Goal: Task Accomplishment & Management: Manage account settings

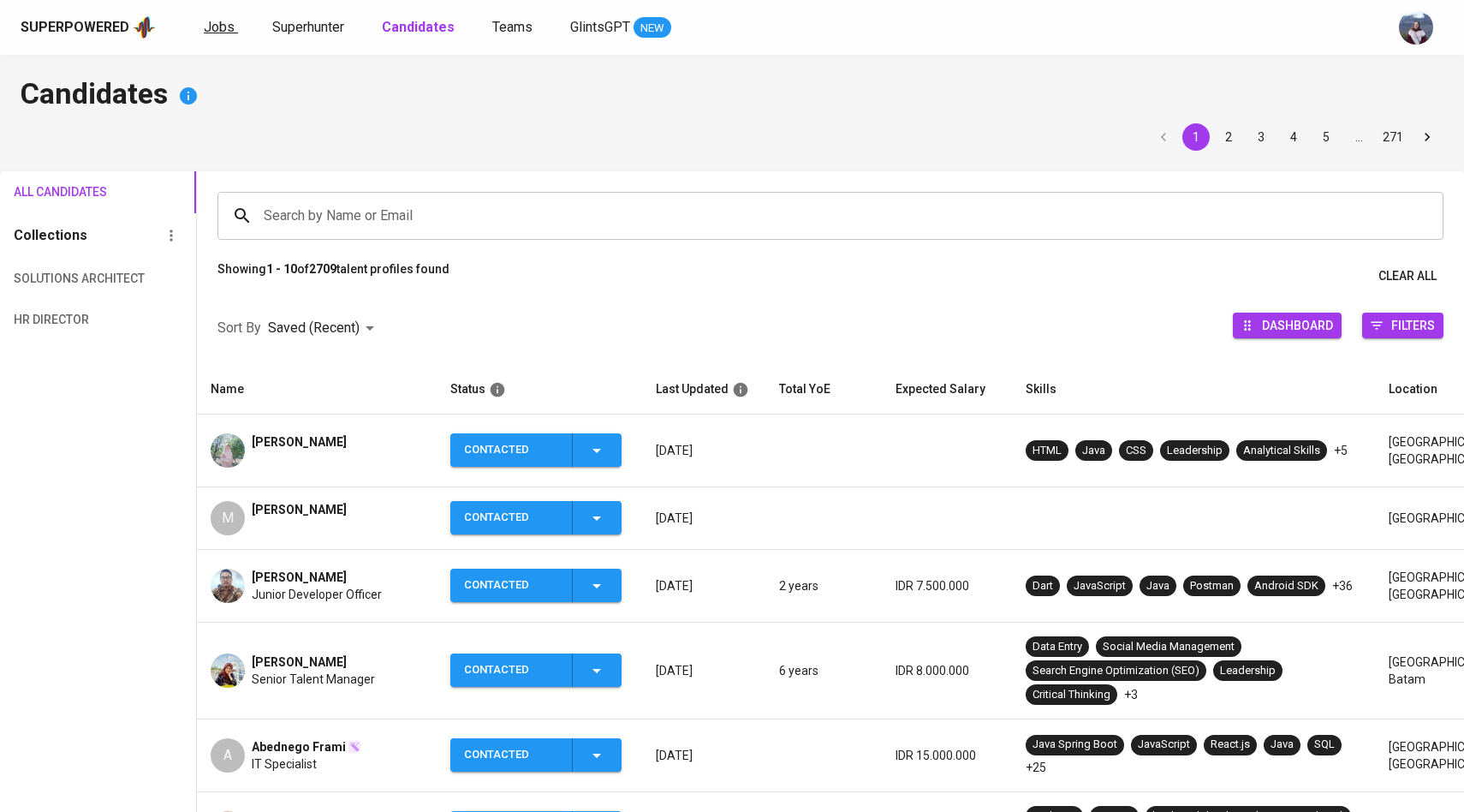
click at [221, 35] on span "Jobs" at bounding box center [219, 26] width 31 height 16
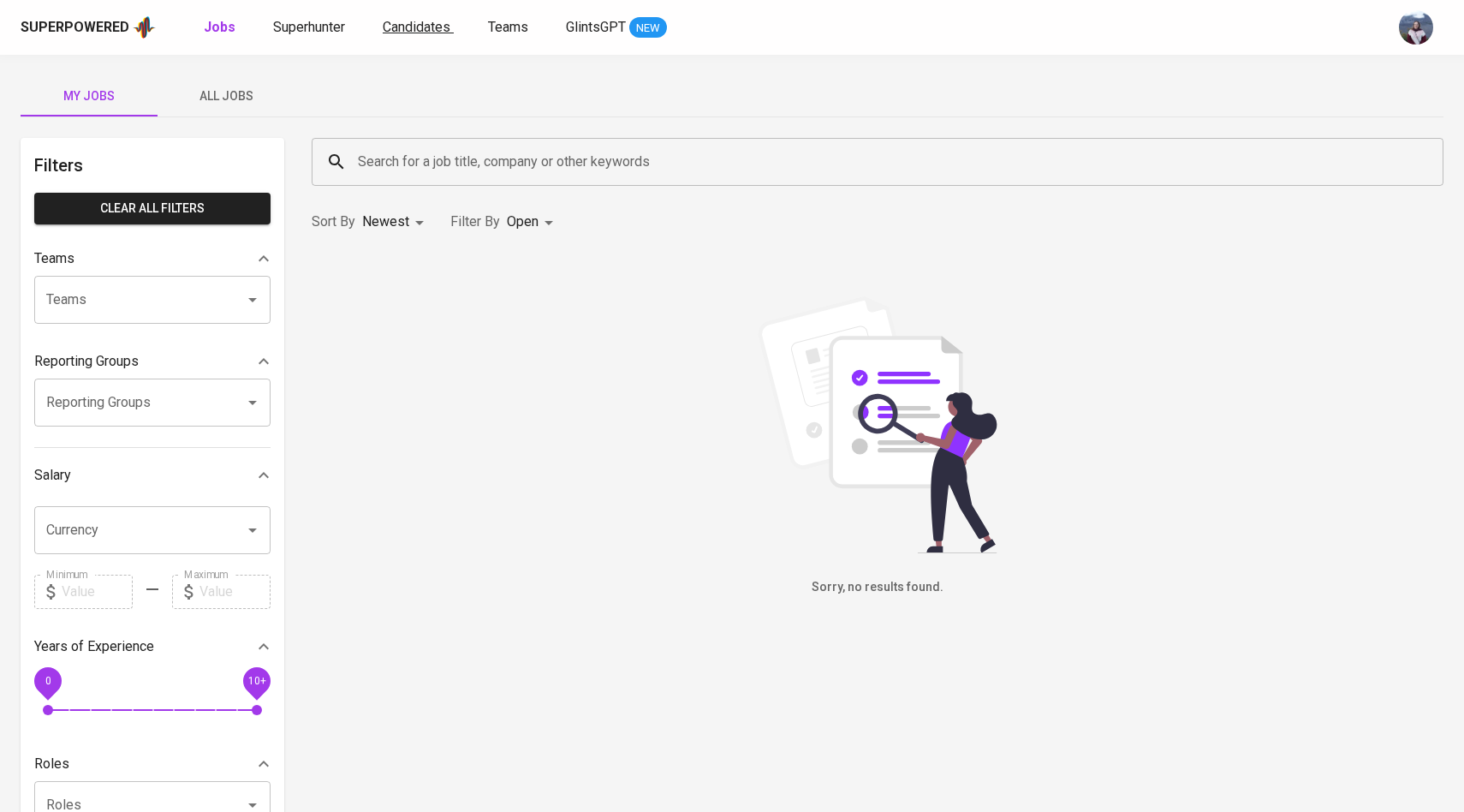
click at [407, 28] on span "Candidates" at bounding box center [416, 26] width 67 height 16
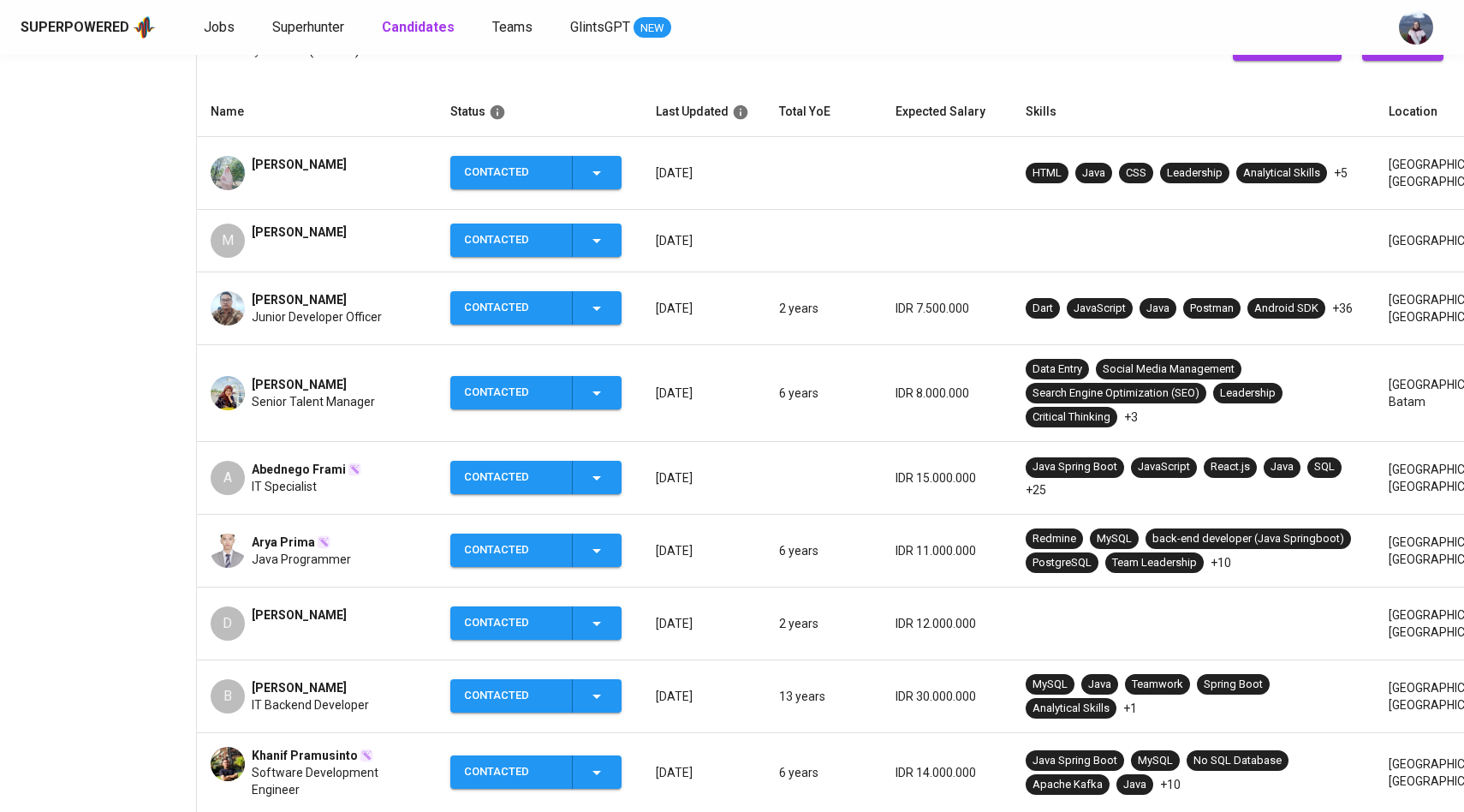
scroll to position [281, 0]
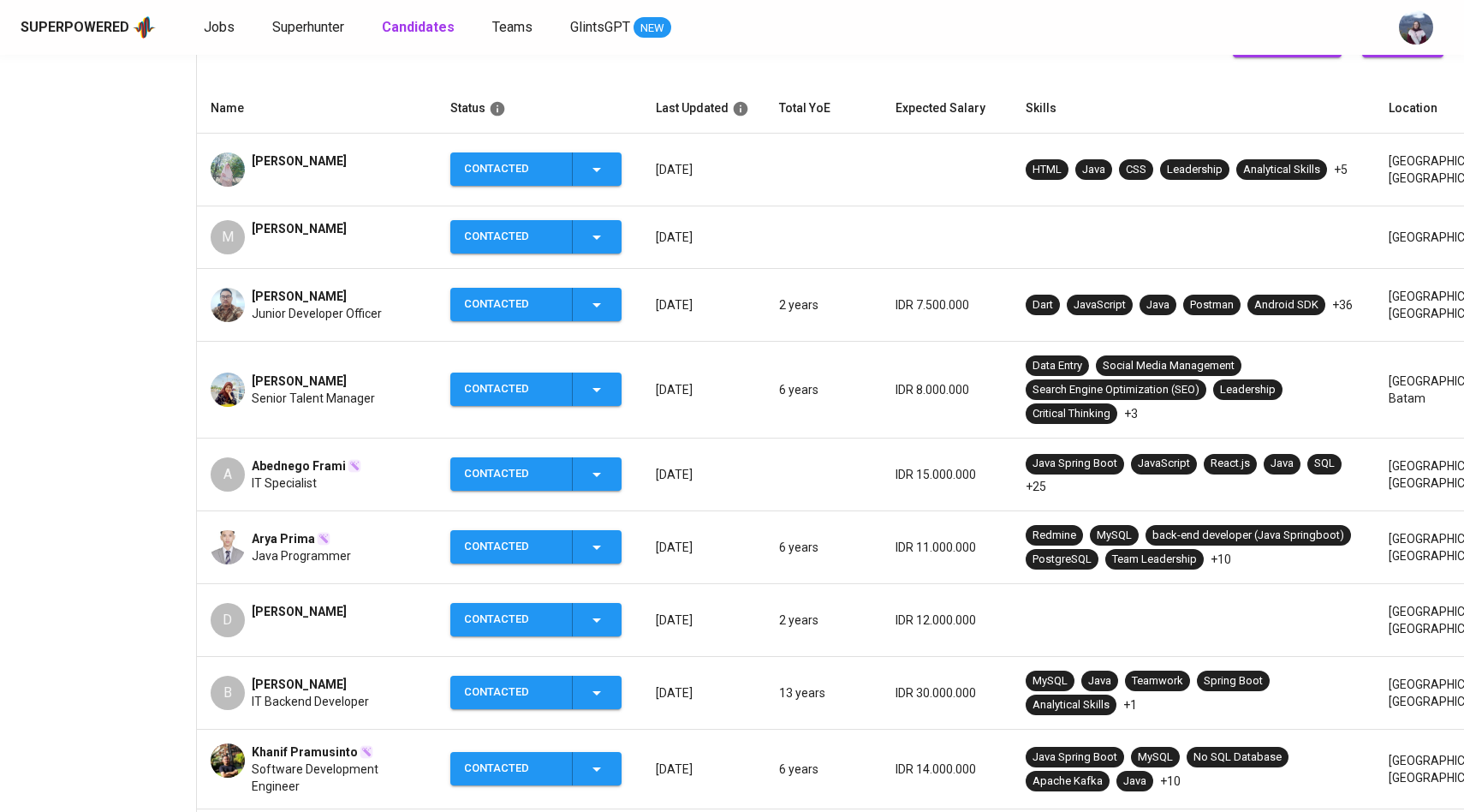
click at [233, 547] on img at bounding box center [227, 547] width 35 height 35
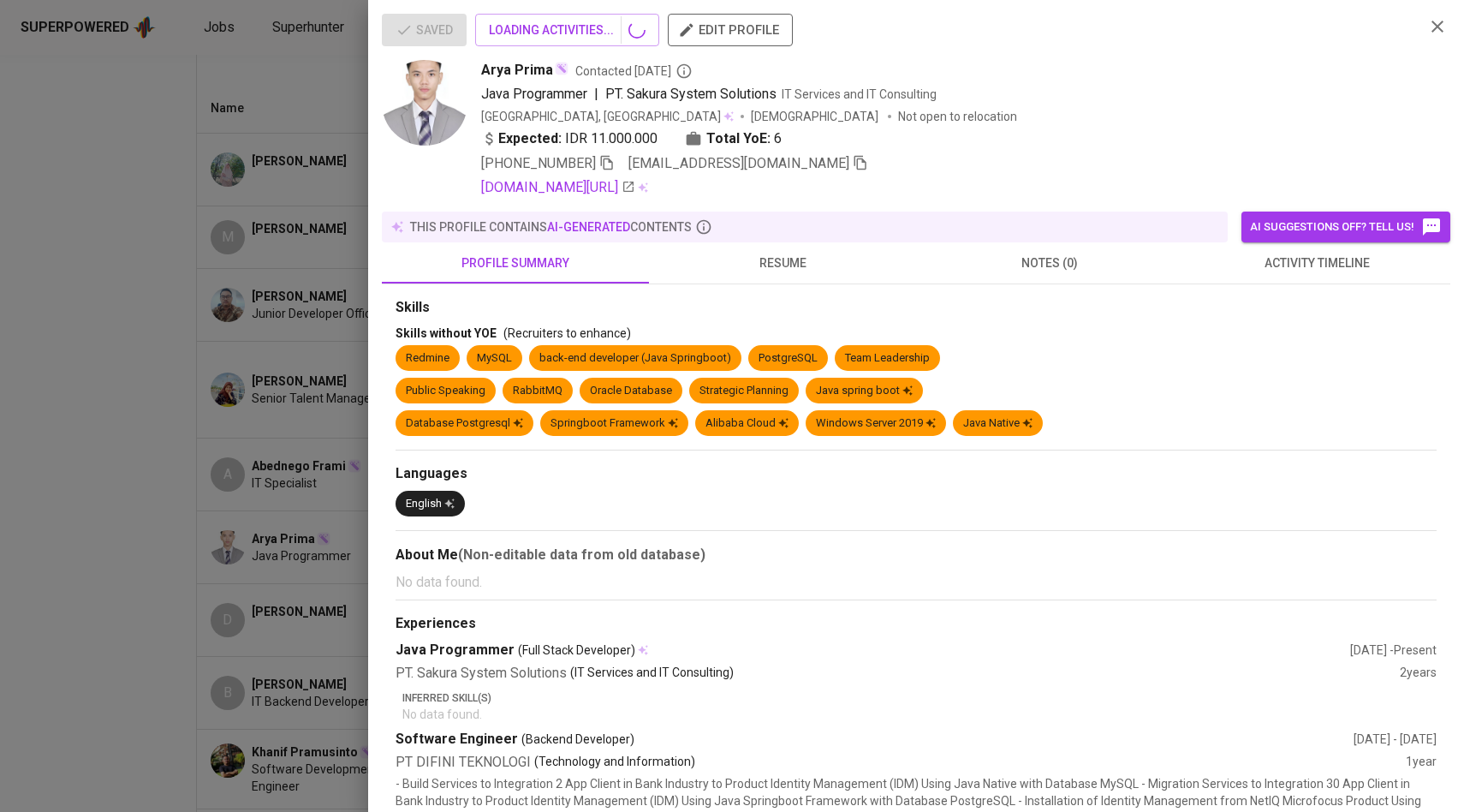
click at [151, 534] on div at bounding box center [732, 406] width 1464 height 812
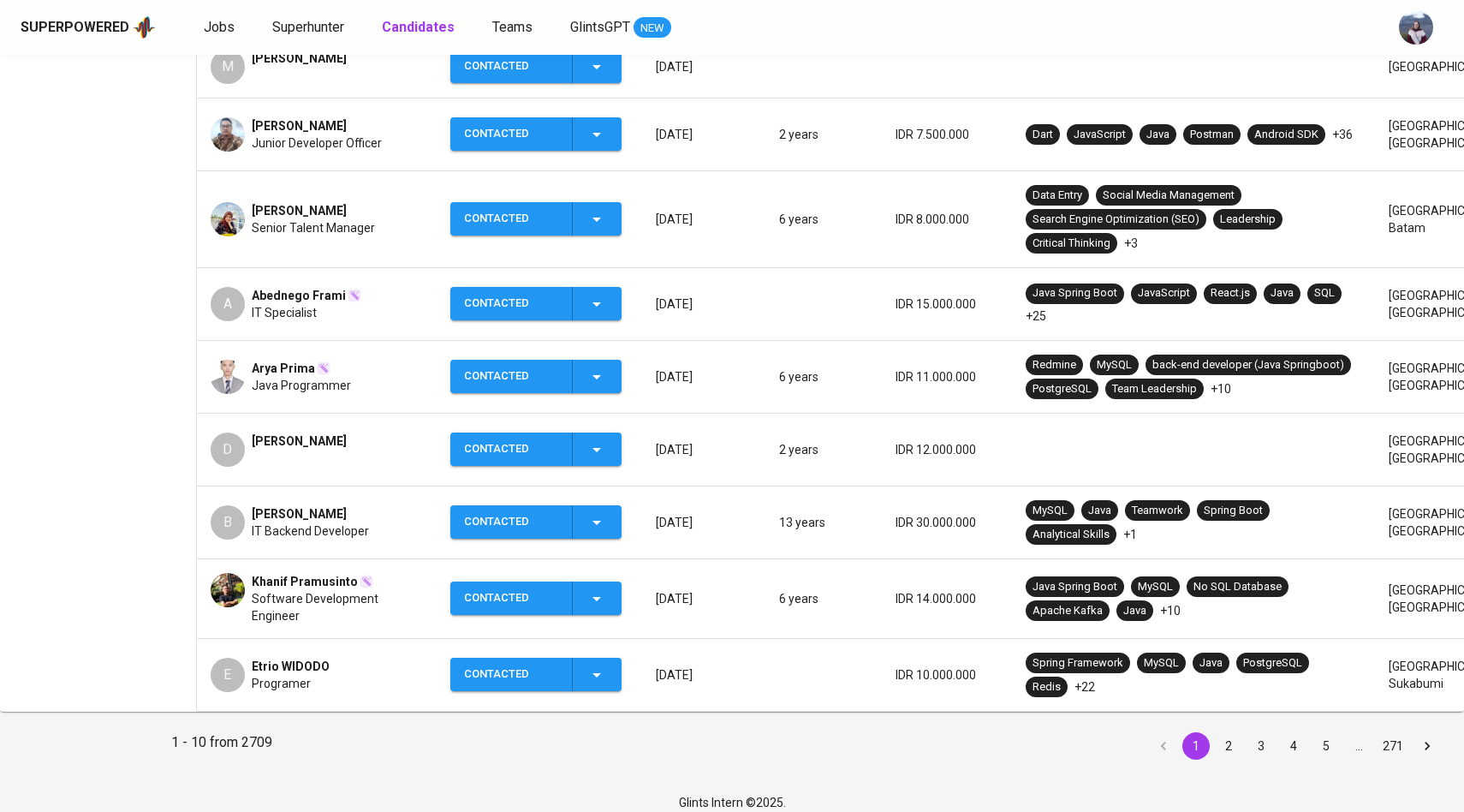
scroll to position [462, 0]
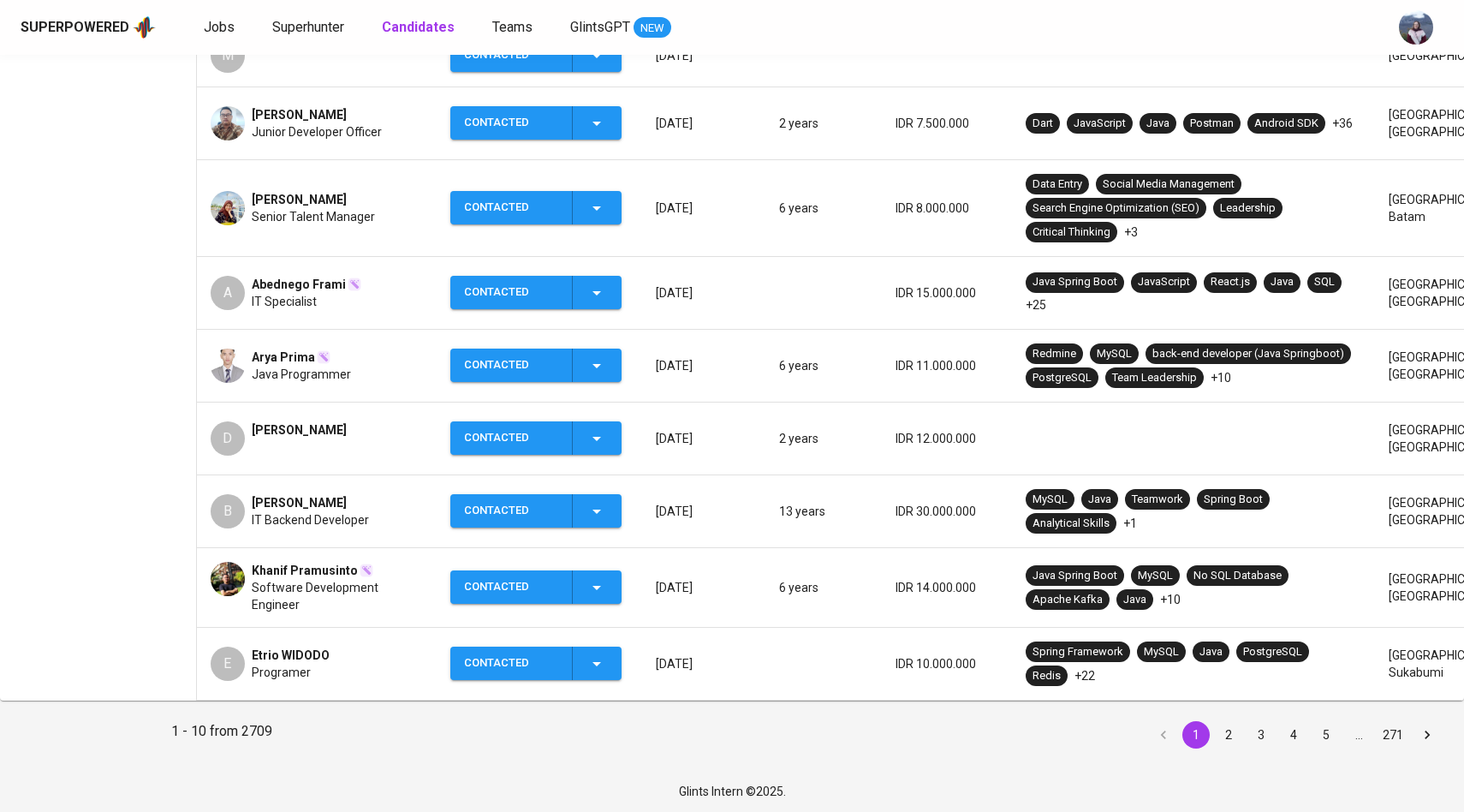
click at [238, 428] on div "D" at bounding box center [227, 438] width 35 height 35
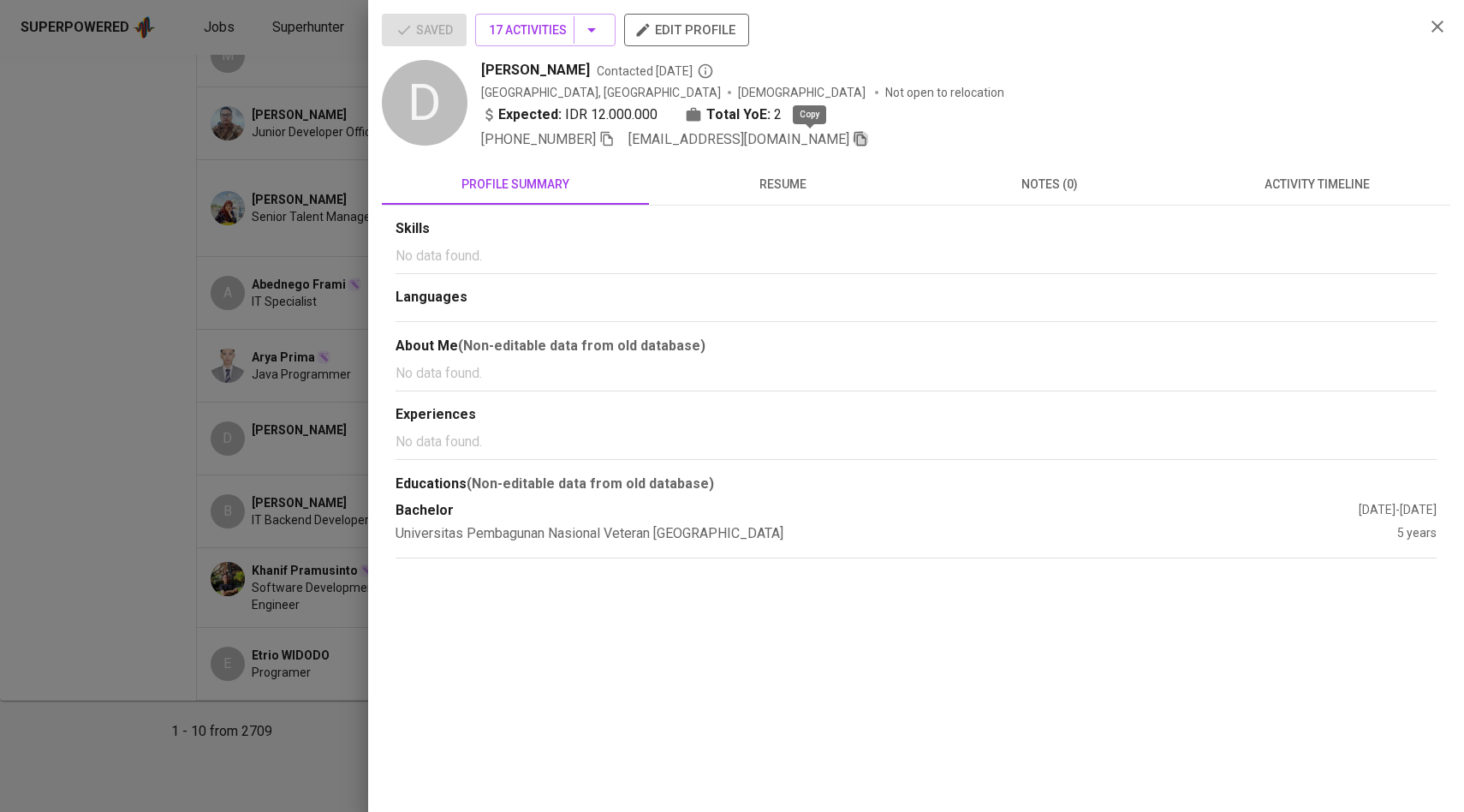
click at [854, 146] on icon "button" at bounding box center [860, 139] width 12 height 15
click at [275, 207] on div at bounding box center [732, 406] width 1464 height 812
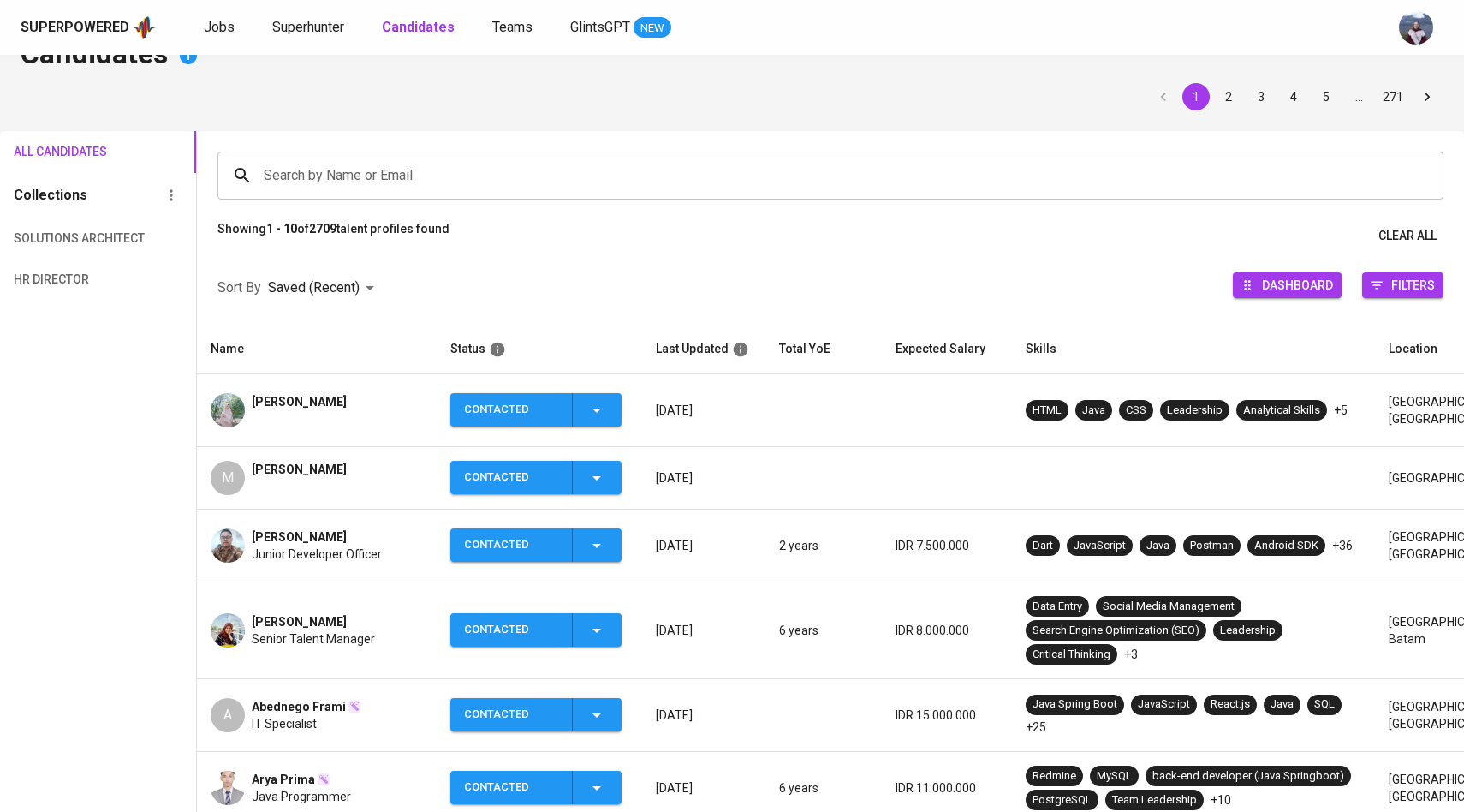
scroll to position [0, 0]
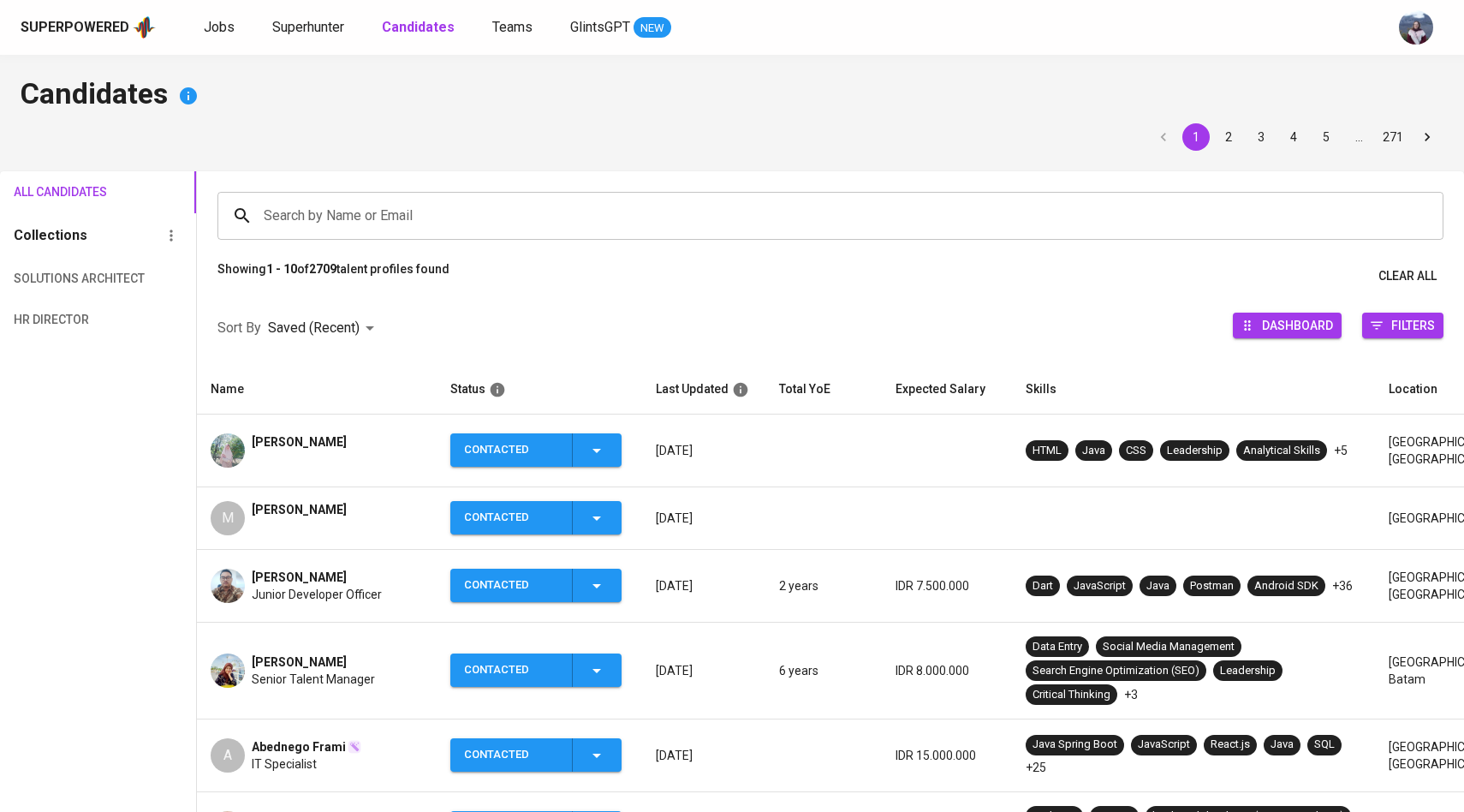
click at [354, 197] on div "Search by Name or Email" at bounding box center [830, 215] width 1226 height 48
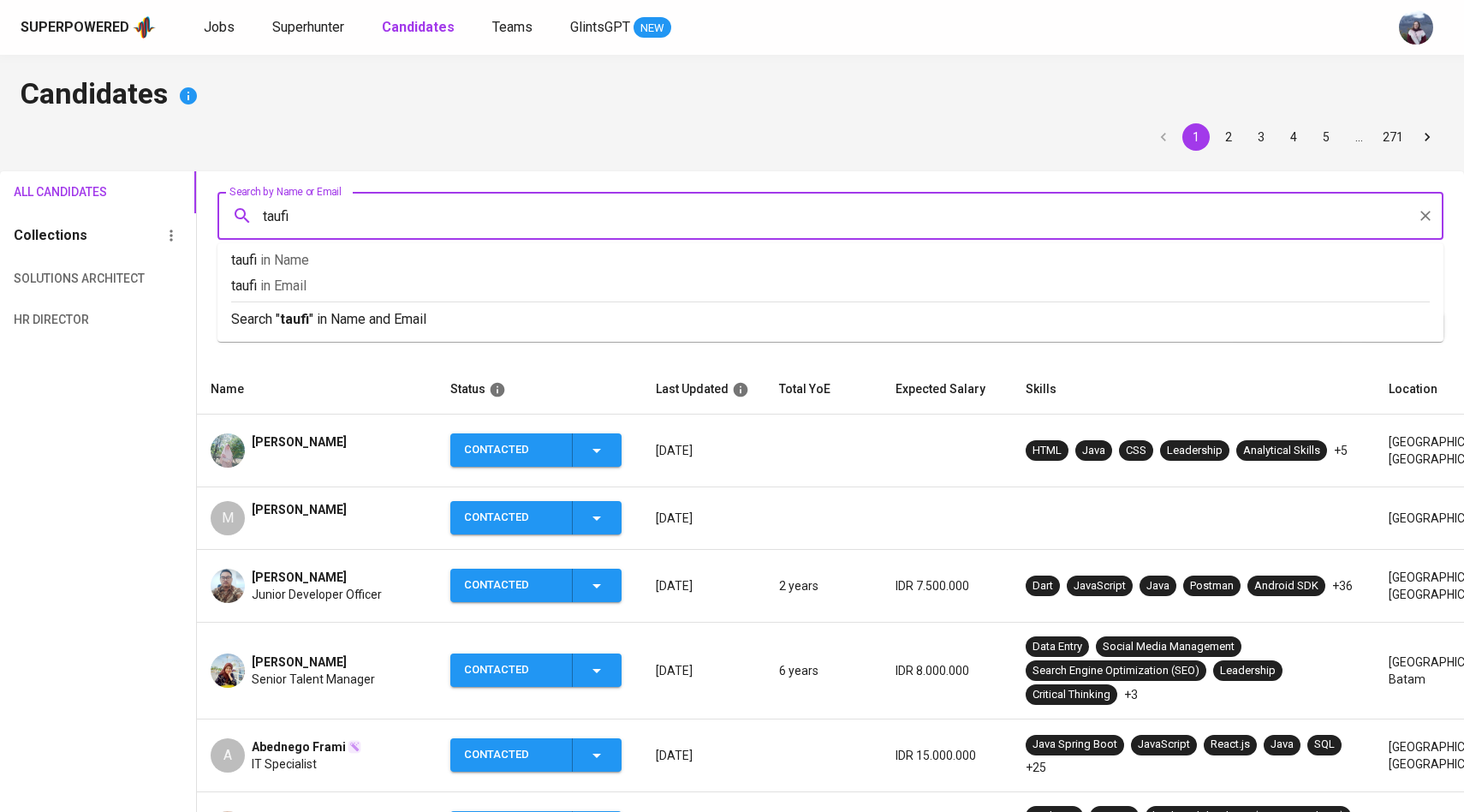
type input "taufik"
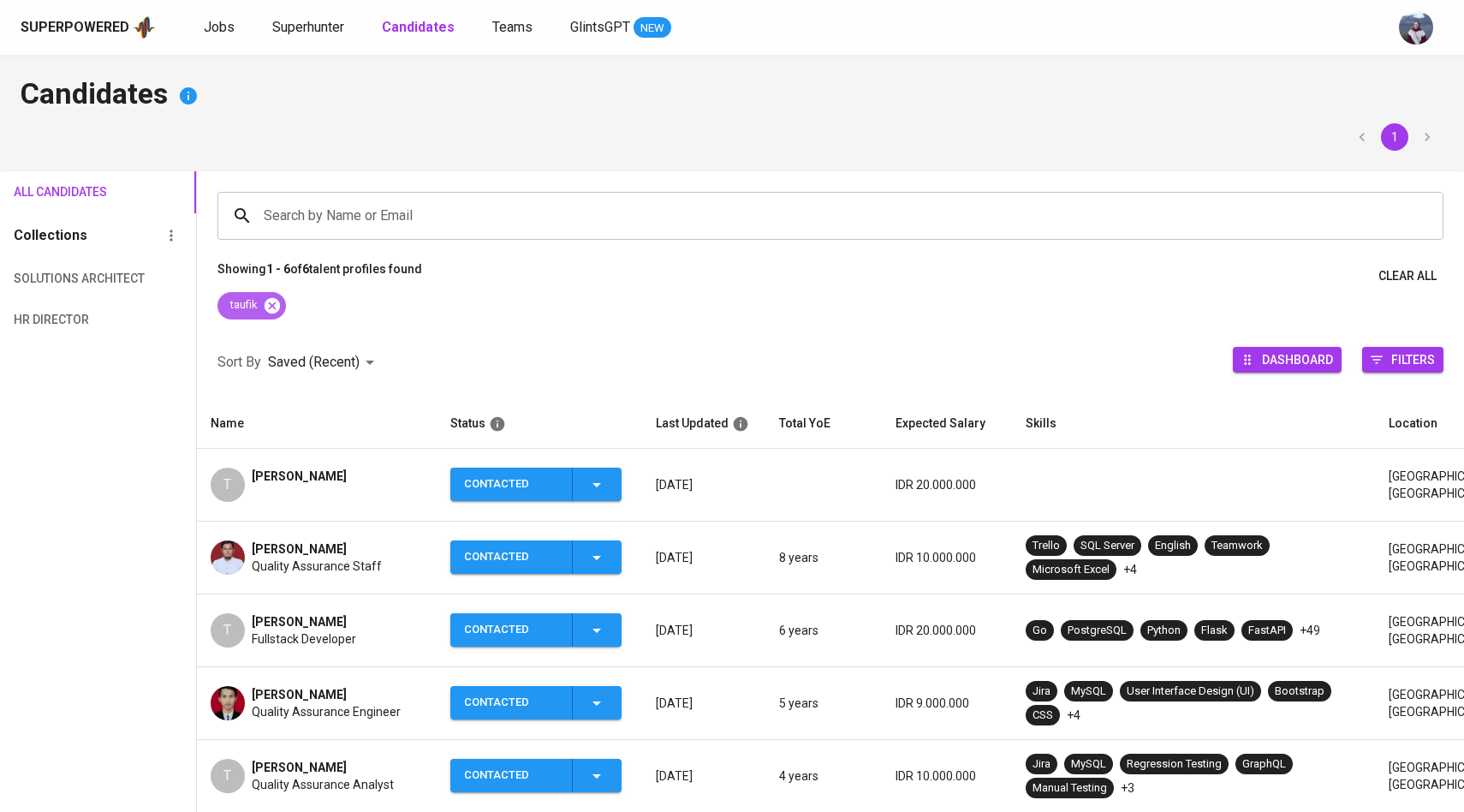
click at [274, 312] on icon at bounding box center [271, 305] width 15 height 15
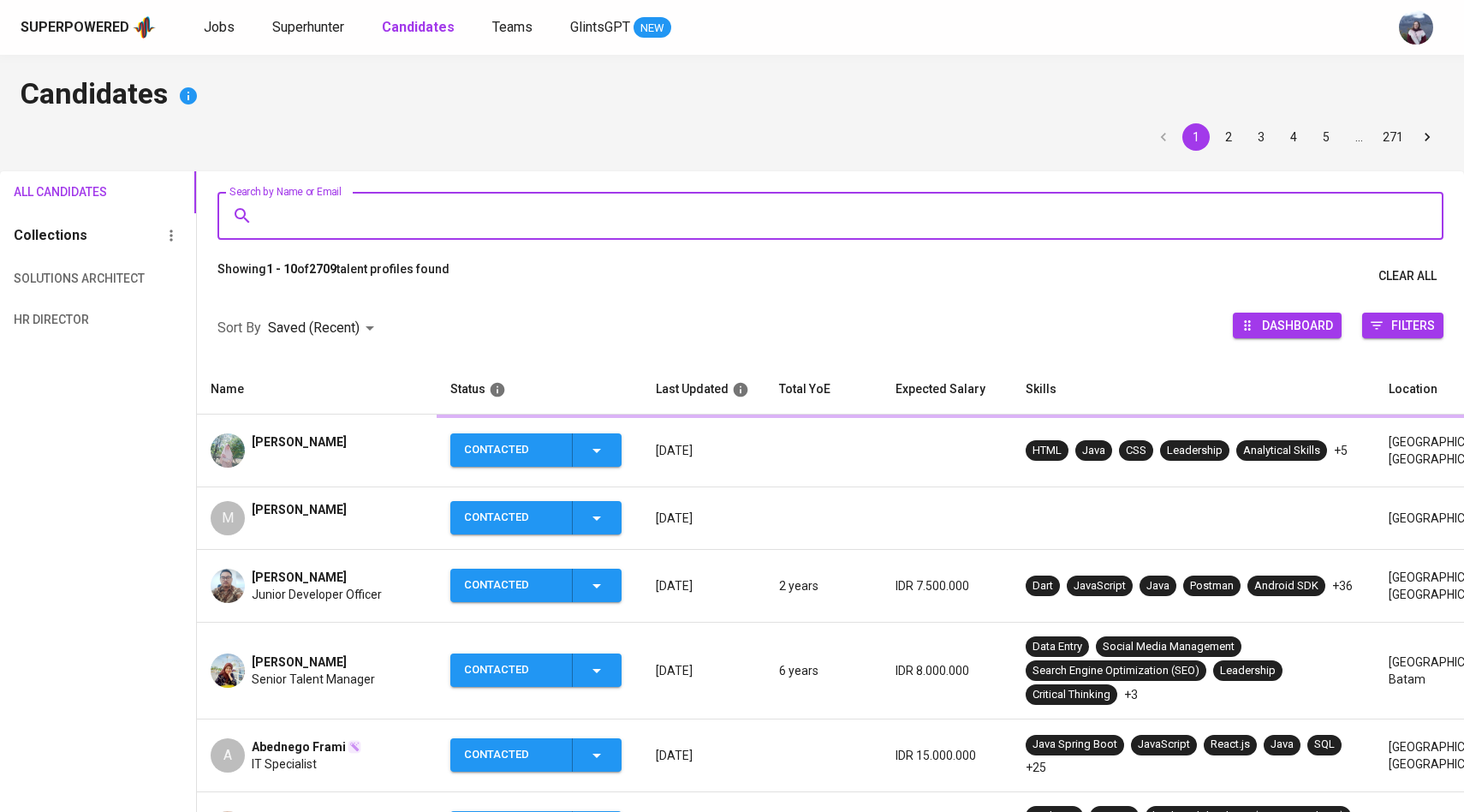
click at [352, 225] on input "Search by Name or Email" at bounding box center [834, 215] width 1151 height 33
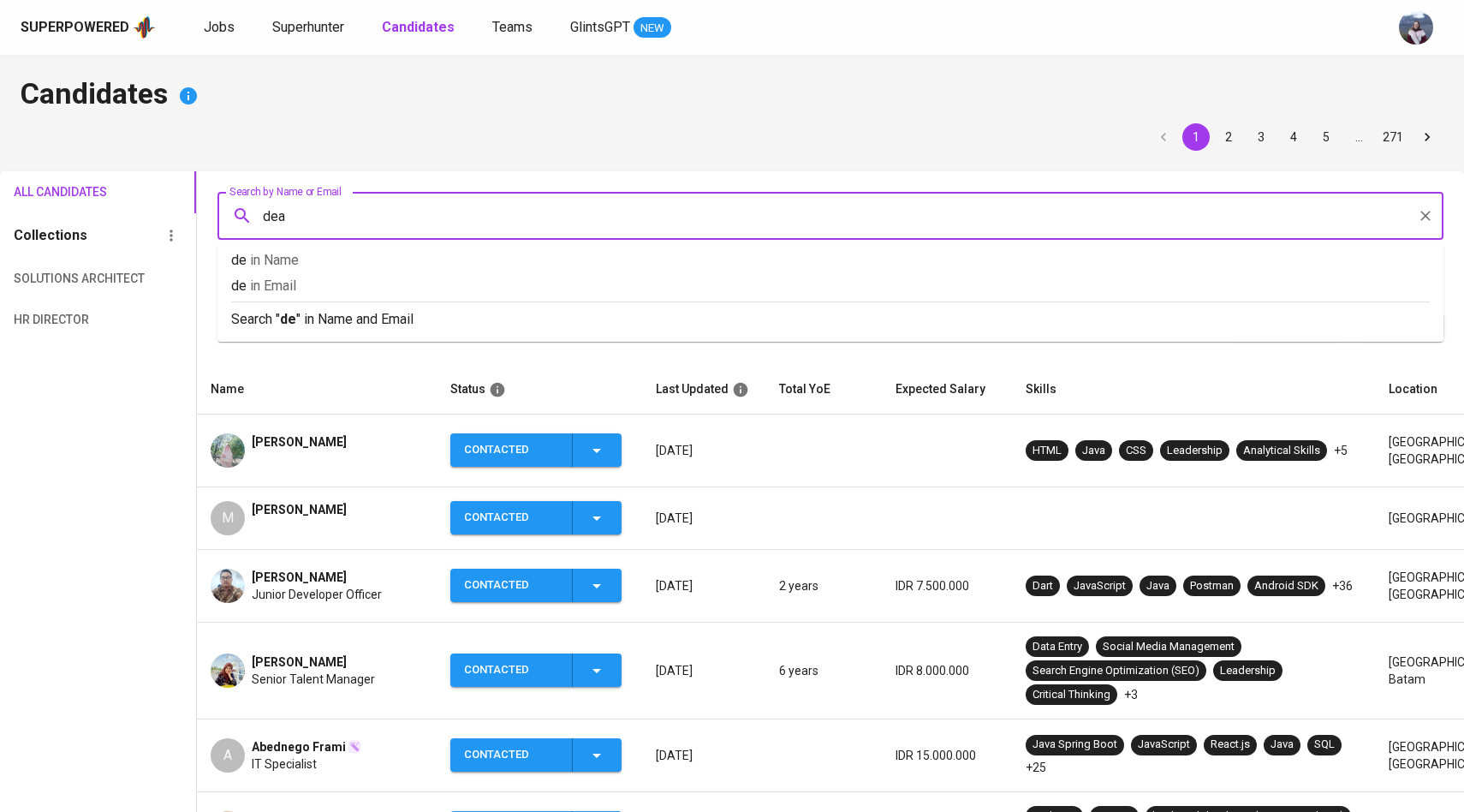
type input "dean"
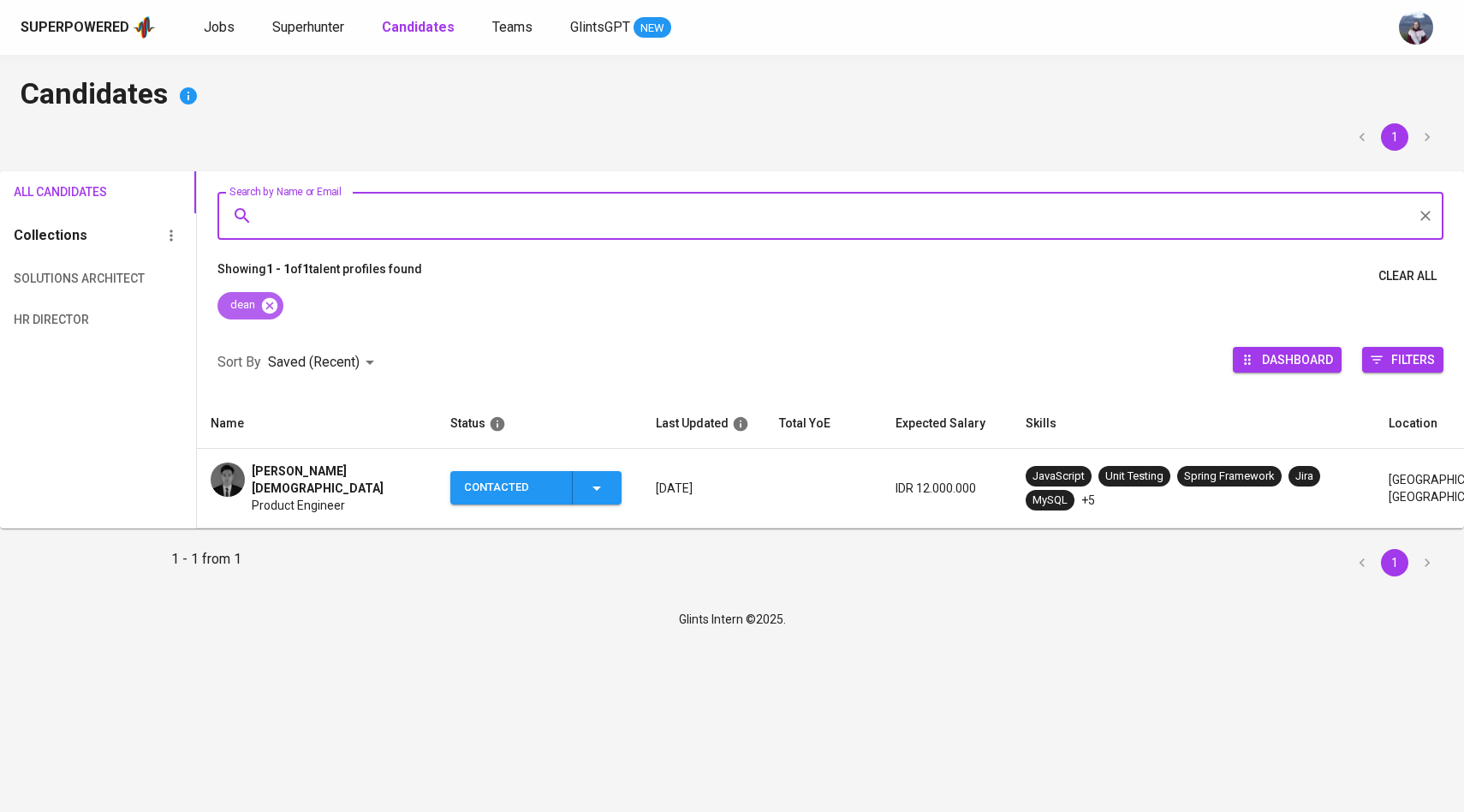
click at [273, 300] on icon at bounding box center [268, 305] width 15 height 15
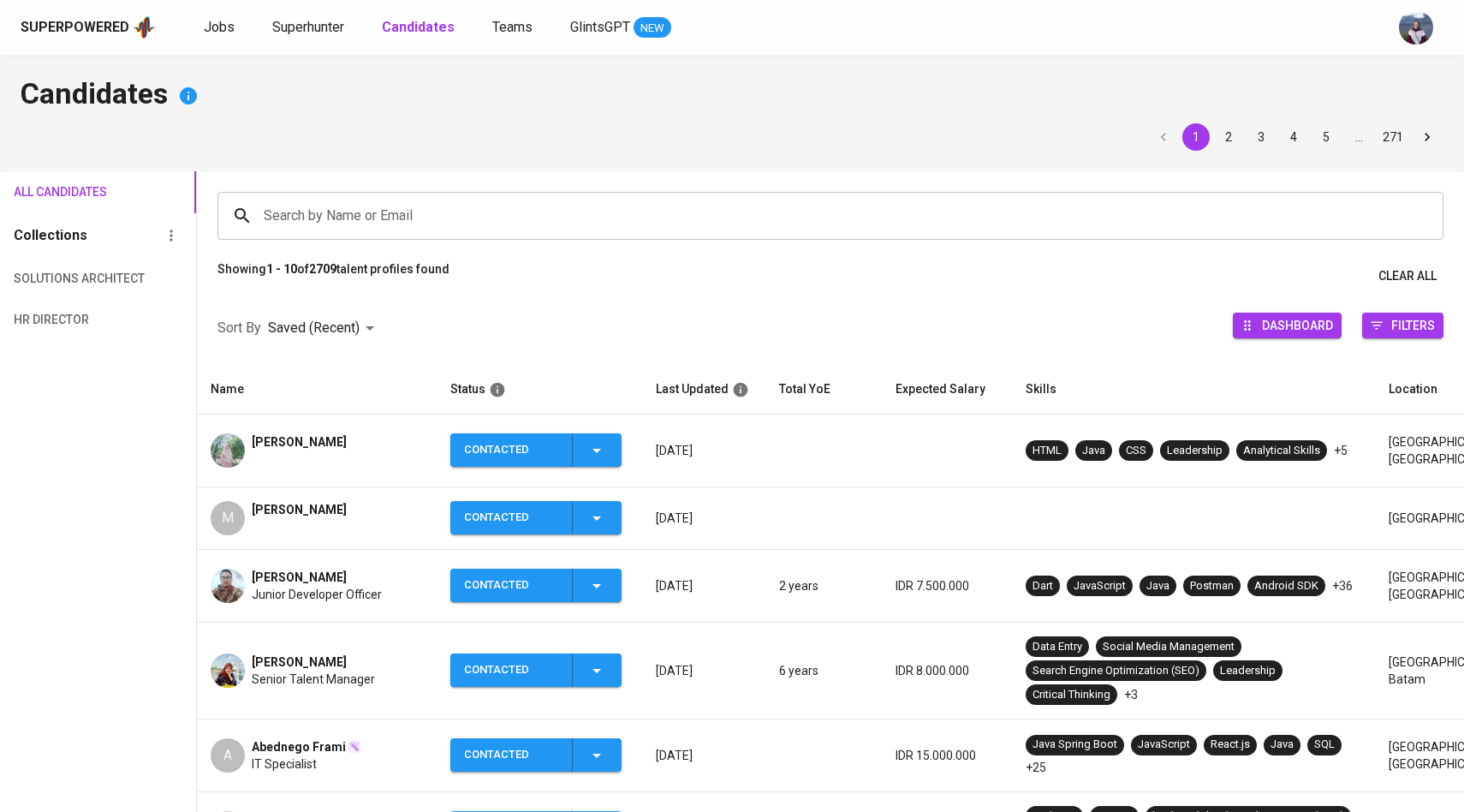
click at [326, 232] on div "Search by Name or Email" at bounding box center [830, 215] width 1226 height 48
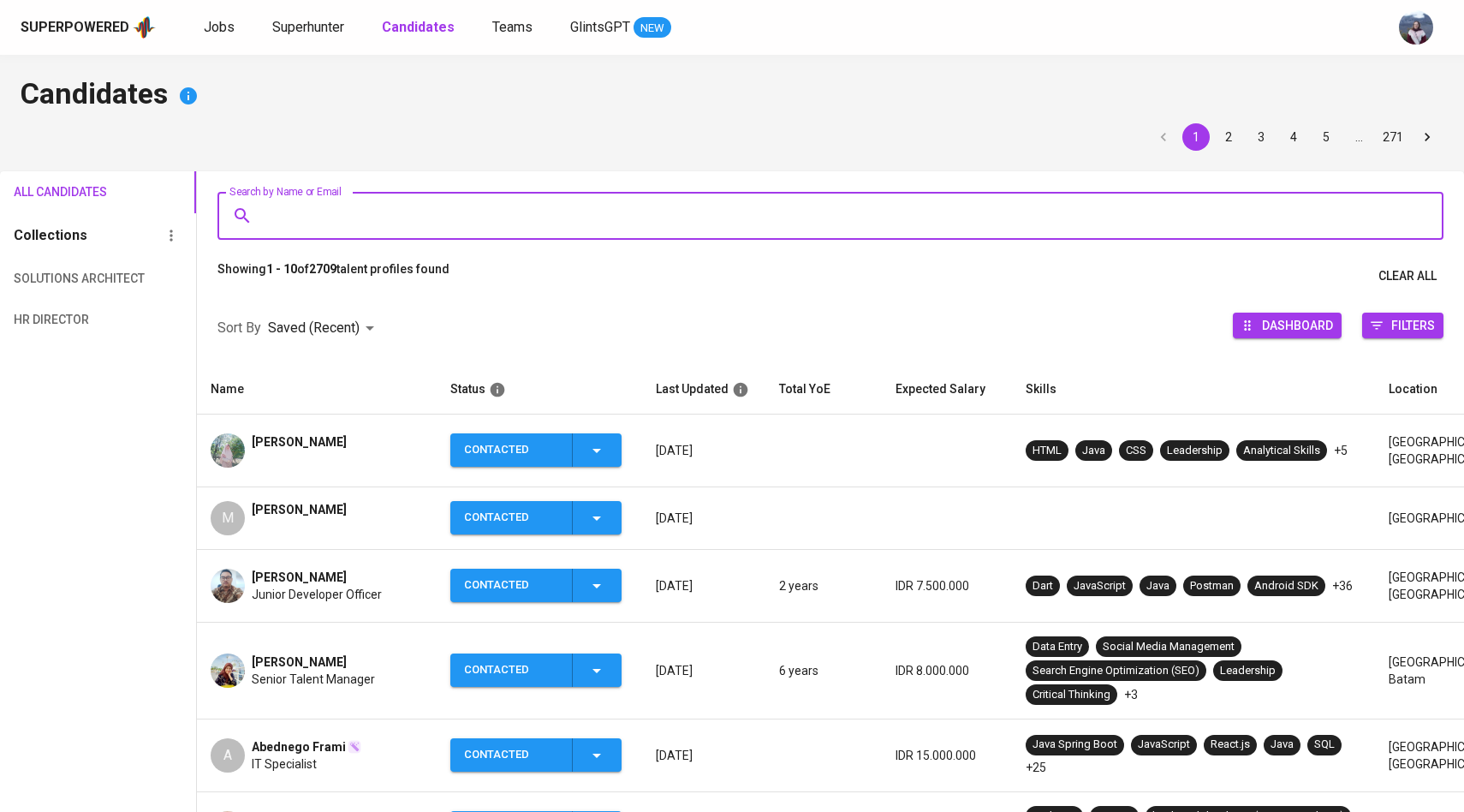
paste input "D deanchristiananda@gmail.com"
type input "D deanchristiananda@gmail.com"
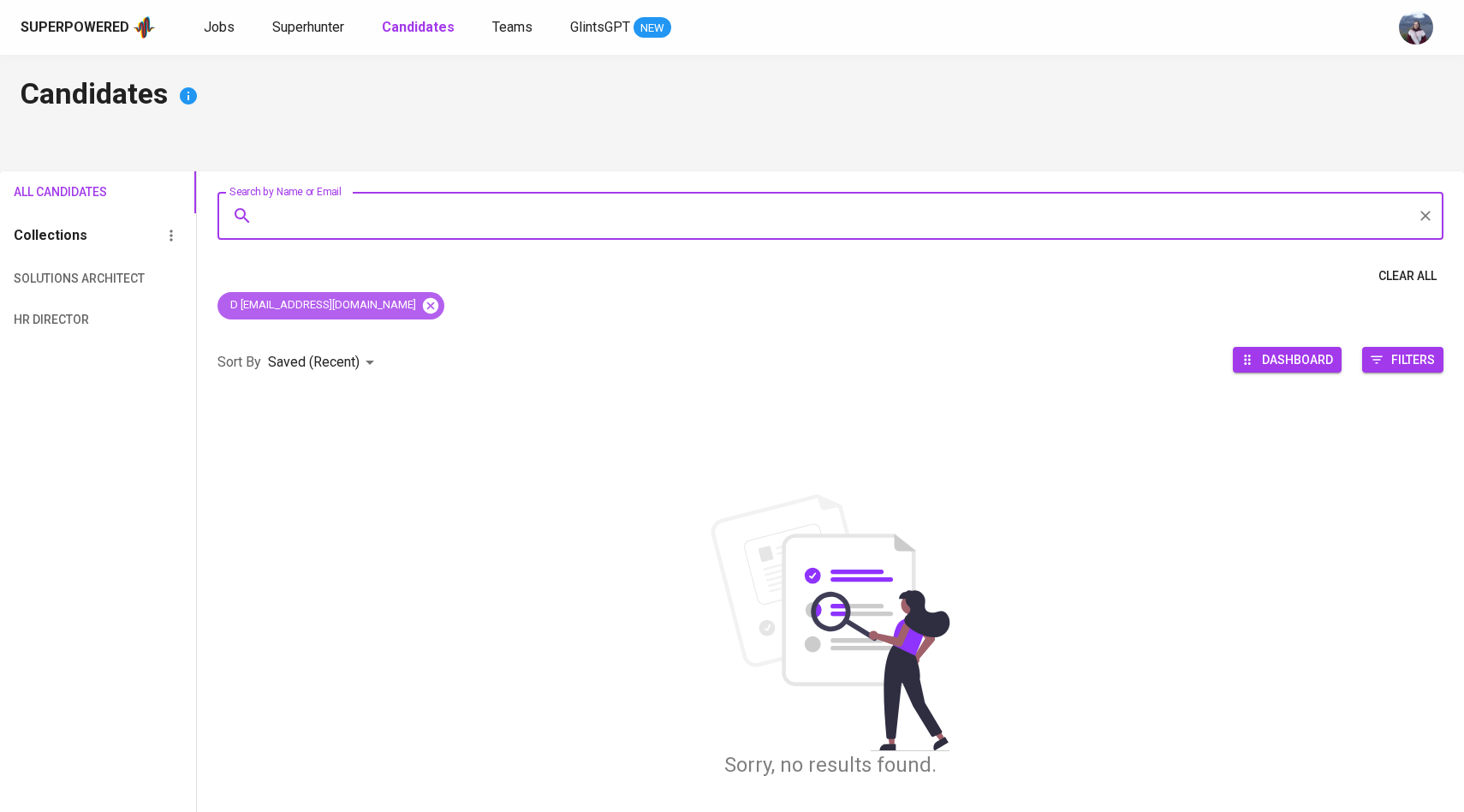
click at [422, 301] on icon at bounding box center [429, 305] width 15 height 15
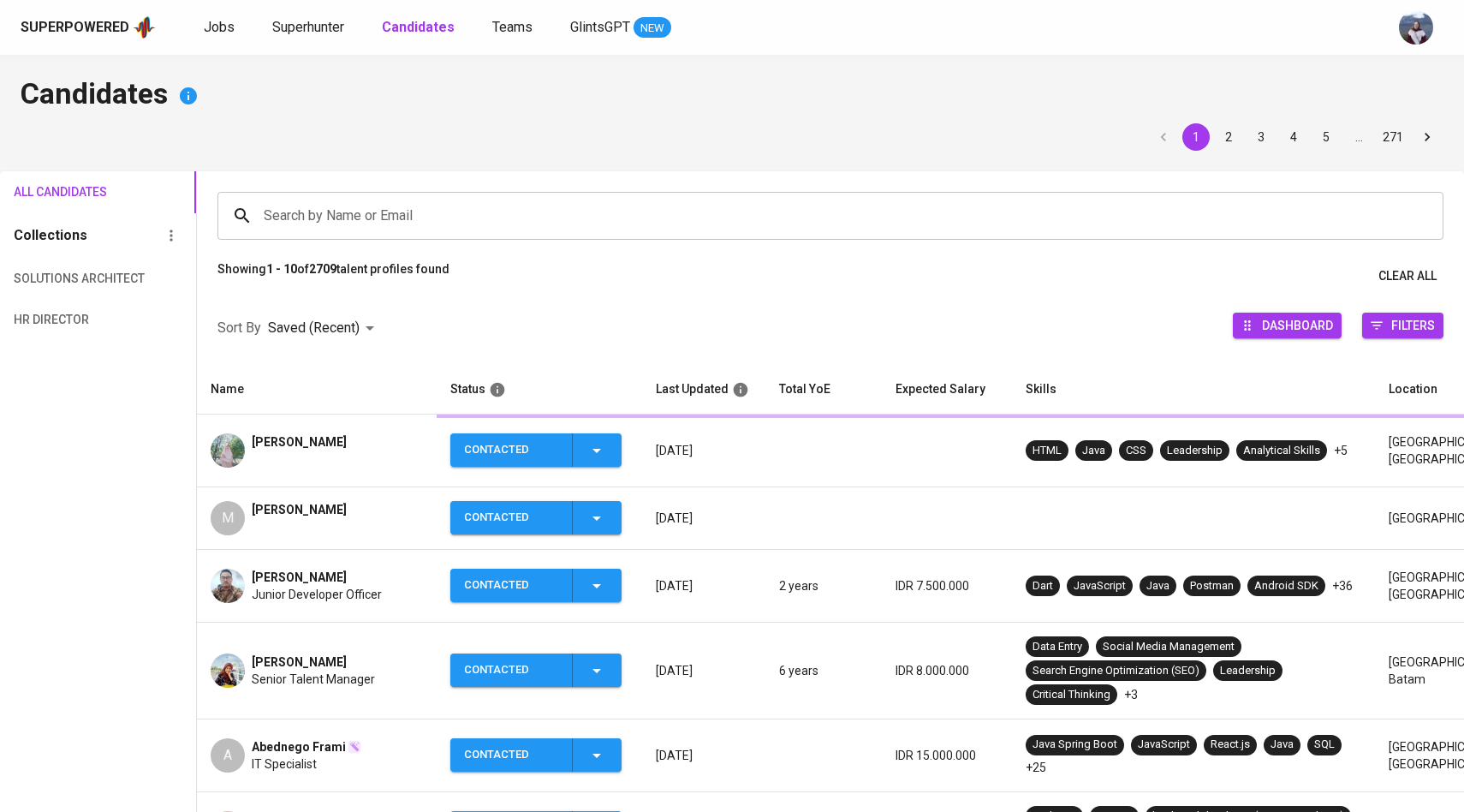
click at [404, 206] on input "Search by Name or Email" at bounding box center [834, 215] width 1151 height 33
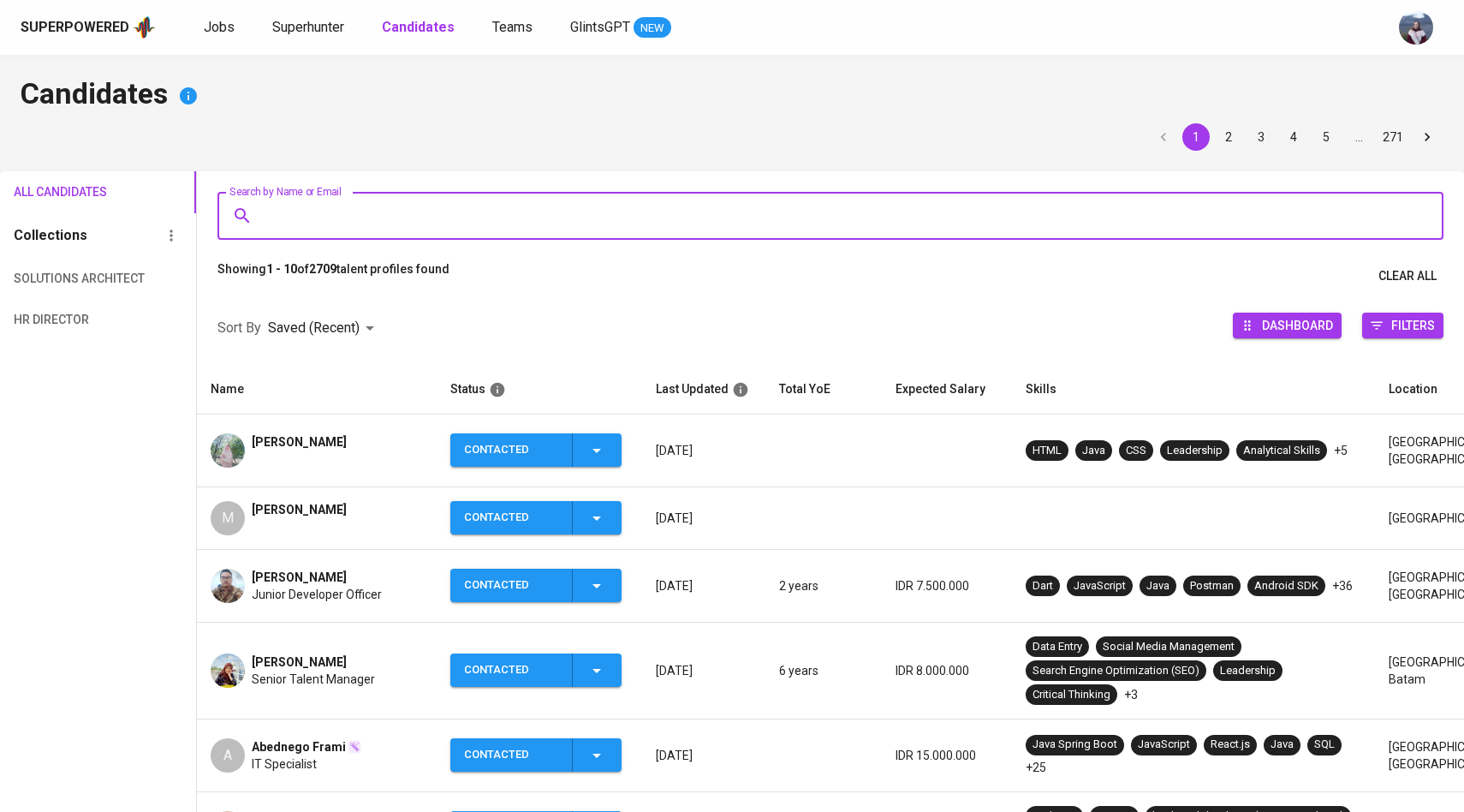
paste input "D deanchristiananda@gmail.com"
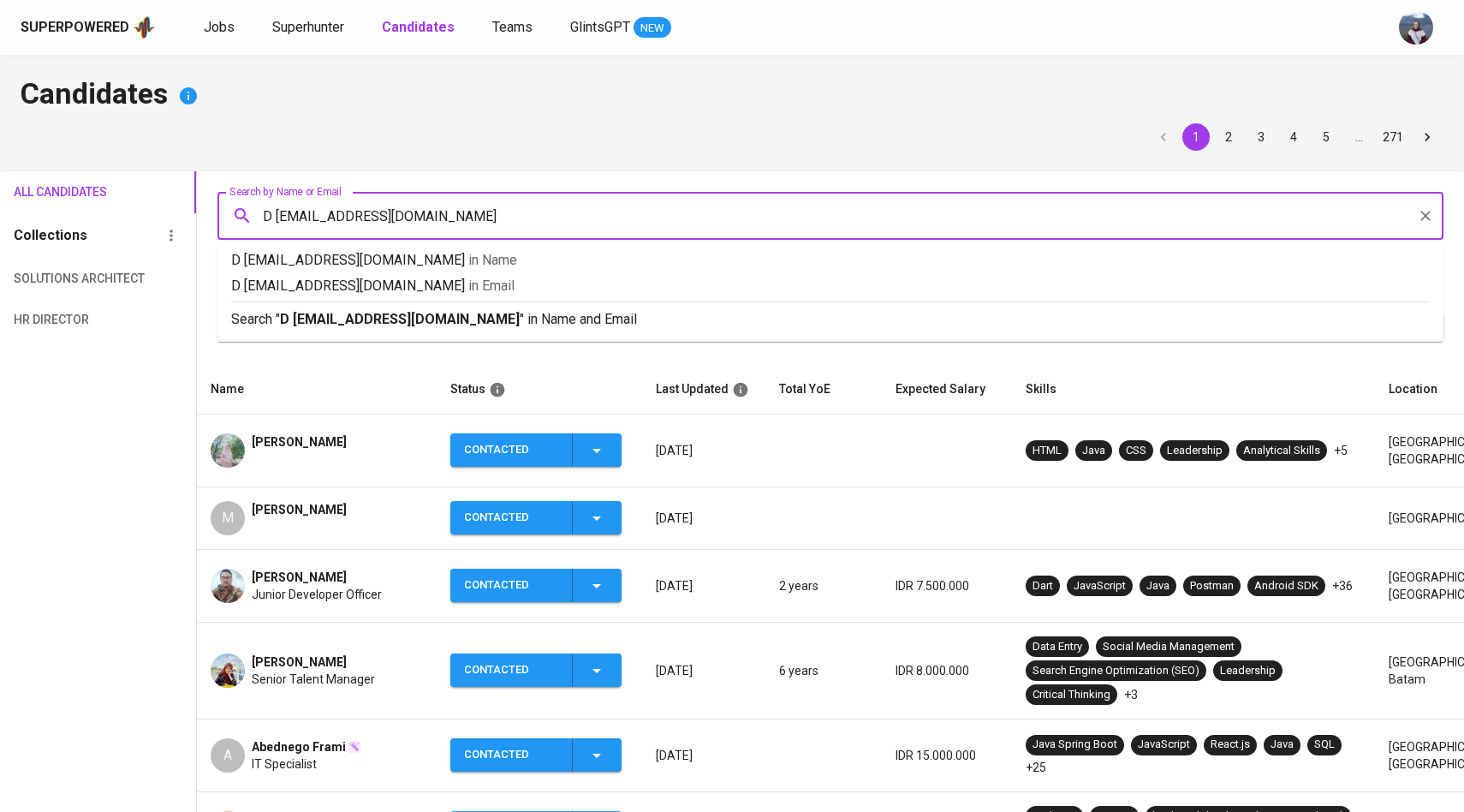
click at [276, 221] on input "D deanchristiananda@gmail.com" at bounding box center [834, 215] width 1151 height 33
type input "deanchristiananda@gmail.com"
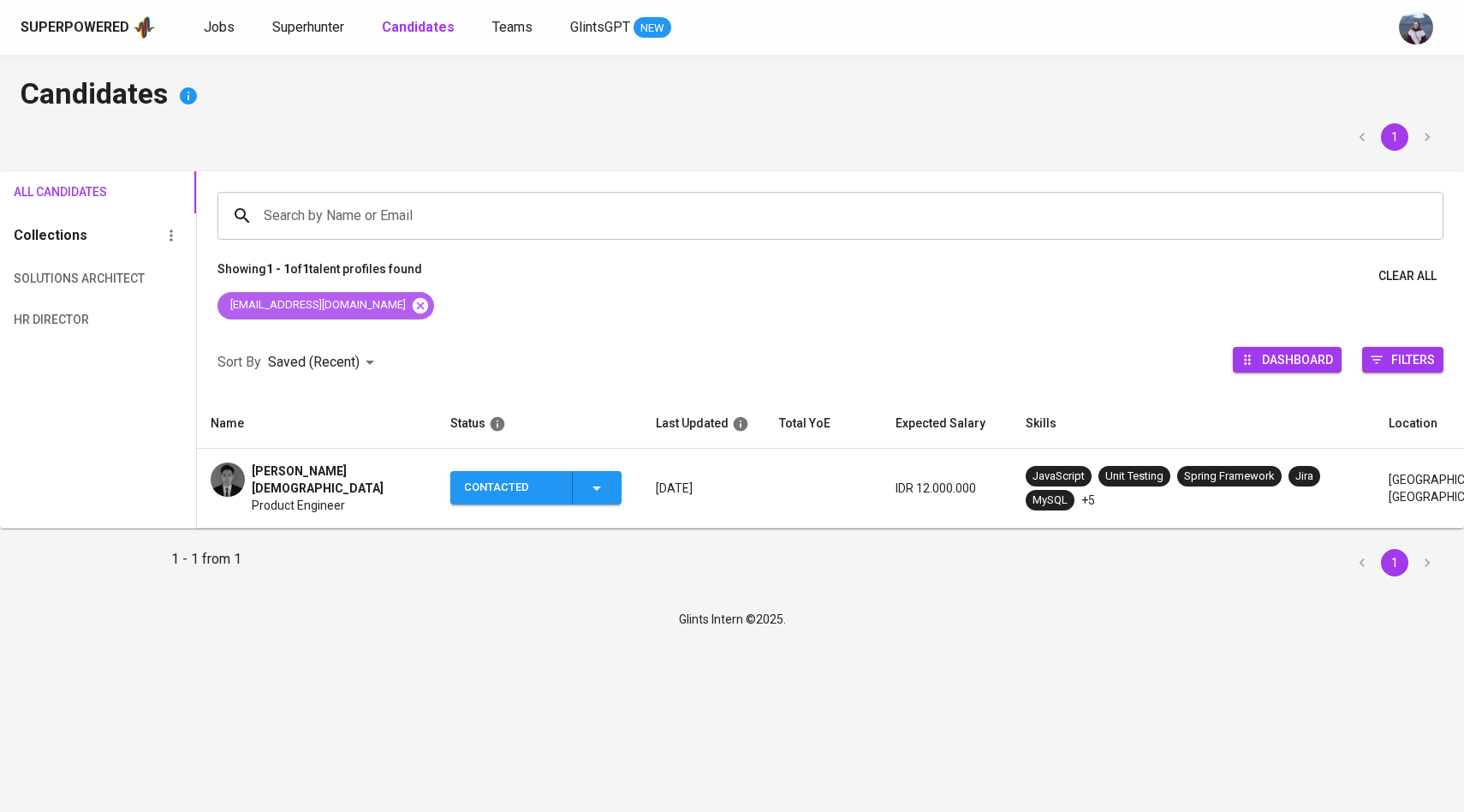
click at [412, 309] on icon at bounding box center [419, 305] width 15 height 15
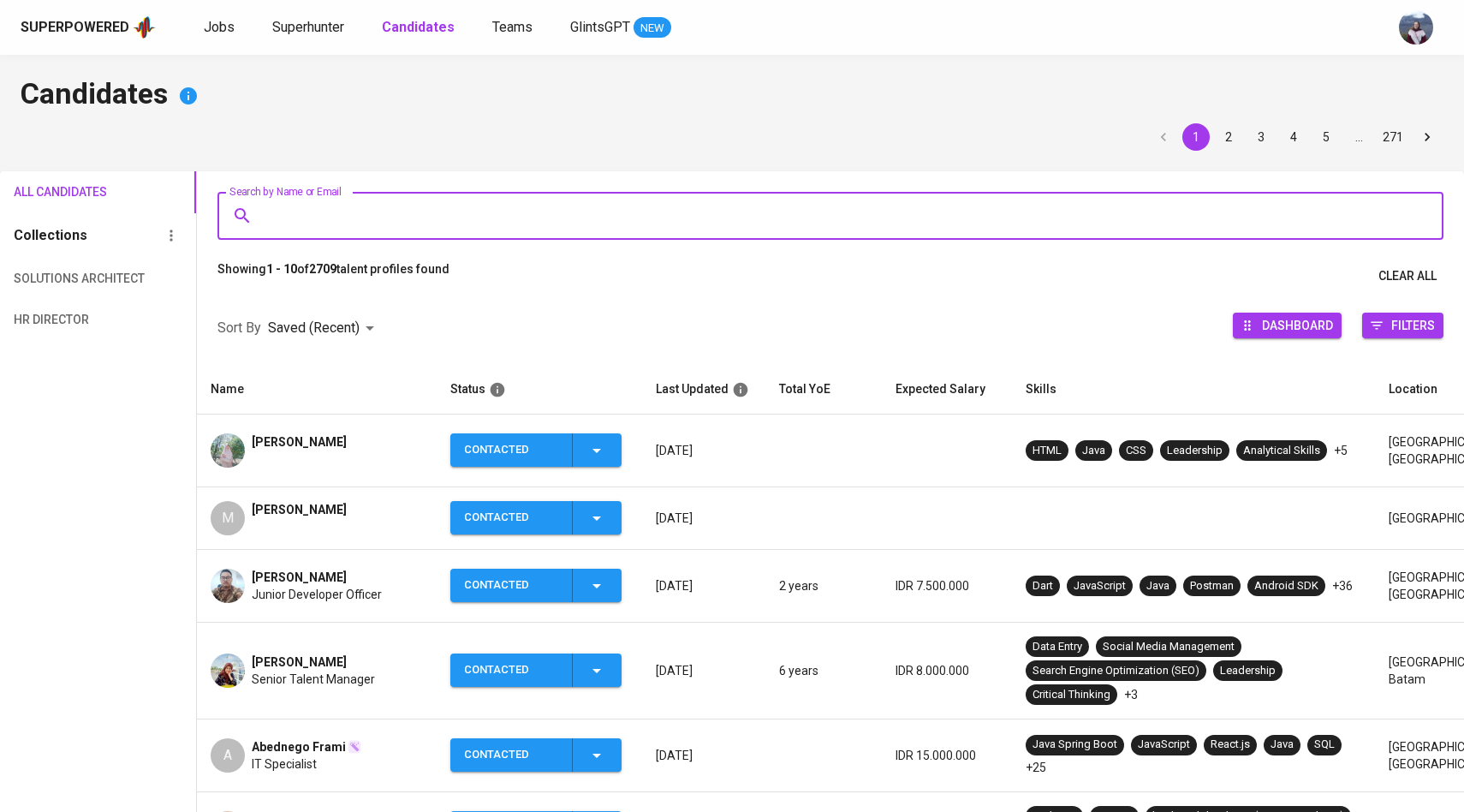
click at [523, 227] on input "Search by Name or Email" at bounding box center [834, 215] width 1151 height 33
paste input "A ashari.taufik888@gmail.com"
type input "A ashari.taufik888@gmail.com"
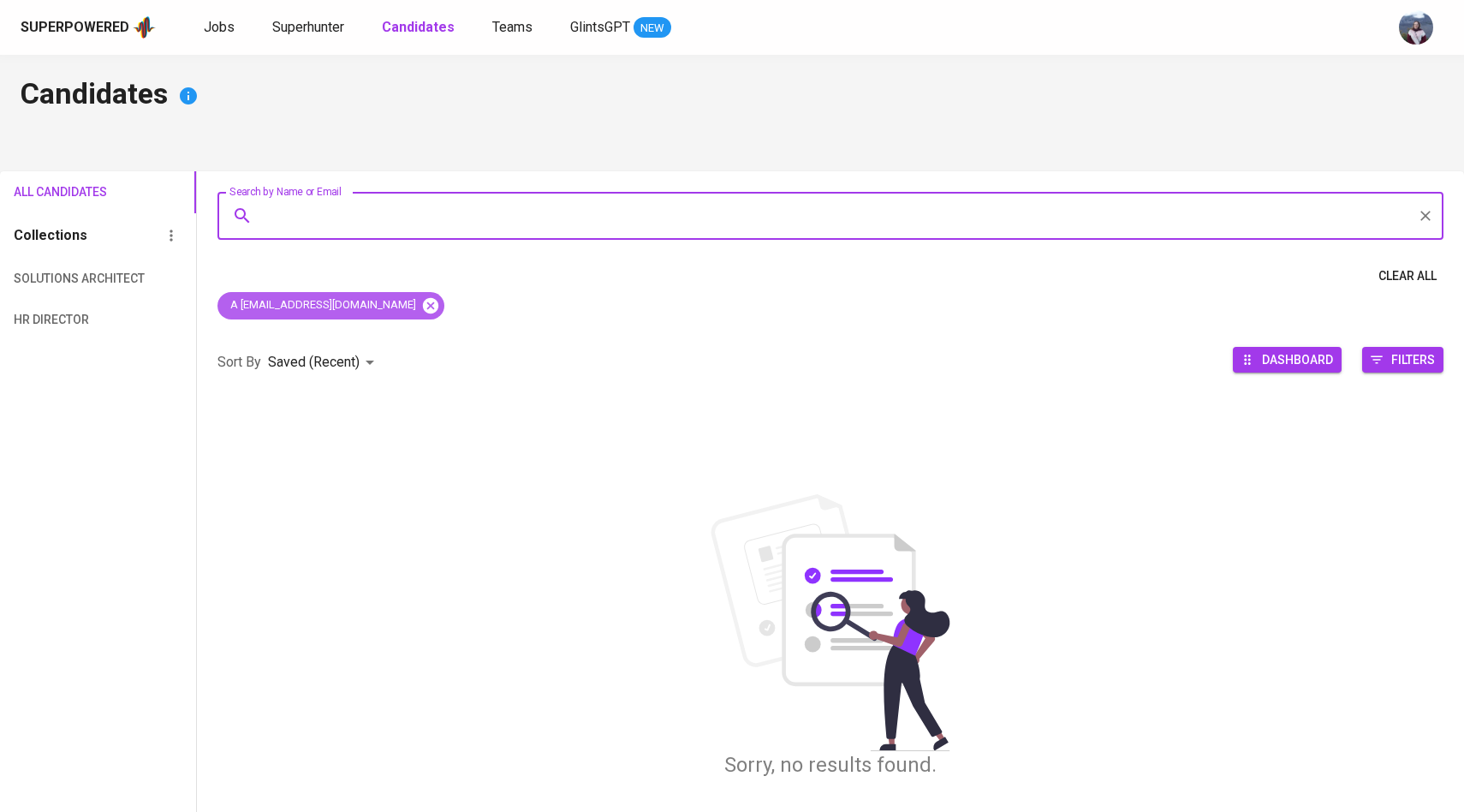
click at [421, 305] on icon at bounding box center [430, 306] width 19 height 19
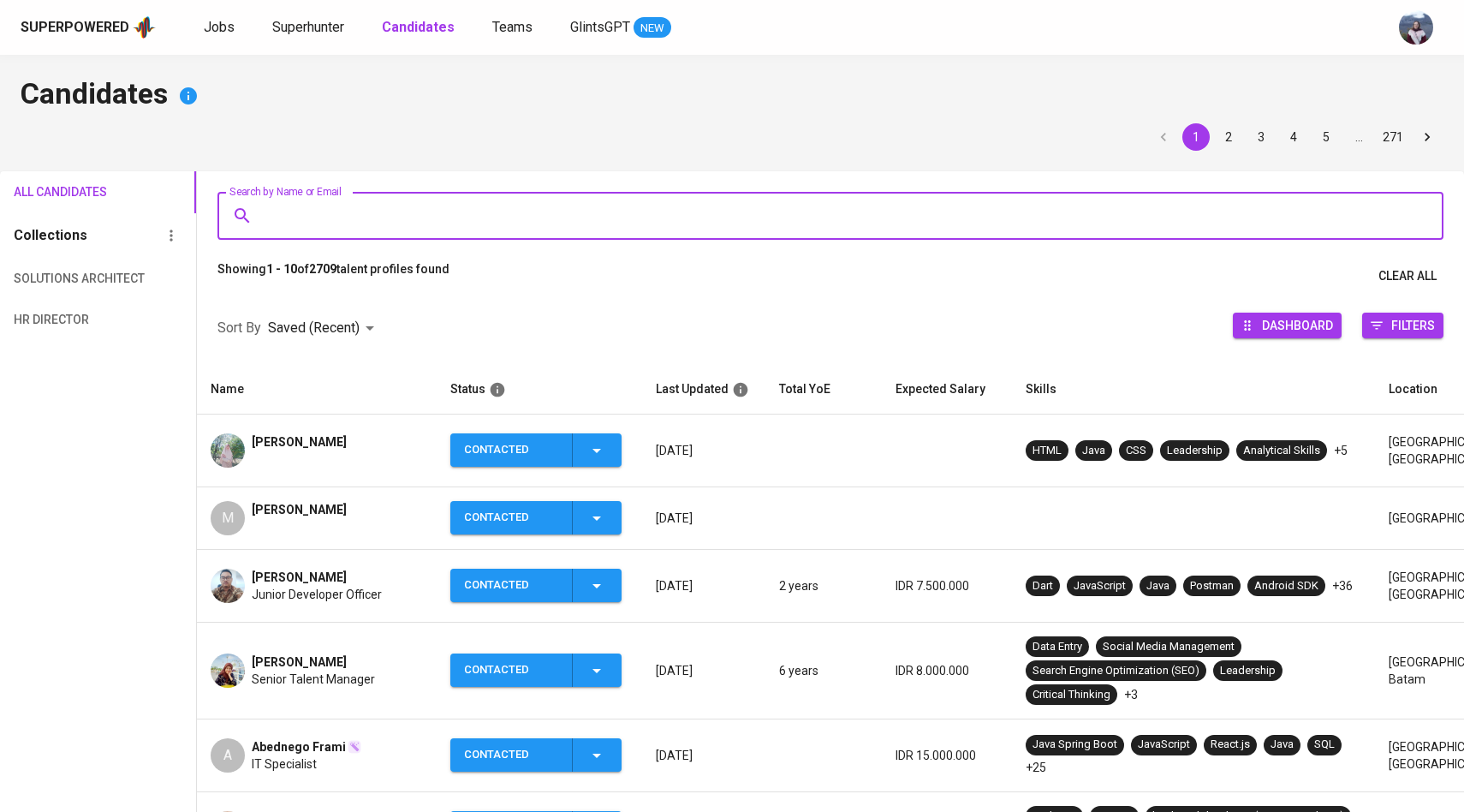
click at [409, 217] on input "Search by Name or Email" at bounding box center [834, 215] width 1151 height 33
paste input "A ashari.taufik888@gmail.com"
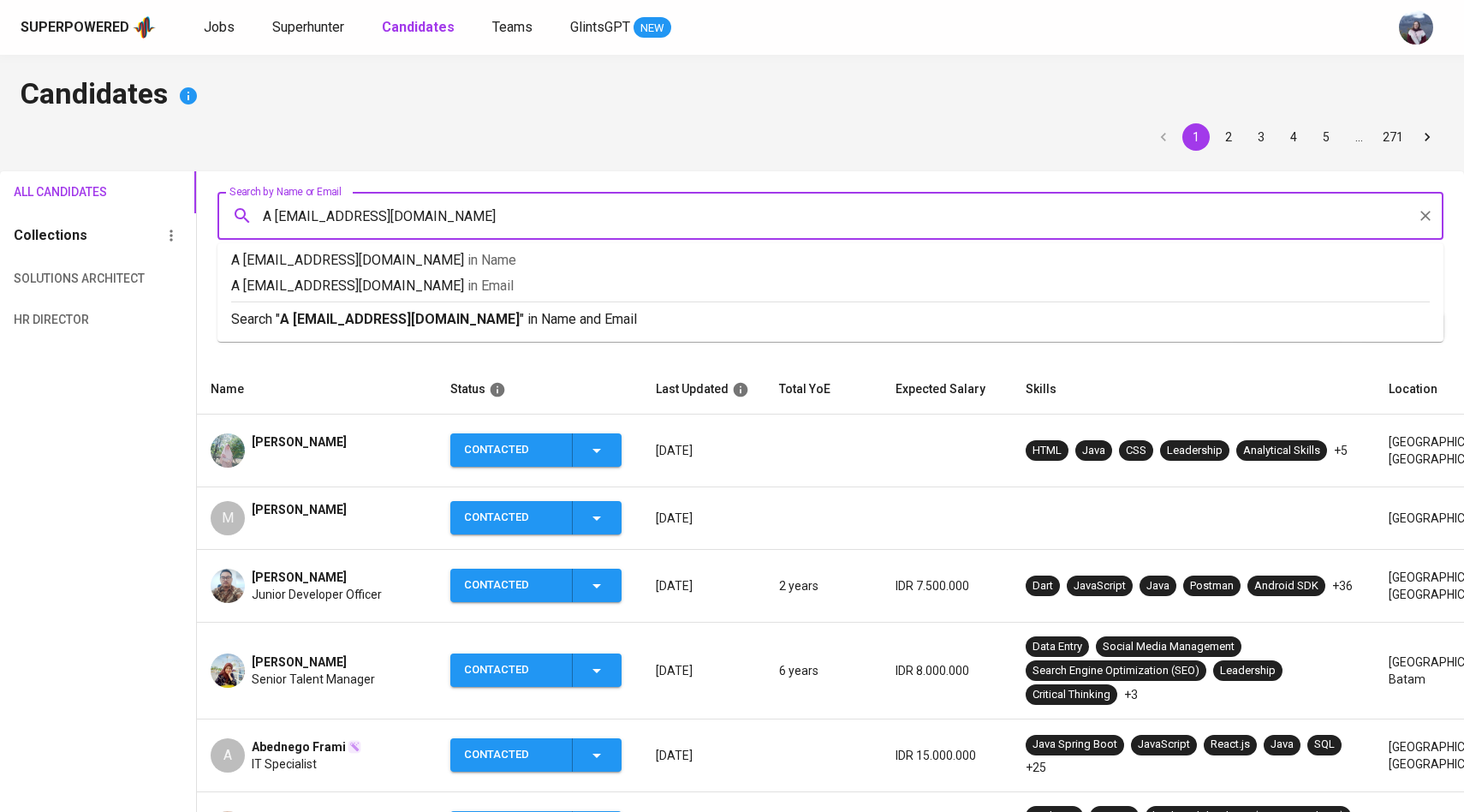
paste input "A ashari.taufik888@gmail.com"
type input "A ashari.taufik888@gmail.comA ashari.taufik888@gmail.com"
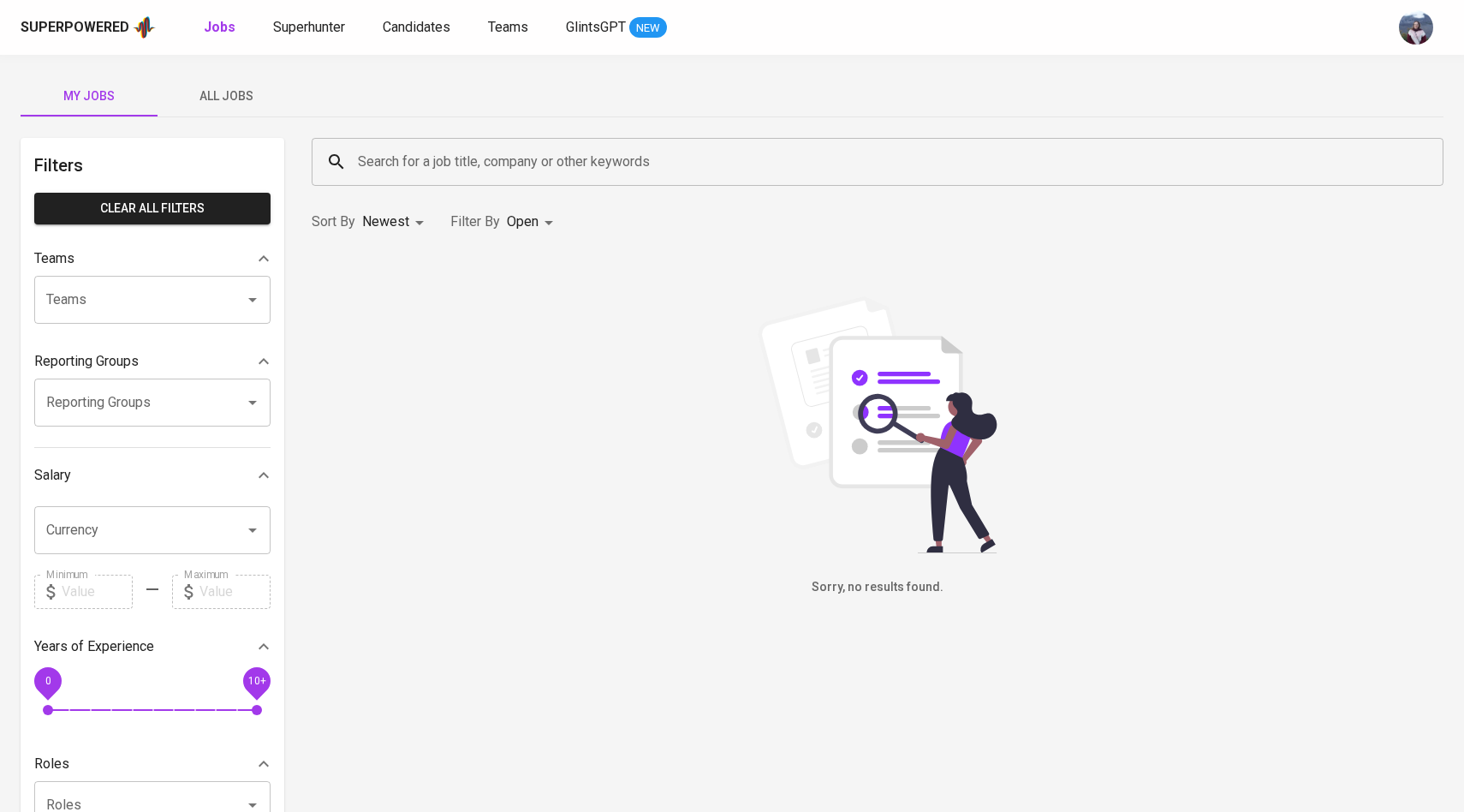
click at [227, 99] on span "All Jobs" at bounding box center [225, 96] width 116 height 22
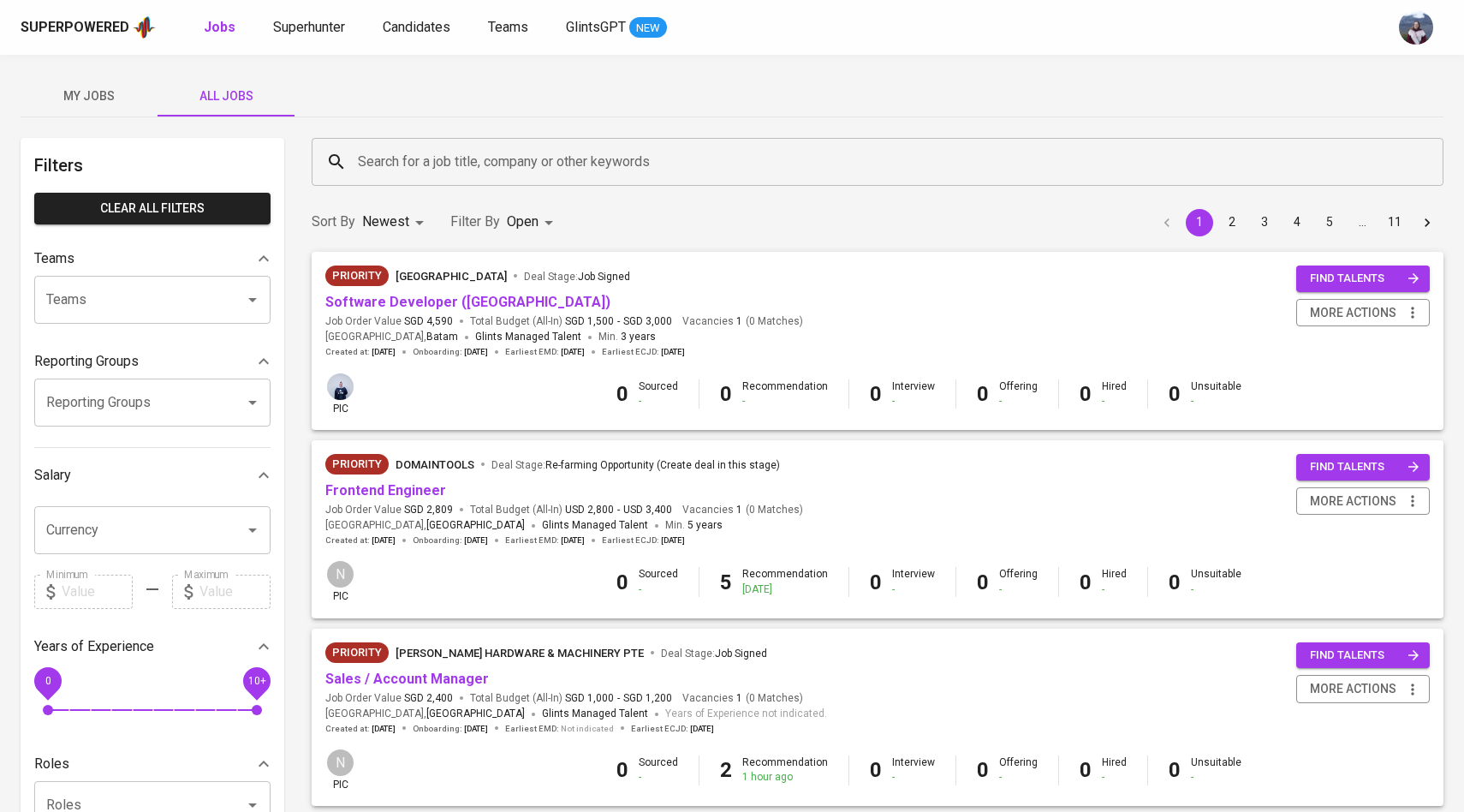
click at [419, 154] on input "Search for a job title, company or other keywords" at bounding box center [881, 162] width 1056 height 33
click at [418, 304] on link "Software Developer (Java)" at bounding box center [468, 301] width 285 height 16
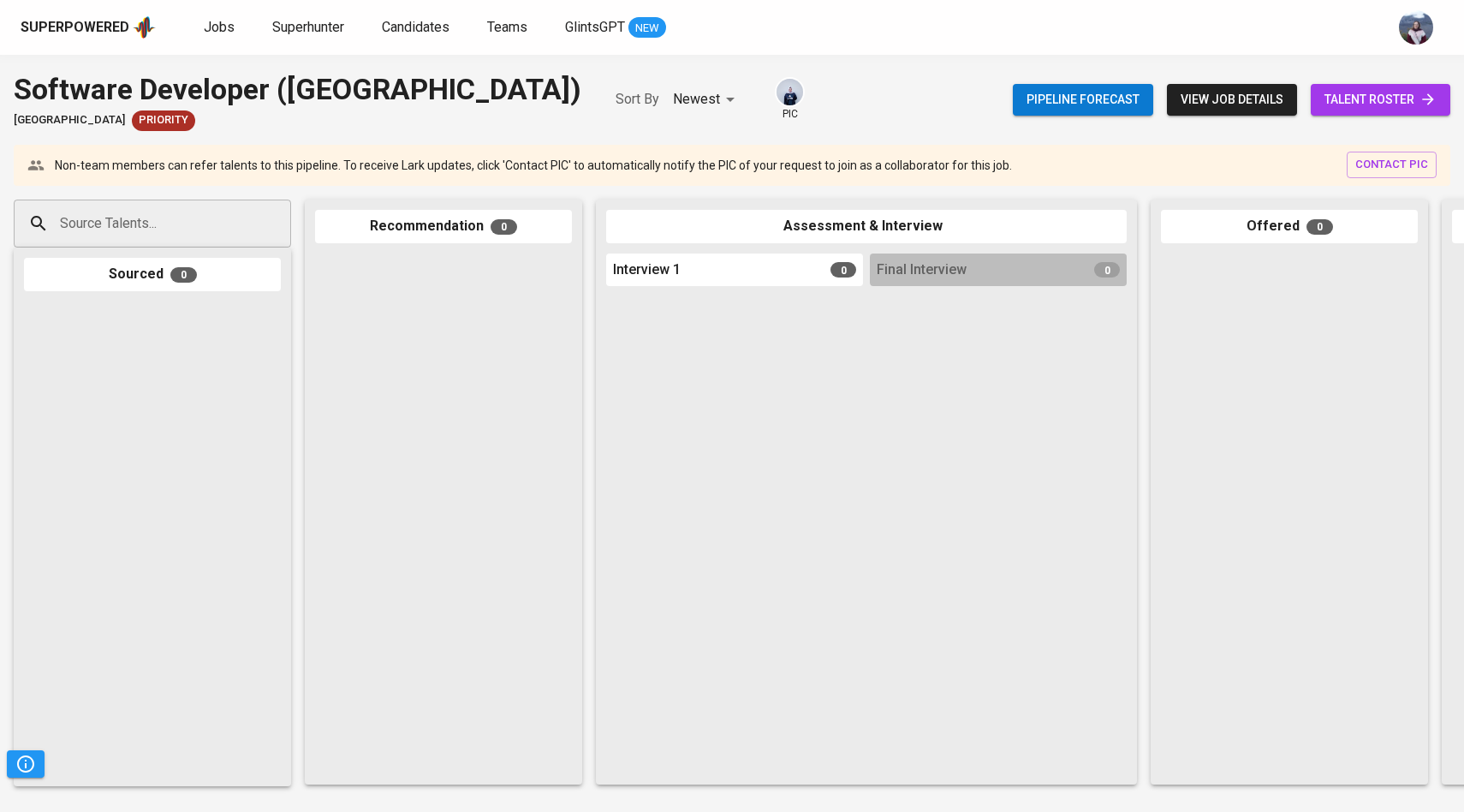
click at [224, 218] on input "Source Talents..." at bounding box center [145, 223] width 180 height 33
paste input "[EMAIL_ADDRESS][DOMAIN_NAME]"
type input "[EMAIL_ADDRESS][DOMAIN_NAME]"
click at [200, 279] on li "D Danang Arif Rahmanda darifrahmanda@gmail.com" at bounding box center [152, 280] width 278 height 45
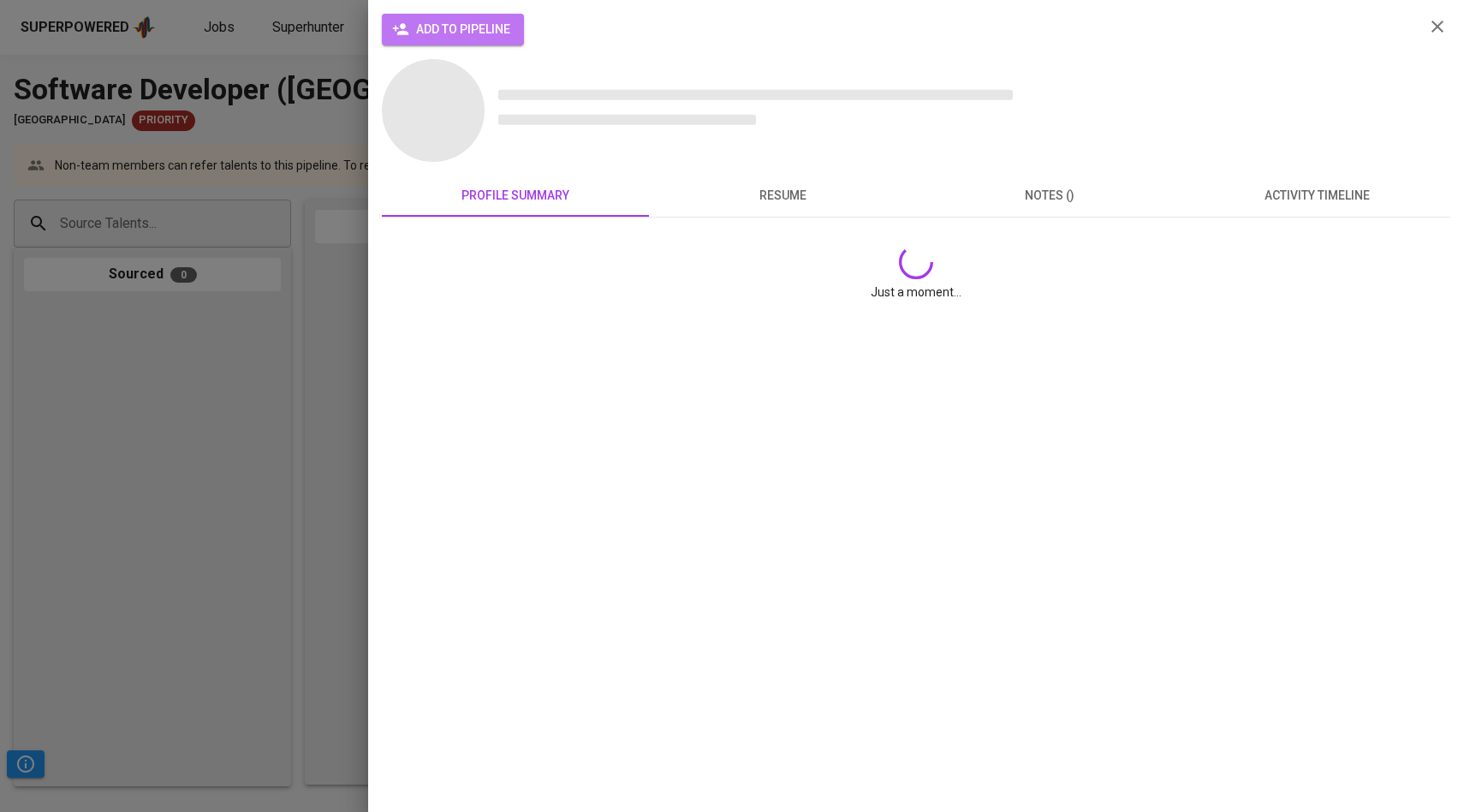
click at [428, 26] on span "add to pipeline" at bounding box center [453, 29] width 115 height 22
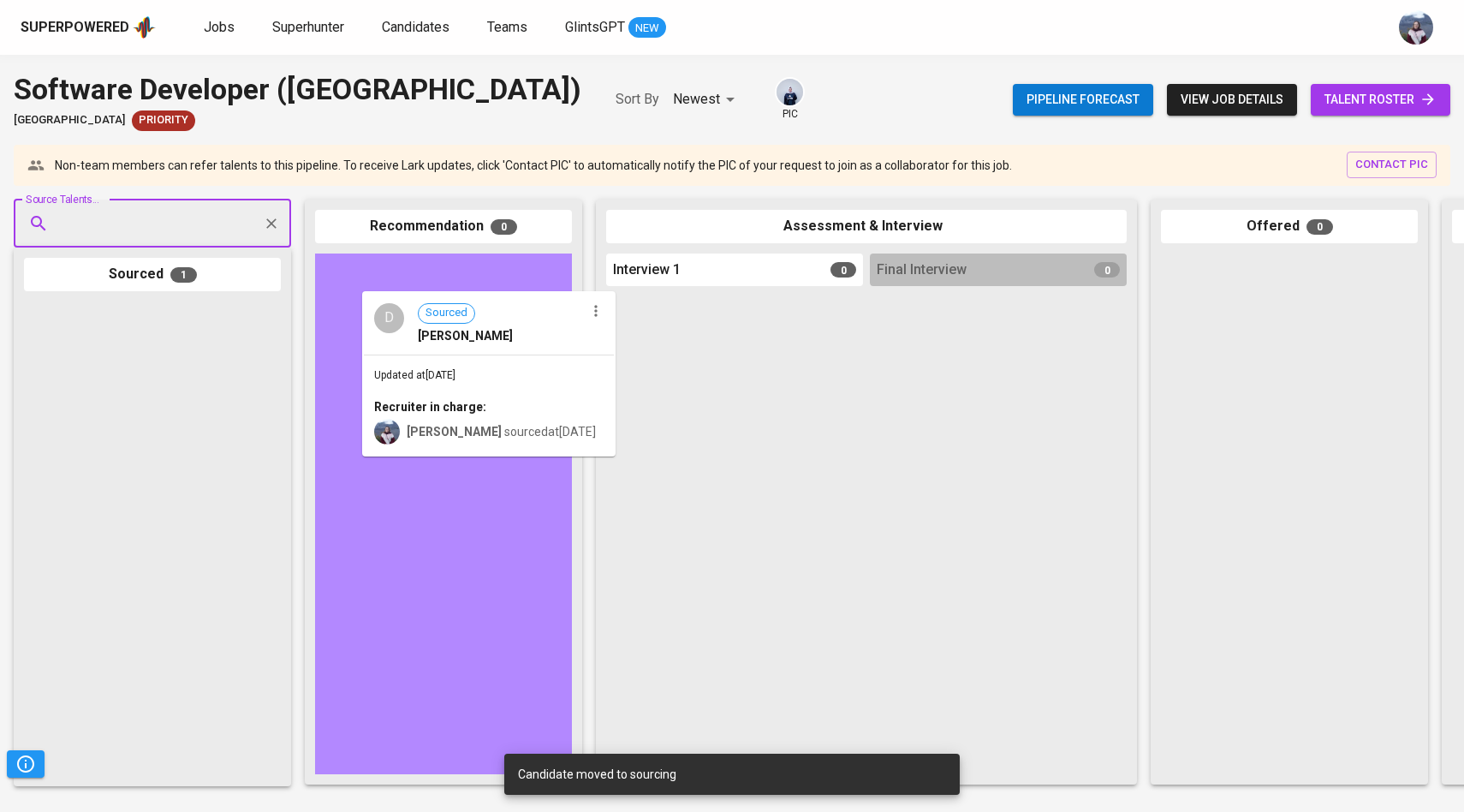
drag, startPoint x: 151, startPoint y: 383, endPoint x: 501, endPoint y: 372, distance: 350.2
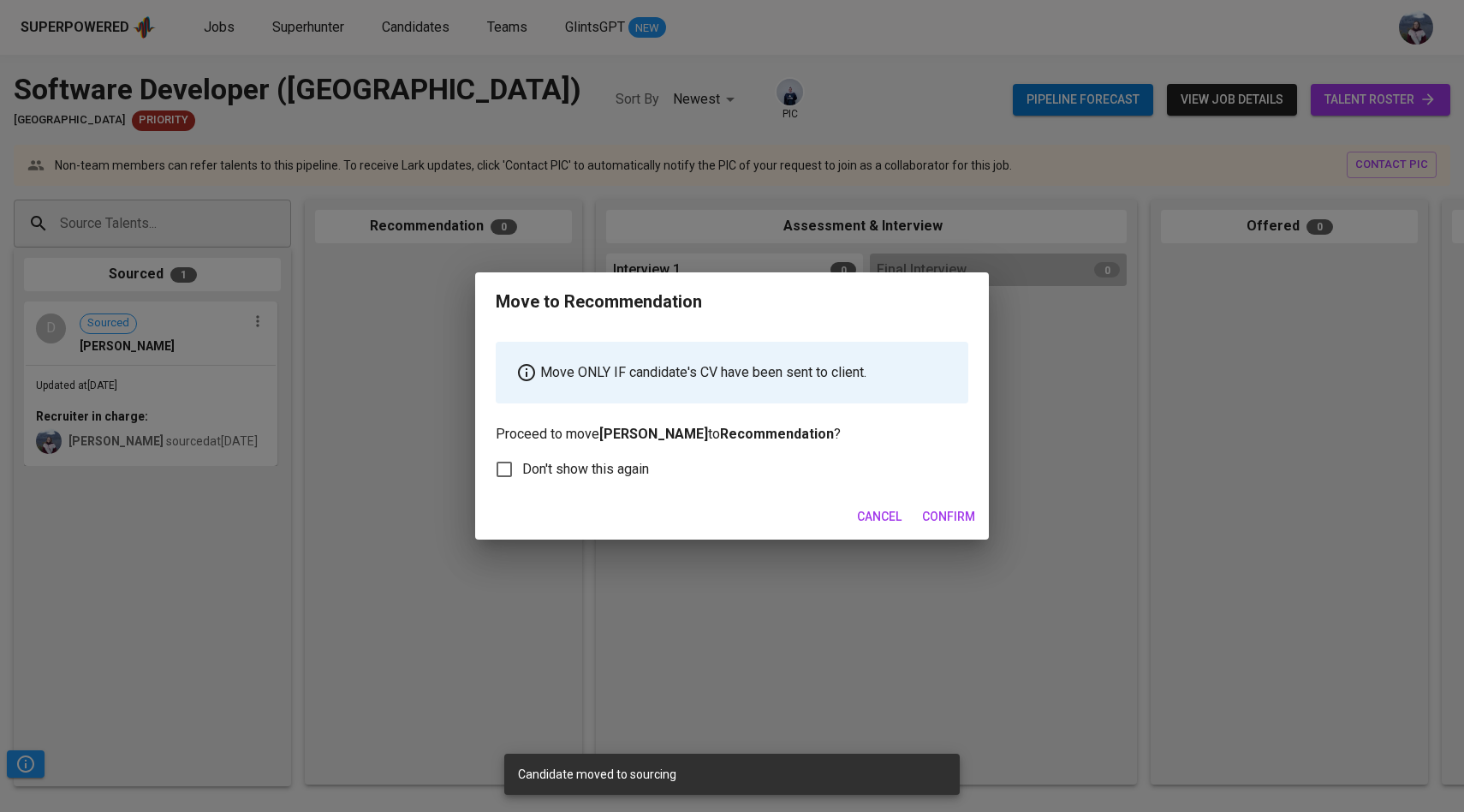
click at [964, 519] on span "Confirm" at bounding box center [949, 516] width 53 height 22
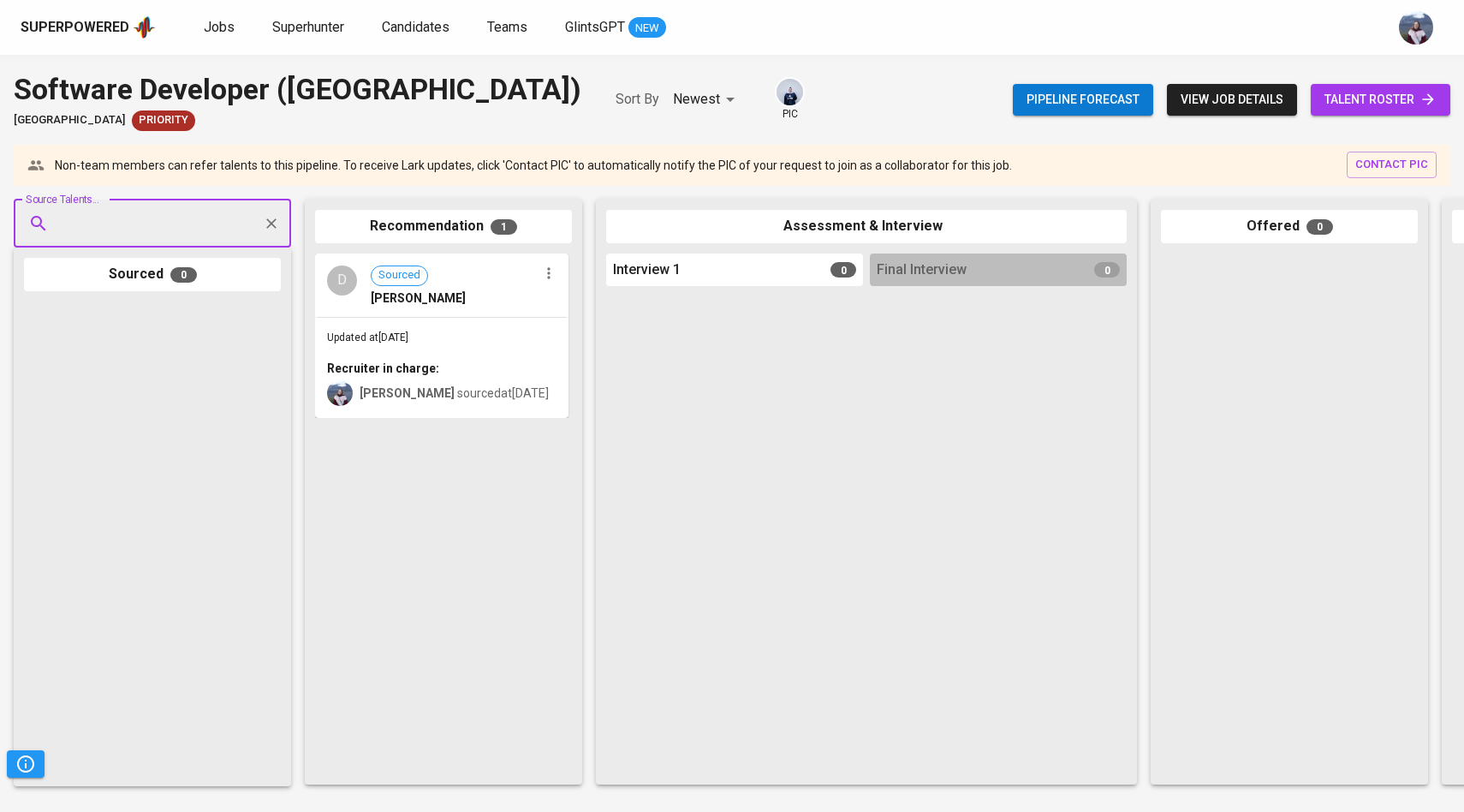
click at [466, 302] on span "[PERSON_NAME]" at bounding box center [418, 297] width 95 height 17
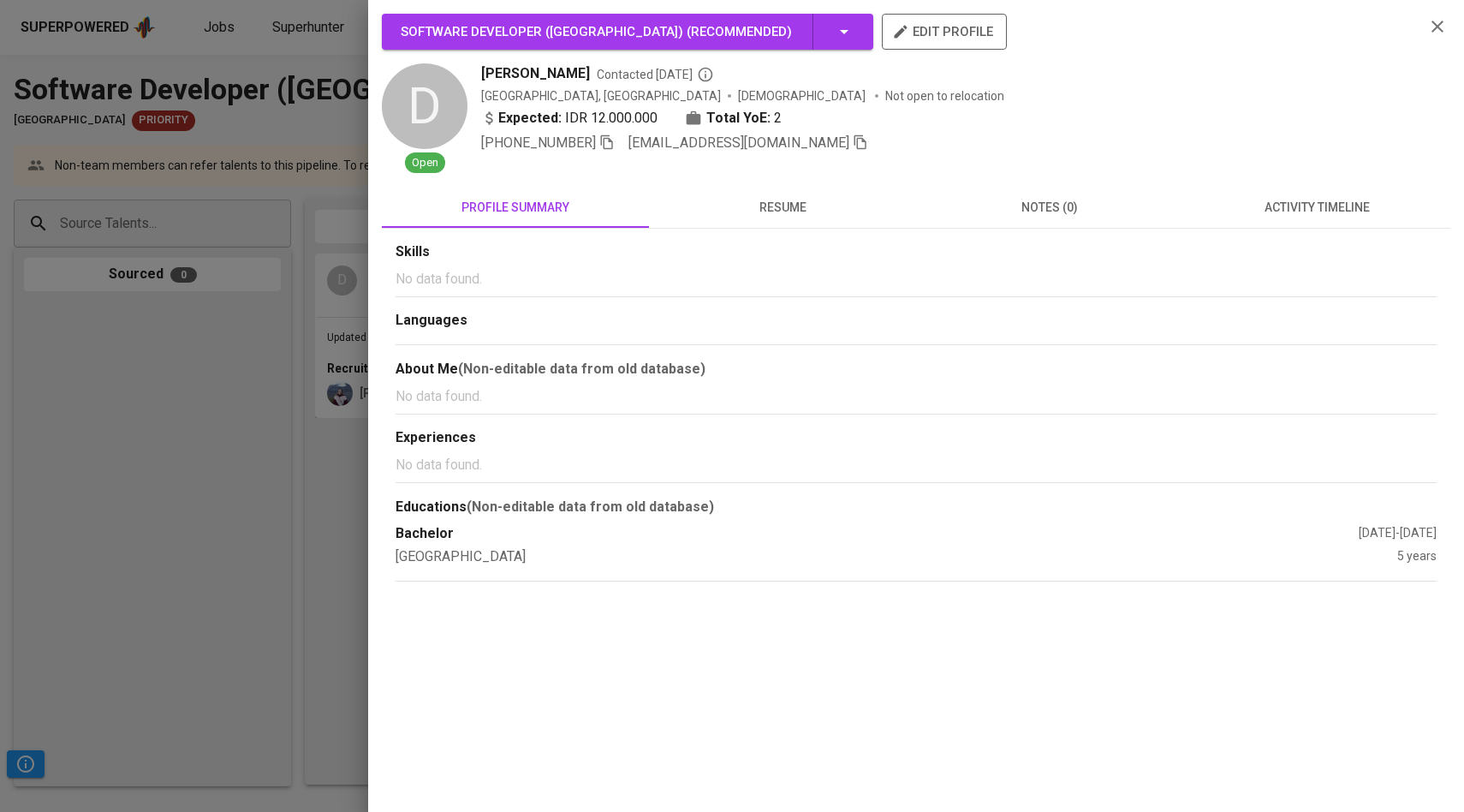
click at [299, 238] on div at bounding box center [732, 406] width 1464 height 812
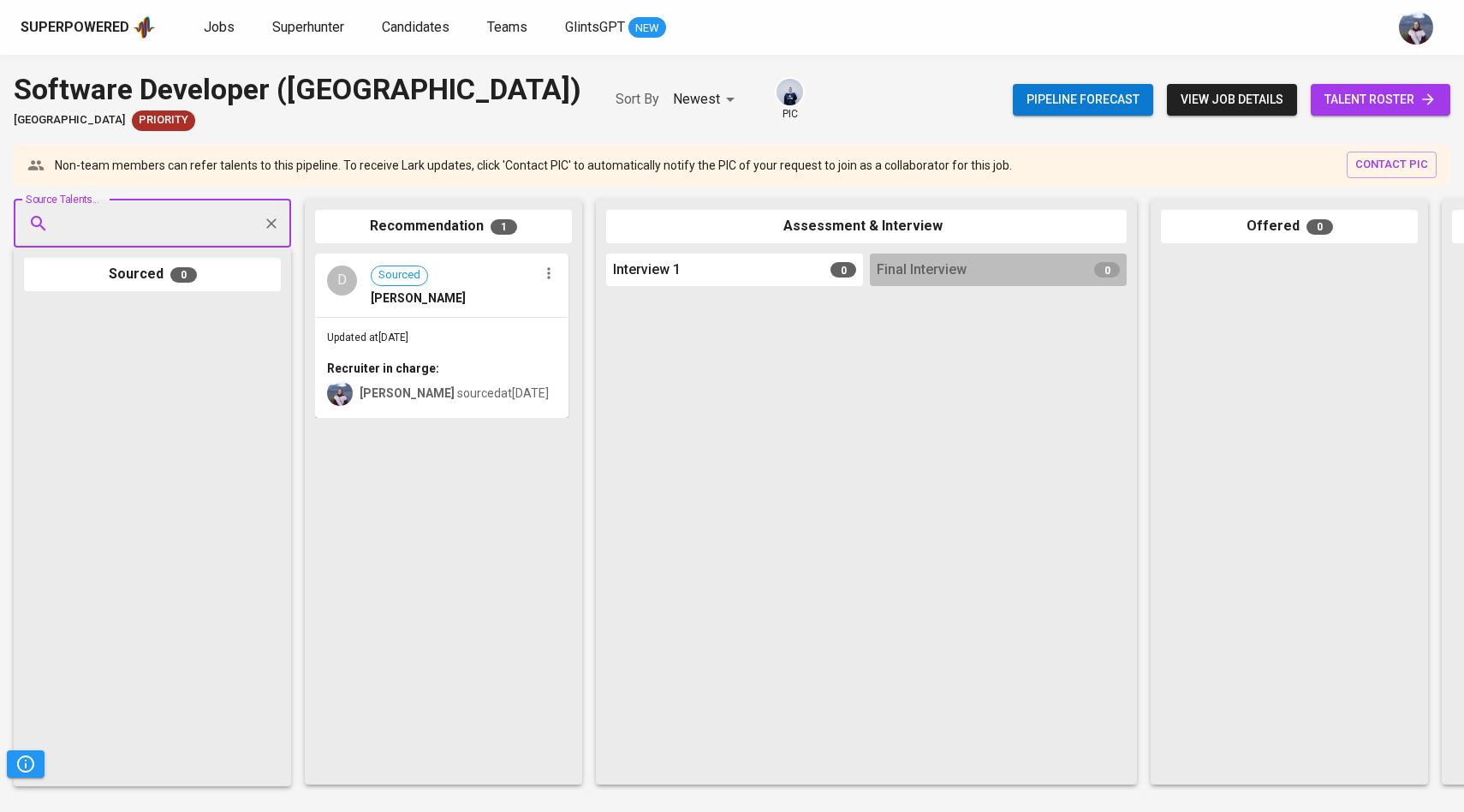
paste input "D deanchristiananda@gmail.com"
click at [72, 227] on input "D deanchristiananda@gmail.com" at bounding box center [145, 223] width 180 height 33
type input "deanchristiananda@gmail.com"
click at [80, 290] on span "Product Engineer" at bounding box center [111, 288] width 81 height 17
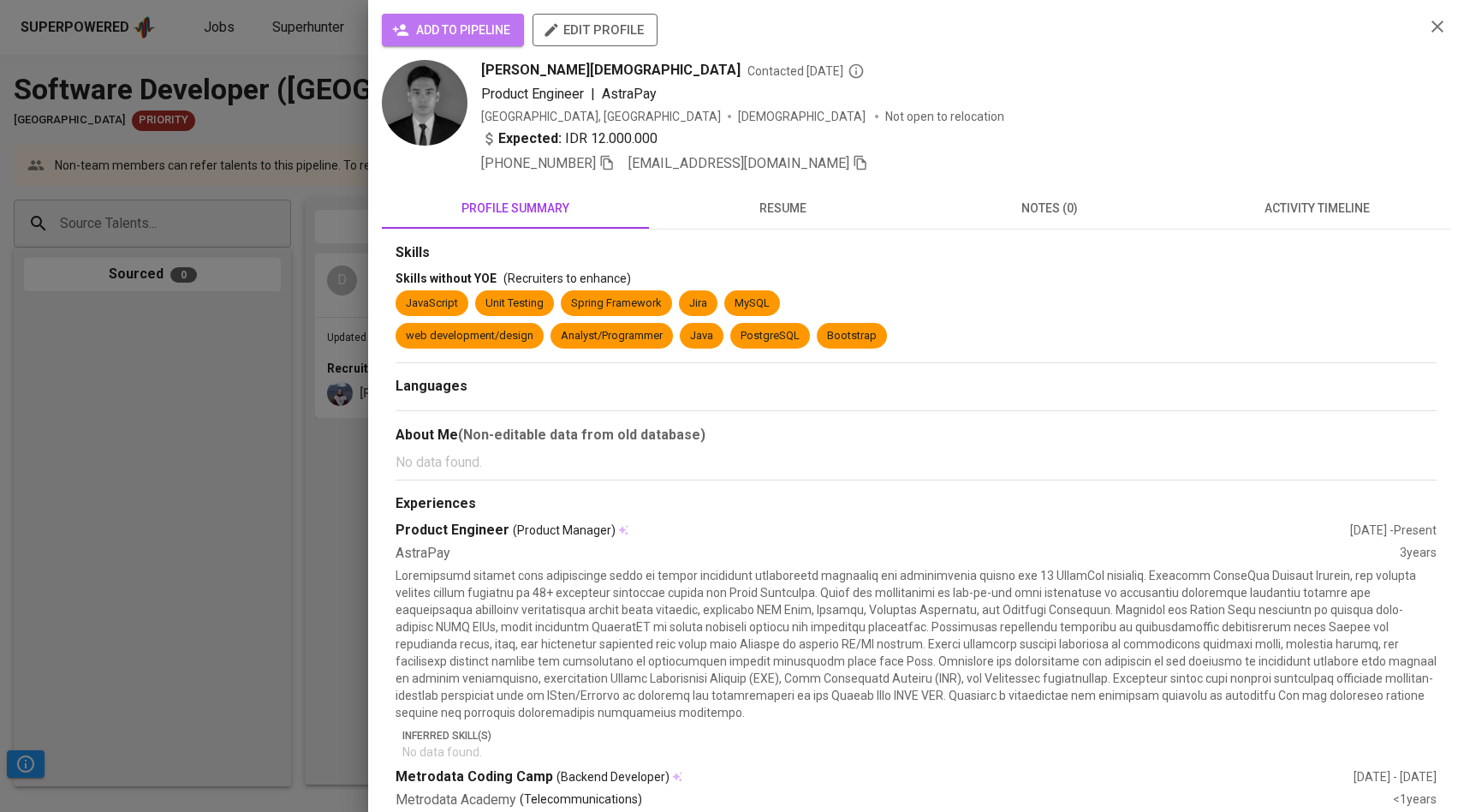
click at [433, 20] on span "add to pipeline" at bounding box center [453, 30] width 115 height 22
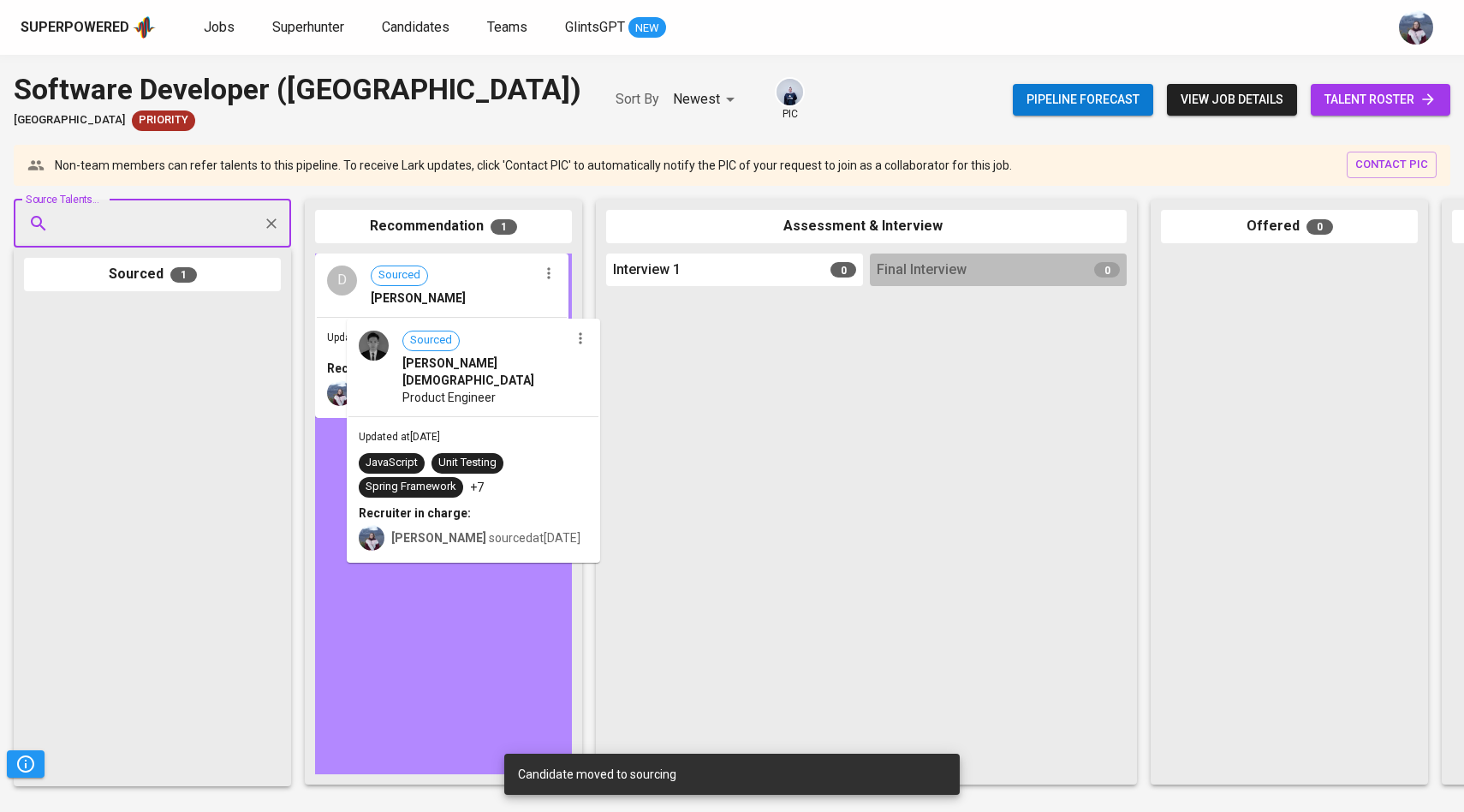
drag, startPoint x: 160, startPoint y: 354, endPoint x: 485, endPoint y: 370, distance: 325.4
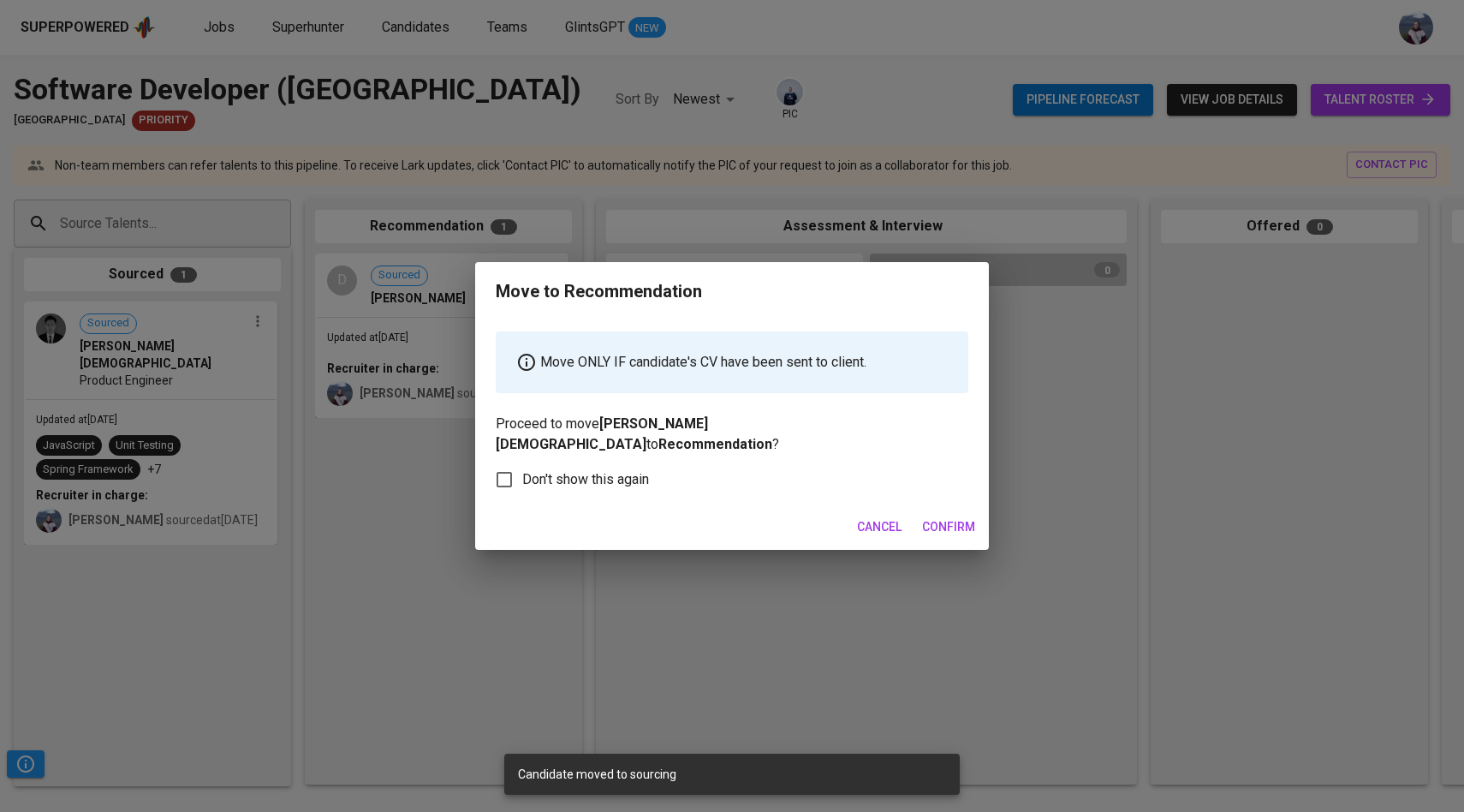
click at [933, 516] on span "Confirm" at bounding box center [949, 527] width 53 height 22
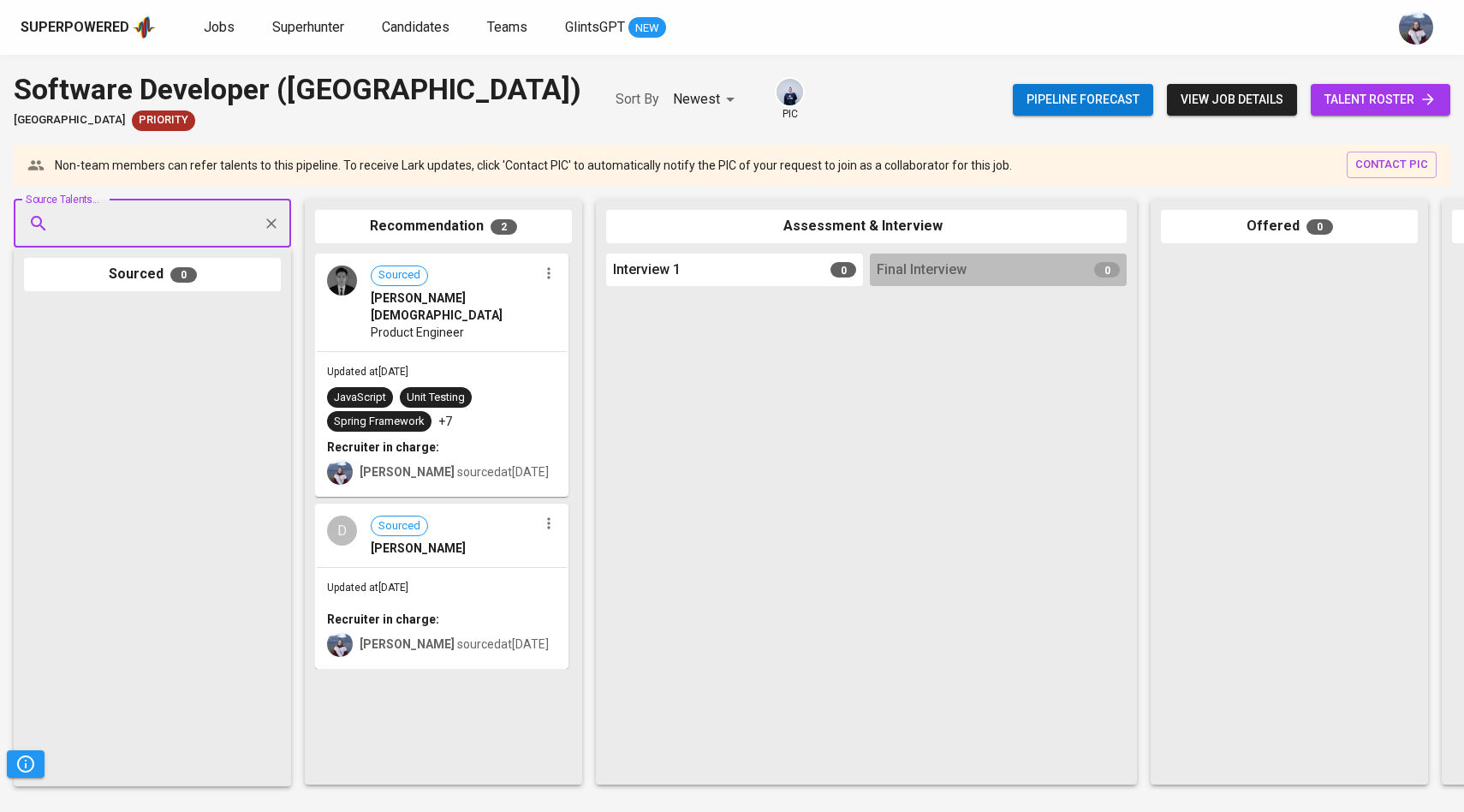
paste input "ashari.taufik888@gmail.com"
type input "ashari.taufik888@gmail.com"
click at [58, 279] on div "T Taufik Ashari ashari.taufik888@gmail.com" at bounding box center [129, 280] width 205 height 35
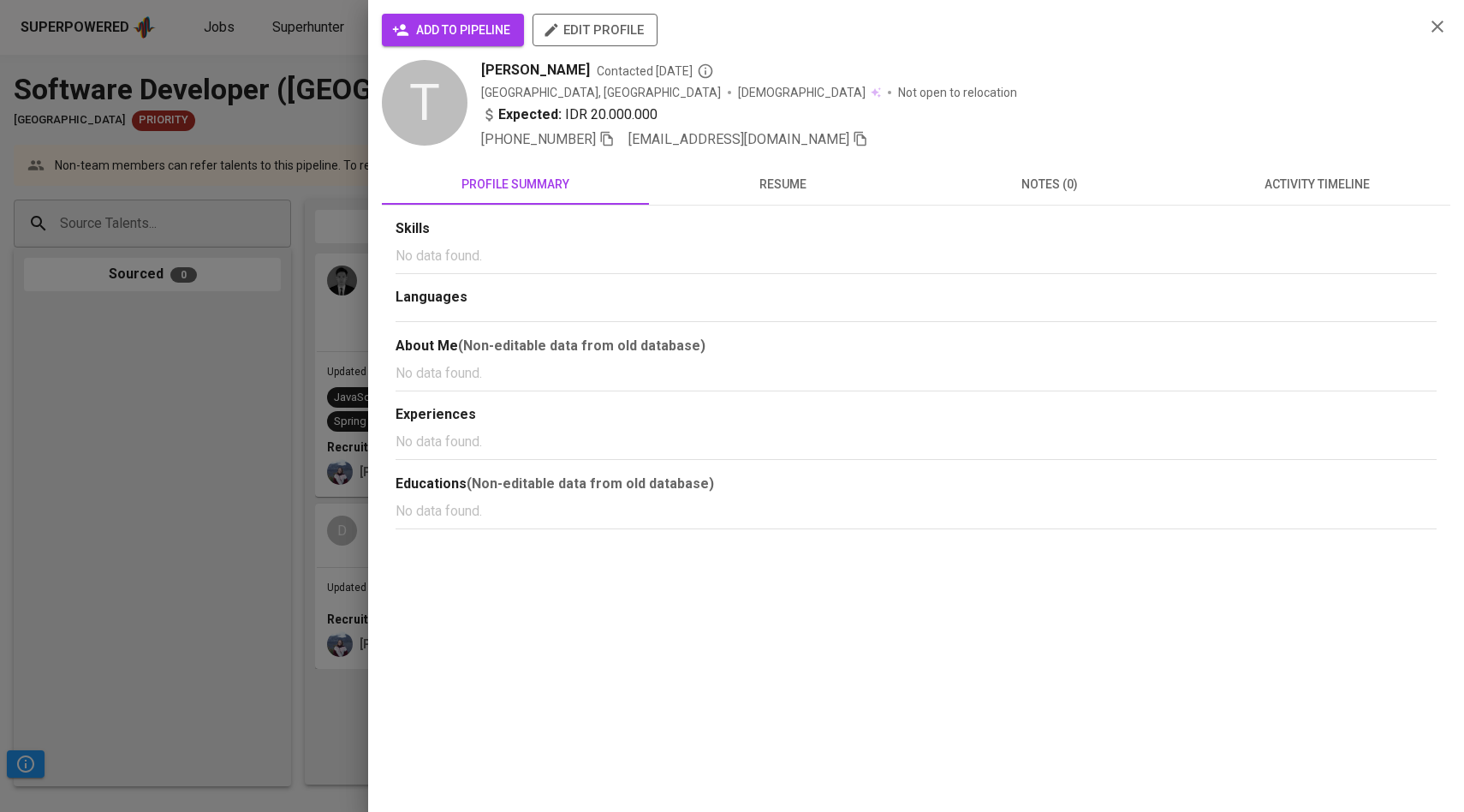
click at [449, 33] on span "add to pipeline" at bounding box center [453, 30] width 115 height 22
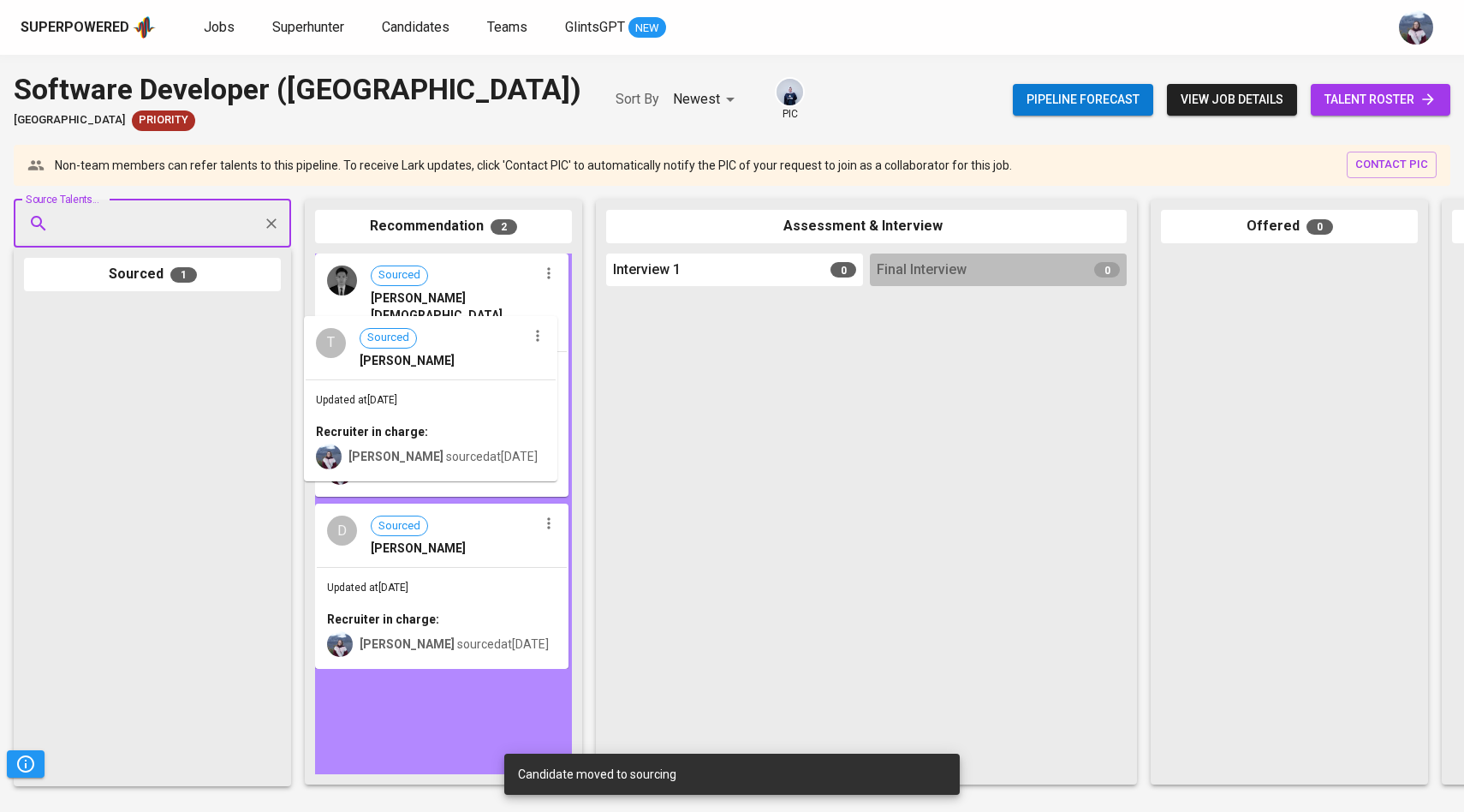
drag, startPoint x: 133, startPoint y: 447, endPoint x: 430, endPoint y: 465, distance: 297.5
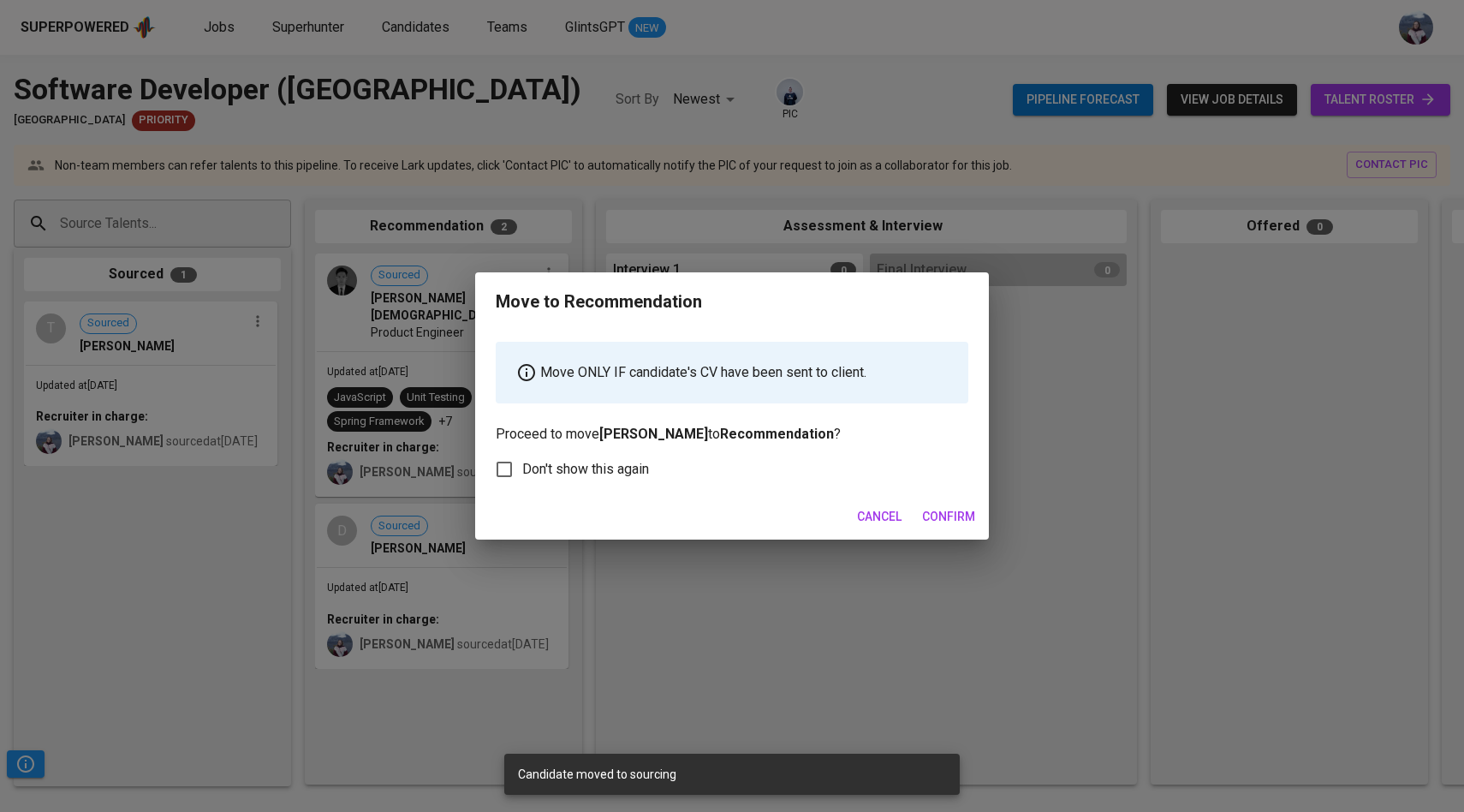
click at [963, 523] on span "Confirm" at bounding box center [949, 516] width 53 height 22
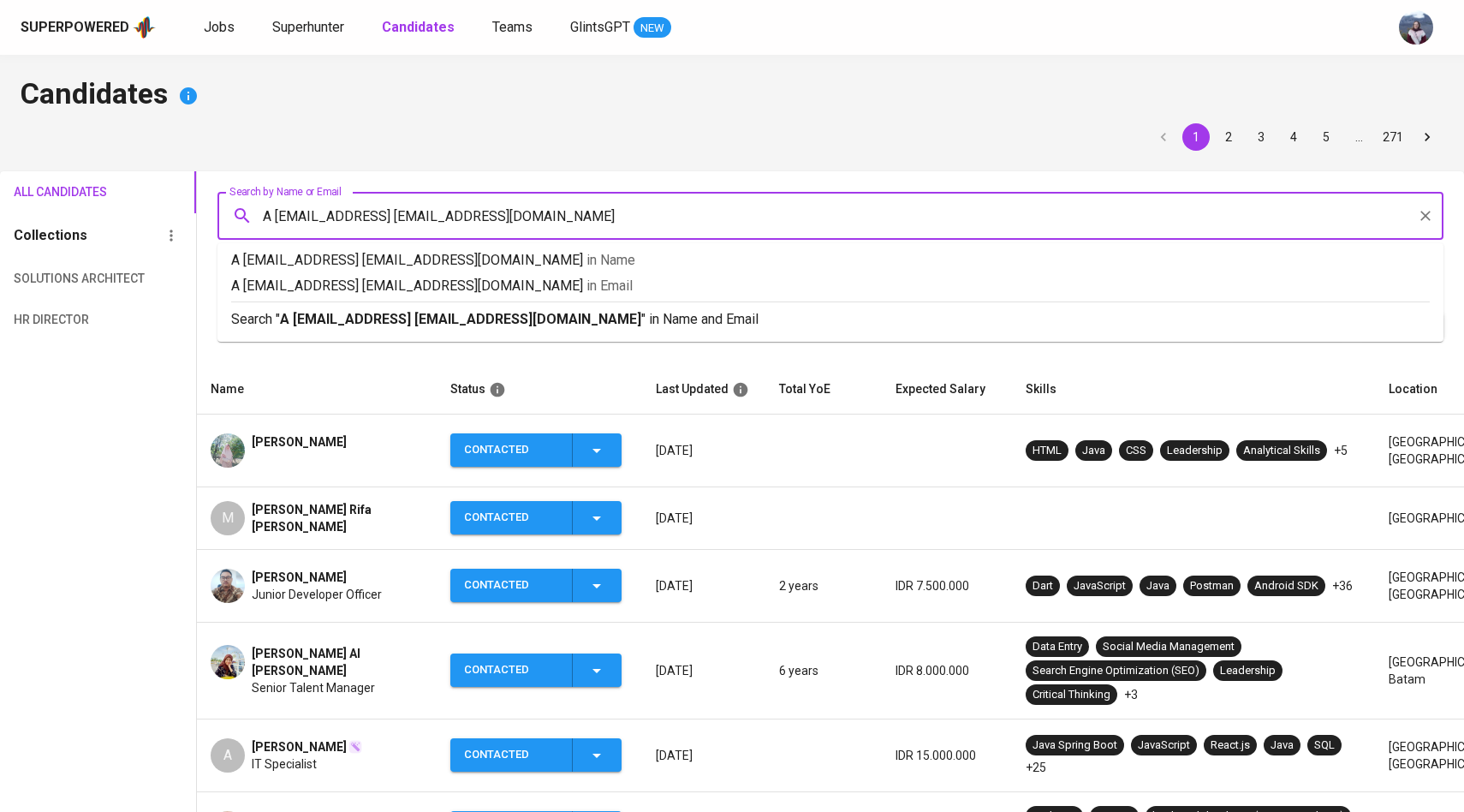
drag, startPoint x: 676, startPoint y: 217, endPoint x: 446, endPoint y: 219, distance: 230.0
click at [446, 219] on input "A [EMAIL_ADDRESS] [EMAIL_ADDRESS][DOMAIN_NAME]" at bounding box center [834, 215] width 1151 height 33
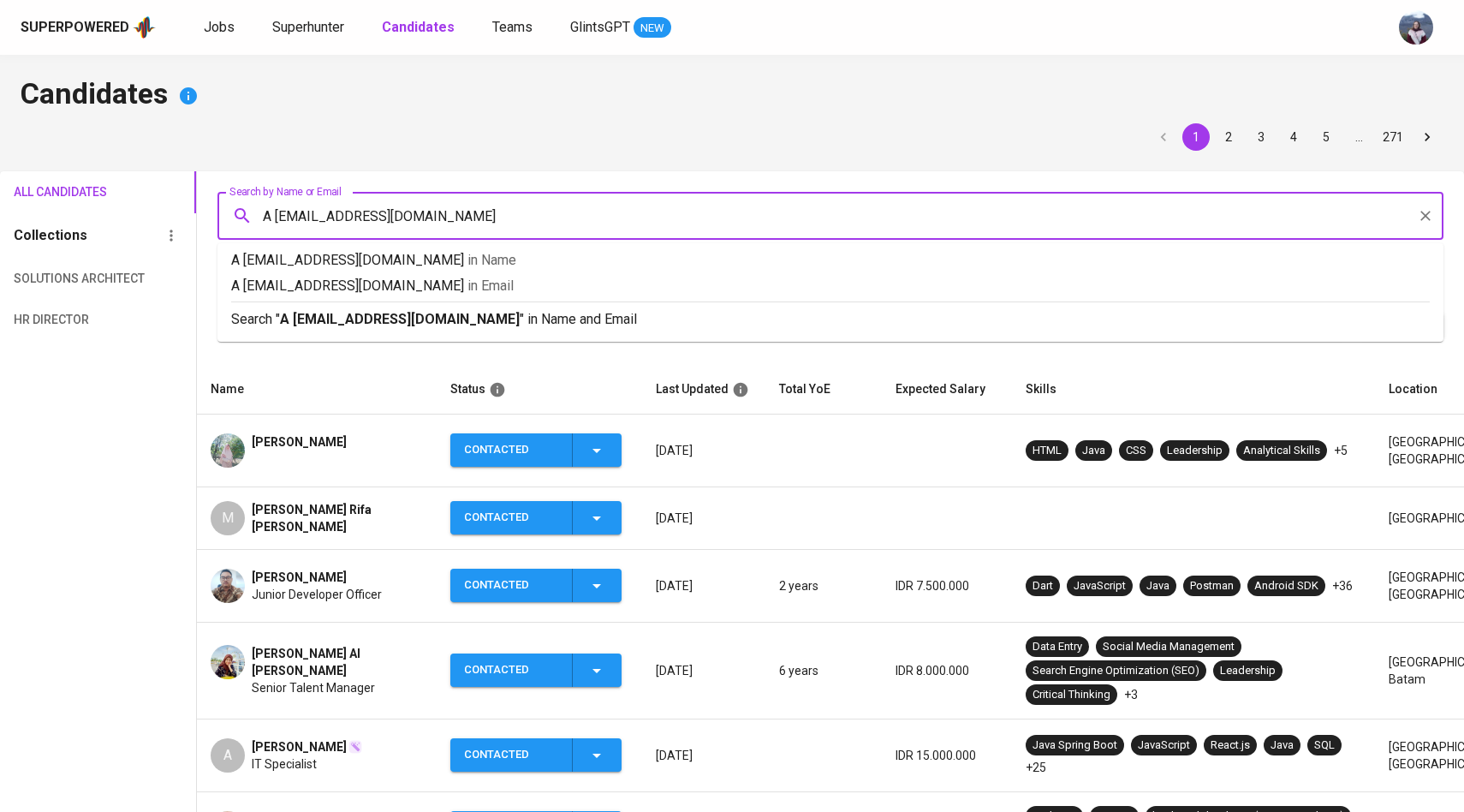
drag, startPoint x: 455, startPoint y: 216, endPoint x: 239, endPoint y: 215, distance: 216.0
click at [239, 215] on div "A ashari.taufik888@gmail.com Search by Name or Email" at bounding box center [830, 215] width 1226 height 48
paste input "text"
type input "ashari.taufik888@gmail.com"
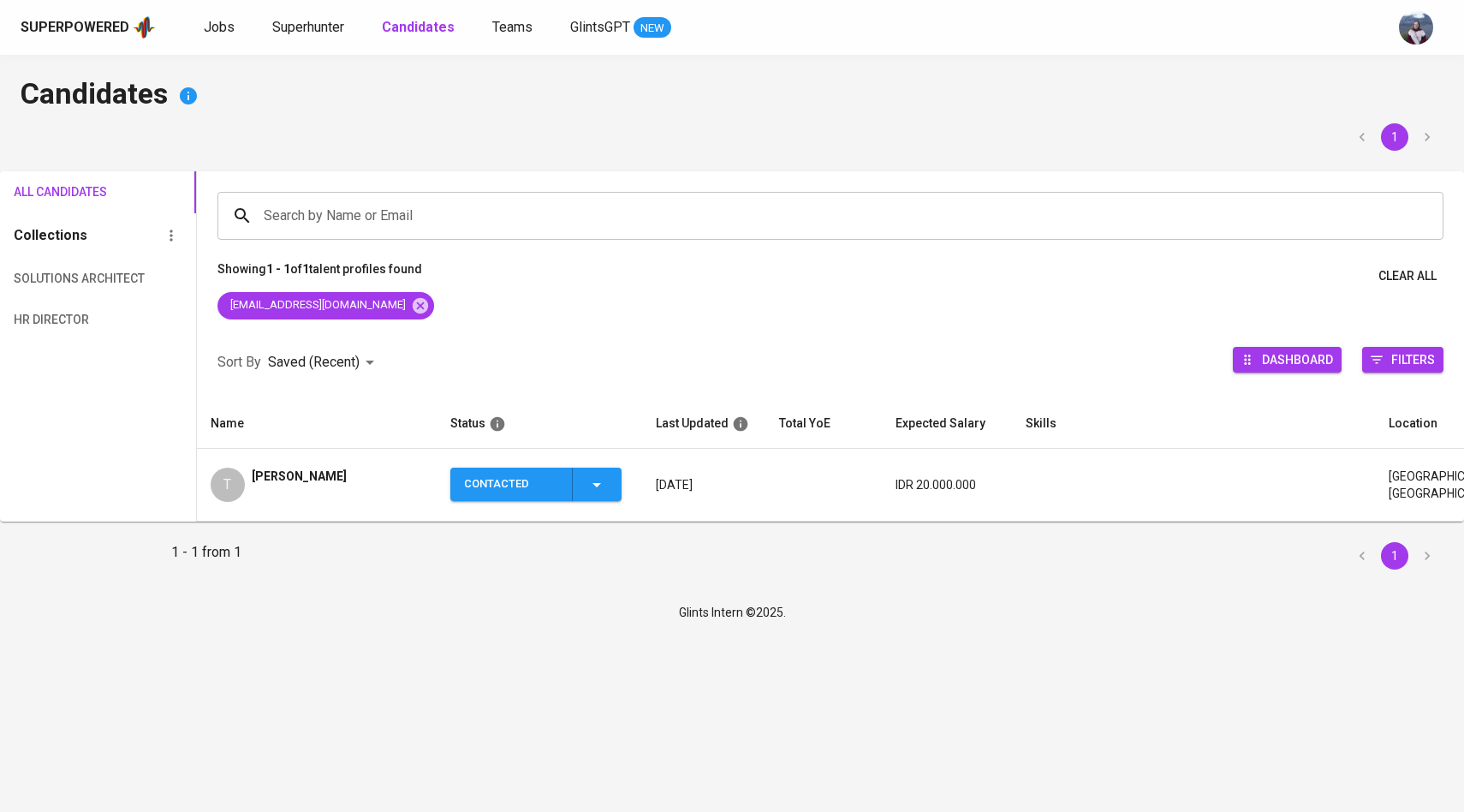
click at [236, 484] on div "T" at bounding box center [227, 485] width 35 height 35
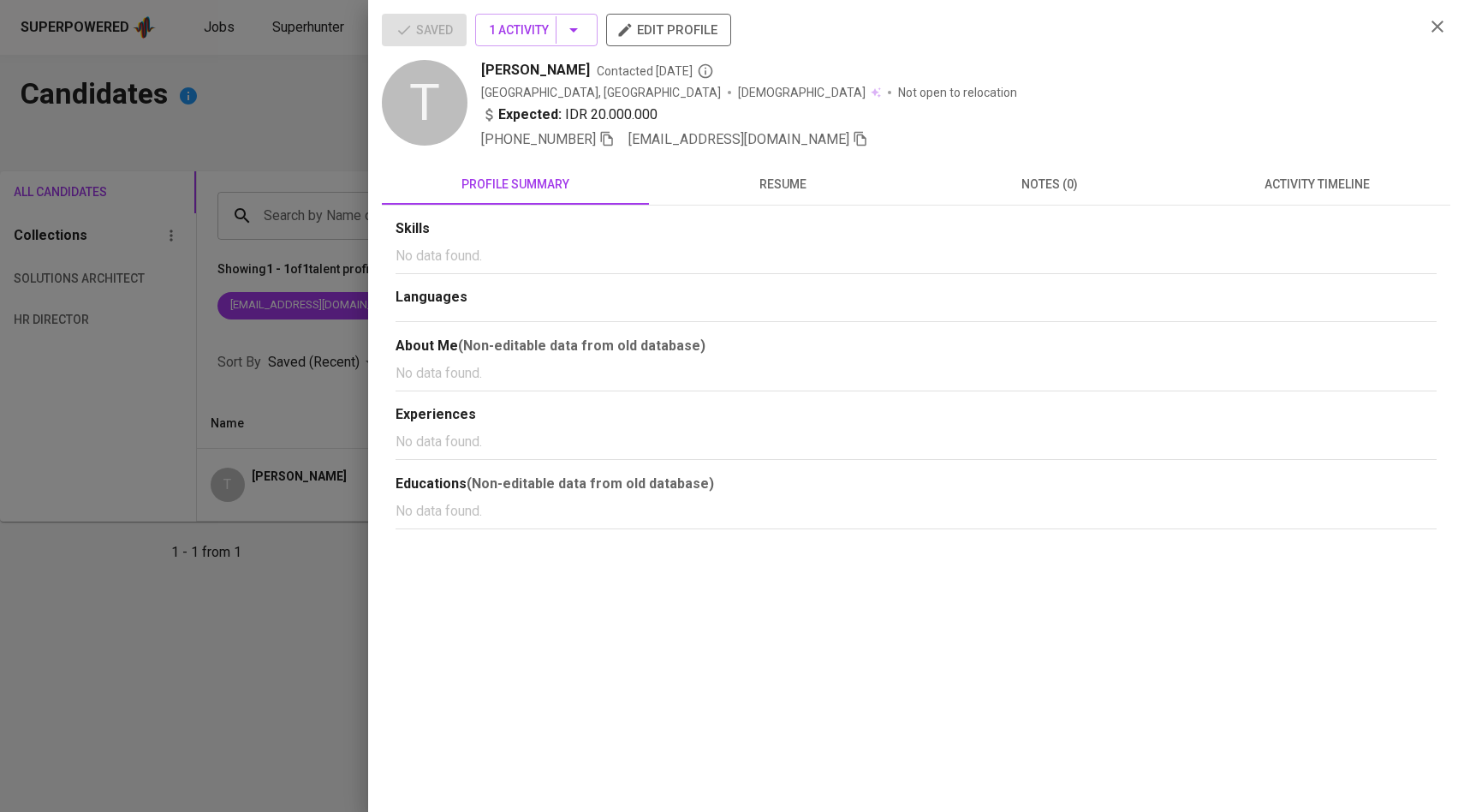
click at [853, 146] on icon "button" at bounding box center [861, 138] width 15 height 15
click at [302, 191] on div at bounding box center [732, 406] width 1464 height 812
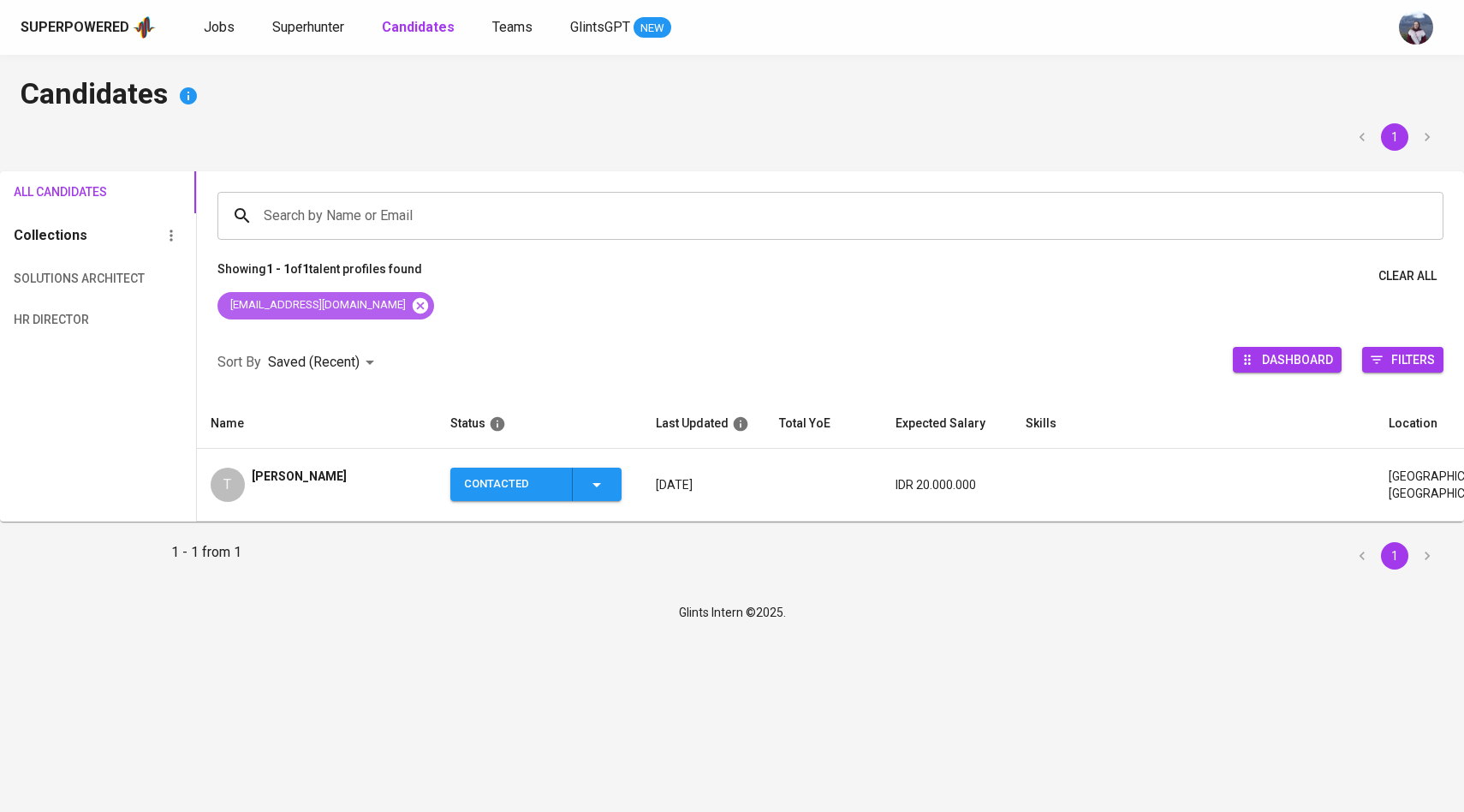
click at [412, 302] on icon at bounding box center [419, 305] width 15 height 15
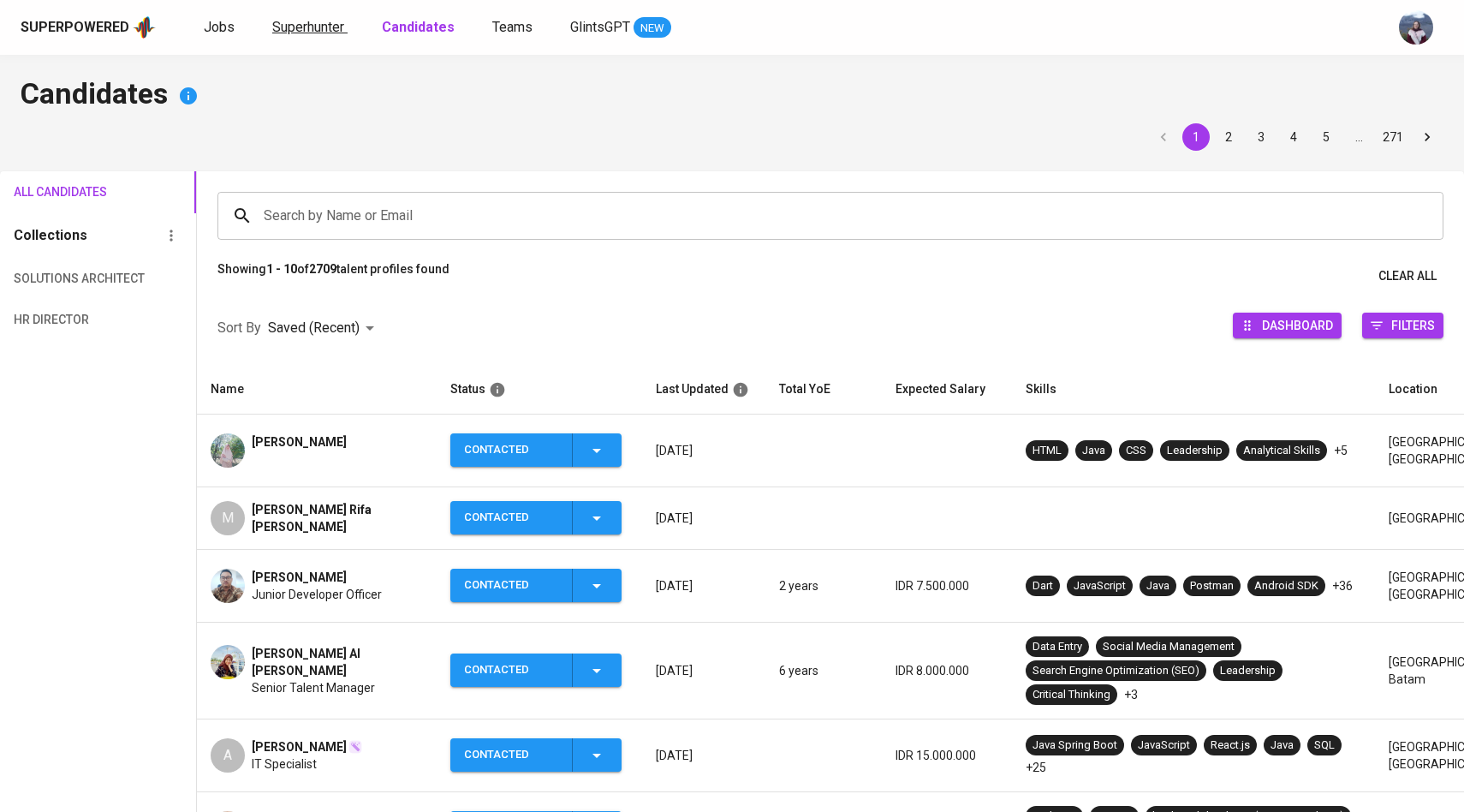
click at [288, 26] on span "Superhunter" at bounding box center [308, 26] width 72 height 16
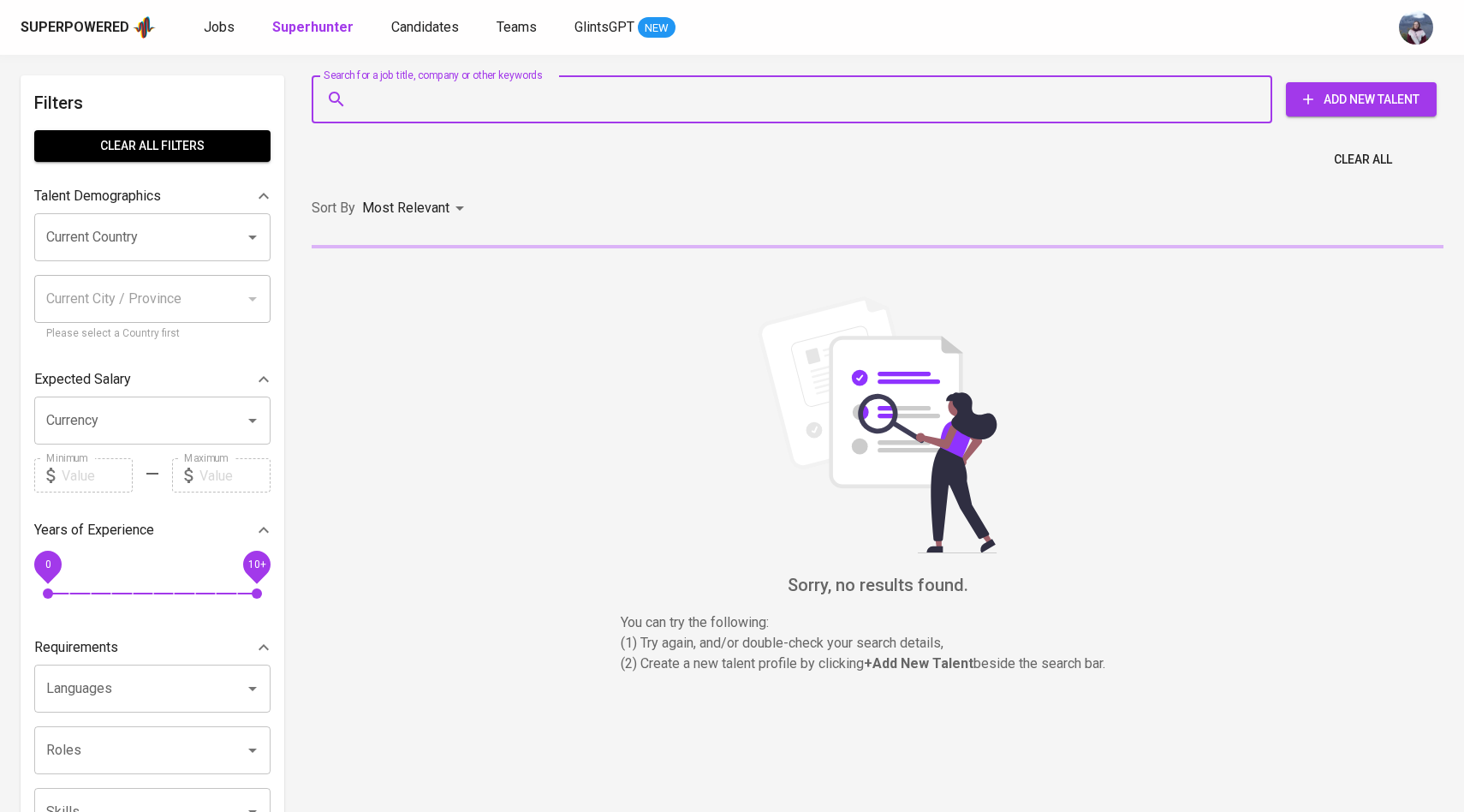
click at [416, 103] on input "Search for a job title, company or other keywords" at bounding box center [796, 99] width 885 height 33
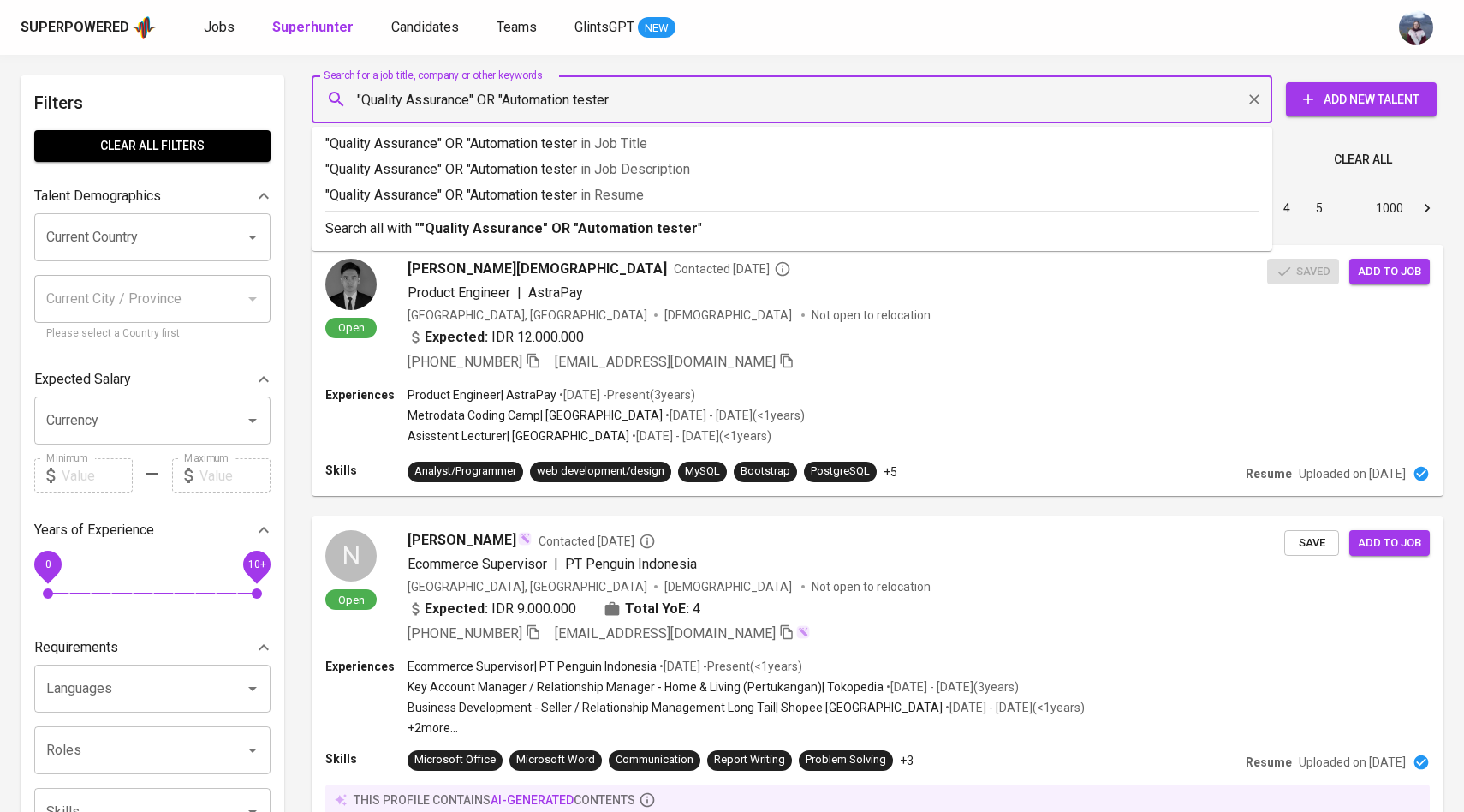
type input ""Quality Assurance" OR "Automation tester""
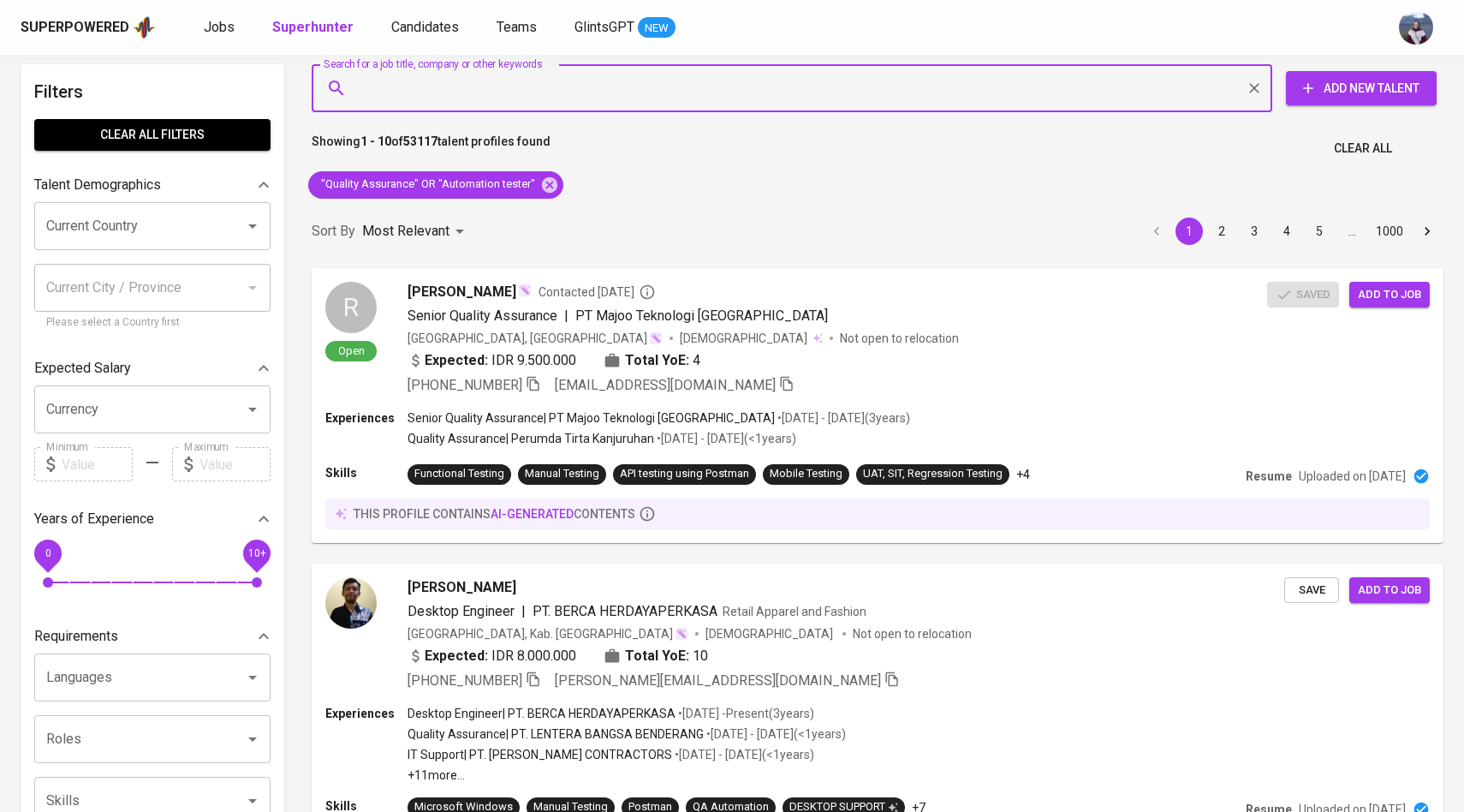
scroll to position [25, 0]
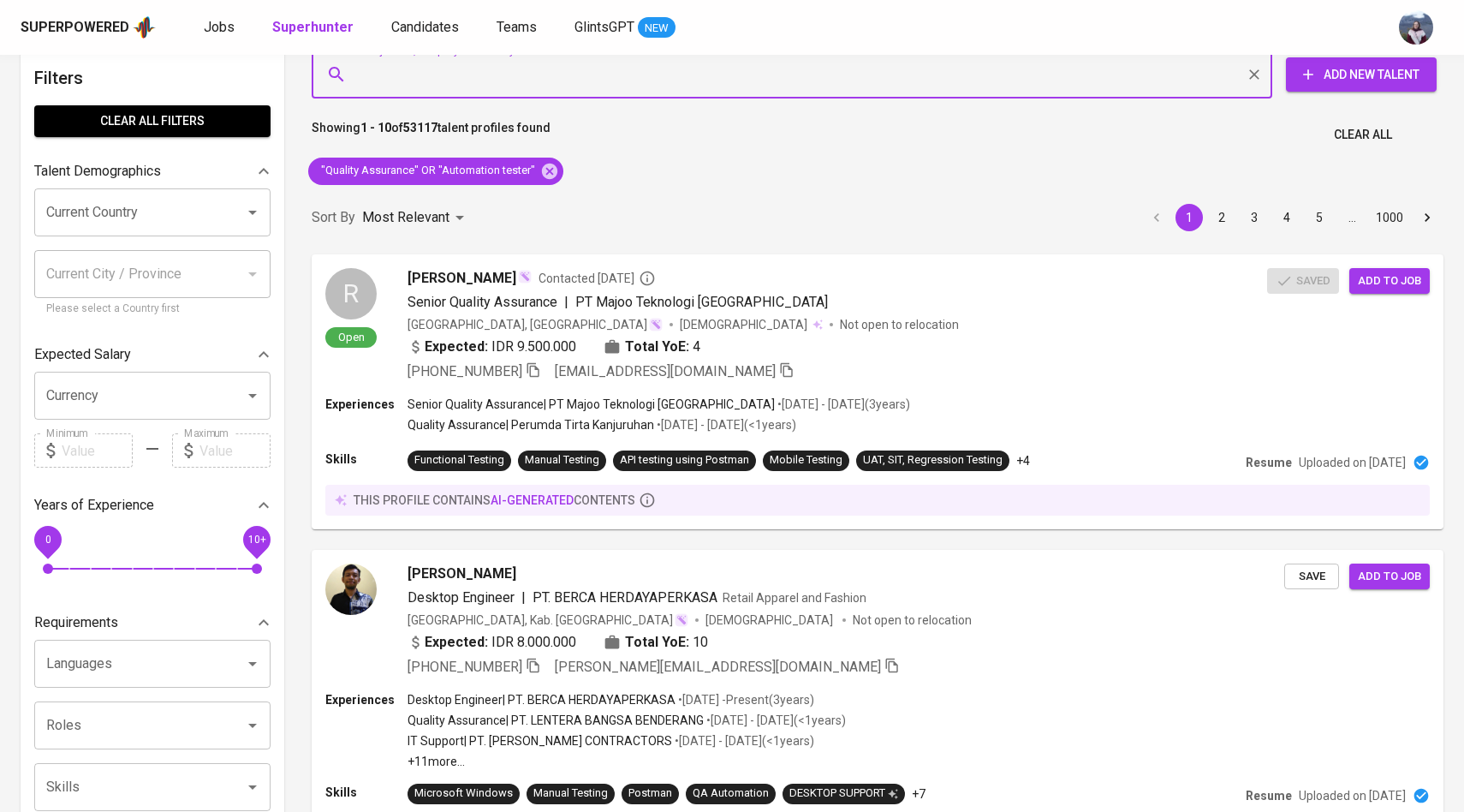
click at [219, 221] on div at bounding box center [240, 212] width 45 height 24
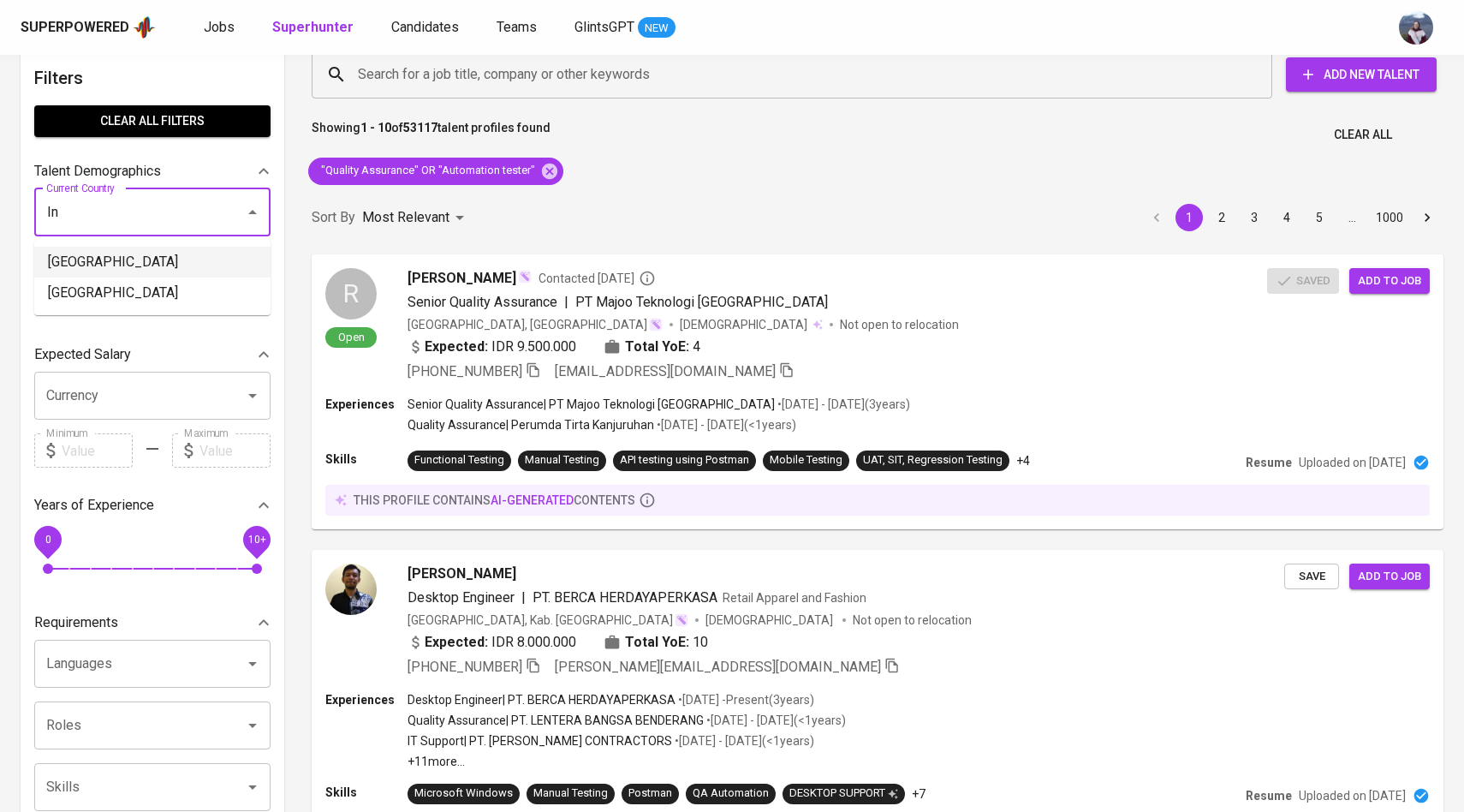
click at [177, 253] on li "[GEOGRAPHIC_DATA]" at bounding box center [152, 262] width 237 height 31
type input "[GEOGRAPHIC_DATA]"
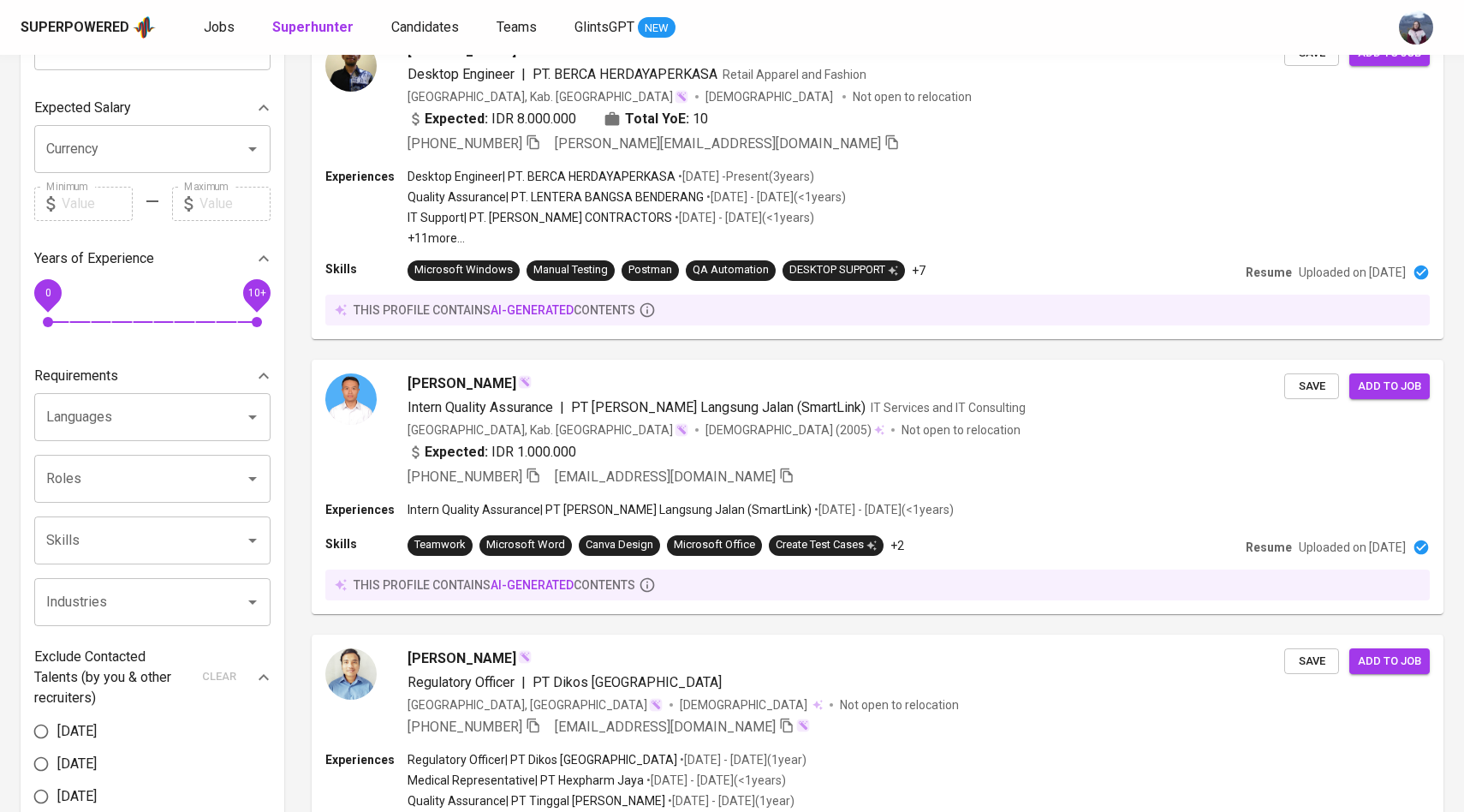
scroll to position [261, 0]
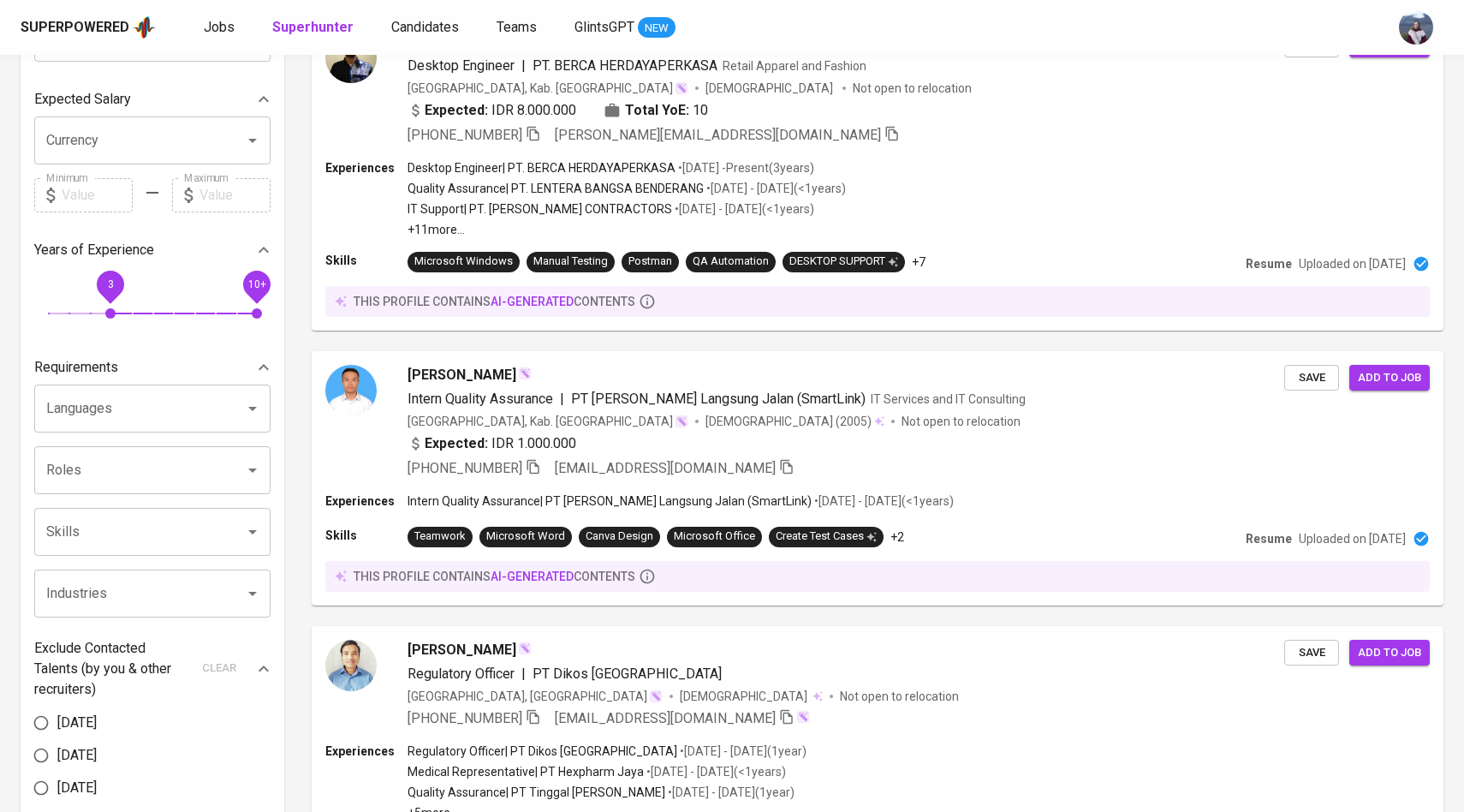
drag, startPoint x: 45, startPoint y: 316, endPoint x: 106, endPoint y: 317, distance: 61.0
click at [106, 317] on span "3" at bounding box center [110, 312] width 10 height 10
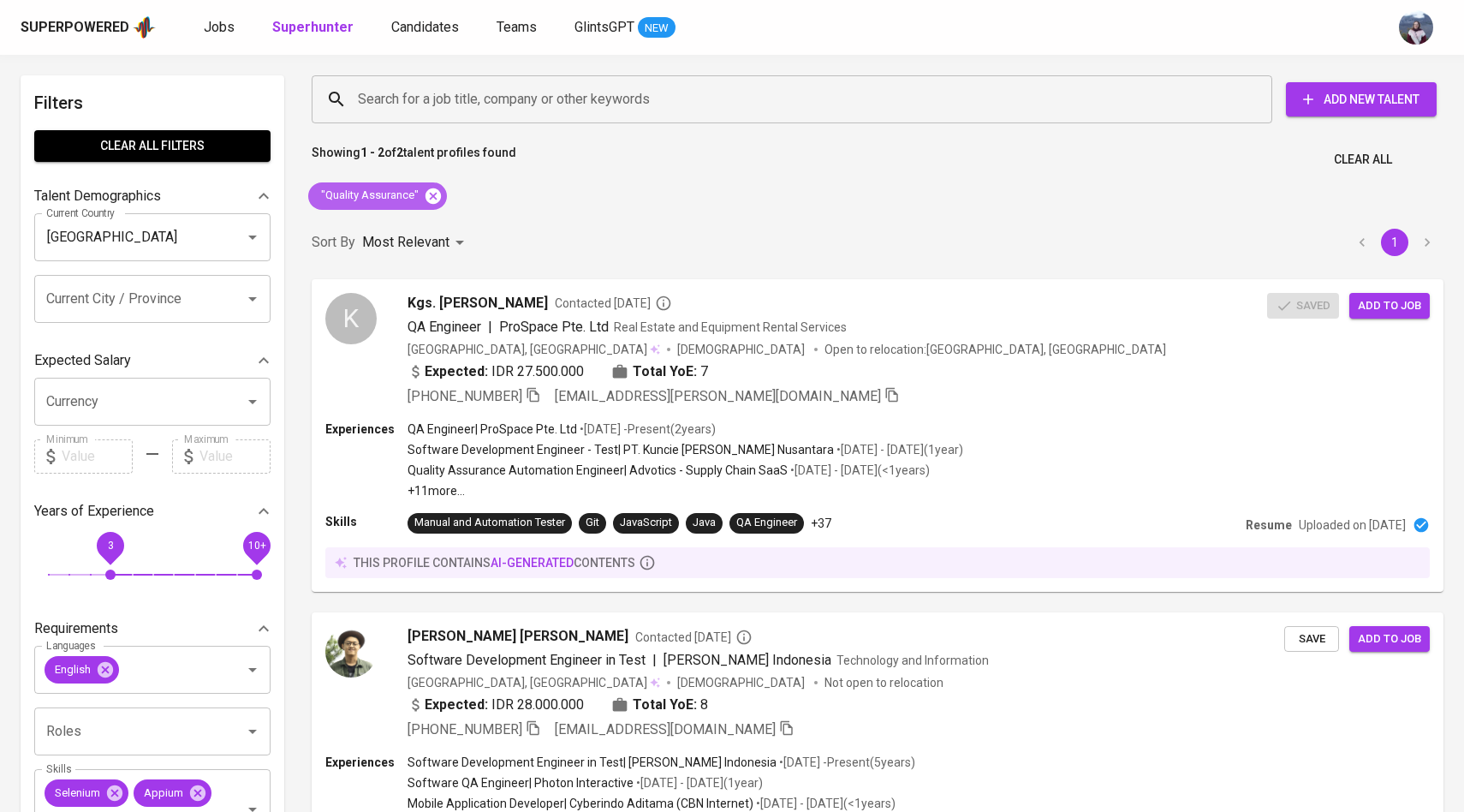
click at [430, 193] on icon at bounding box center [433, 195] width 15 height 15
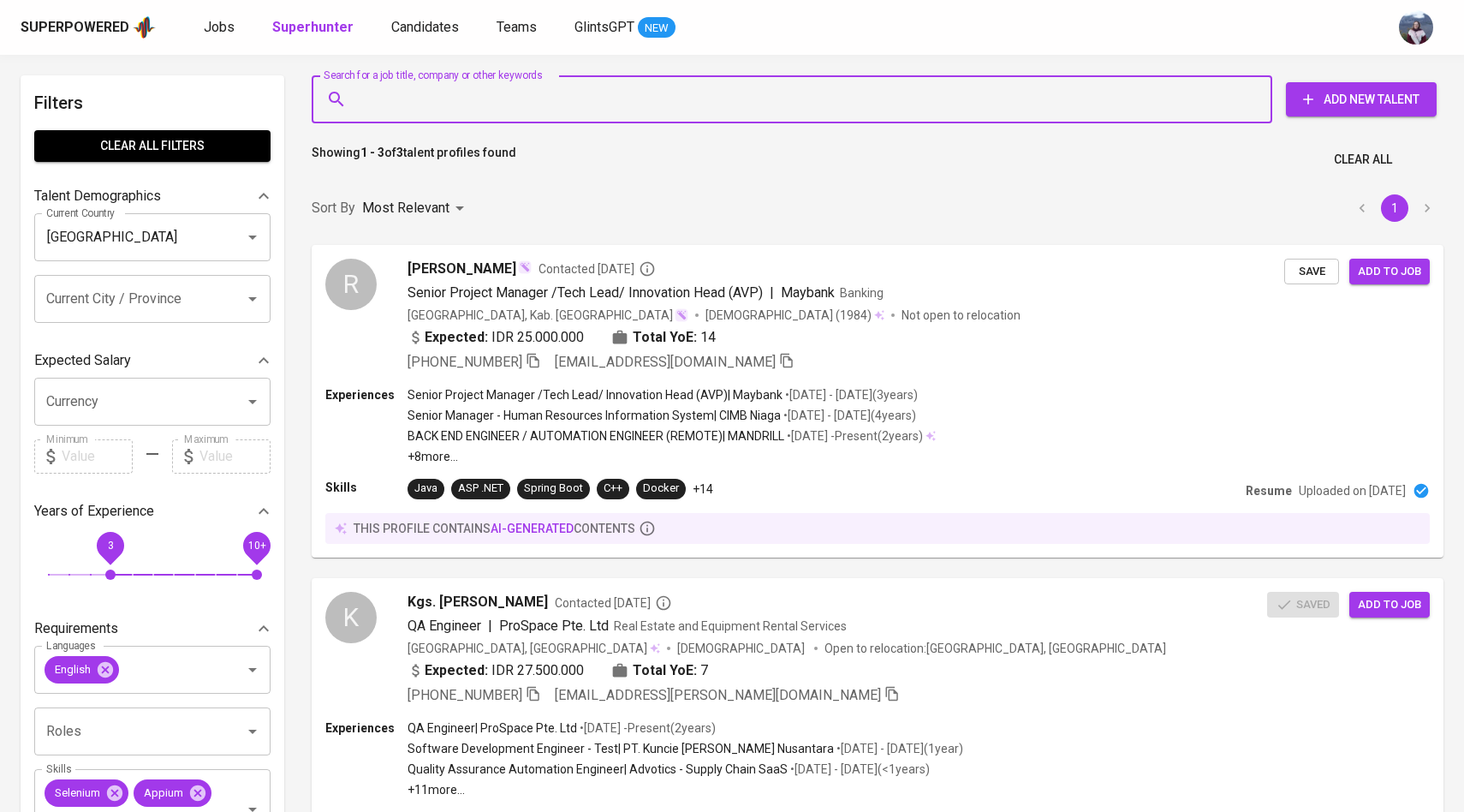
click at [480, 113] on input "Search for a job title, company or other keywords" at bounding box center [796, 99] width 885 height 33
paste input "fiosarnen999@gmail.com"
type input "fiosarnen999@gmail.com"
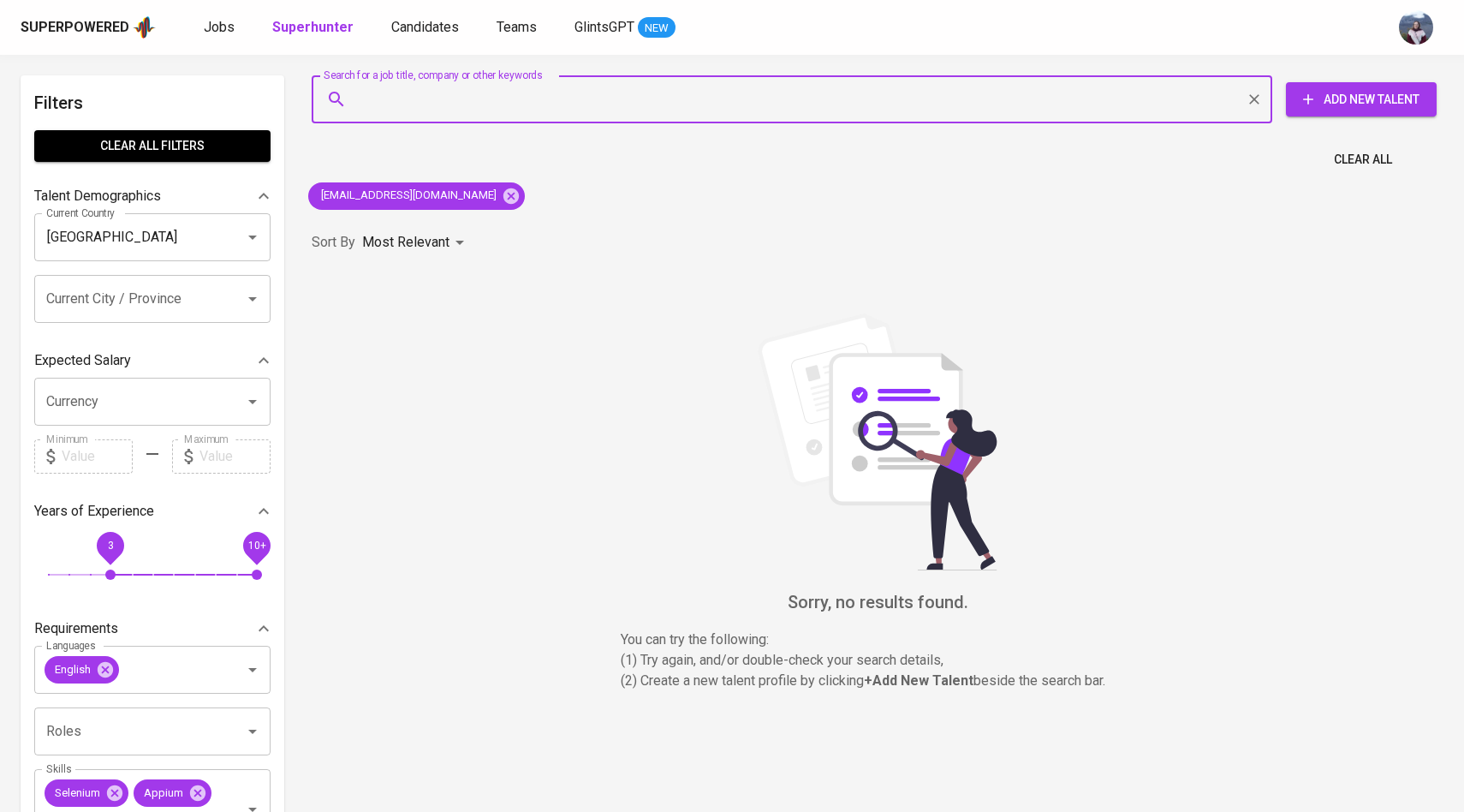
click at [1324, 99] on span "Add New Talent" at bounding box center [1361, 99] width 123 height 22
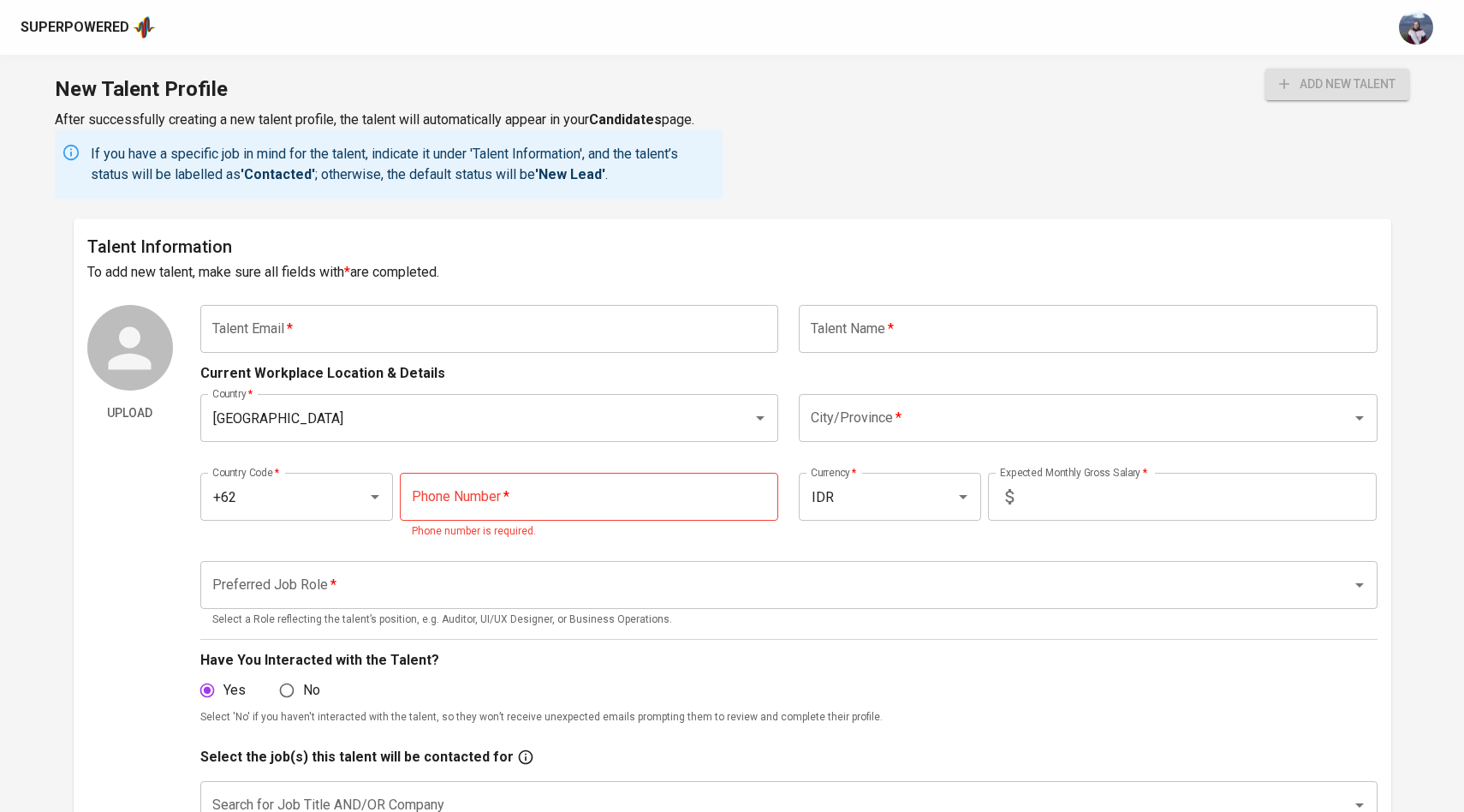
click at [430, 333] on input "text" at bounding box center [489, 328] width 579 height 48
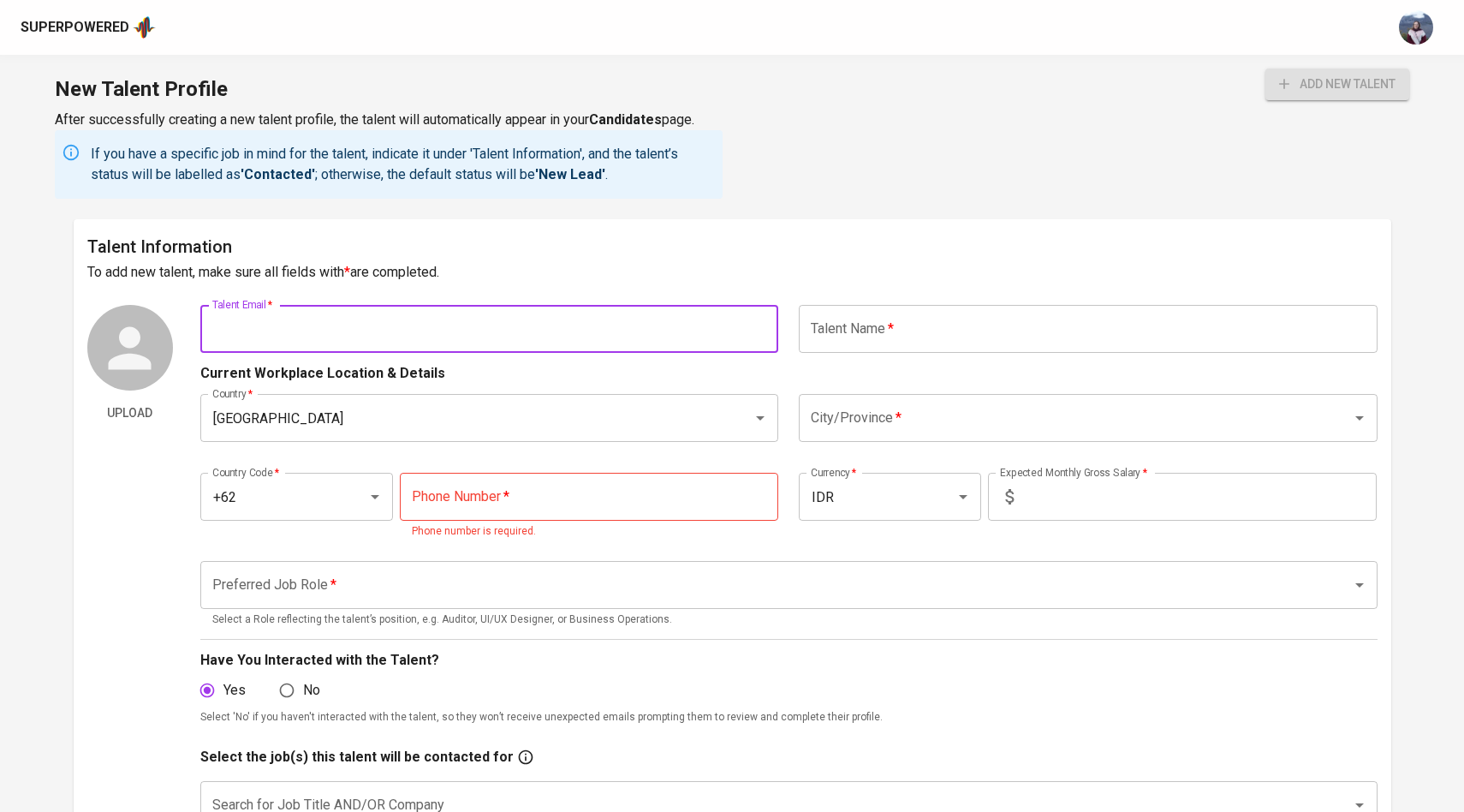
paste input "fiosarnen999@gmail.com"
type input "fiosarnen999@gmail.com"
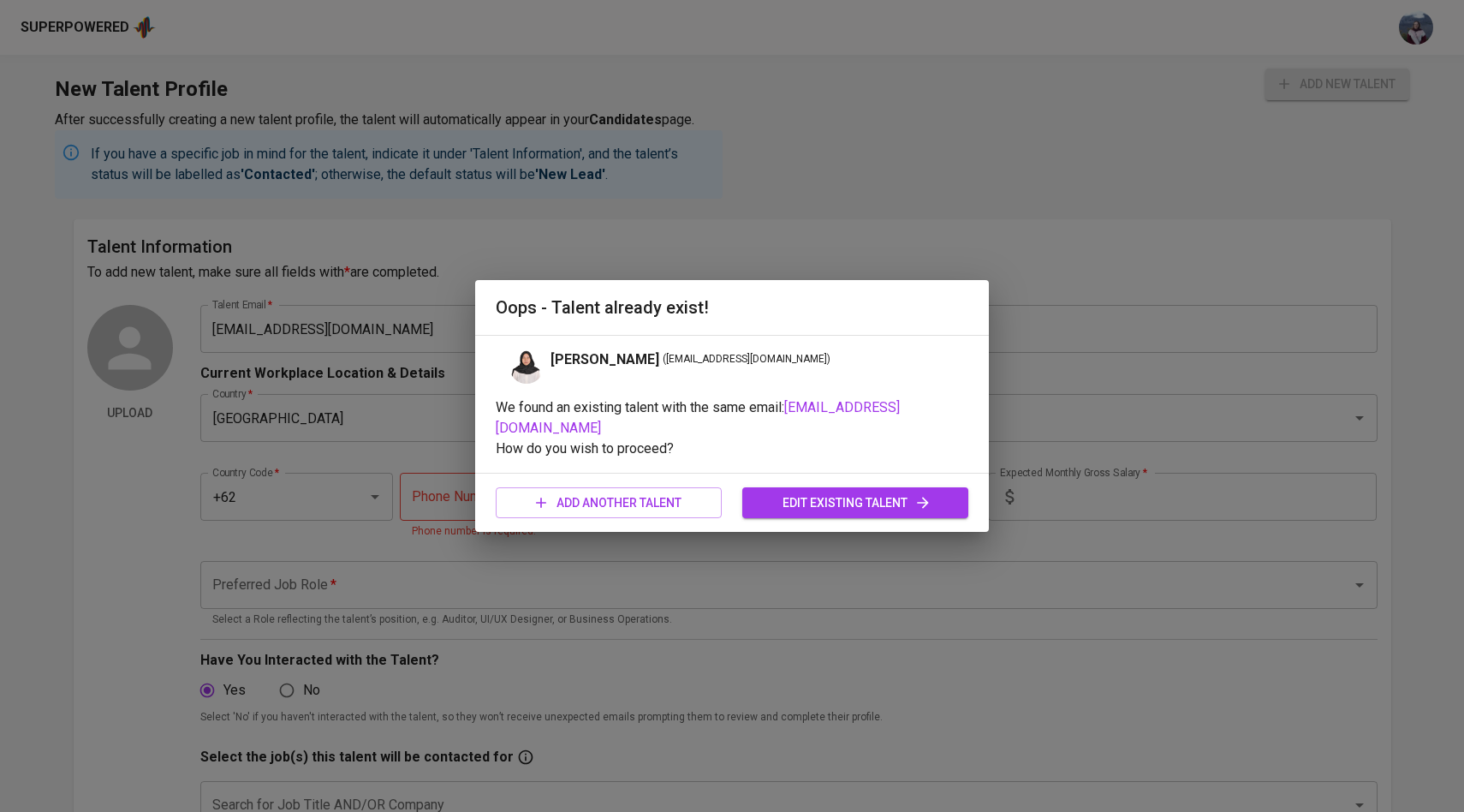
click at [929, 312] on h2 "Oops - Talent already exist!" at bounding box center [732, 307] width 472 height 27
drag, startPoint x: 750, startPoint y: 370, endPoint x: 634, endPoint y: 370, distance: 116.0
click at [662, 369] on span "( fiosarnen999@gmail.com )" at bounding box center [746, 359] width 167 height 17
copy span "fiosarnen999@gmail.com"
click at [790, 167] on div "Oops - Talent already exist! Fioni Sarnen ( fiosarnen999@gmail.com ) We found a…" at bounding box center [732, 406] width 1464 height 812
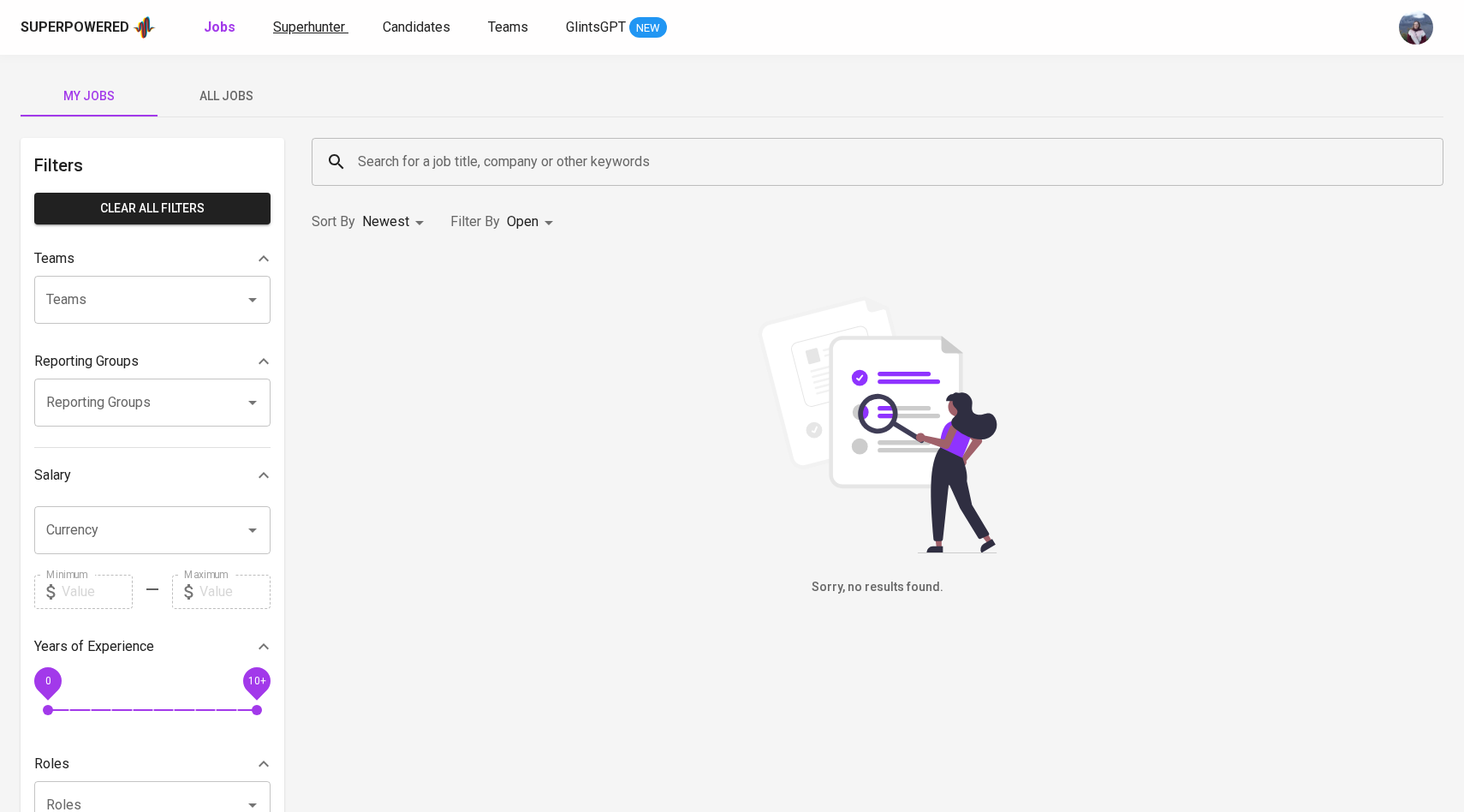
click at [339, 36] on link "Superhunter" at bounding box center [311, 27] width 76 height 22
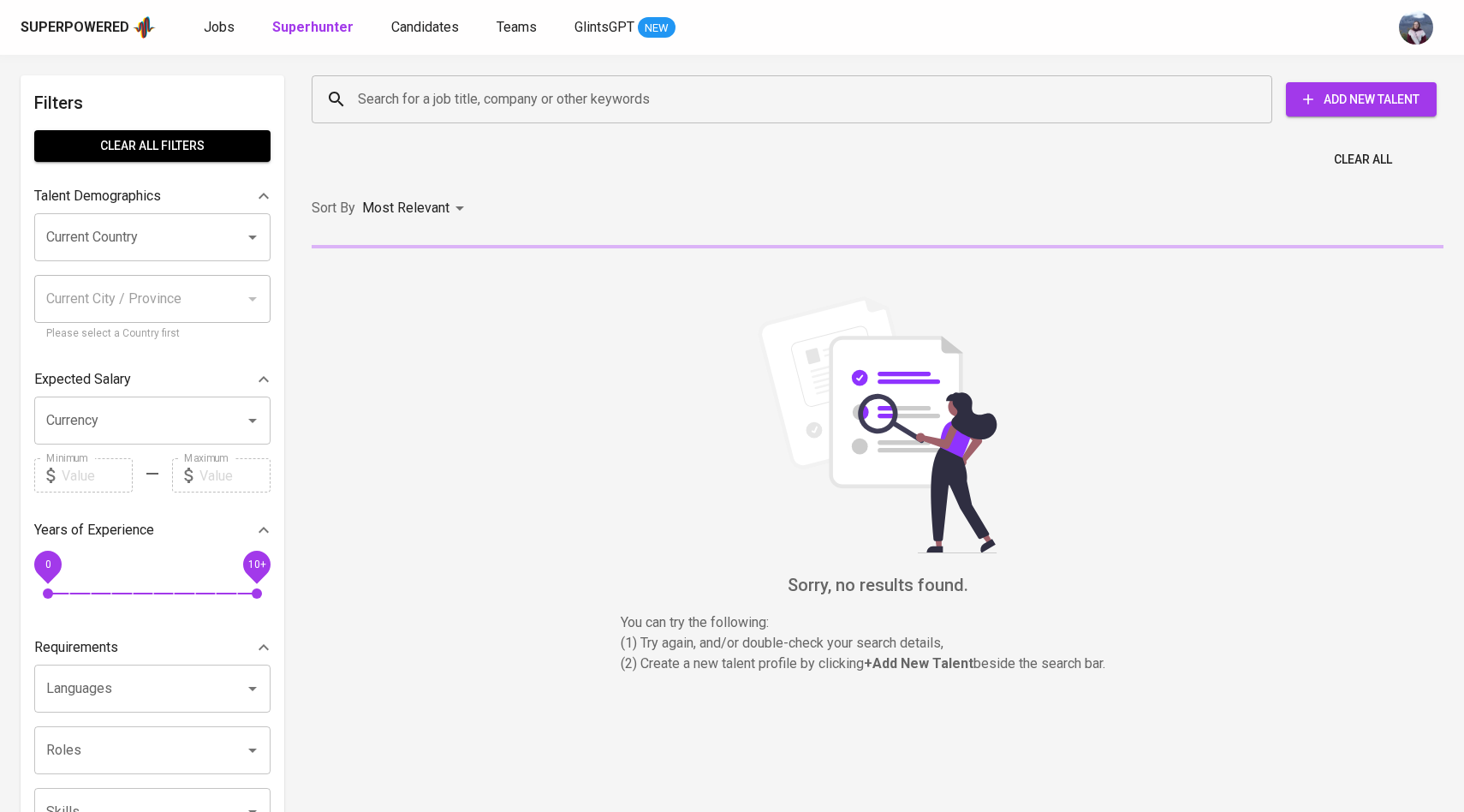
click at [399, 101] on input "Search for a job title, company or other keywords" at bounding box center [796, 99] width 885 height 33
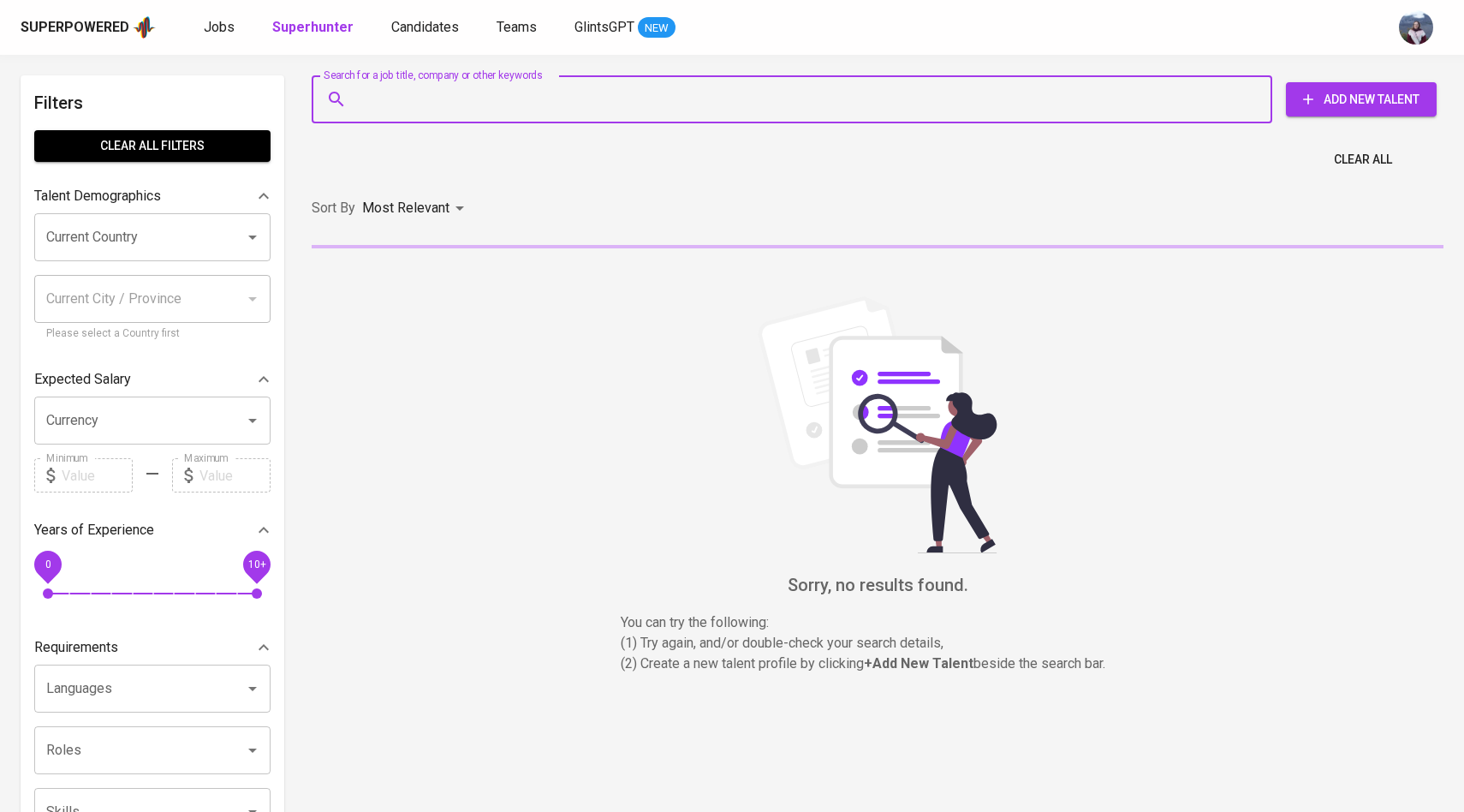
paste input "[EMAIL_ADDRESS][DOMAIN_NAME]"
type input "[EMAIL_ADDRESS][DOMAIN_NAME]"
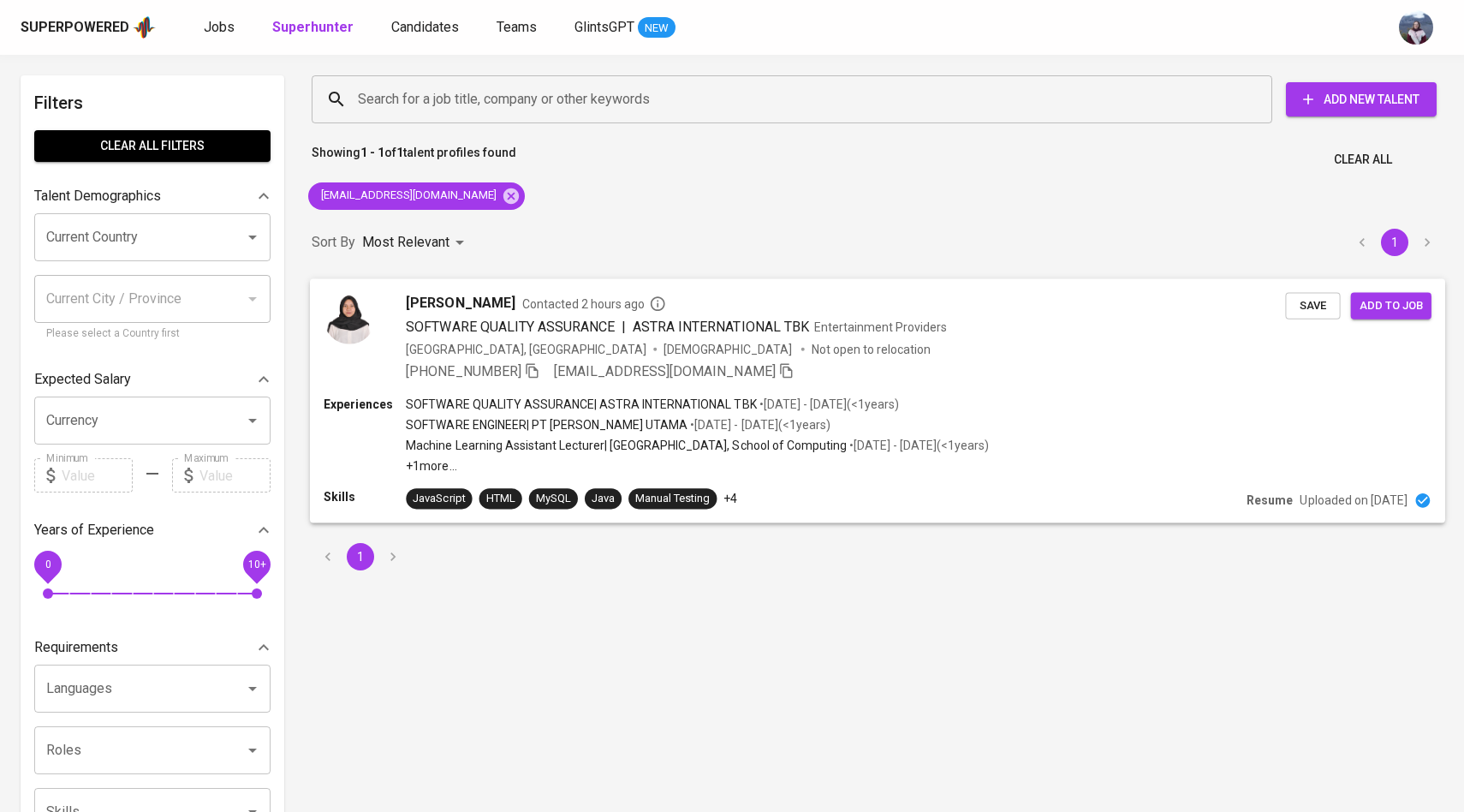
click at [369, 318] on img at bounding box center [349, 317] width 51 height 51
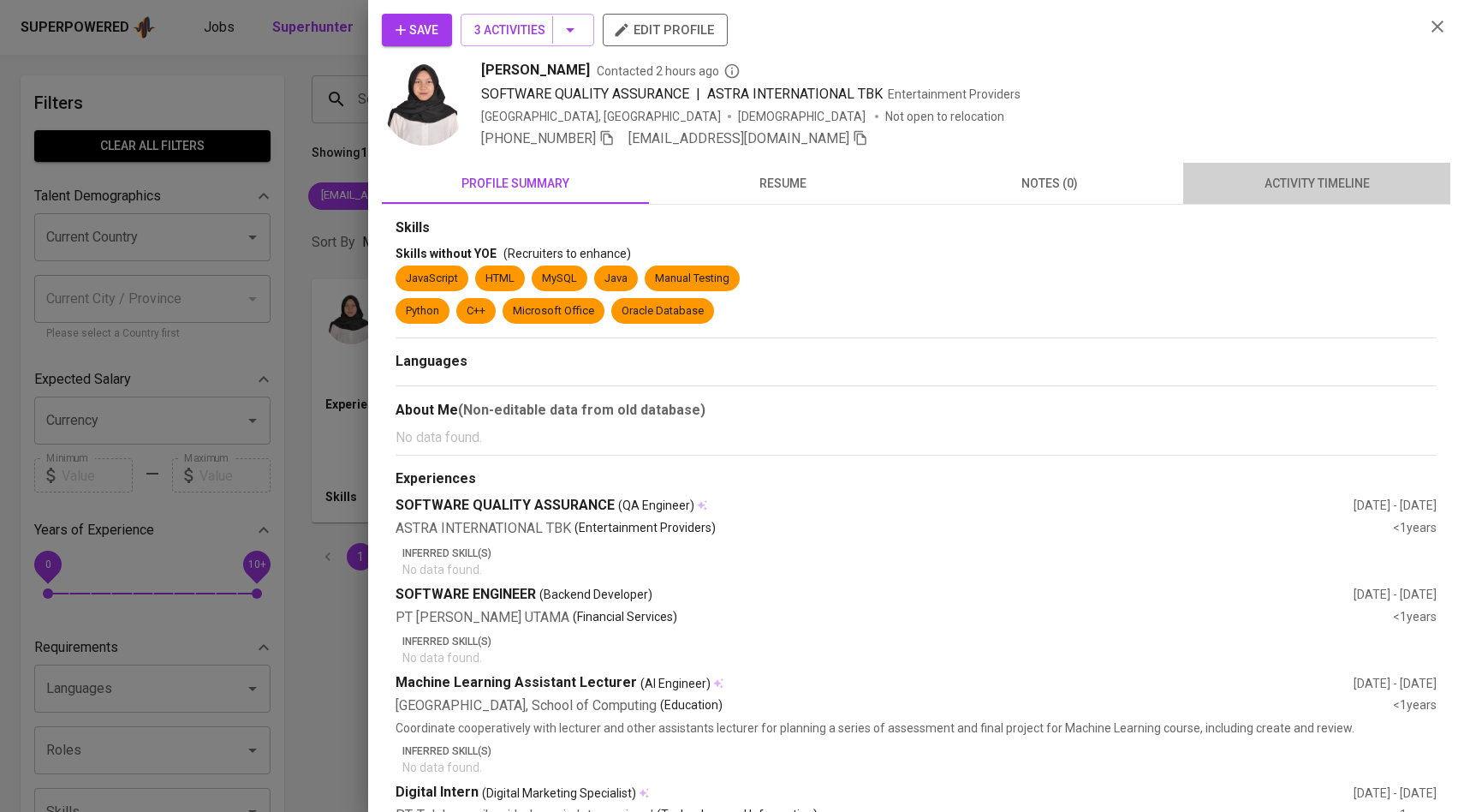
click at [1247, 181] on span "activity timeline" at bounding box center [1317, 183] width 247 height 22
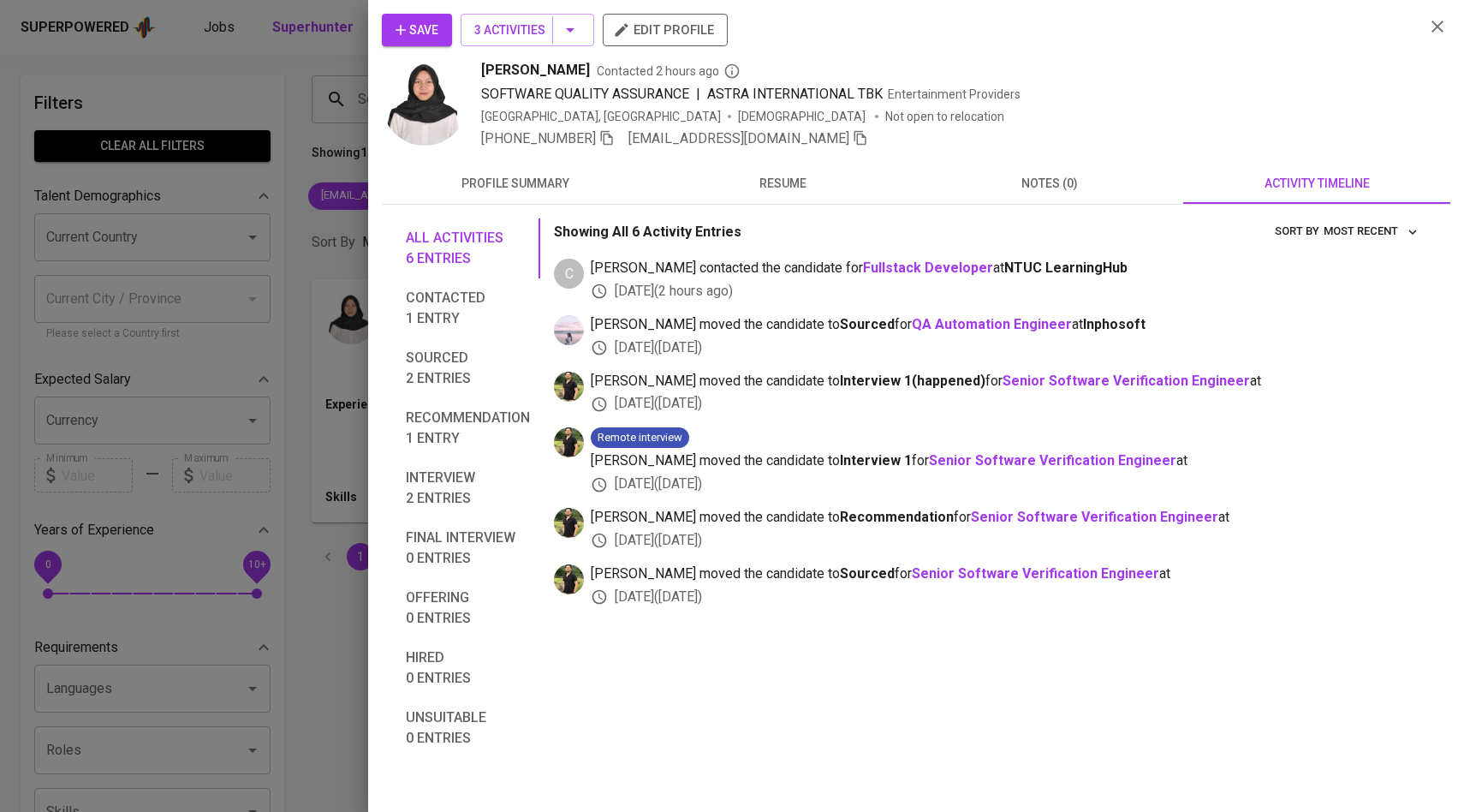
click at [311, 256] on div at bounding box center [732, 406] width 1464 height 812
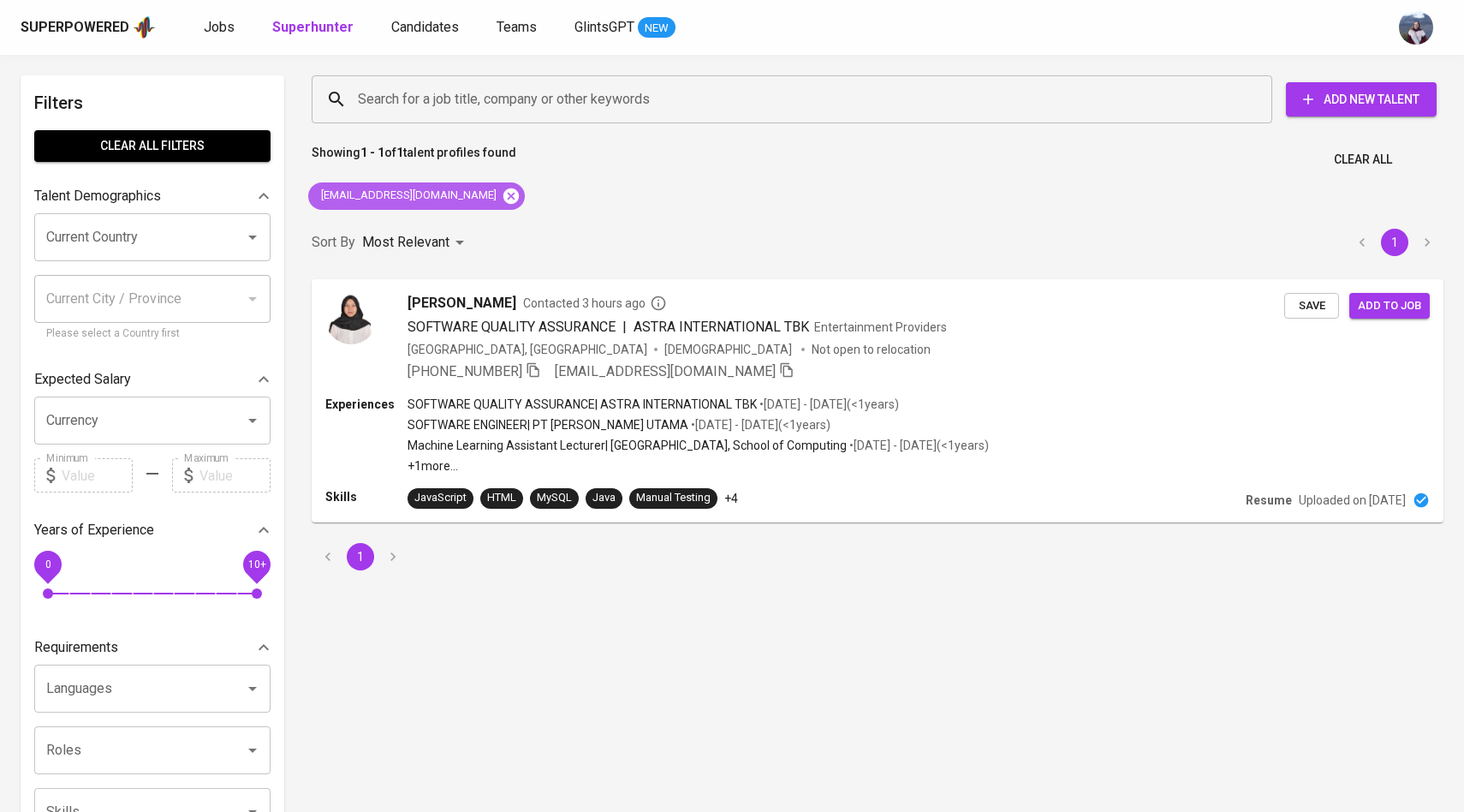
click at [501, 189] on icon at bounding box center [511, 196] width 19 height 19
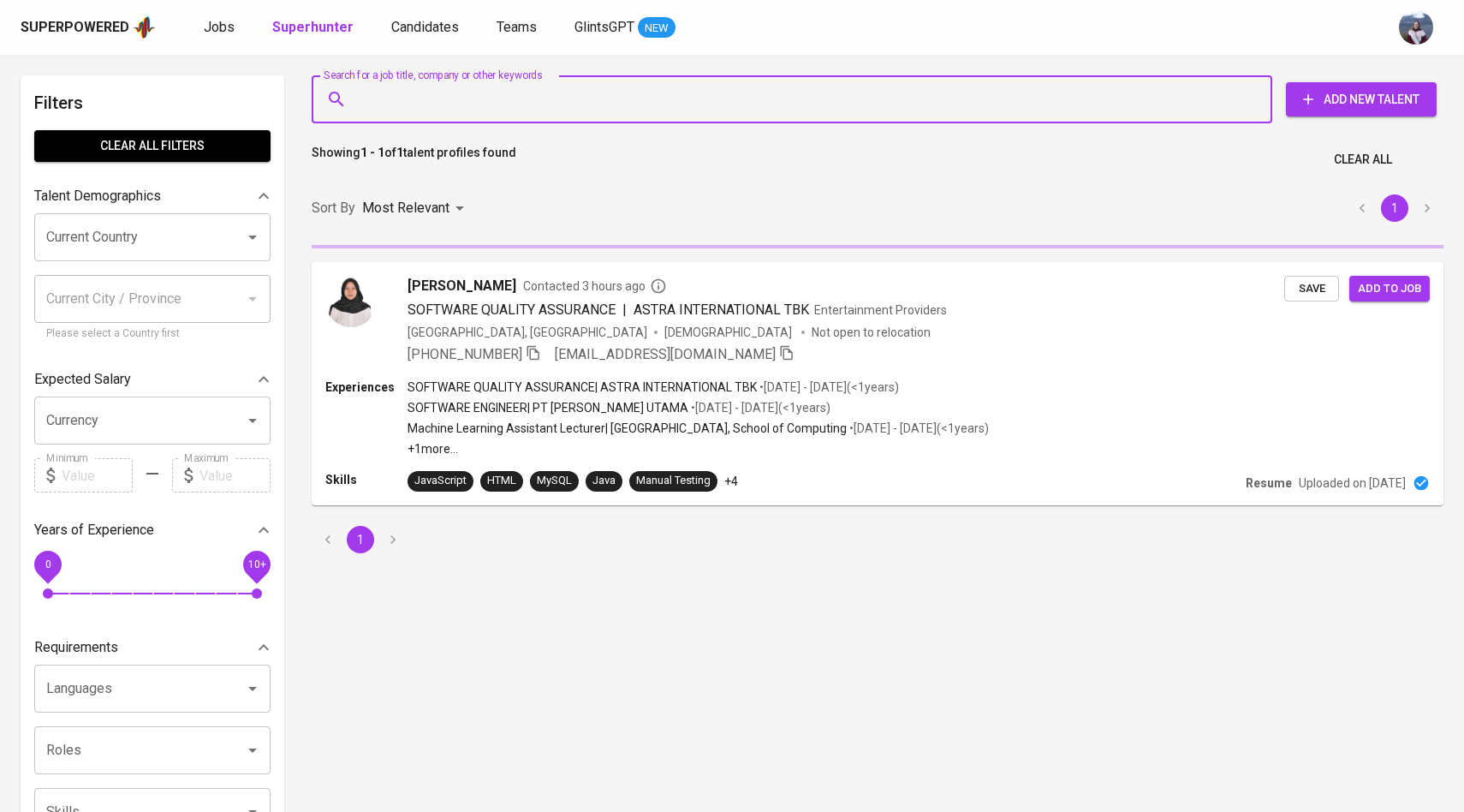
click at [481, 111] on input "Search for a job title, company or other keywords" at bounding box center [796, 99] width 885 height 33
paste input "[EMAIL_ADDRESS][DOMAIN_NAME]"
type input "[EMAIL_ADDRESS][DOMAIN_NAME]"
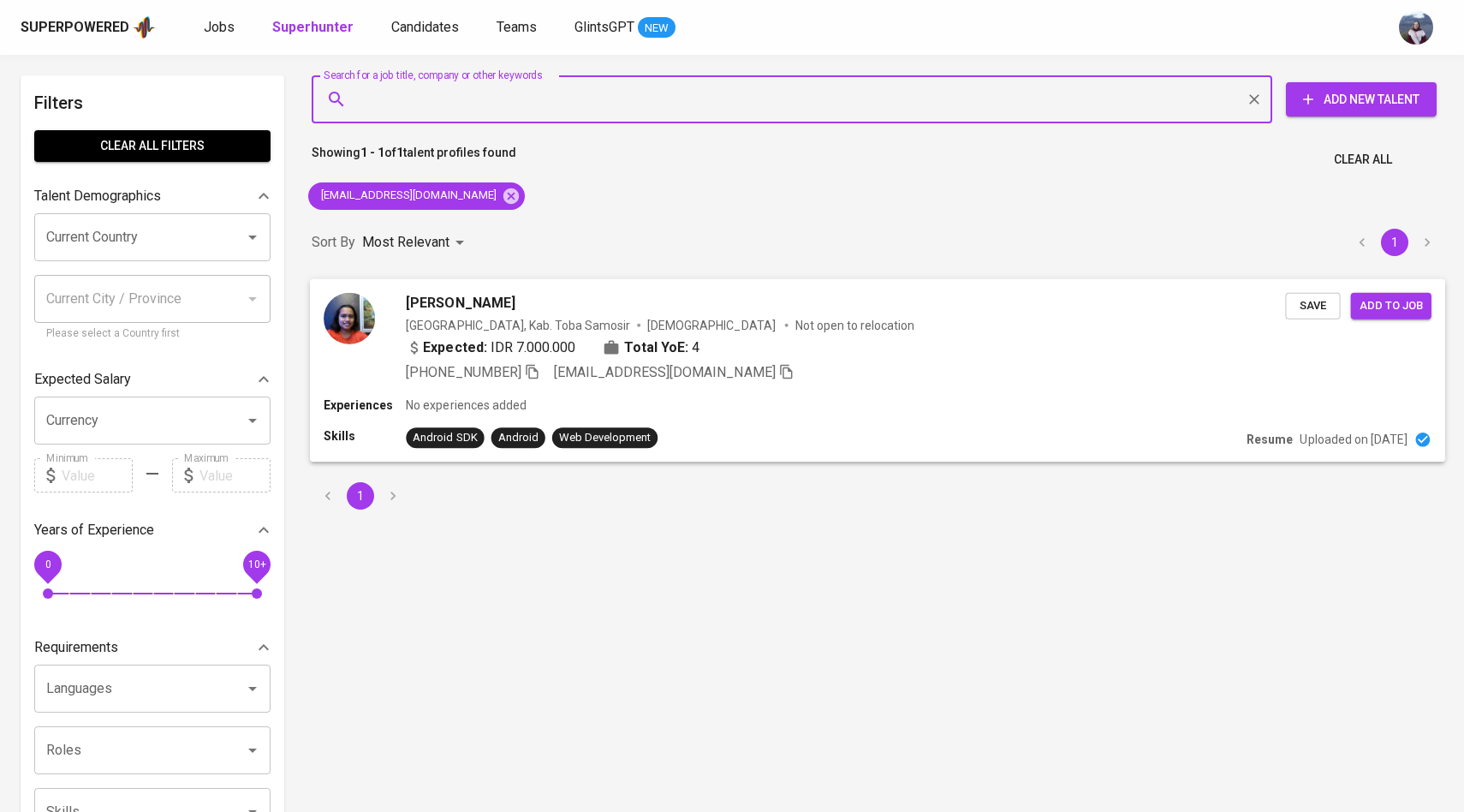
click at [369, 302] on img at bounding box center [349, 317] width 51 height 51
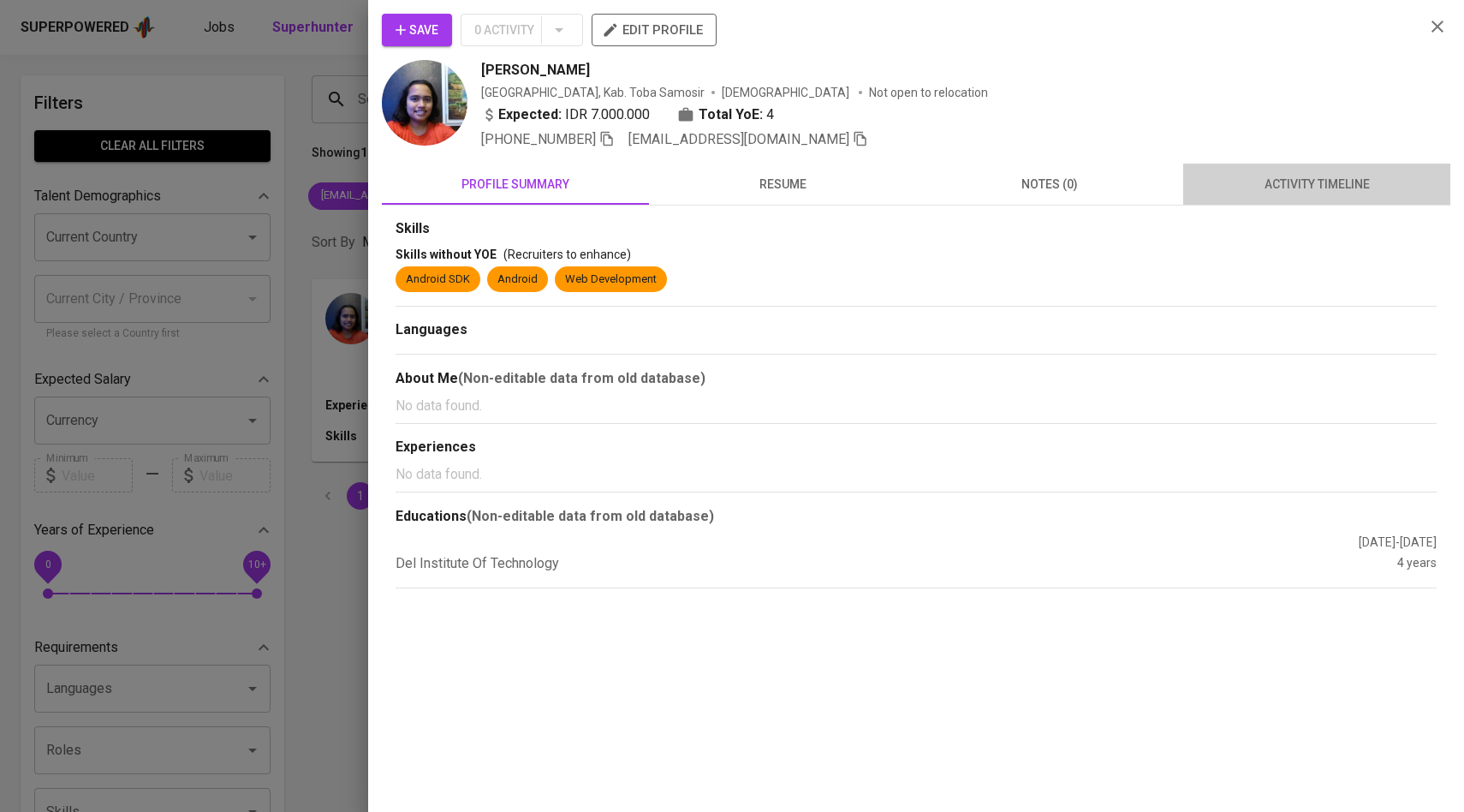
click at [1308, 195] on button "activity timeline" at bounding box center [1317, 184] width 268 height 41
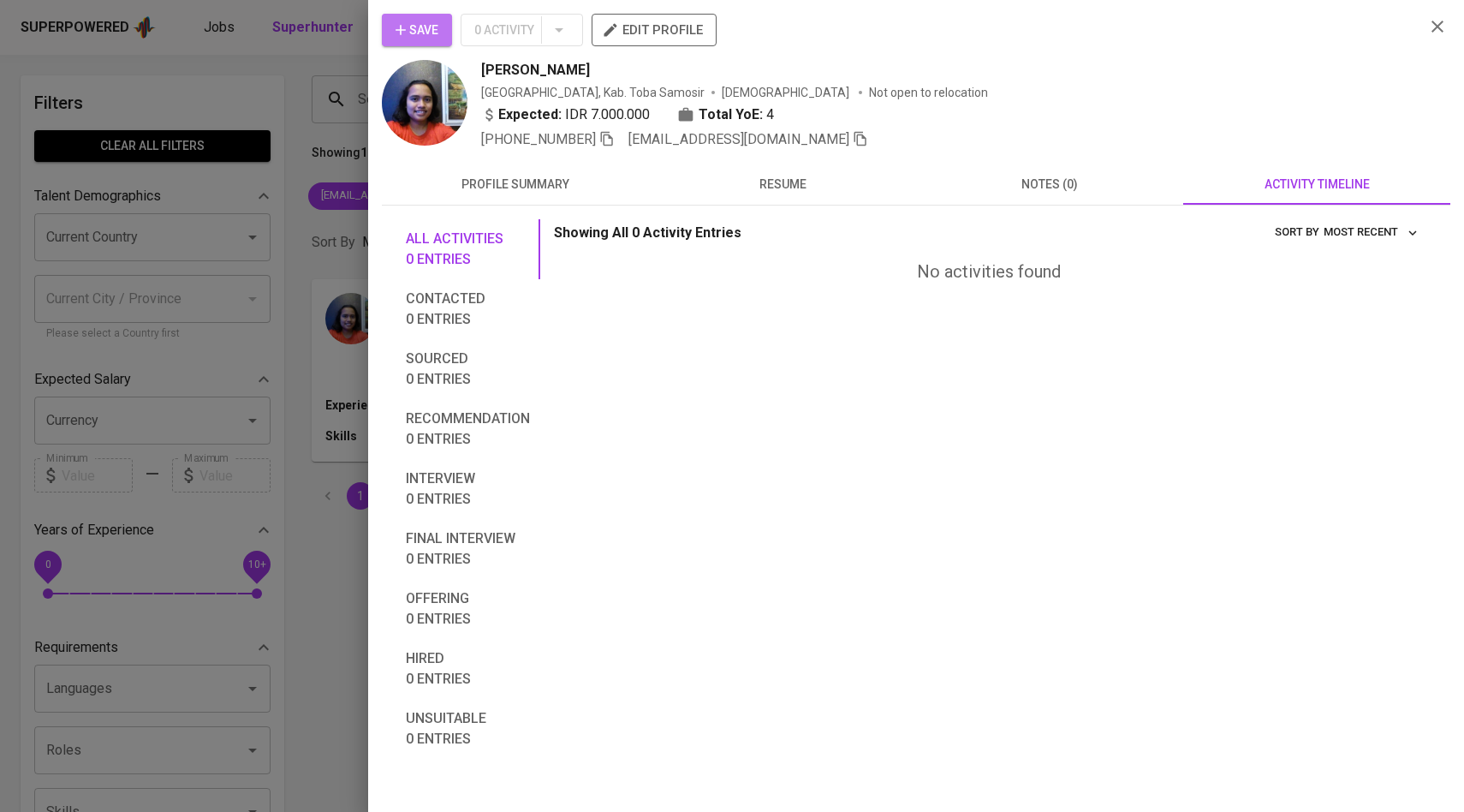
click at [424, 29] on span "Save" at bounding box center [417, 30] width 43 height 22
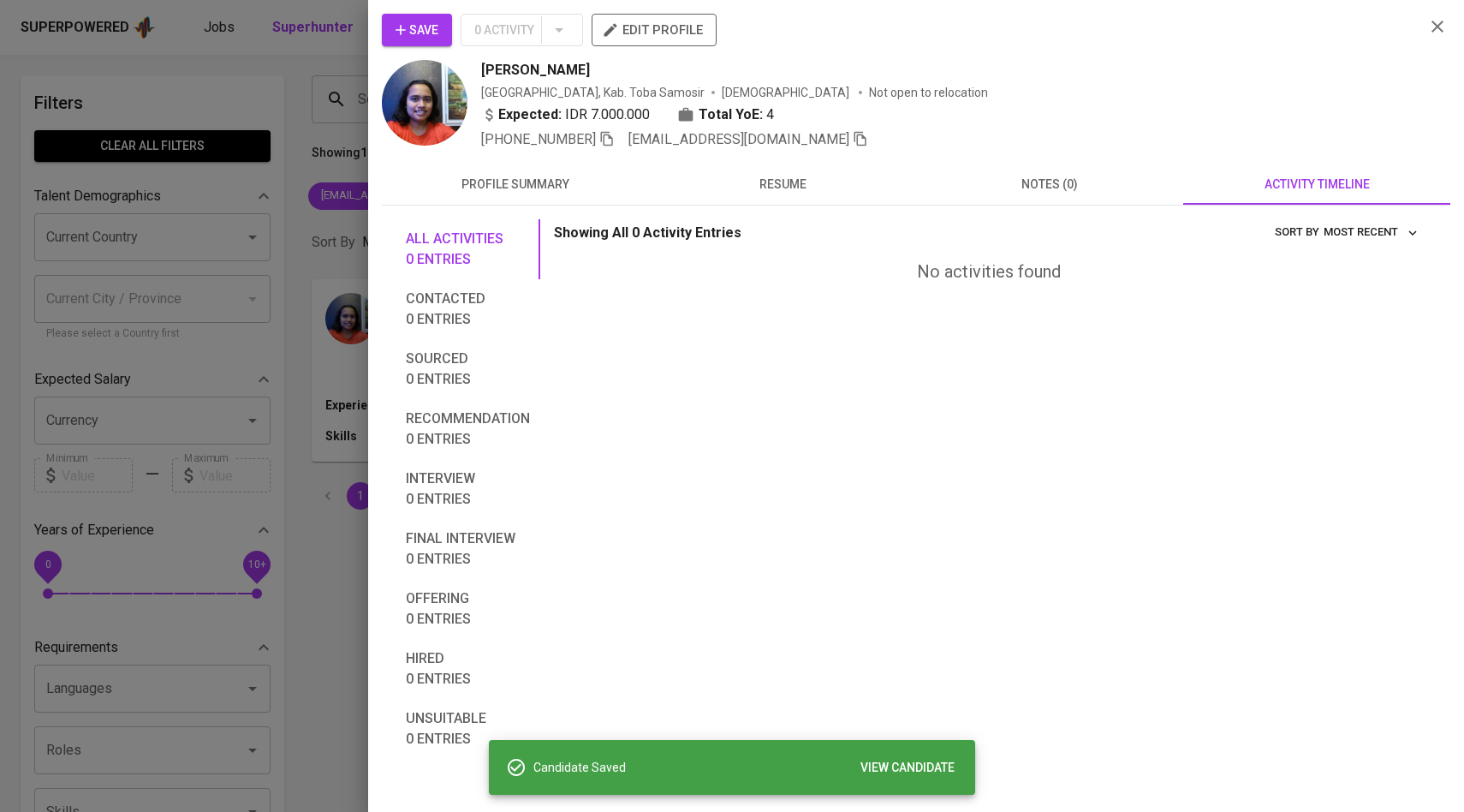
click at [262, 194] on div at bounding box center [732, 406] width 1464 height 812
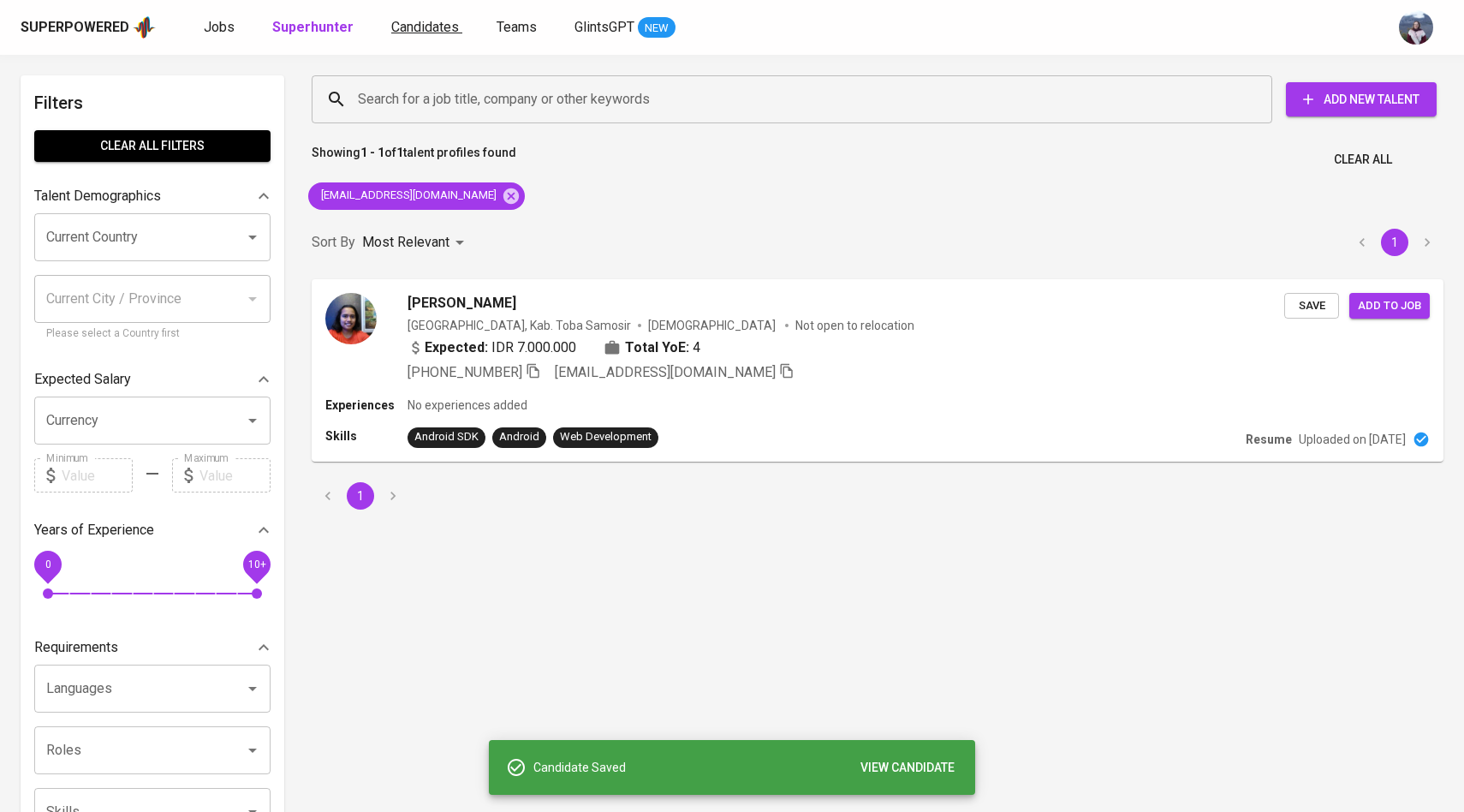
click at [410, 36] on link "Candidates" at bounding box center [427, 27] width 71 height 22
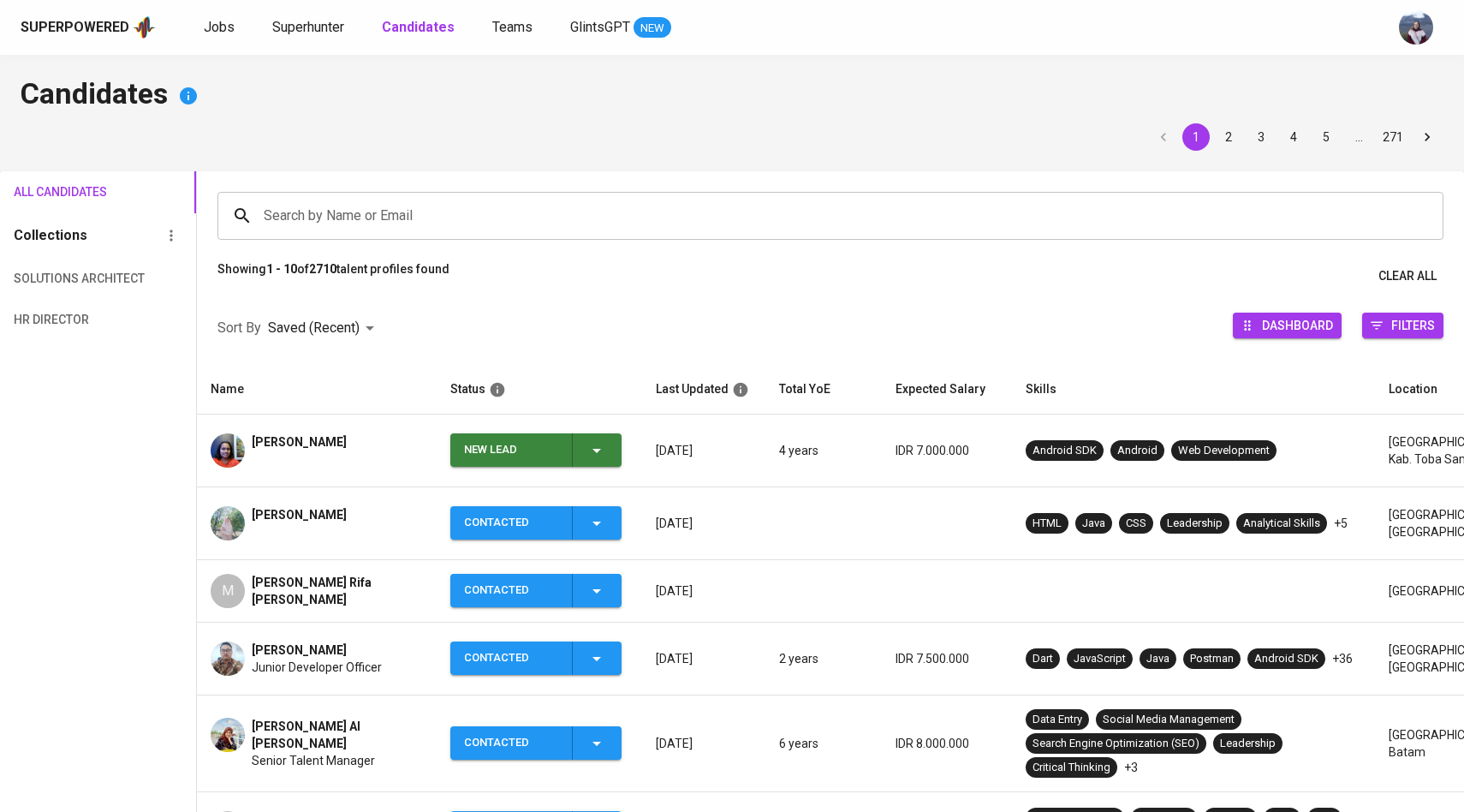
click at [602, 453] on icon "button" at bounding box center [597, 450] width 21 height 21
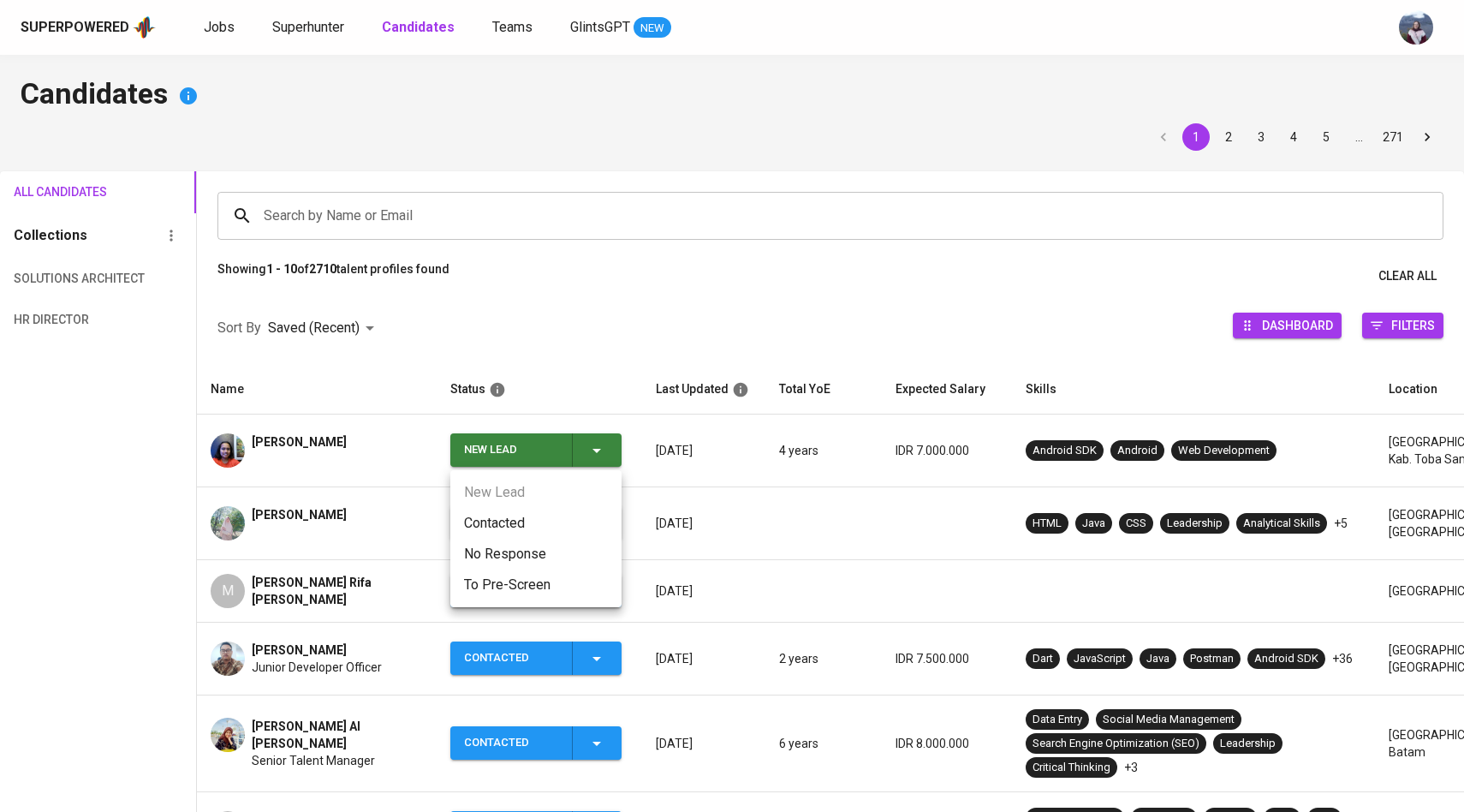
click at [524, 516] on li "Contacted" at bounding box center [535, 523] width 171 height 31
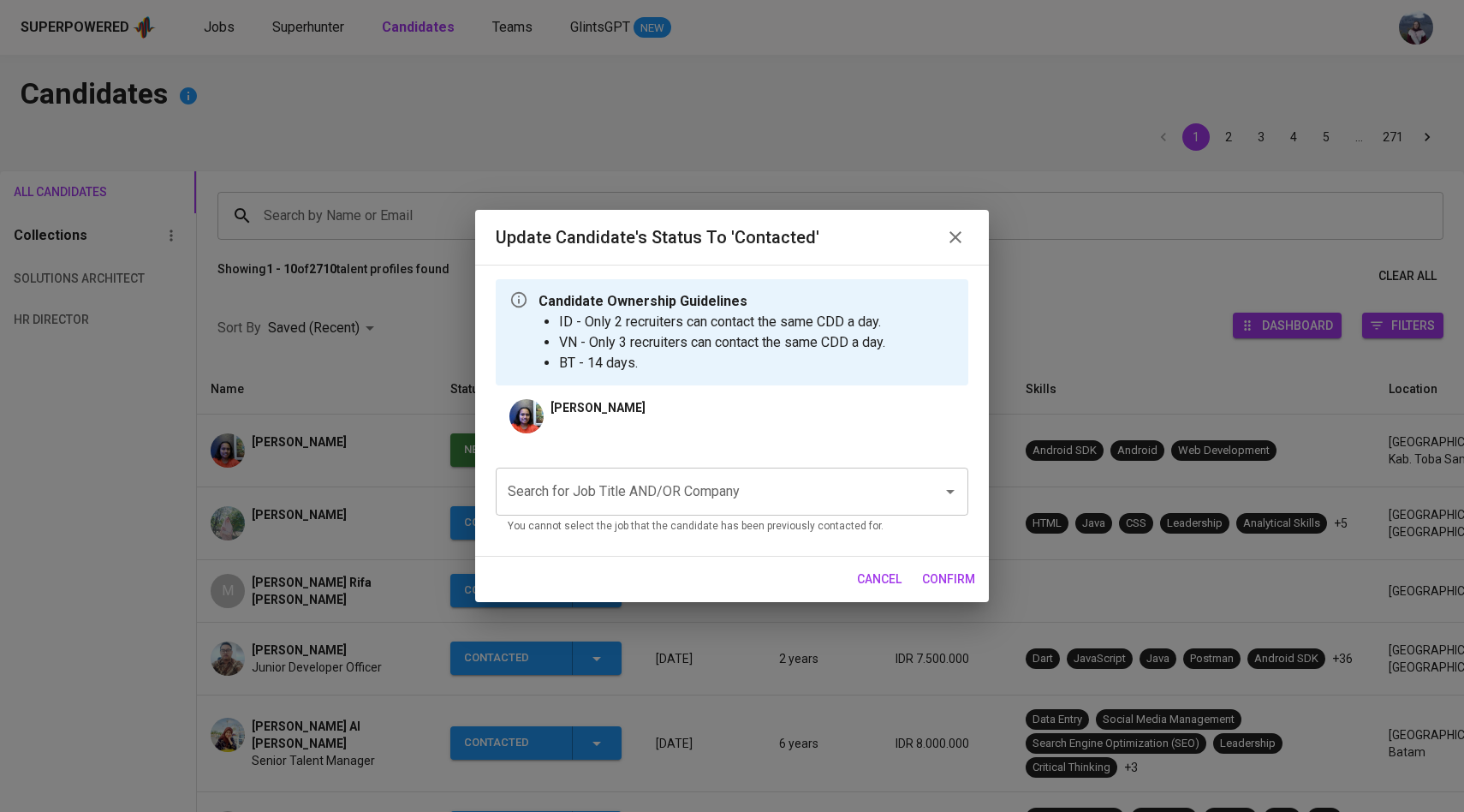
click at [593, 488] on input "Search for Job Title AND/OR Company" at bounding box center [707, 491] width 409 height 33
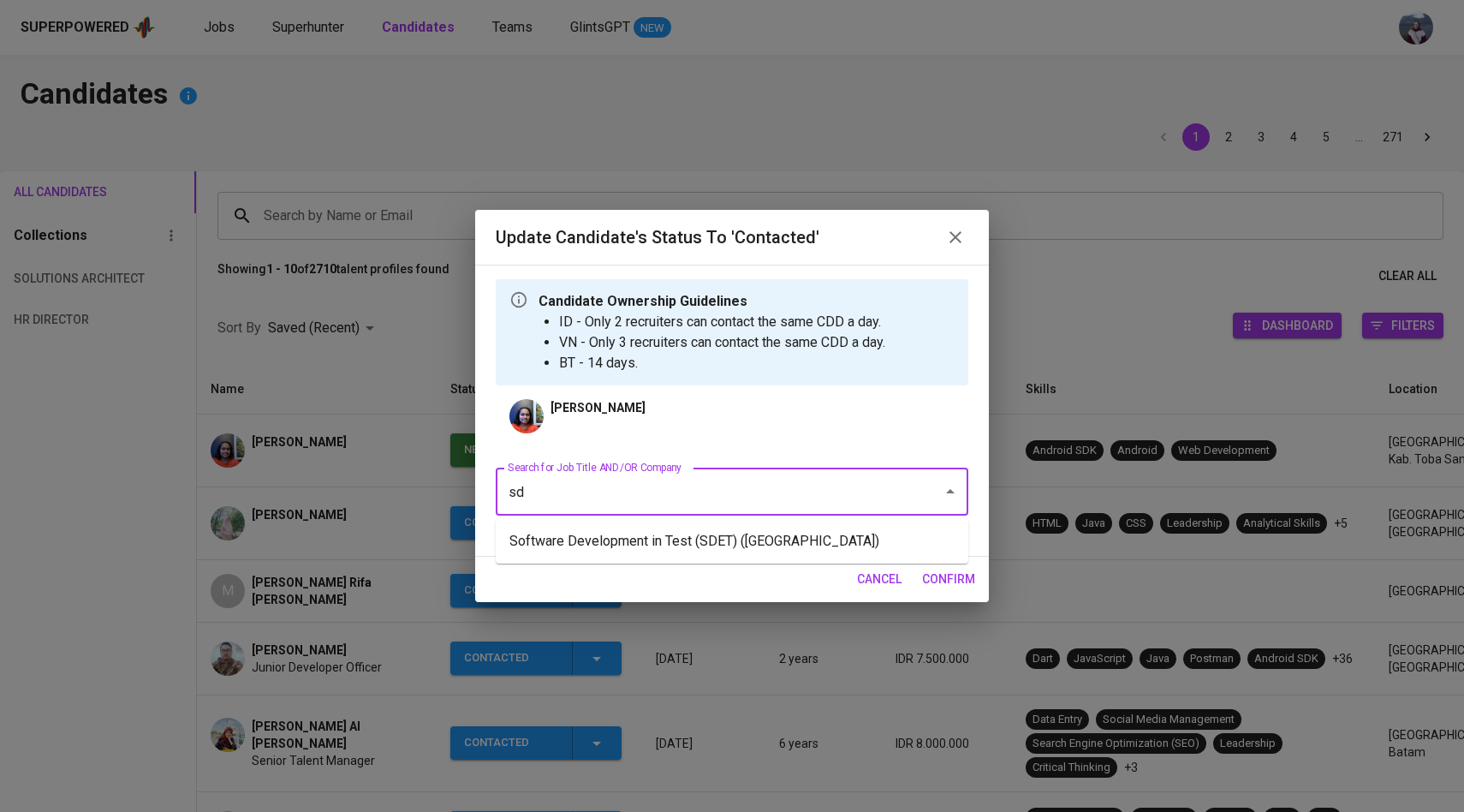
type input "s"
click at [634, 536] on li "Fullstack Developer (NTUC LearningHub)" at bounding box center [732, 541] width 472 height 31
type input "ntuc"
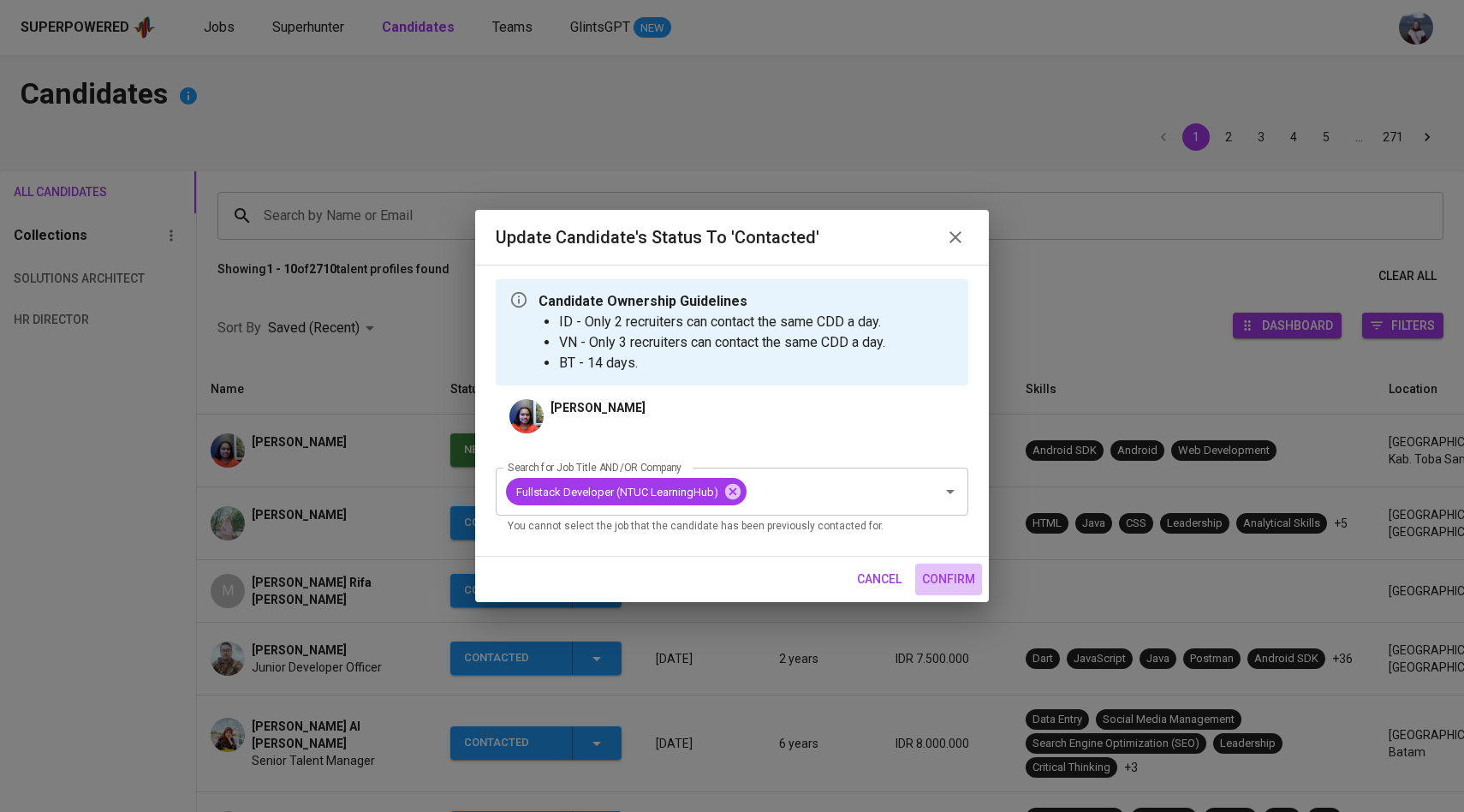
click at [949, 568] on button "confirm" at bounding box center [948, 579] width 66 height 32
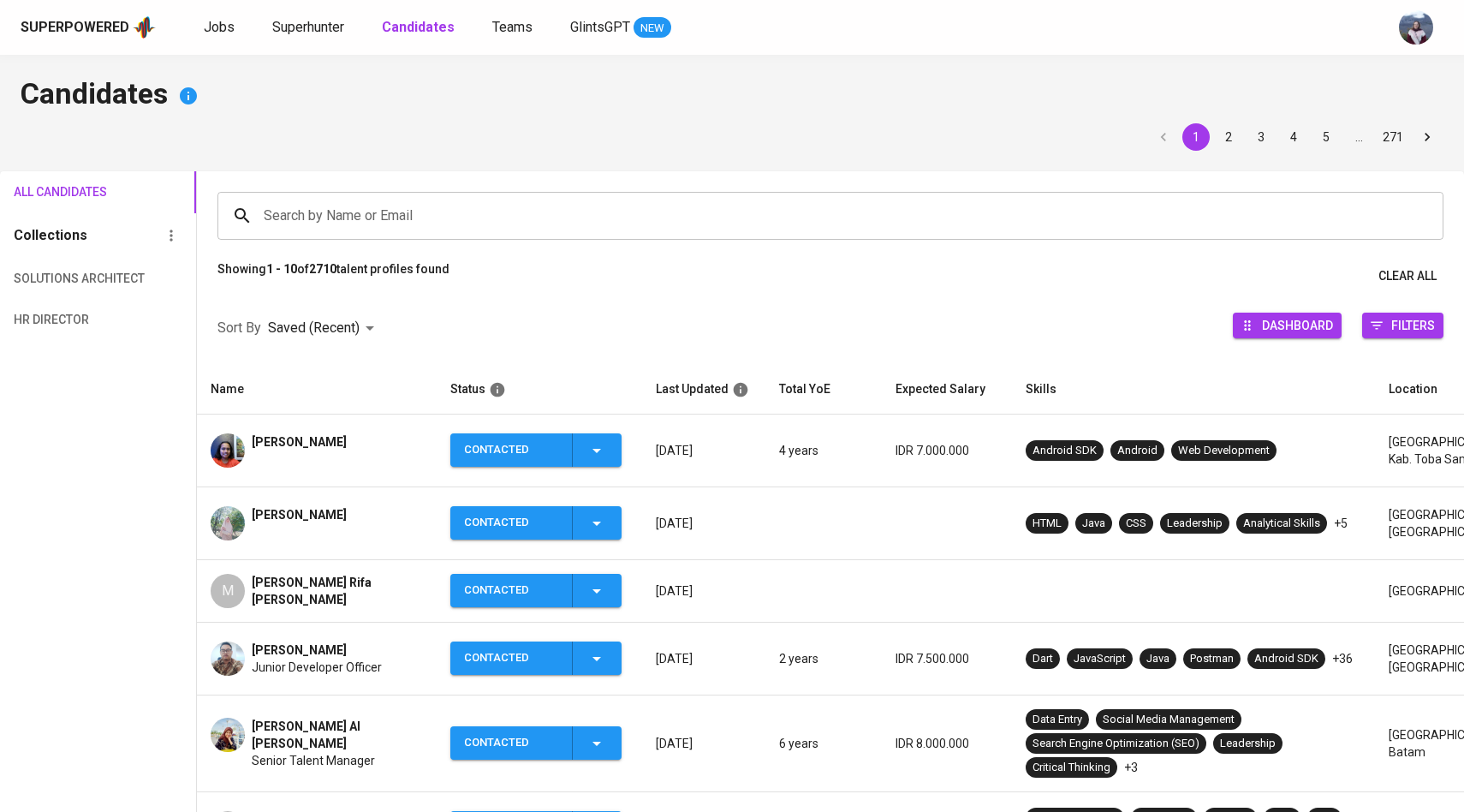
click at [321, 40] on div "Superpowered Jobs Superhunter Candidates Teams GlintsGPT NEW" at bounding box center [732, 27] width 1464 height 55
click at [321, 25] on span "Superhunter" at bounding box center [308, 26] width 72 height 16
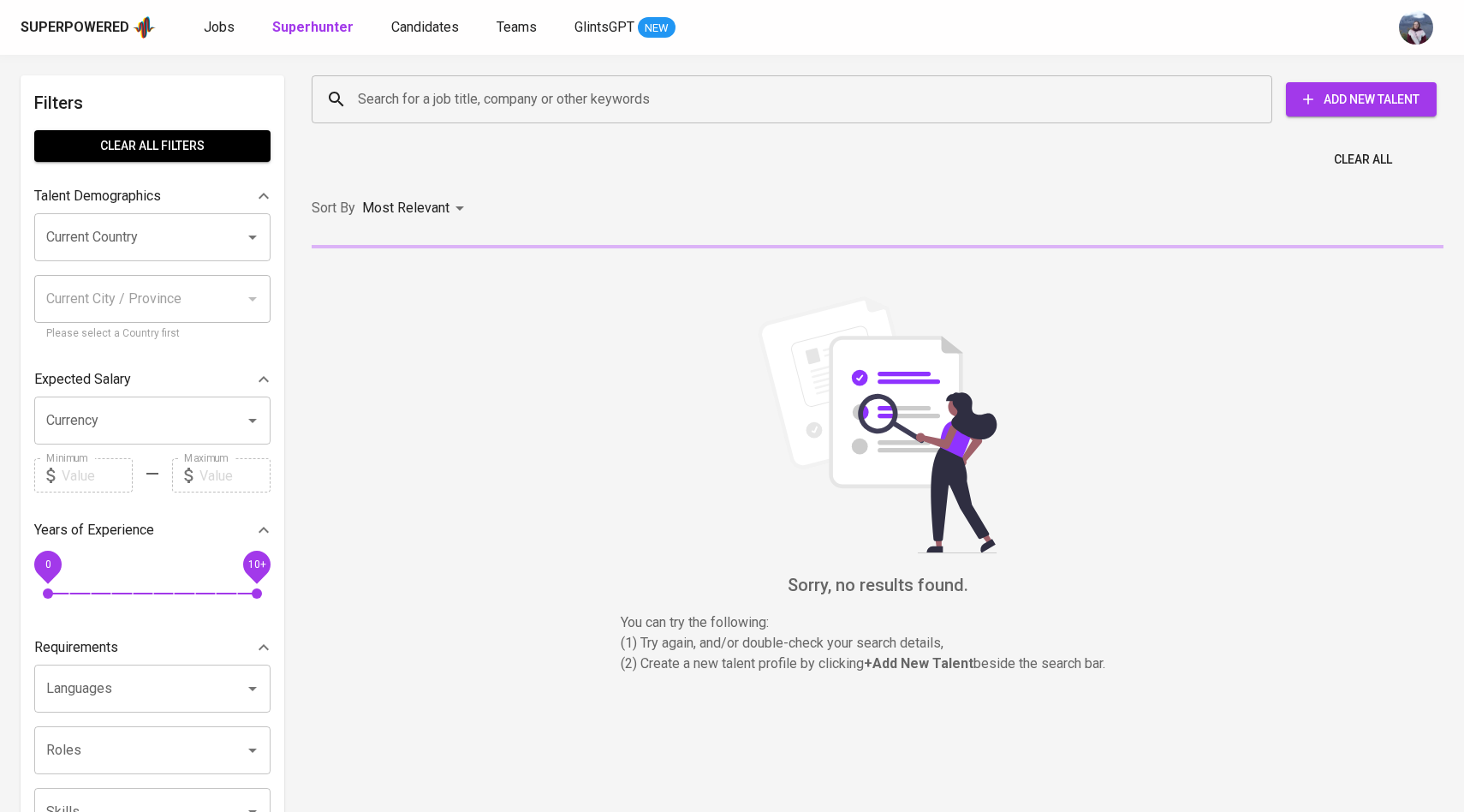
click at [394, 100] on input "Search for a job title, company or other keywords" at bounding box center [796, 99] width 885 height 33
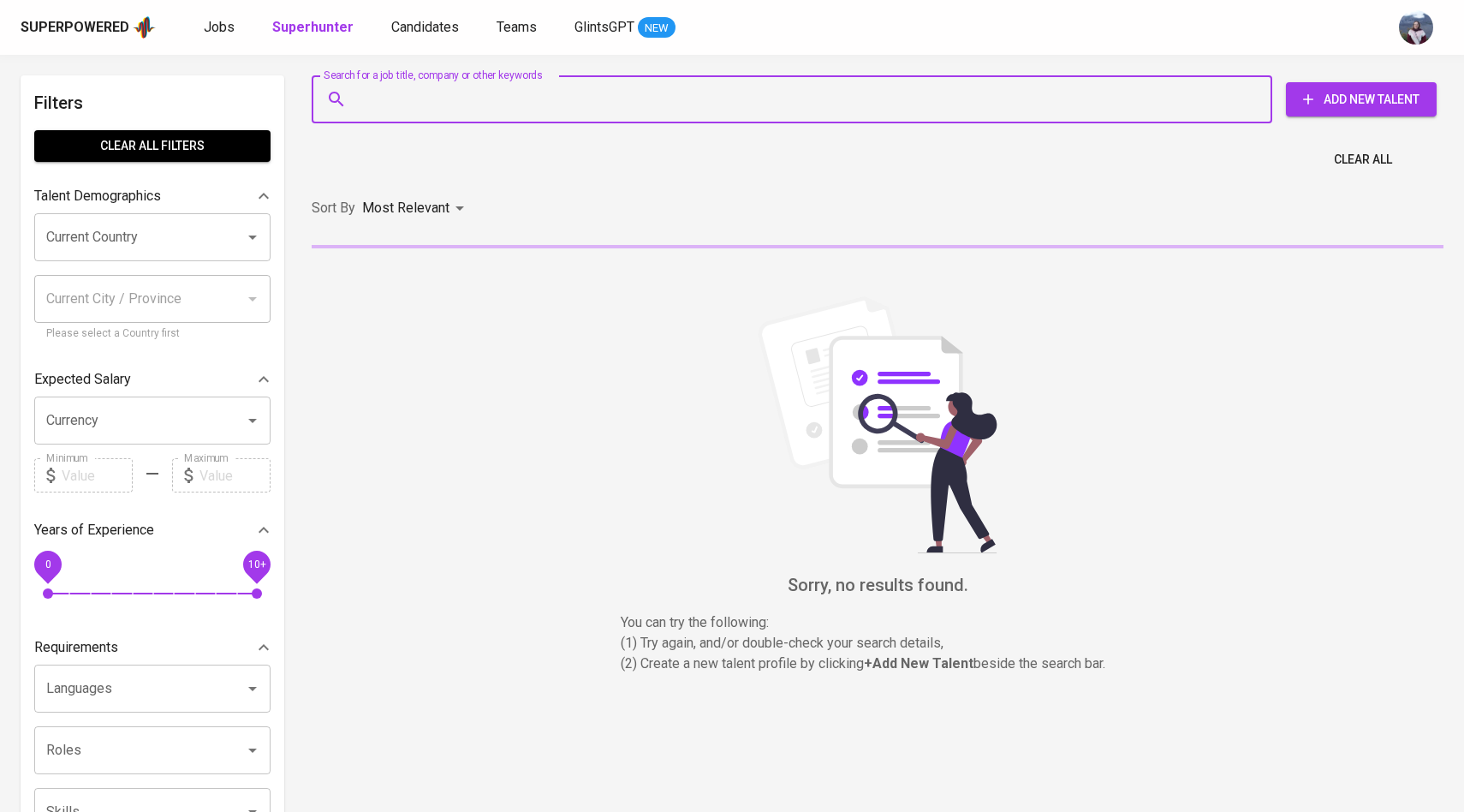
paste input "[PERSON_NAME][EMAIL_ADDRESS][DOMAIN_NAME]"
type input "[PERSON_NAME][EMAIL_ADDRESS][DOMAIN_NAME]"
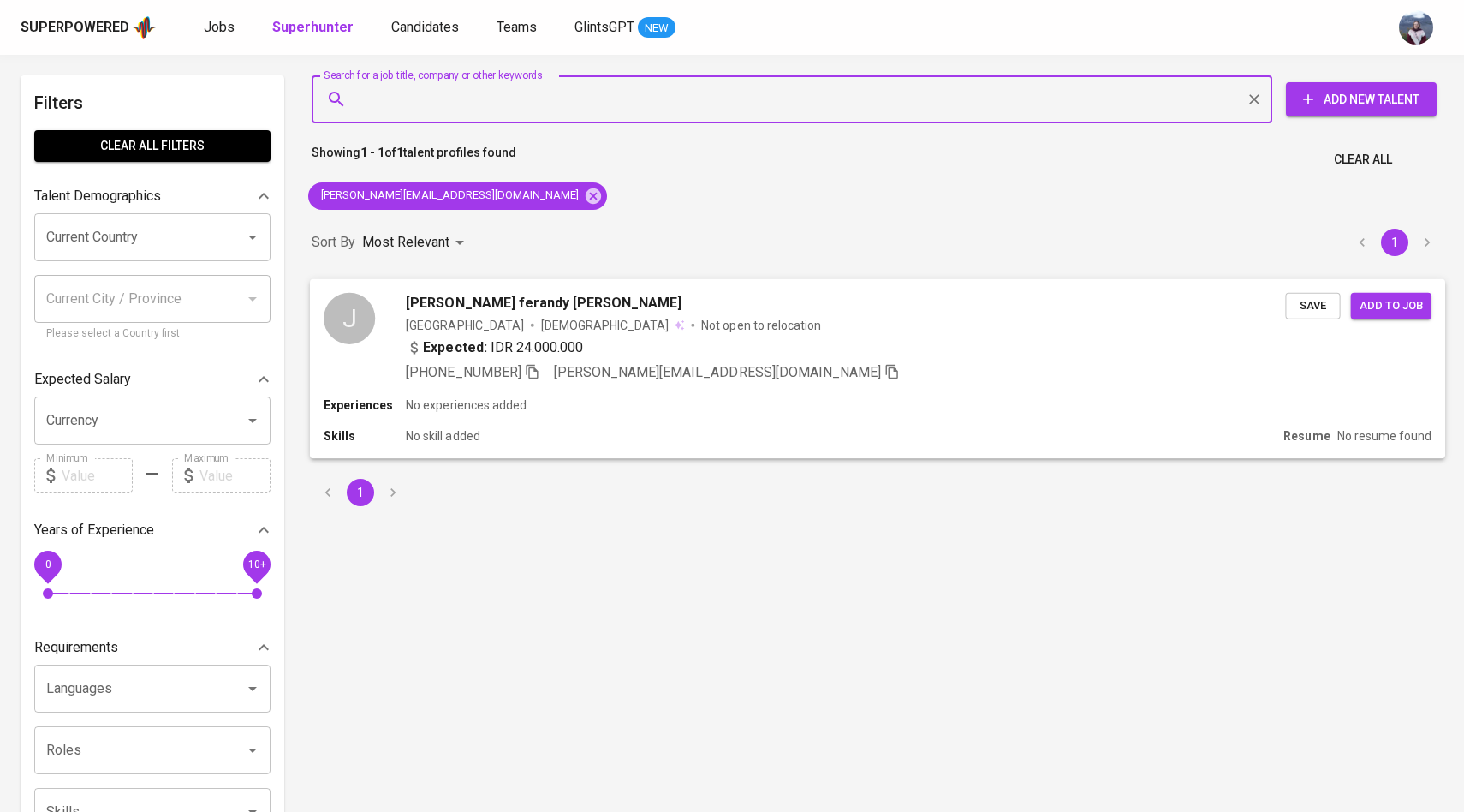
click at [356, 328] on div "J" at bounding box center [349, 317] width 51 height 51
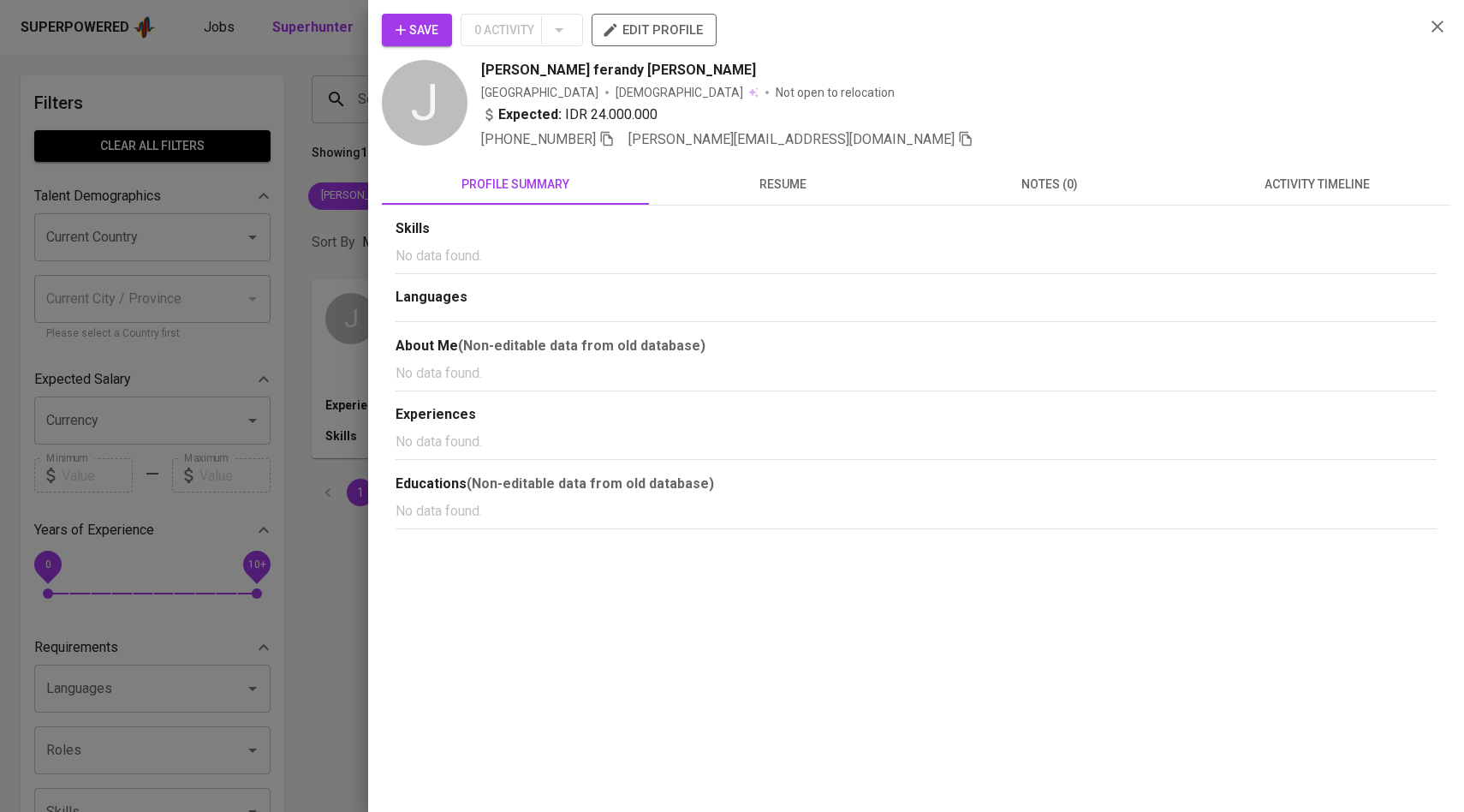
click at [1347, 177] on span "activity timeline" at bounding box center [1317, 184] width 247 height 22
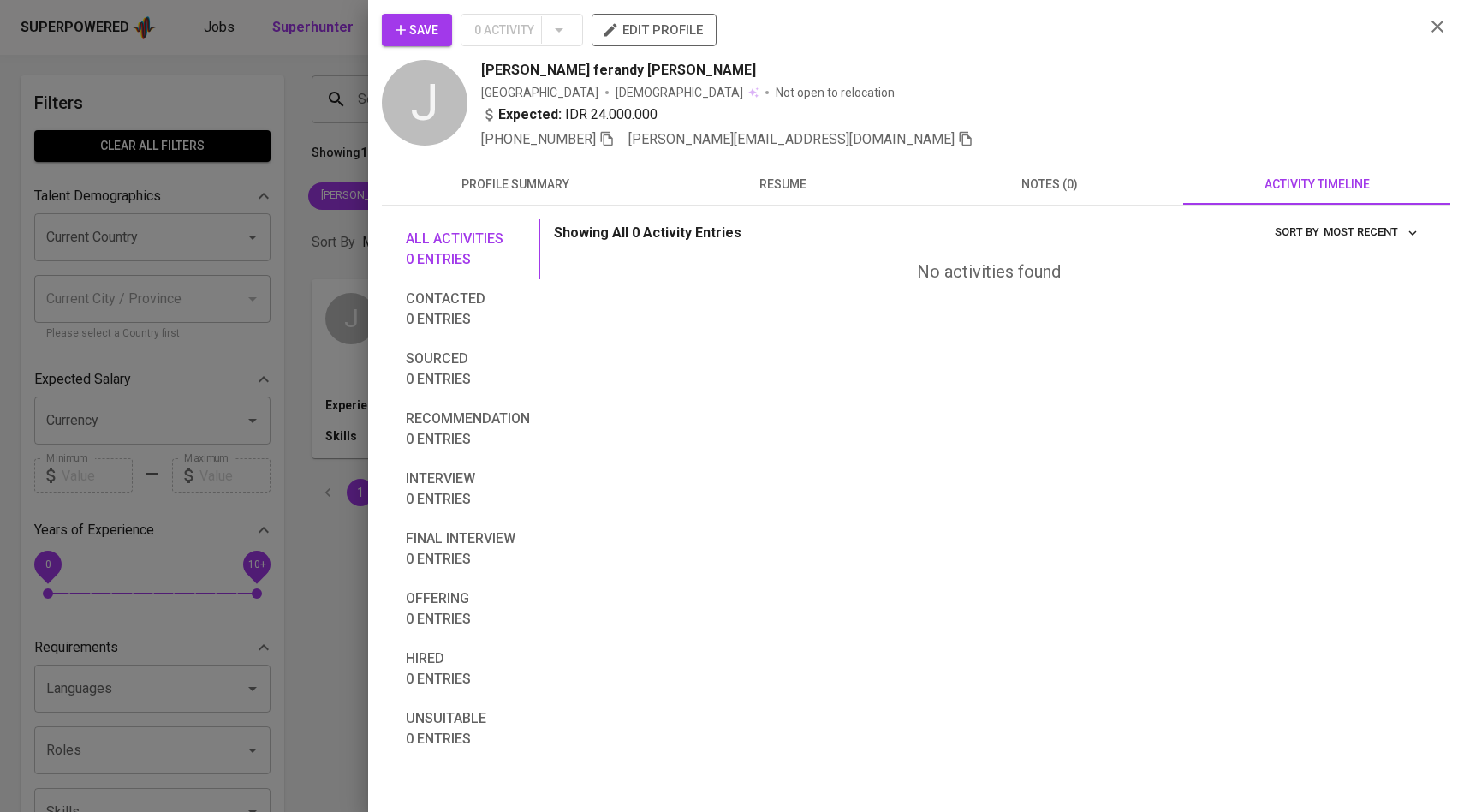
click at [427, 43] on button "Save" at bounding box center [416, 30] width 70 height 33
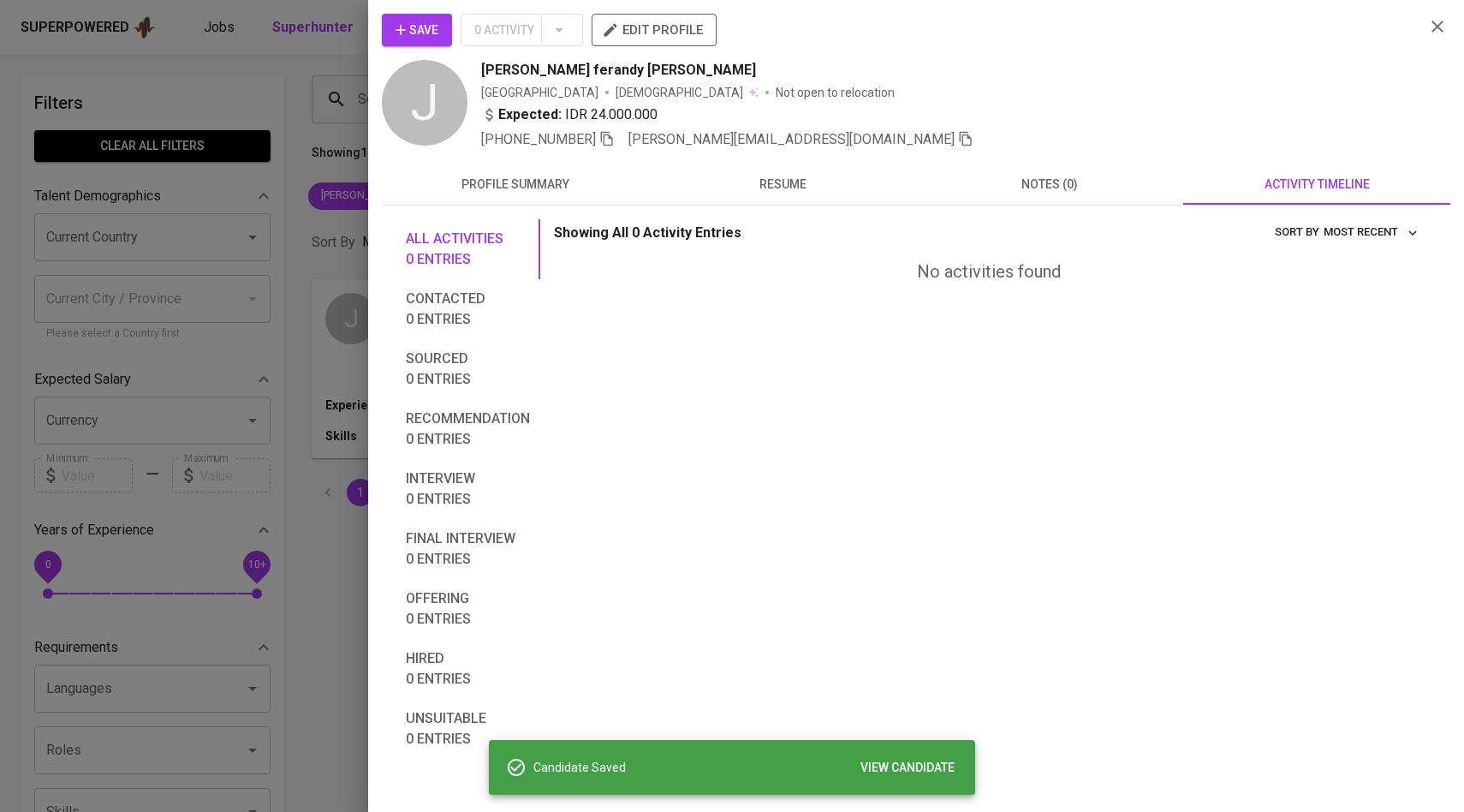
click at [297, 242] on div at bounding box center [732, 406] width 1464 height 812
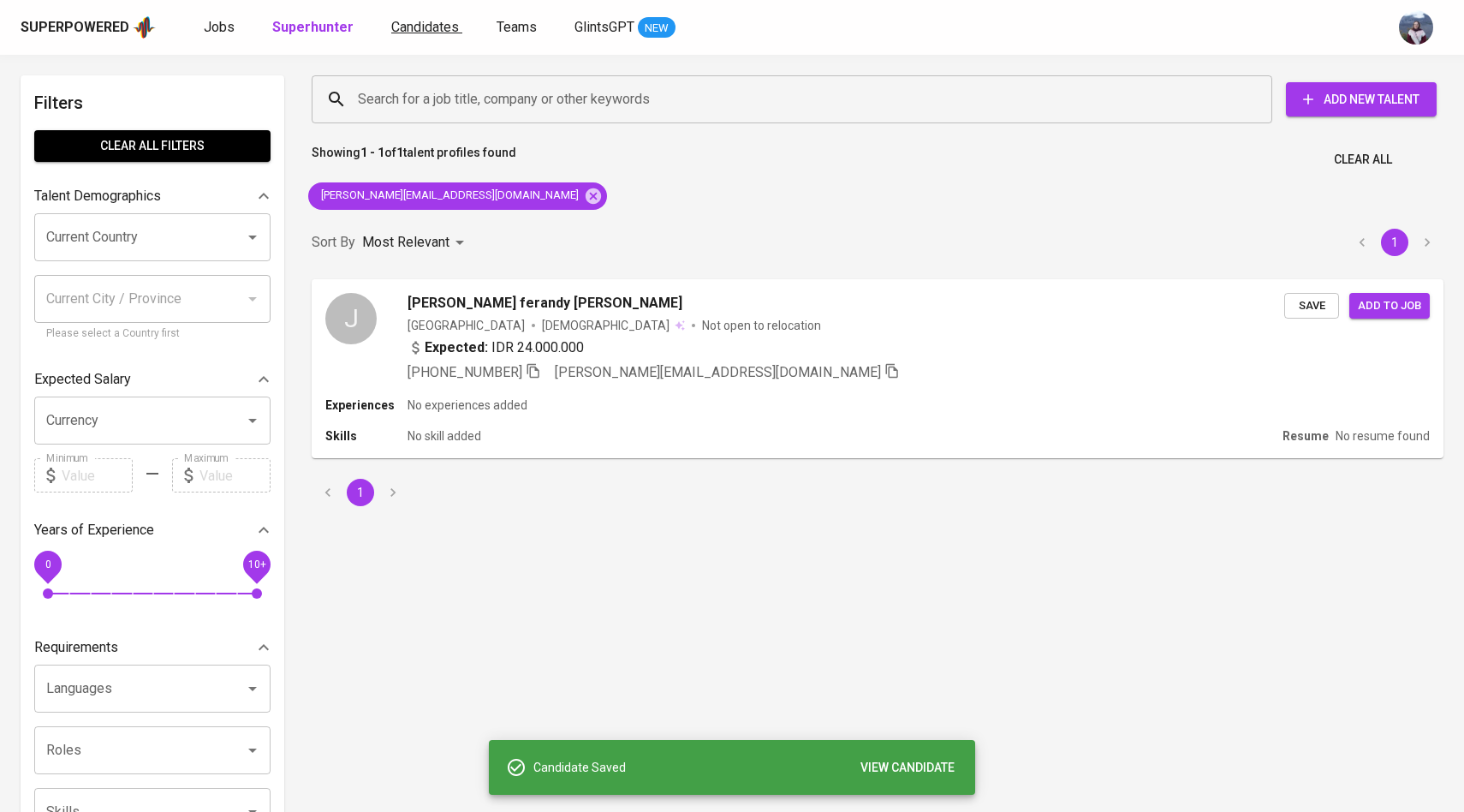
click at [440, 25] on span "Candidates" at bounding box center [425, 26] width 67 height 16
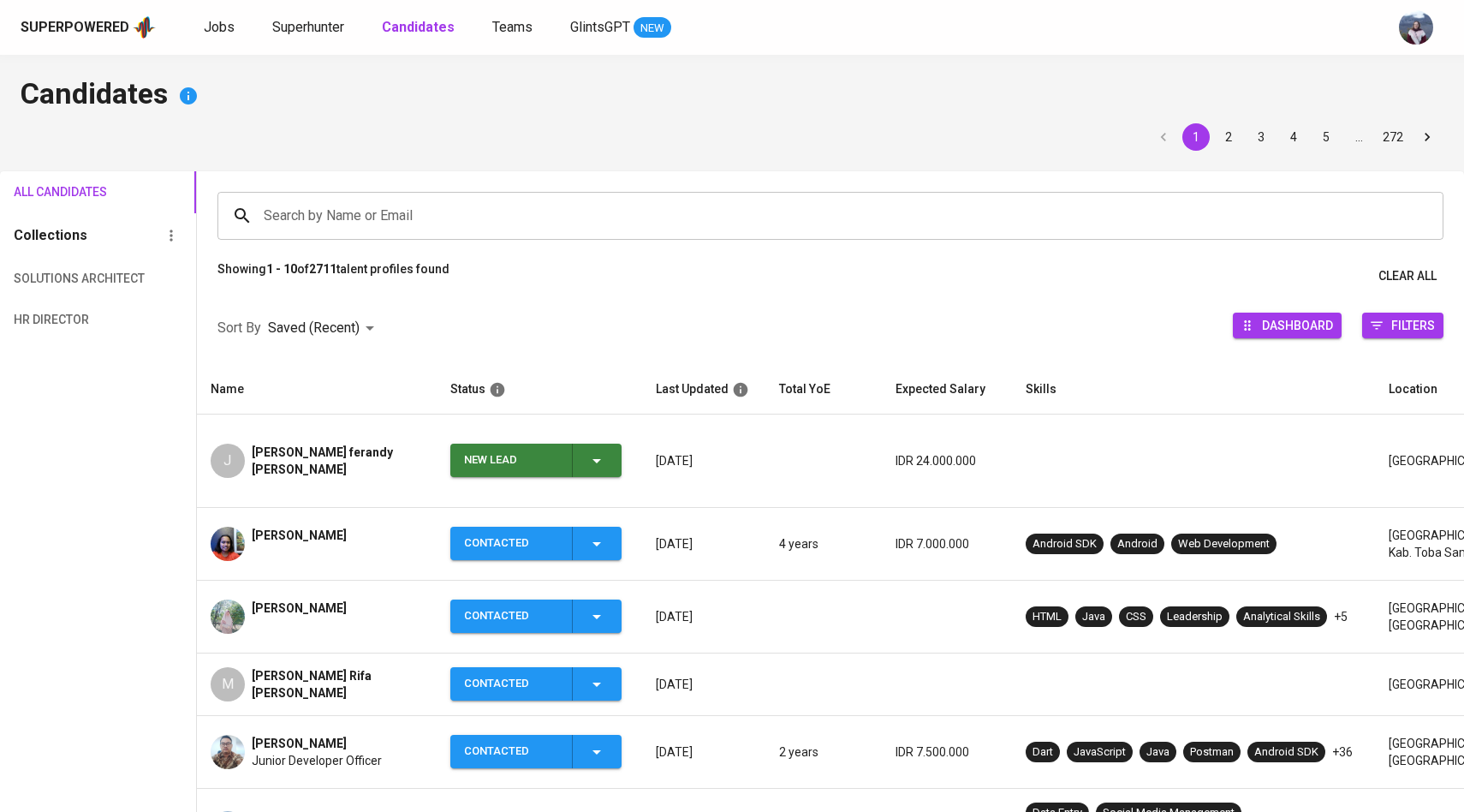
click at [596, 450] on icon "button" at bounding box center [597, 460] width 21 height 21
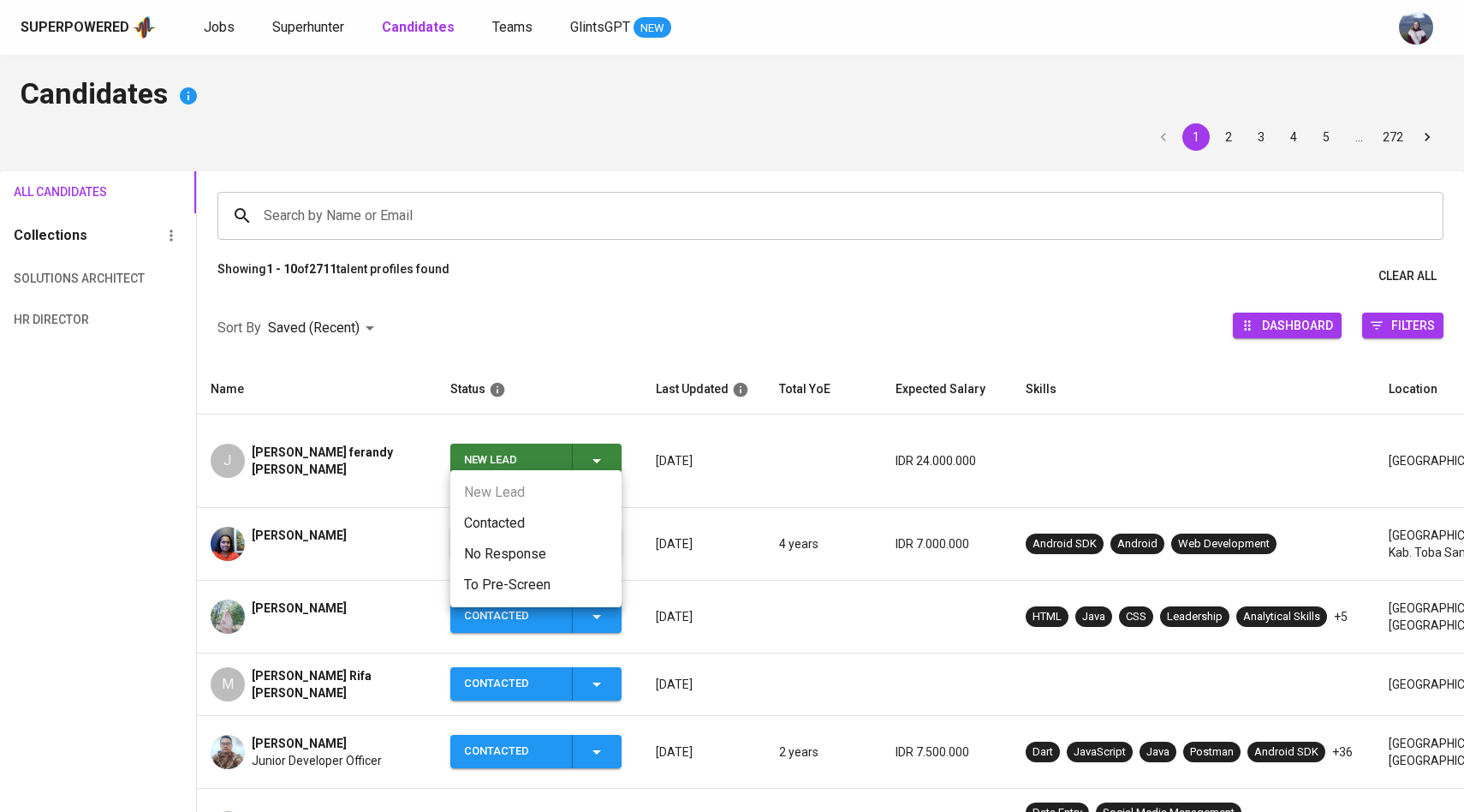
click at [544, 515] on li "Contacted" at bounding box center [535, 523] width 171 height 31
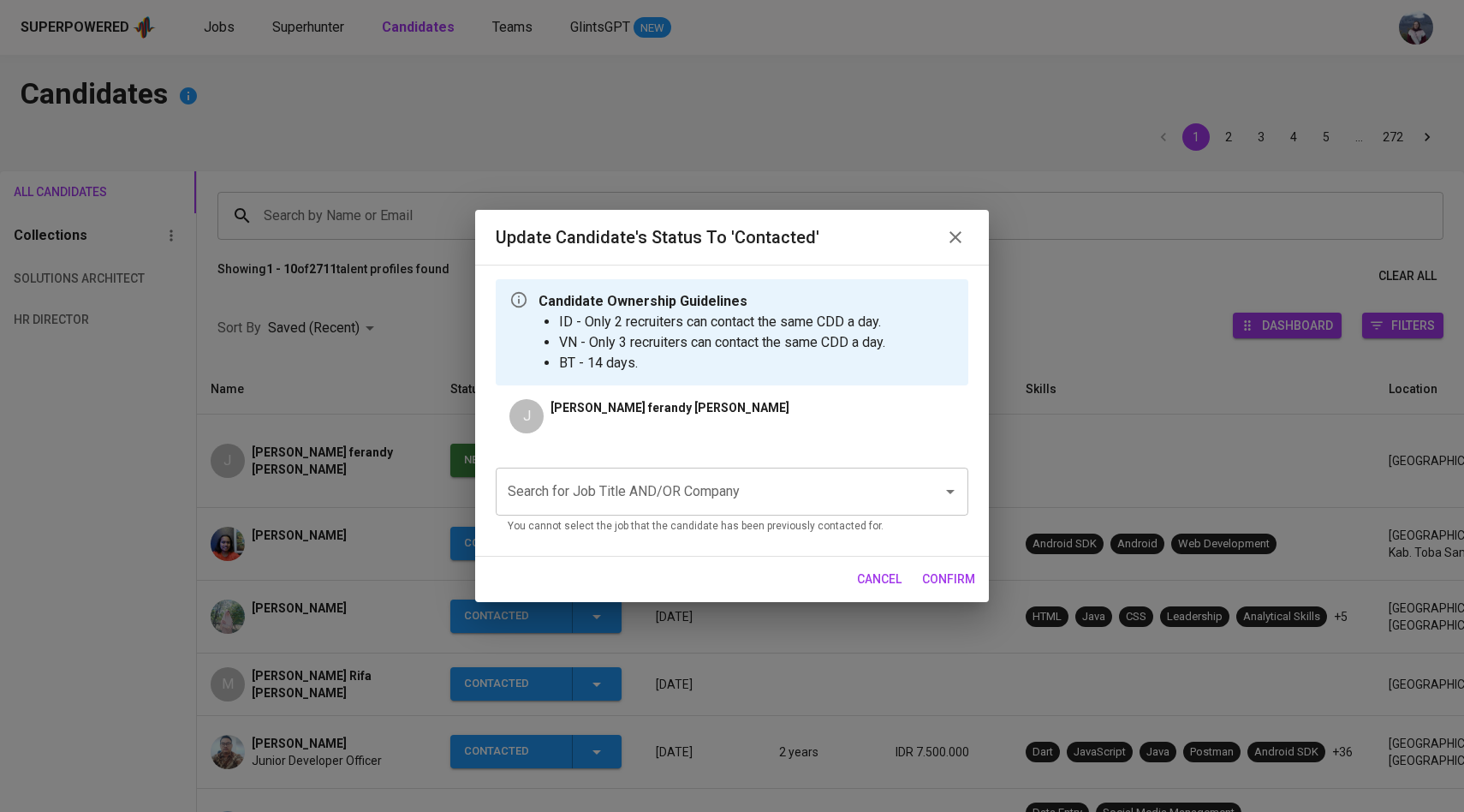
click at [591, 520] on p "You cannot select the job that the candidate has been previously contacted for." at bounding box center [732, 527] width 449 height 17
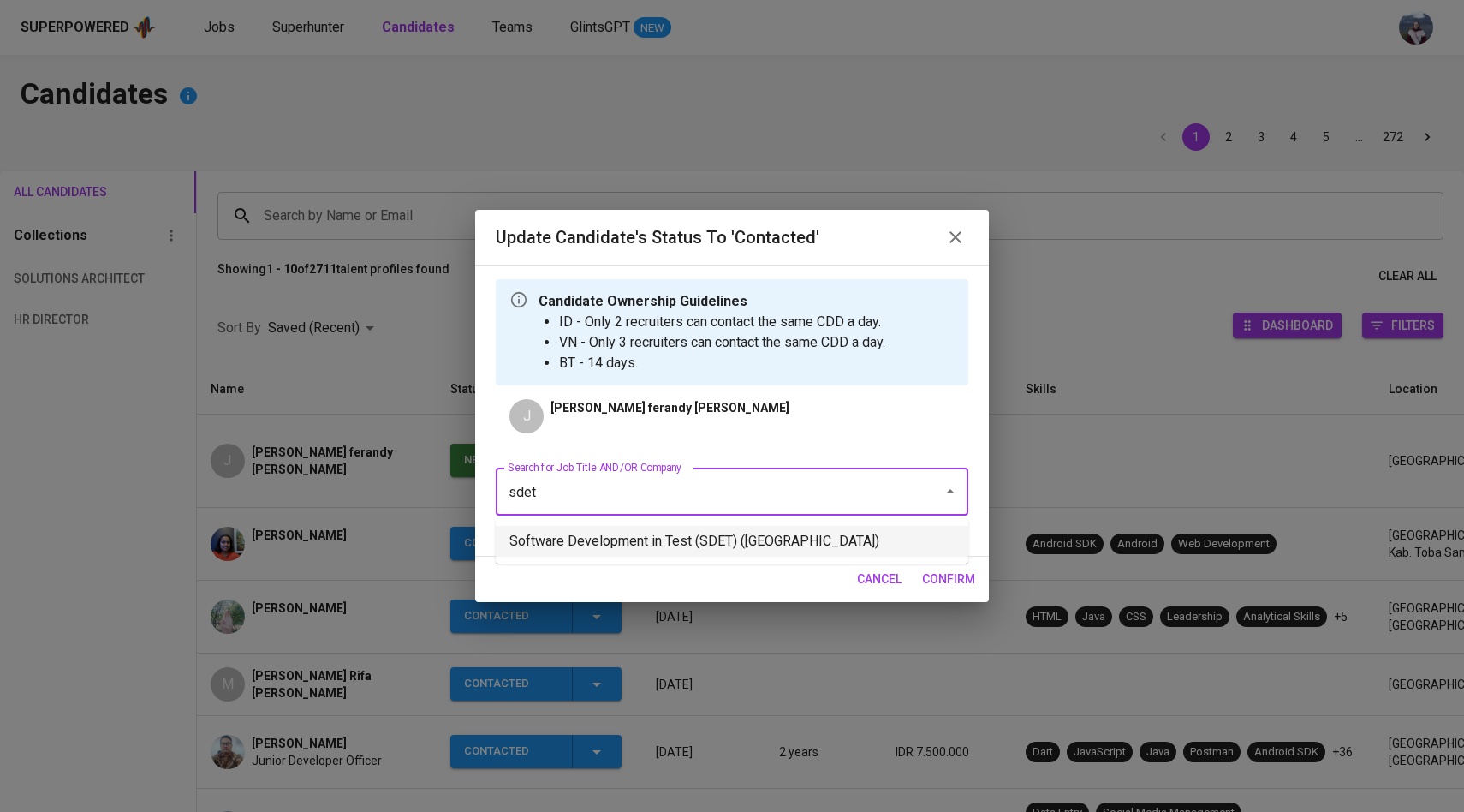
click at [661, 550] on li "Software Development in Test (SDET) (National University of Singapore)" at bounding box center [732, 541] width 472 height 31
type input "sdet"
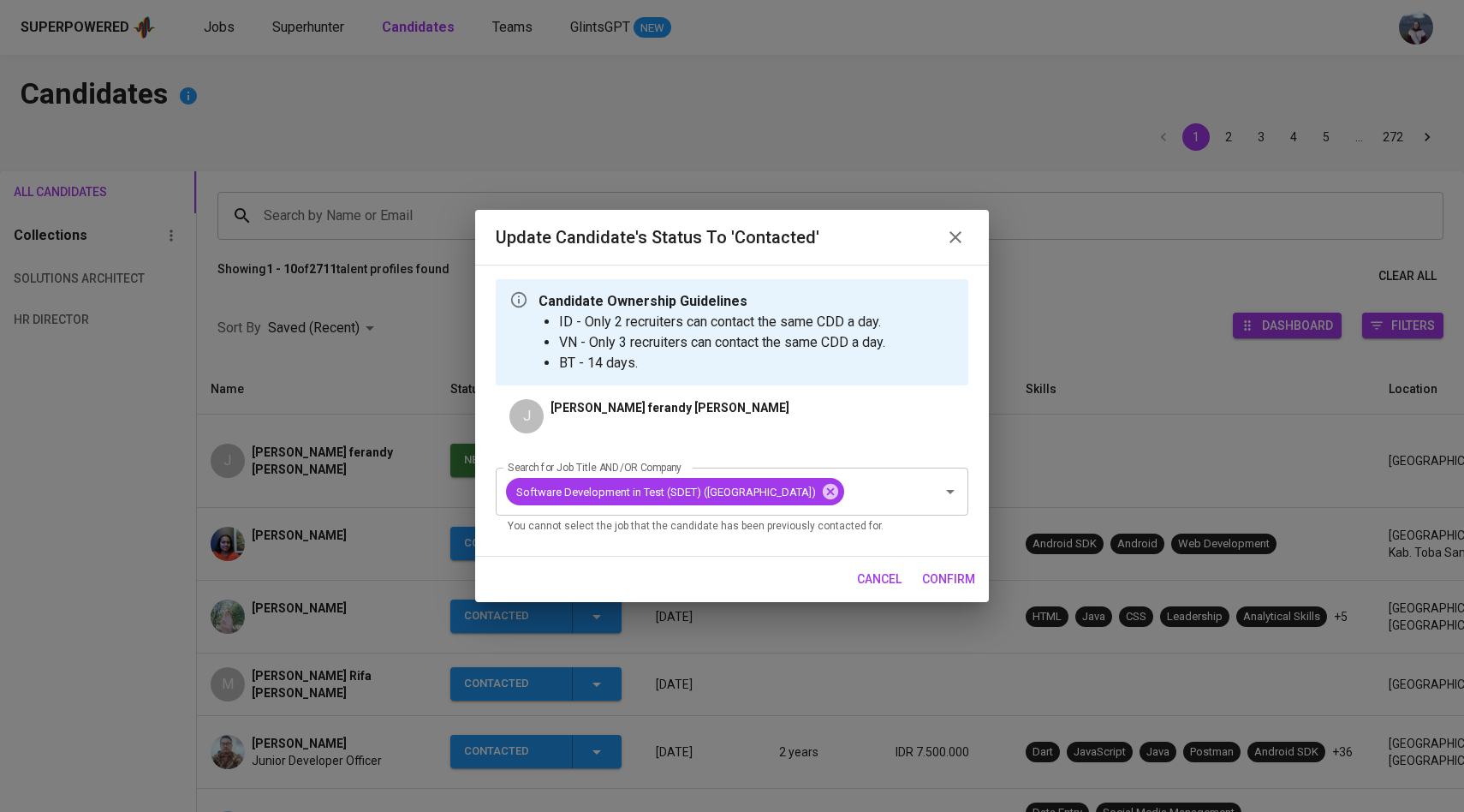
click at [945, 590] on span "confirm" at bounding box center [949, 579] width 53 height 22
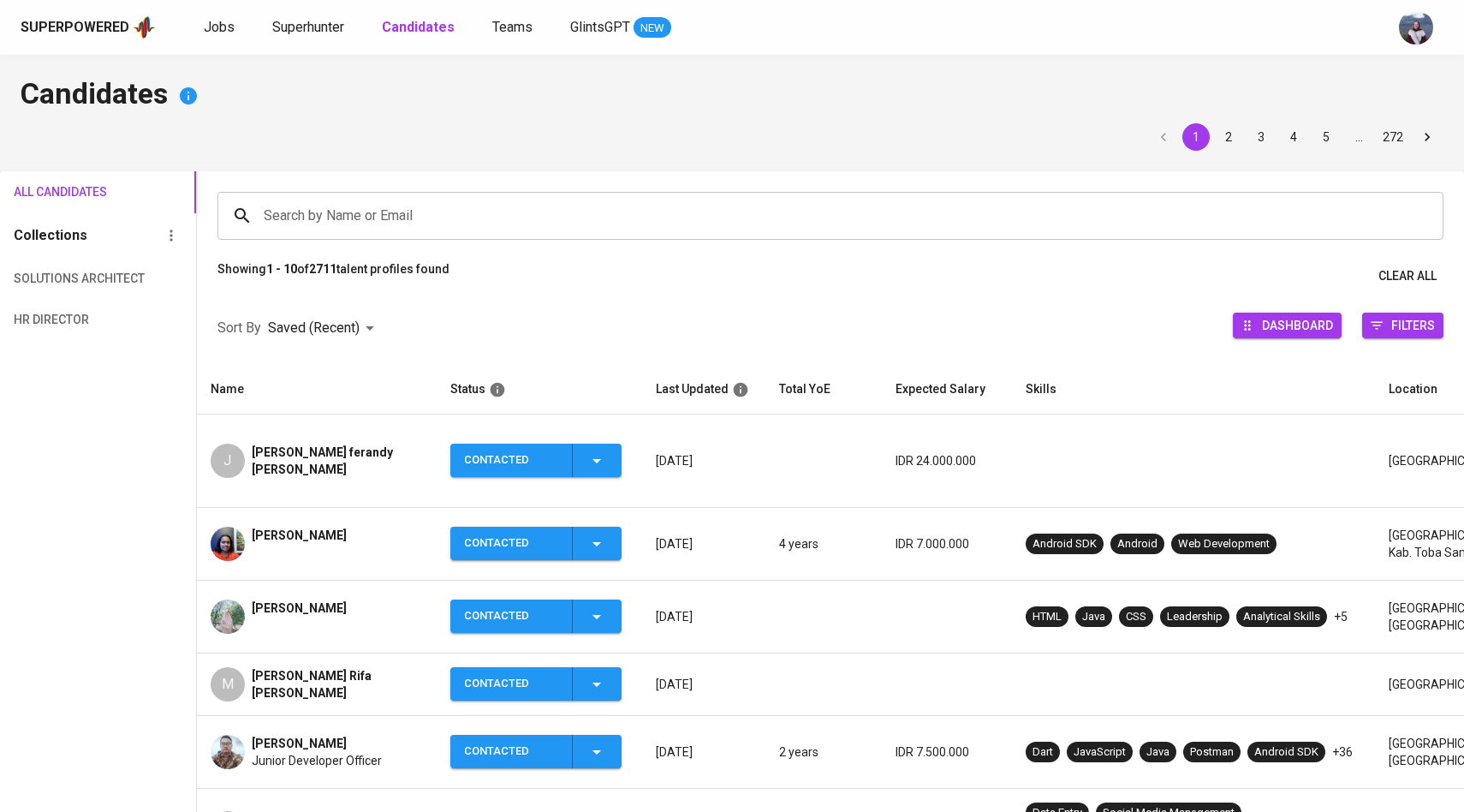
click at [297, 41] on div "Superpowered Jobs Superhunter Candidates Teams GlintsGPT NEW" at bounding box center [732, 27] width 1464 height 55
click at [313, 31] on span "Superhunter" at bounding box center [308, 26] width 72 height 16
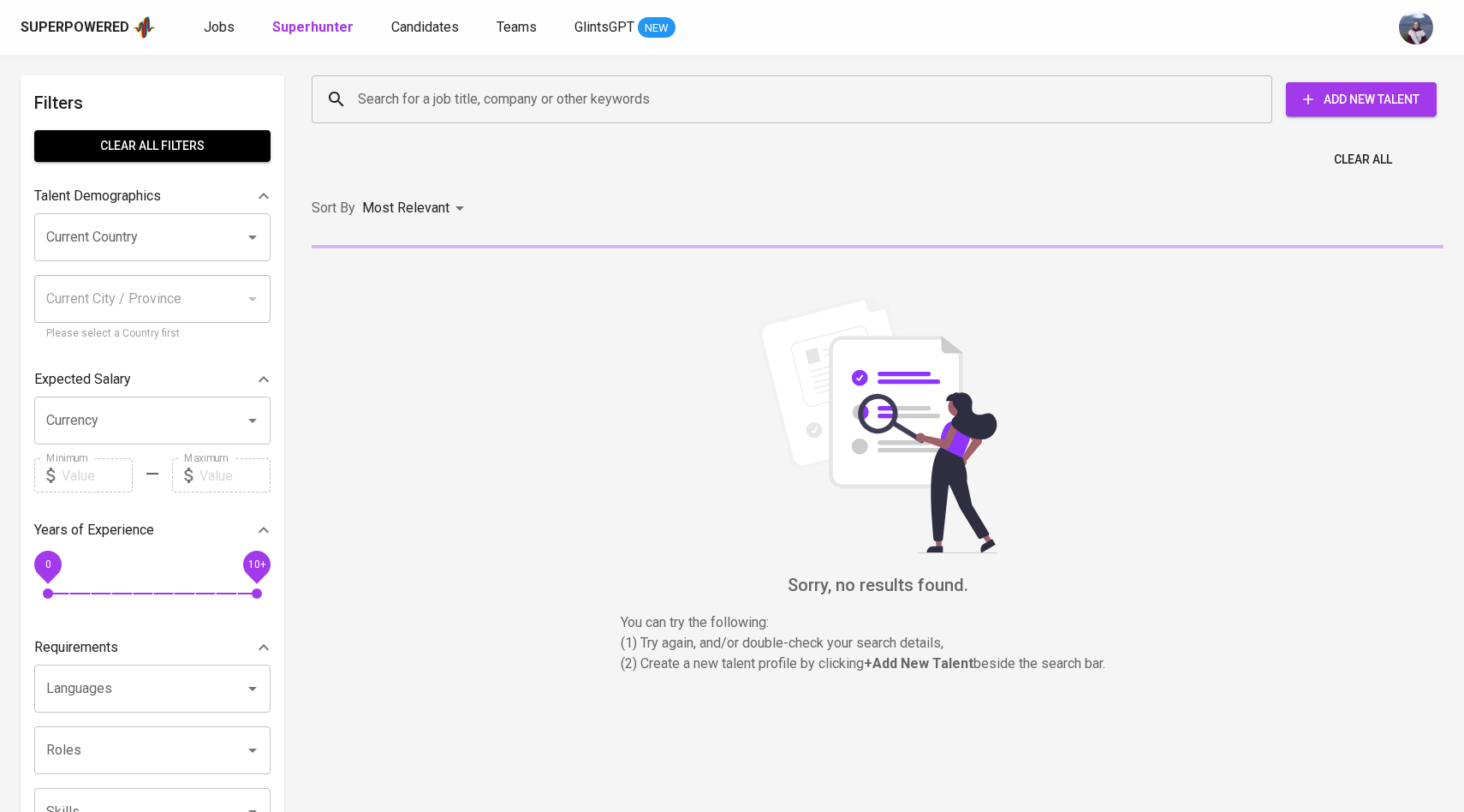
click at [399, 105] on input "Search for a job title, company or other keywords" at bounding box center [796, 99] width 885 height 33
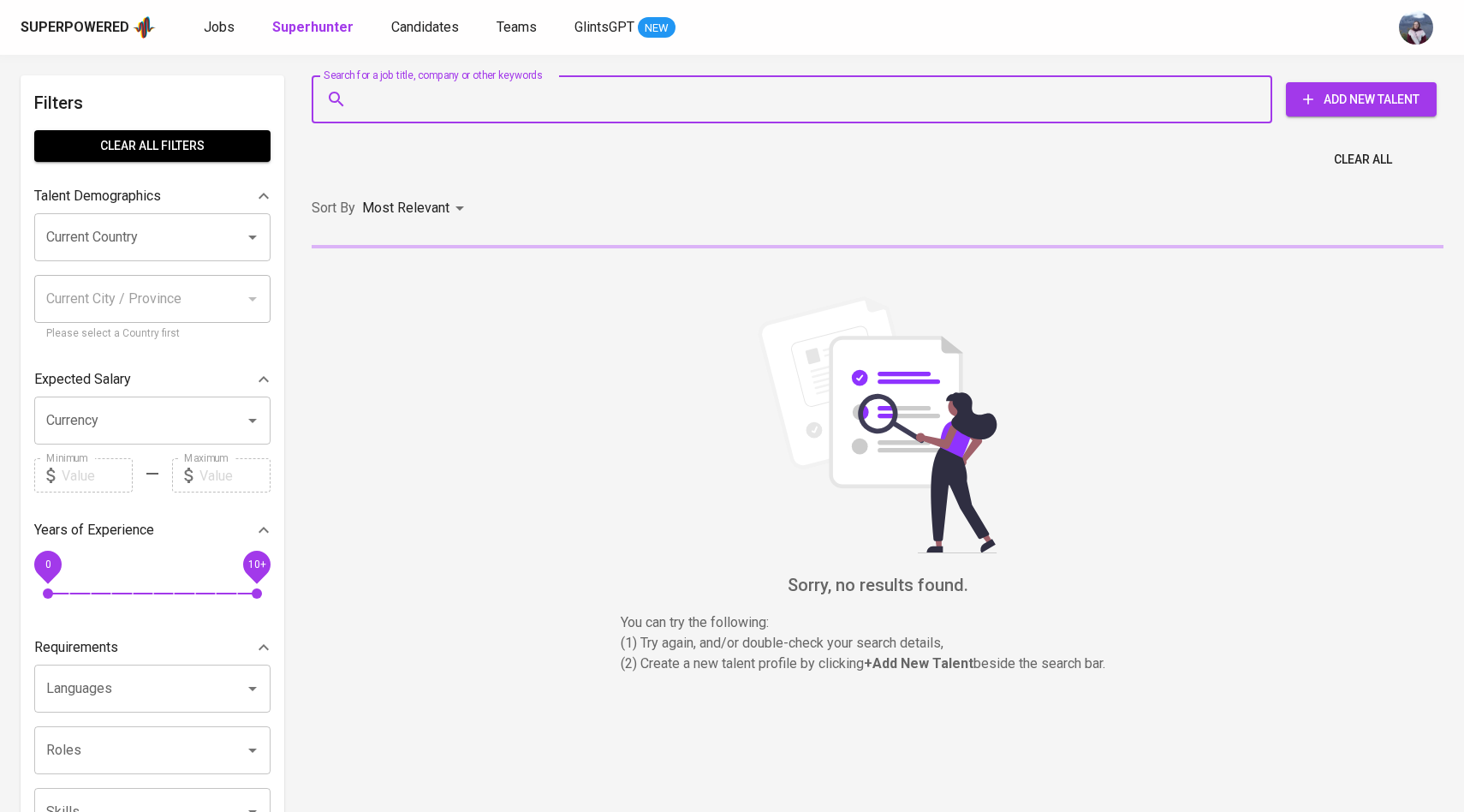
paste input "naufalaiwel@gmail.com"
type input "naufalaiwel@gmail.com"
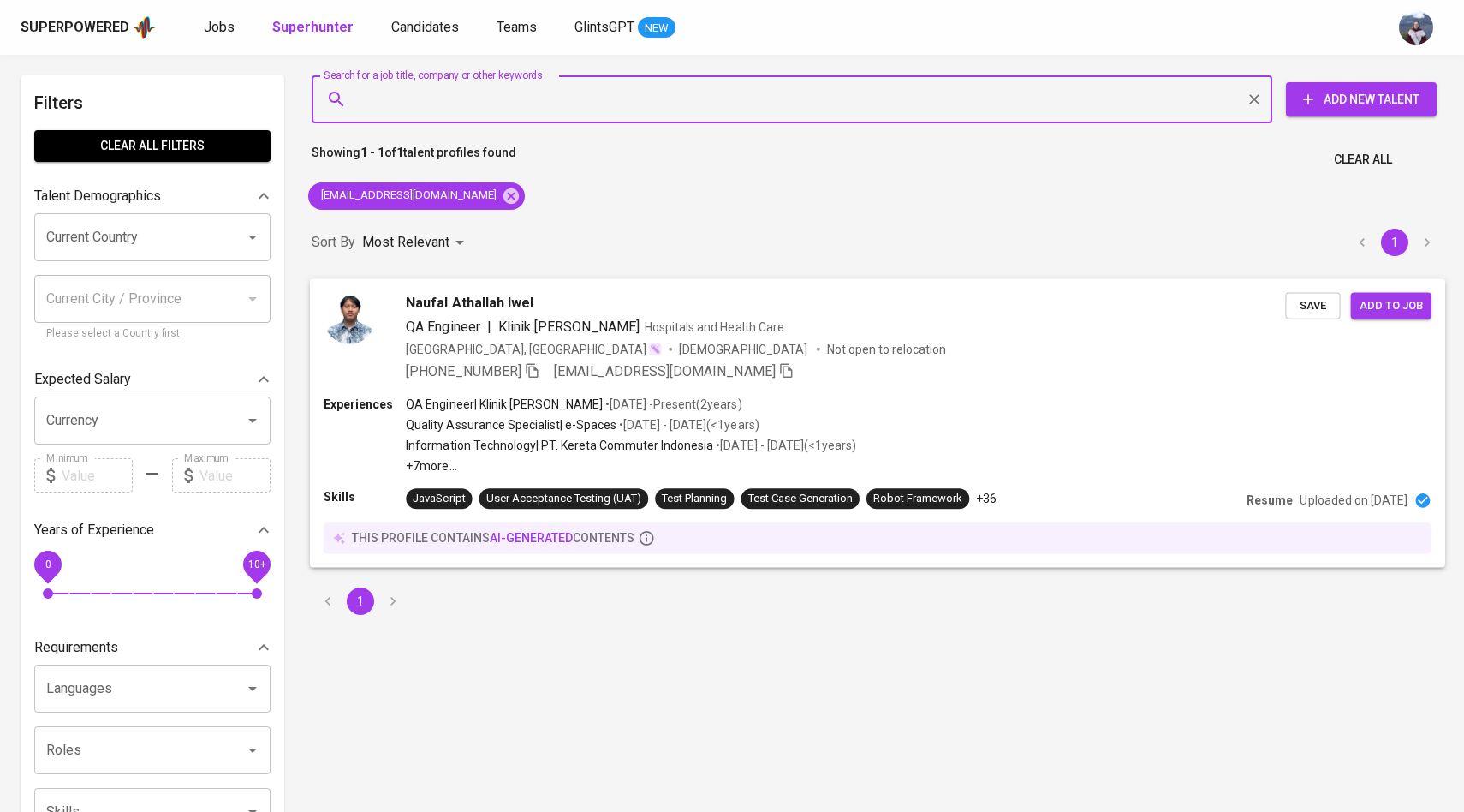
click at [372, 320] on img at bounding box center [349, 317] width 51 height 51
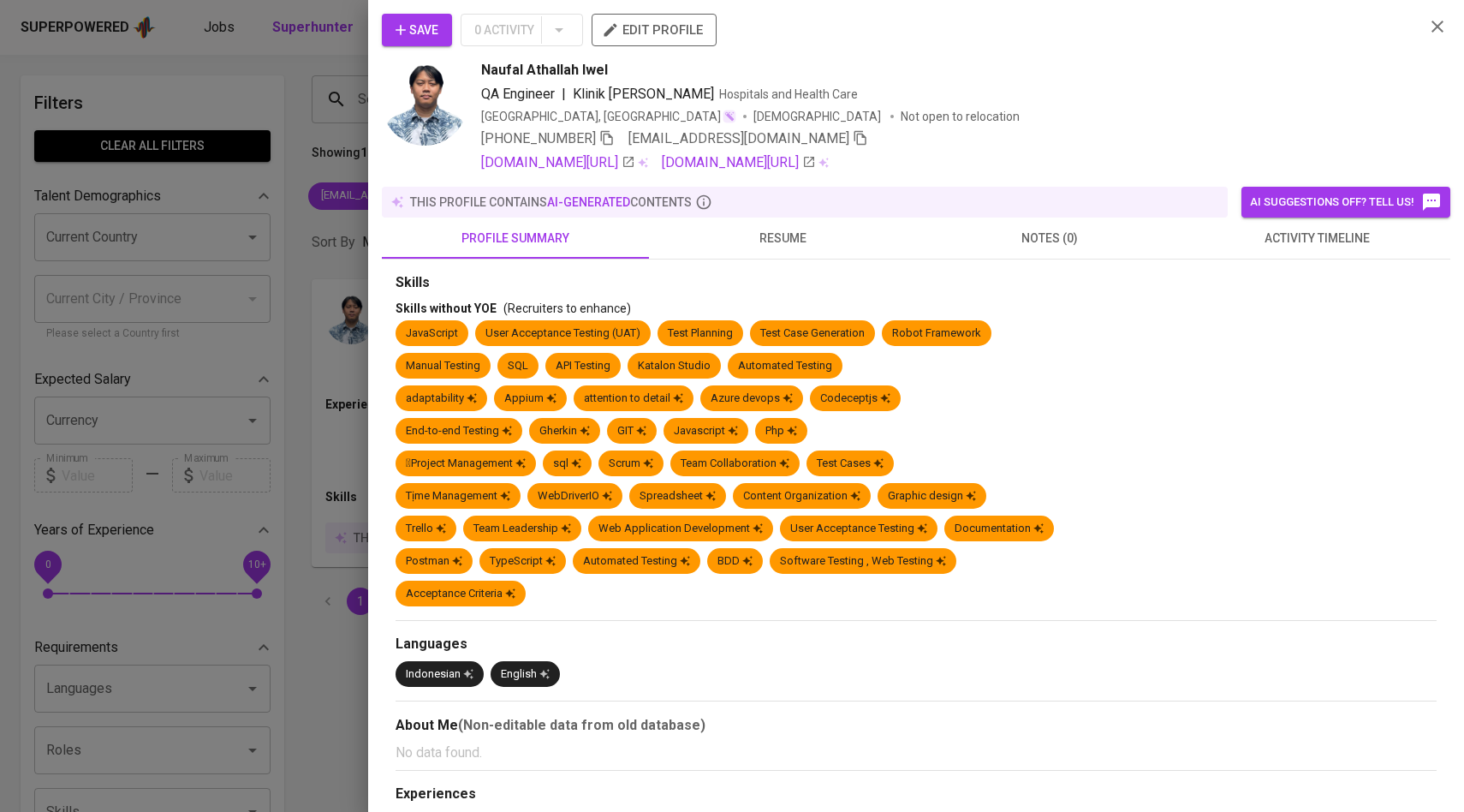
click at [1267, 238] on span "activity timeline" at bounding box center [1317, 238] width 247 height 22
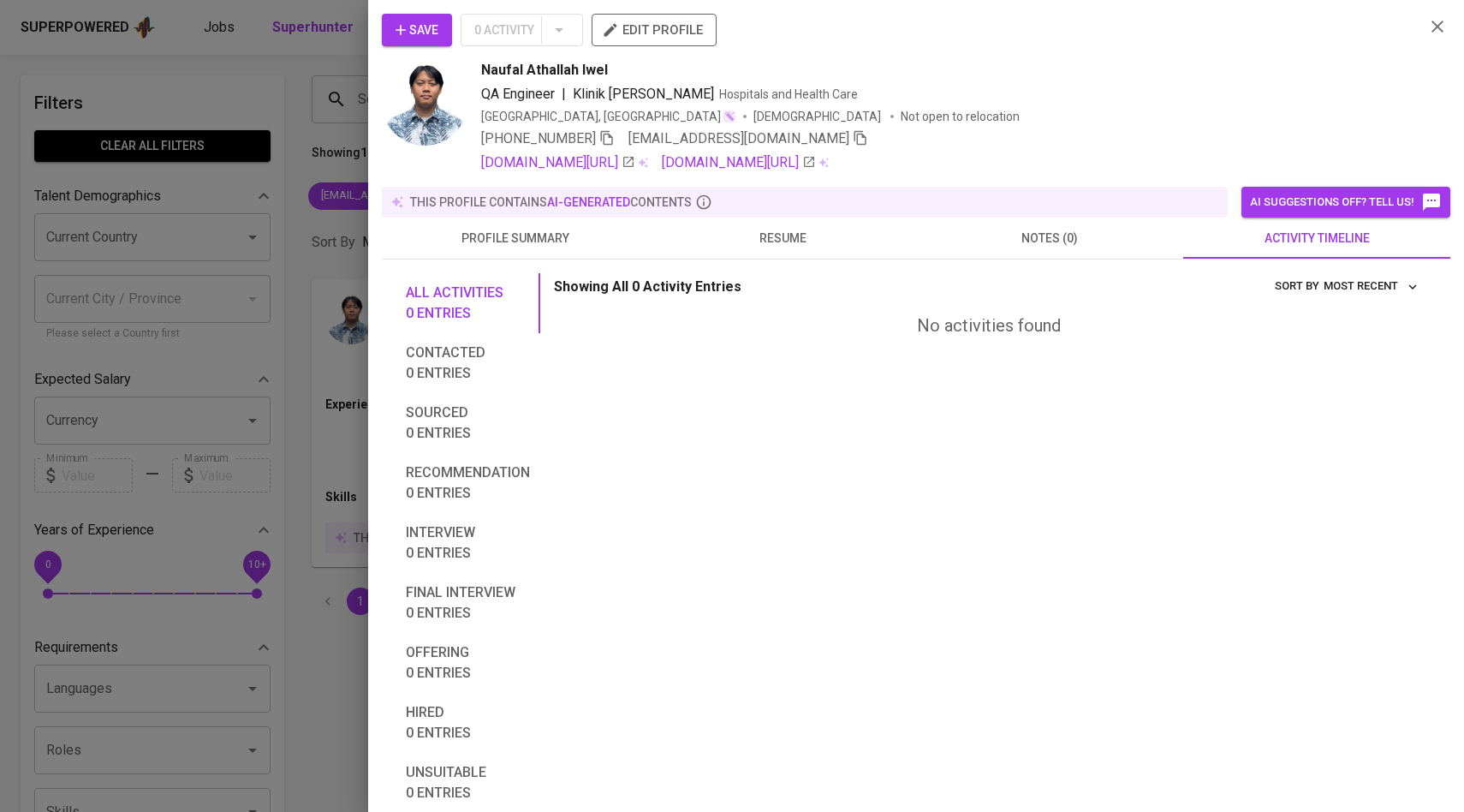
click at [399, 25] on icon "button" at bounding box center [400, 30] width 10 height 10
click at [331, 139] on div at bounding box center [732, 406] width 1464 height 812
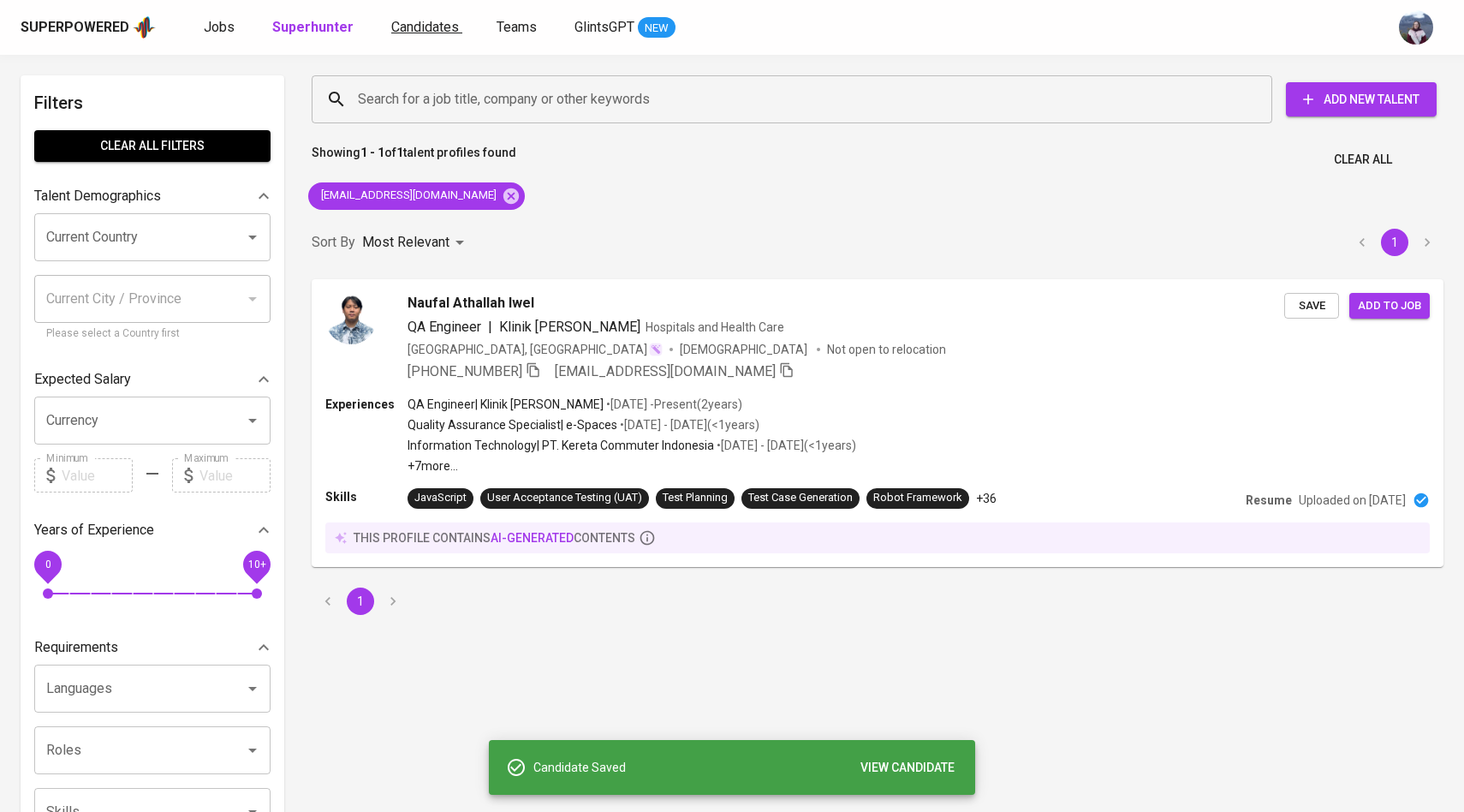
click at [414, 35] on span "Candidates" at bounding box center [425, 26] width 67 height 16
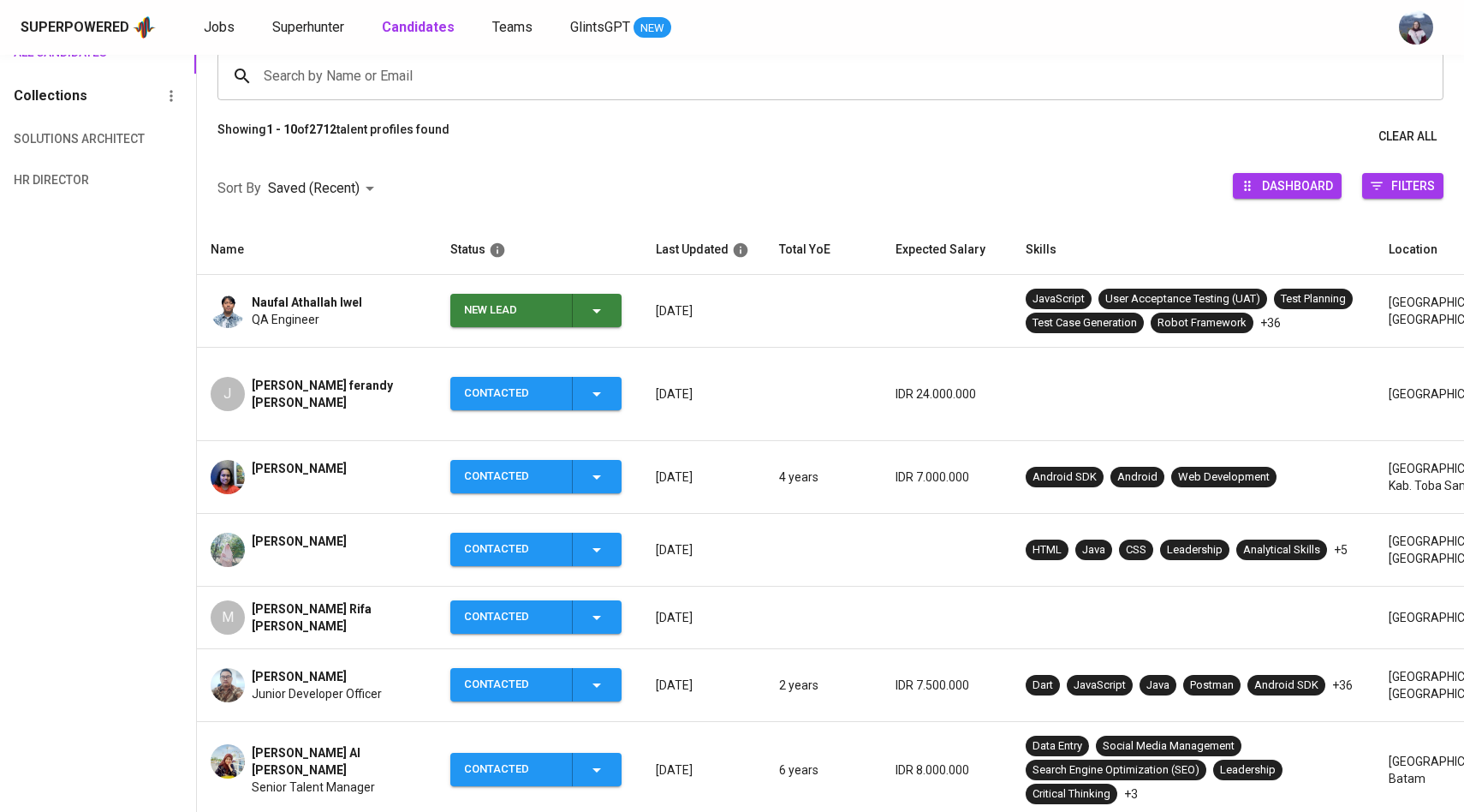
scroll to position [154, 0]
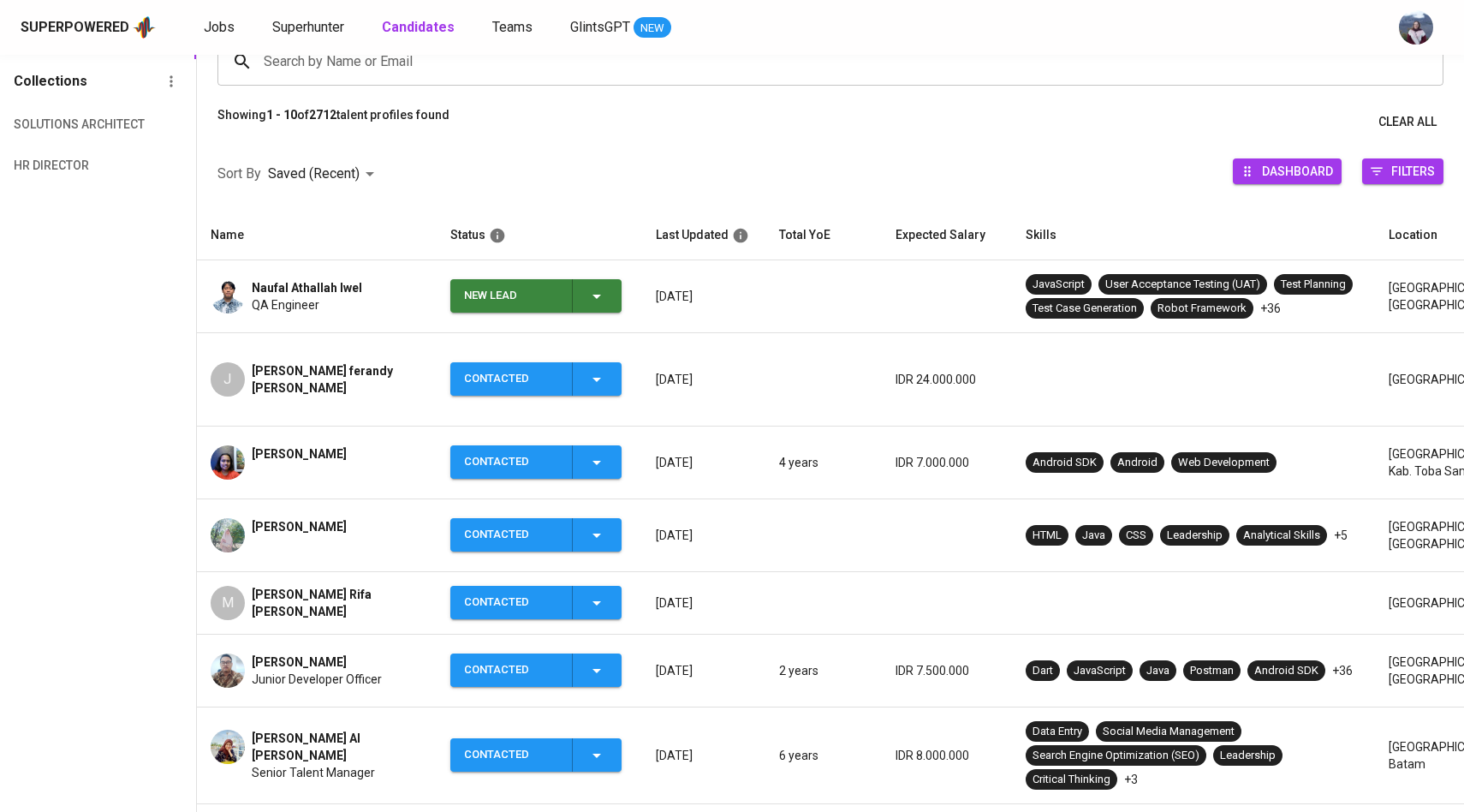
click at [607, 298] on span "New Lead" at bounding box center [536, 296] width 157 height 34
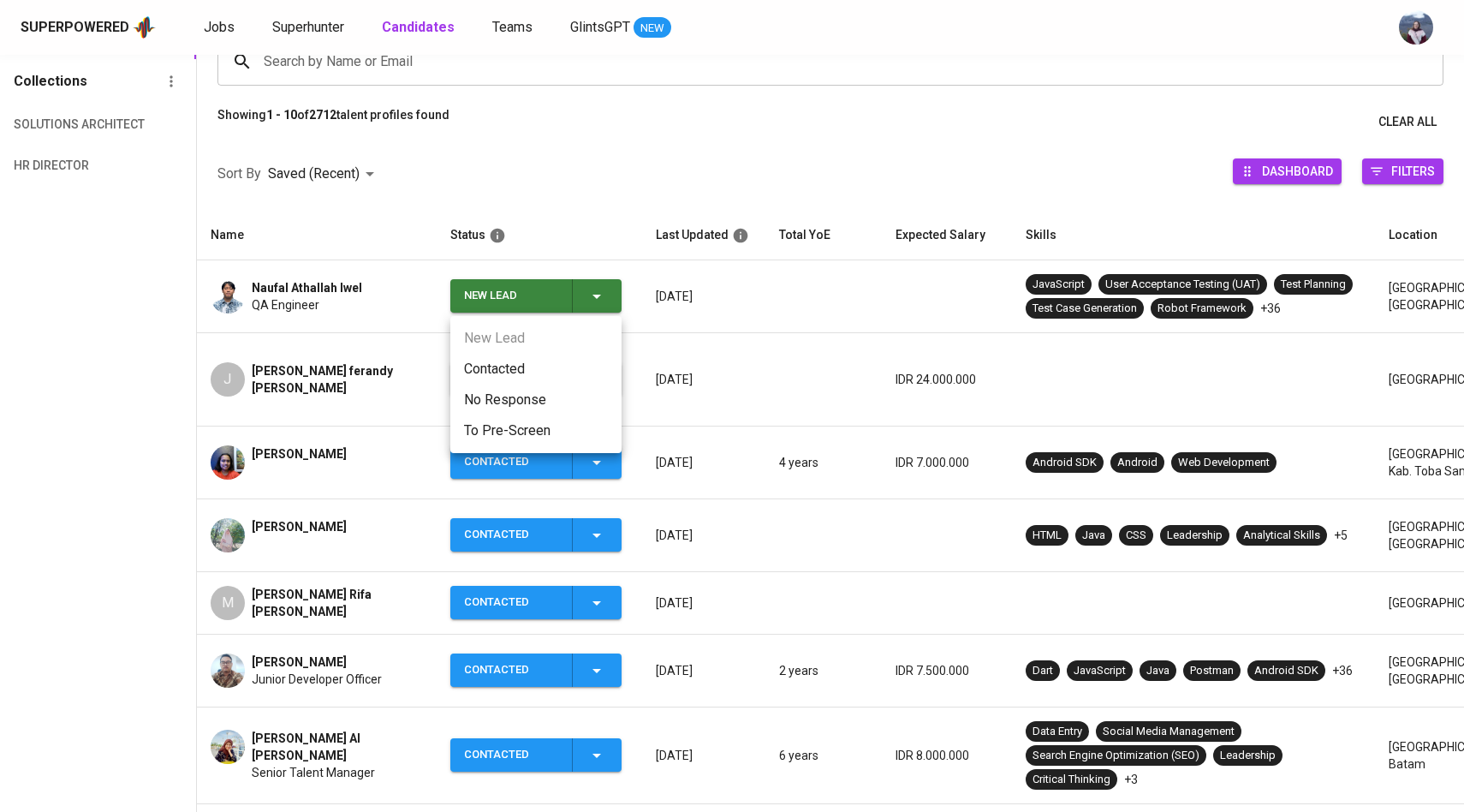
click at [538, 378] on li "Contacted" at bounding box center [535, 369] width 171 height 31
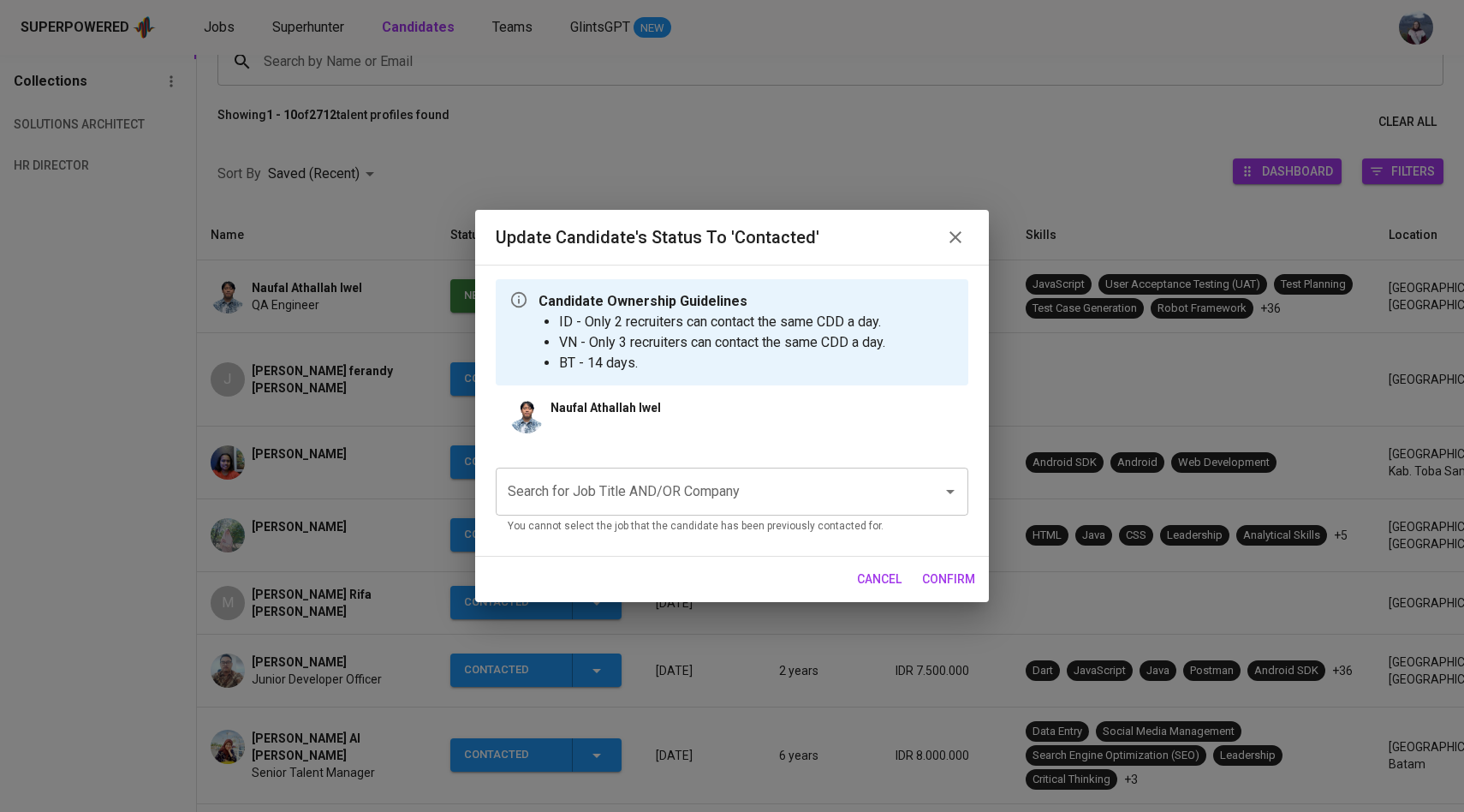
click at [637, 500] on input "Search for Job Title AND/OR Company" at bounding box center [707, 491] width 409 height 33
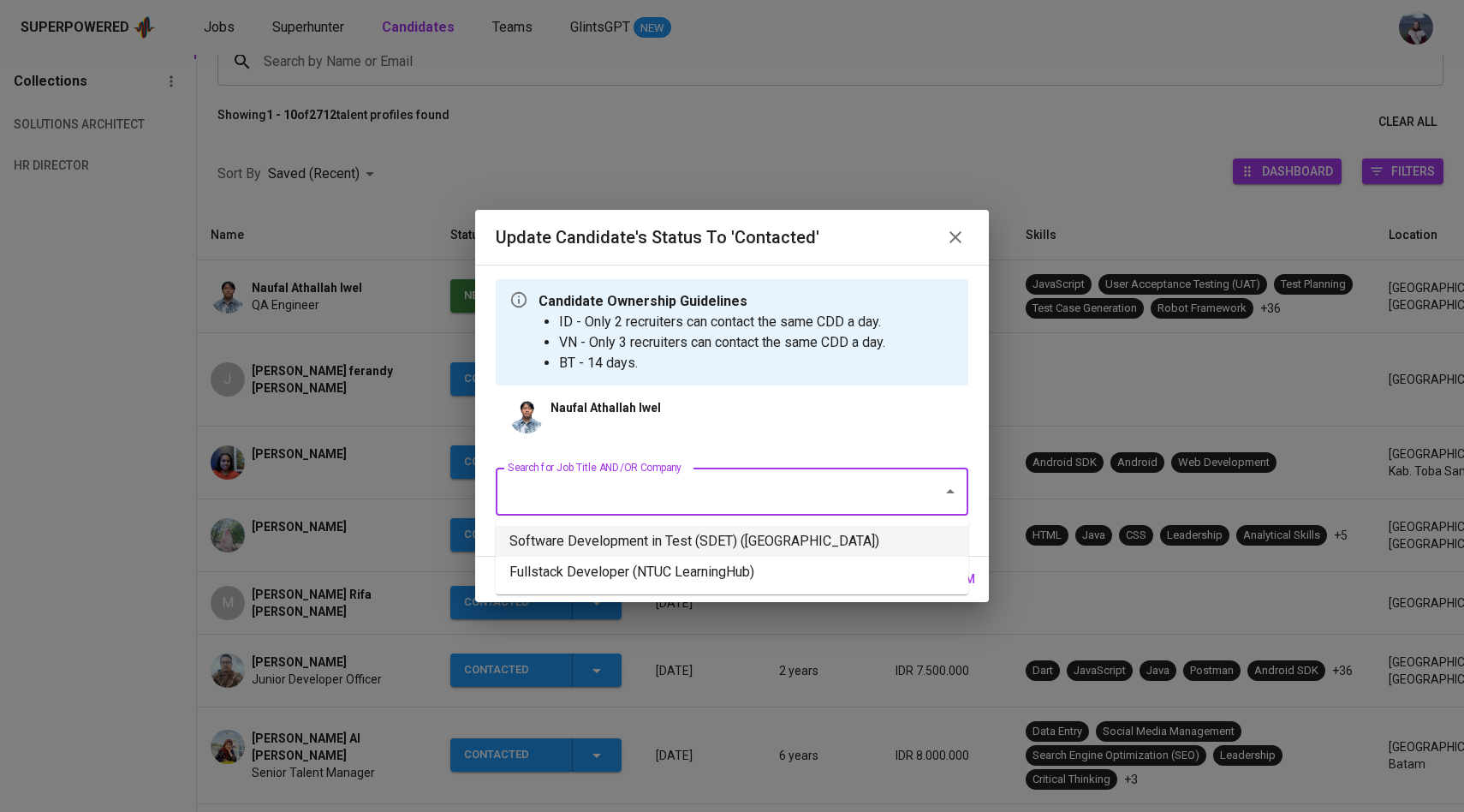
click at [641, 549] on li "Software Development in Test (SDET) (National University of Singapore)" at bounding box center [732, 541] width 472 height 31
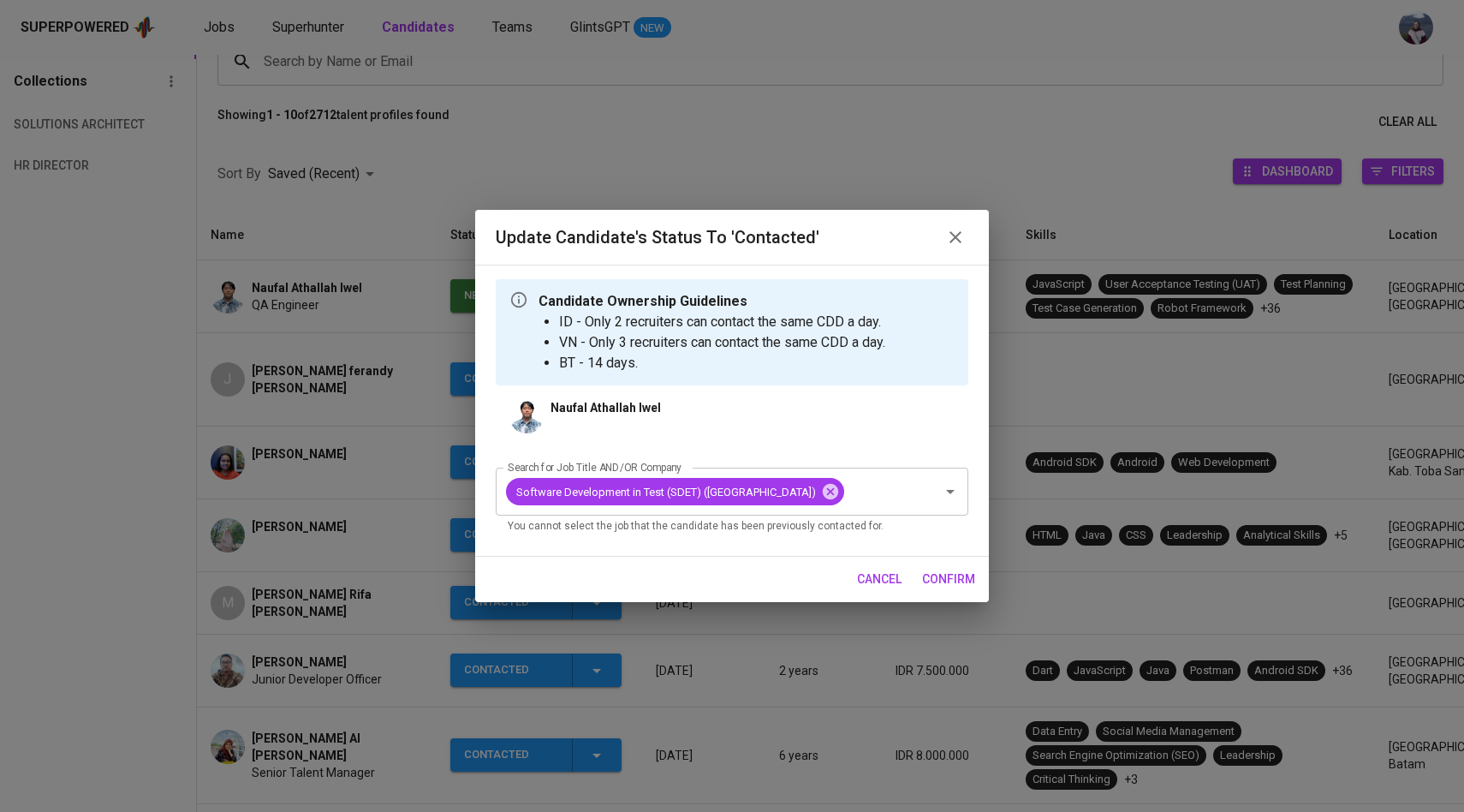
click at [945, 590] on span "confirm" at bounding box center [949, 579] width 53 height 22
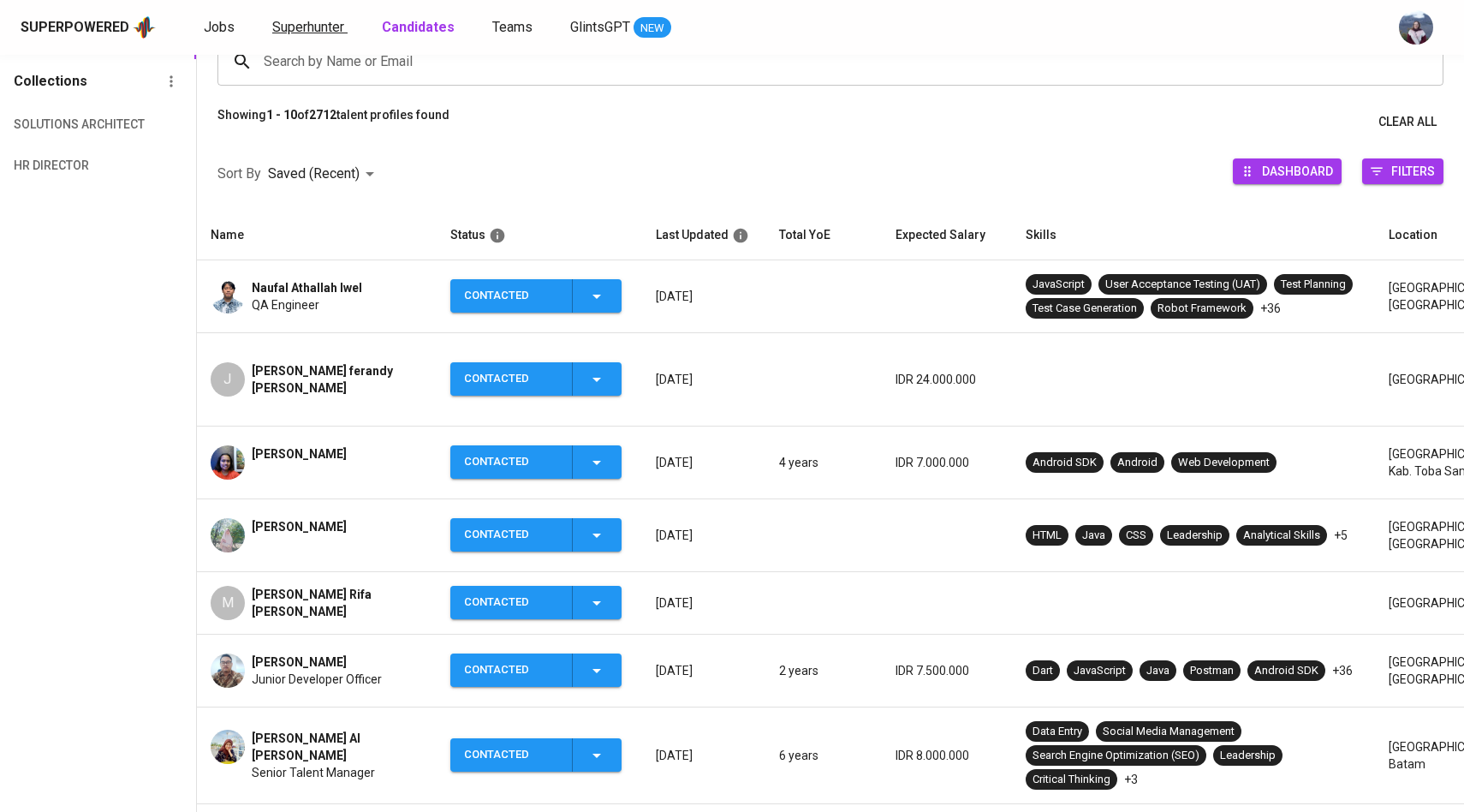
click at [306, 24] on span "Superhunter" at bounding box center [308, 26] width 72 height 16
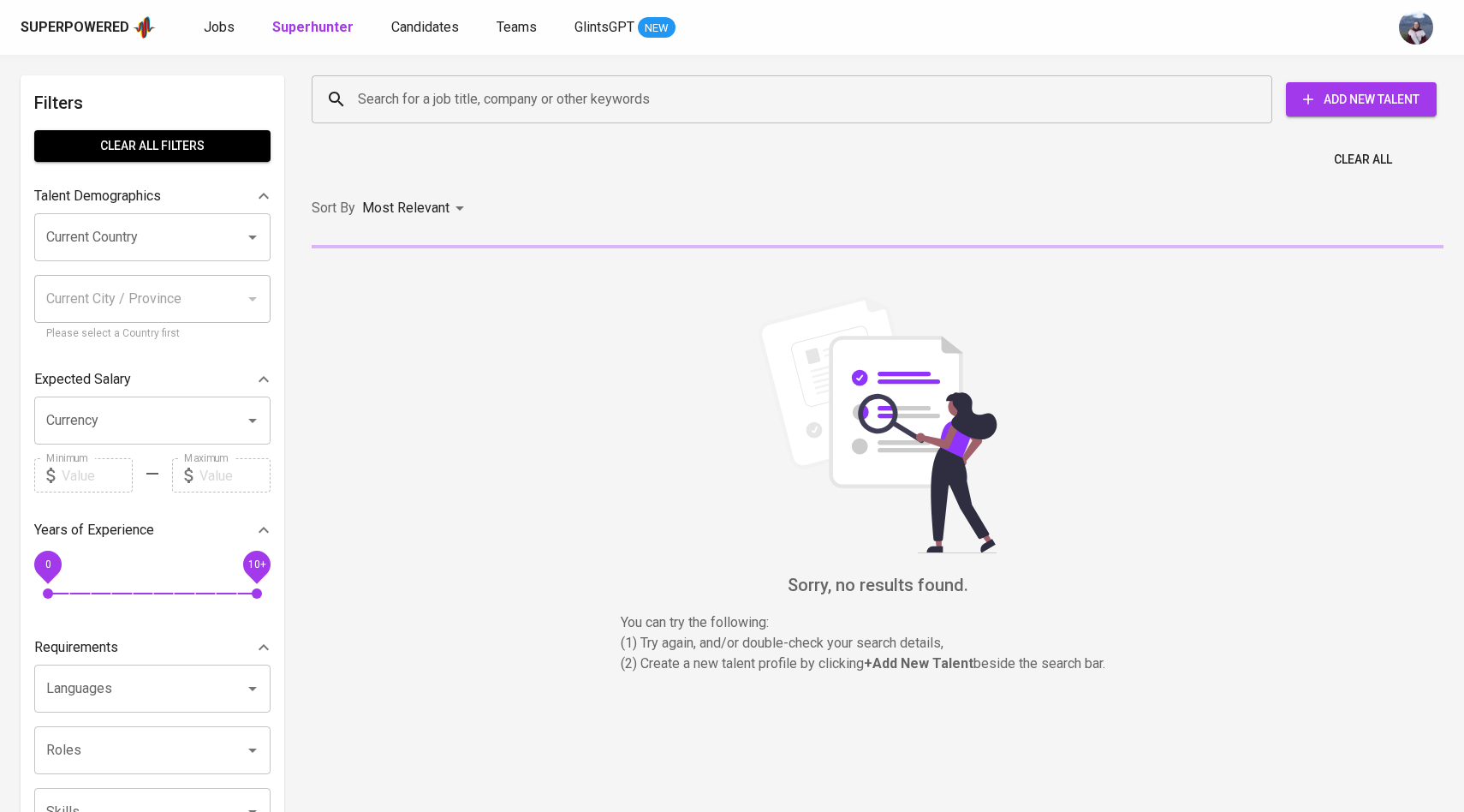
click at [394, 99] on input "Search for a job title, company or other keywords" at bounding box center [796, 99] width 885 height 33
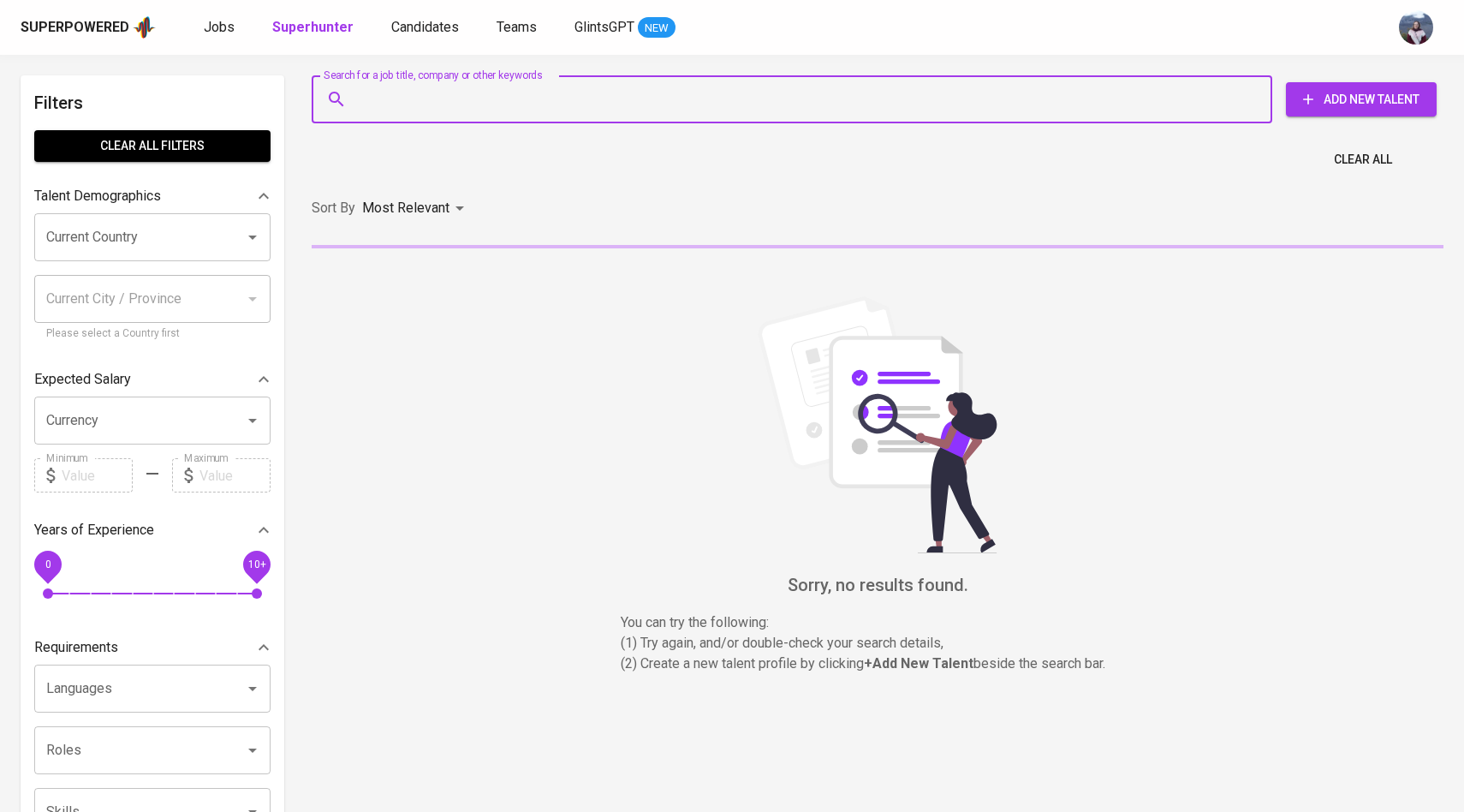
paste input "naufalaiwel@gmail.com"
type input "naufalaiwel@gmail.com"
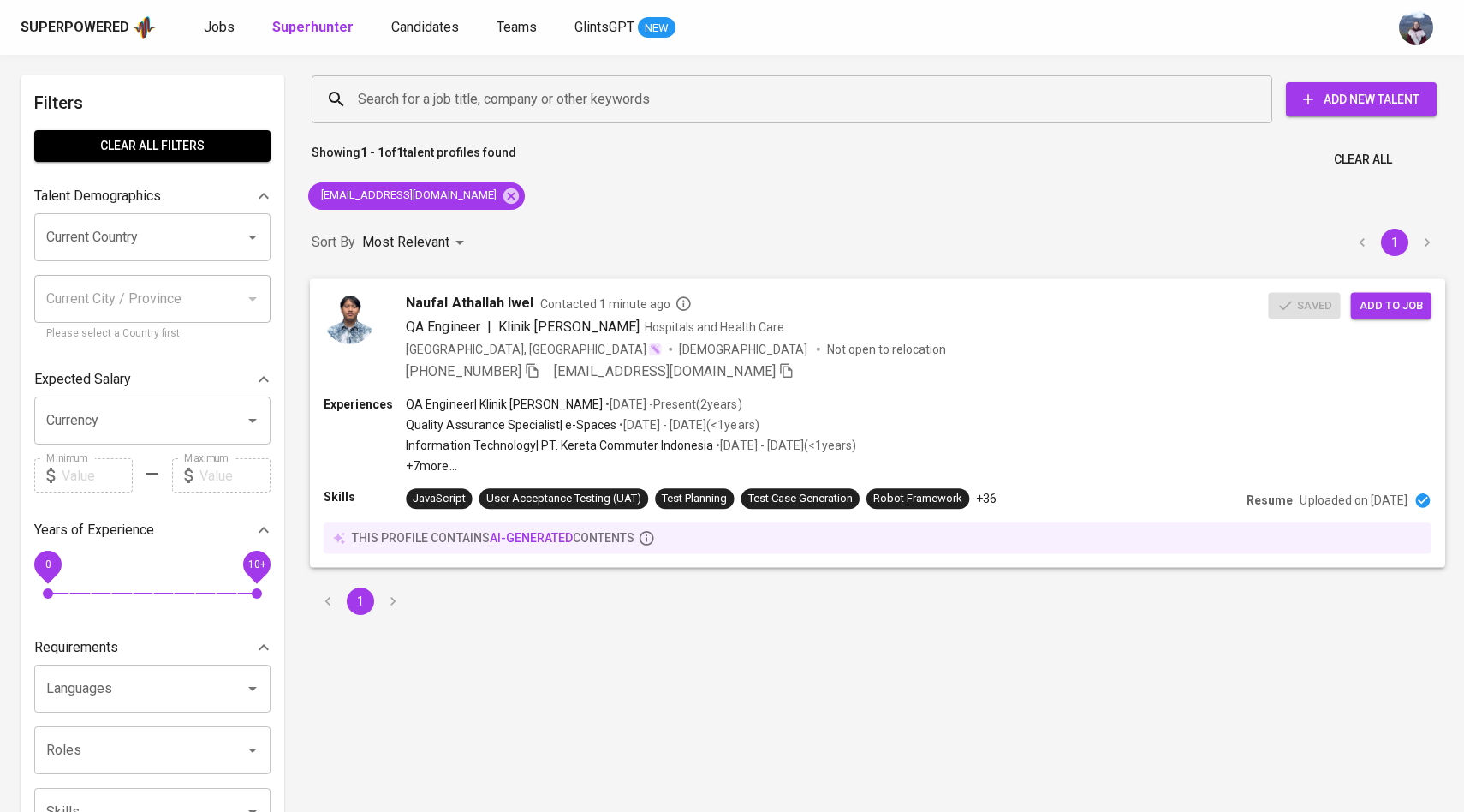
click at [314, 384] on div "Naufal Athallah Iwel Contacted 1 minute ago QA Engineer | Klinik Pintar Hospita…" at bounding box center [877, 336] width 1136 height 116
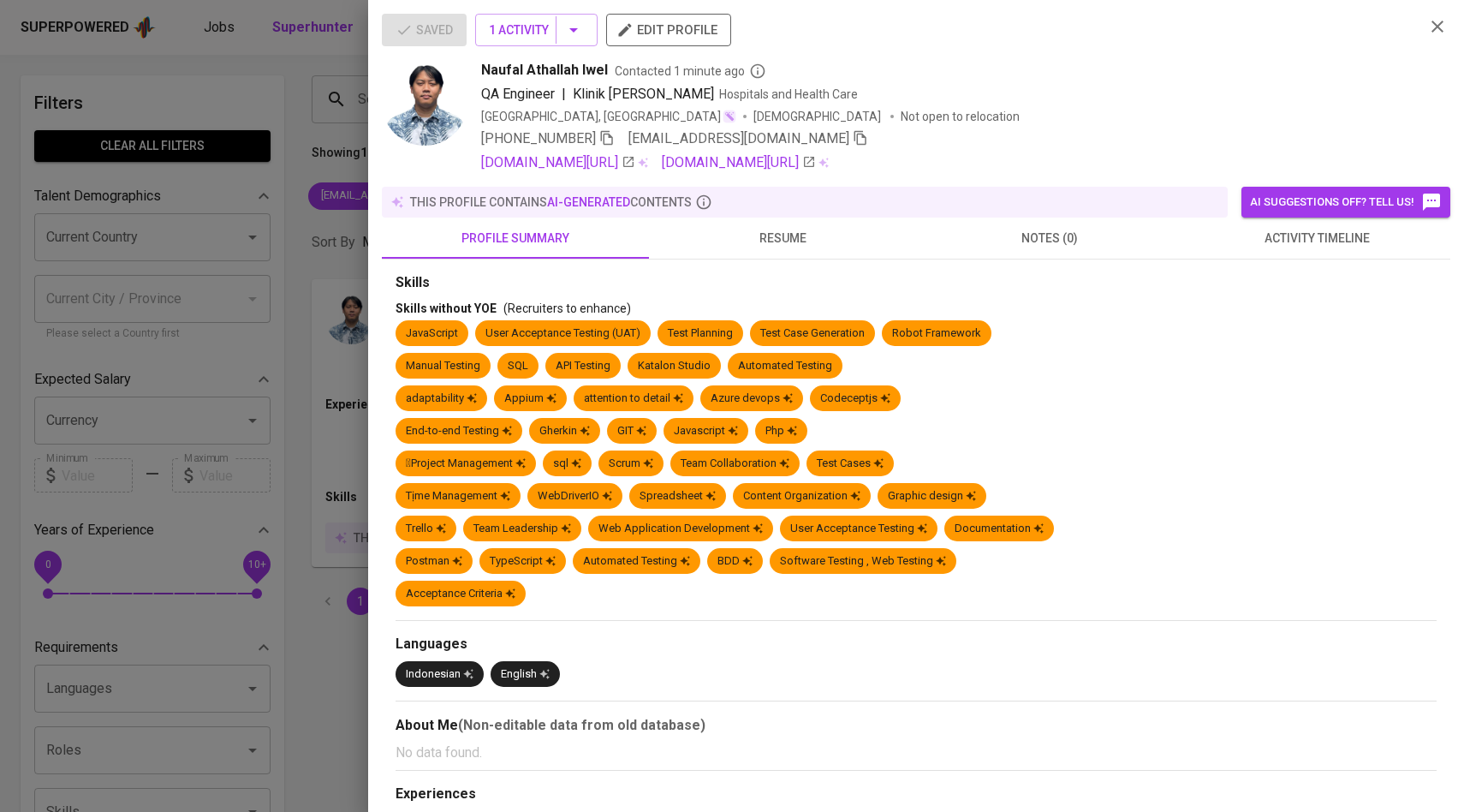
click at [276, 210] on div at bounding box center [732, 406] width 1464 height 812
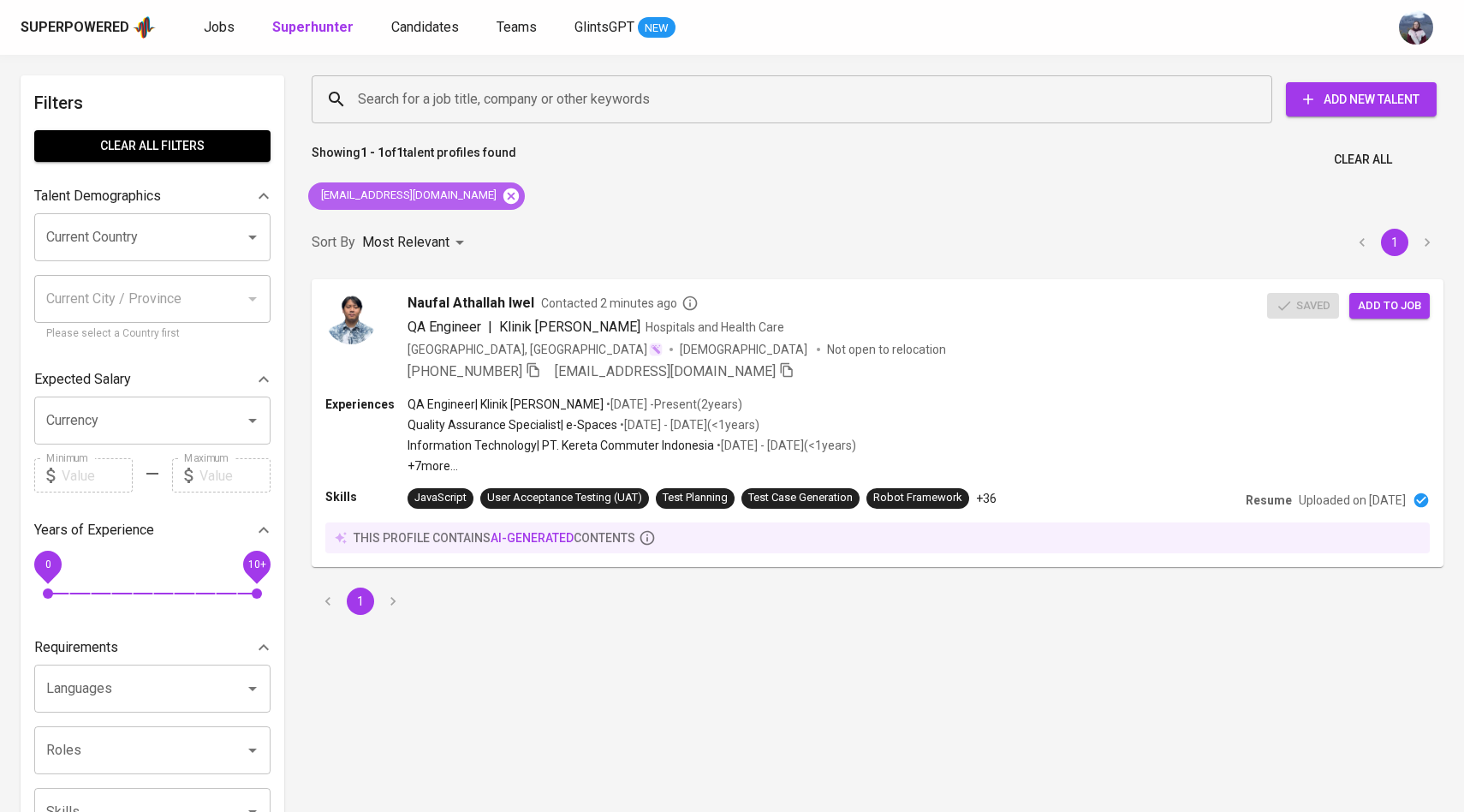
click at [501, 203] on icon at bounding box center [511, 196] width 19 height 19
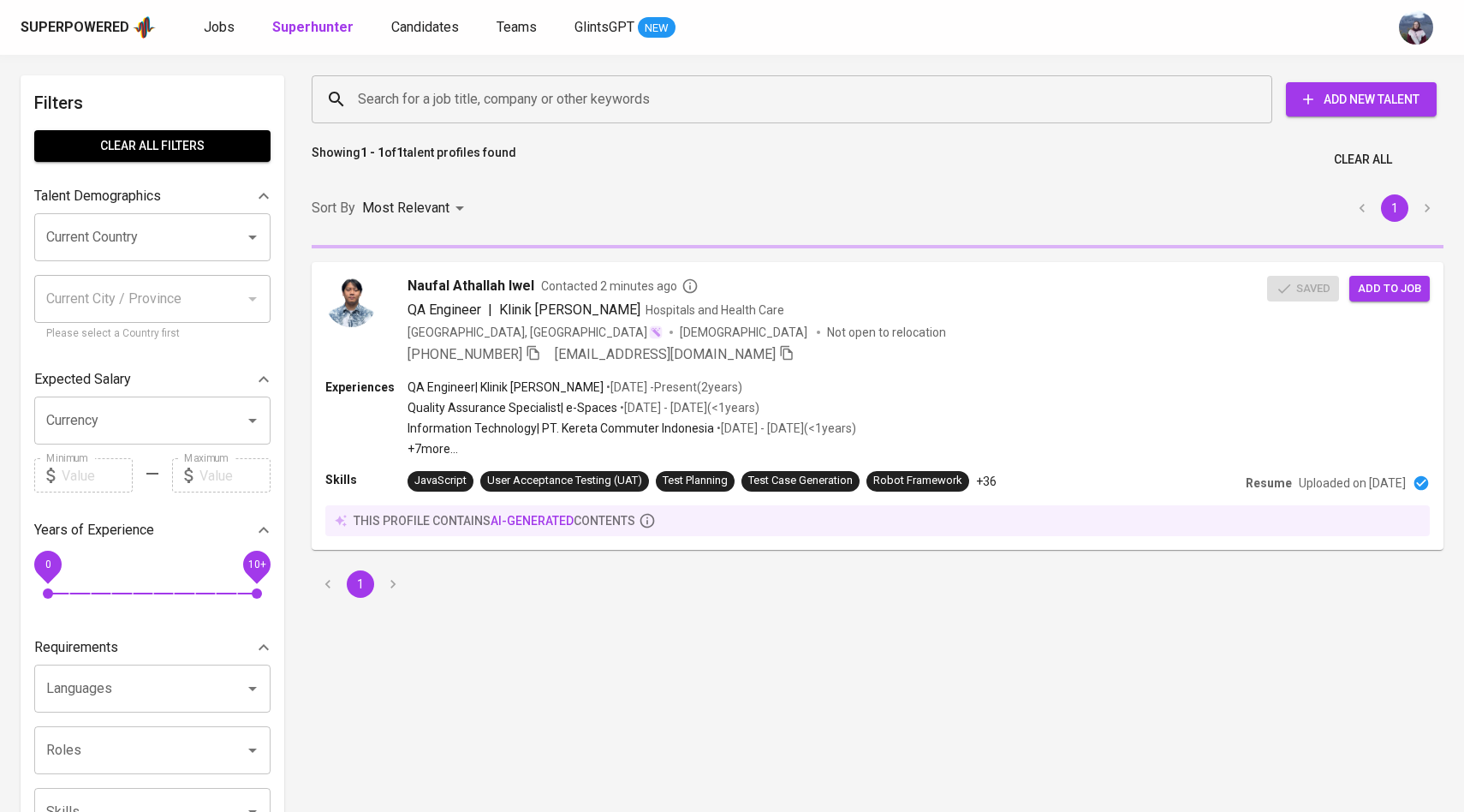
click at [482, 111] on input "Search for a job title, company or other keywords" at bounding box center [796, 99] width 885 height 33
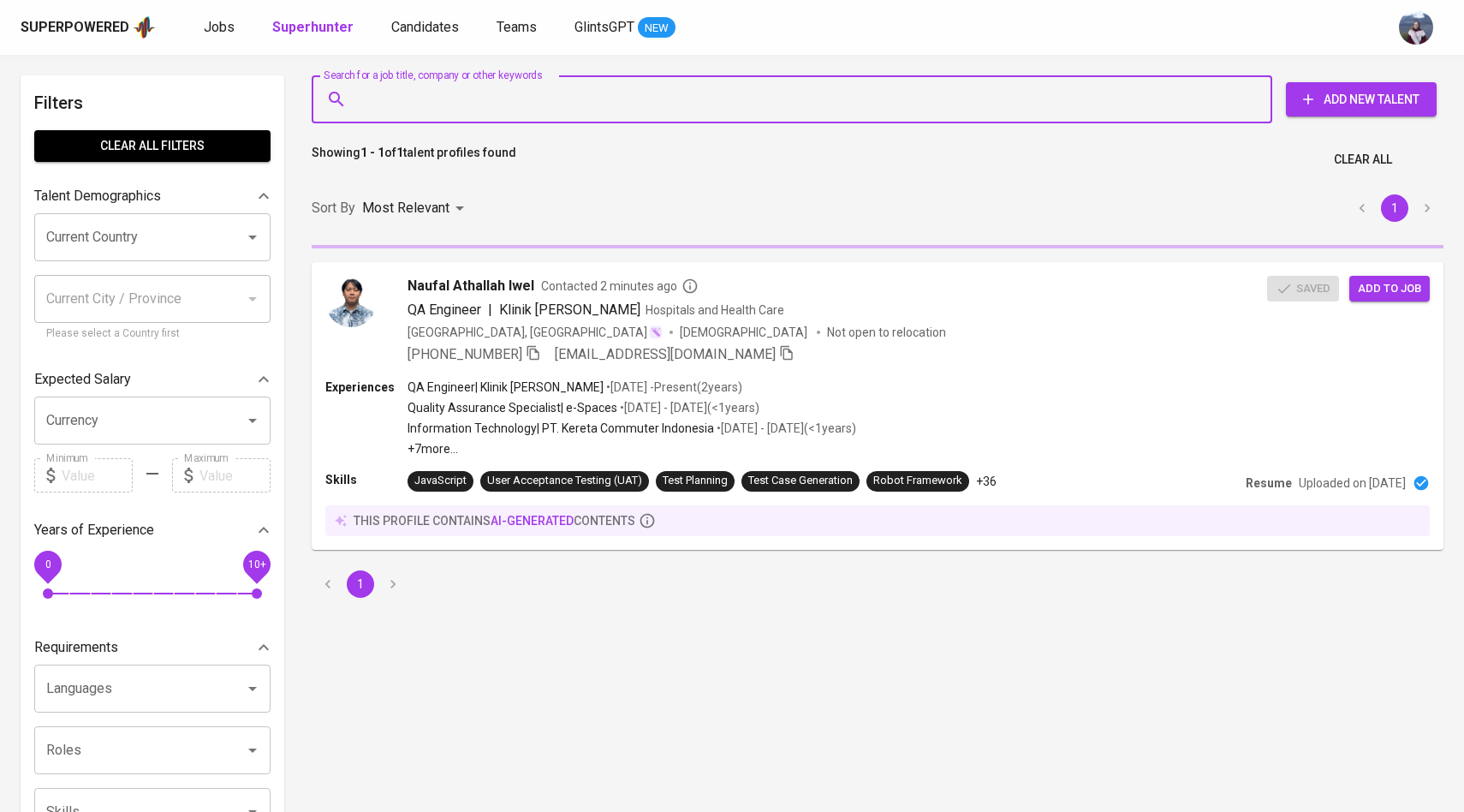
paste input "[EMAIL_ADDRESS][DOMAIN_NAME]"
type input "[EMAIL_ADDRESS][DOMAIN_NAME]"
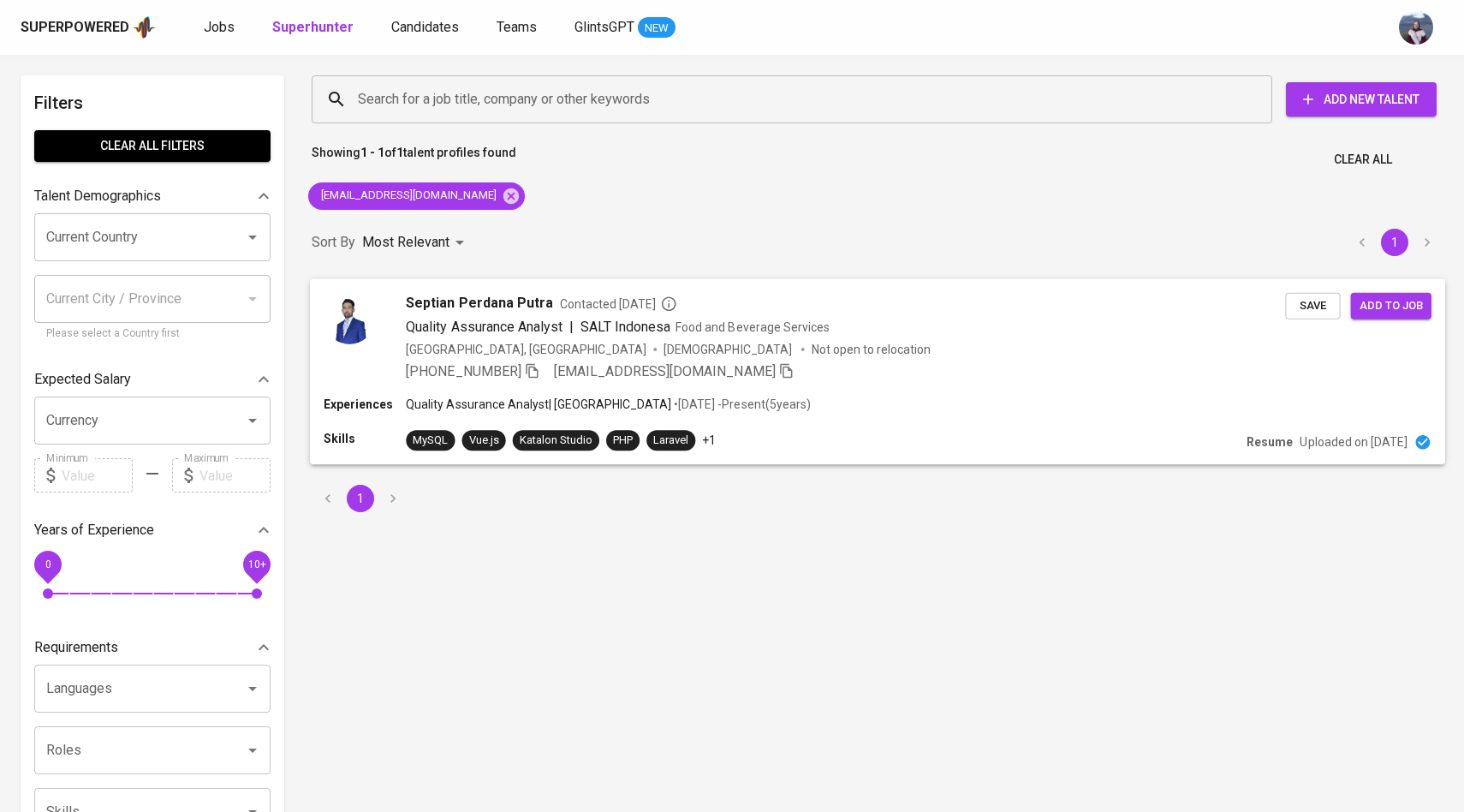
click at [375, 308] on div "Septian Perdana Putra Contacted [DATE] Quality Assurance Analyst | SALT Indones…" at bounding box center [804, 336] width 962 height 89
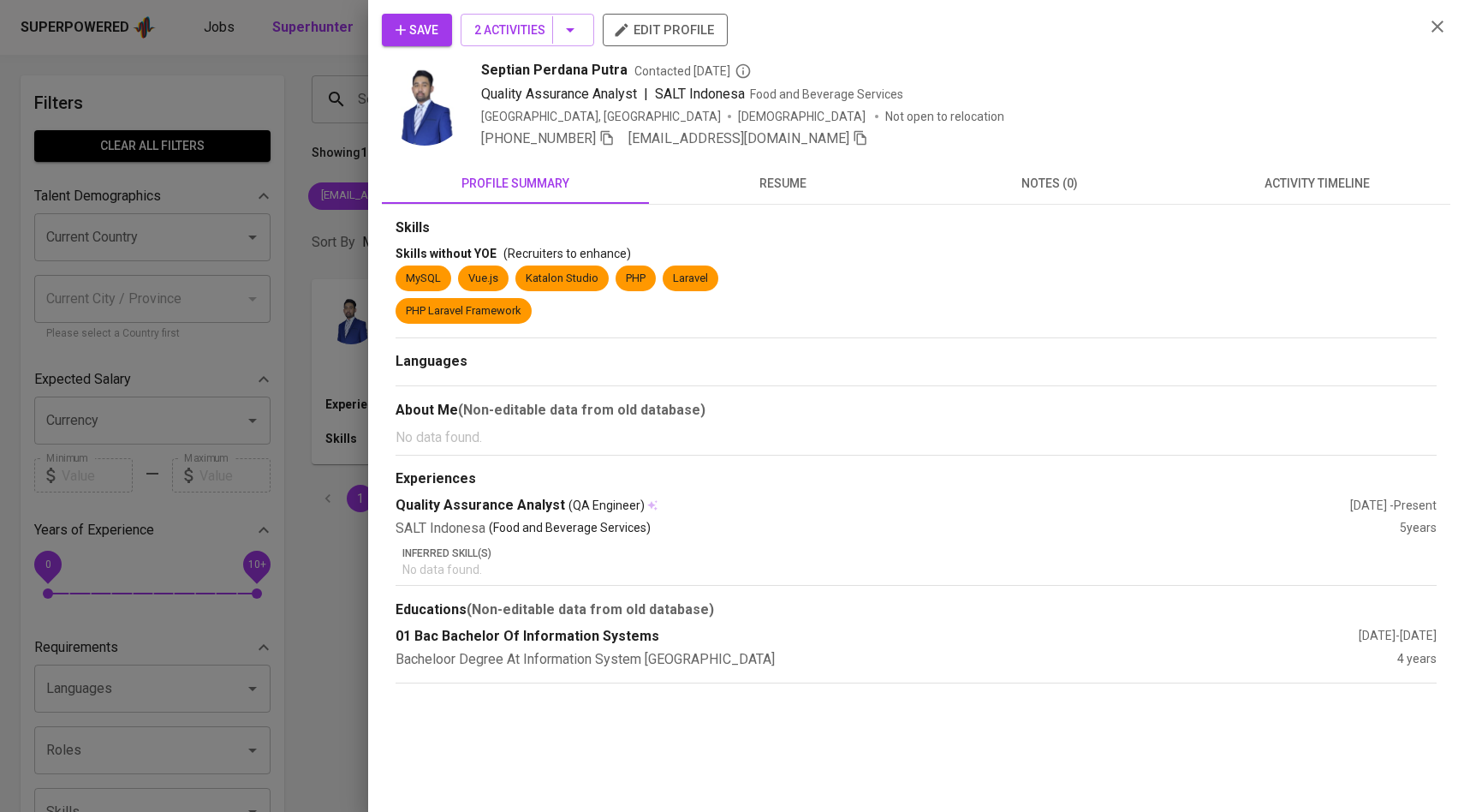
click at [1294, 186] on span "activity timeline" at bounding box center [1317, 183] width 247 height 22
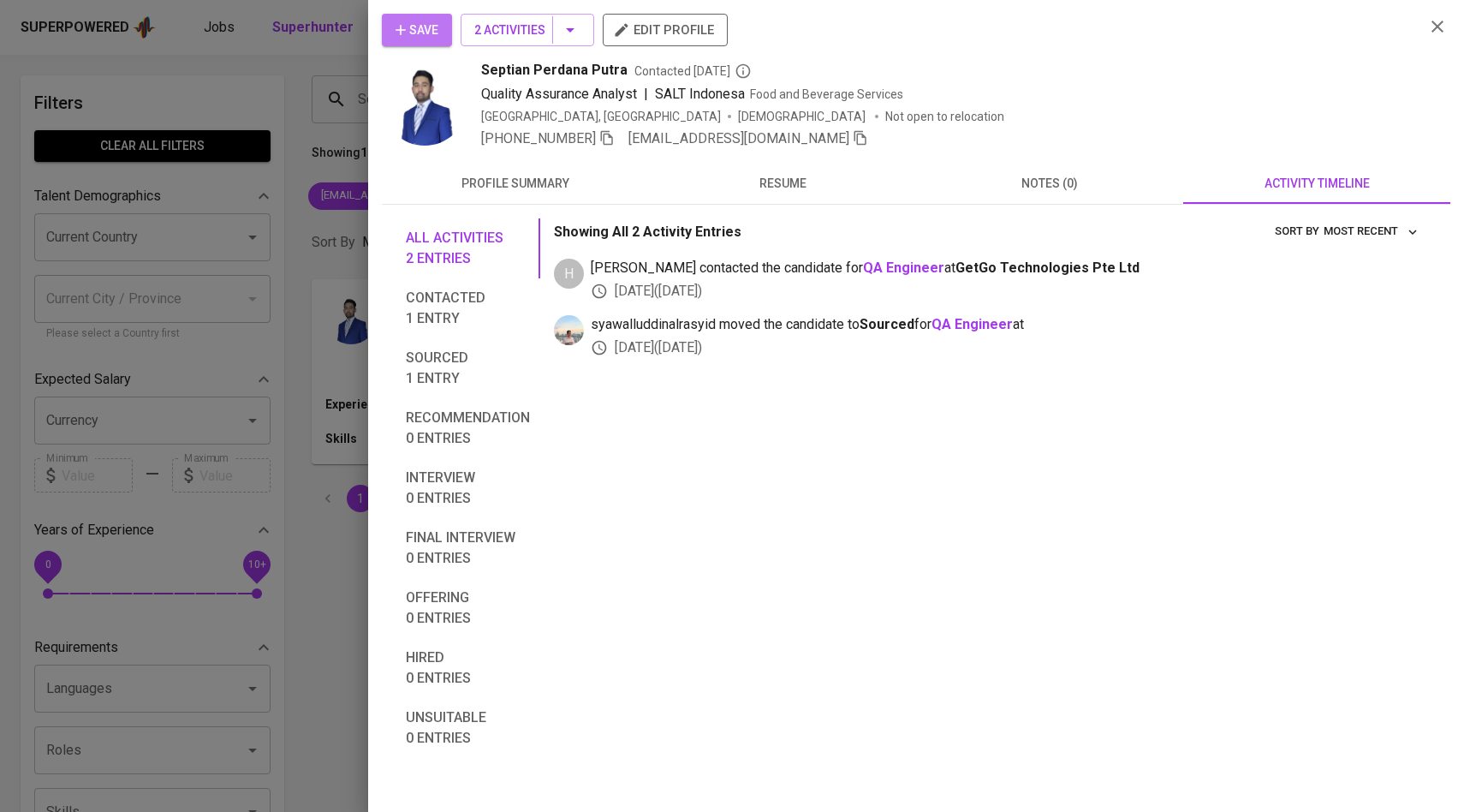
click at [428, 28] on span "Save" at bounding box center [417, 30] width 43 height 22
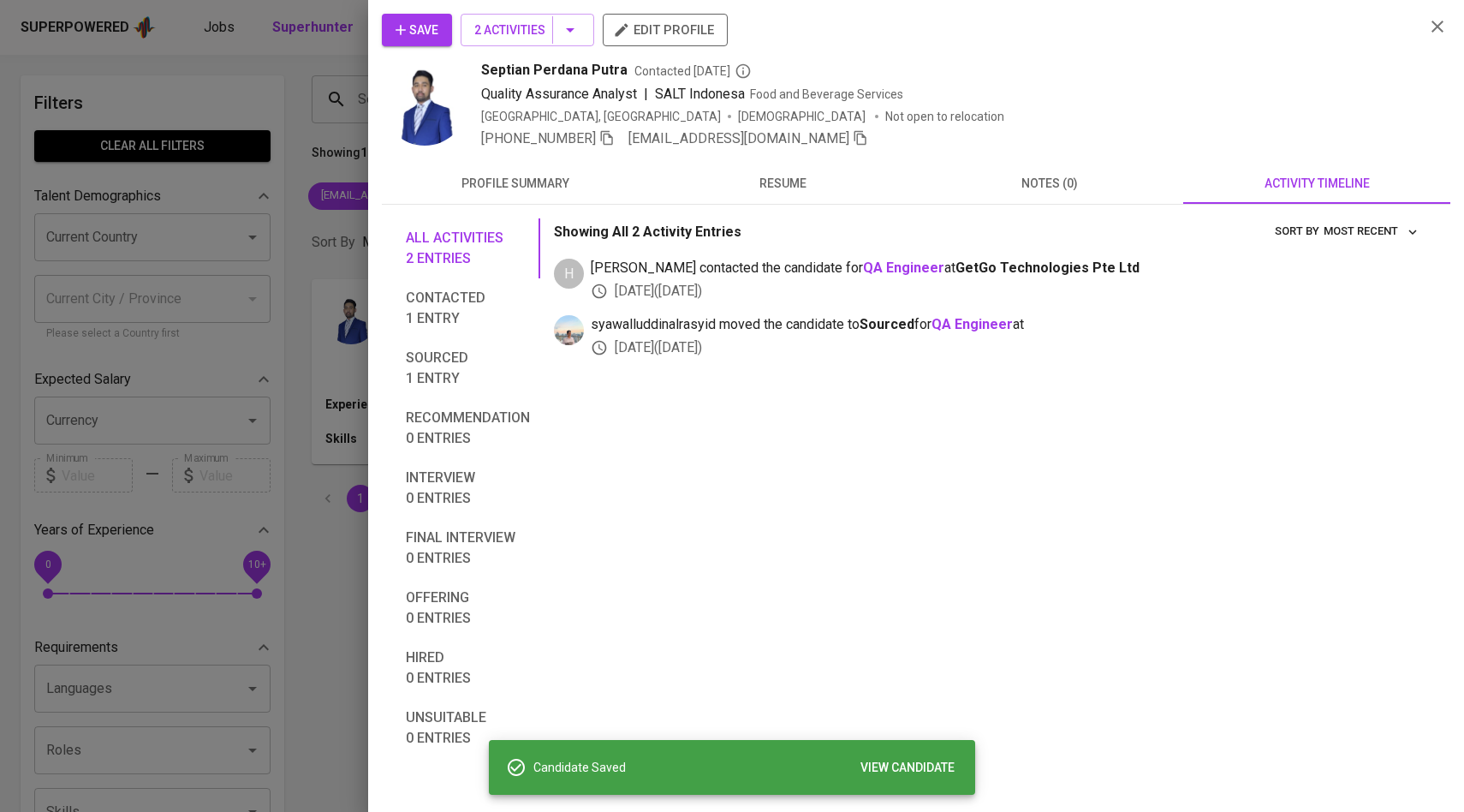
click at [232, 207] on div at bounding box center [732, 406] width 1464 height 812
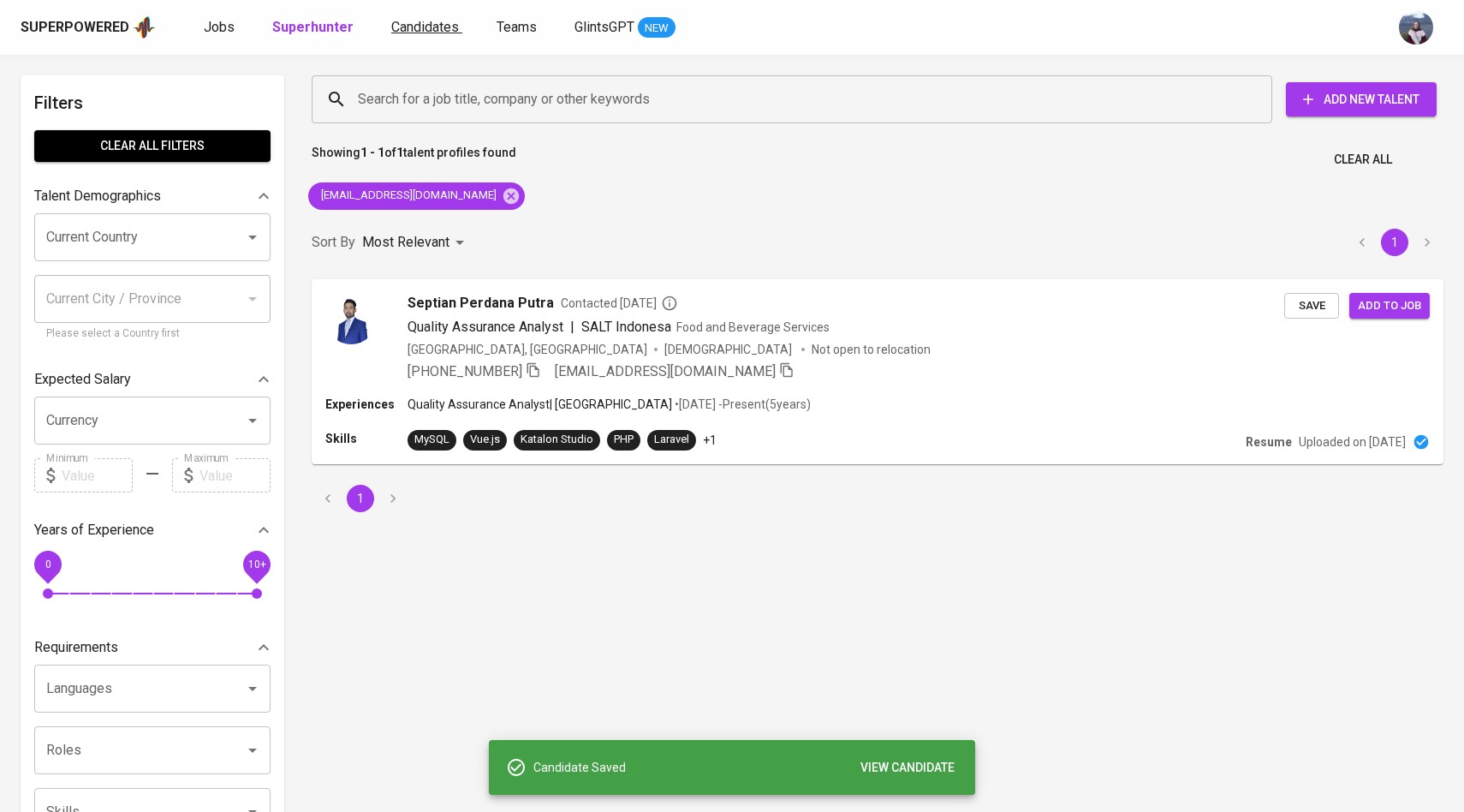
click at [421, 32] on span "Candidates" at bounding box center [425, 26] width 67 height 16
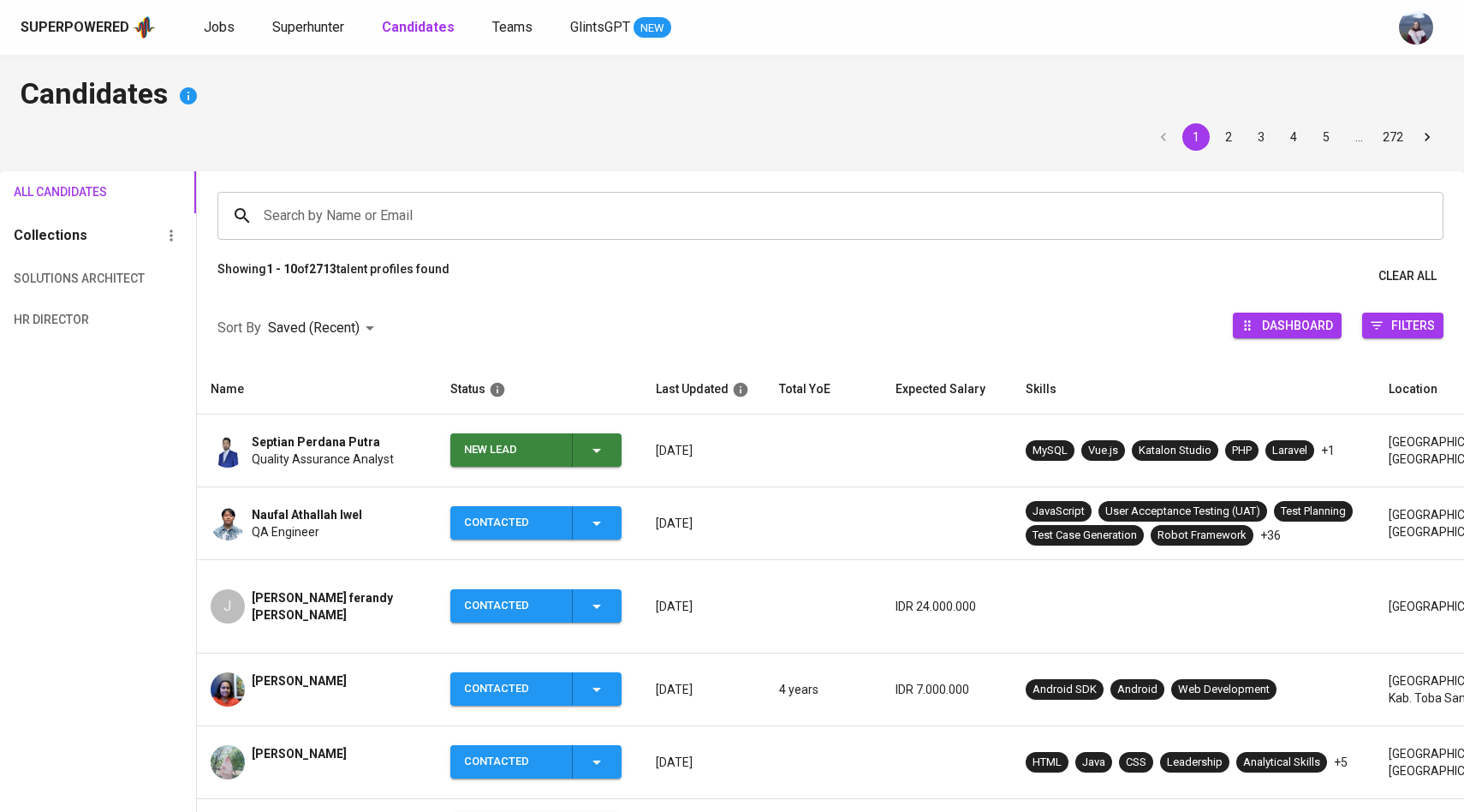
scroll to position [116, 0]
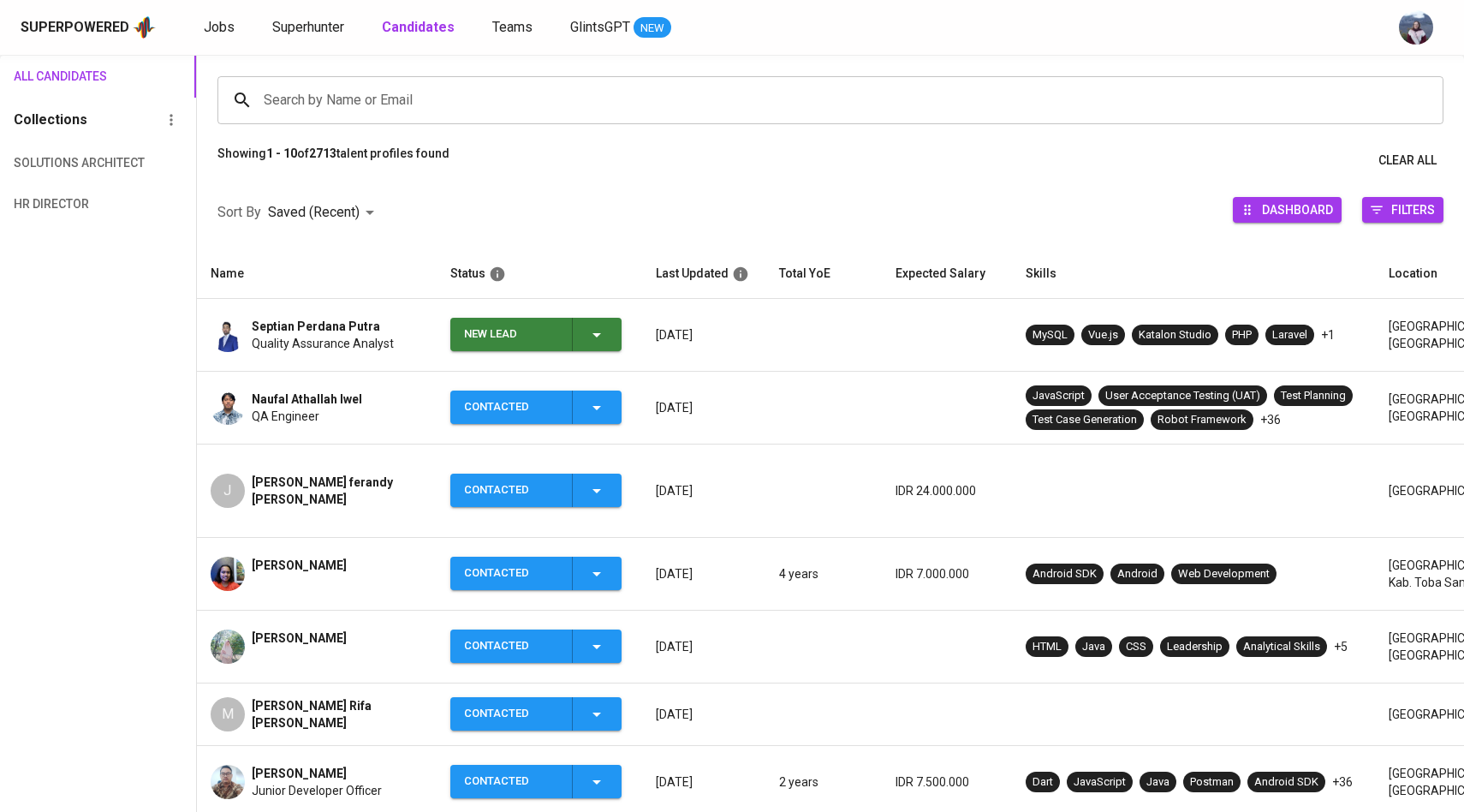
click at [587, 319] on div "New Lead" at bounding box center [535, 335] width 143 height 34
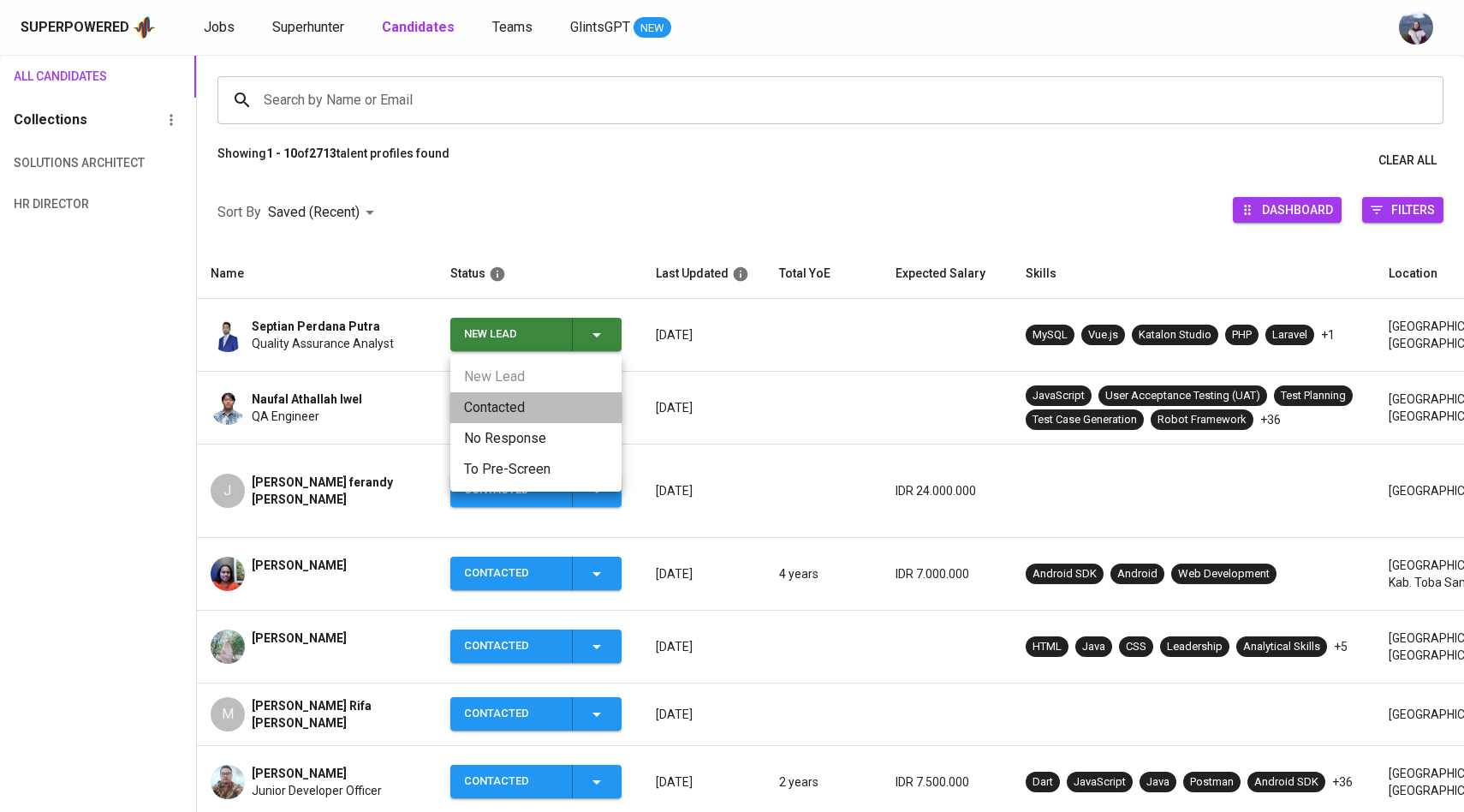
click at [516, 414] on li "Contacted" at bounding box center [535, 407] width 171 height 31
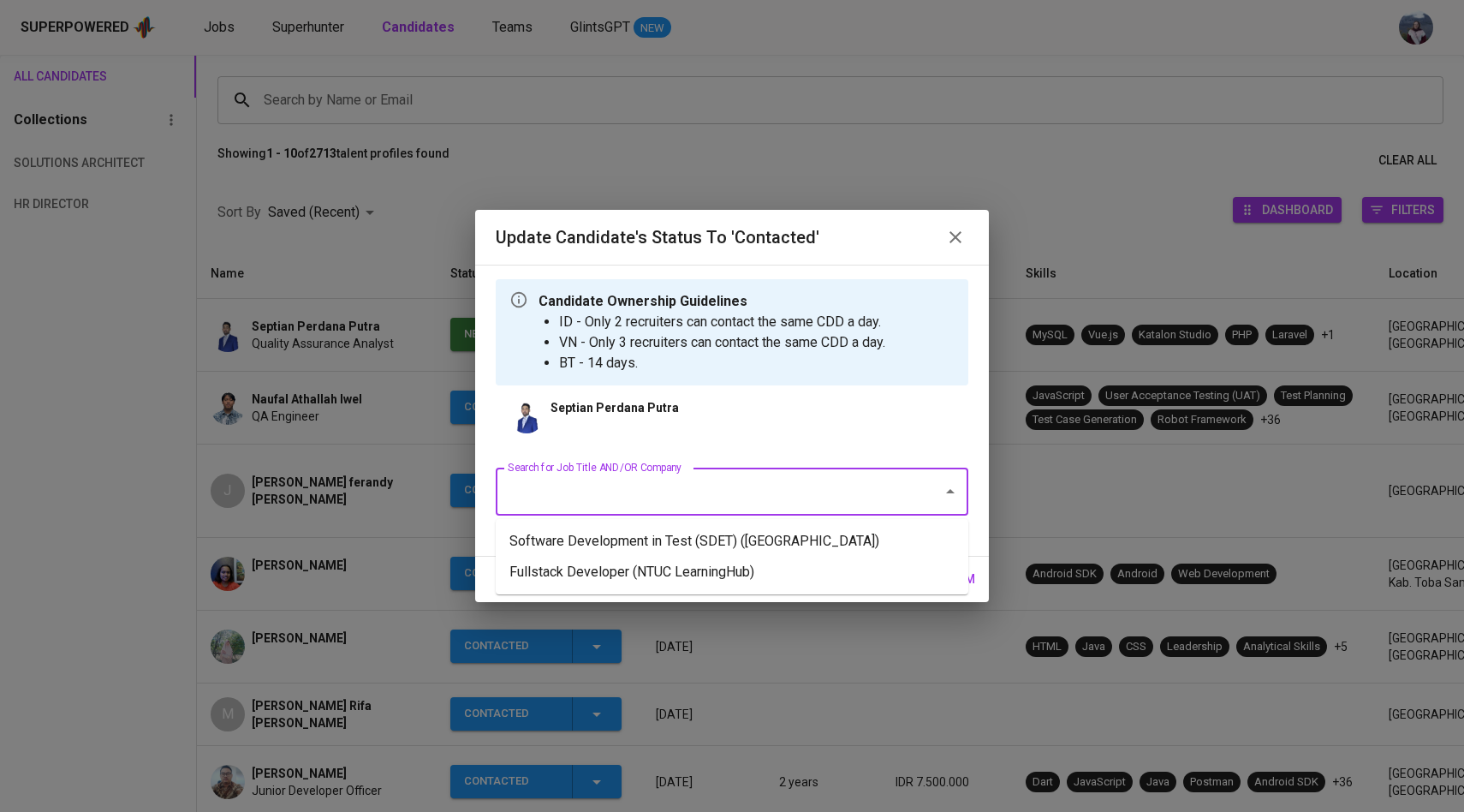
click at [590, 495] on input "Search for Job Title AND/OR Company" at bounding box center [707, 491] width 409 height 33
click at [621, 538] on li "Software Development in Test (SDET) ([GEOGRAPHIC_DATA])" at bounding box center [732, 541] width 472 height 31
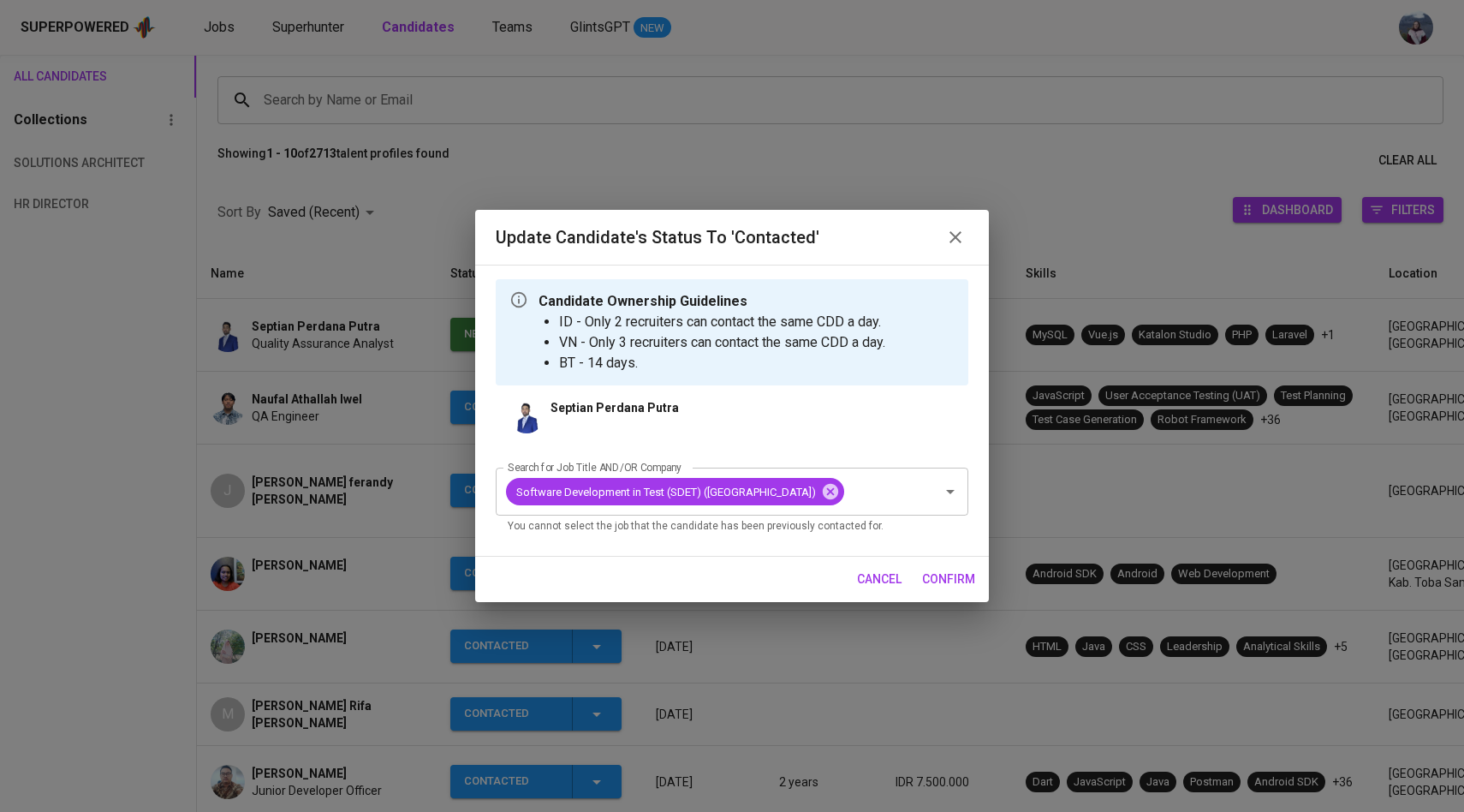
click at [945, 589] on span "confirm" at bounding box center [949, 579] width 53 height 22
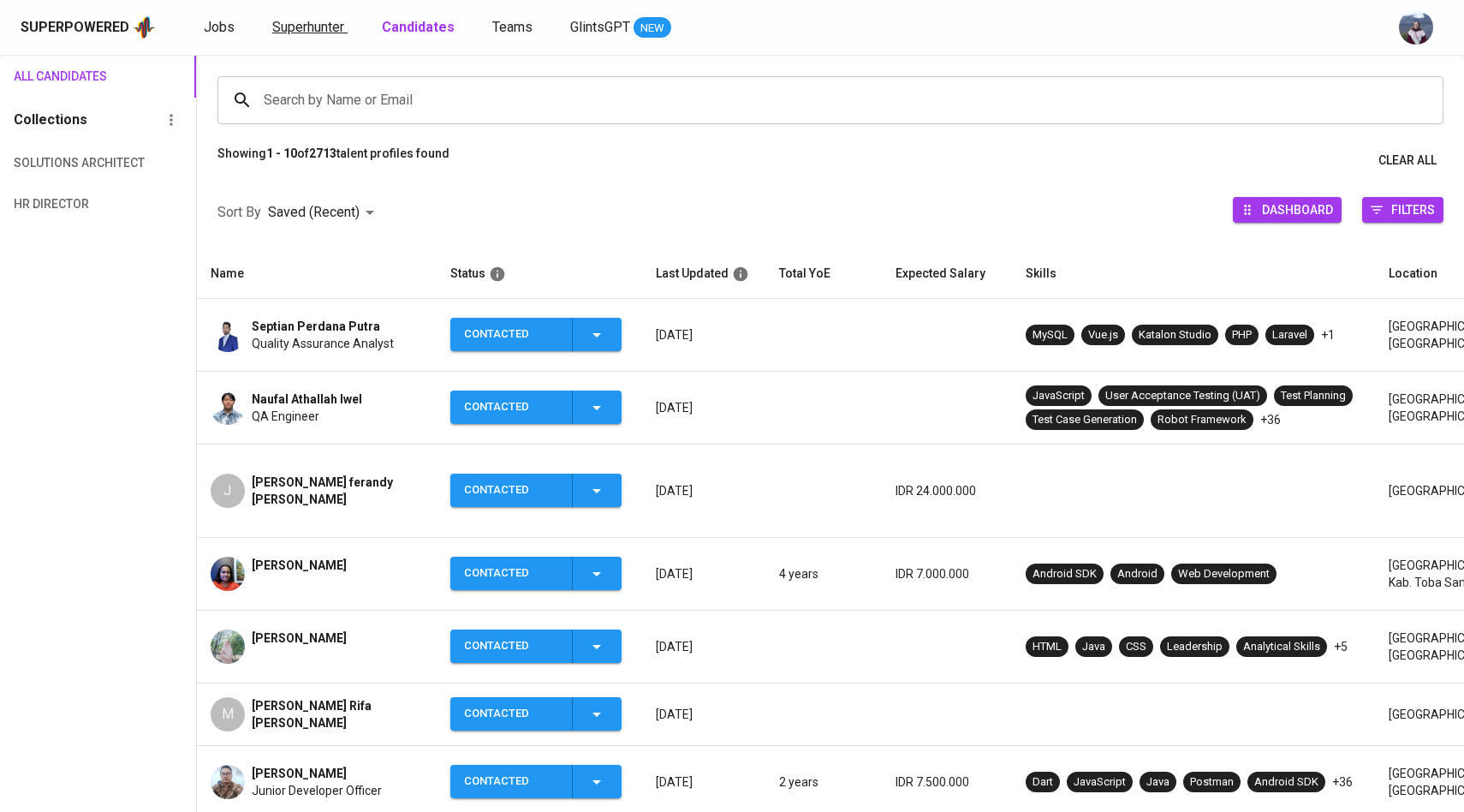
click at [318, 35] on span "Superhunter" at bounding box center [308, 26] width 72 height 16
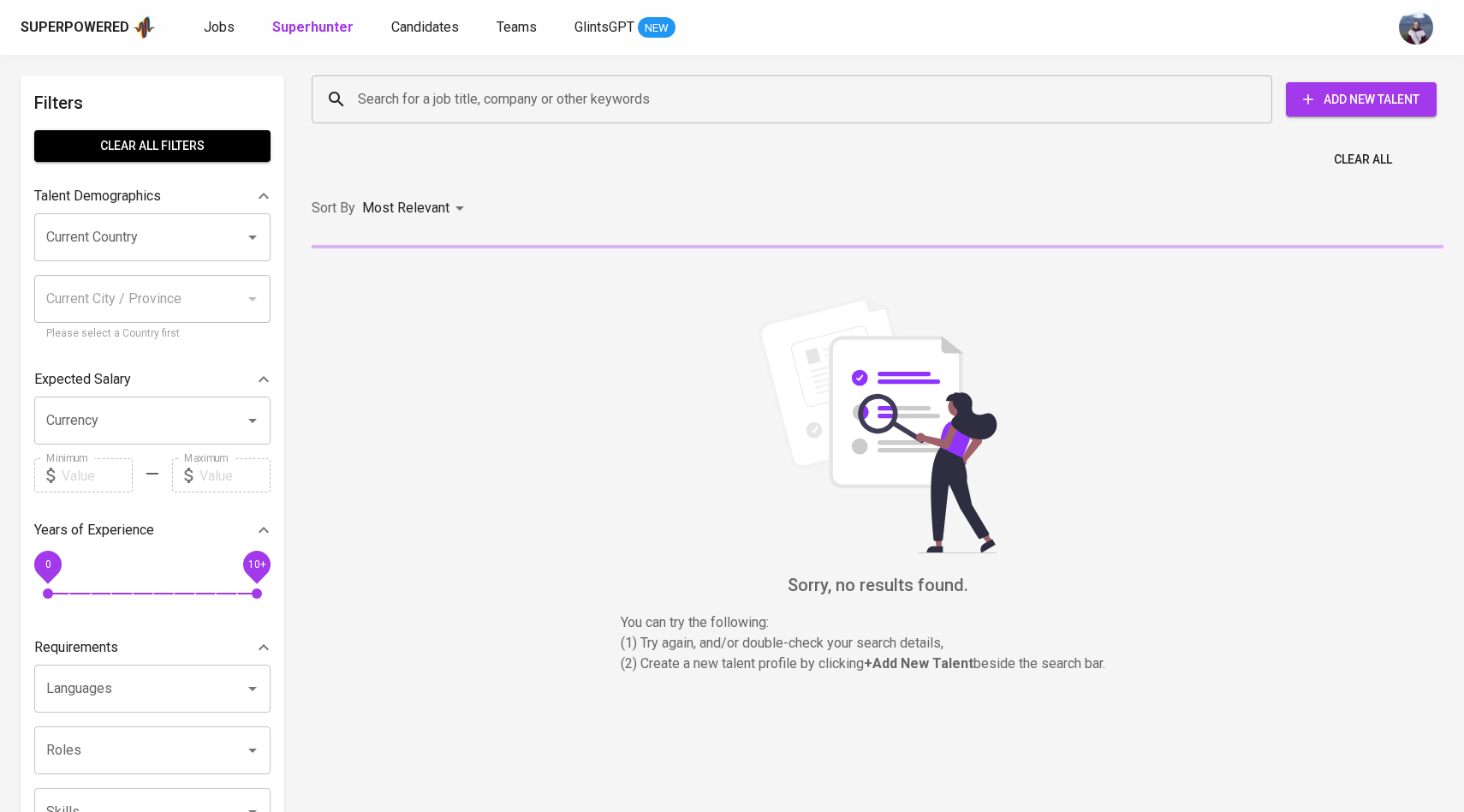
click at [379, 93] on input "Search for a job title, company or other keywords" at bounding box center [796, 99] width 885 height 33
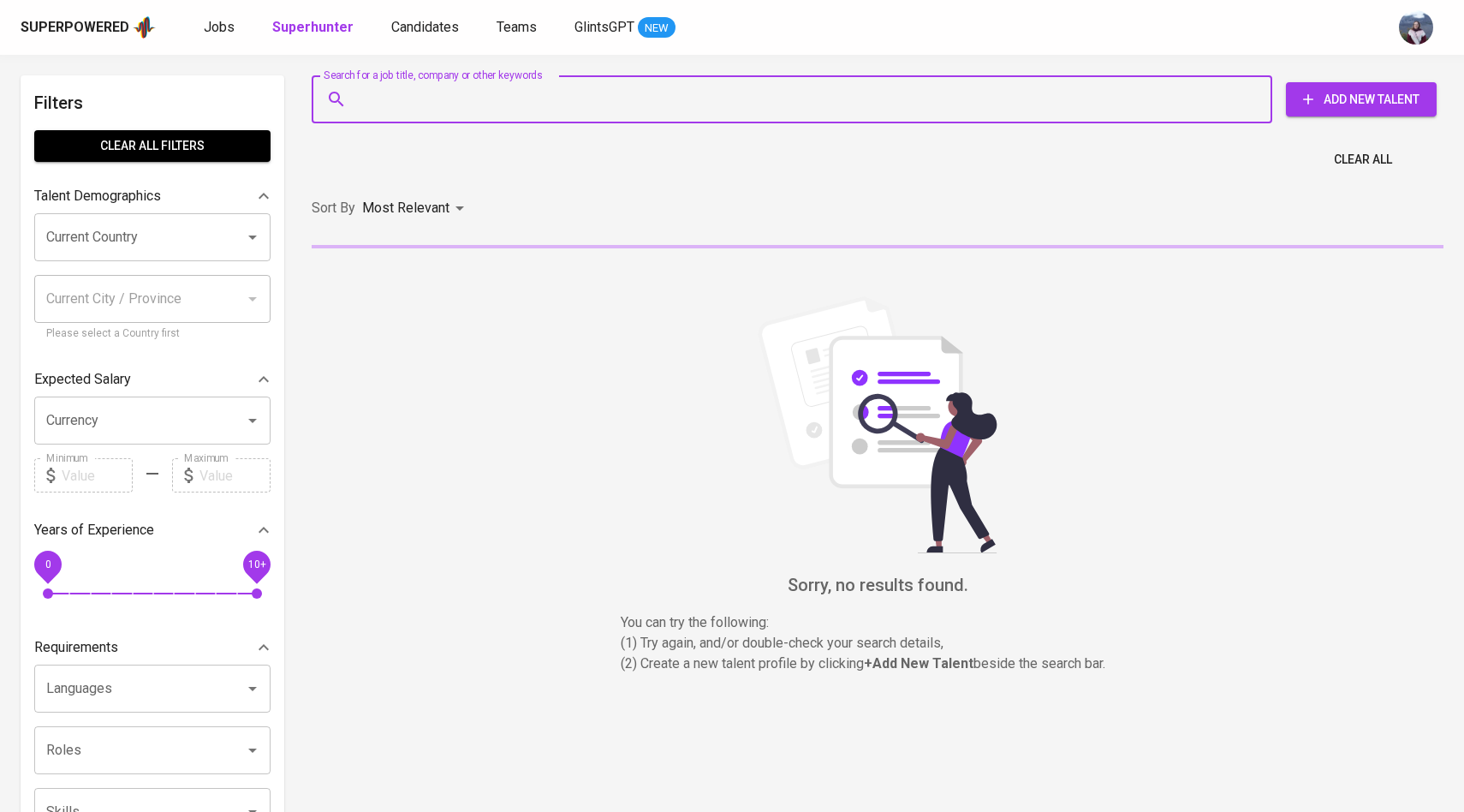
paste input "[EMAIL_ADDRESS][DOMAIN_NAME]"
type input "[EMAIL_ADDRESS][DOMAIN_NAME]"
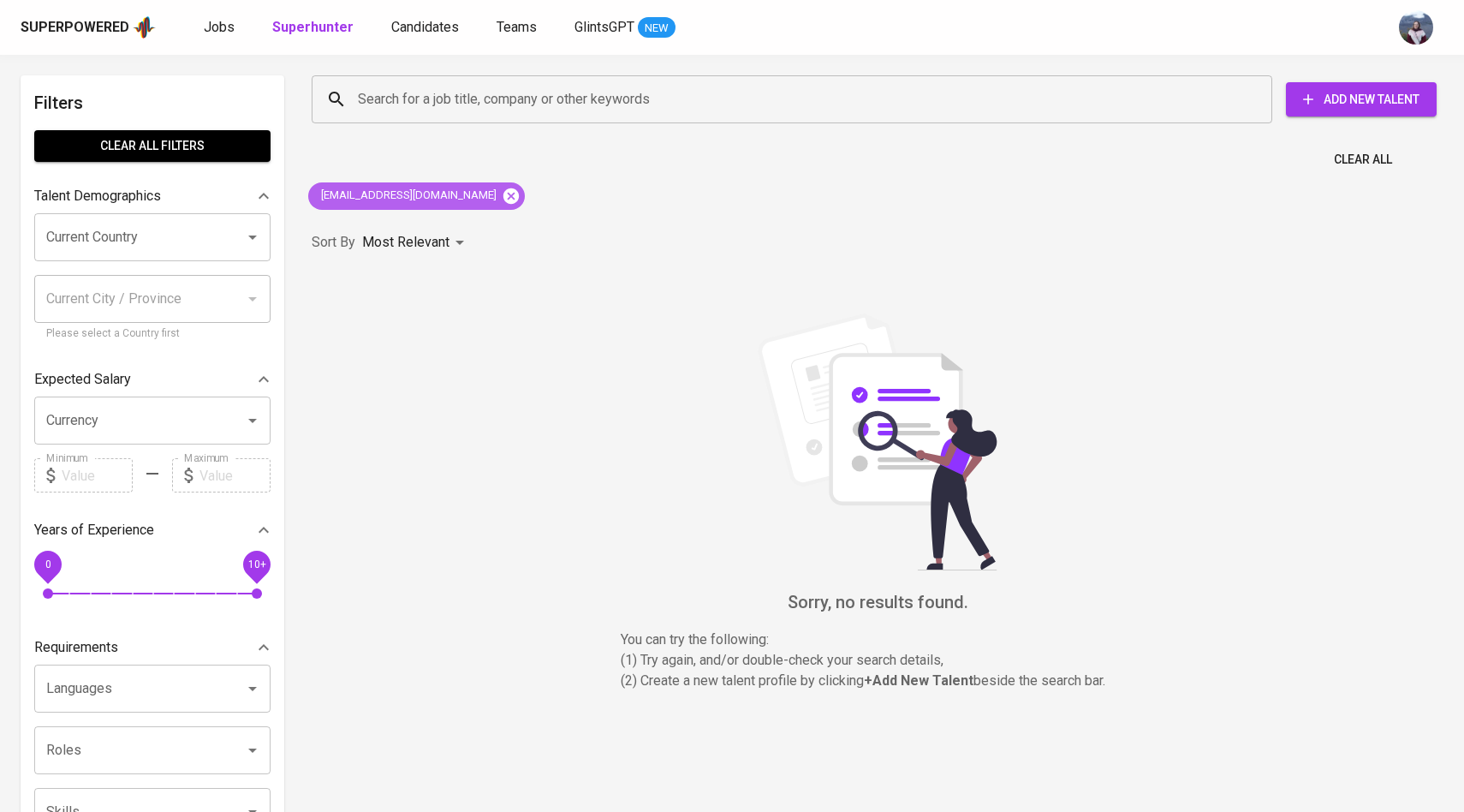
click at [503, 201] on icon at bounding box center [511, 195] width 15 height 15
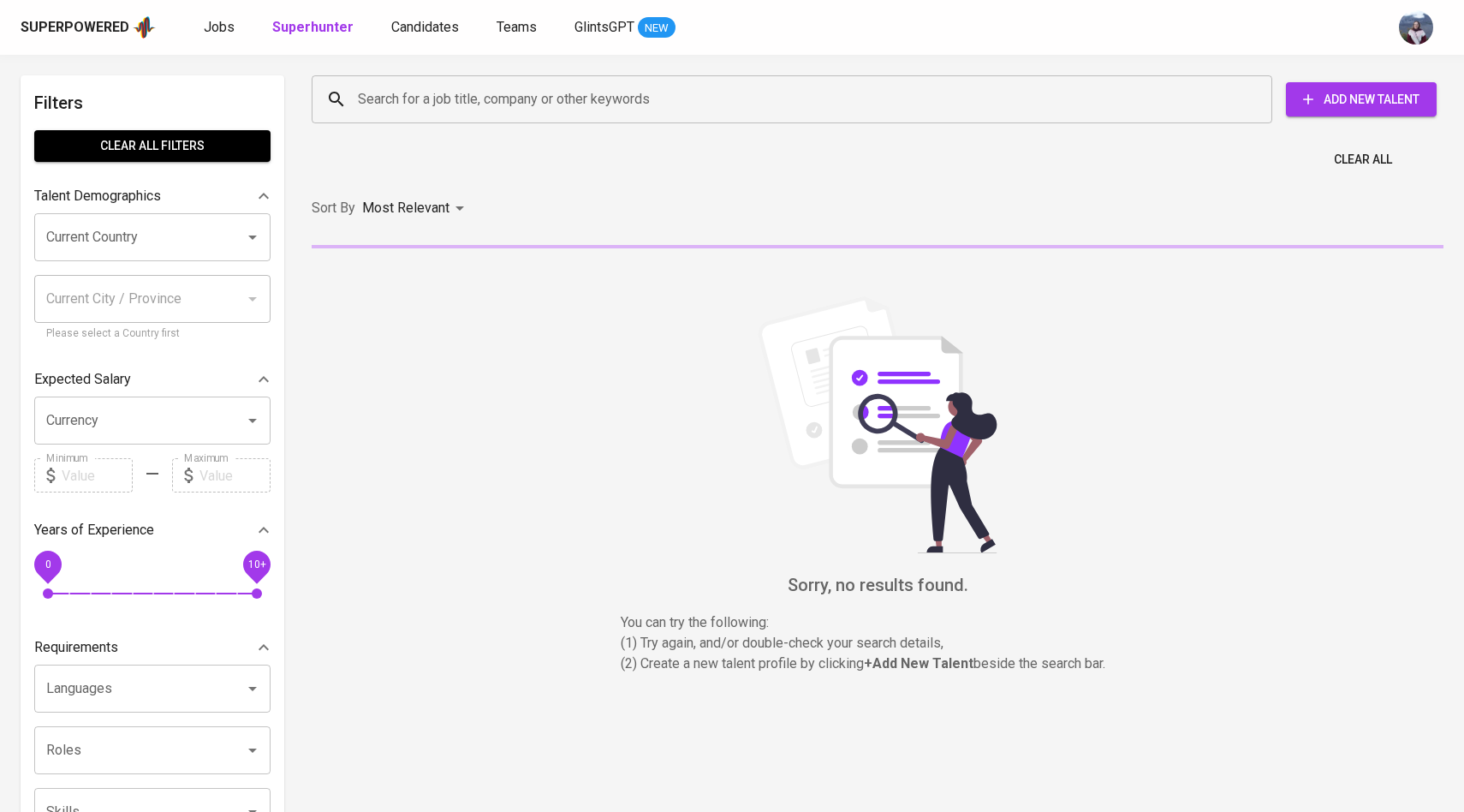
click at [495, 78] on div "Search for a job title, company or other keywords" at bounding box center [791, 99] width 961 height 48
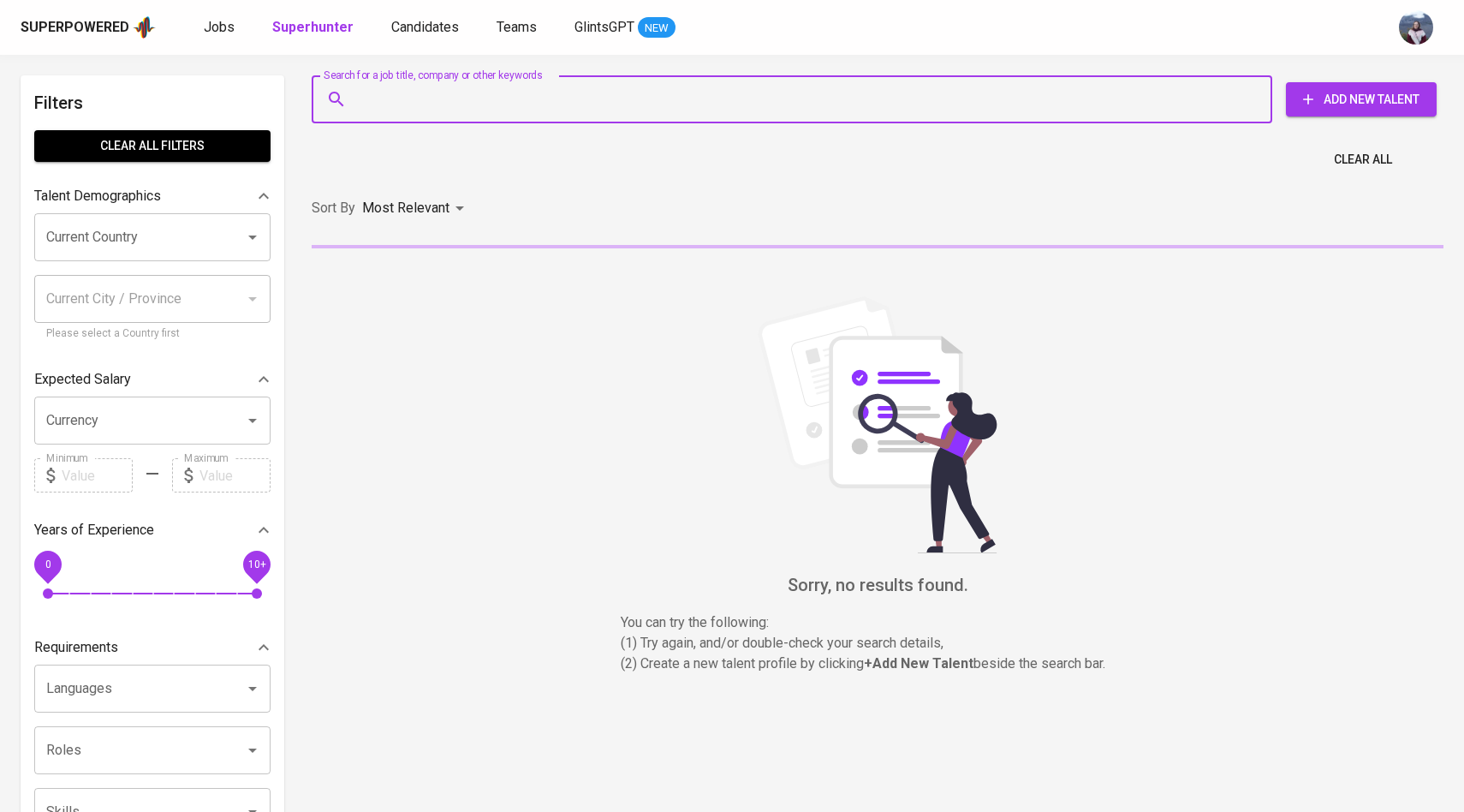
paste input "[EMAIL_ADDRESS][DOMAIN_NAME]"
type input "[EMAIL_ADDRESS][DOMAIN_NAME]"
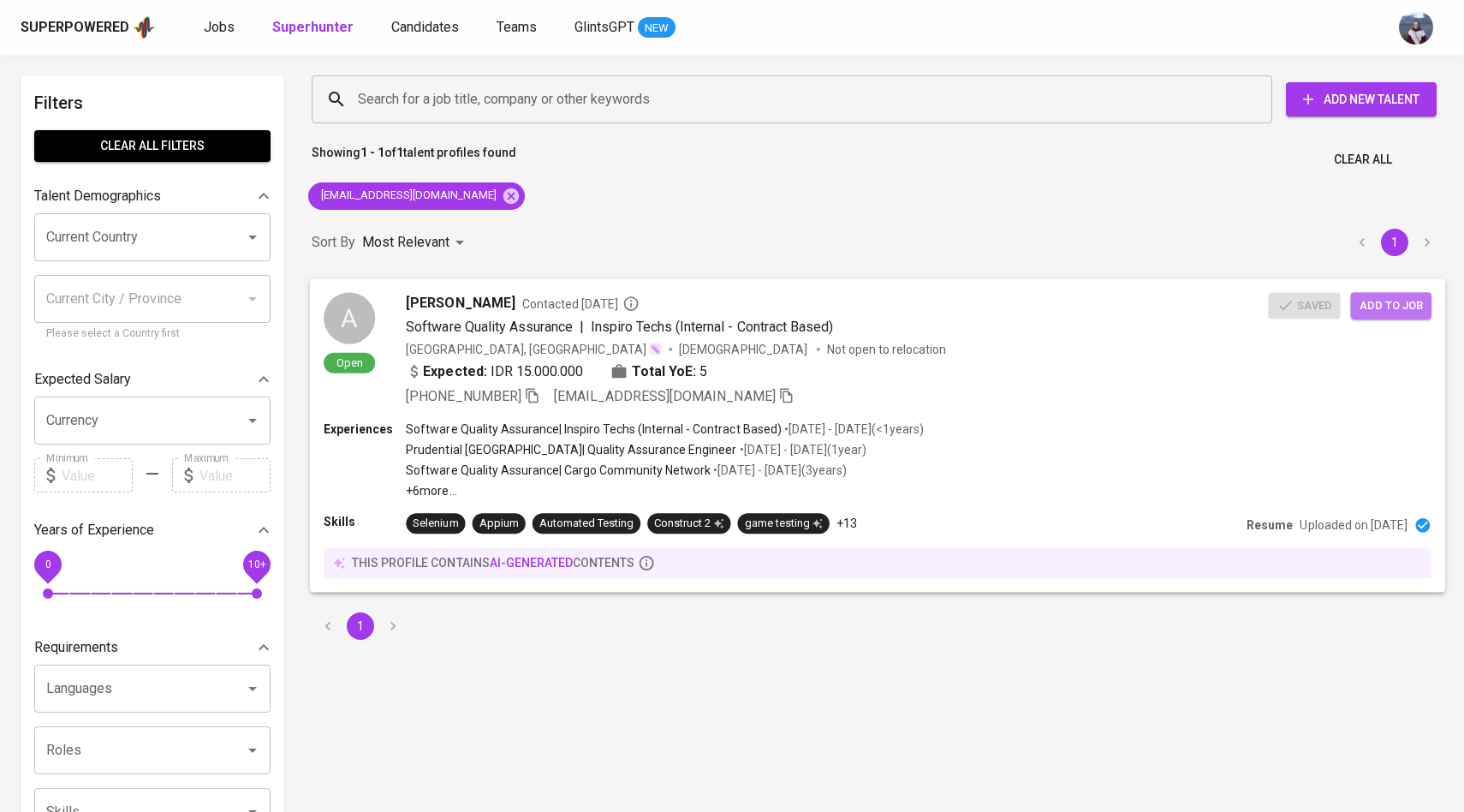
click at [1369, 305] on span "Add to job" at bounding box center [1391, 305] width 64 height 20
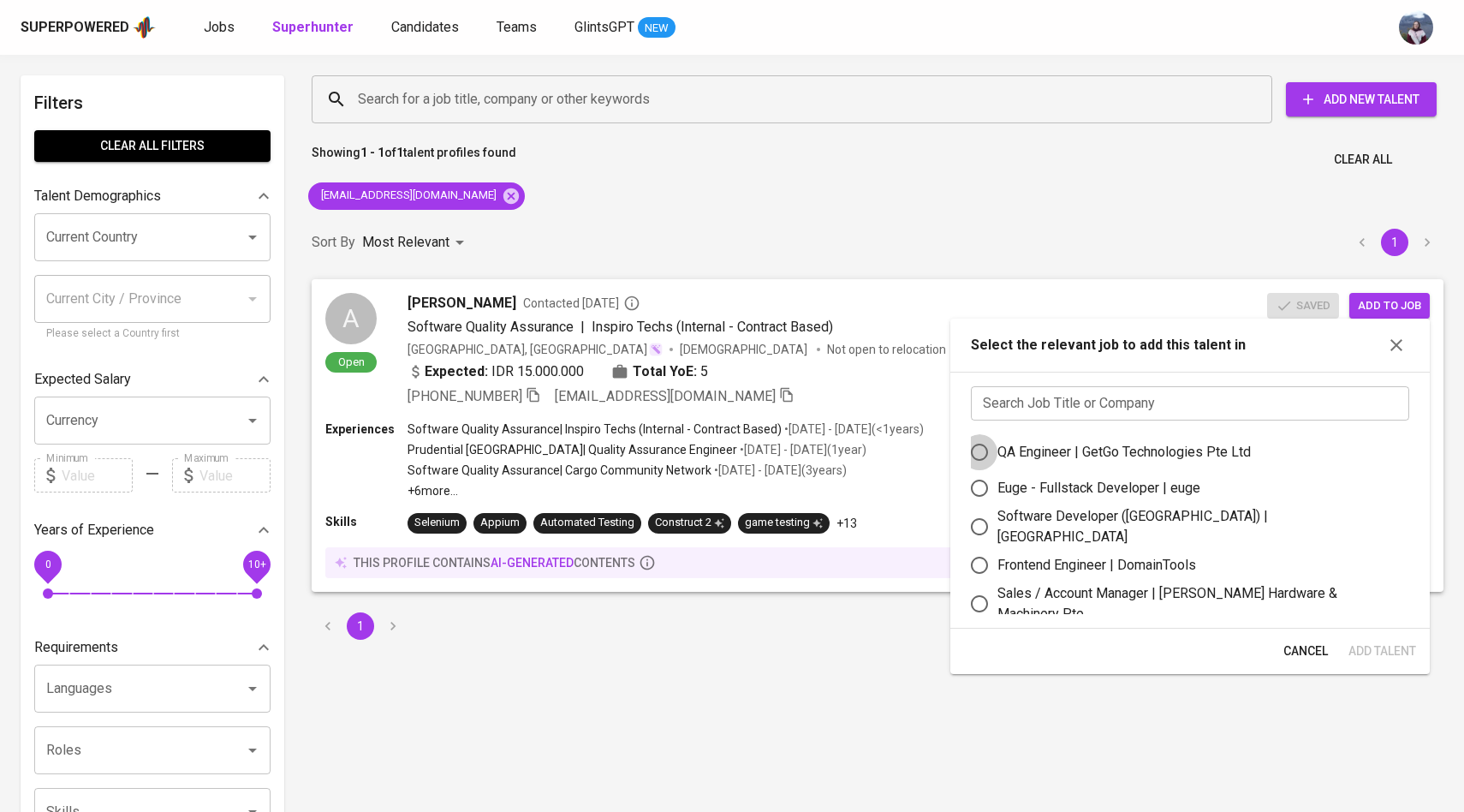
click at [979, 460] on input "QA Engineer | GetGo Technologies Pte Ltd" at bounding box center [979, 452] width 36 height 36
radio input "true"
click at [1384, 644] on span "Add Talent" at bounding box center [1382, 651] width 67 height 22
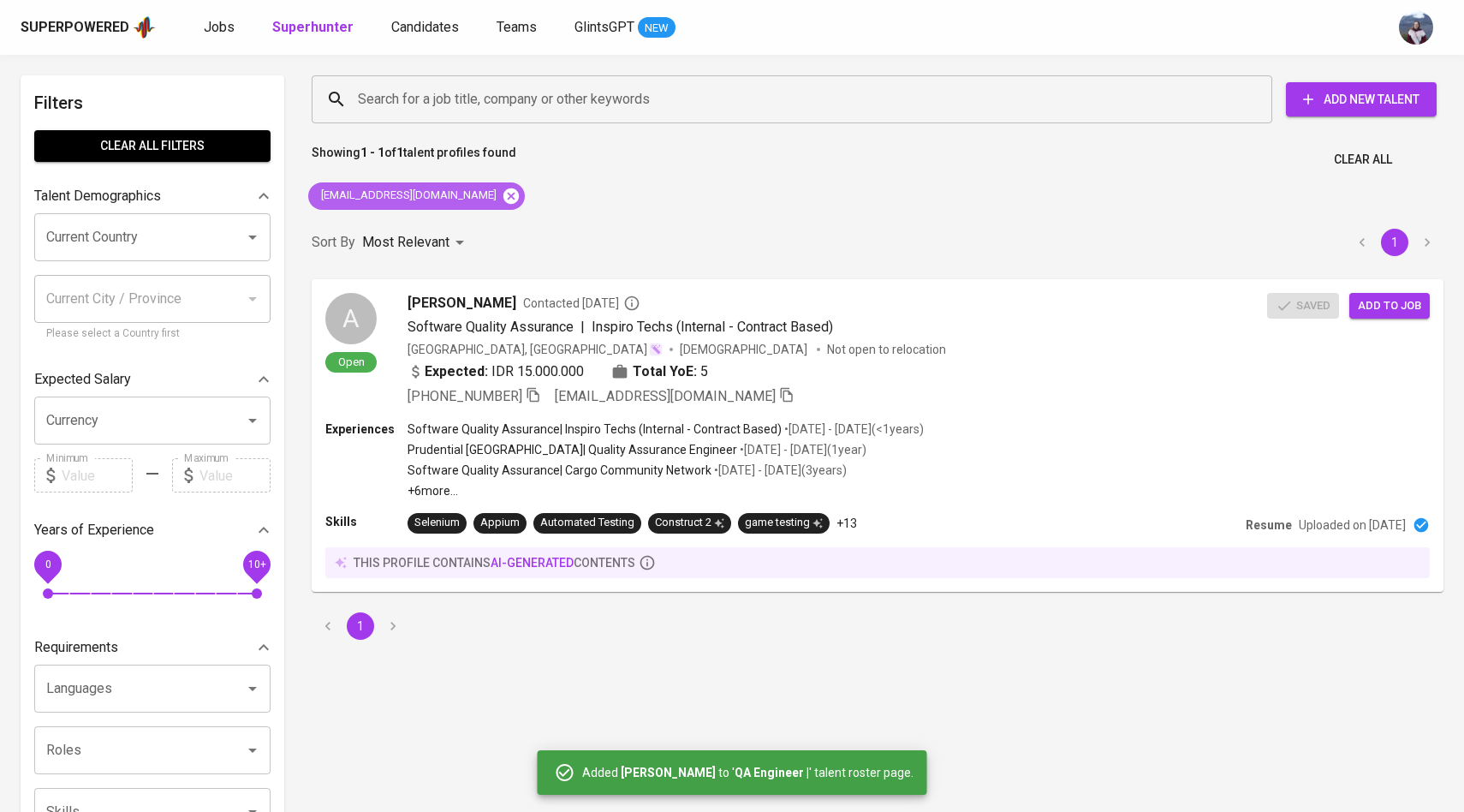
click at [501, 194] on icon at bounding box center [511, 196] width 19 height 19
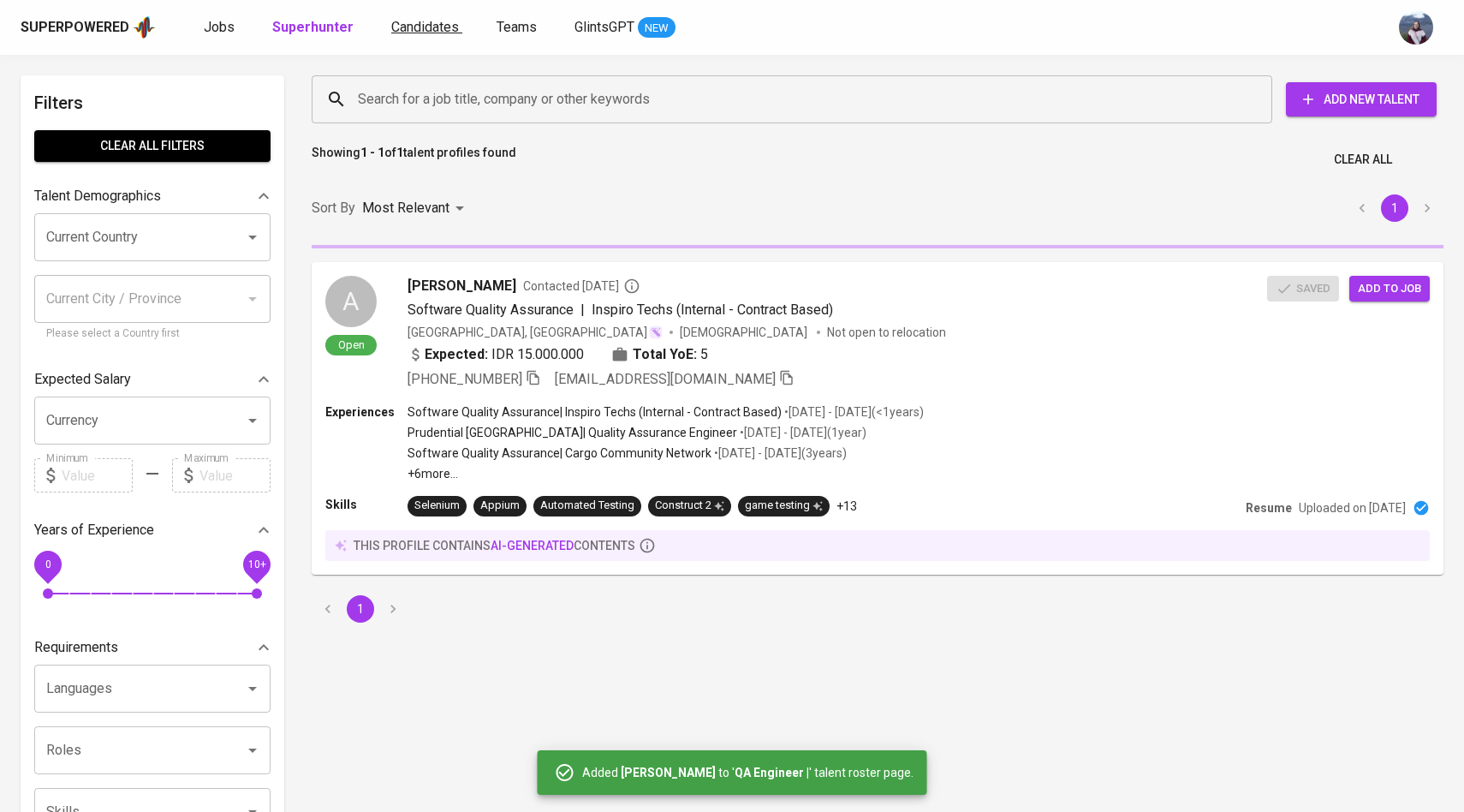
click at [415, 25] on span "Candidates" at bounding box center [425, 26] width 67 height 16
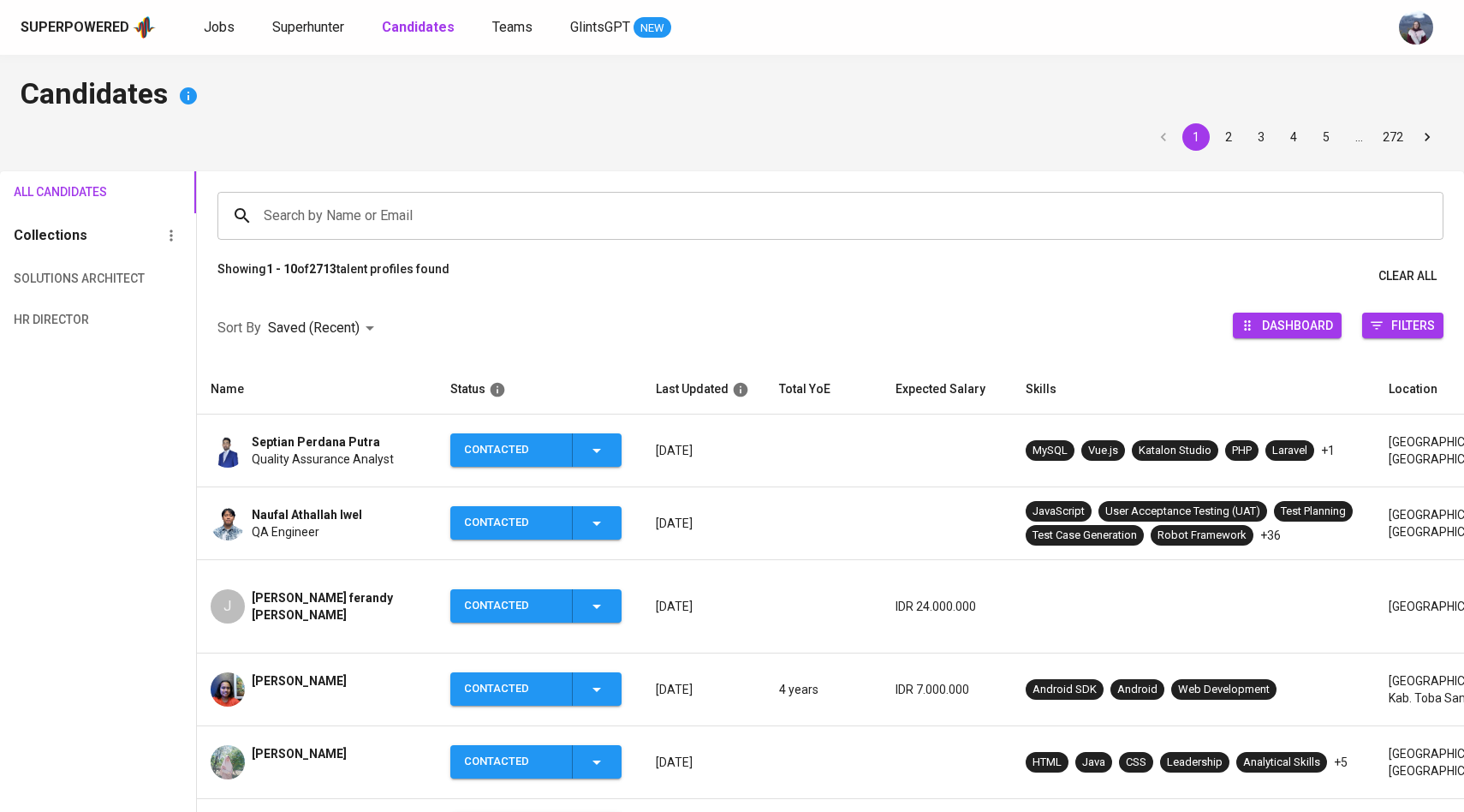
click at [366, 211] on input "Search by Name or Email" at bounding box center [834, 215] width 1151 height 33
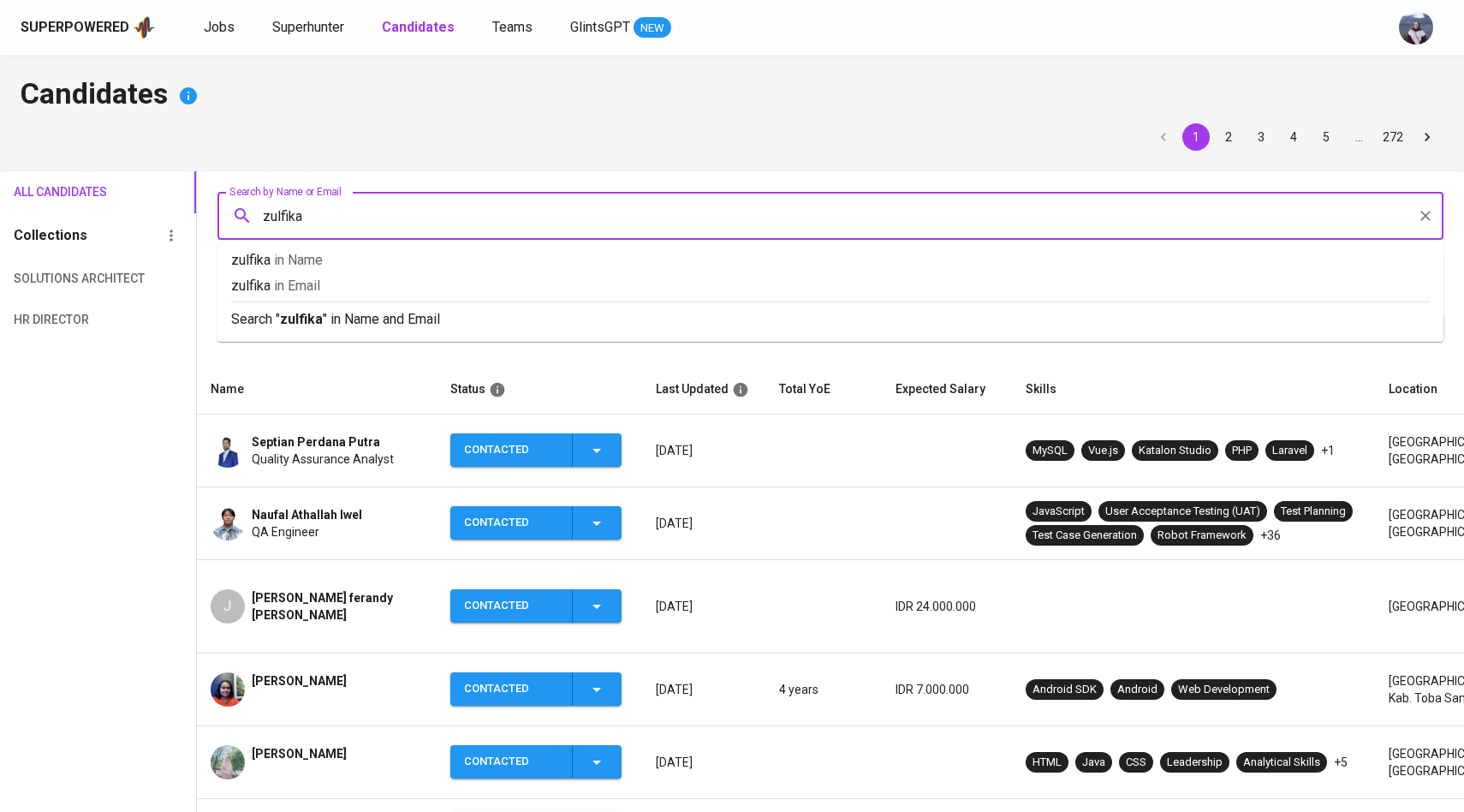
type input "zulfikar"
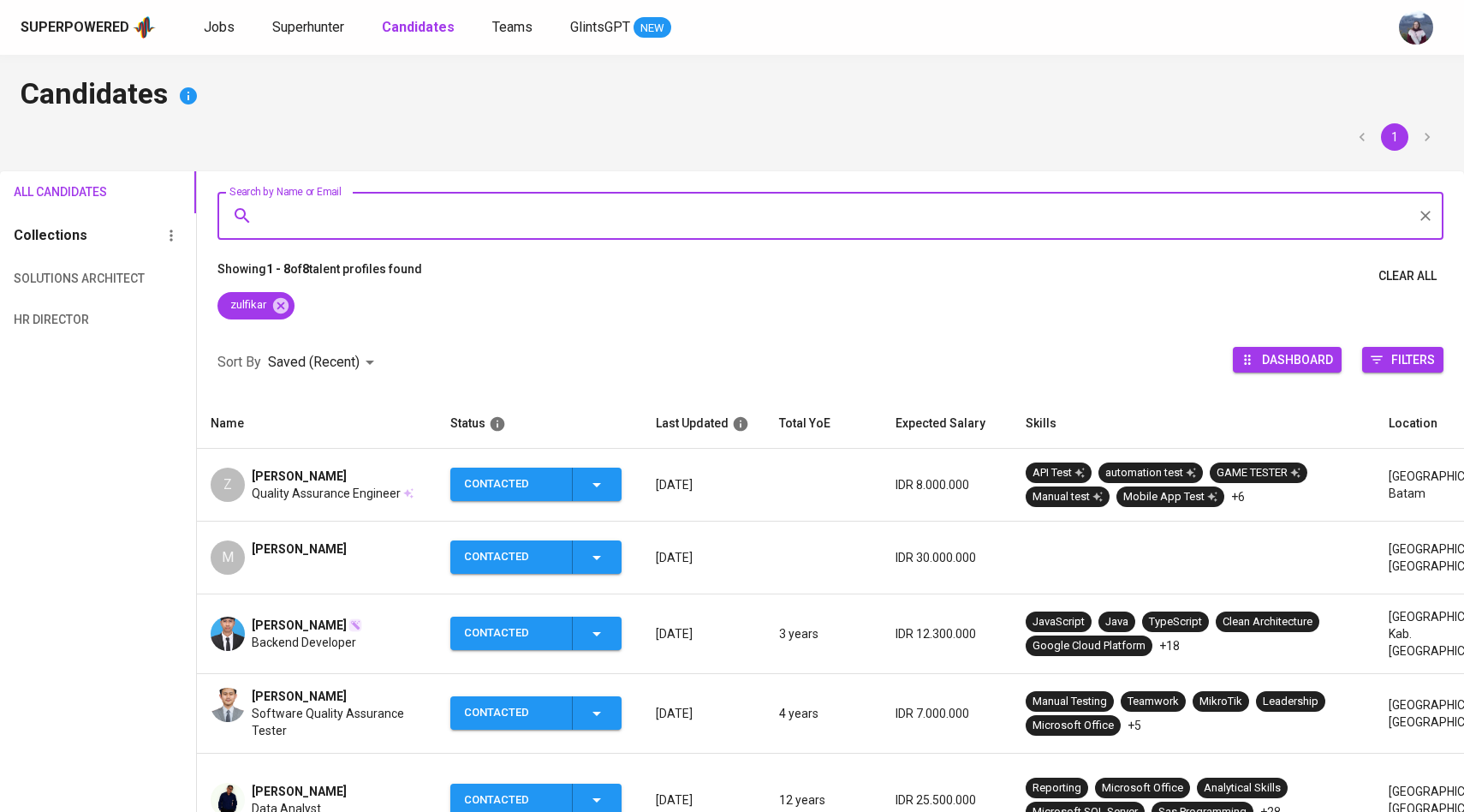
click at [235, 499] on div "Z" at bounding box center [227, 485] width 35 height 35
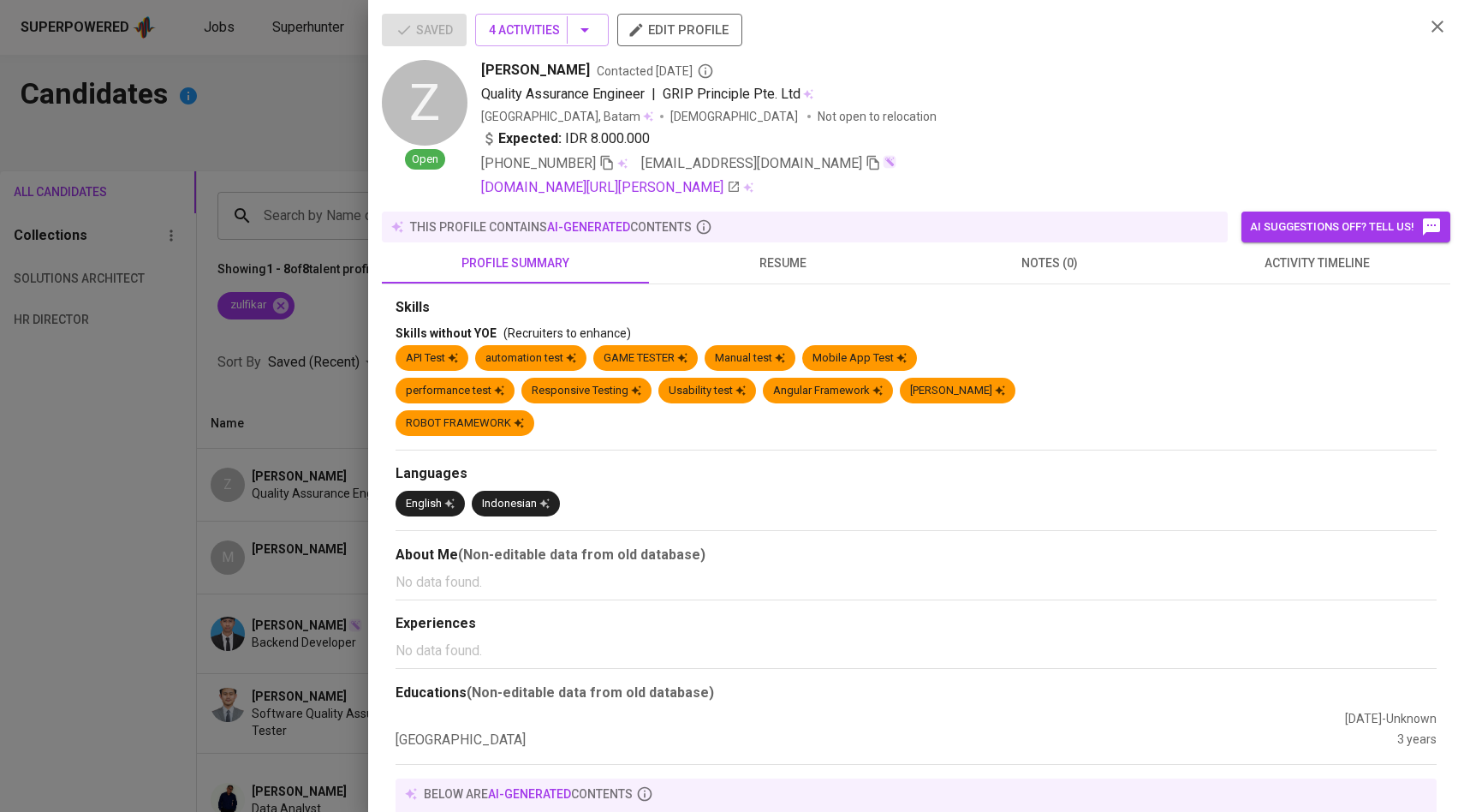
click at [865, 164] on icon "button" at bounding box center [873, 163] width 15 height 15
click at [668, 186] on link "[DOMAIN_NAME][URL][PERSON_NAME]" at bounding box center [610, 187] width 259 height 21
click at [318, 199] on div at bounding box center [732, 406] width 1464 height 812
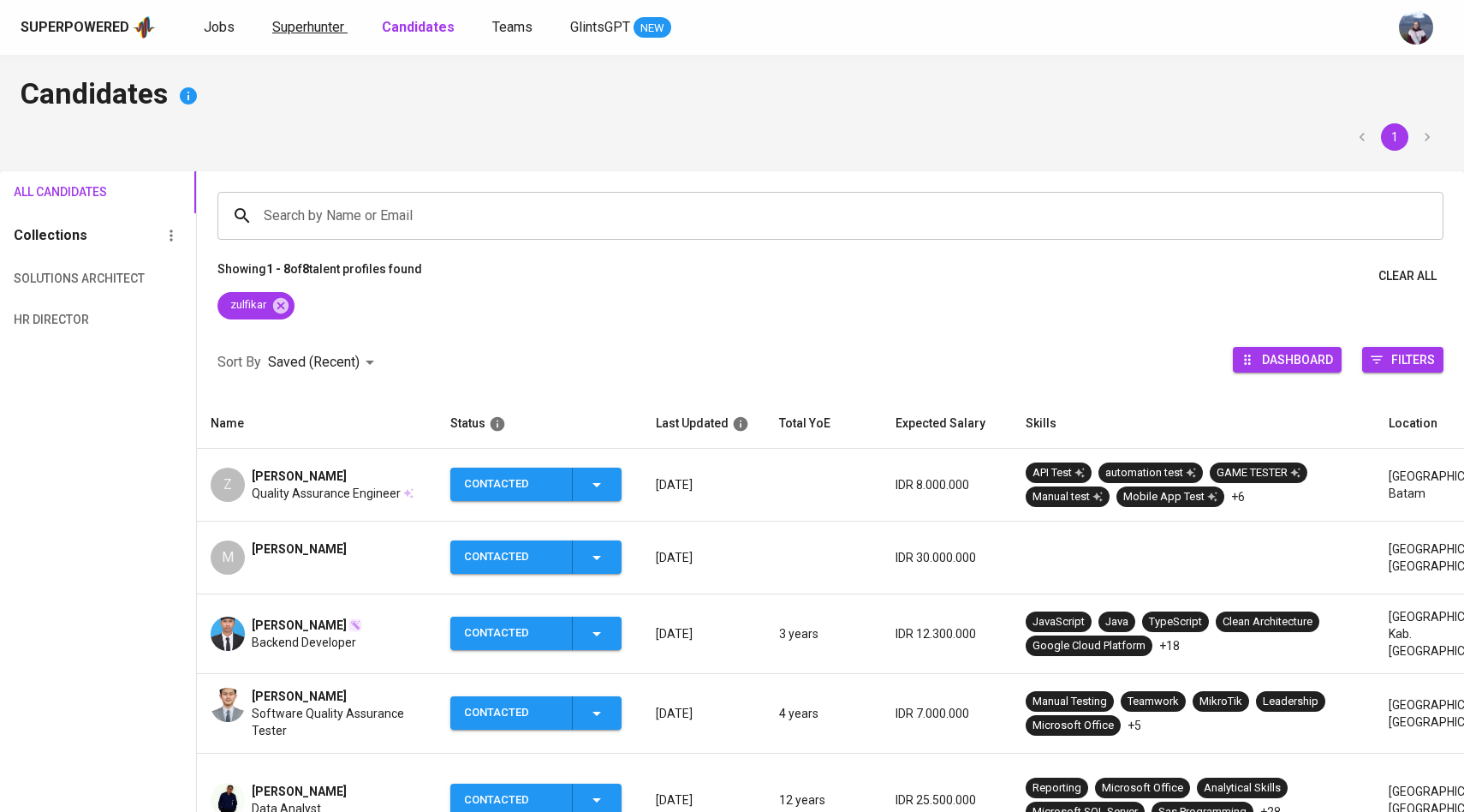
click at [328, 27] on span "Superhunter" at bounding box center [308, 26] width 72 height 16
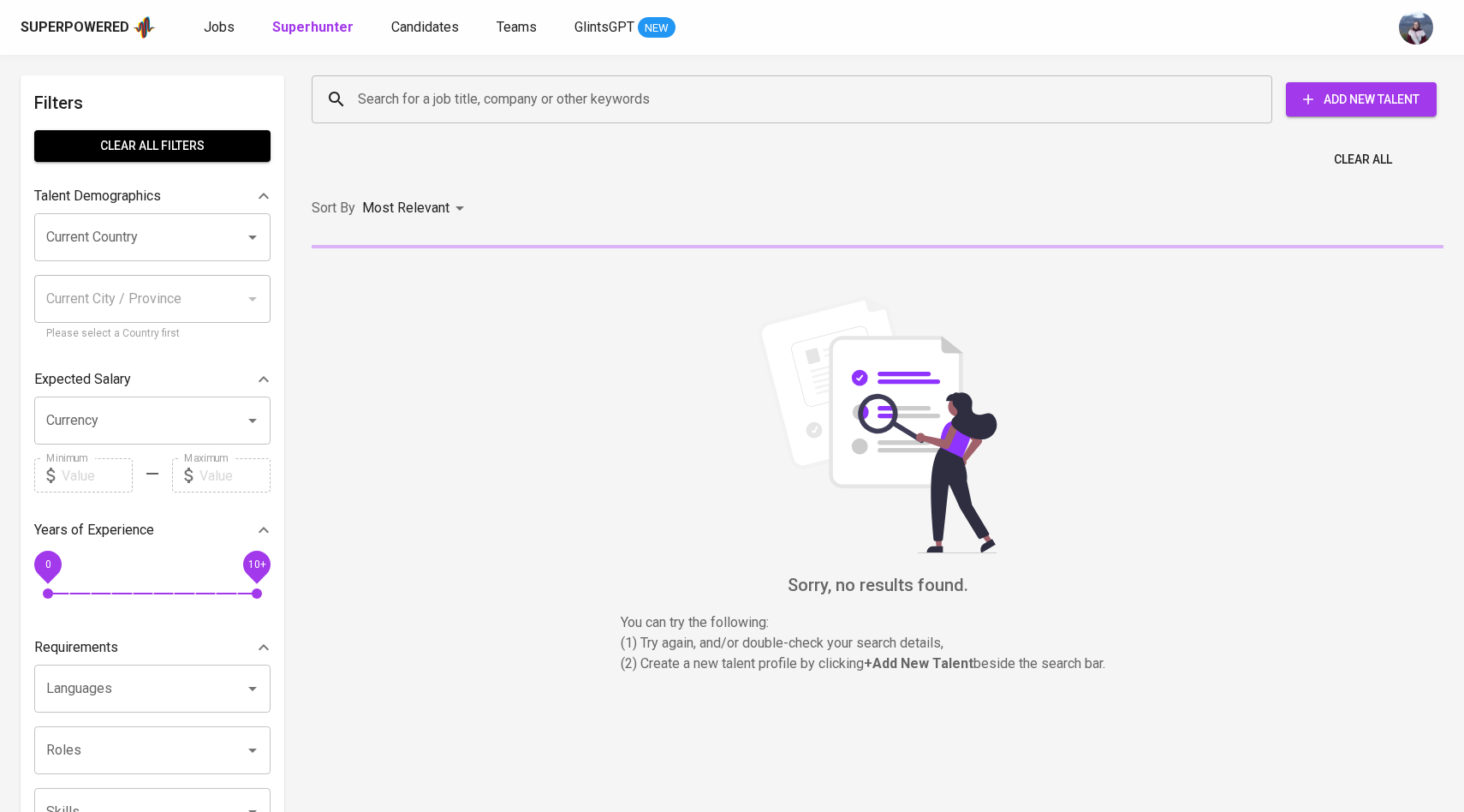
click at [423, 80] on div "Search for a job title, company or other keywords" at bounding box center [791, 99] width 961 height 48
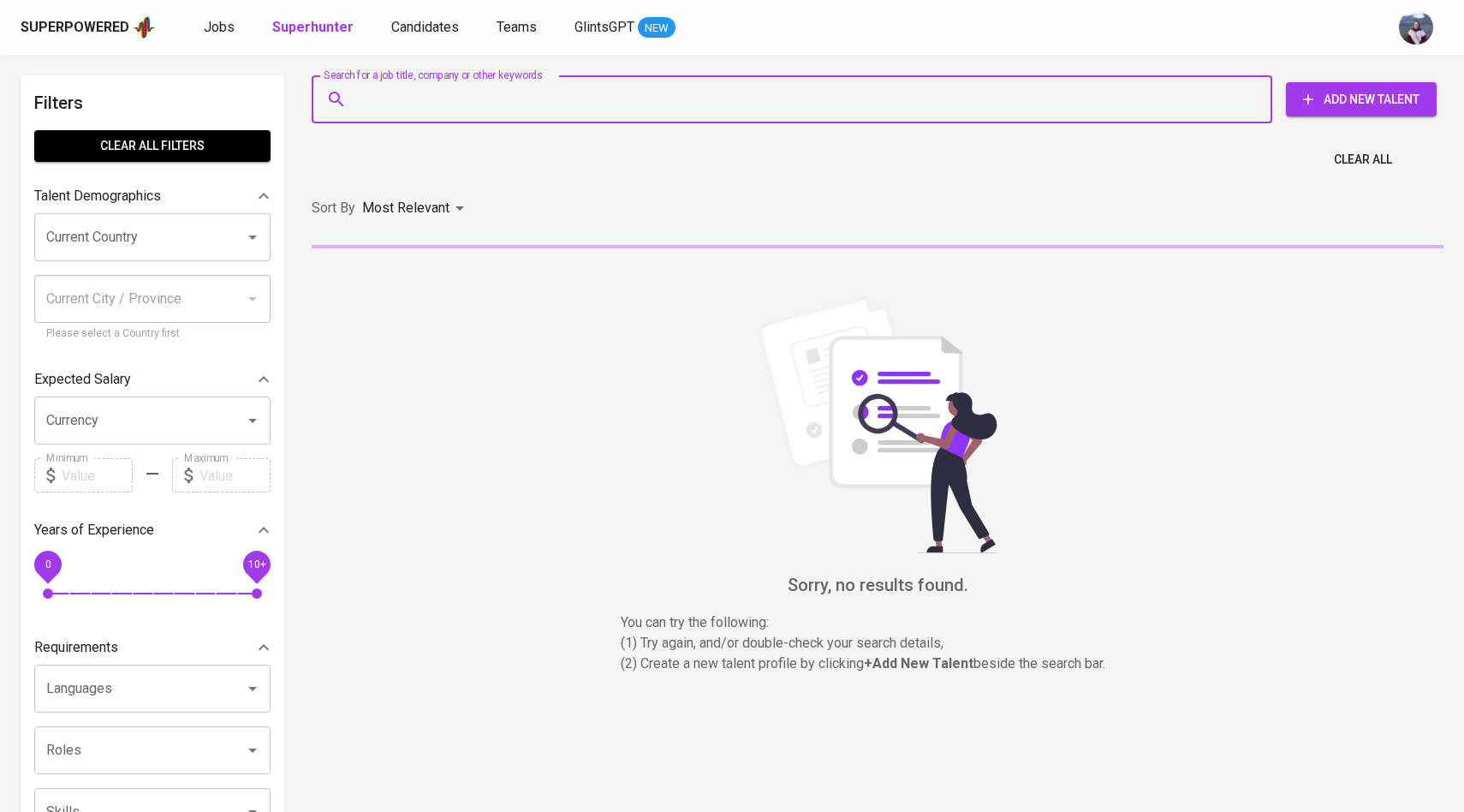
paste input "zulfikarhadi31@gmail.com"
type input "zulfikarhadi31@gmail.com"
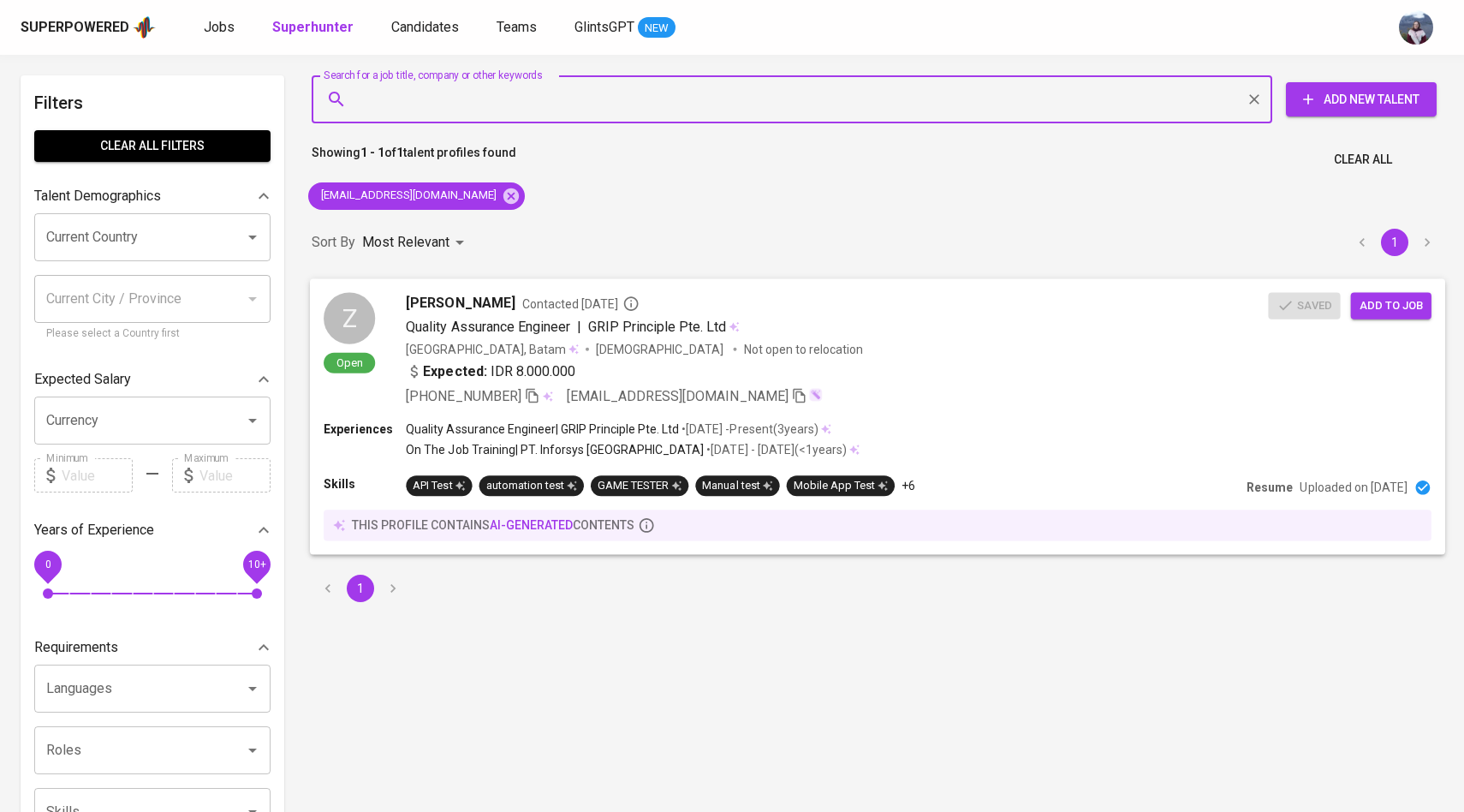
click at [1406, 306] on span "Add to job" at bounding box center [1391, 305] width 64 height 20
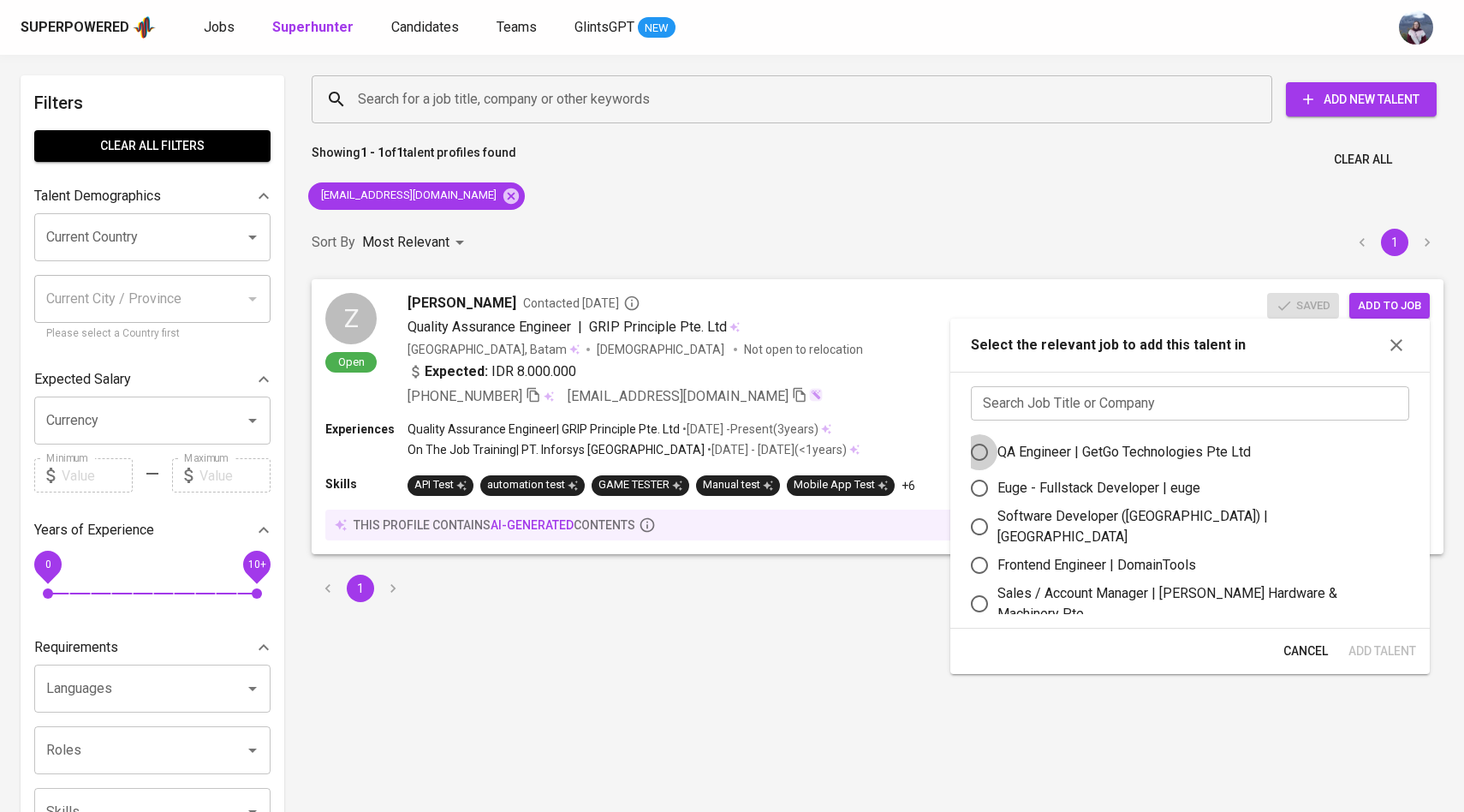
click at [980, 458] on input "QA Engineer | GetGo Technologies Pte Ltd" at bounding box center [979, 452] width 36 height 36
radio input "true"
click at [1362, 649] on span "Add Talent" at bounding box center [1382, 651] width 67 height 22
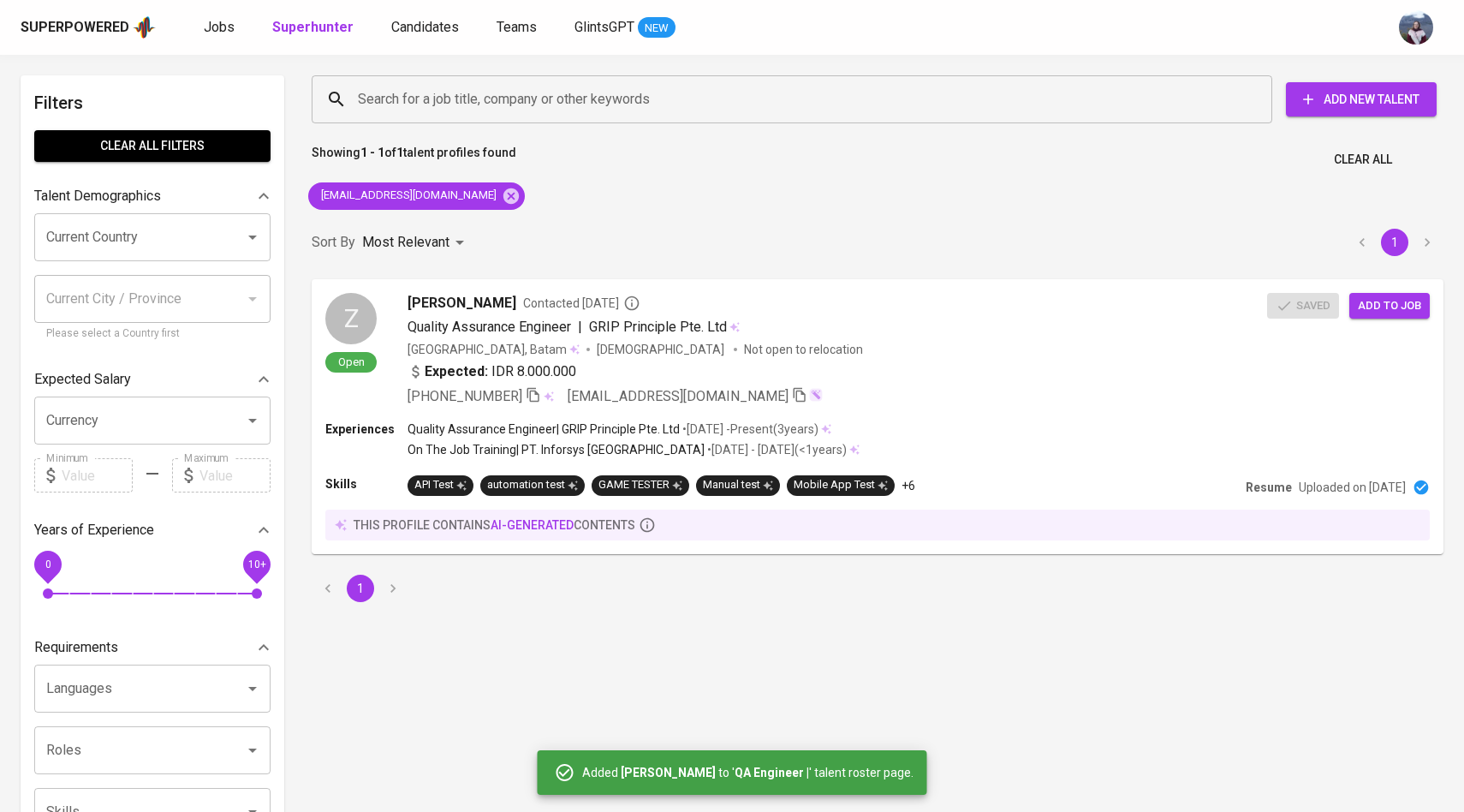
click at [399, 43] on div "Superpowered Jobs Superhunter Candidates Teams GlintsGPT NEW" at bounding box center [732, 27] width 1464 height 55
click at [403, 27] on span "Candidates" at bounding box center [425, 26] width 67 height 16
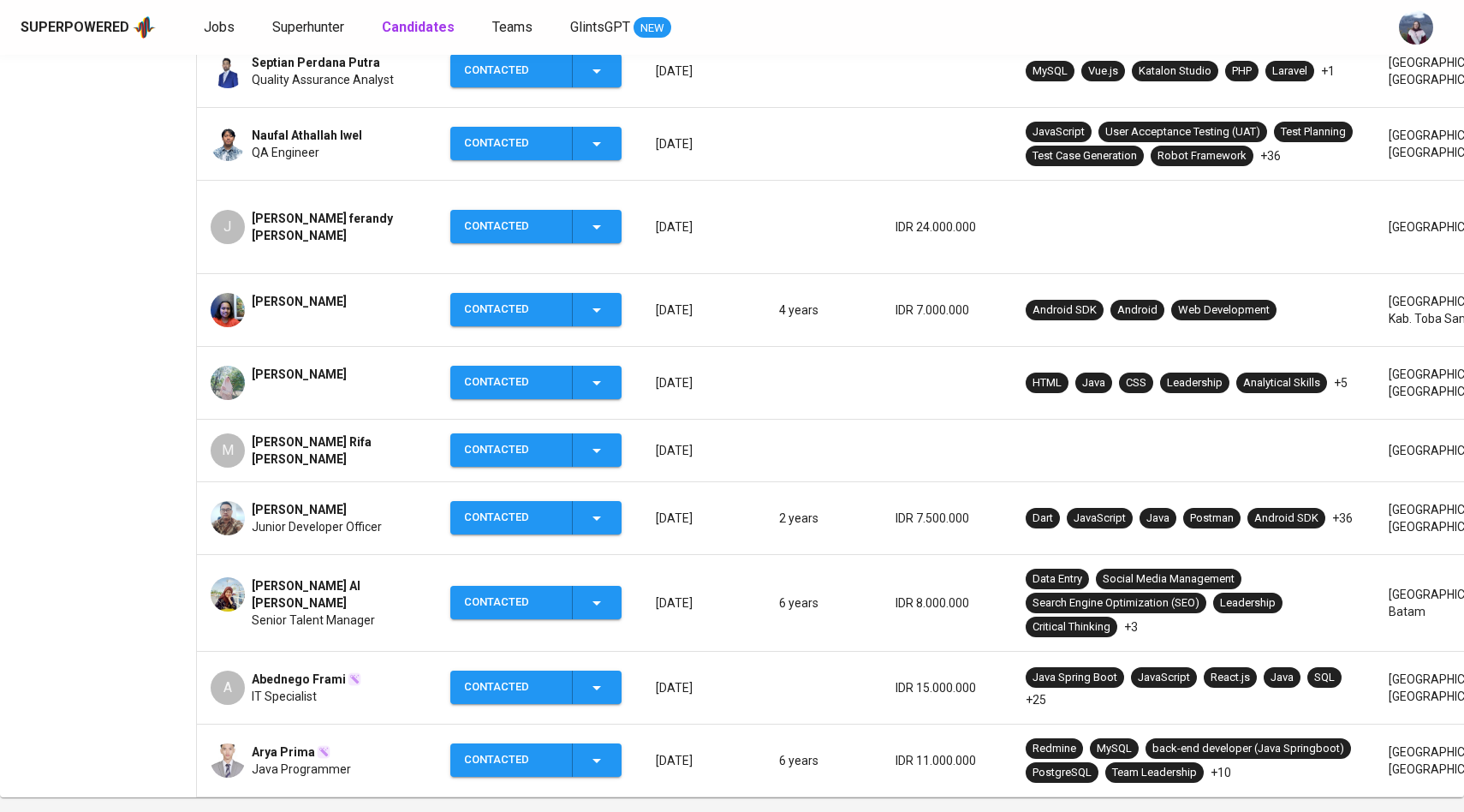
scroll to position [399, 0]
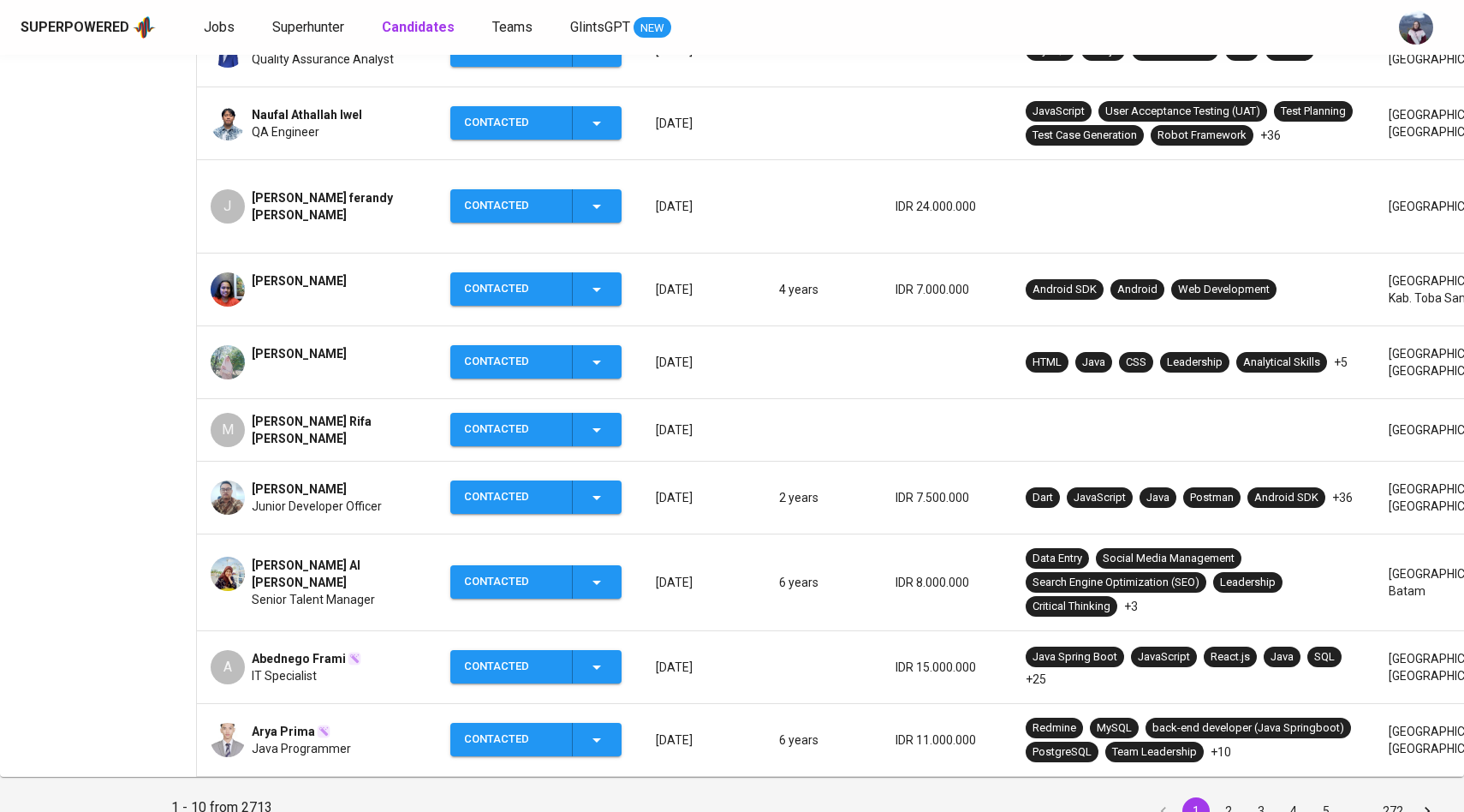
click at [233, 413] on div "M" at bounding box center [227, 429] width 35 height 35
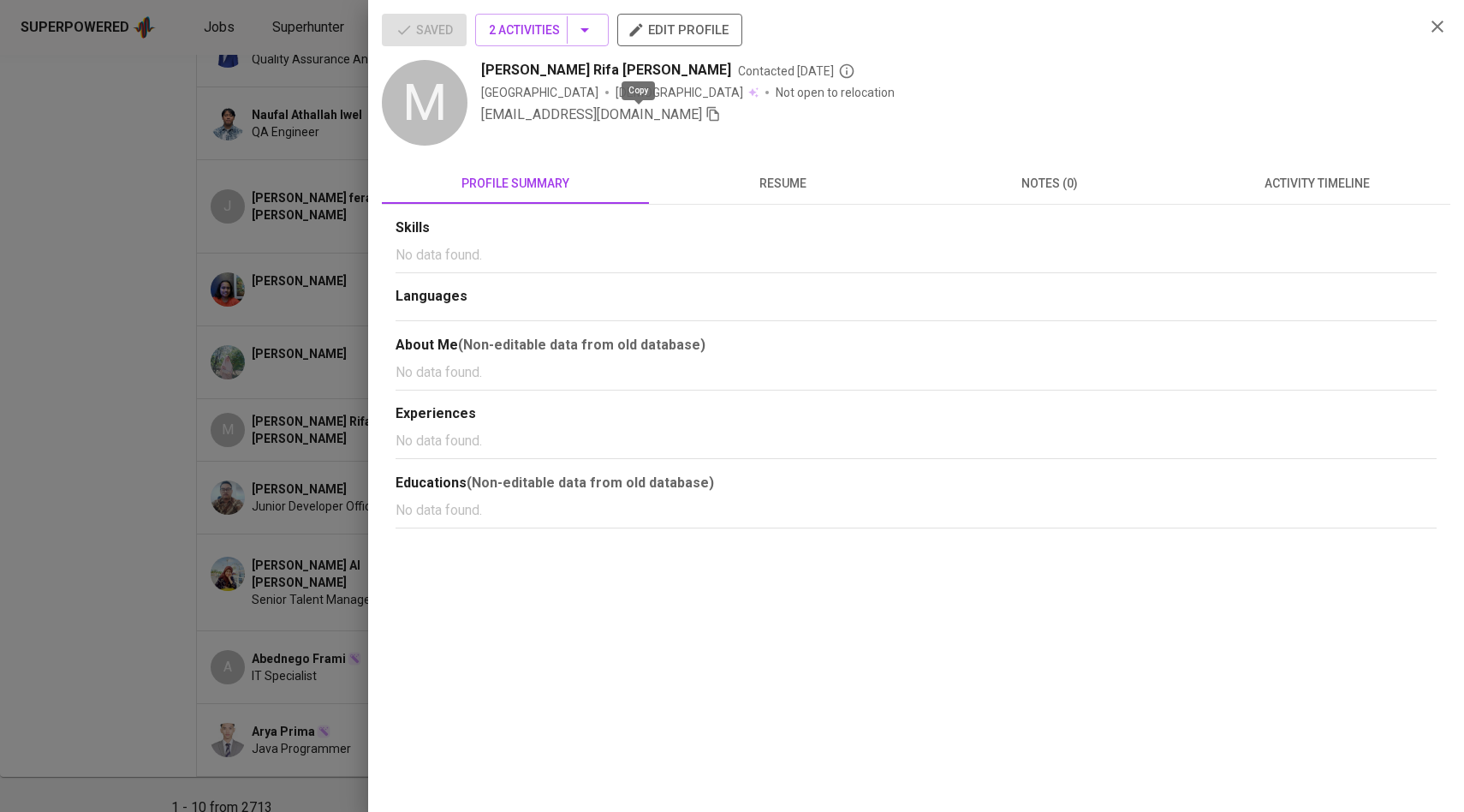
click at [705, 117] on icon "button" at bounding box center [713, 113] width 15 height 15
click at [285, 424] on div at bounding box center [732, 406] width 1464 height 812
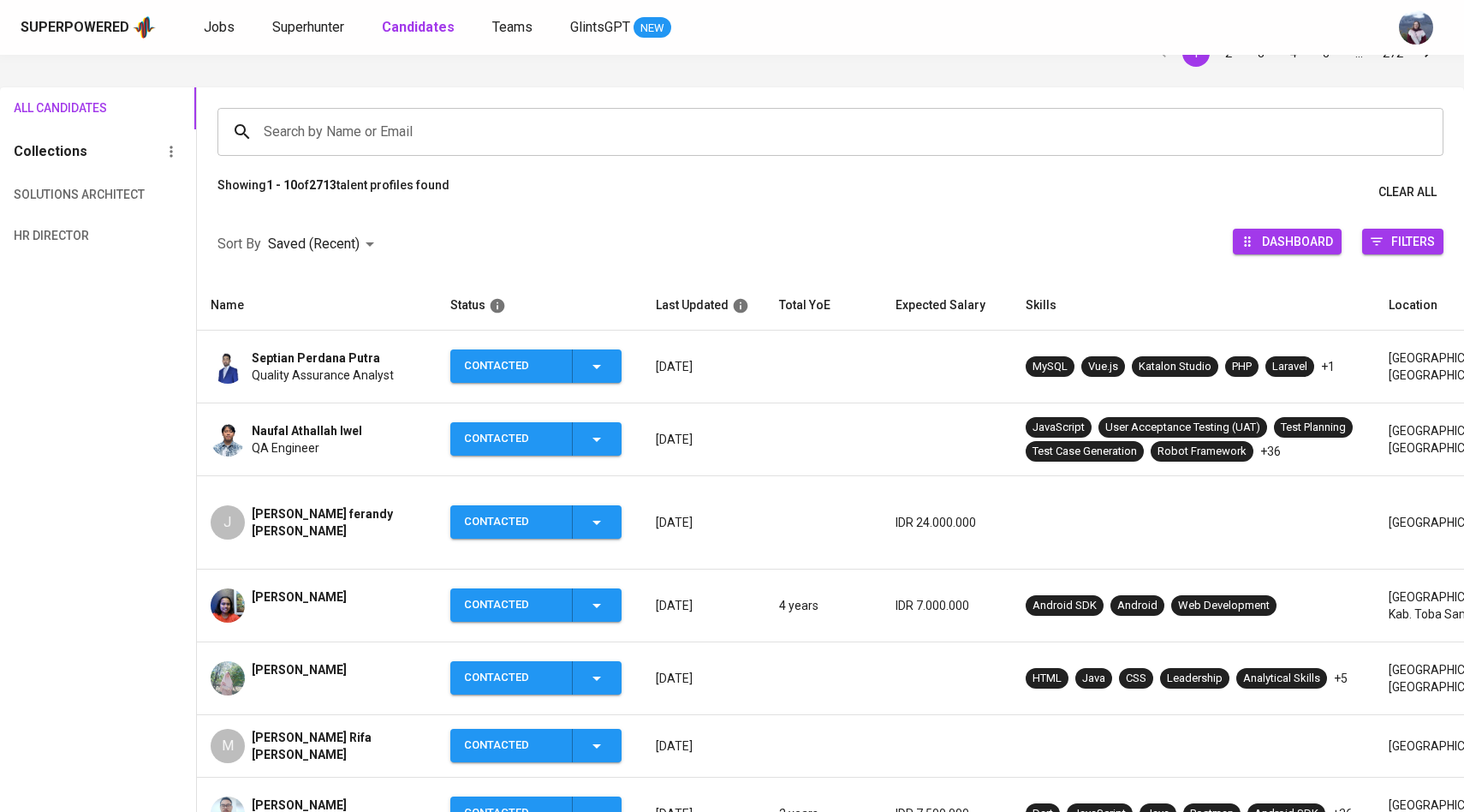
scroll to position [0, 0]
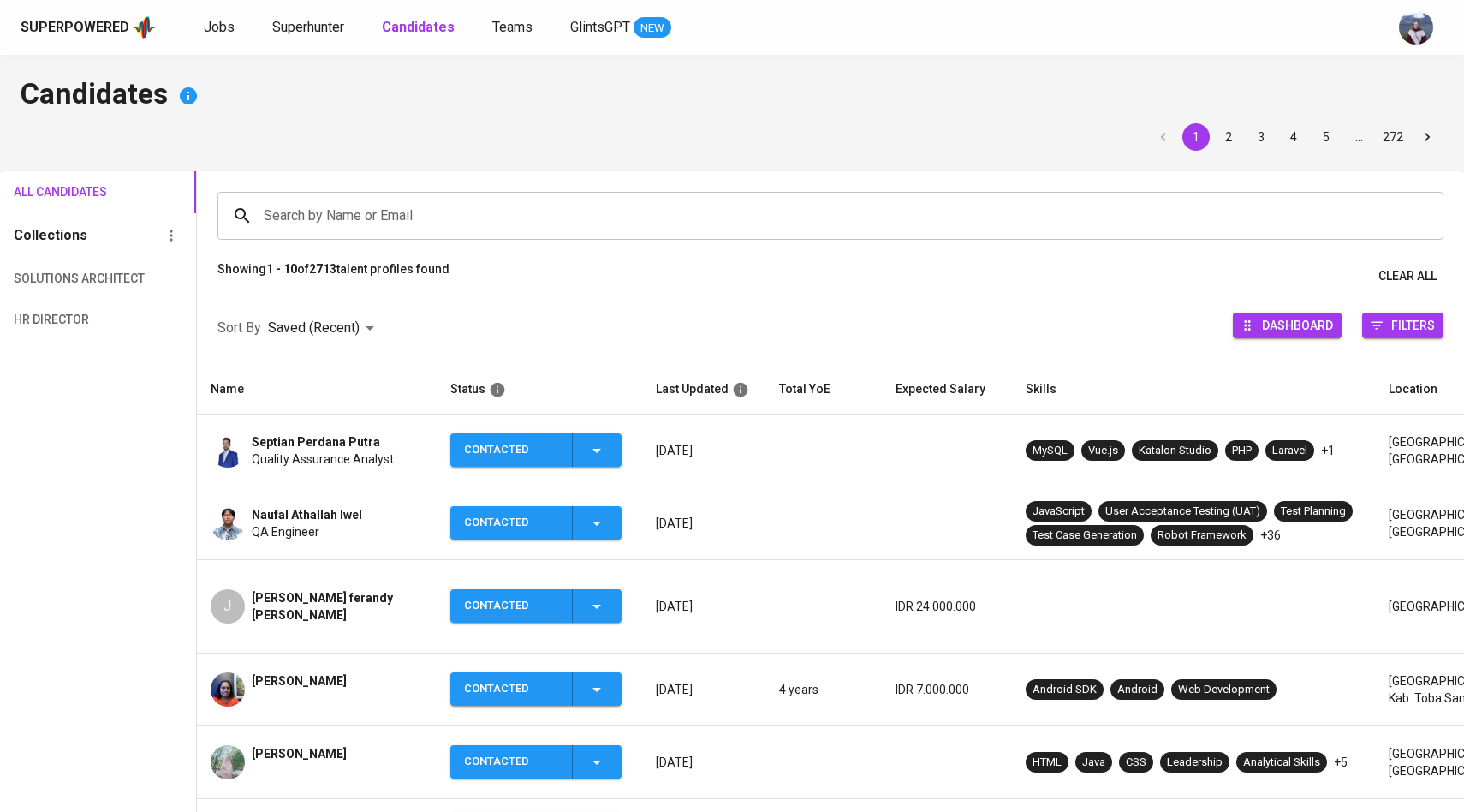
click at [322, 23] on span "Superhunter" at bounding box center [308, 26] width 72 height 16
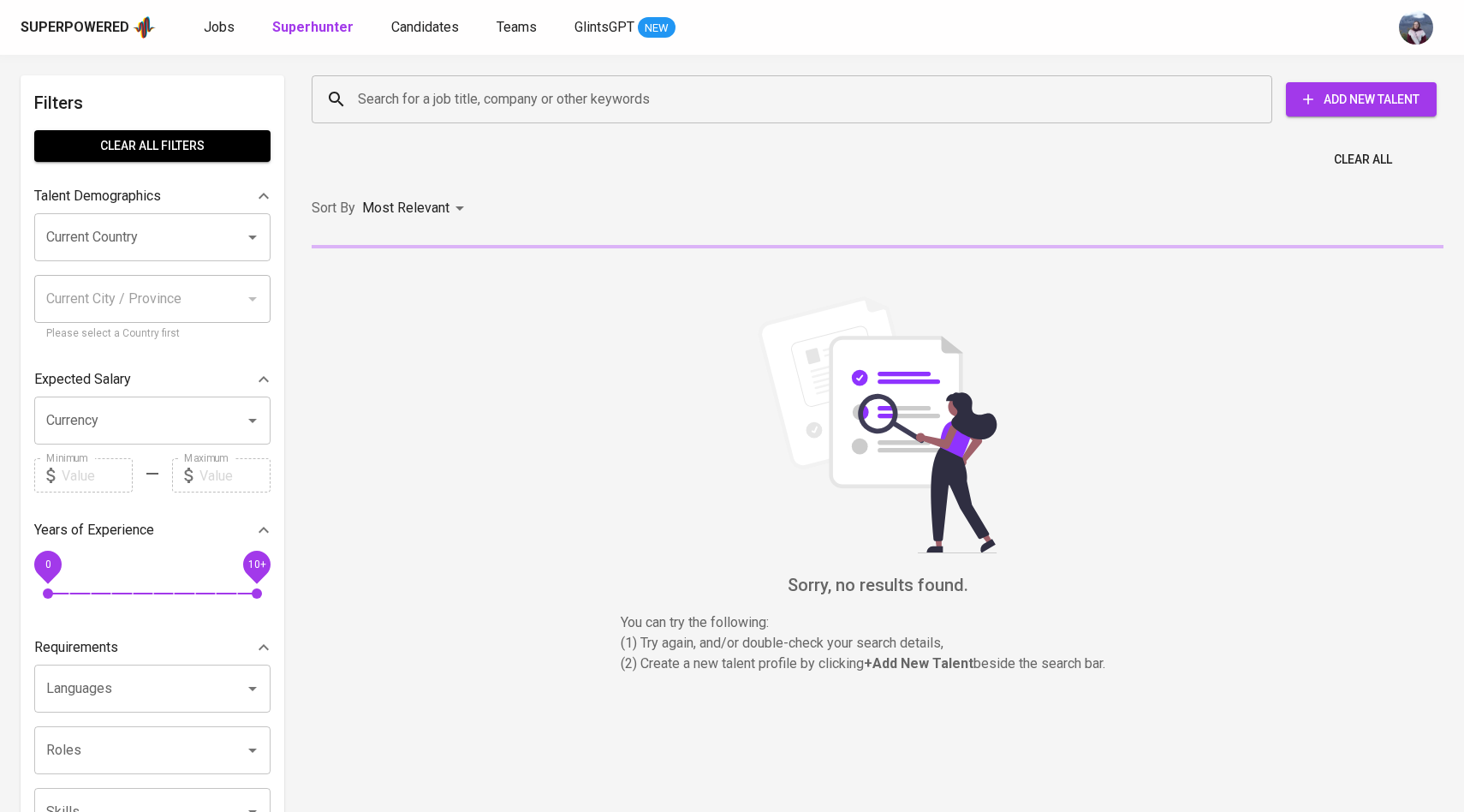
click at [406, 117] on div "Search for a job title, company or other keywords" at bounding box center [791, 99] width 961 height 48
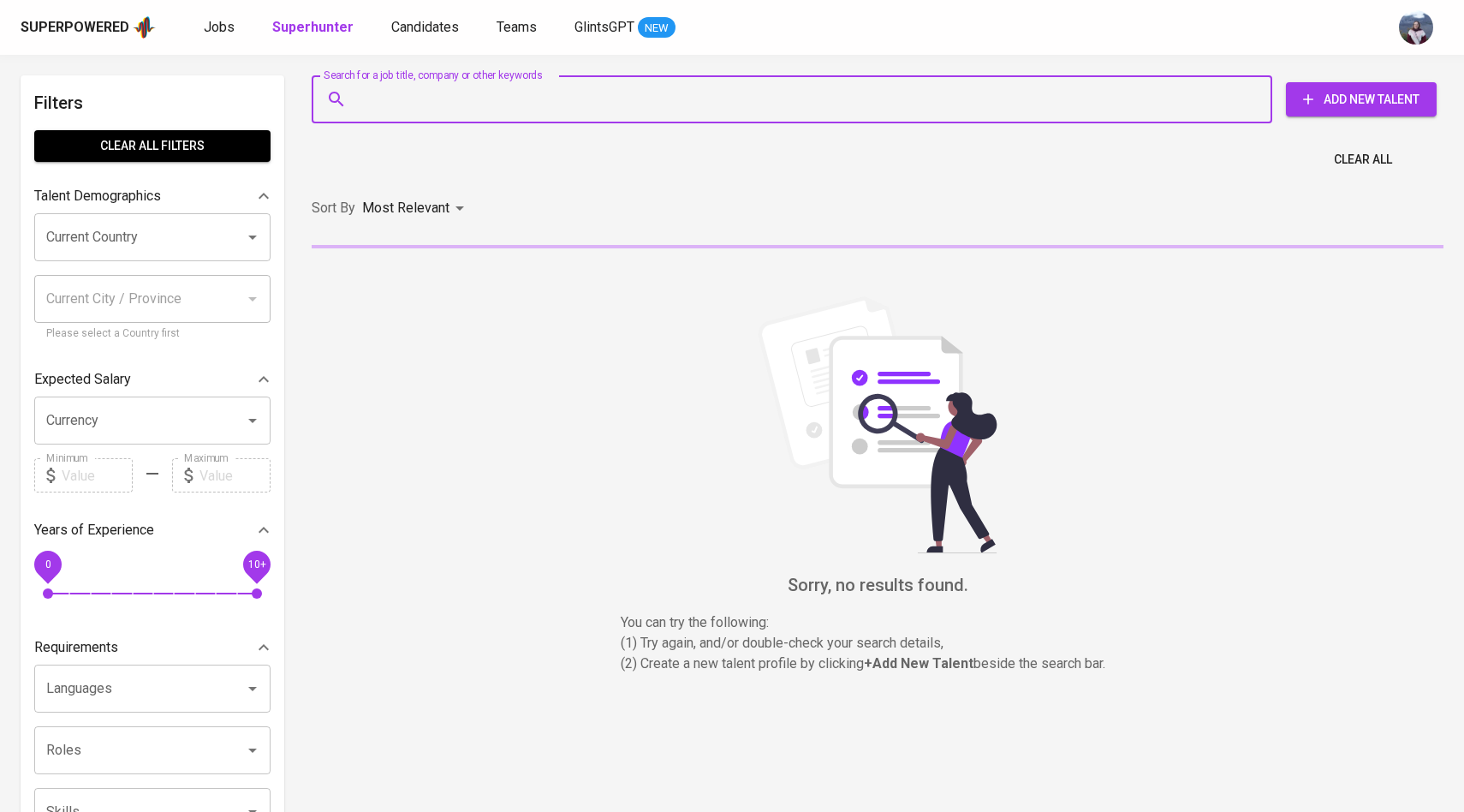
paste input "mrifajames@gmail.com"
type input "mrifajames@gmail.com"
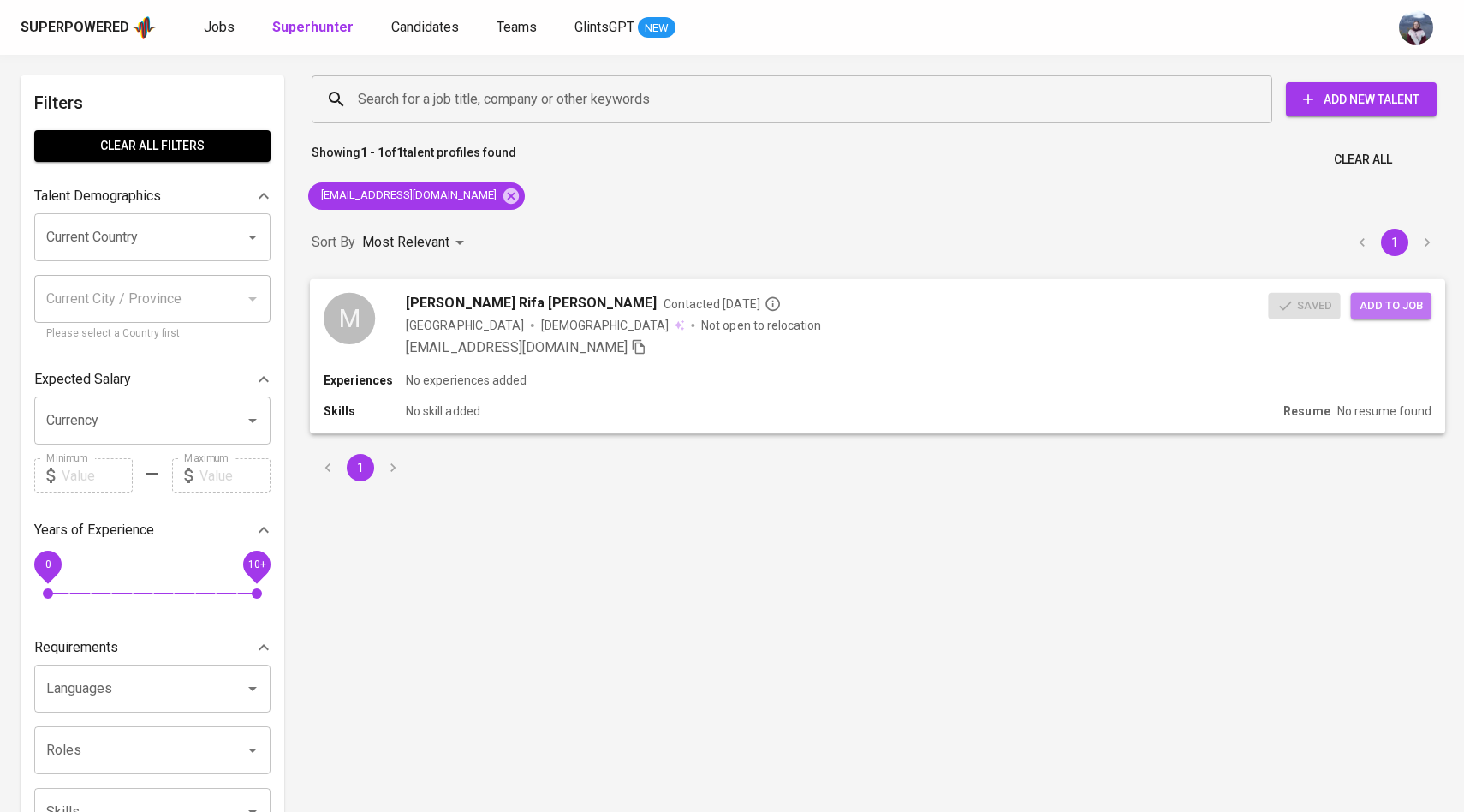
click at [1409, 308] on span "Add to job" at bounding box center [1391, 305] width 64 height 20
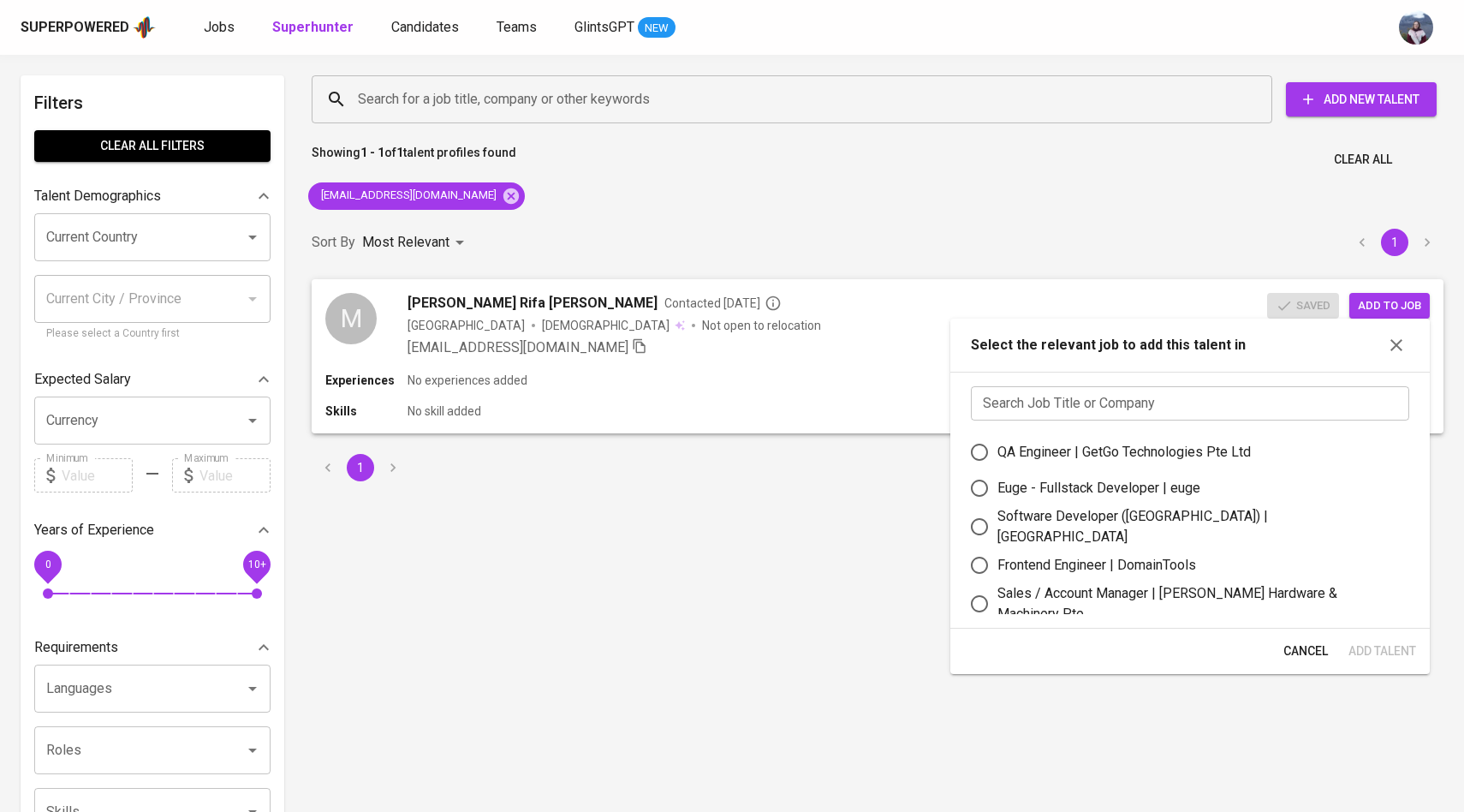
click at [978, 455] on input "QA Engineer | GetGo Technologies Pte Ltd" at bounding box center [979, 452] width 36 height 36
radio input "true"
click at [1367, 639] on button "Add Talent" at bounding box center [1382, 651] width 81 height 32
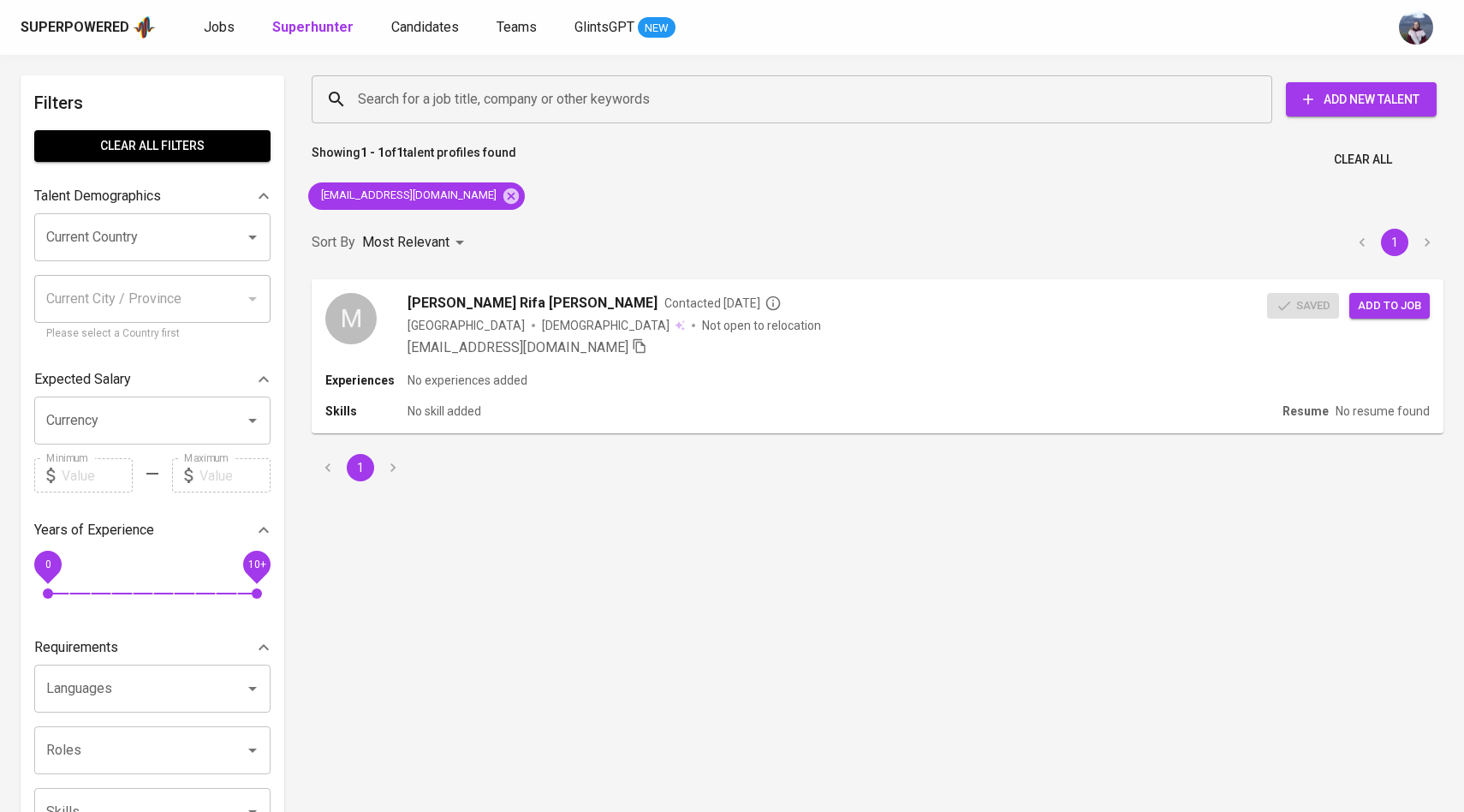
click at [732, 26] on div "Superpowered Jobs Superhunter Candidates Teams GlintsGPT NEW" at bounding box center [704, 27] width 1369 height 25
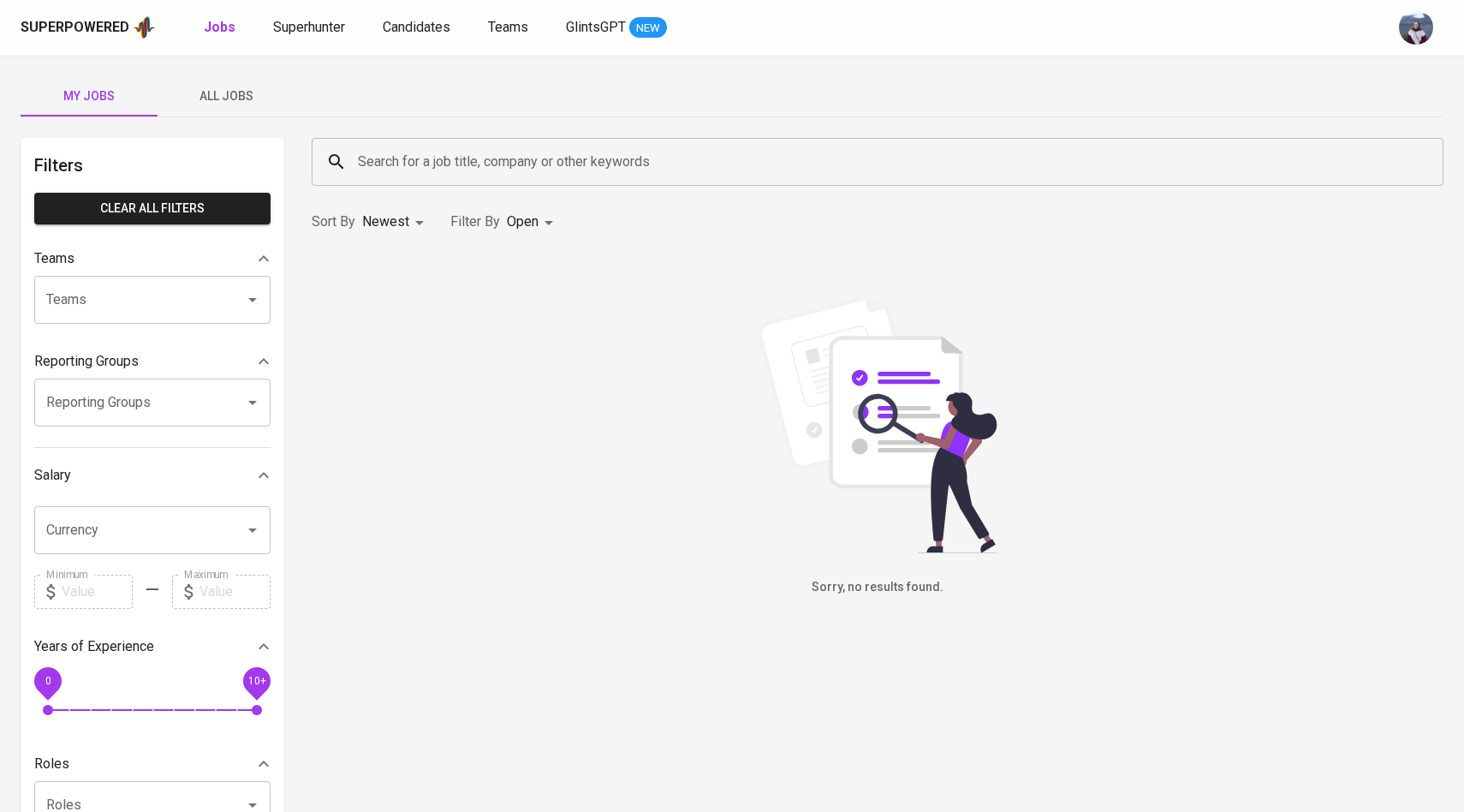
click at [236, 99] on span "All Jobs" at bounding box center [225, 96] width 116 height 22
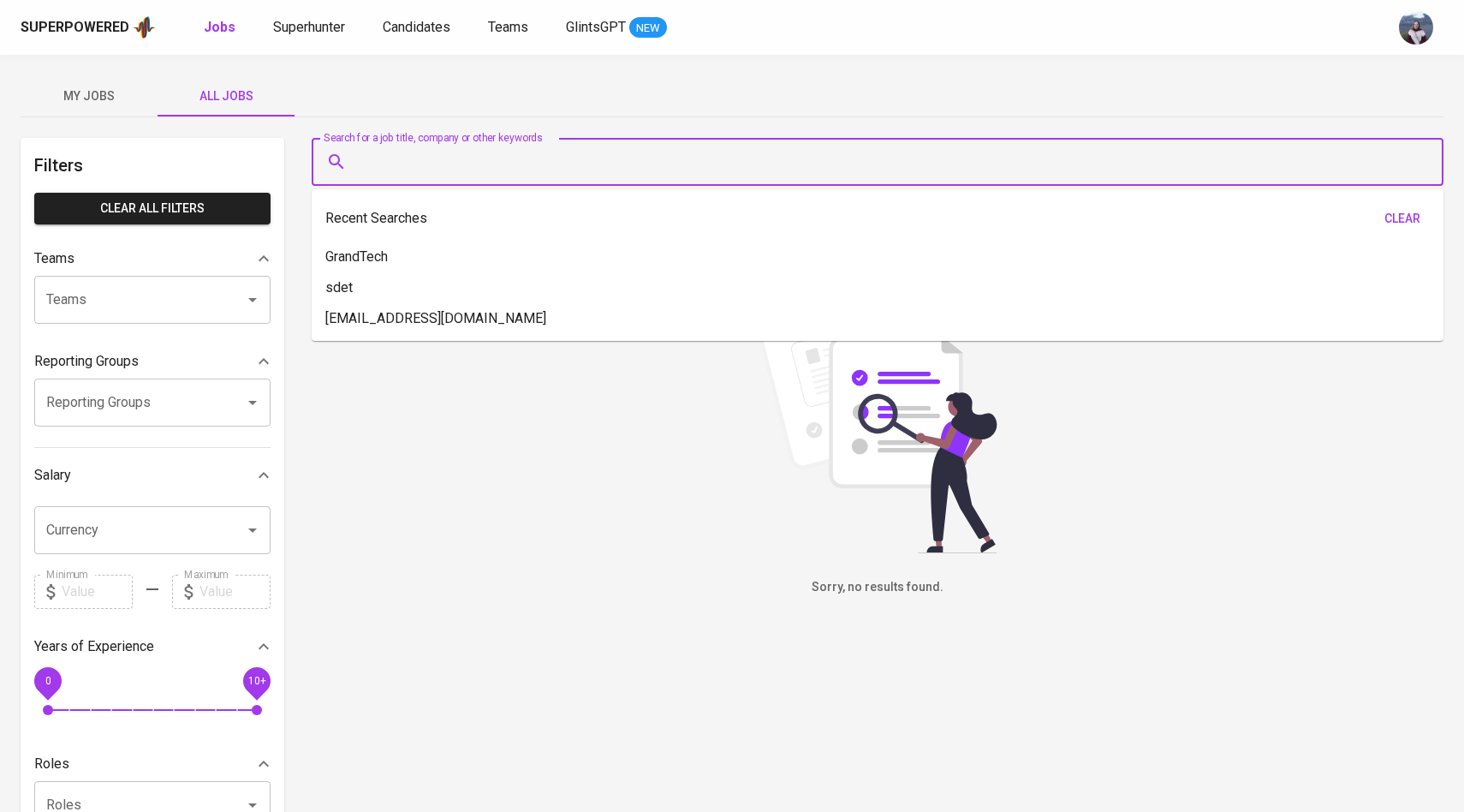
click at [387, 164] on input "Search for a job title, company or other keywords" at bounding box center [881, 162] width 1056 height 33
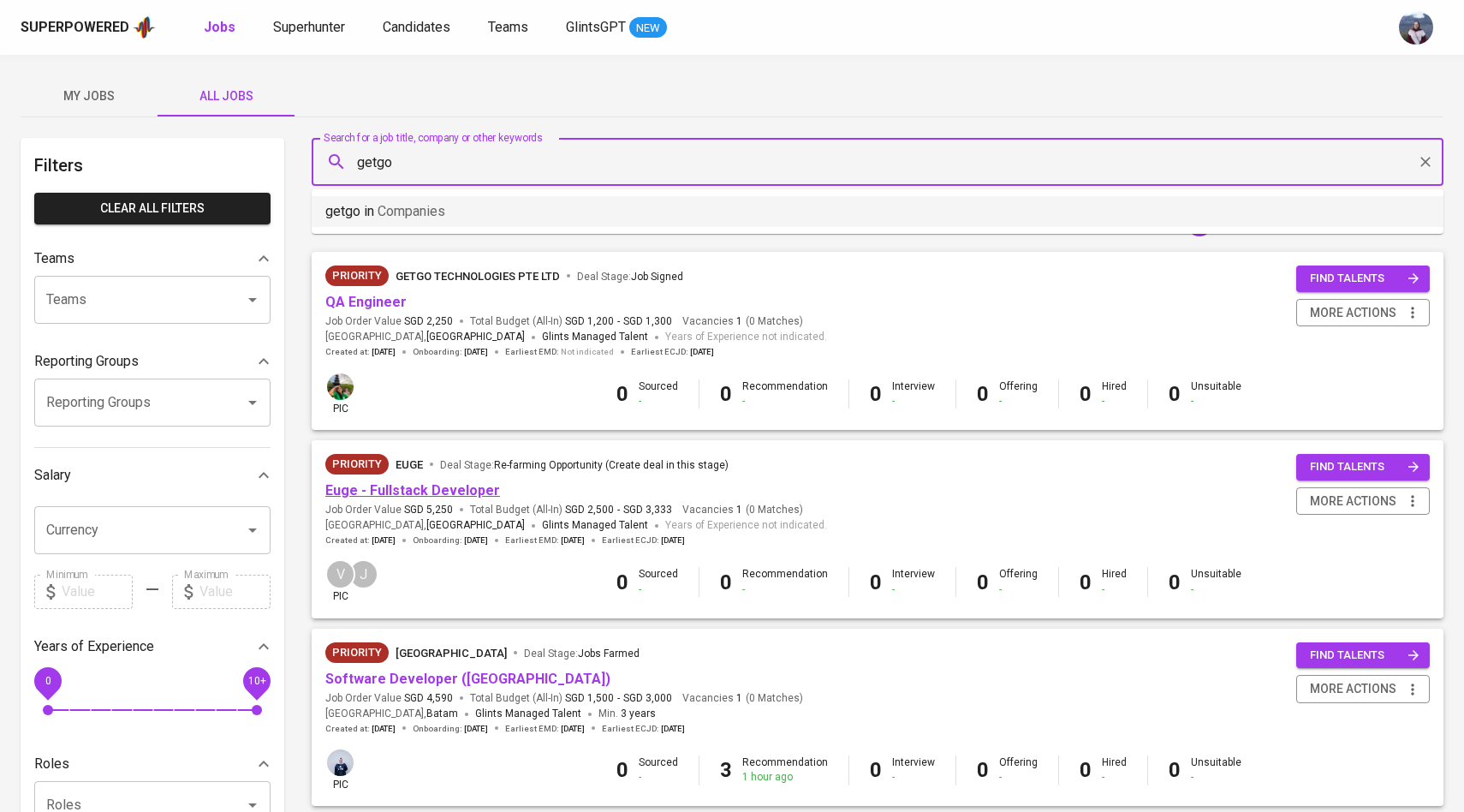
type input "getgo"
click at [399, 36] on link "Candidates" at bounding box center [418, 27] width 71 height 22
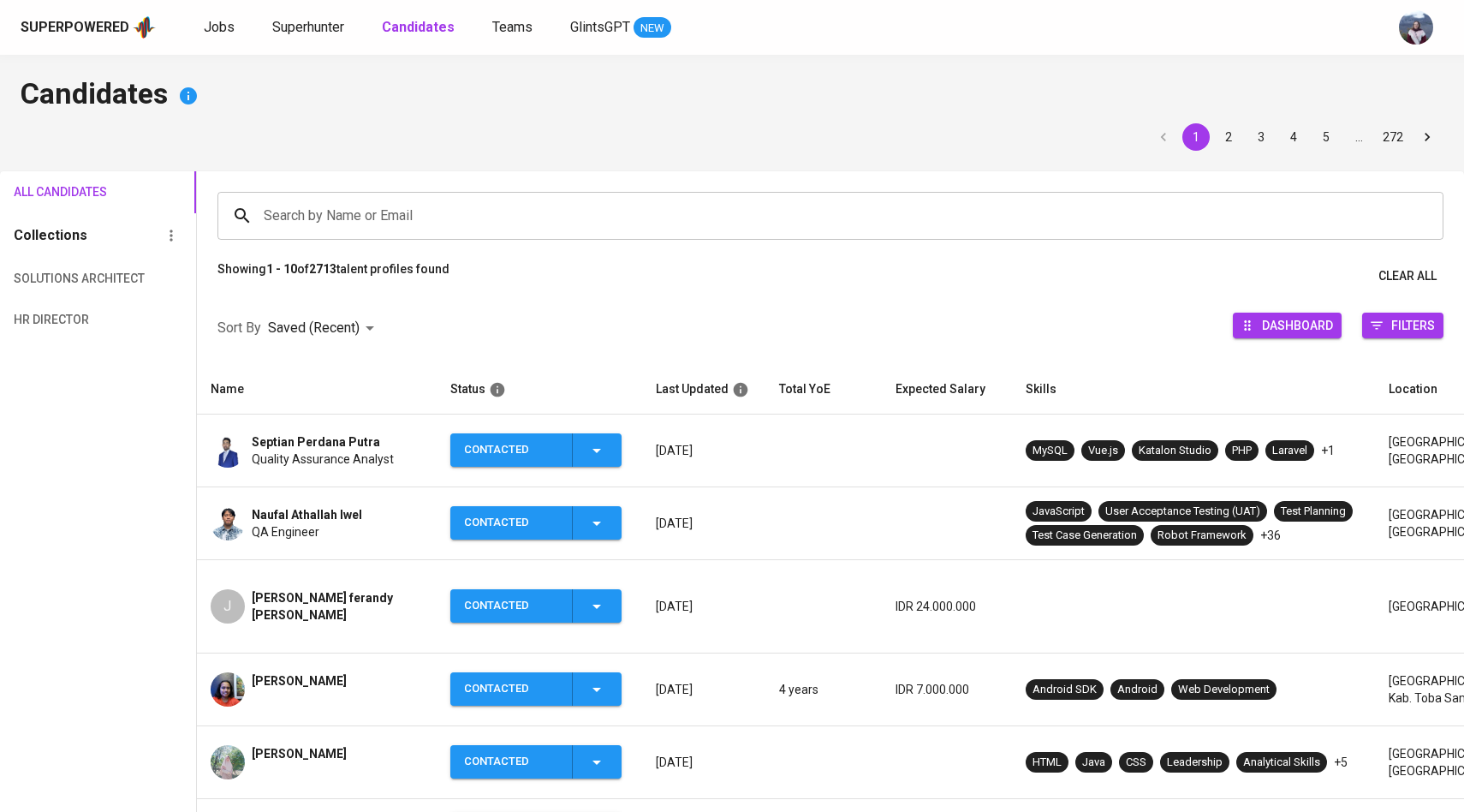
click at [494, 227] on input "Search by Name or Email" at bounding box center [834, 215] width 1151 height 33
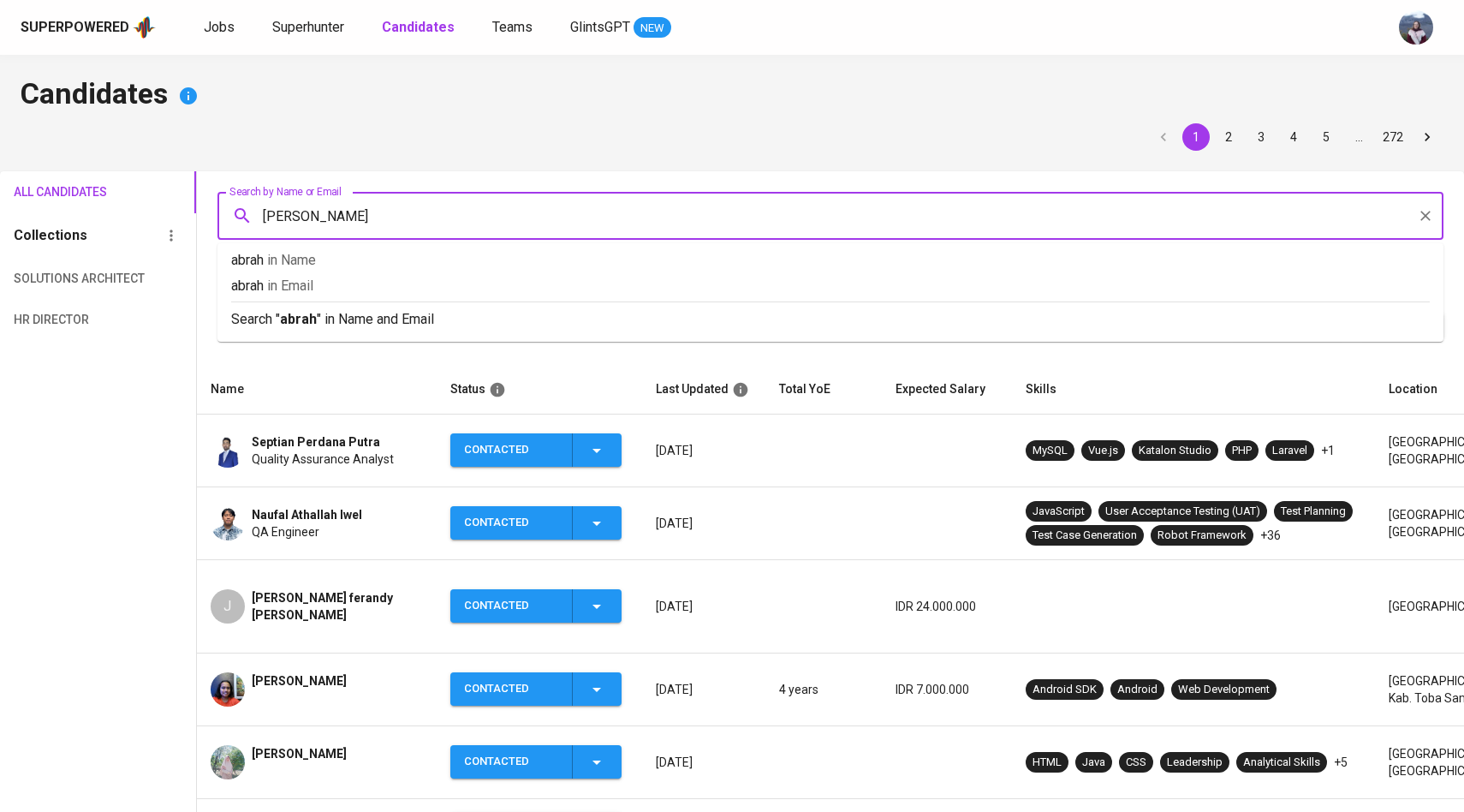
type input "abraham"
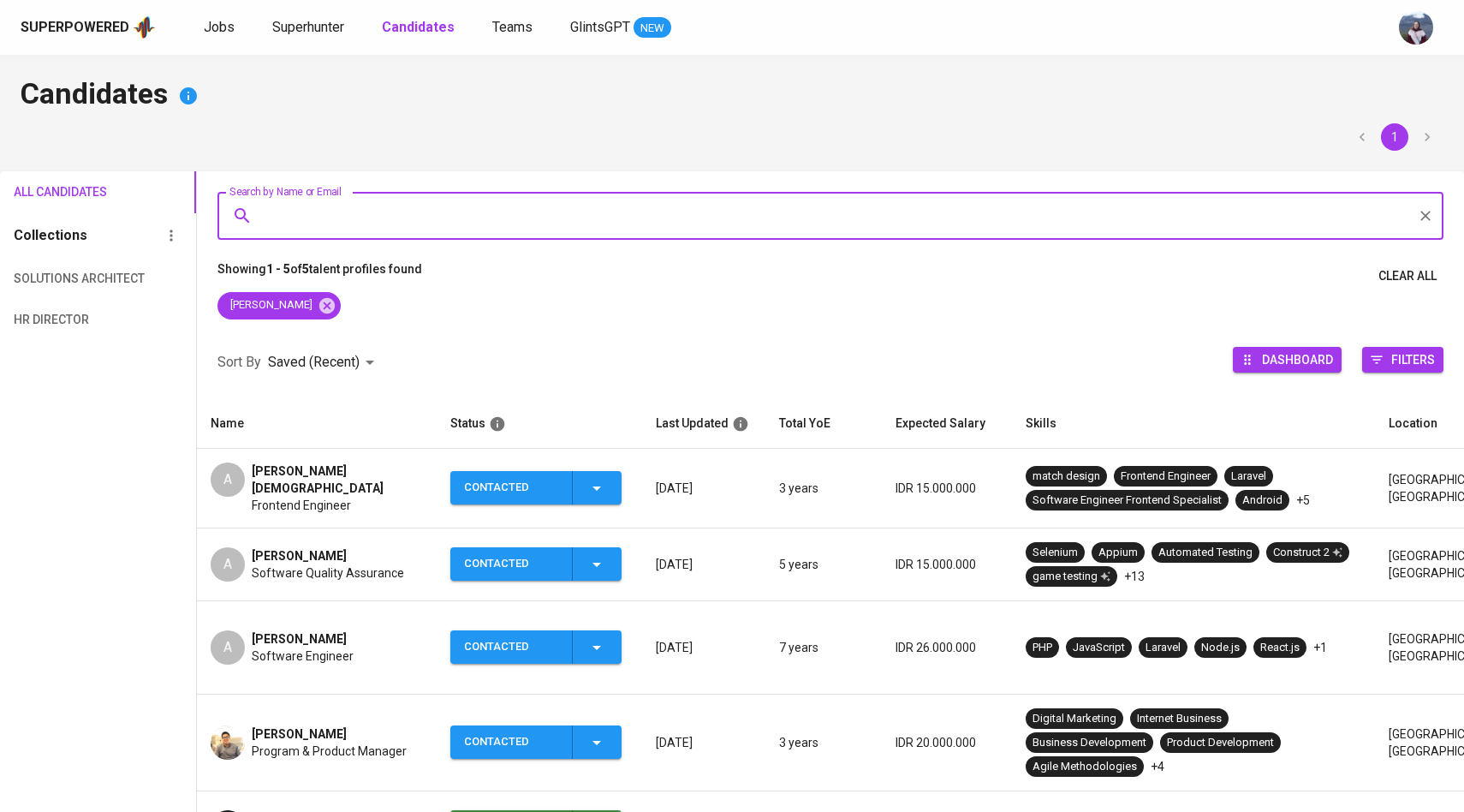
click at [233, 489] on div "A" at bounding box center [227, 479] width 35 height 35
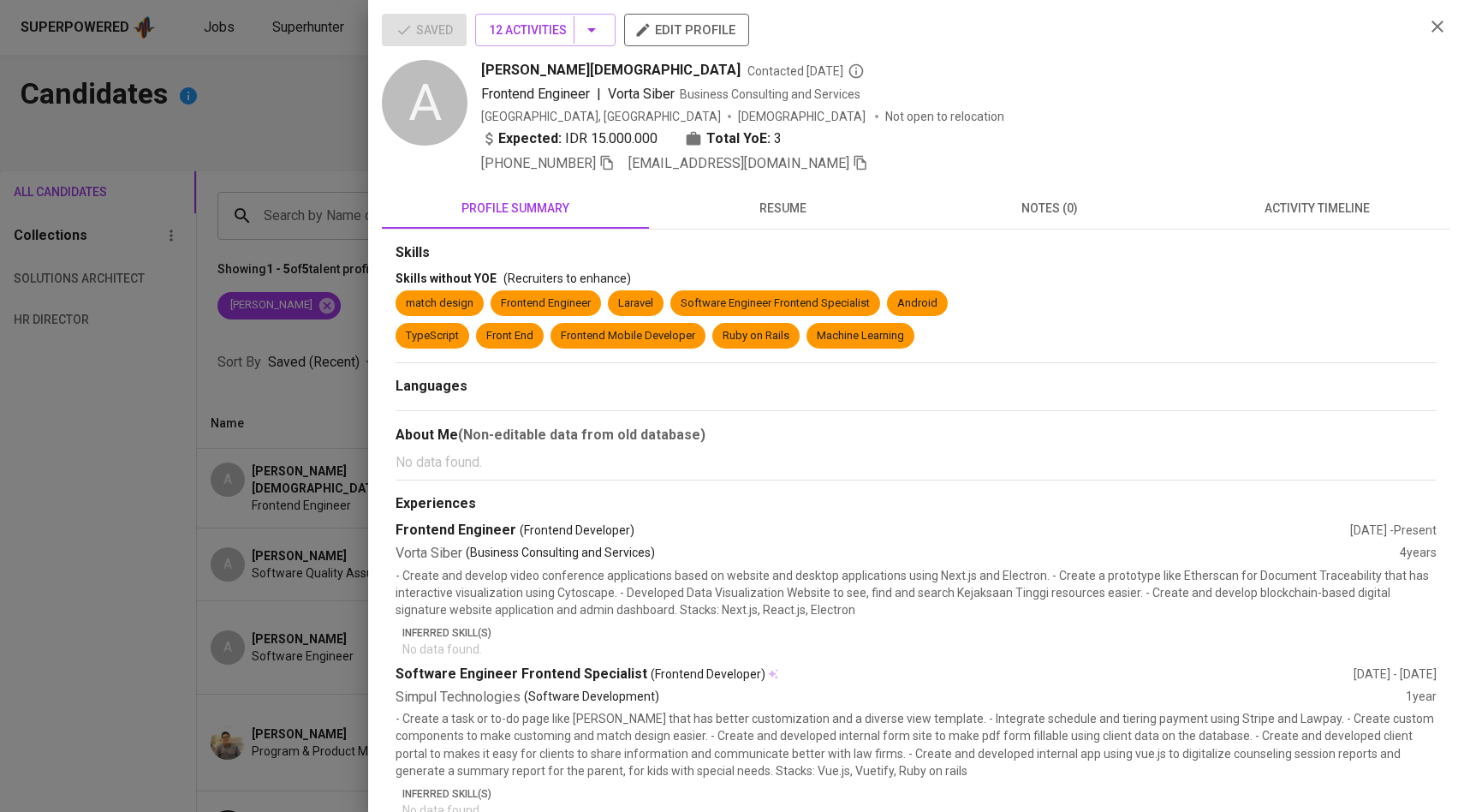
click at [275, 472] on div at bounding box center [732, 406] width 1464 height 812
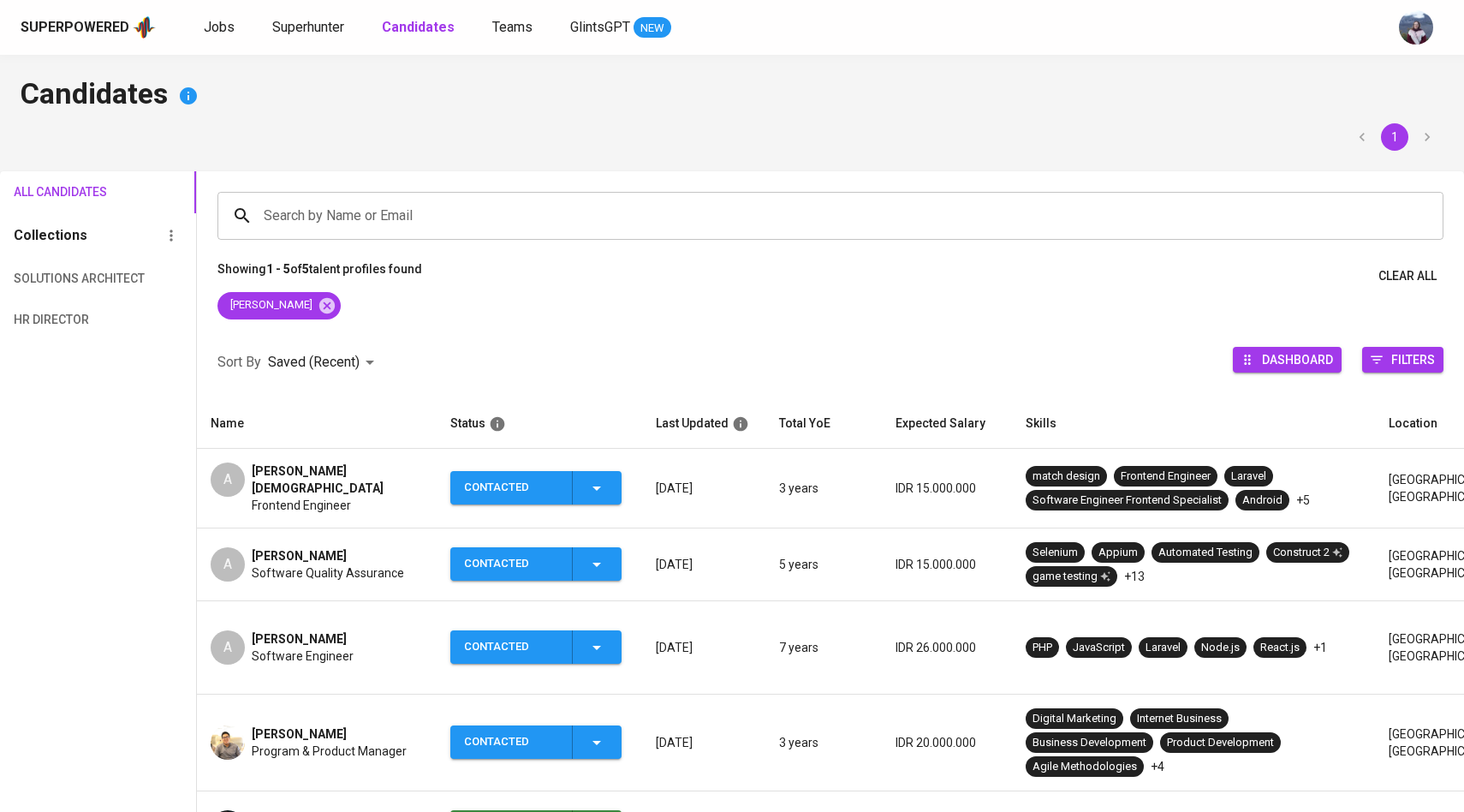
click at [233, 552] on div "A" at bounding box center [227, 564] width 35 height 35
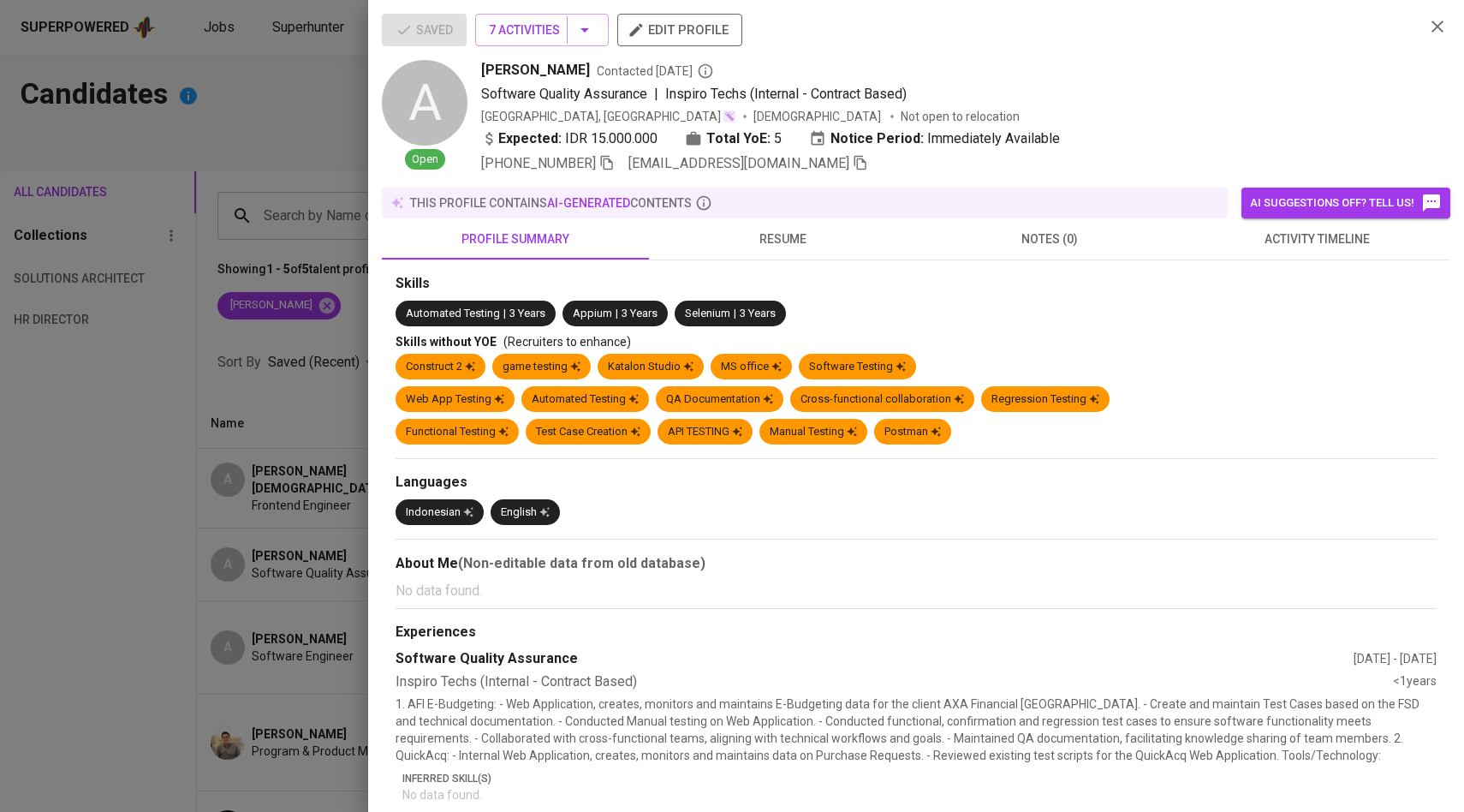
click at [853, 169] on icon "button" at bounding box center [861, 163] width 15 height 15
click at [297, 259] on div at bounding box center [732, 406] width 1464 height 812
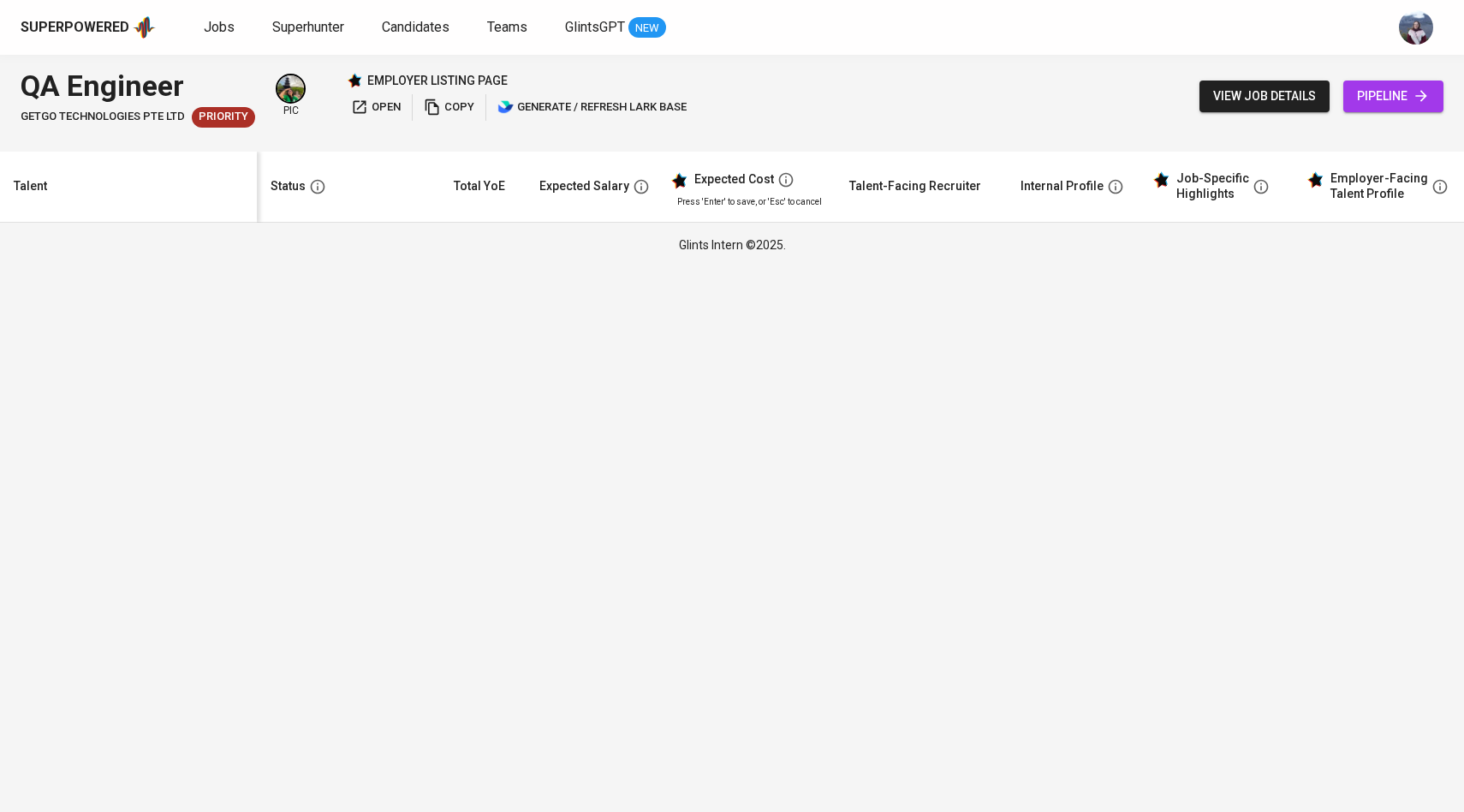
click at [1376, 98] on span "pipeline" at bounding box center [1394, 96] width 73 height 22
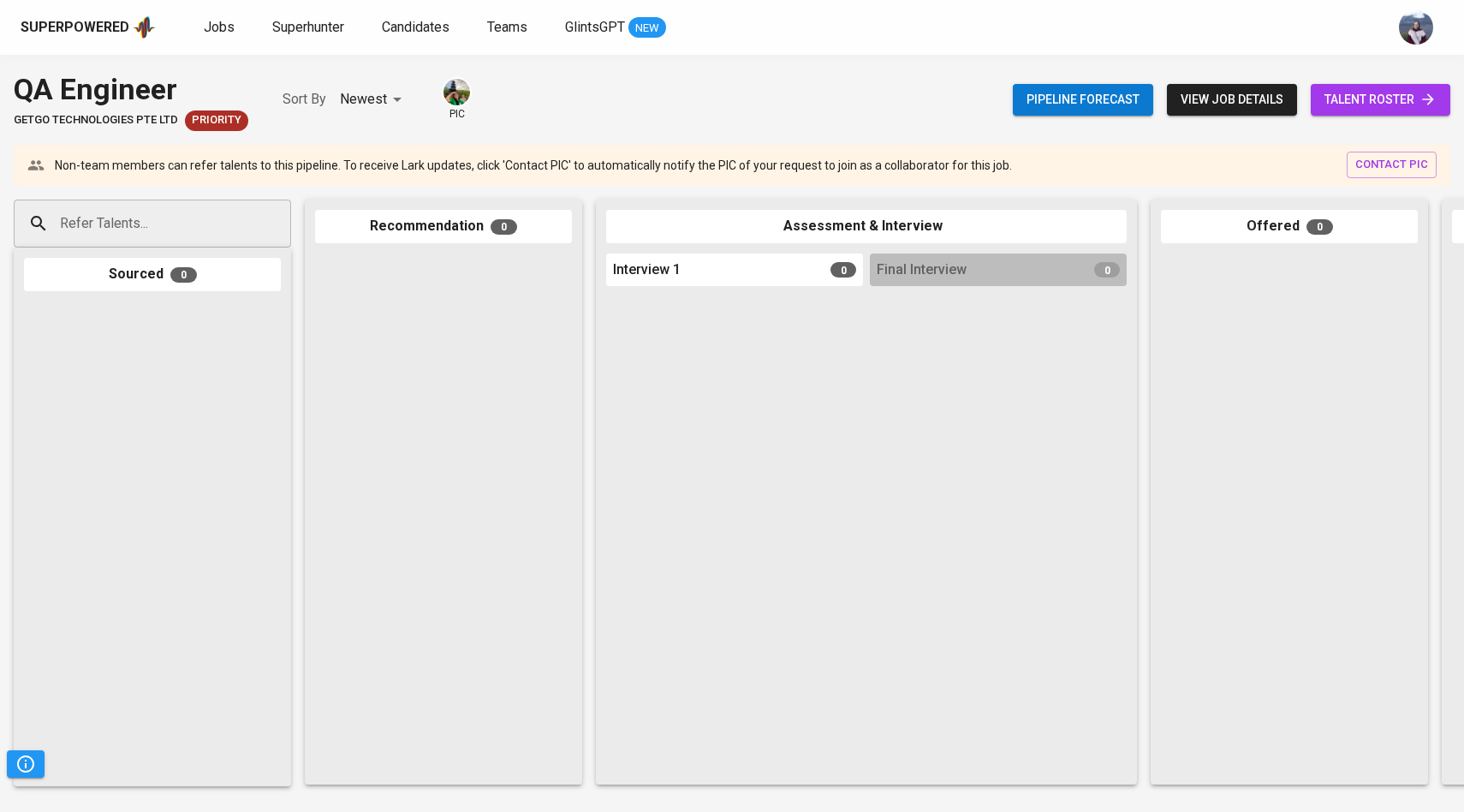
click at [1338, 109] on span "talent roster" at bounding box center [1381, 99] width 112 height 22
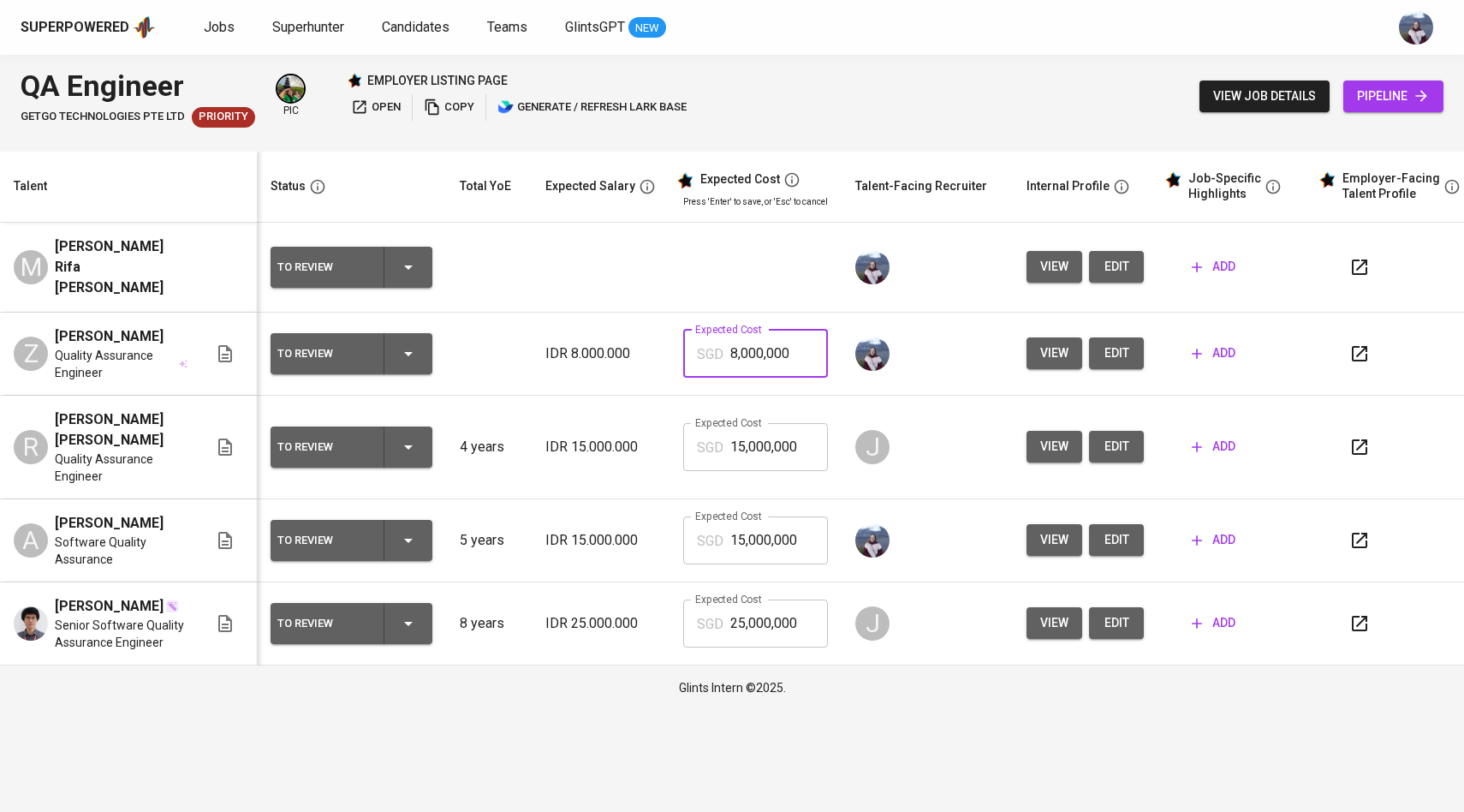
drag, startPoint x: 790, startPoint y: 334, endPoint x: 619, endPoint y: 335, distance: 171.0
click at [619, 335] on tr "Z [PERSON_NAME] Quality Assurance Engineer To Review IDR 8.000.000 Expected Cos…" at bounding box center [741, 354] width 1483 height 83
type input "12,000,000"
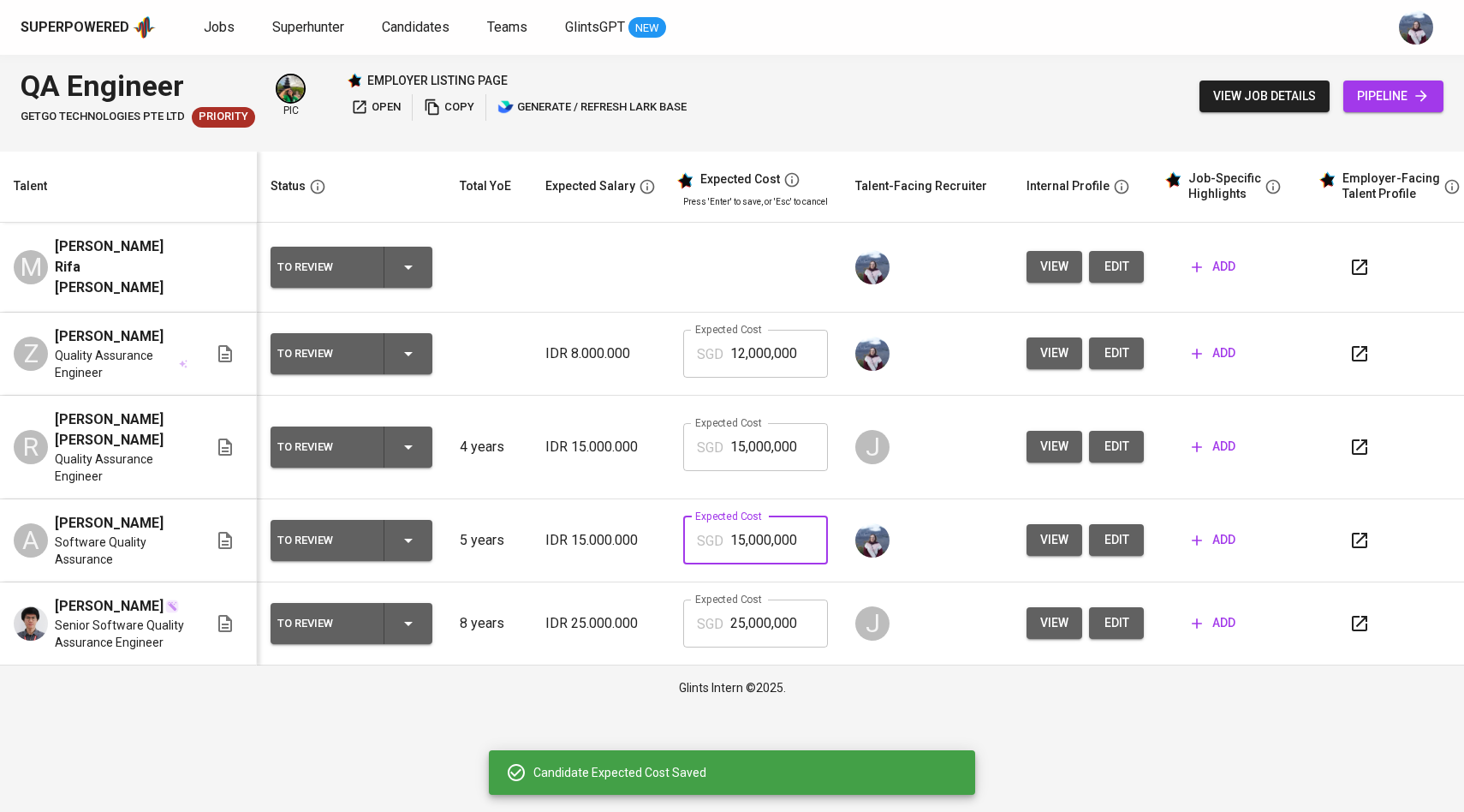
drag, startPoint x: 804, startPoint y: 506, endPoint x: 692, endPoint y: 506, distance: 112.0
click at [692, 516] on div "SGD 15,000,000 Expected Cost" at bounding box center [755, 540] width 145 height 48
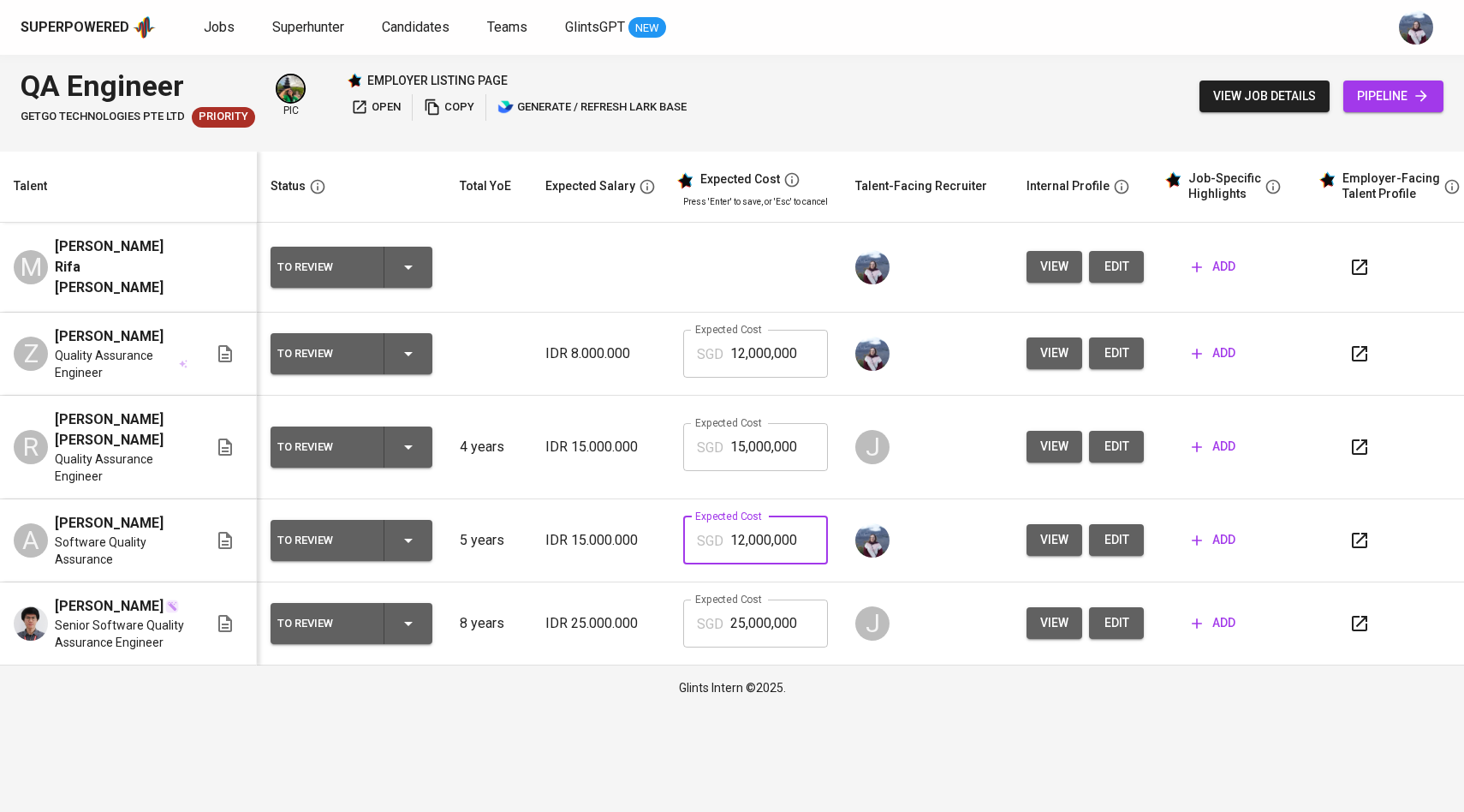
type input "12,000,000"
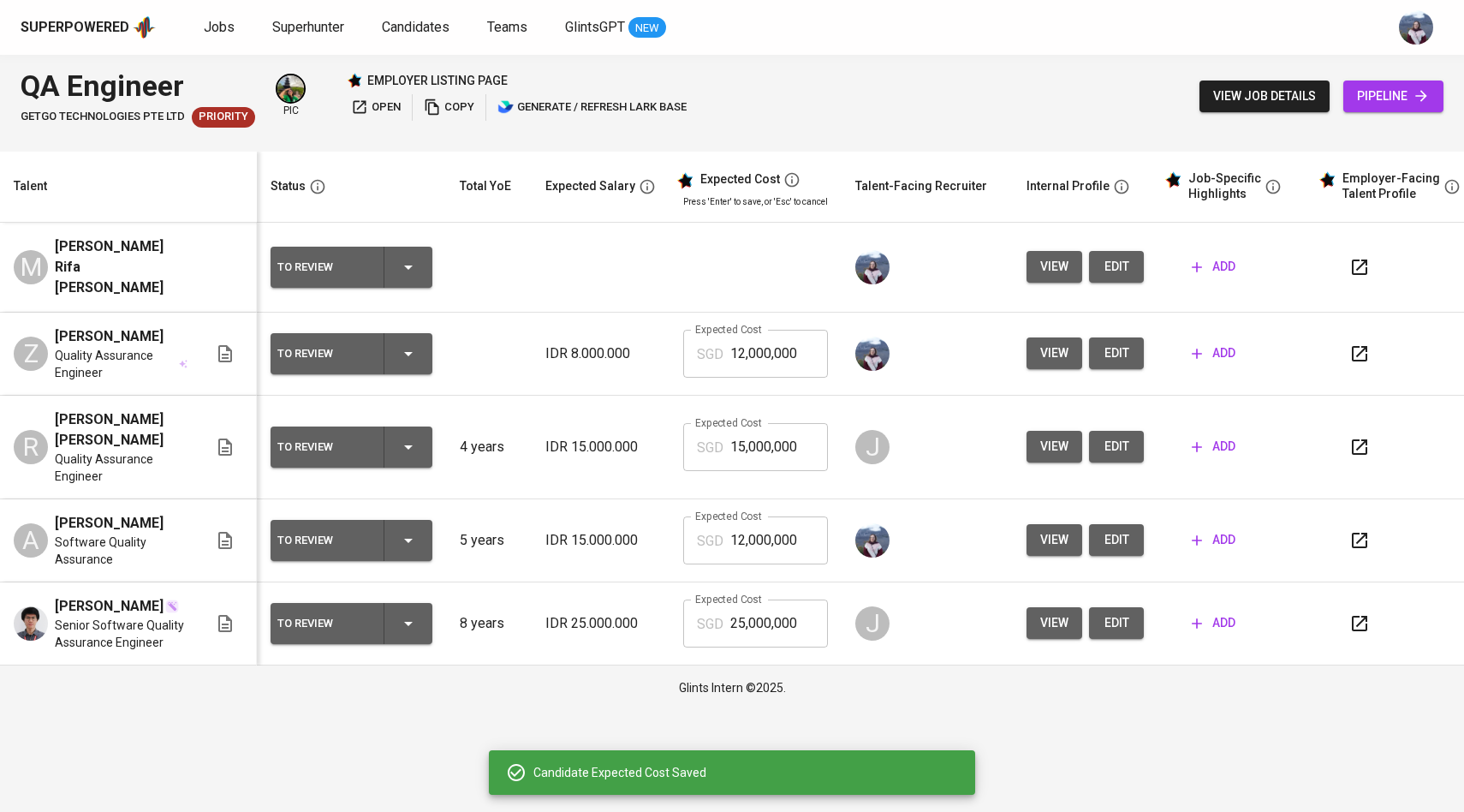
click at [1058, 529] on span "view" at bounding box center [1054, 540] width 28 height 22
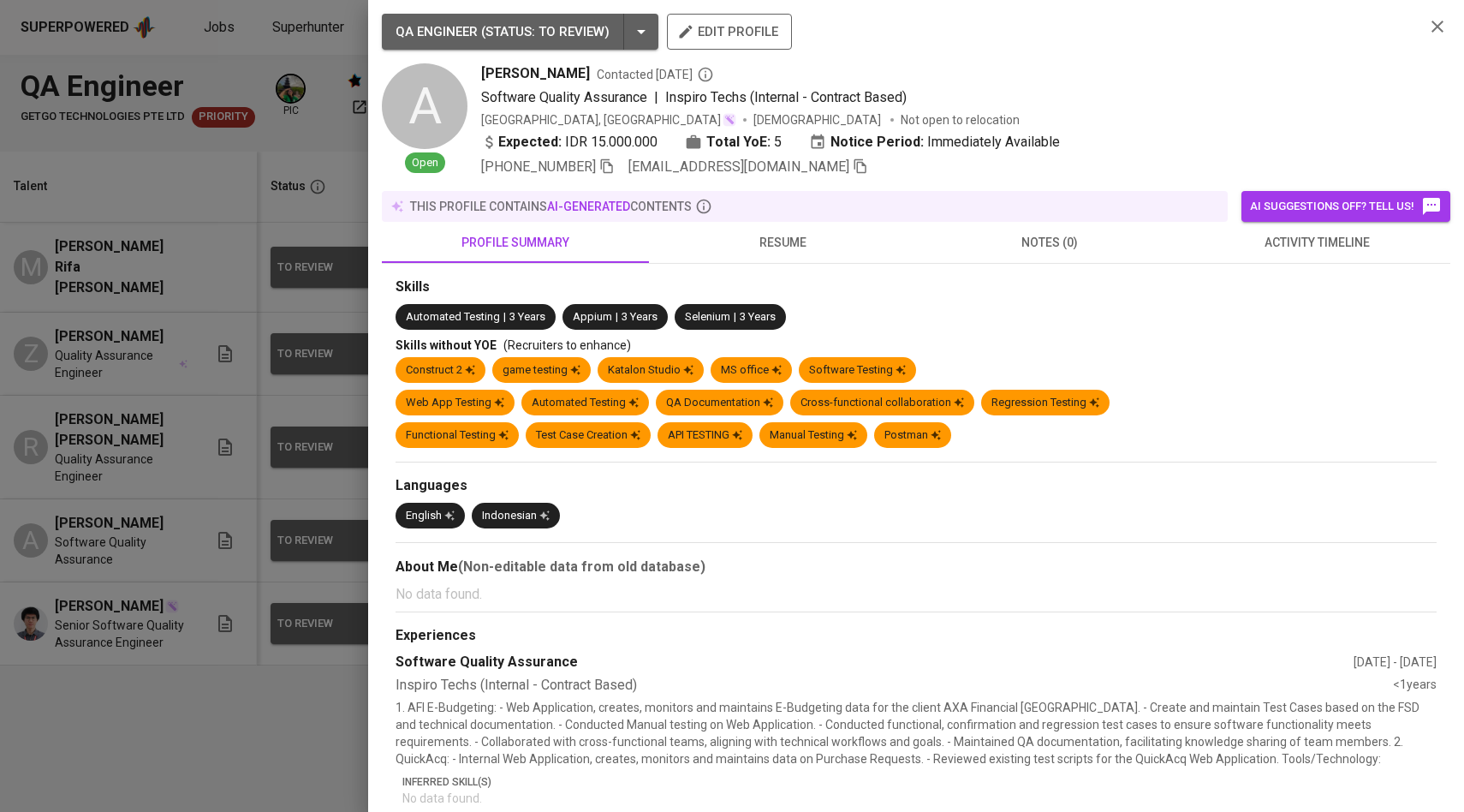
click at [240, 400] on div at bounding box center [732, 406] width 1464 height 812
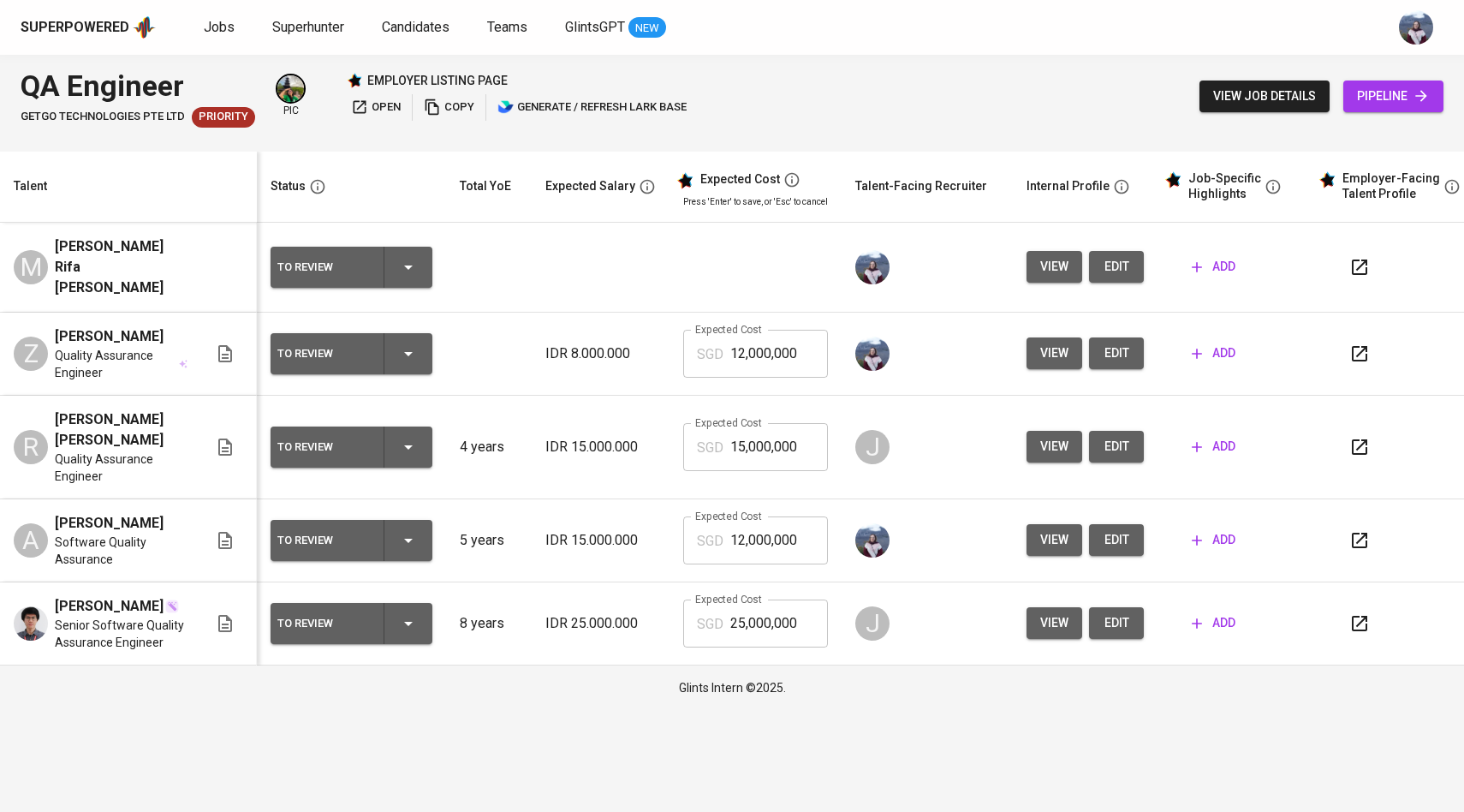
click at [1110, 263] on span "edit" at bounding box center [1116, 267] width 27 height 22
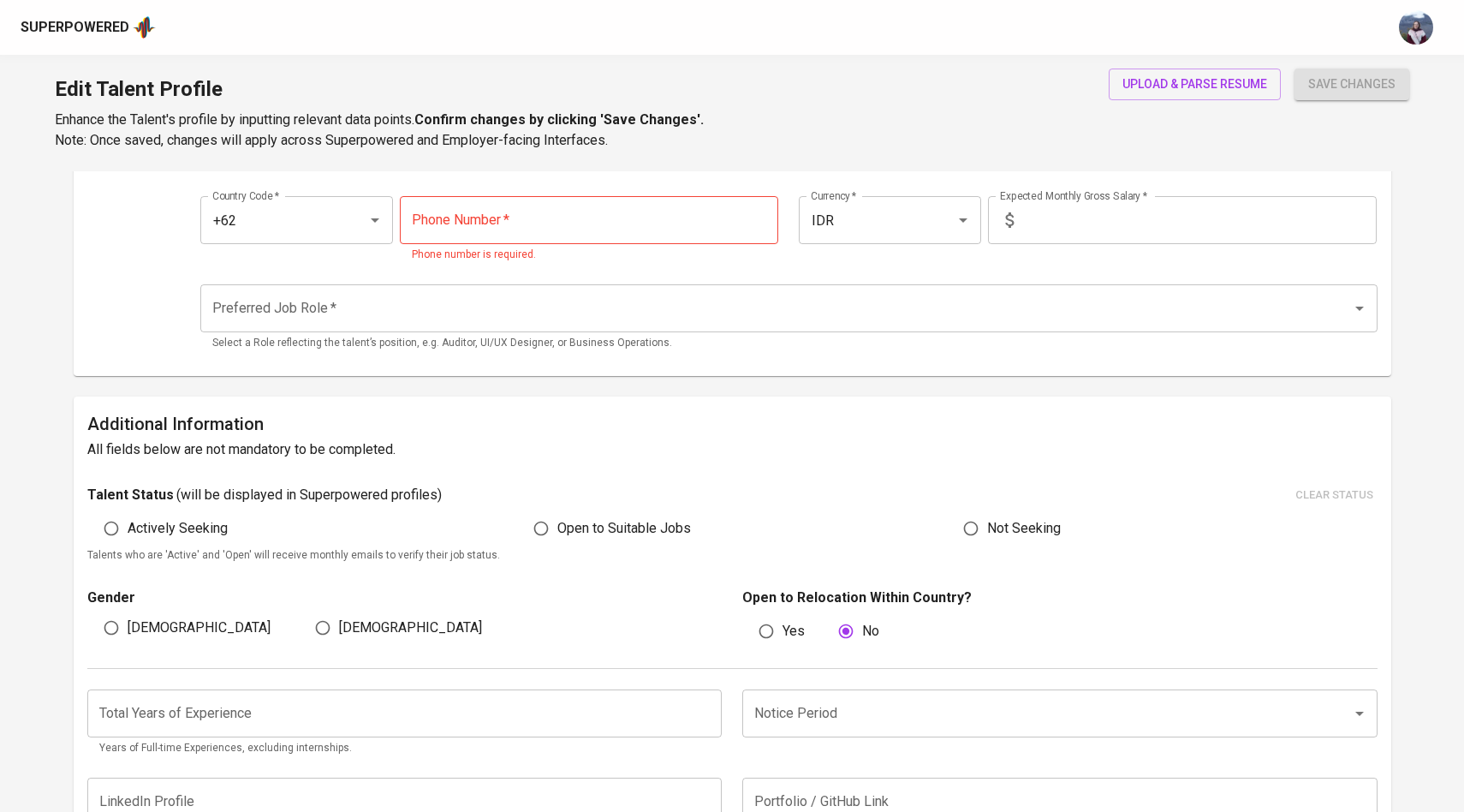
scroll to position [208, 0]
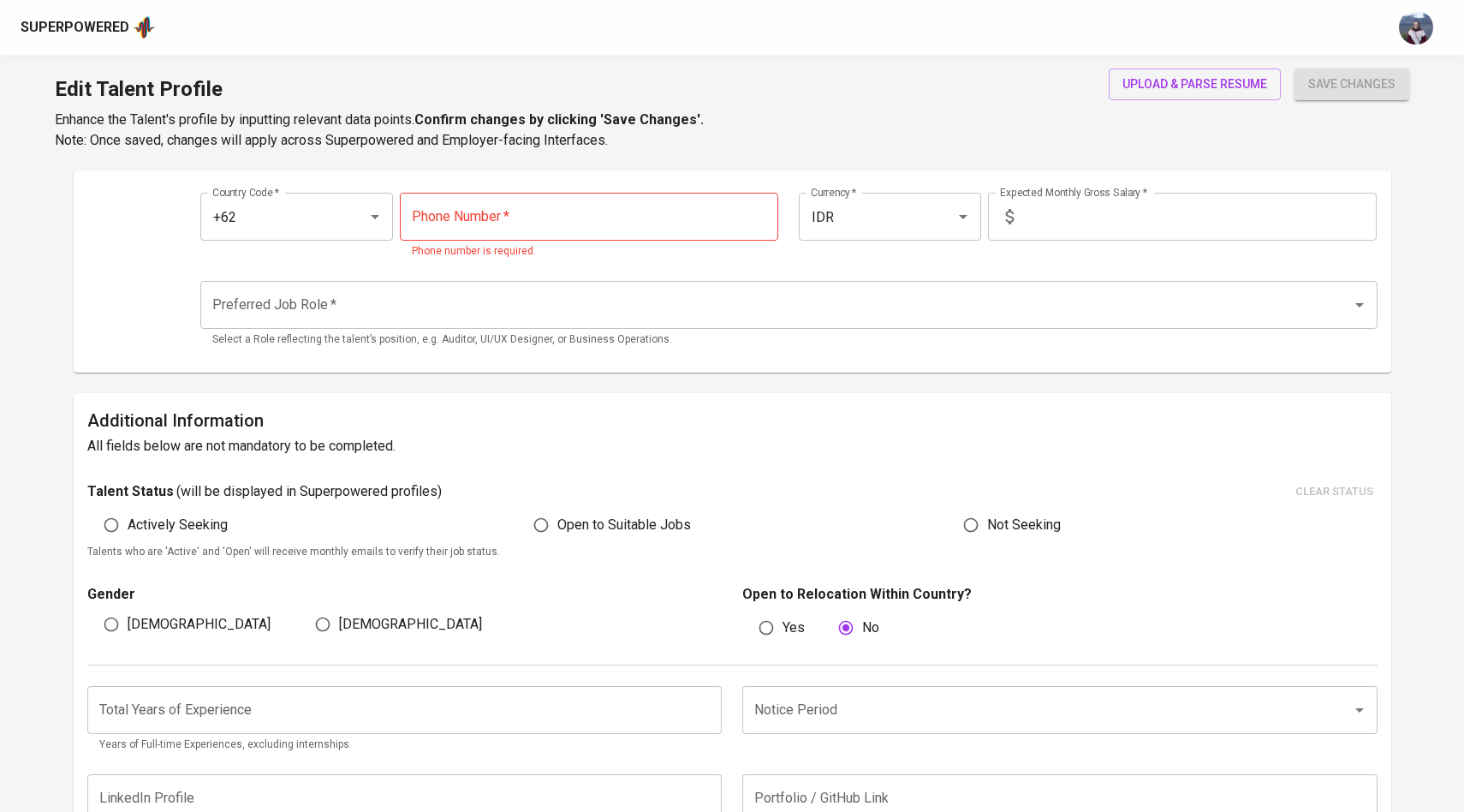
click at [1180, 103] on div "upload & parse resume" at bounding box center [1195, 109] width 172 height 82
click at [1186, 78] on span "upload & parse resume" at bounding box center [1195, 84] width 145 height 22
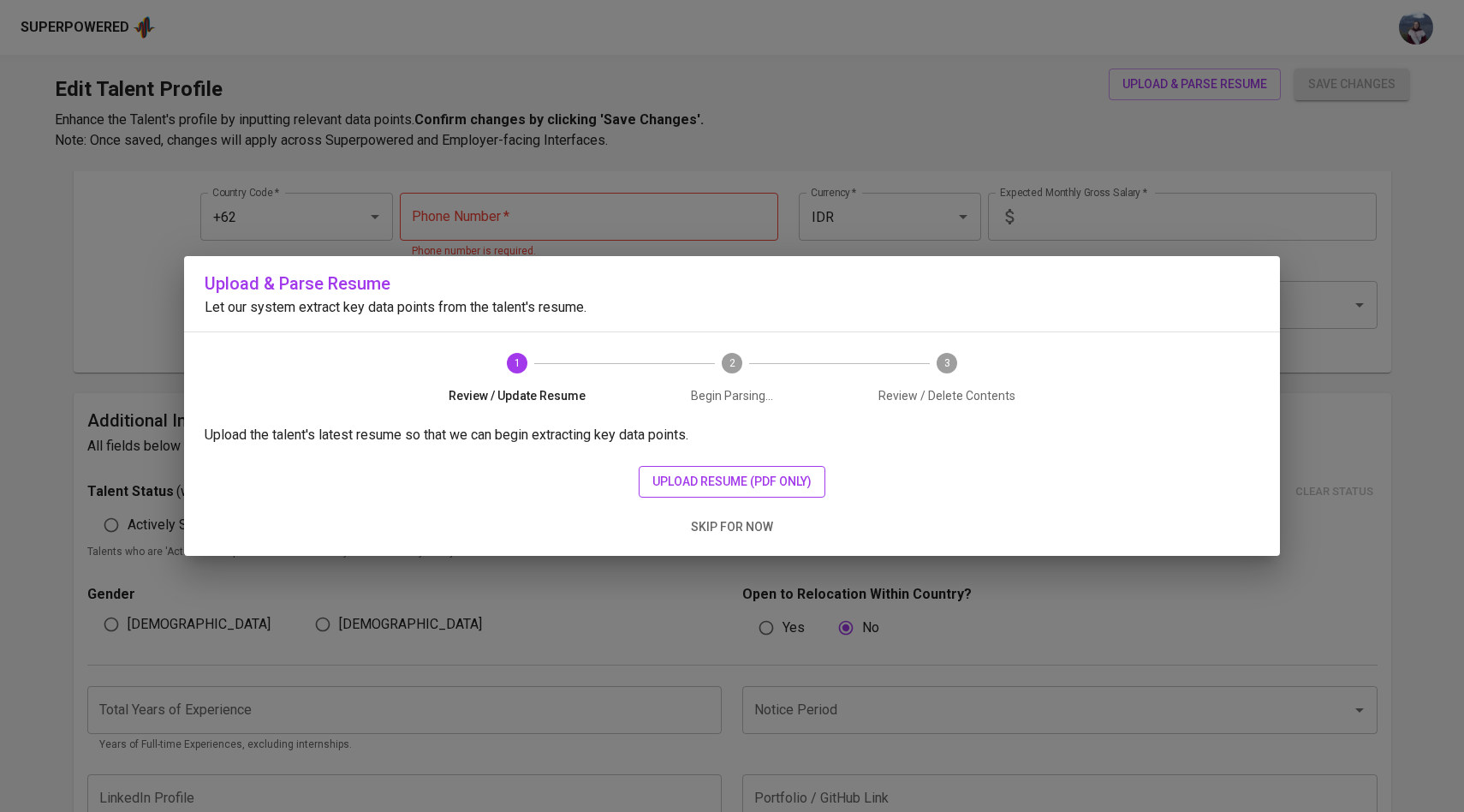
click at [686, 477] on span "upload resume (pdf only)" at bounding box center [732, 481] width 159 height 22
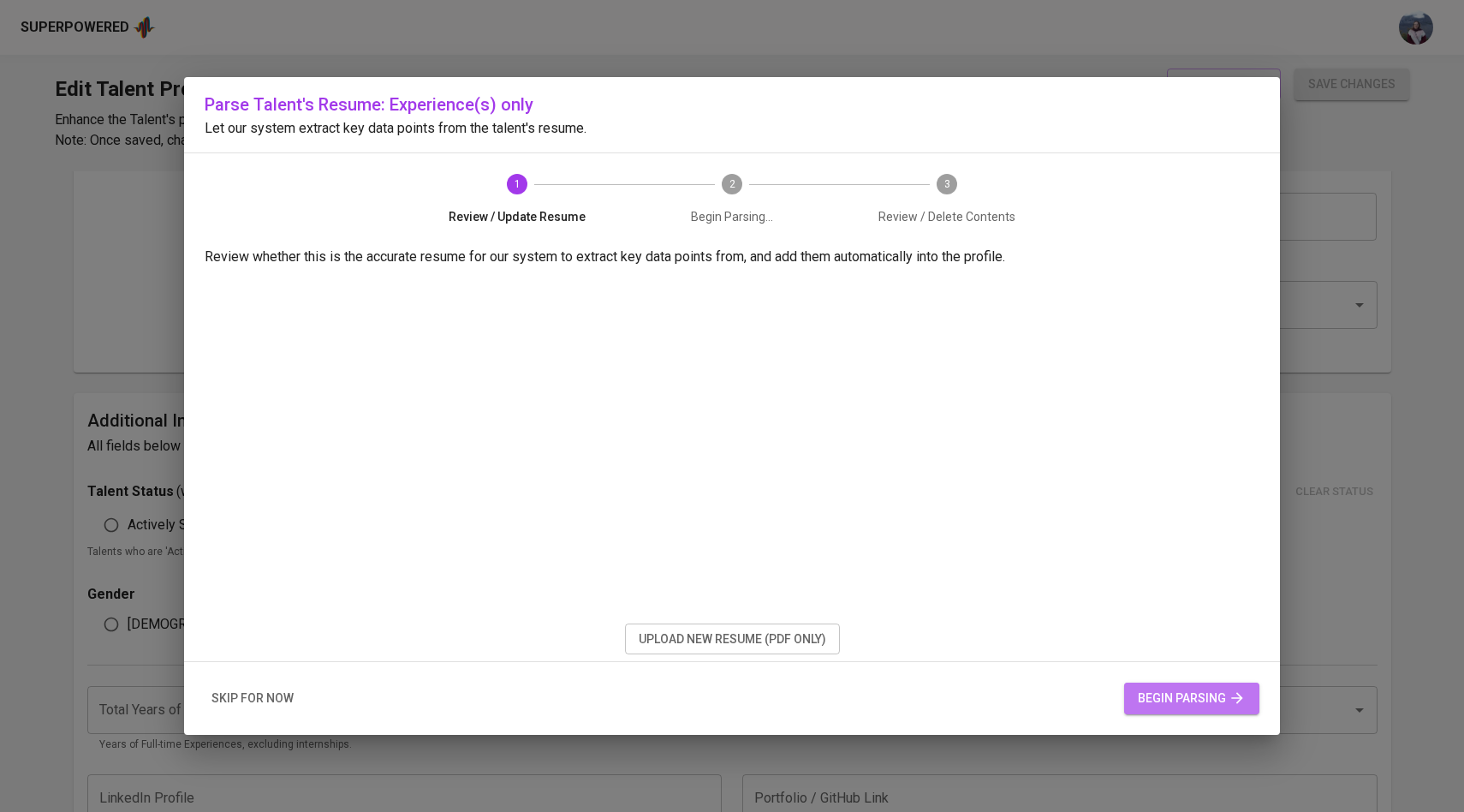
click at [1165, 699] on span "begin parsing" at bounding box center [1191, 698] width 108 height 22
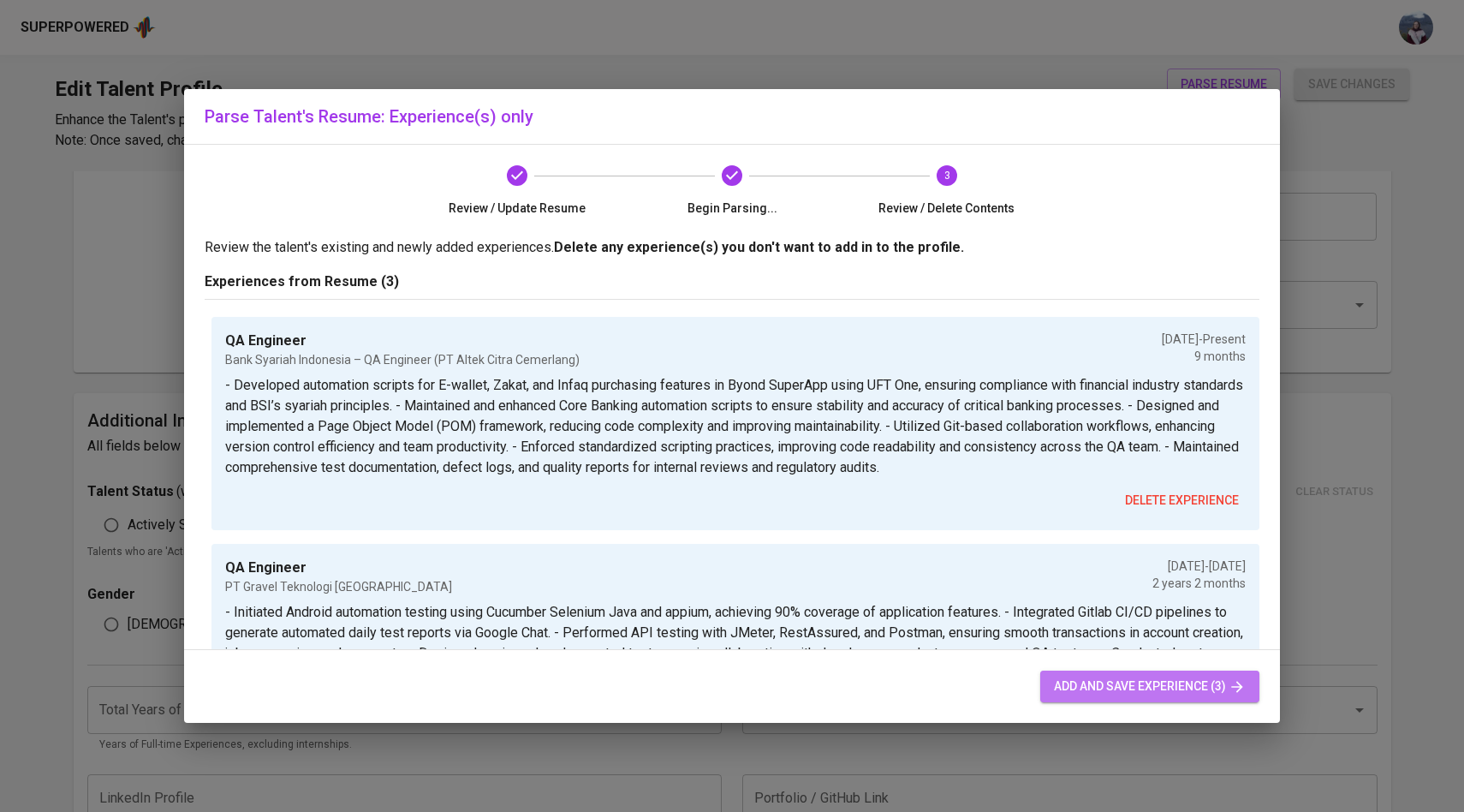
click at [1168, 693] on span "add and save experience (3)" at bounding box center [1150, 686] width 192 height 22
type input "+62"
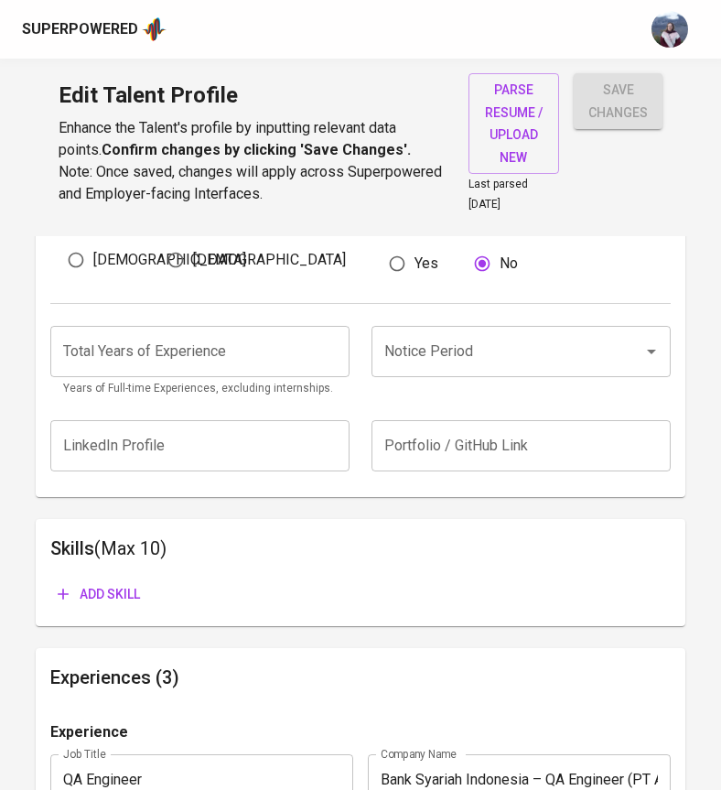
scroll to position [744, 0]
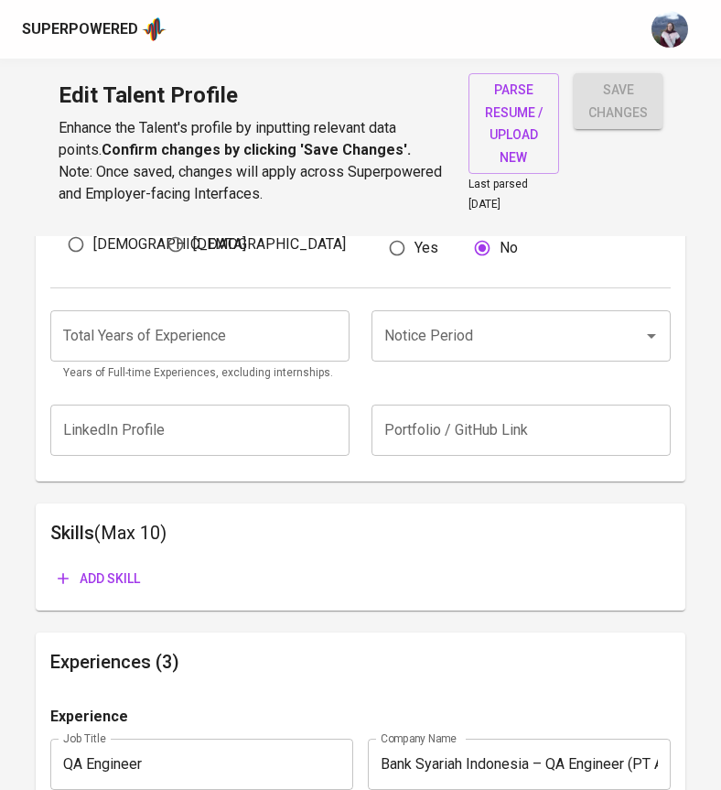
click at [502, 319] on input "Notice Period" at bounding box center [496, 336] width 232 height 35
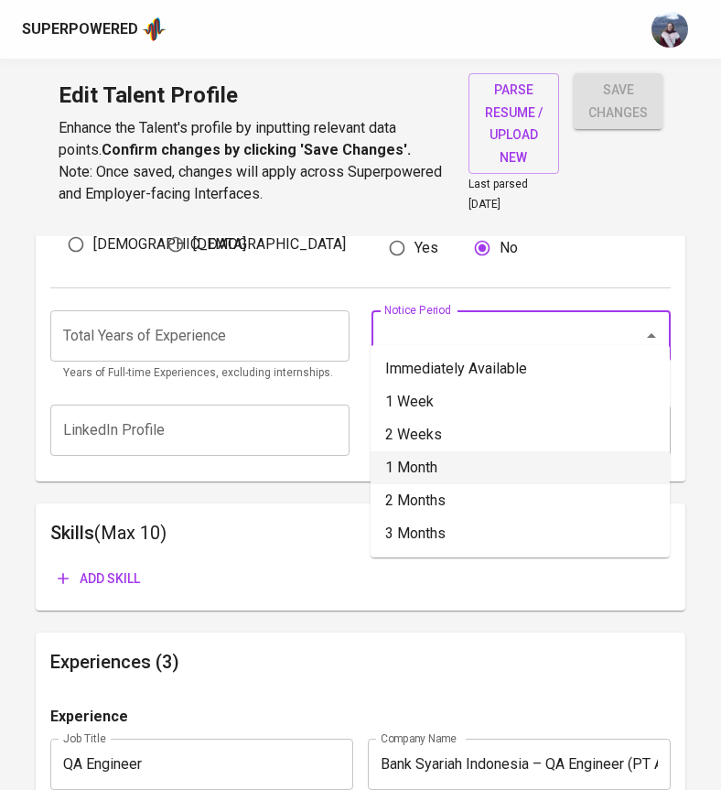
click at [477, 470] on li "1 Month" at bounding box center [520, 467] width 299 height 33
type input "1 Month"
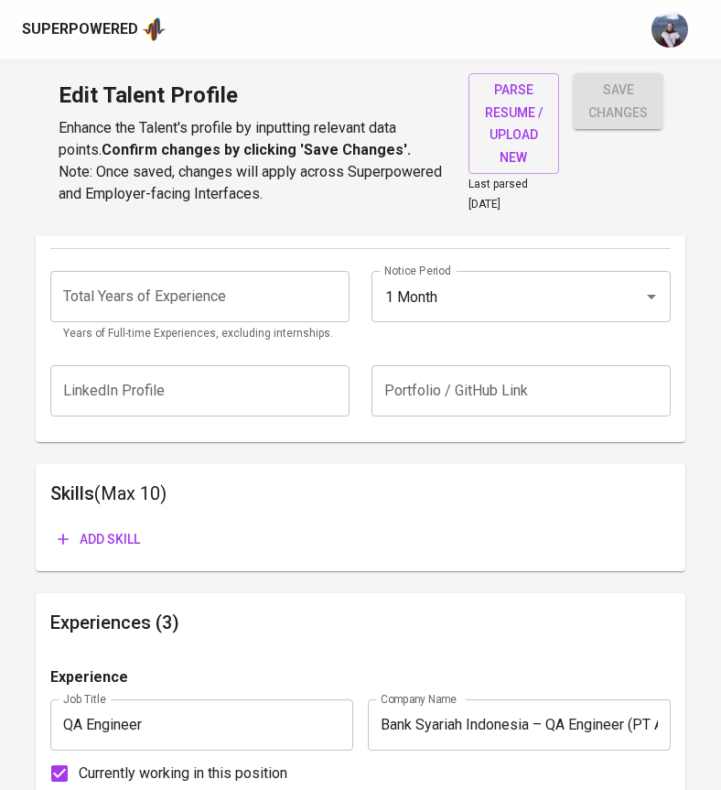
scroll to position [786, 0]
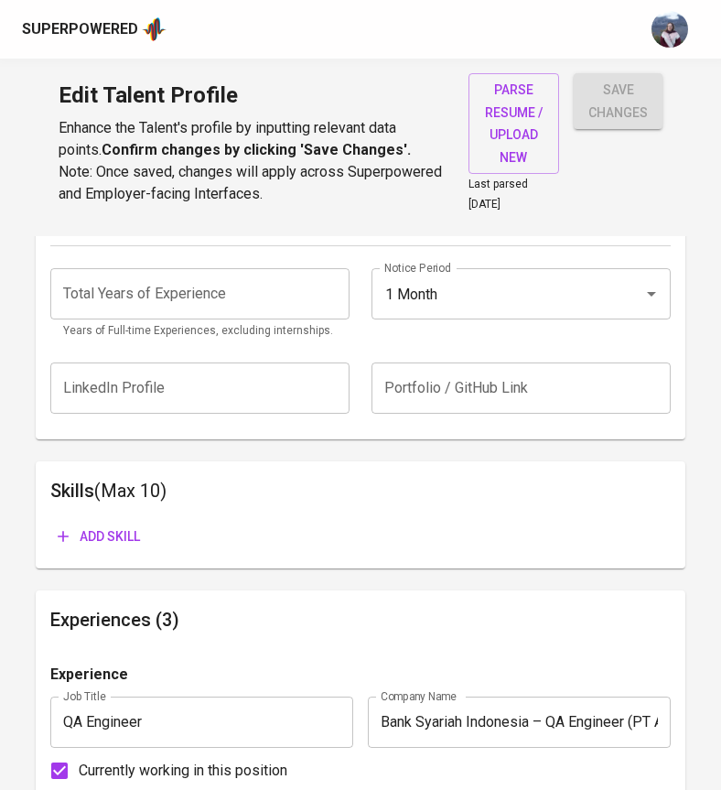
click at [254, 270] on input "number" at bounding box center [199, 293] width 299 height 51
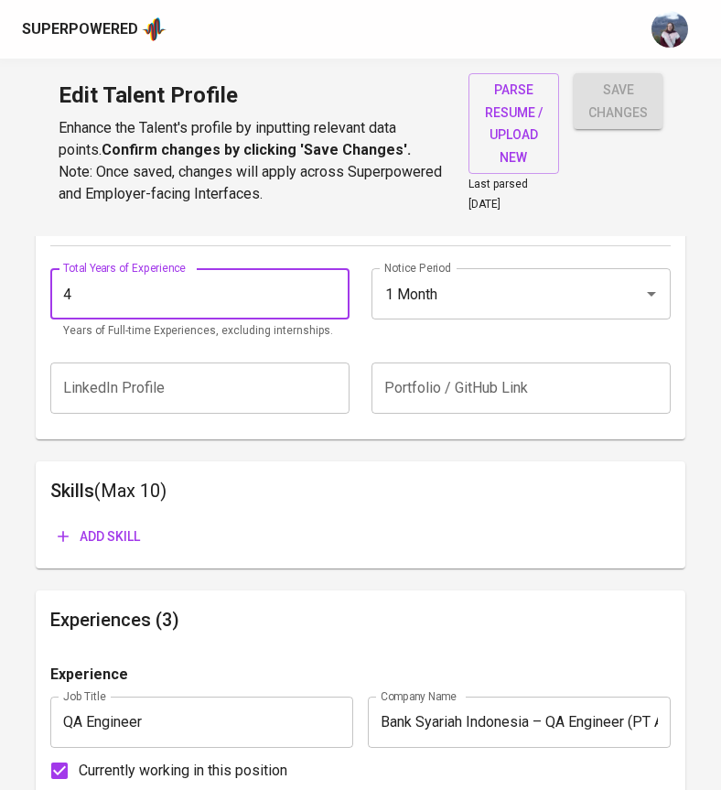
type input "4"
click at [294, 476] on h6 "Skills (Max 10)" at bounding box center [360, 490] width 620 height 29
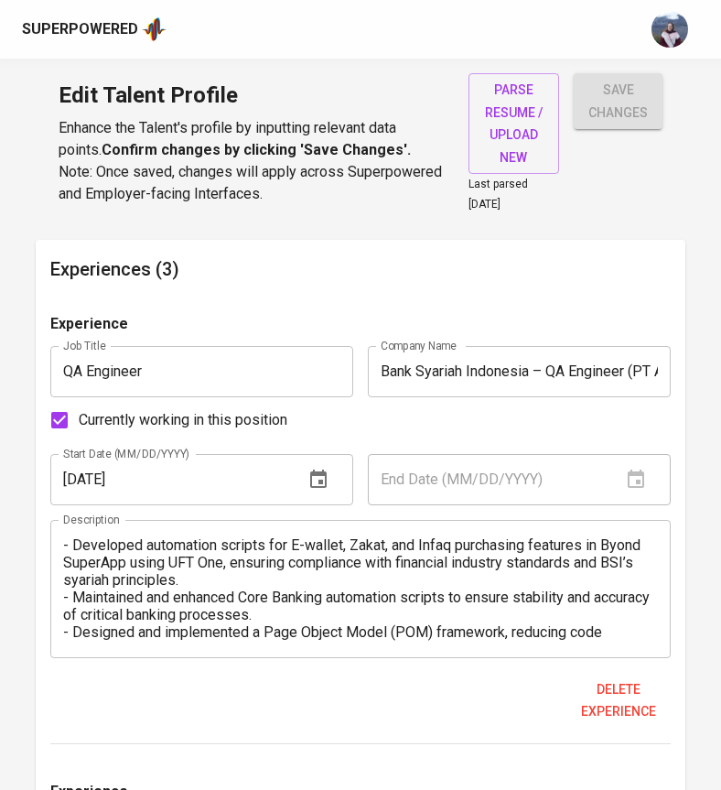
scroll to position [1132, 0]
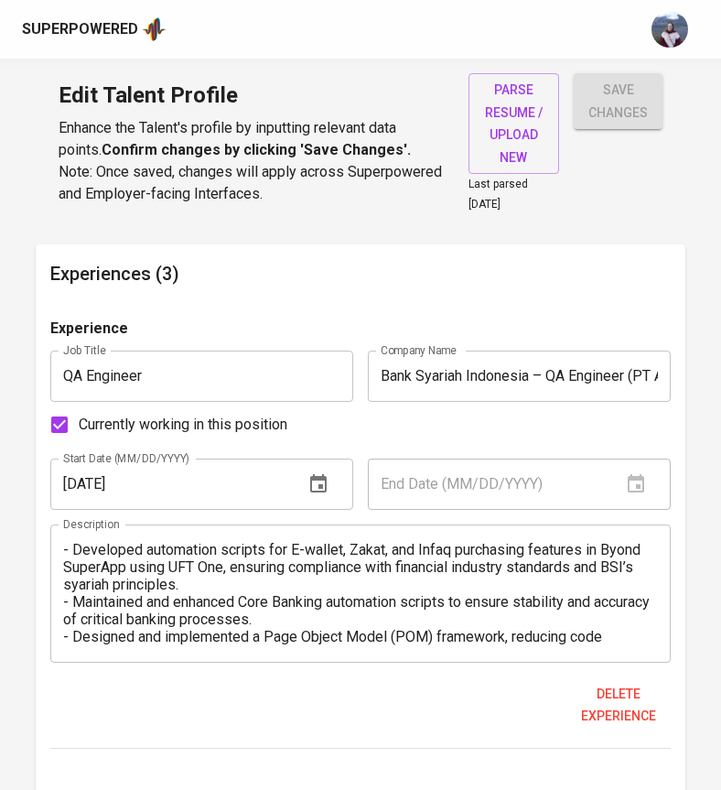
click at [629, 358] on input "Bank Syariah Indonesia – QA Engineer (PT Altek Citra Cemerlang)" at bounding box center [519, 376] width 303 height 51
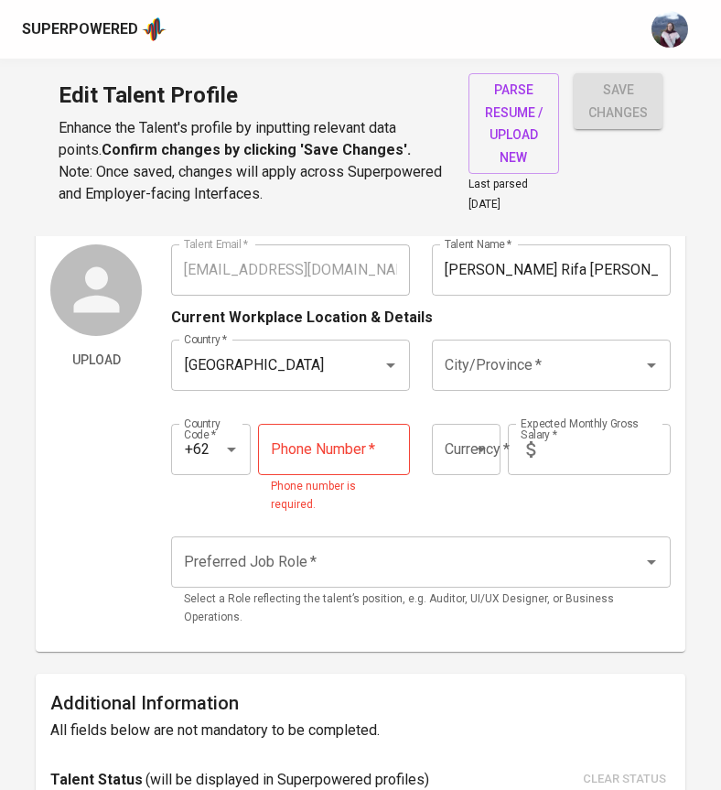
scroll to position [30, 0]
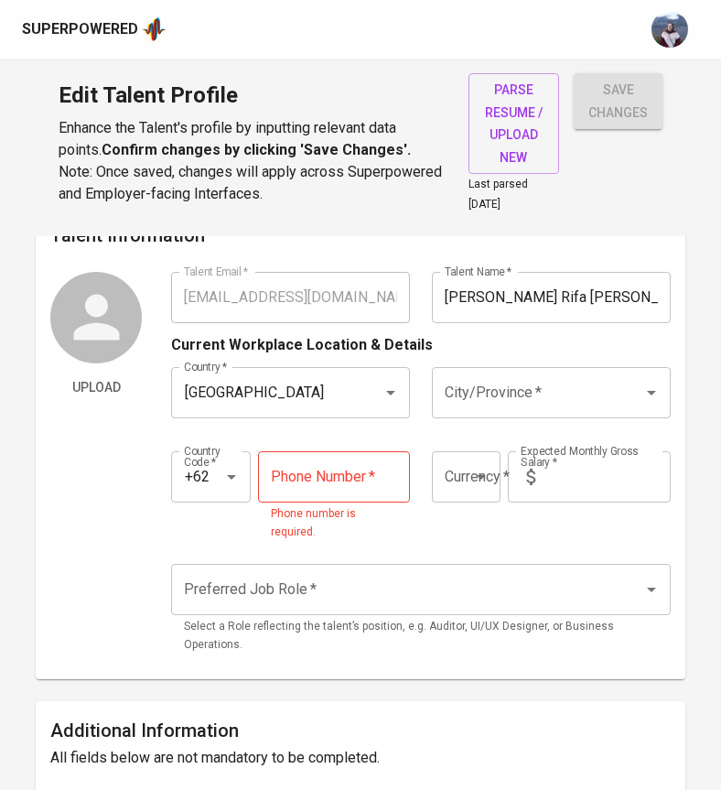
type input "Bank Syariah Indonesia – (PT Altek Citra Cemerlang)"
click at [319, 488] on input "tel" at bounding box center [334, 476] width 152 height 51
paste input "878-8191-4525"
type input "878-8191-4525"
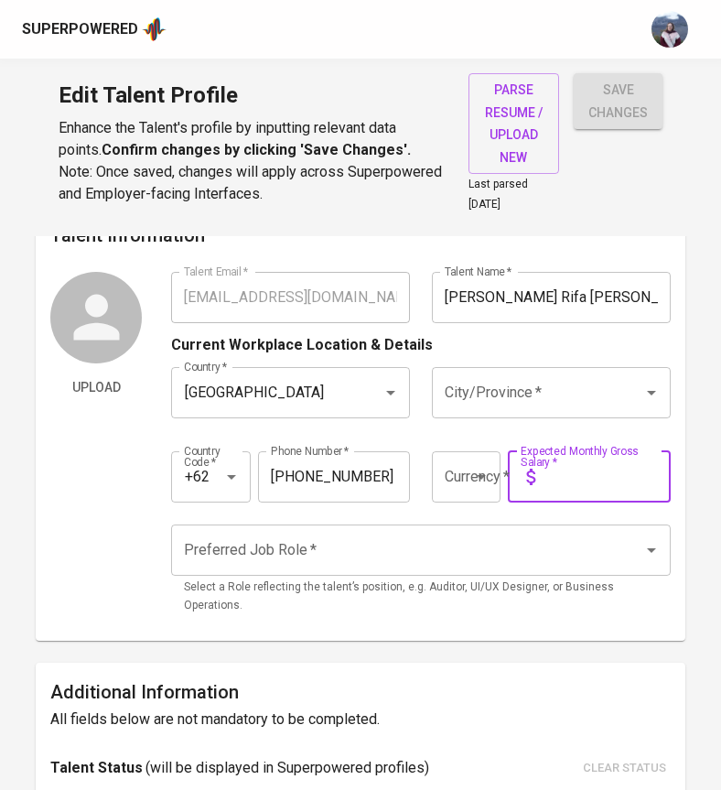
click at [579, 480] on input "text" at bounding box center [607, 476] width 128 height 51
click at [480, 475] on icon "Open" at bounding box center [481, 477] width 9 height 5
type input "12,000,000"
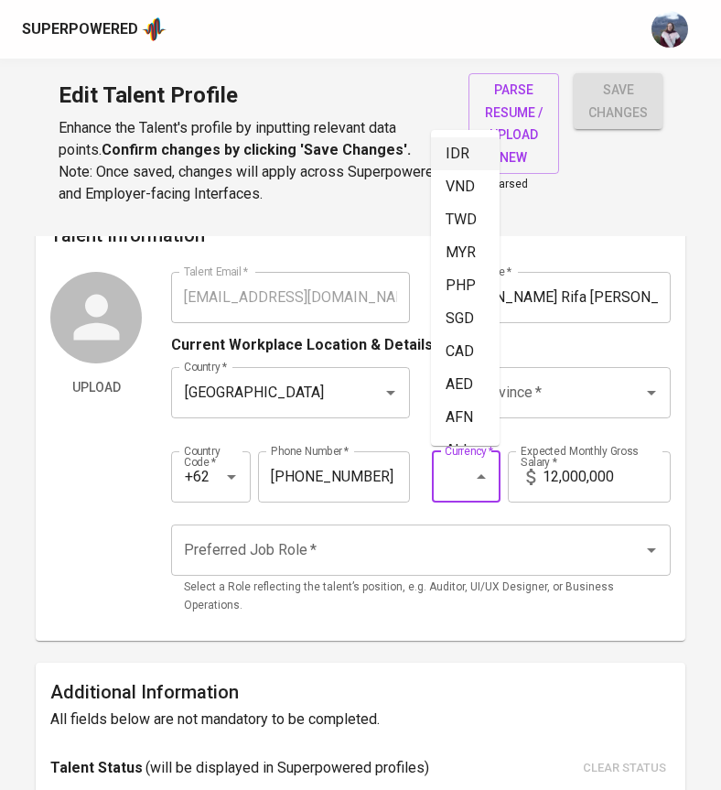
click at [464, 150] on li "IDR" at bounding box center [465, 153] width 69 height 33
type input "IDR"
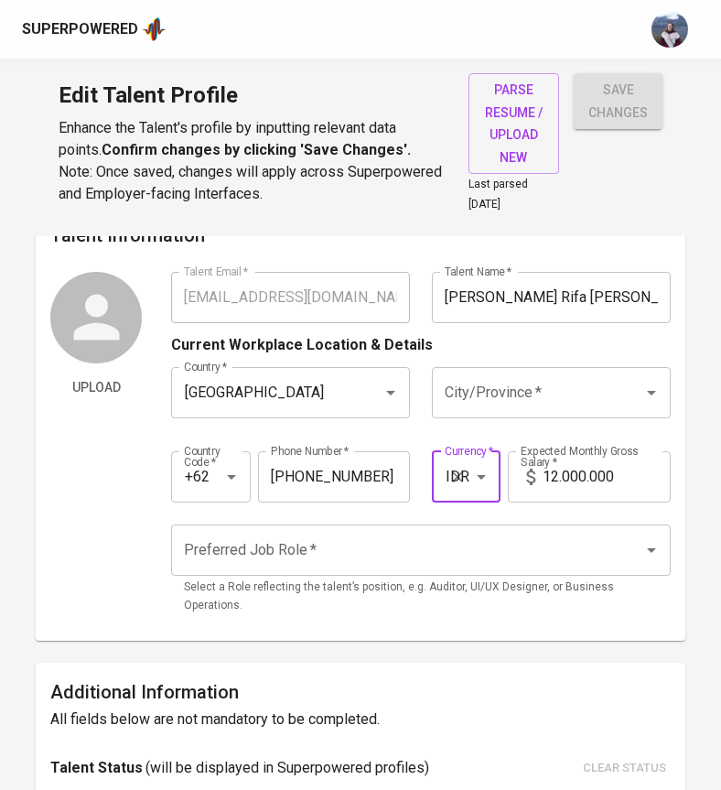
click at [470, 560] on input "Preferred Job Role   *" at bounding box center [394, 550] width 431 height 35
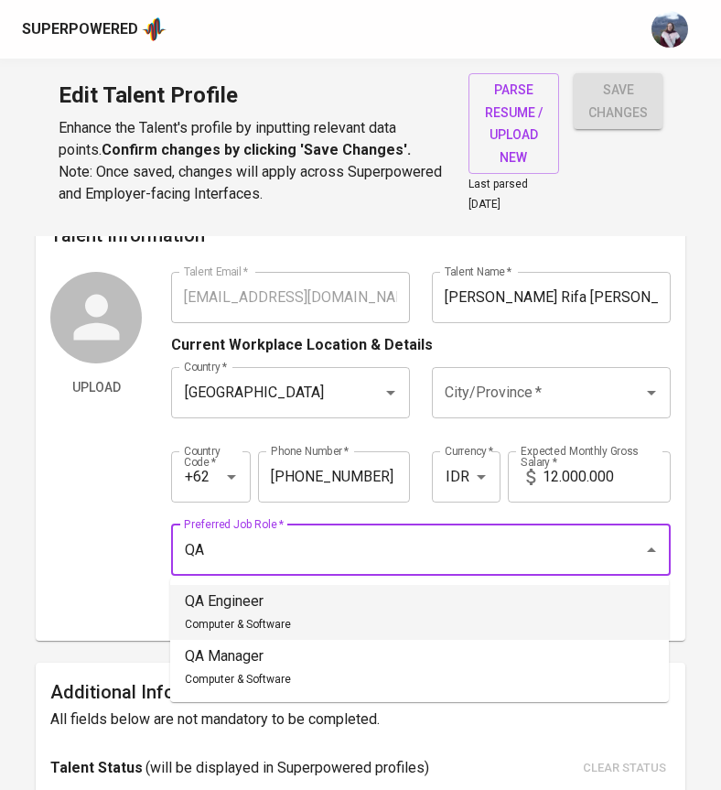
click at [407, 612] on li "QA Engineer Computer & Software" at bounding box center [419, 612] width 499 height 55
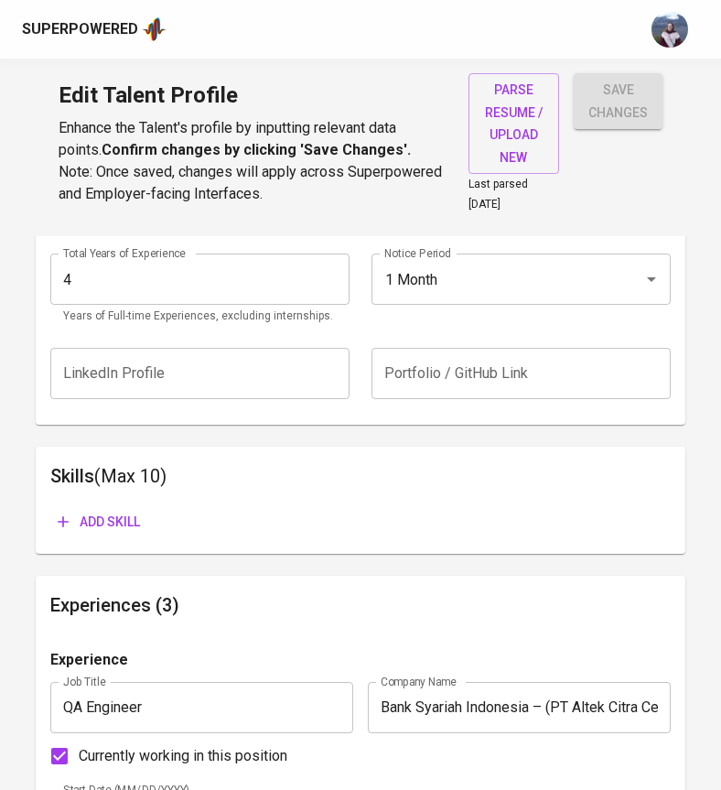
scroll to position [738, 0]
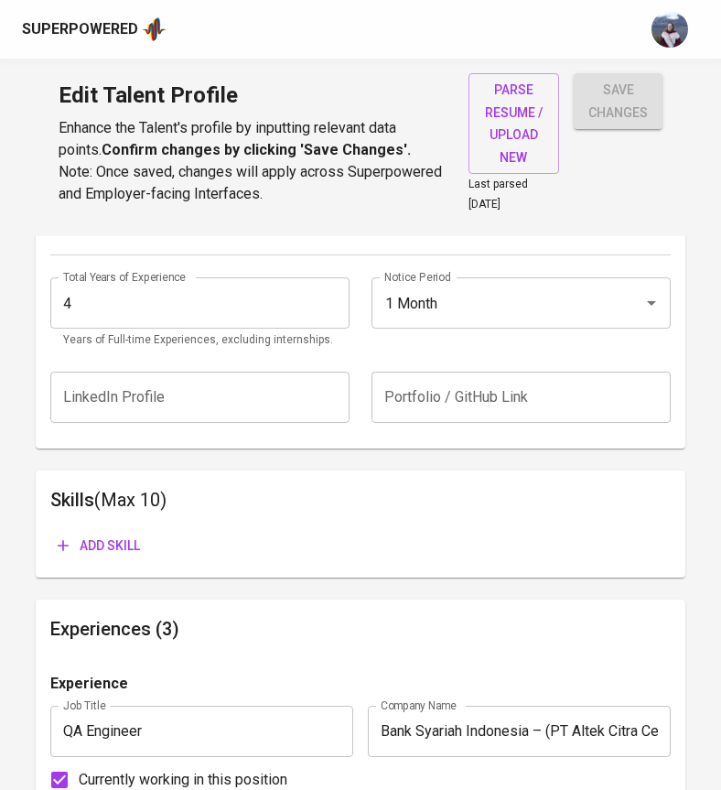
type input "QA Engineer"
click at [109, 534] on span "Add skill" at bounding box center [99, 545] width 82 height 23
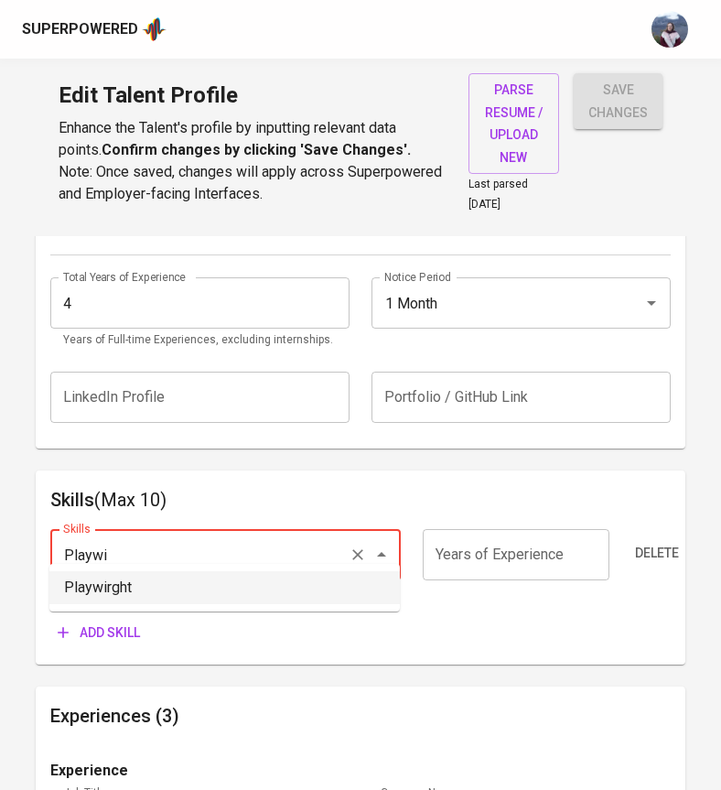
click at [141, 577] on li "Playwirght" at bounding box center [224, 587] width 351 height 33
type input "Playwirght"
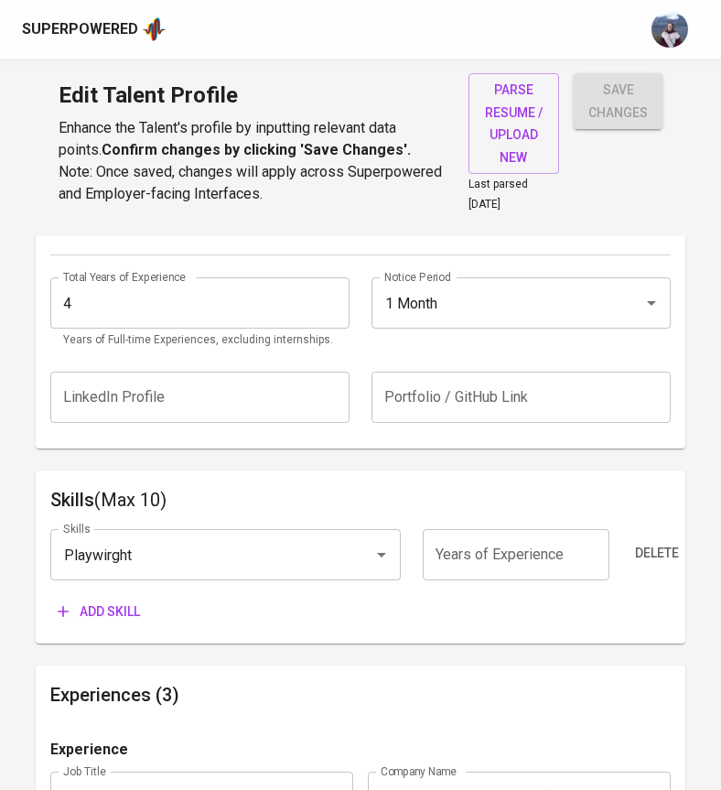
click at [118, 600] on span "Add skill" at bounding box center [99, 611] width 82 height 23
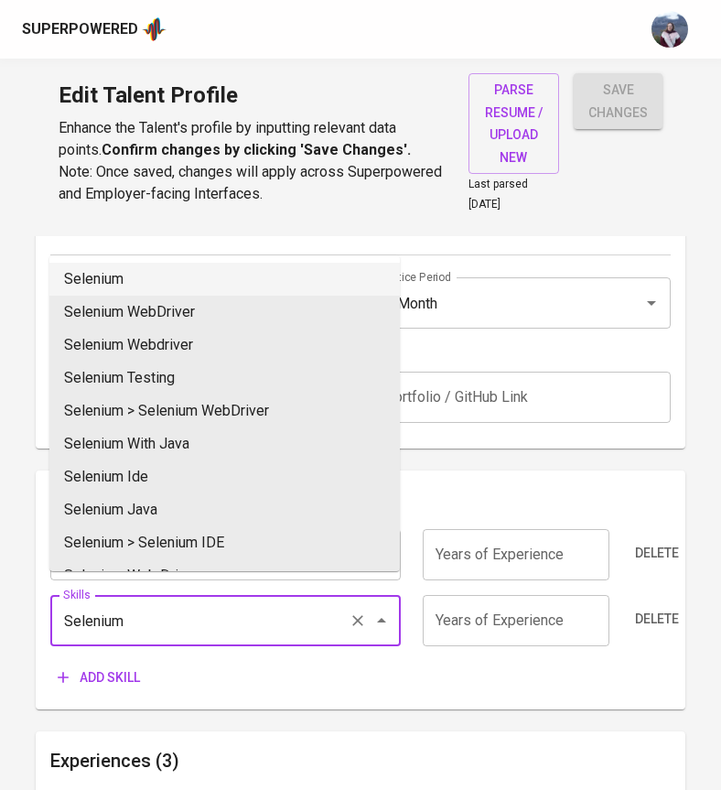
click at [148, 264] on li "Selenium" at bounding box center [224, 279] width 351 height 33
type input "Selenium"
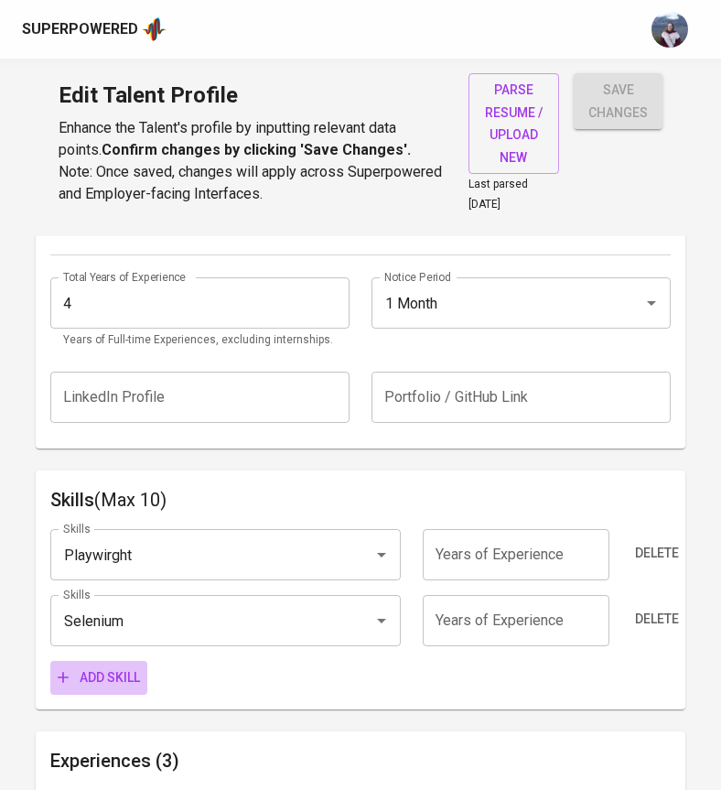
click at [131, 666] on span "Add skill" at bounding box center [99, 677] width 82 height 23
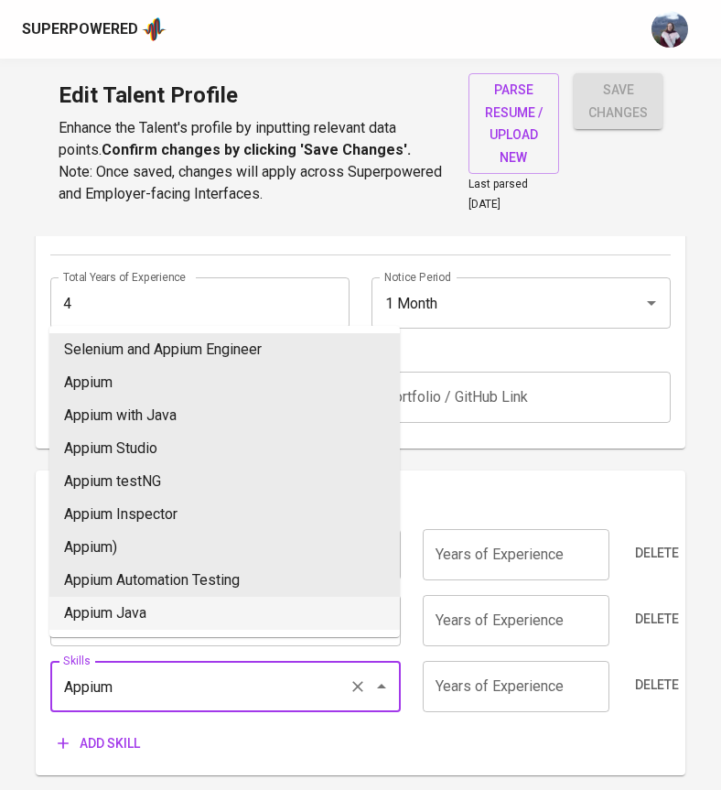
scroll to position [795, 0]
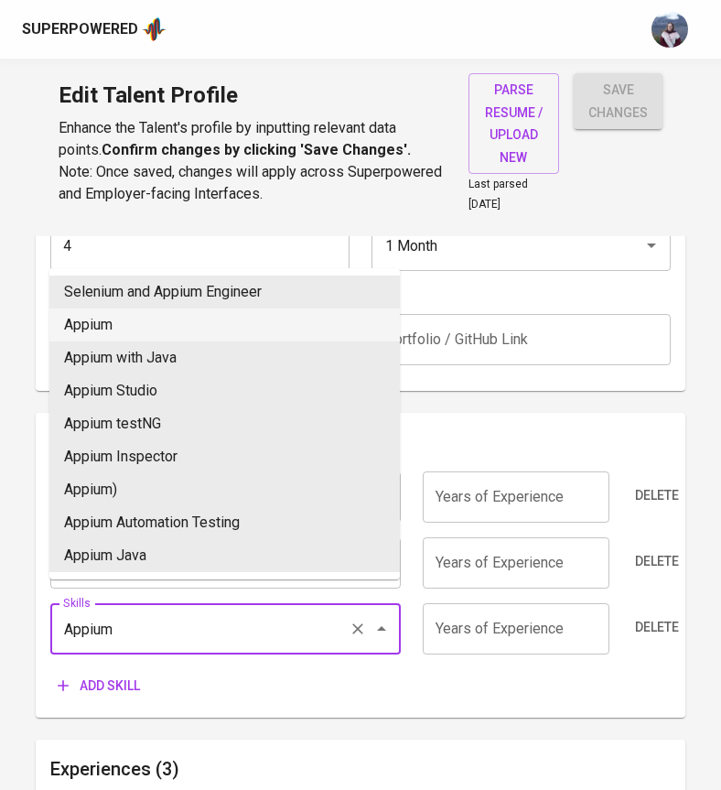
click at [134, 334] on li "Appium" at bounding box center [224, 324] width 351 height 33
type input "Appium"
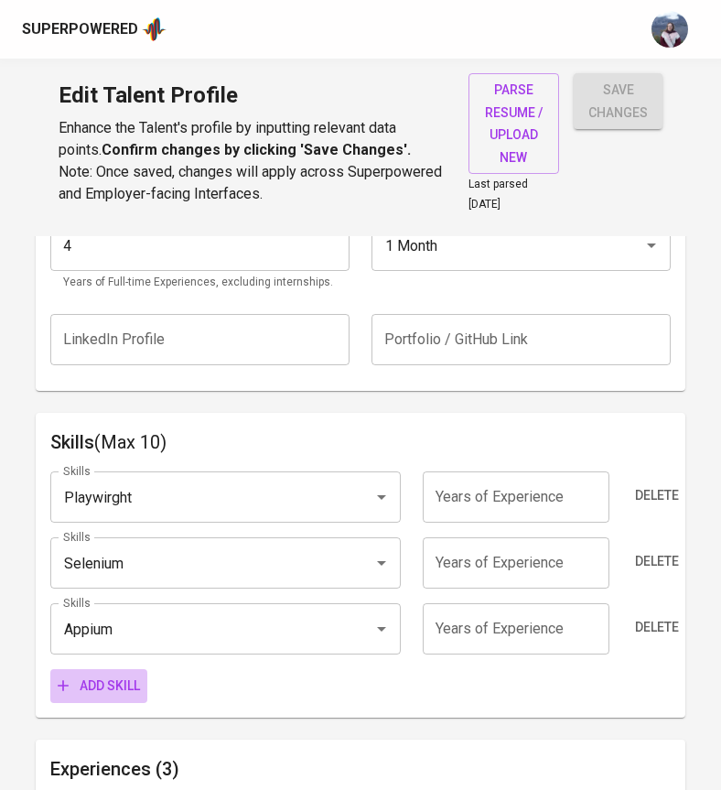
click at [130, 675] on span "Add skill" at bounding box center [99, 686] width 82 height 23
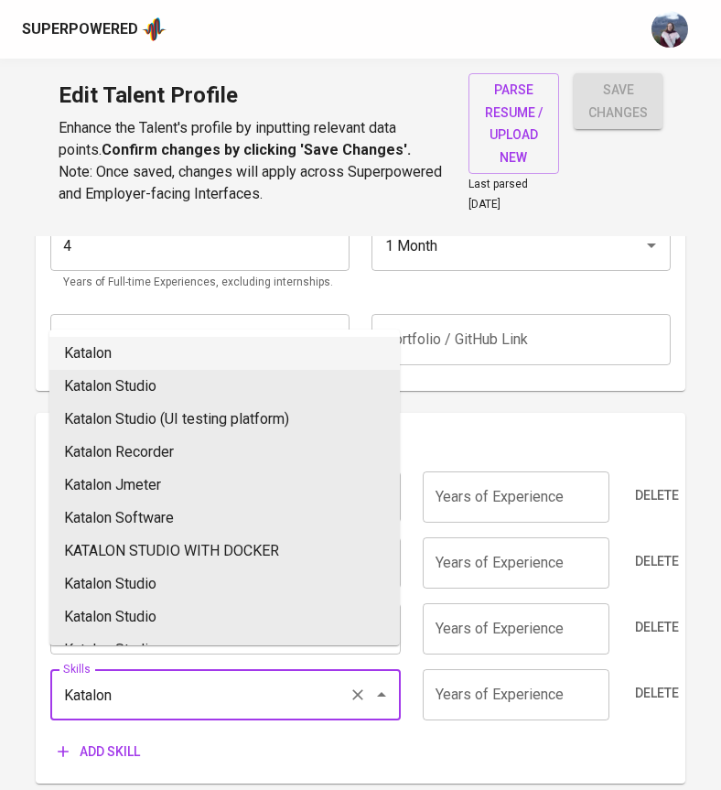
click at [206, 356] on li "Katalon" at bounding box center [224, 353] width 351 height 33
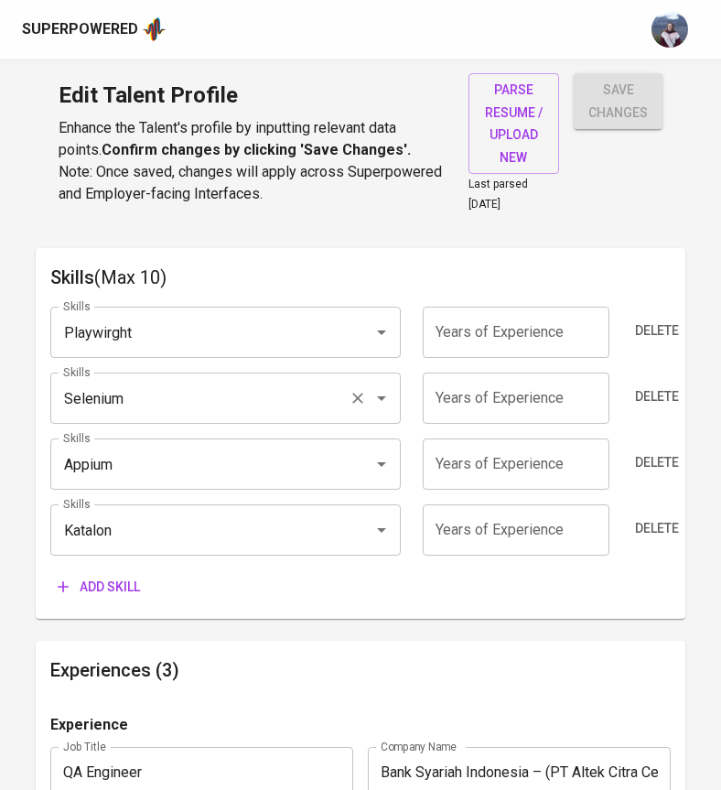
scroll to position [961, 0]
click at [265, 512] on input "Katalon" at bounding box center [200, 529] width 283 height 35
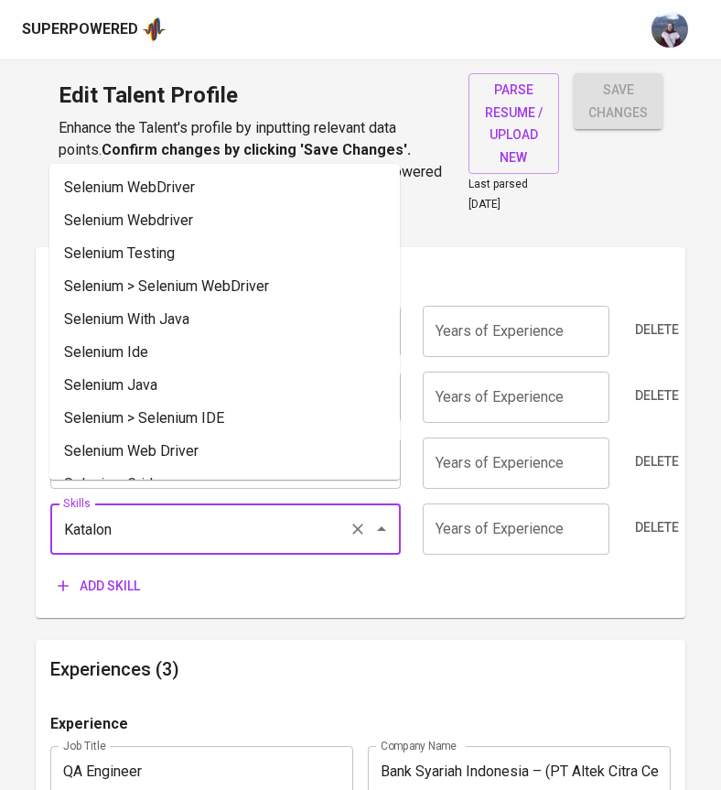
click at [265, 512] on input "Katalon" at bounding box center [200, 529] width 283 height 35
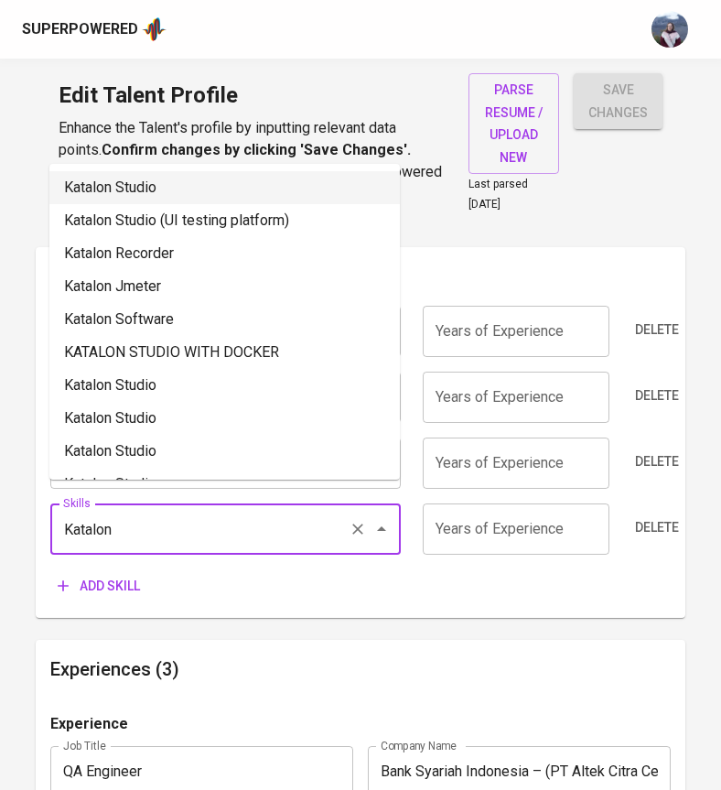
click at [150, 176] on li "Katalon Studio" at bounding box center [224, 187] width 351 height 33
type input "Katalon Studio"
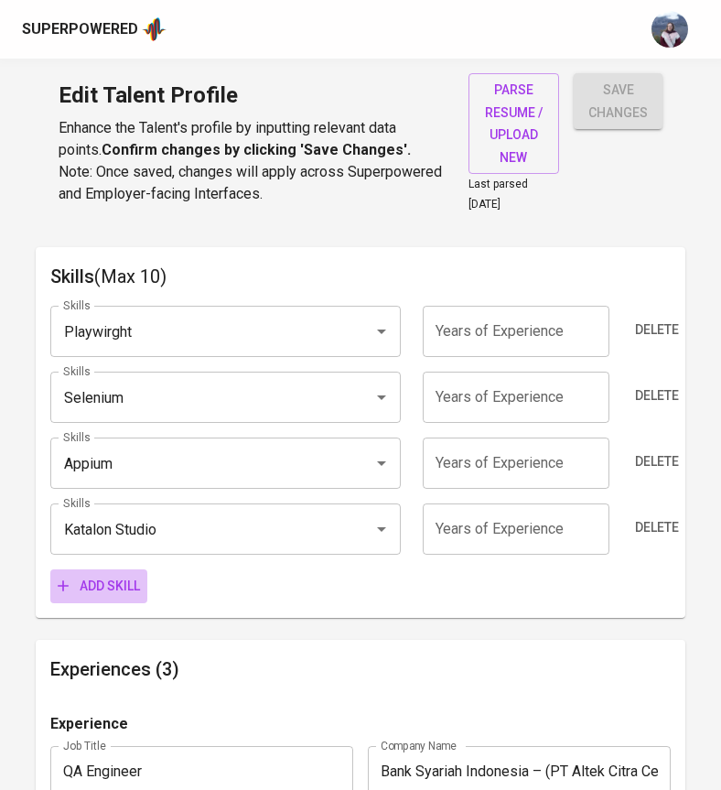
click at [115, 575] on span "Add skill" at bounding box center [99, 586] width 82 height 23
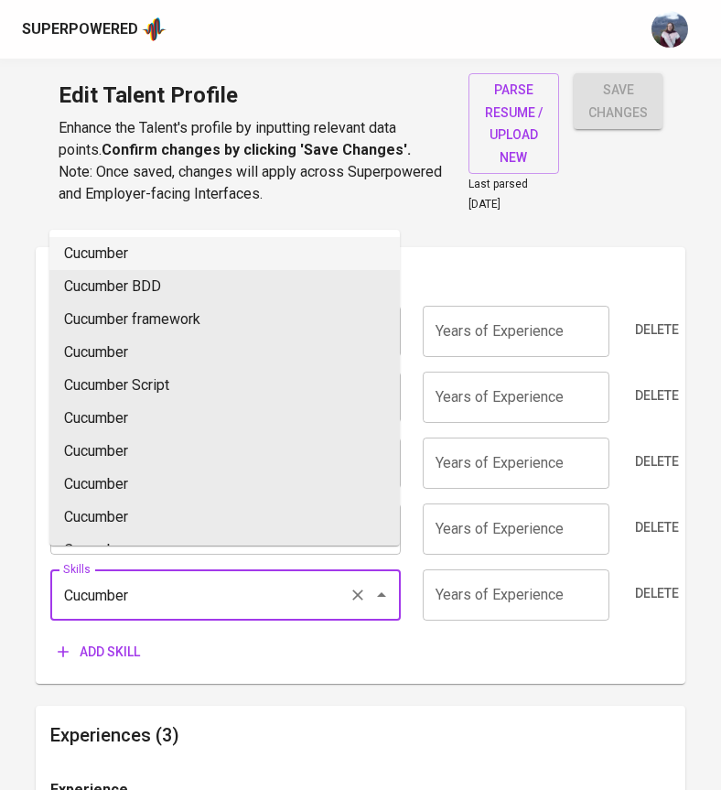
click at [161, 259] on li "Cucumber" at bounding box center [224, 253] width 351 height 33
type input "Cucumber"
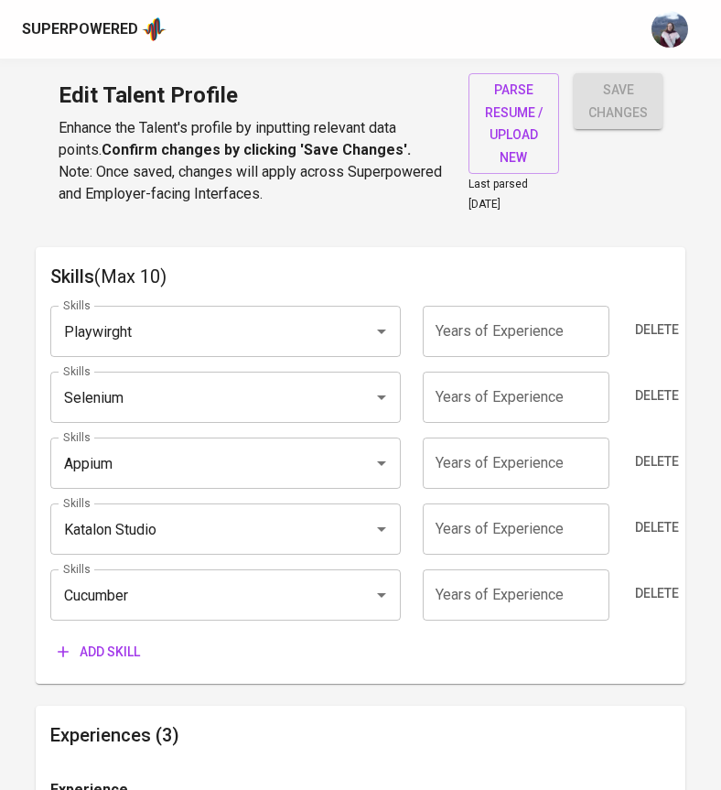
click at [121, 635] on button "Add skill" at bounding box center [98, 652] width 97 height 34
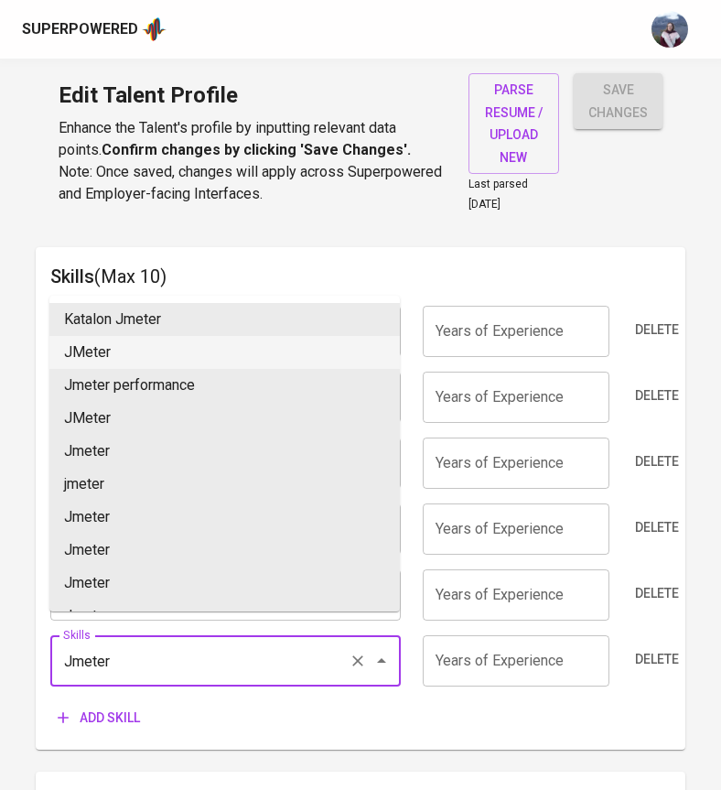
click at [172, 357] on li "JMeter" at bounding box center [224, 352] width 351 height 33
type input "JMeter"
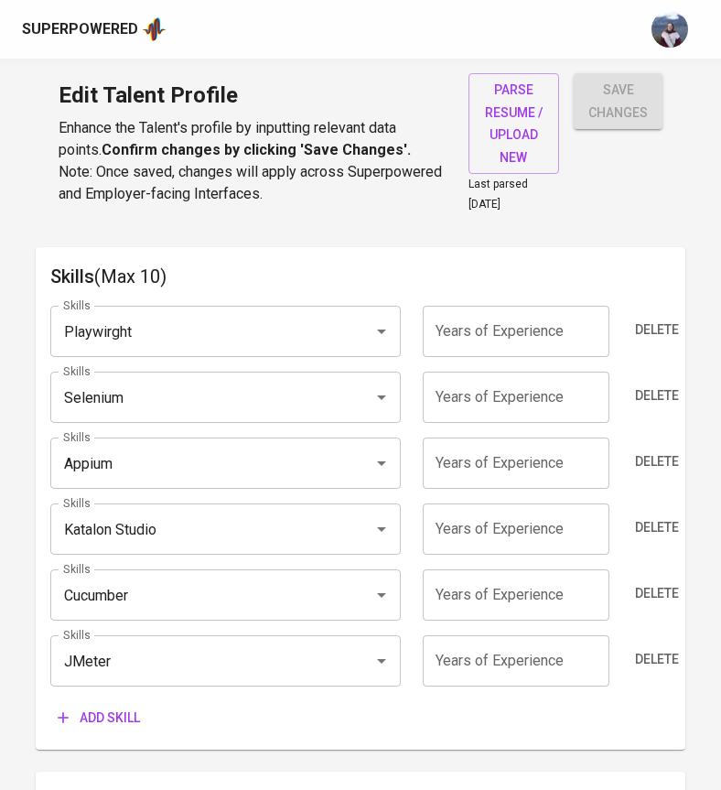
click at [128, 707] on span "Add skill" at bounding box center [99, 718] width 82 height 23
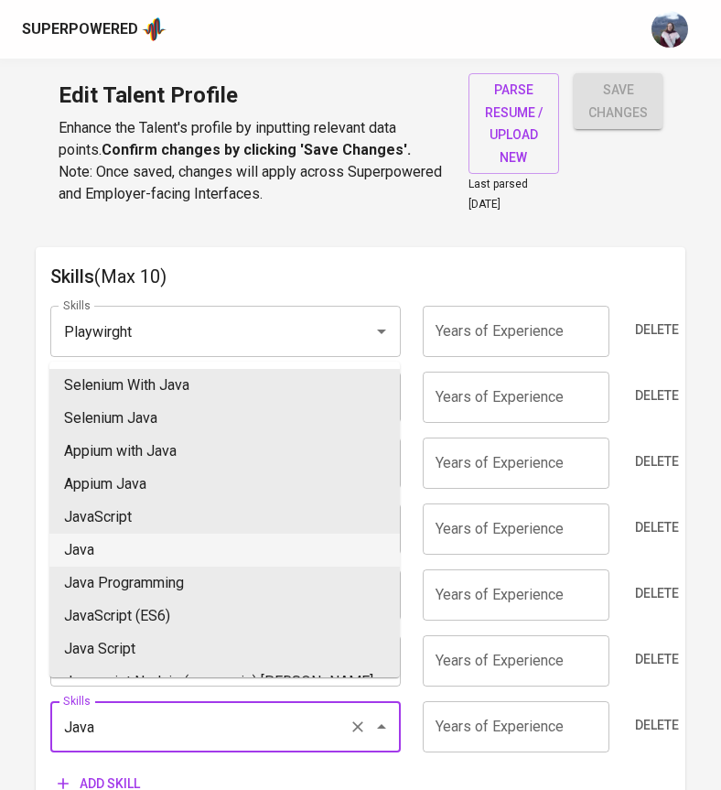
click at [126, 551] on li "Java" at bounding box center [224, 550] width 351 height 33
type input "Java"
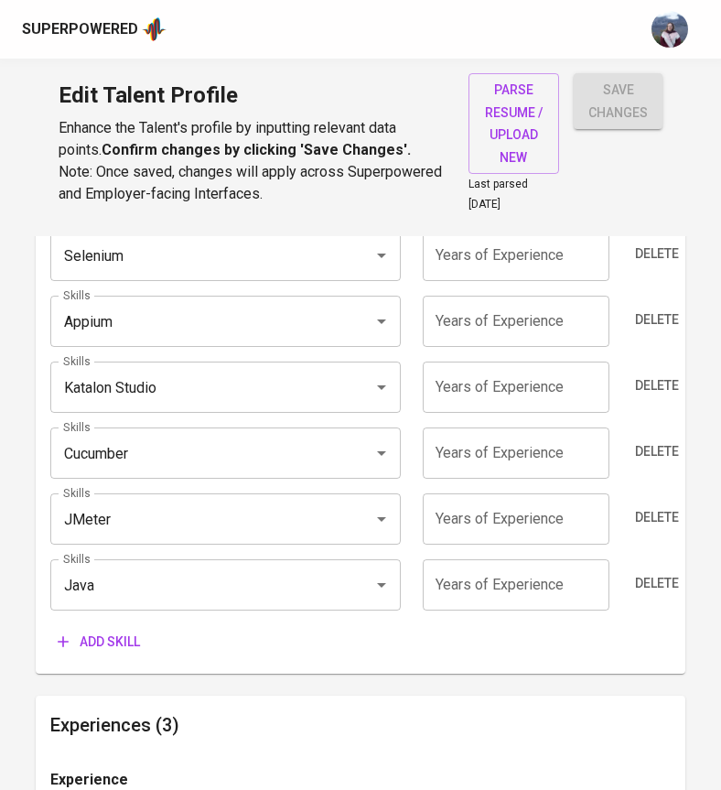
scroll to position [1106, 0]
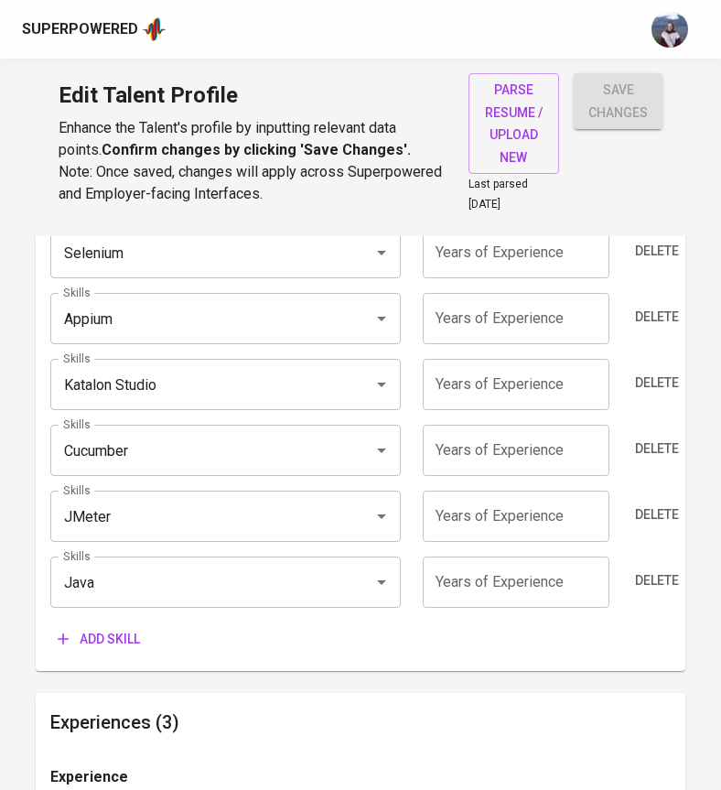
click at [113, 628] on span "Add skill" at bounding box center [99, 639] width 82 height 23
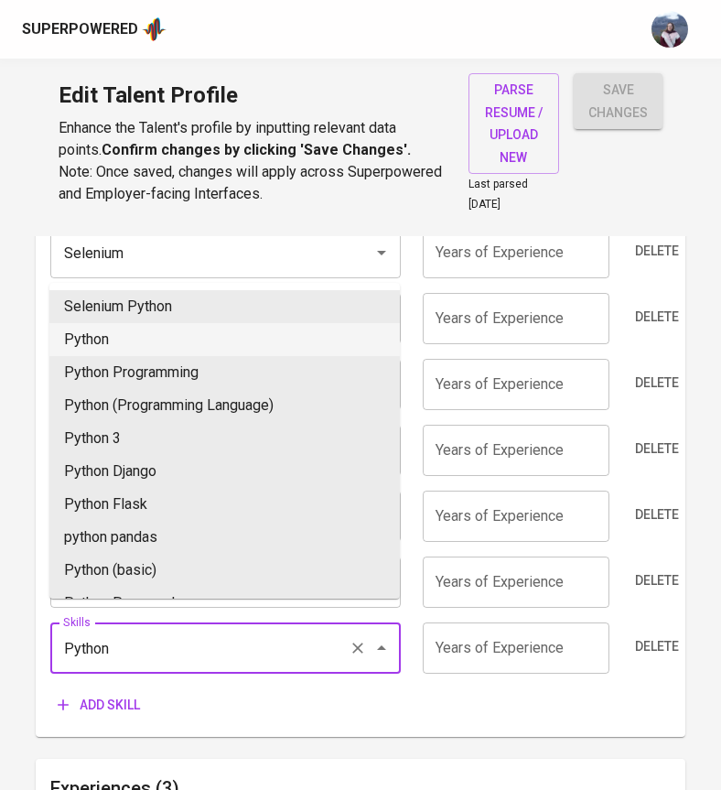
click at [148, 344] on li "Python" at bounding box center [224, 339] width 351 height 33
type input "Python"
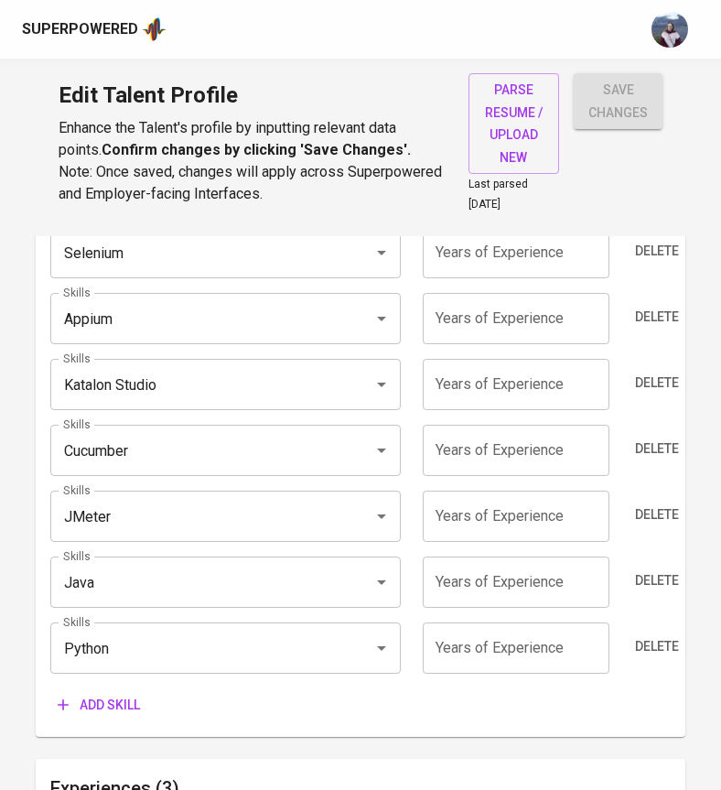
click at [124, 694] on span "Add skill" at bounding box center [99, 705] width 82 height 23
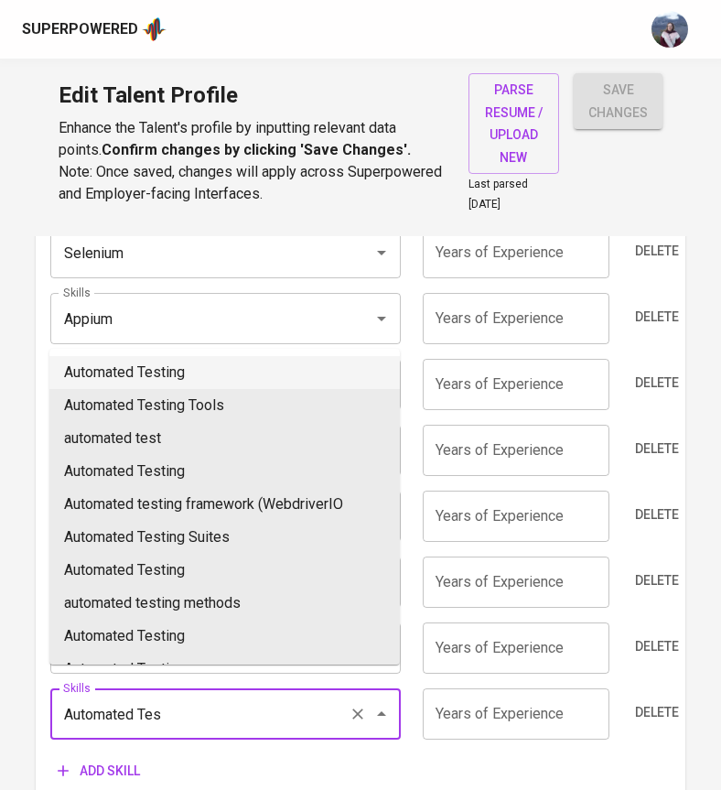
click at [169, 371] on li "Automated Testing" at bounding box center [224, 372] width 351 height 33
type input "Automated Testing"
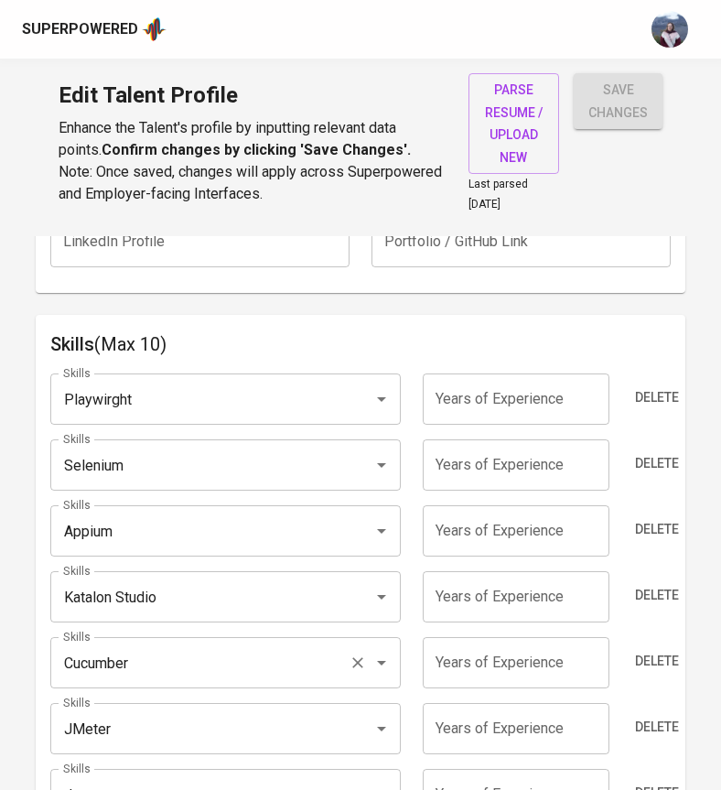
scroll to position [880, 0]
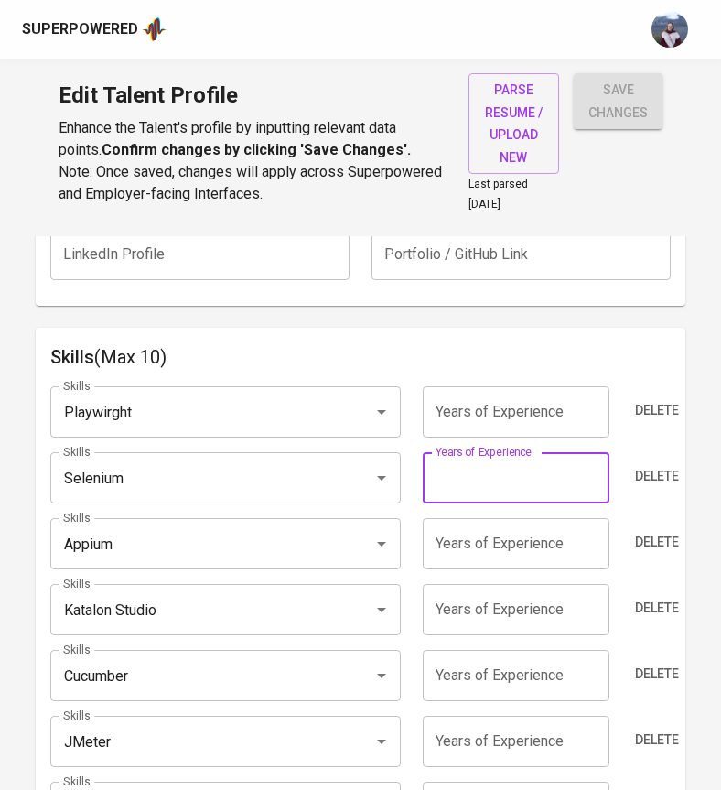
click at [552, 452] on input "number" at bounding box center [516, 477] width 187 height 51
type input "3"
click at [513, 531] on input "number" at bounding box center [516, 543] width 187 height 51
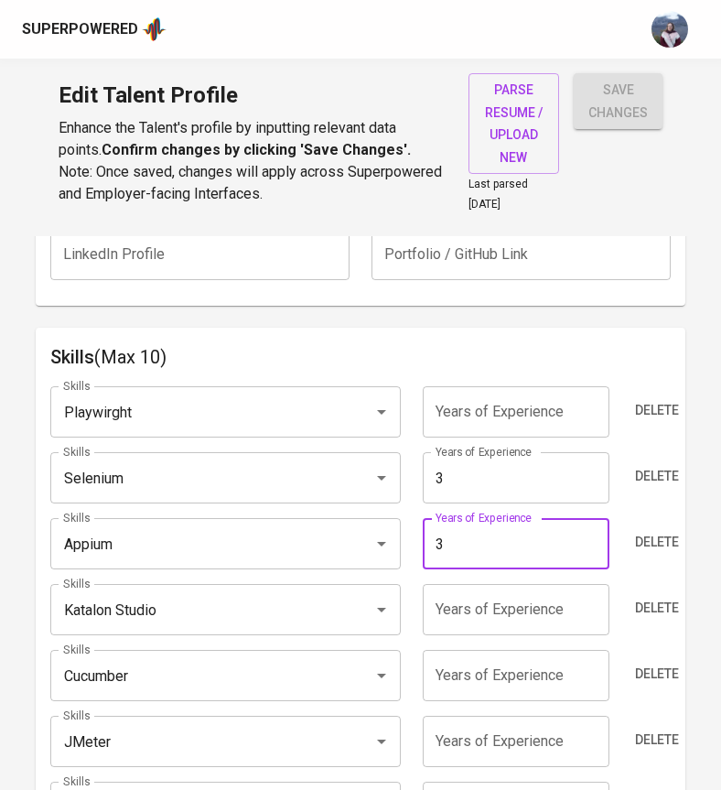
type input "3"
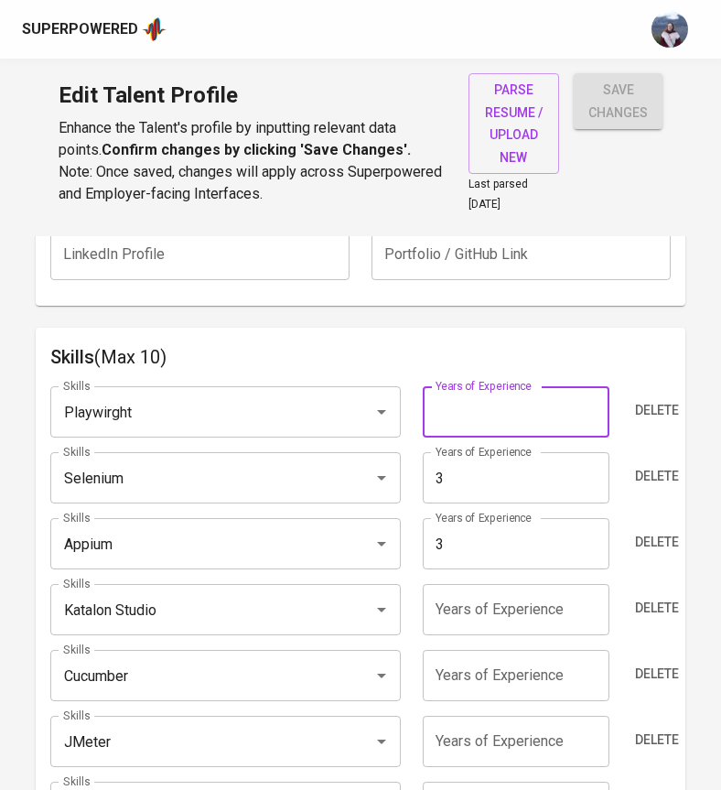
click at [473, 398] on input "number" at bounding box center [516, 411] width 187 height 51
type input "3"
click at [460, 595] on input "number" at bounding box center [516, 609] width 187 height 51
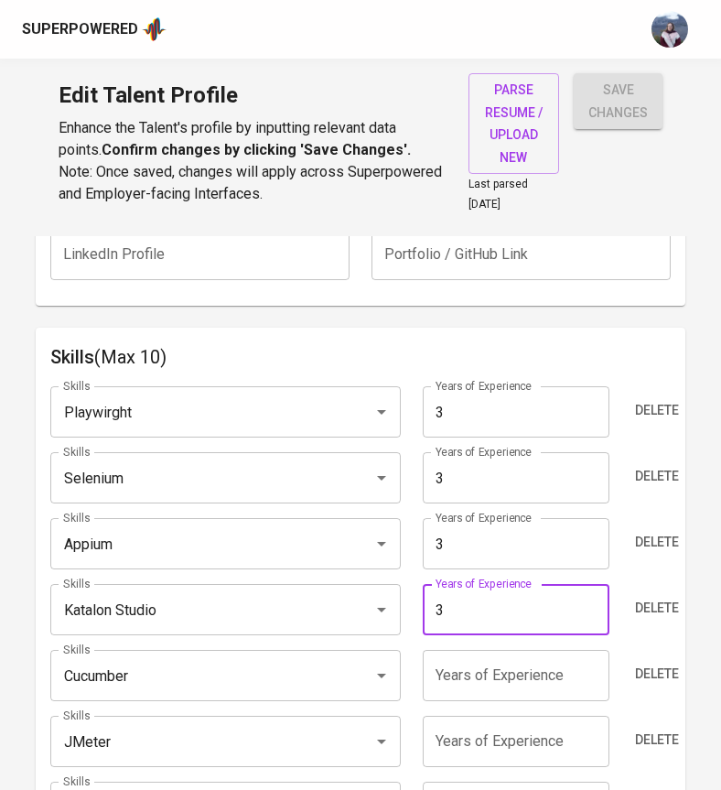
type input "1"
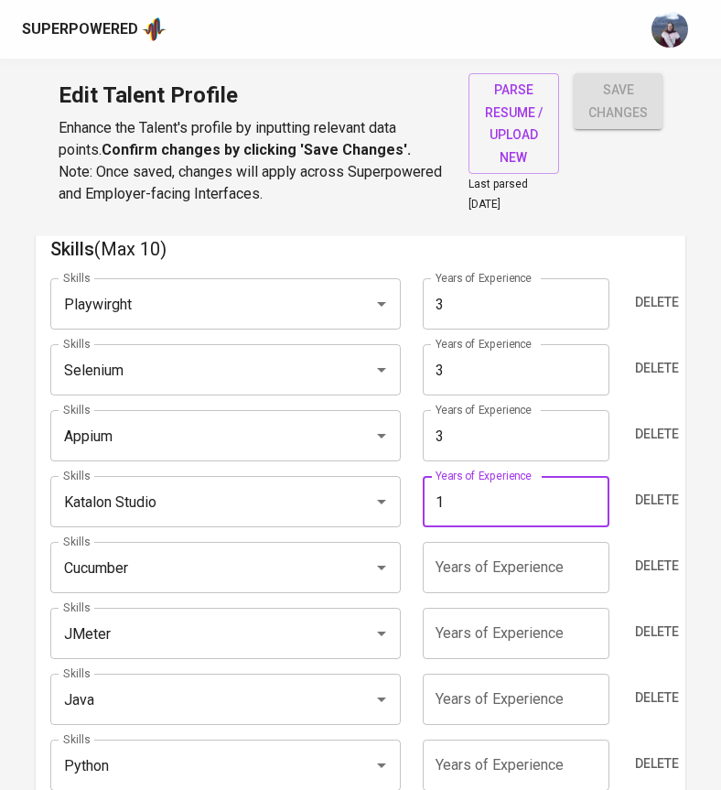
scroll to position [989, 0]
type input "3"
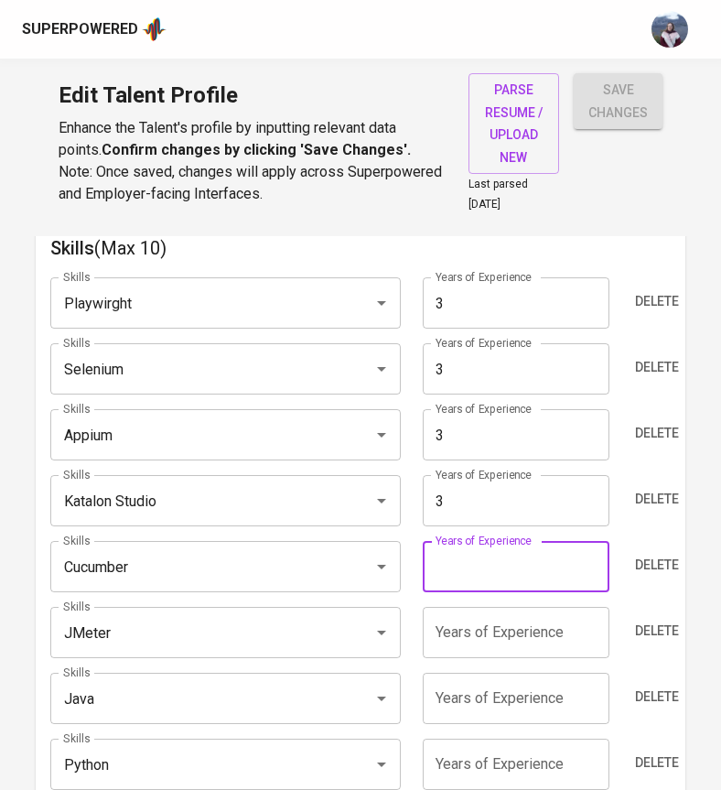
click at [480, 562] on input "number" at bounding box center [516, 566] width 187 height 51
type input "2"
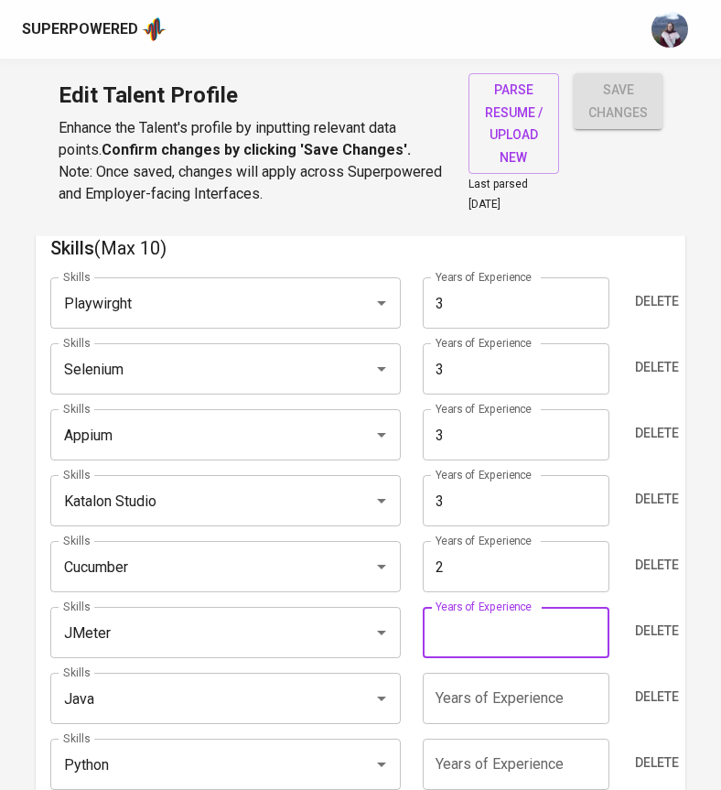
click at [478, 632] on input "number" at bounding box center [516, 632] width 187 height 51
type input "0"
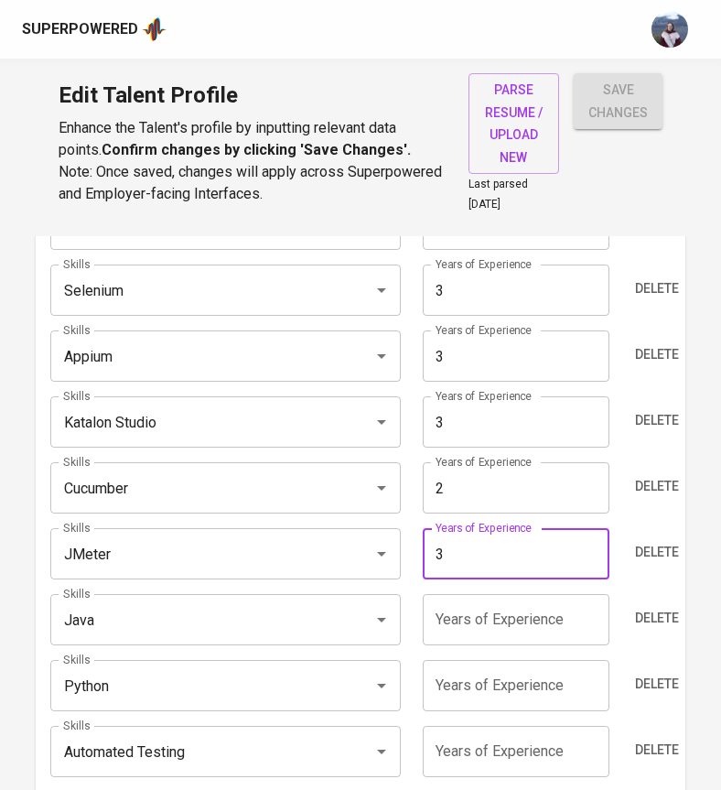
type input "3"
click at [501, 597] on input "number" at bounding box center [516, 619] width 187 height 51
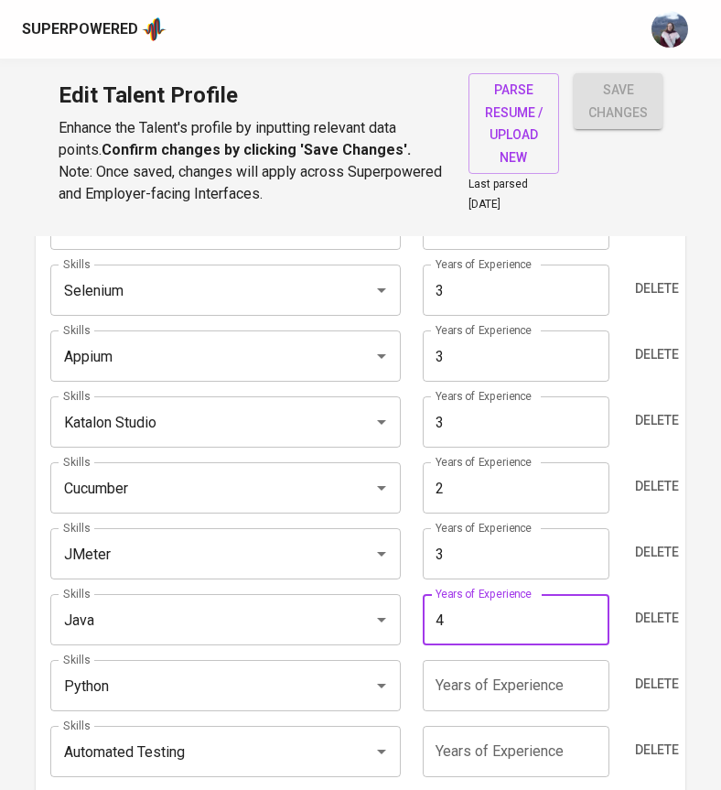
type input "4"
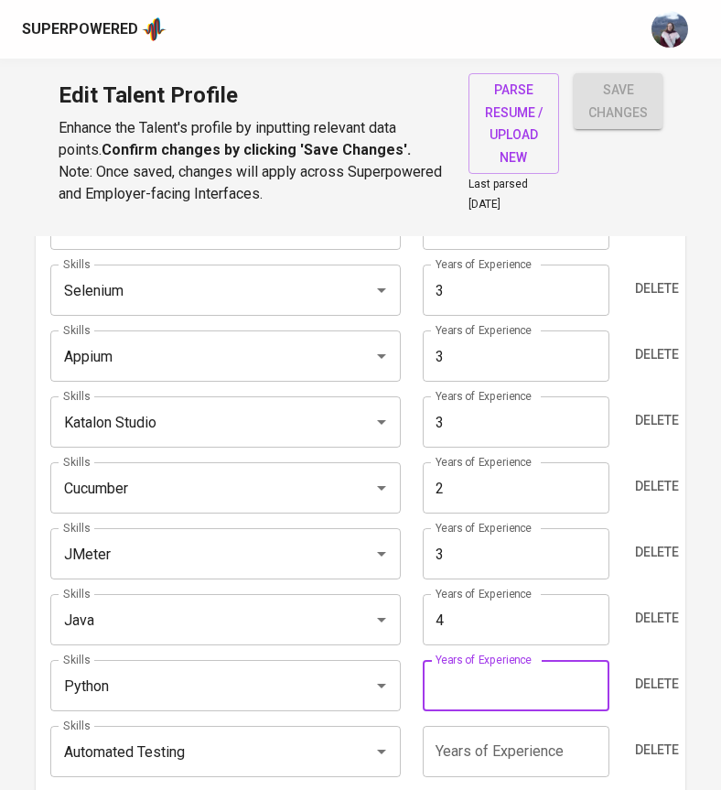
click at [491, 660] on input "number" at bounding box center [516, 685] width 187 height 51
type input "2"
click at [470, 763] on div "Skills Playwirght Skills Years of Experience 3 Years of Experience Delete Skill…" at bounding box center [360, 505] width 620 height 642
click at [476, 743] on input "number" at bounding box center [516, 751] width 187 height 51
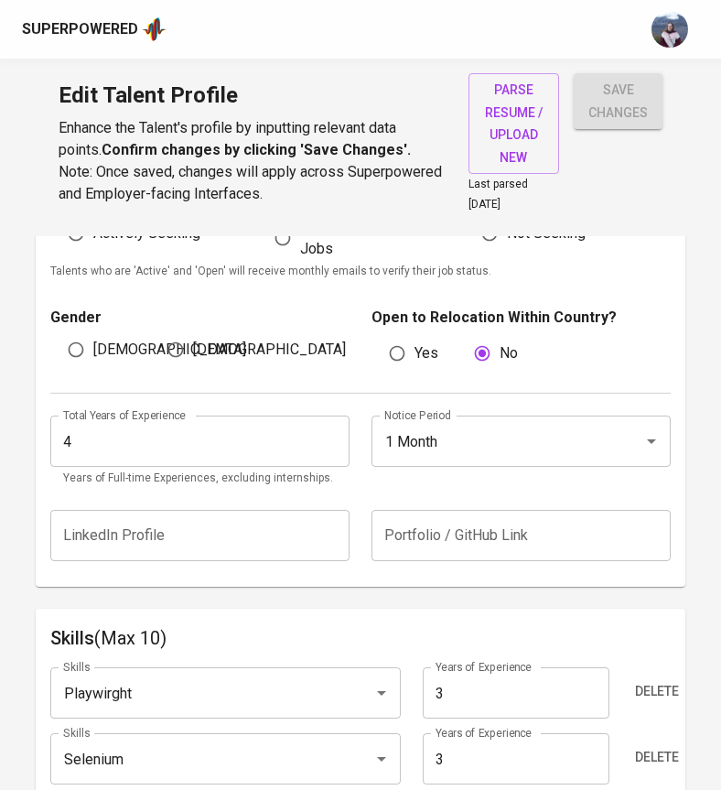
type input "4"
click at [645, 84] on span "save changes" at bounding box center [617, 101] width 59 height 45
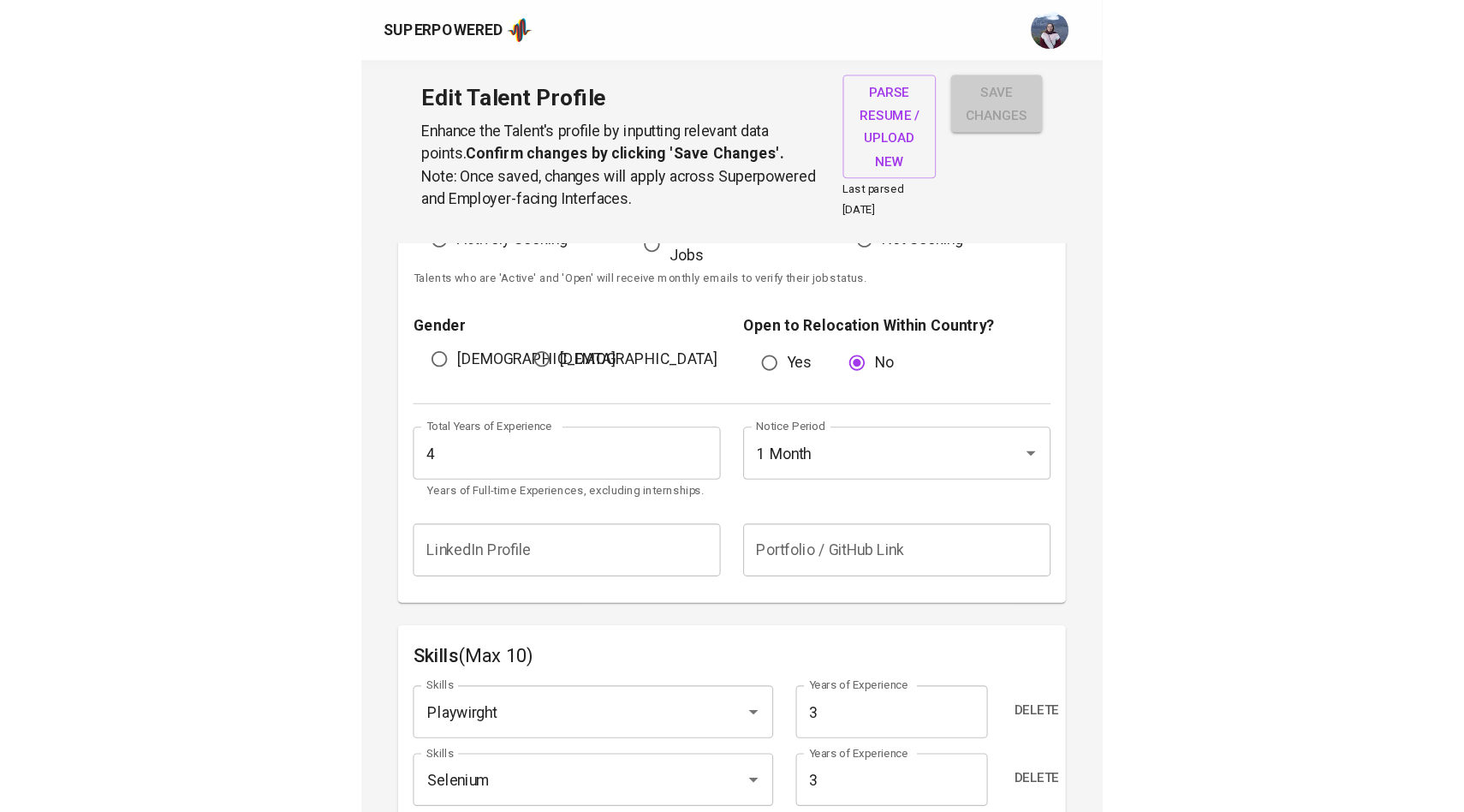
scroll to position [24, 0]
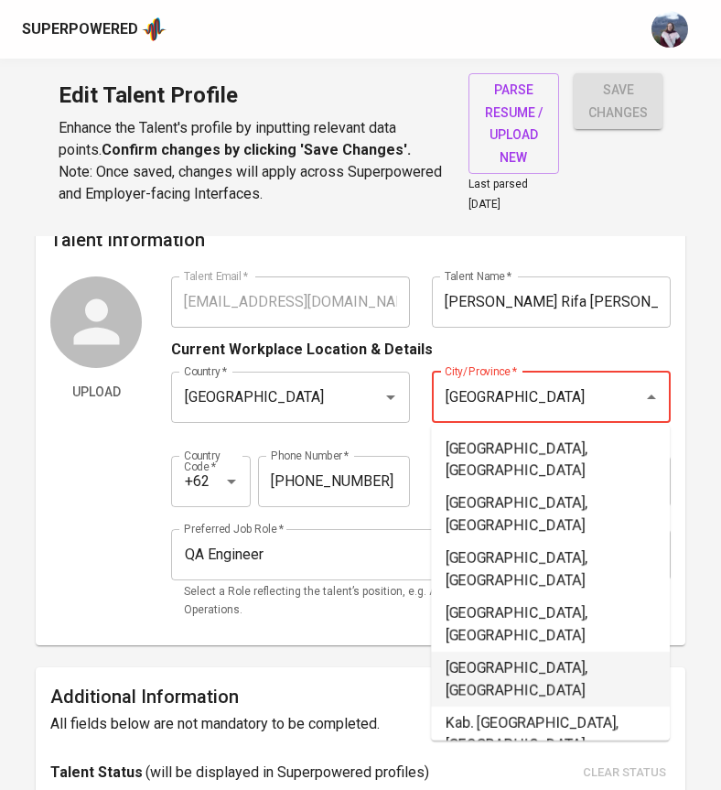
click at [512, 652] on li "Jakarta Utara, DKI Jakarta" at bounding box center [550, 679] width 239 height 55
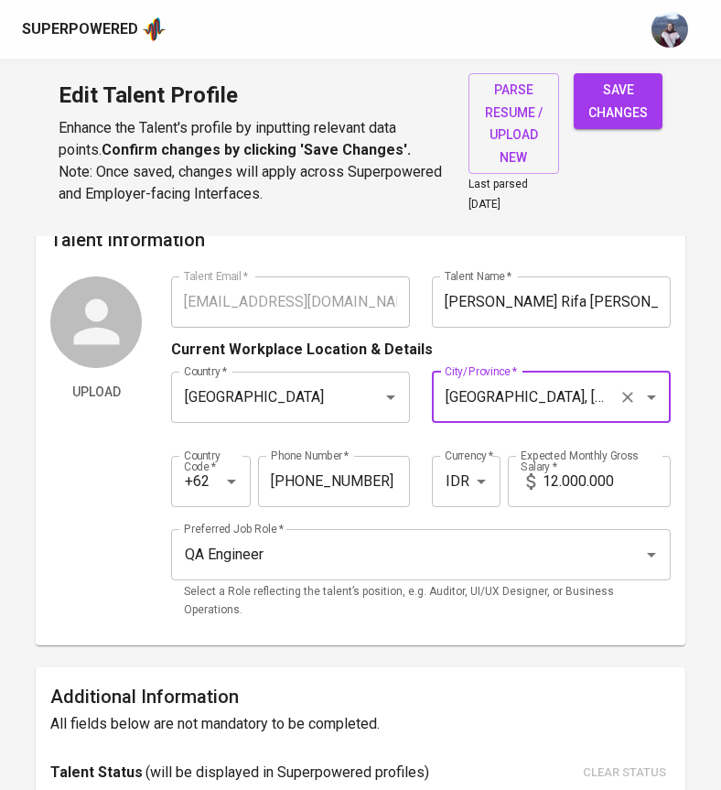
type input "Jakarta Utara, DKI Jakarta"
click at [621, 107] on span "save changes" at bounding box center [617, 101] width 59 height 45
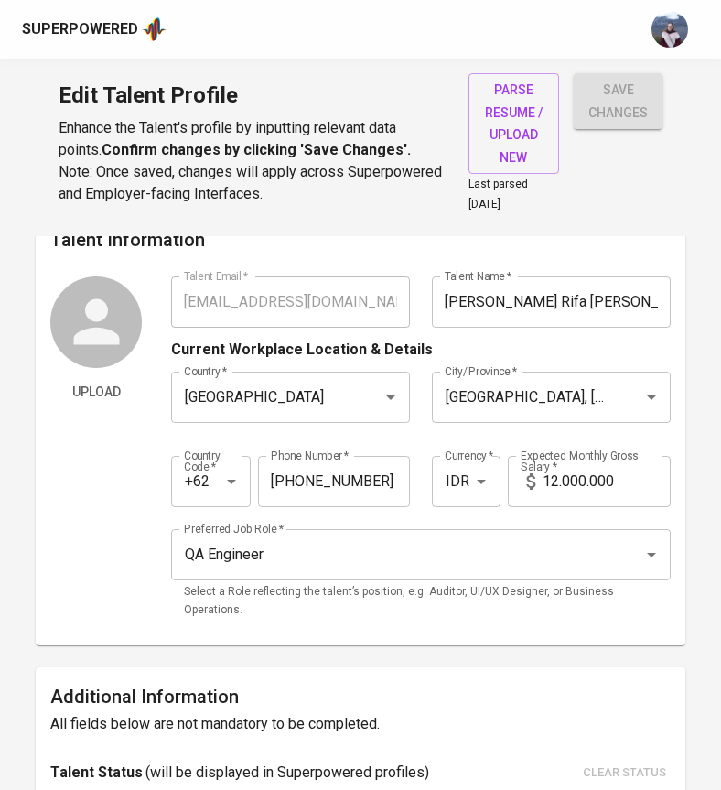
type input "Java"
type input "4"
type input "Automated Testing"
type input "4"
type input "Playwirght"
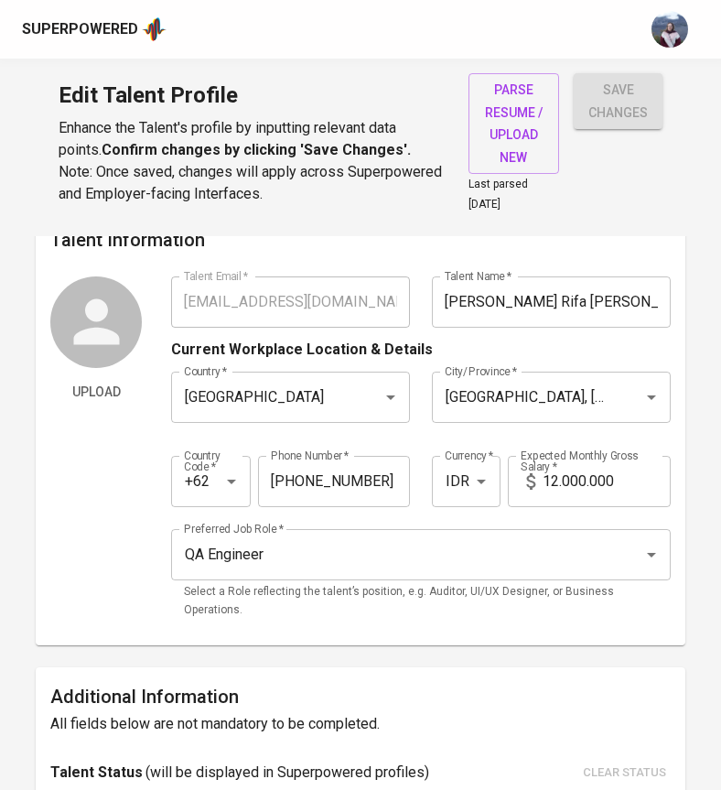
type input "Apache JMeter"
type input "Appium"
type input "3"
type input "Selenium"
type input "Katalon Studio"
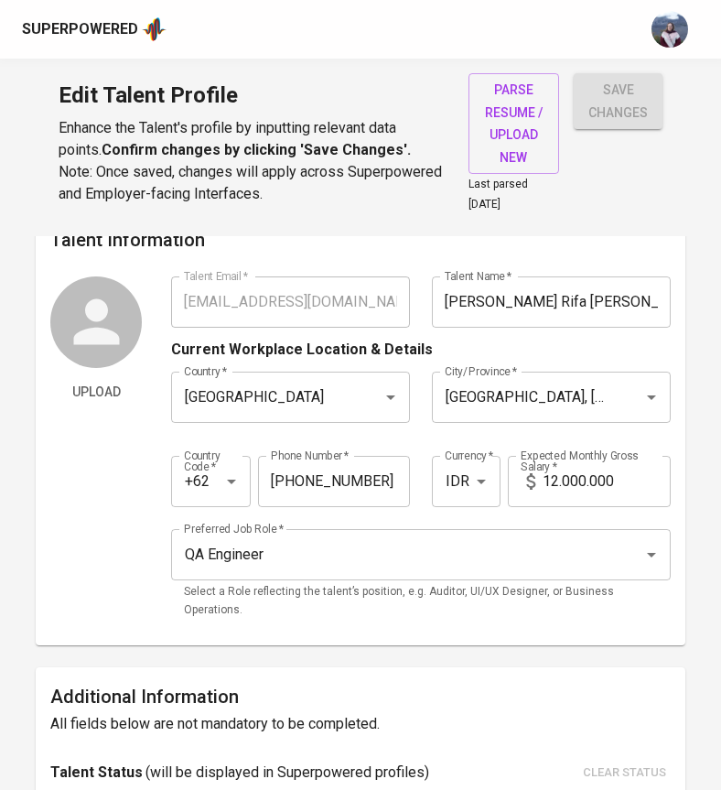
type input "3"
type input "Cucumber"
type input "Python"
type input "2"
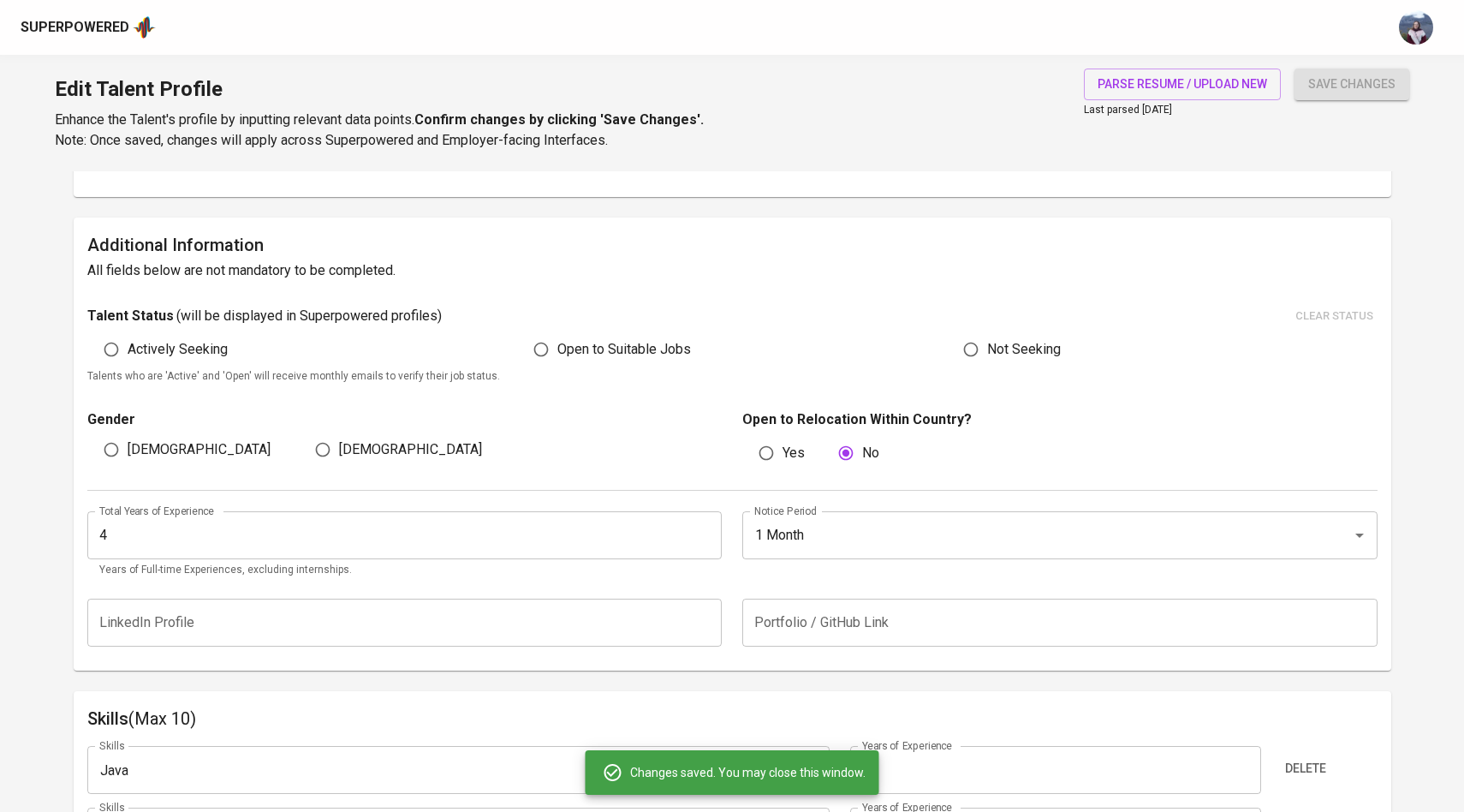
scroll to position [372, 0]
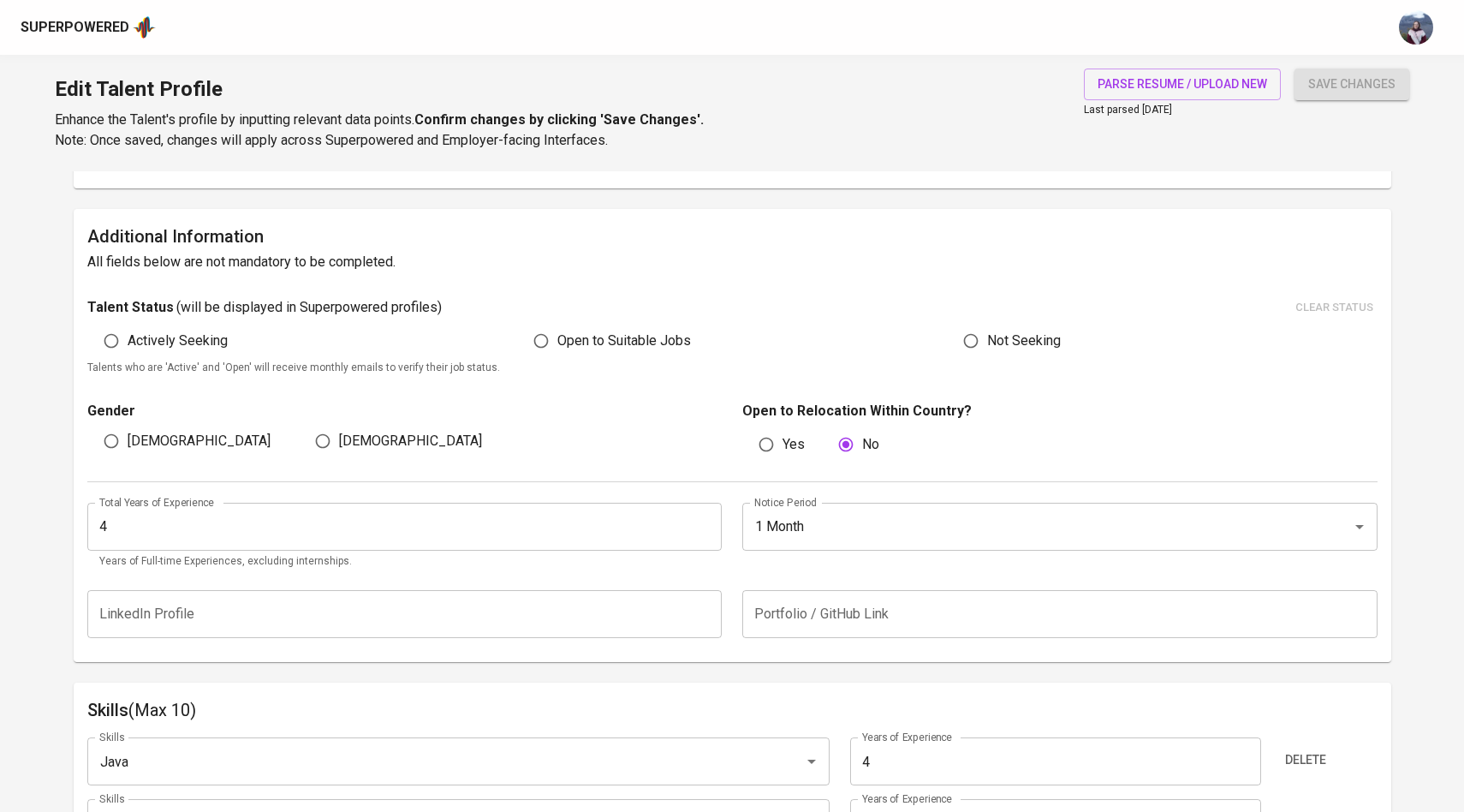
click at [642, 539] on input "4" at bounding box center [404, 526] width 635 height 48
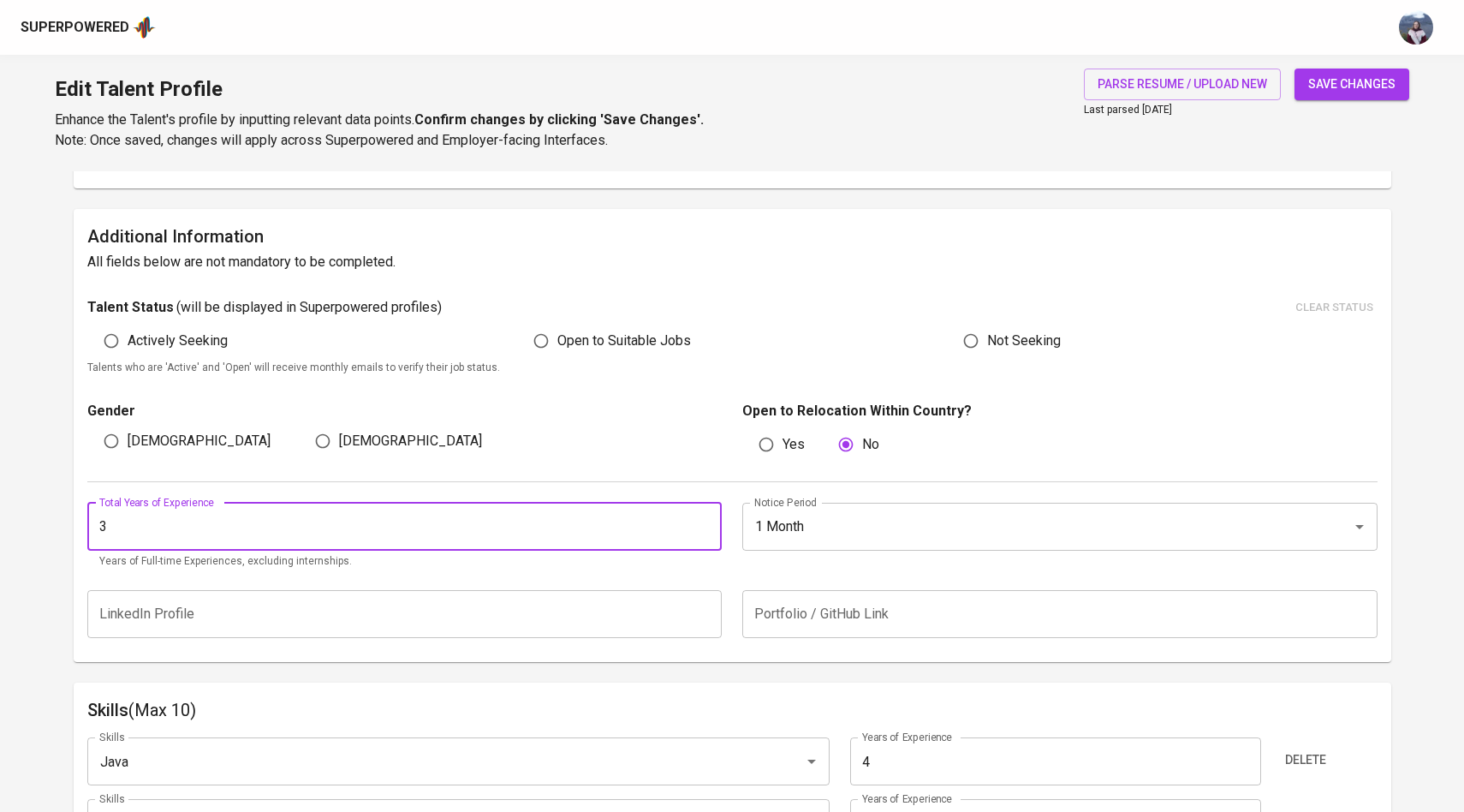
type input "3"
click at [666, 476] on div "Gender Male Female Open to Relocation Within Country? Yes No" at bounding box center [732, 429] width 1290 height 105
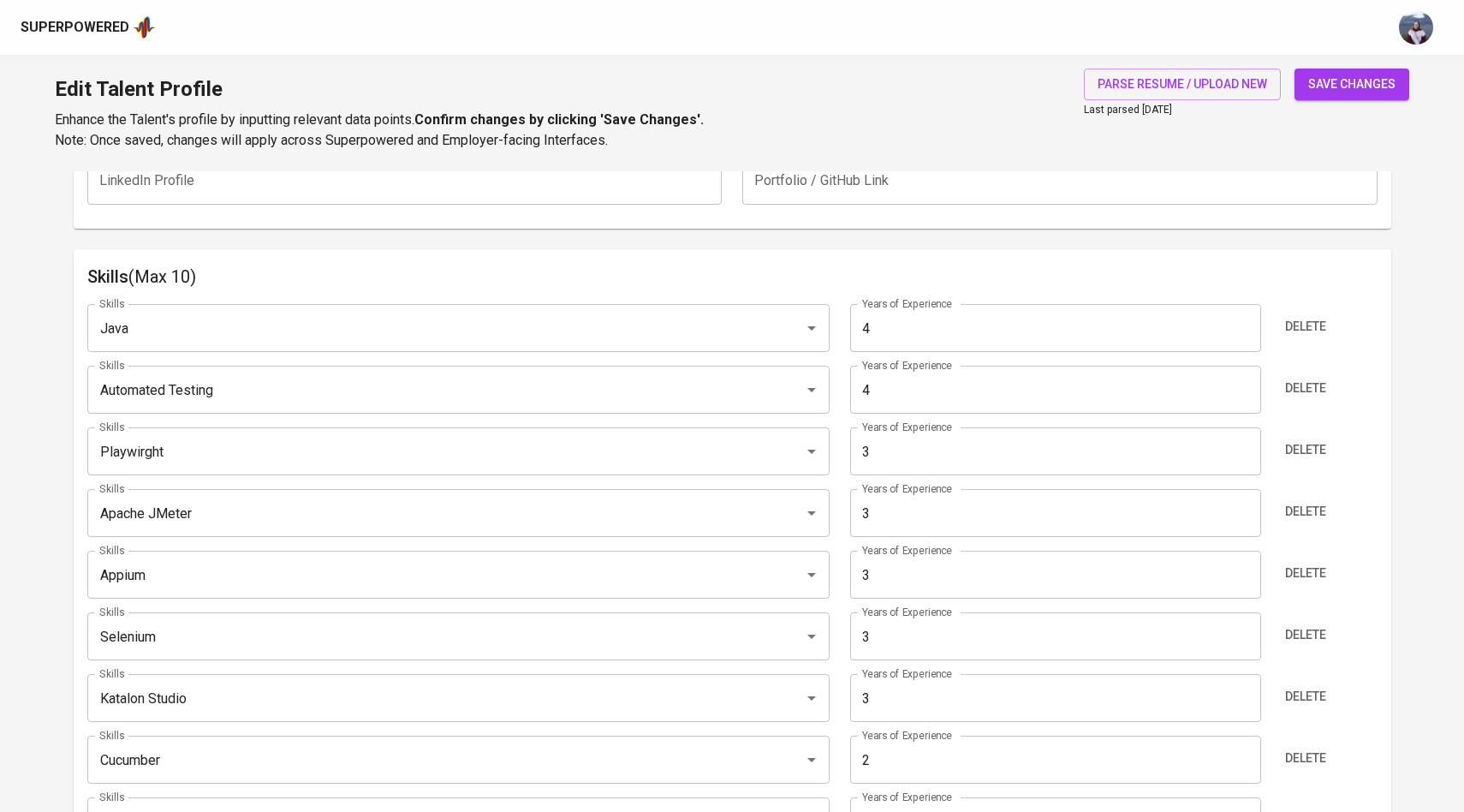
scroll to position [889, 0]
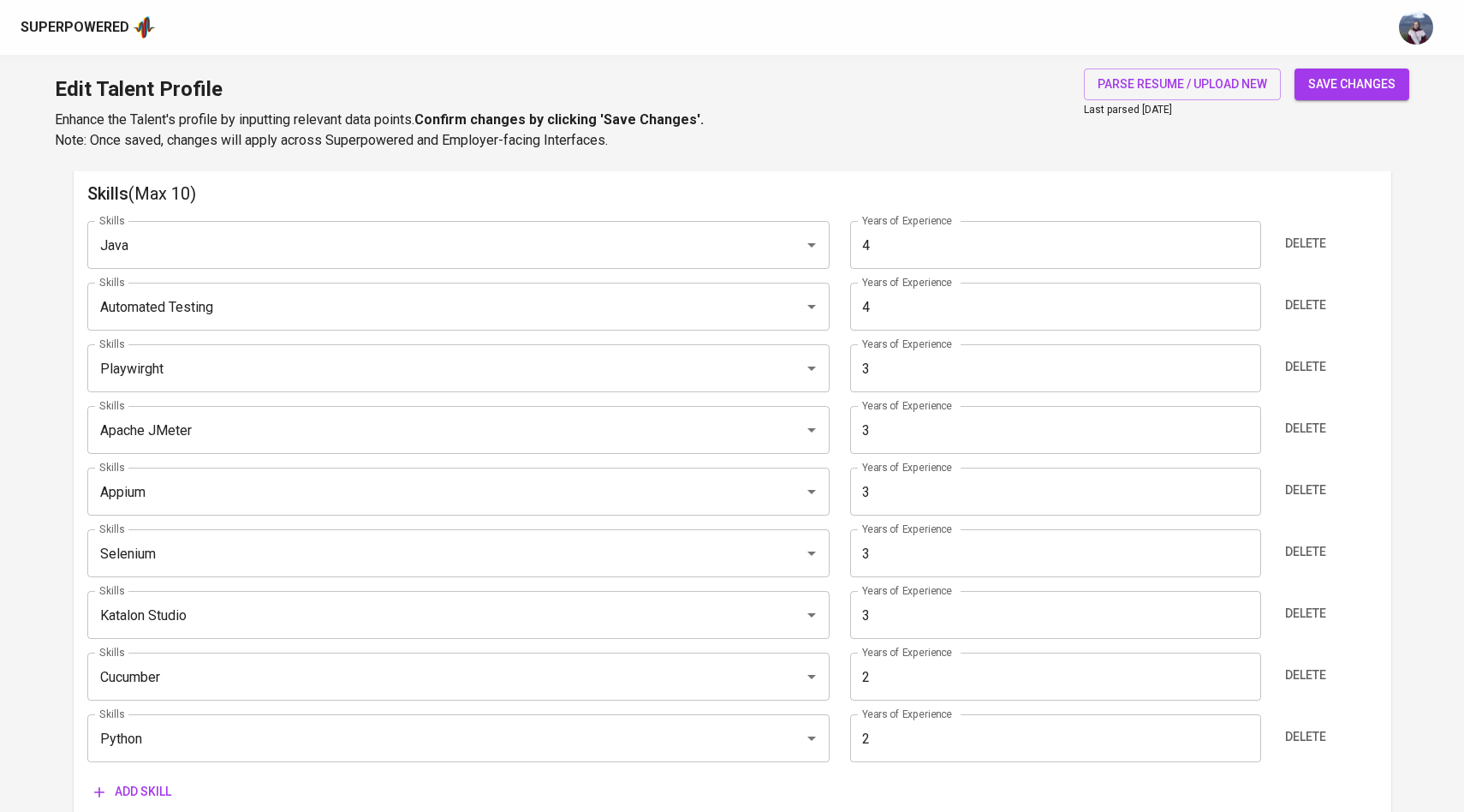
click at [889, 311] on input "4" at bounding box center [1055, 306] width 411 height 48
type input "3"
click at [912, 239] on input "4" at bounding box center [1055, 244] width 411 height 48
type input "3"
click at [874, 213] on div "Skills Java Skills Years of Experience 3 Years of Experience Delete Skills Auto…" at bounding box center [732, 507] width 1290 height 601
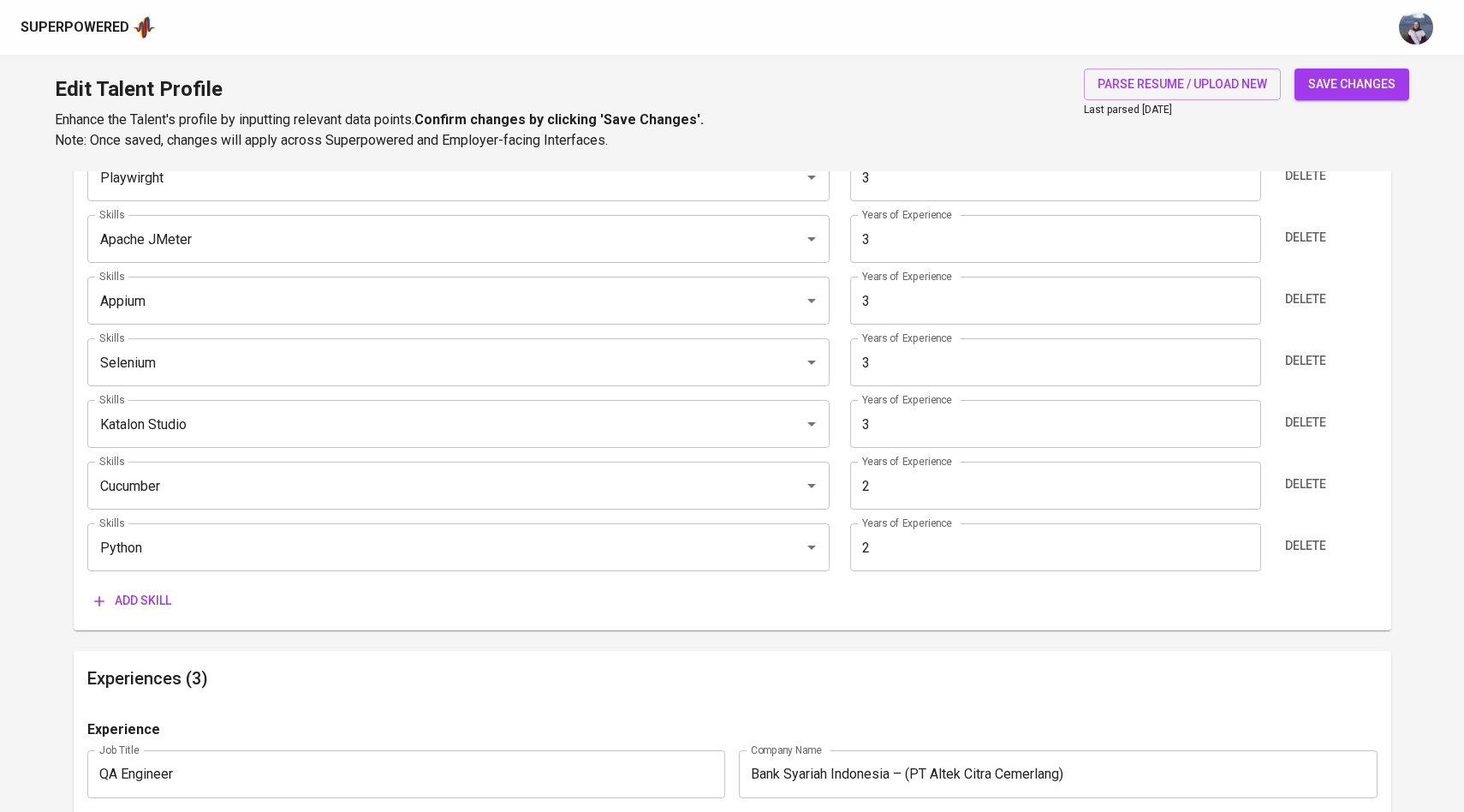
scroll to position [1076, 0]
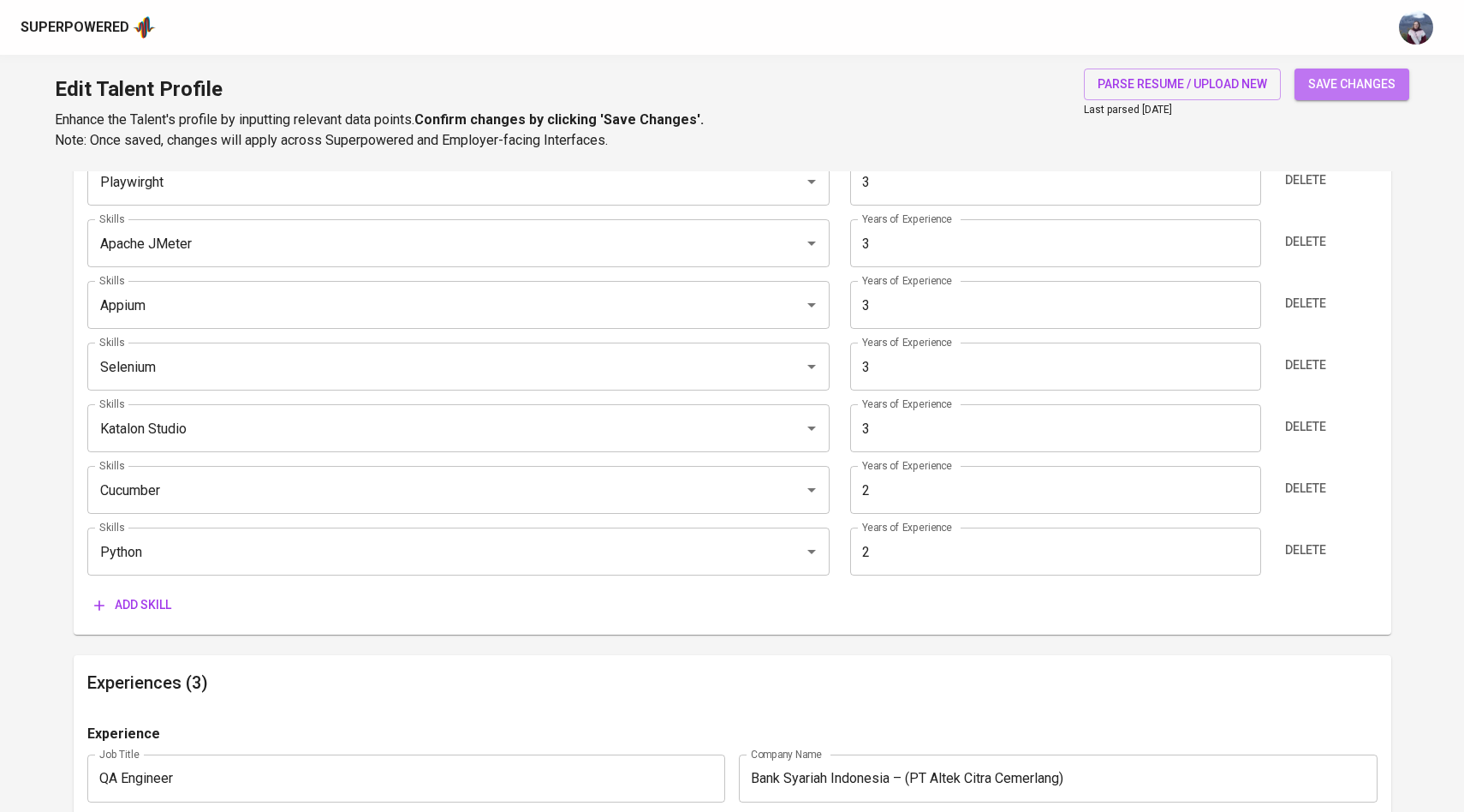
click at [1342, 72] on button "save changes" at bounding box center [1352, 84] width 115 height 32
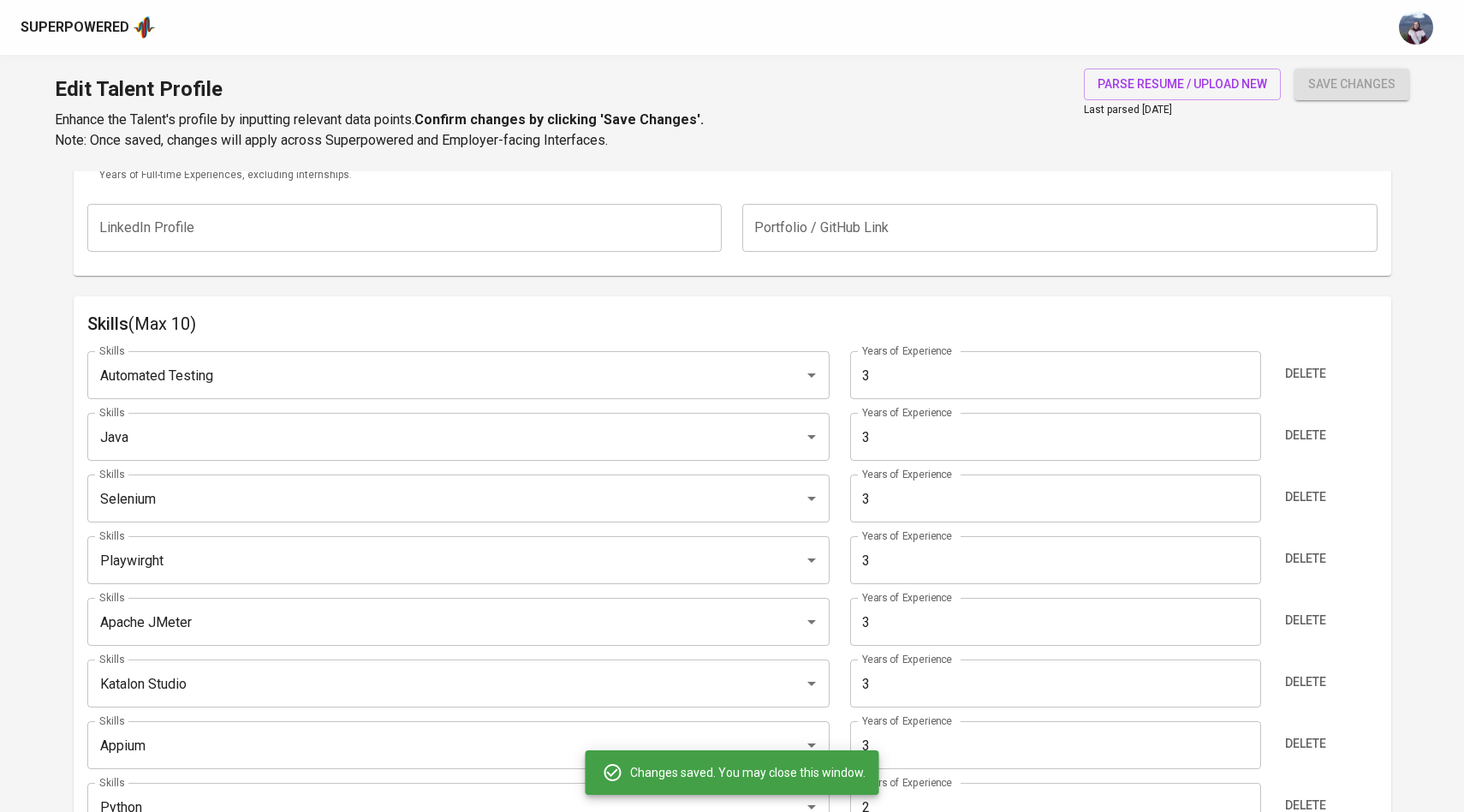
scroll to position [777, 0]
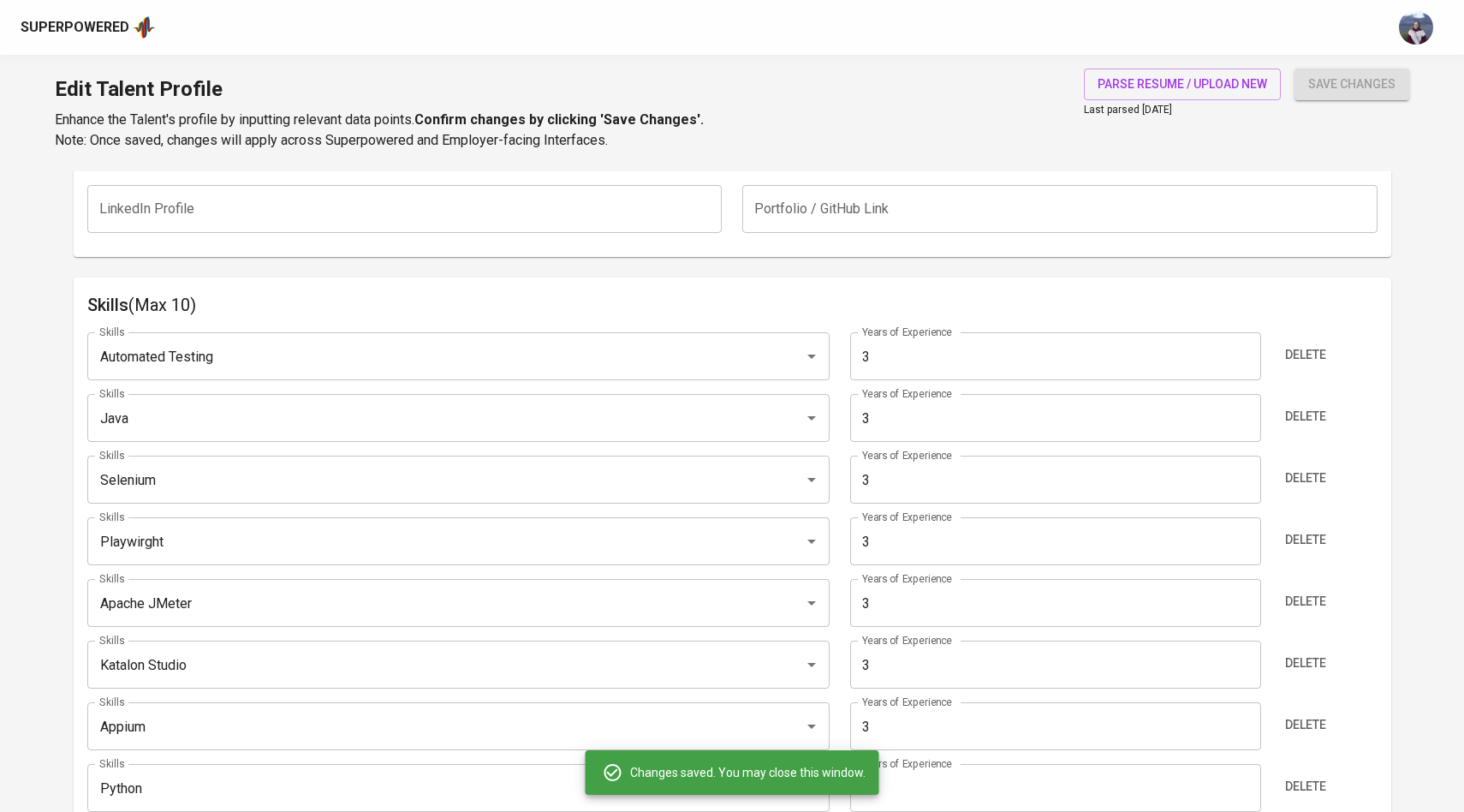
click at [944, 352] on input "3" at bounding box center [1055, 355] width 411 height 48
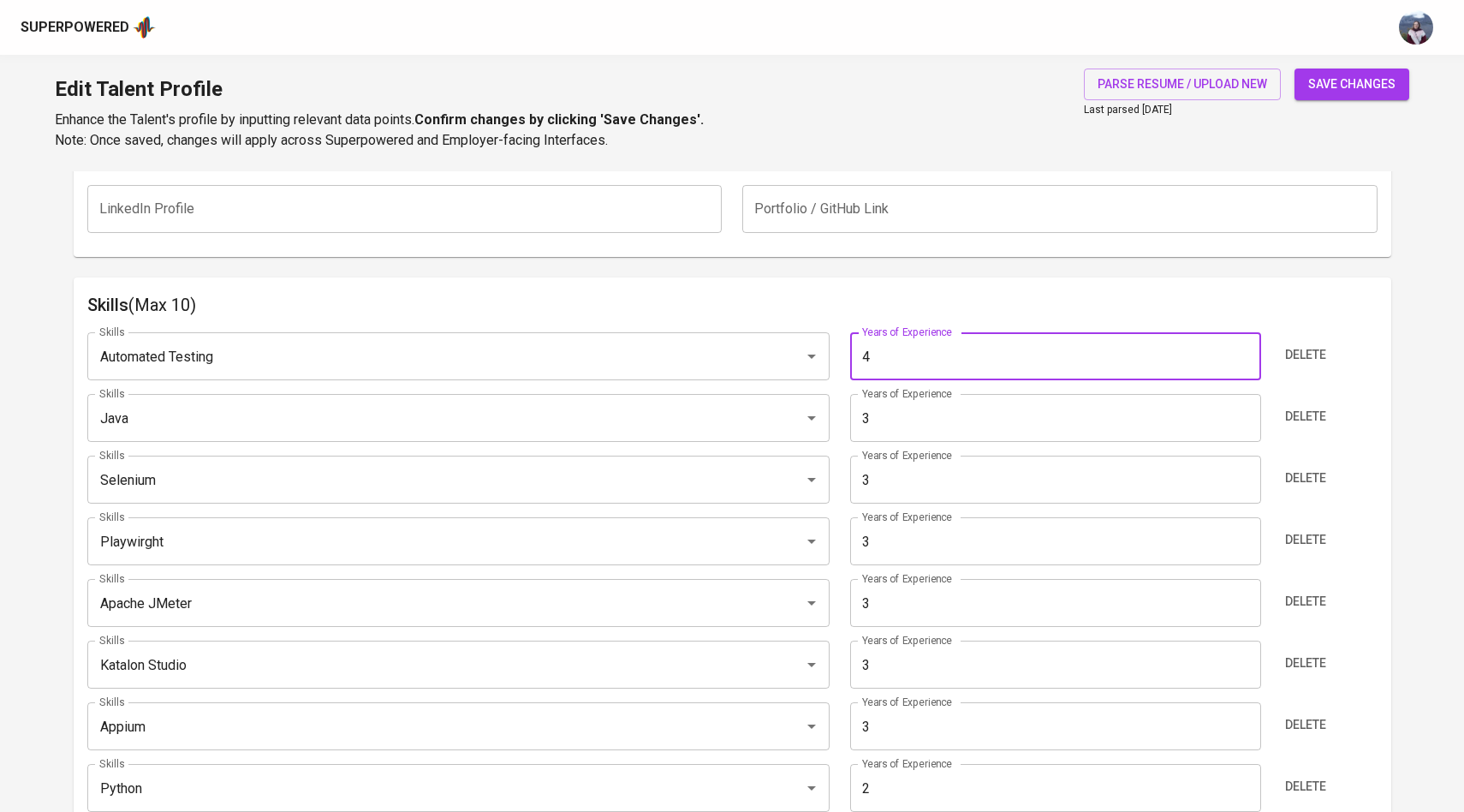
type input "4"
click at [1355, 89] on span "save changes" at bounding box center [1351, 84] width 87 height 22
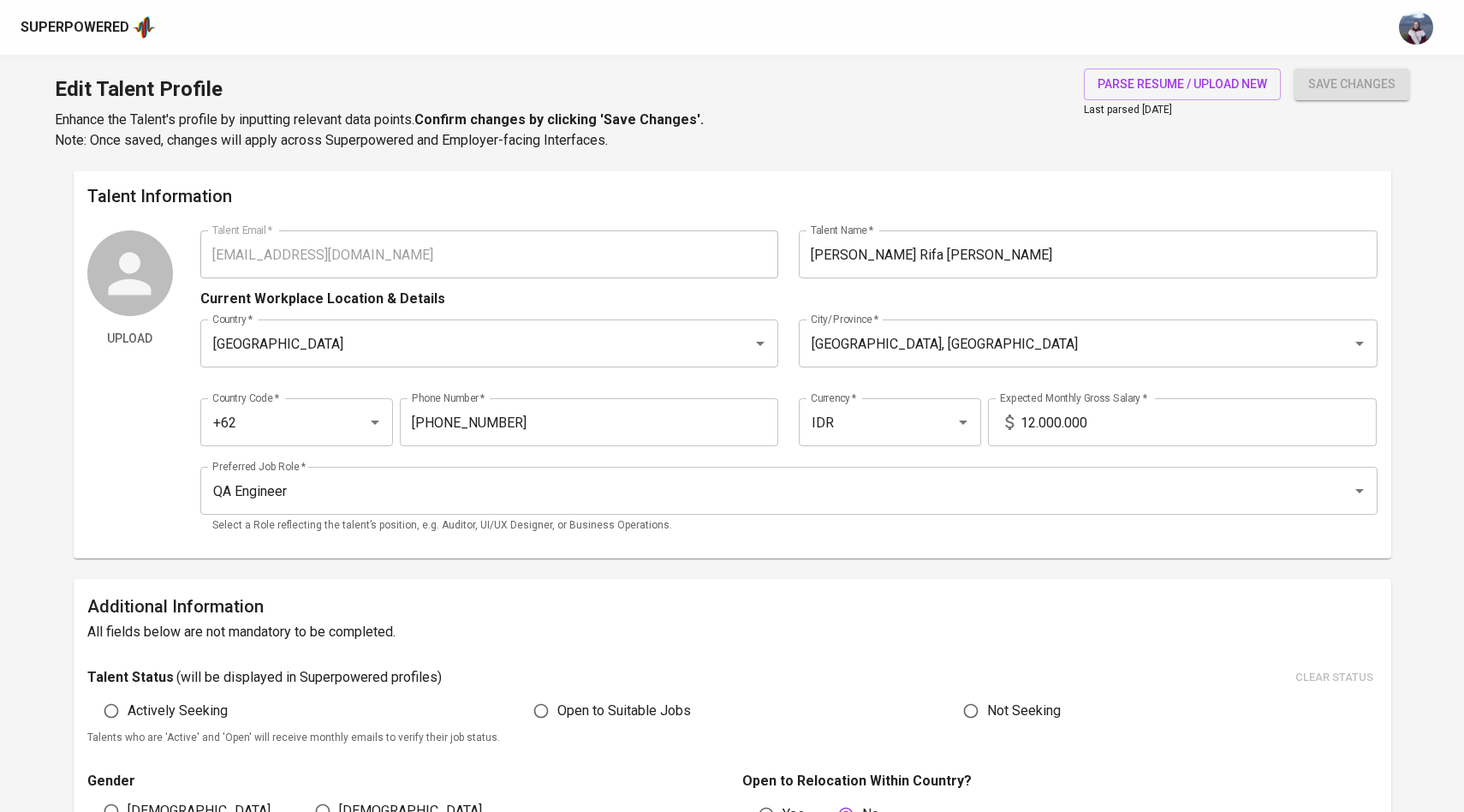
scroll to position [0, 0]
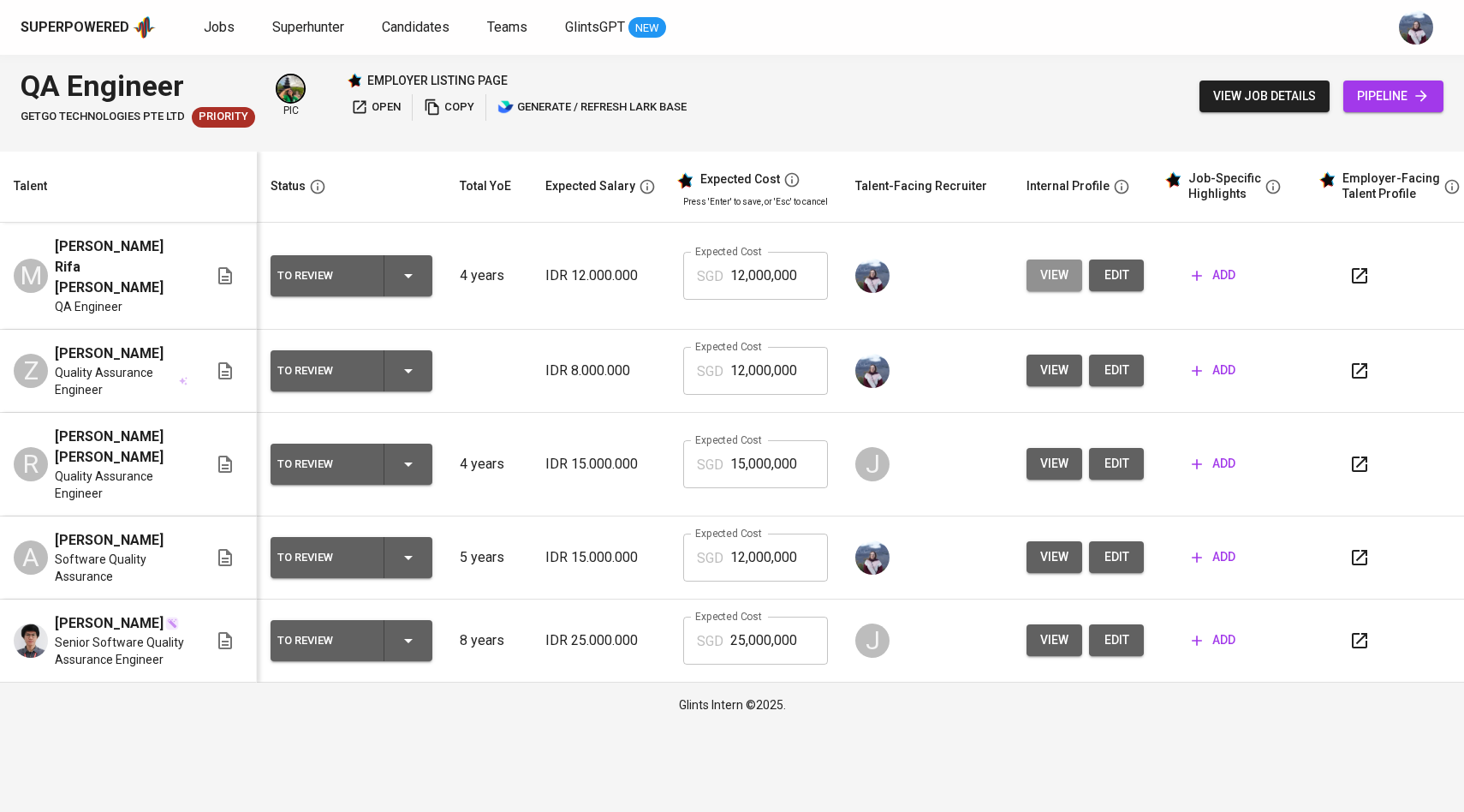
click at [1043, 266] on span "view" at bounding box center [1054, 275] width 28 height 22
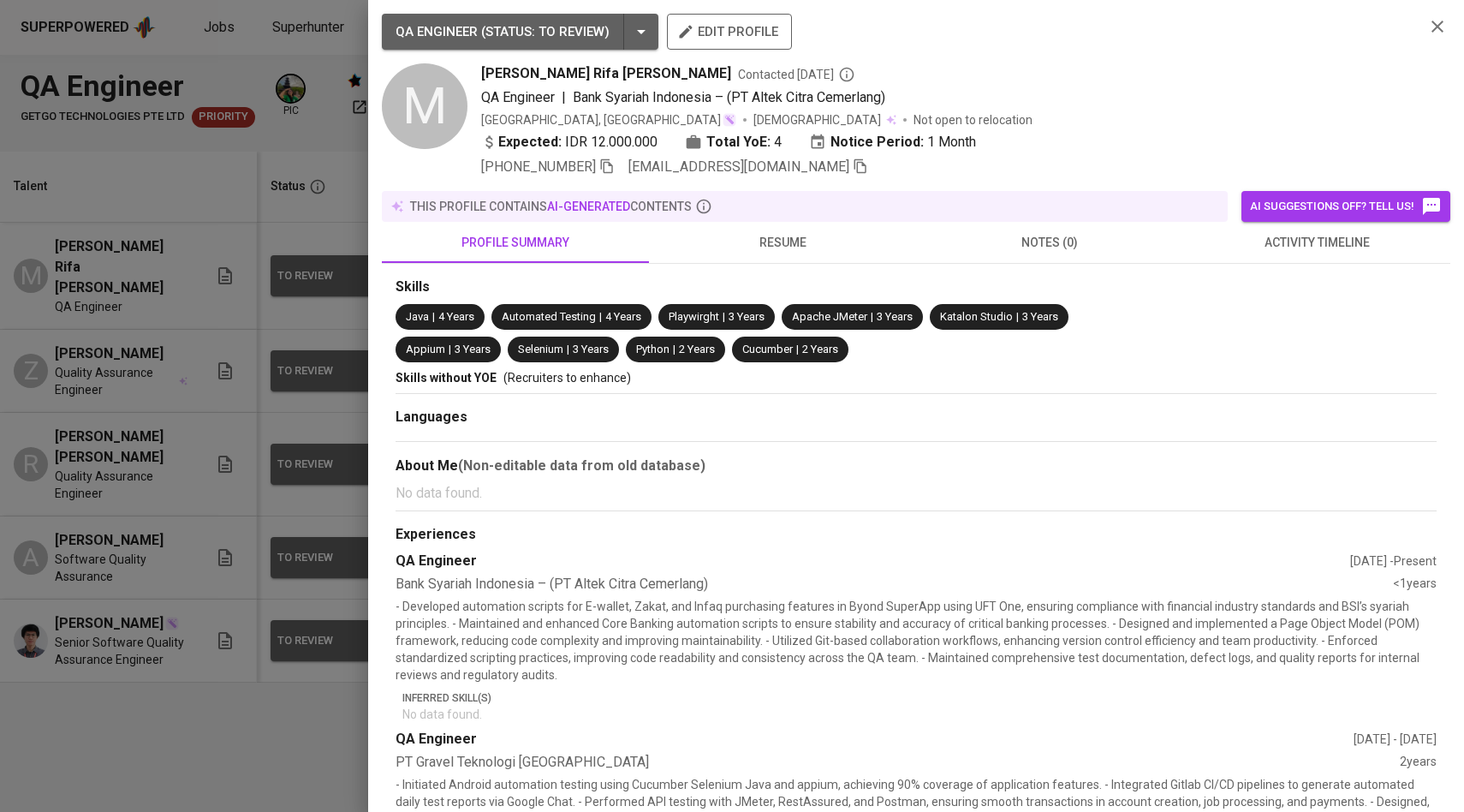
scroll to position [306, 0]
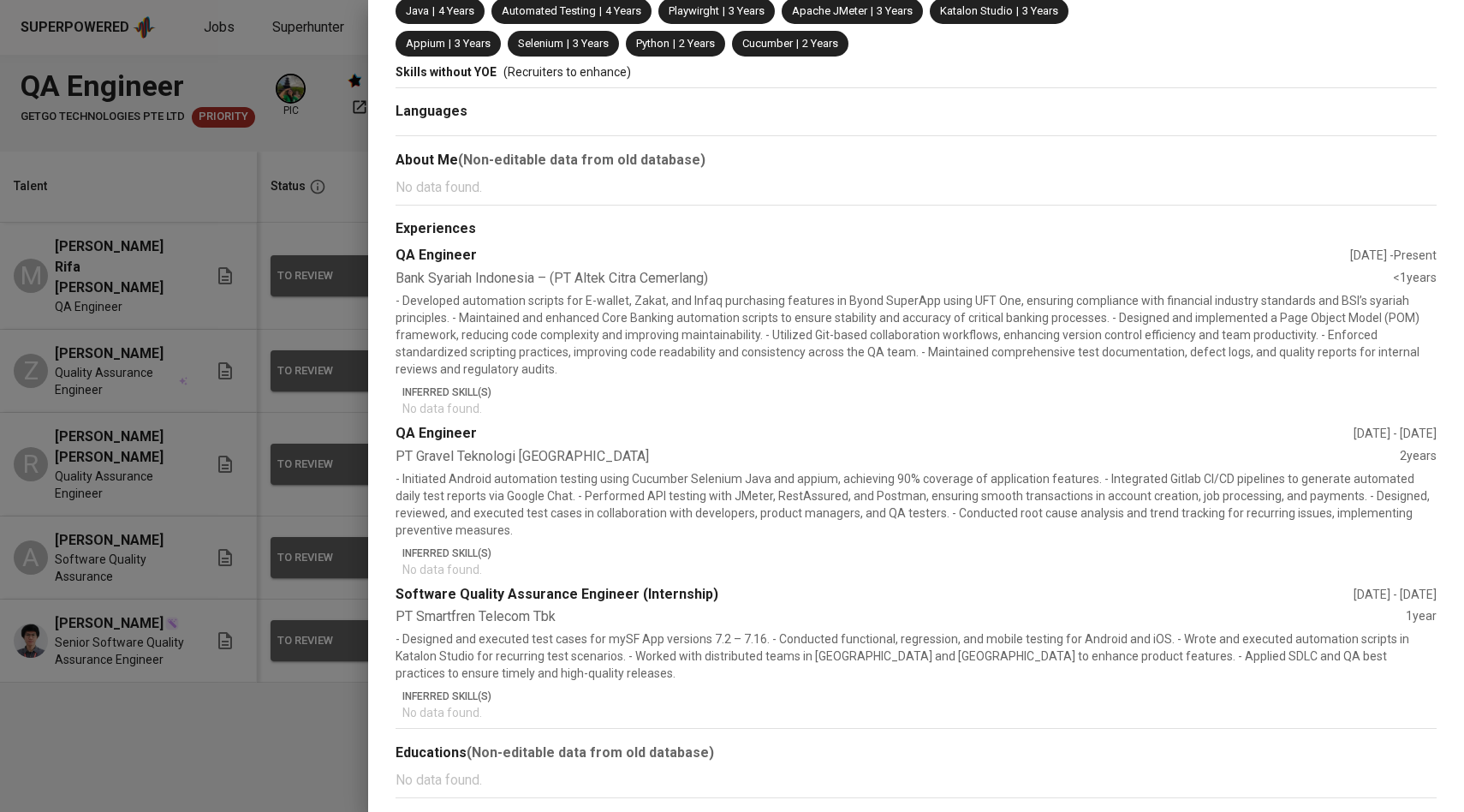
click at [189, 517] on div at bounding box center [732, 406] width 1464 height 812
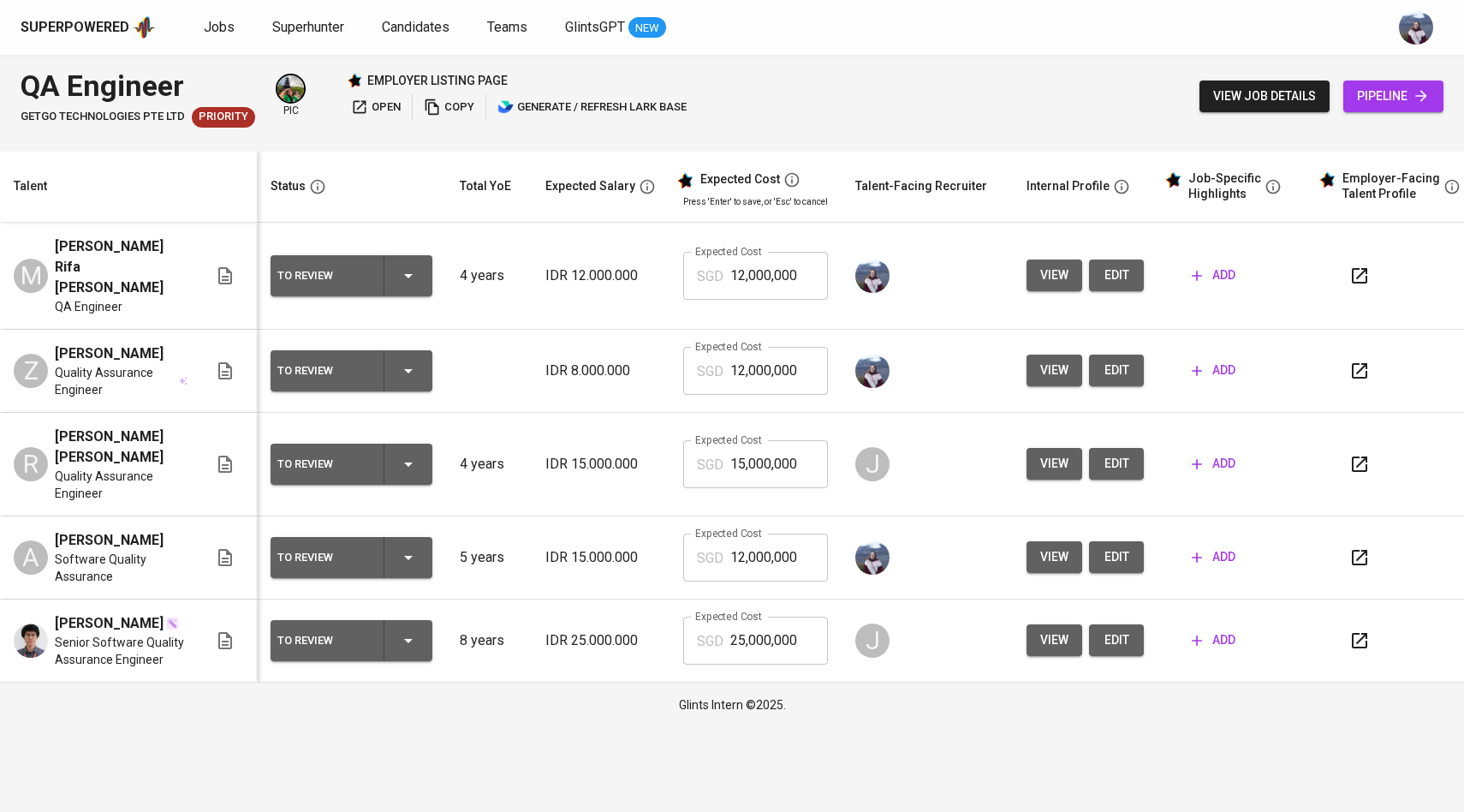
scroll to position [0, 14]
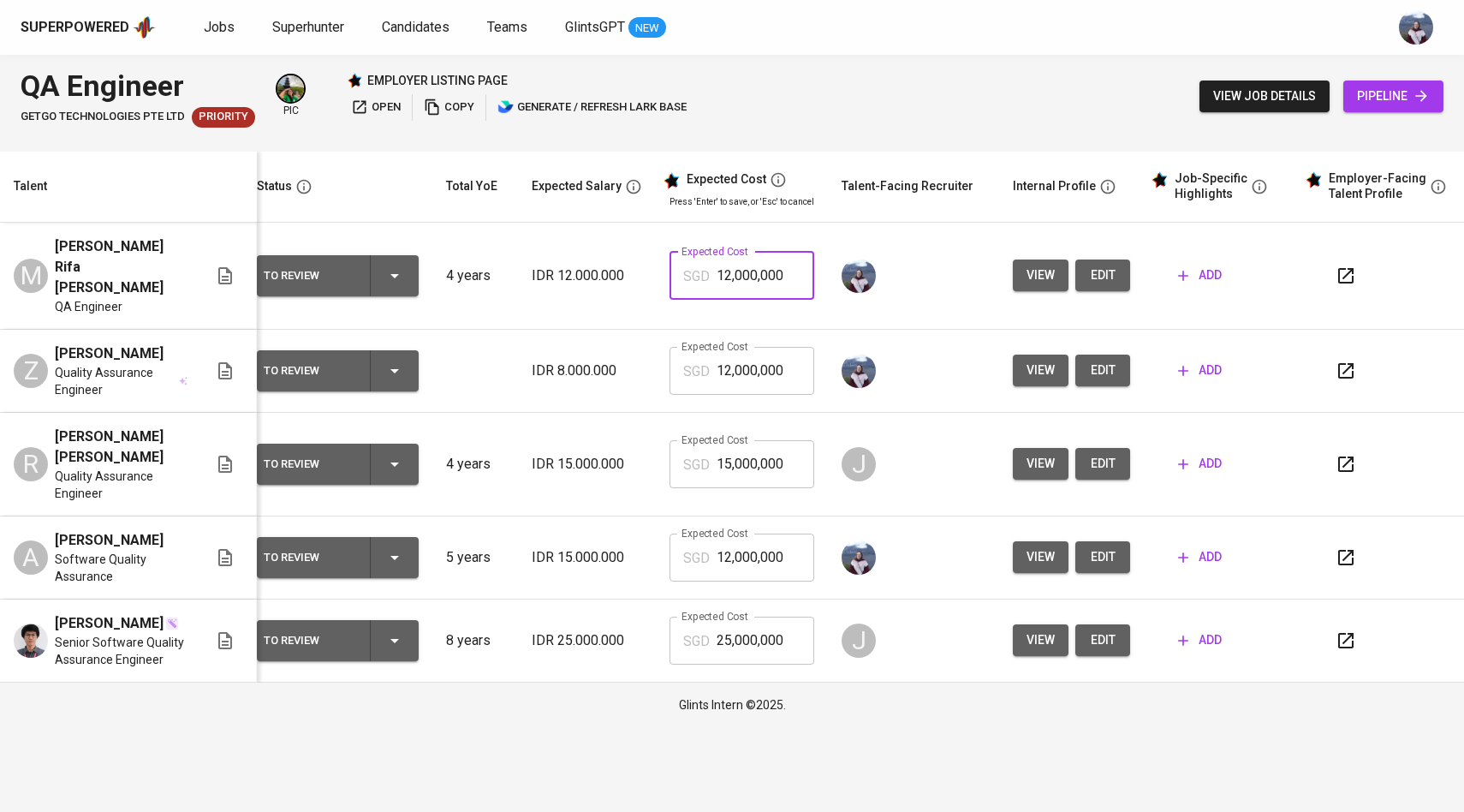
drag, startPoint x: 784, startPoint y: 279, endPoint x: 741, endPoint y: 276, distance: 43.1
click at [678, 276] on div "SGD 12,000,000 Expected Cost" at bounding box center [742, 275] width 145 height 48
drag, startPoint x: 795, startPoint y: 267, endPoint x: 701, endPoint y: 266, distance: 94.0
click at [701, 266] on div "SGD 12,000,000 Expected Cost" at bounding box center [742, 275] width 145 height 48
type input "1,440"
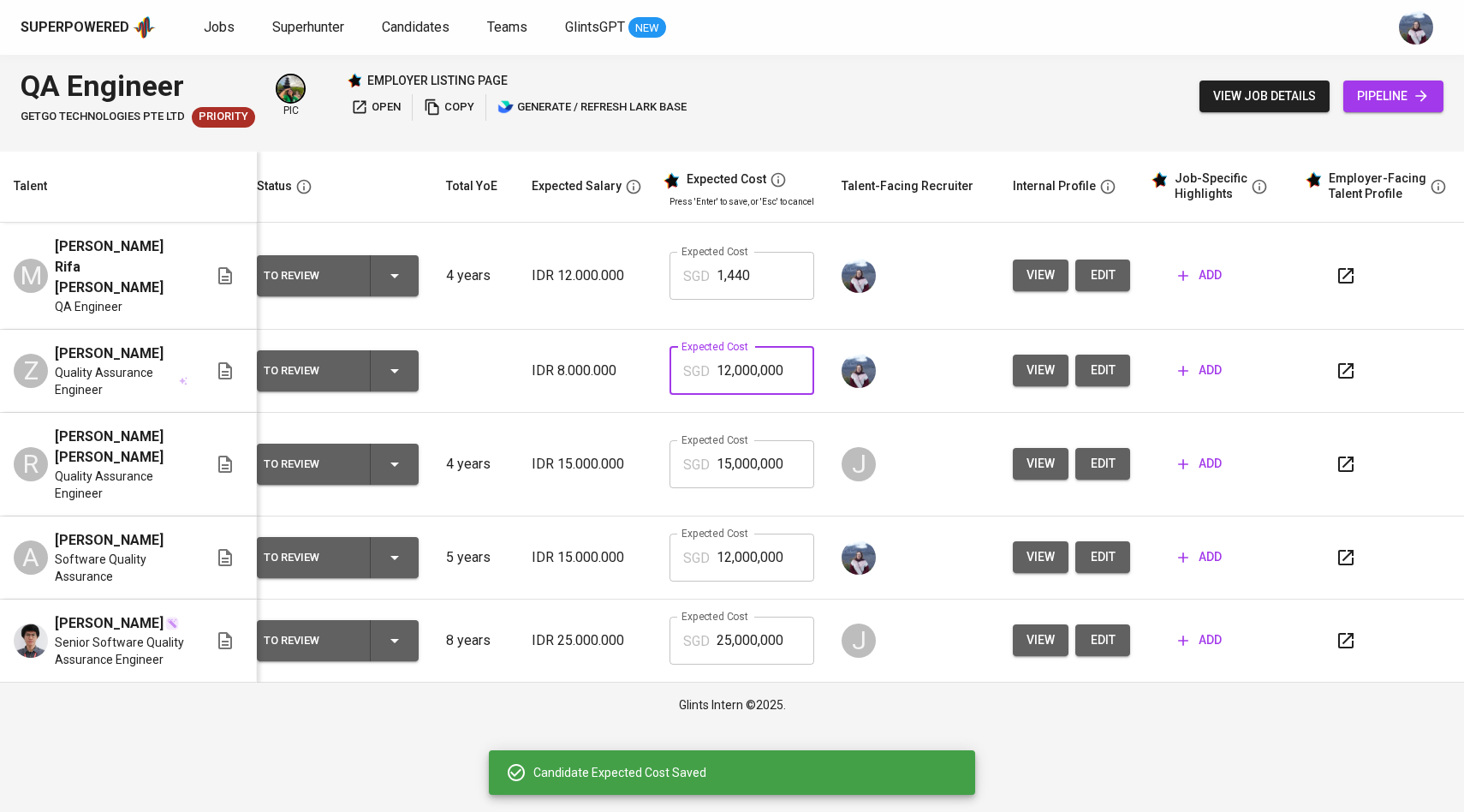
drag, startPoint x: 793, startPoint y: 335, endPoint x: 816, endPoint y: 360, distance: 34.0
click at [816, 360] on td "Expected Cost SGD 12,000,000 Expected Cost" at bounding box center [742, 370] width 172 height 83
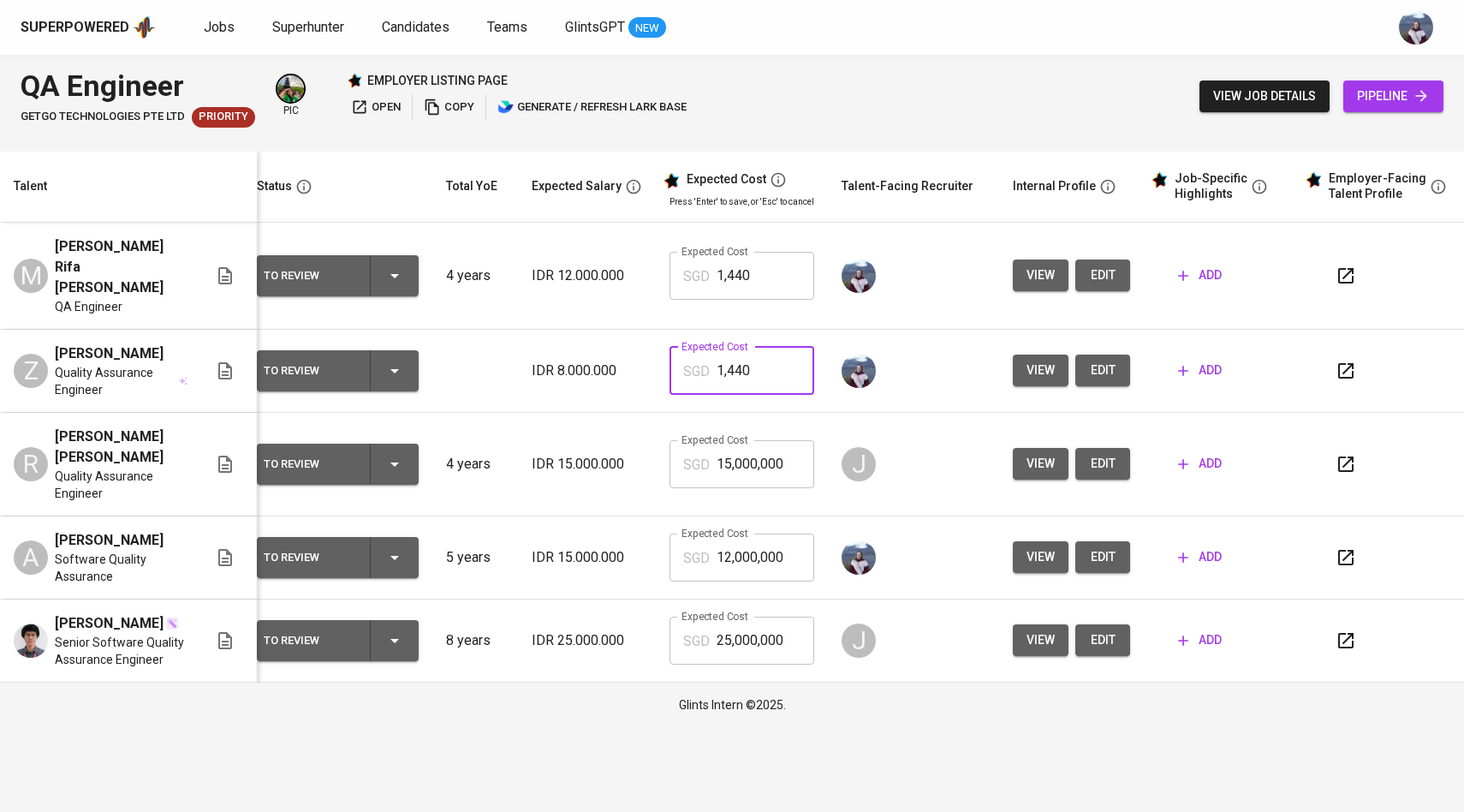
type input "1,440"
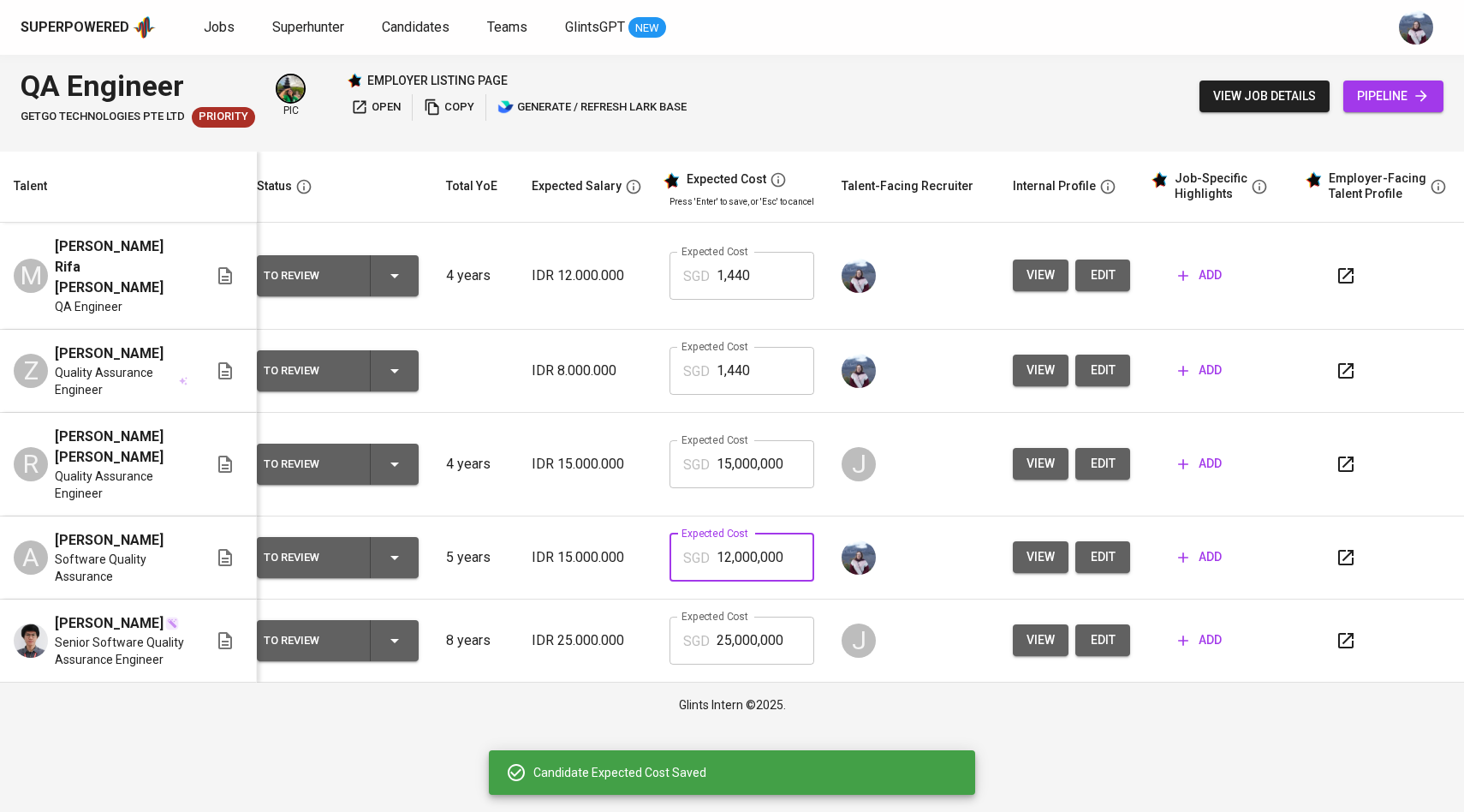
drag, startPoint x: 790, startPoint y: 520, endPoint x: 660, endPoint y: 519, distance: 130.0
click at [660, 520] on td "Expected Cost SGD 12,000,000 Expected Cost" at bounding box center [742, 558] width 172 height 83
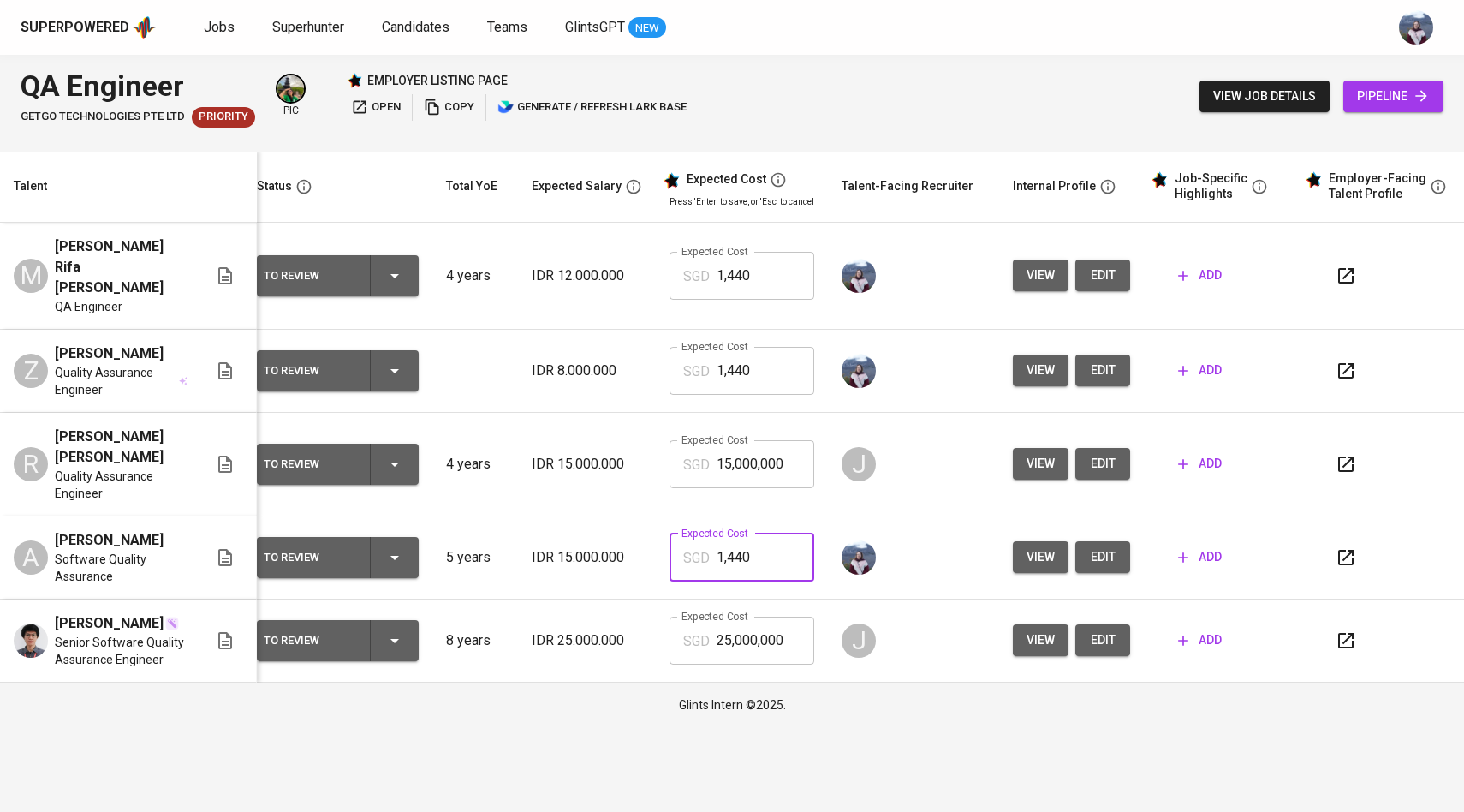
type input "1,440"
click at [1096, 546] on span "edit" at bounding box center [1102, 557] width 27 height 22
drag, startPoint x: 761, startPoint y: 349, endPoint x: 672, endPoint y: 349, distance: 89.0
click at [671, 349] on div "SGD 1,440 Expected Cost" at bounding box center [742, 370] width 145 height 48
type input "12,000,000"
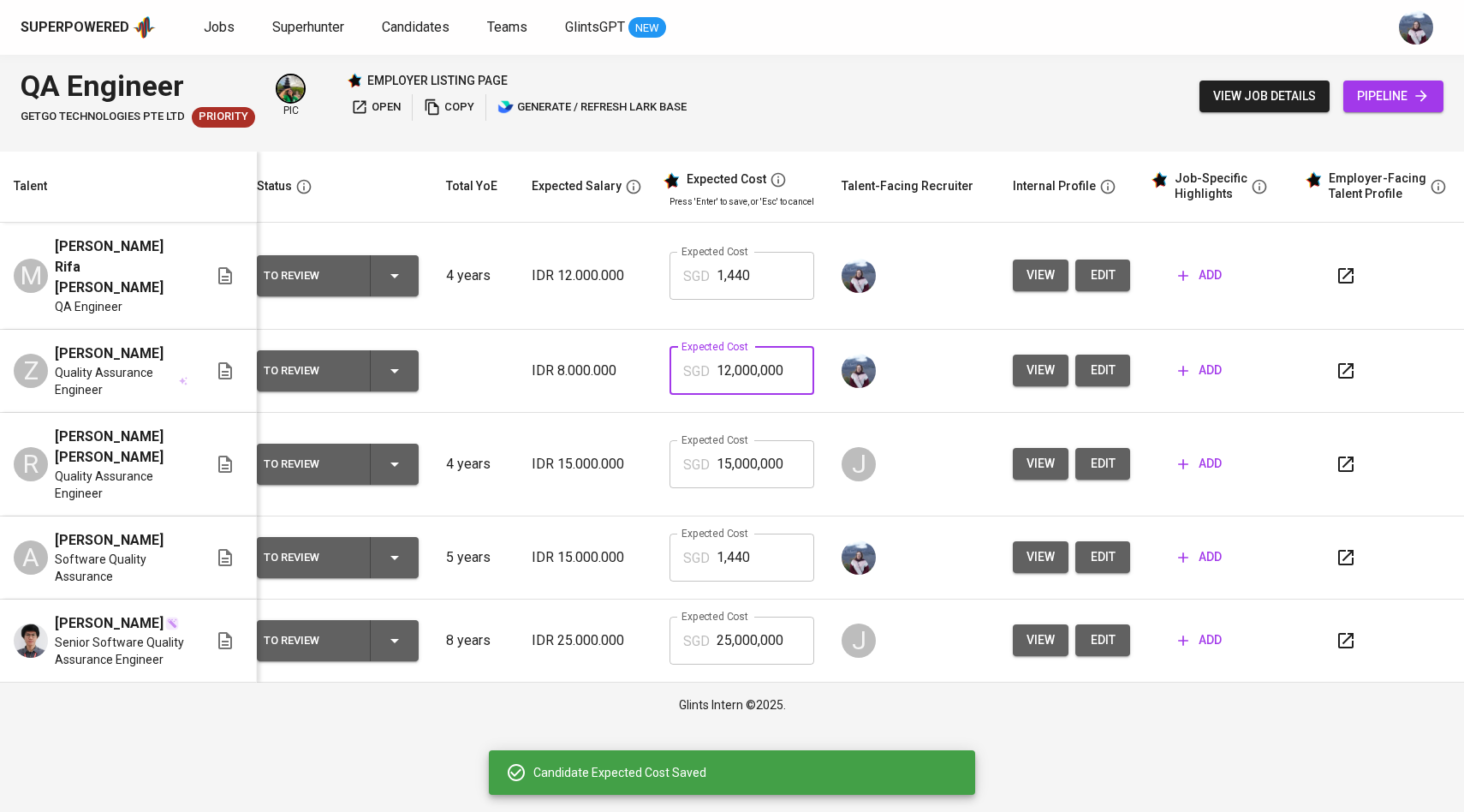
drag, startPoint x: 793, startPoint y: 353, endPoint x: 659, endPoint y: 353, distance: 134.0
click at [659, 353] on td "Expected Cost SGD 12,000,000 Expected Cost" at bounding box center [742, 370] width 172 height 83
drag, startPoint x: 759, startPoint y: 273, endPoint x: 650, endPoint y: 273, distance: 109.0
click at [650, 273] on tr "M Muhamad Rifa James QA Engineer To Review 4 years IDR 12.000.000 Expected Cost…" at bounding box center [727, 276] width 1483 height 107
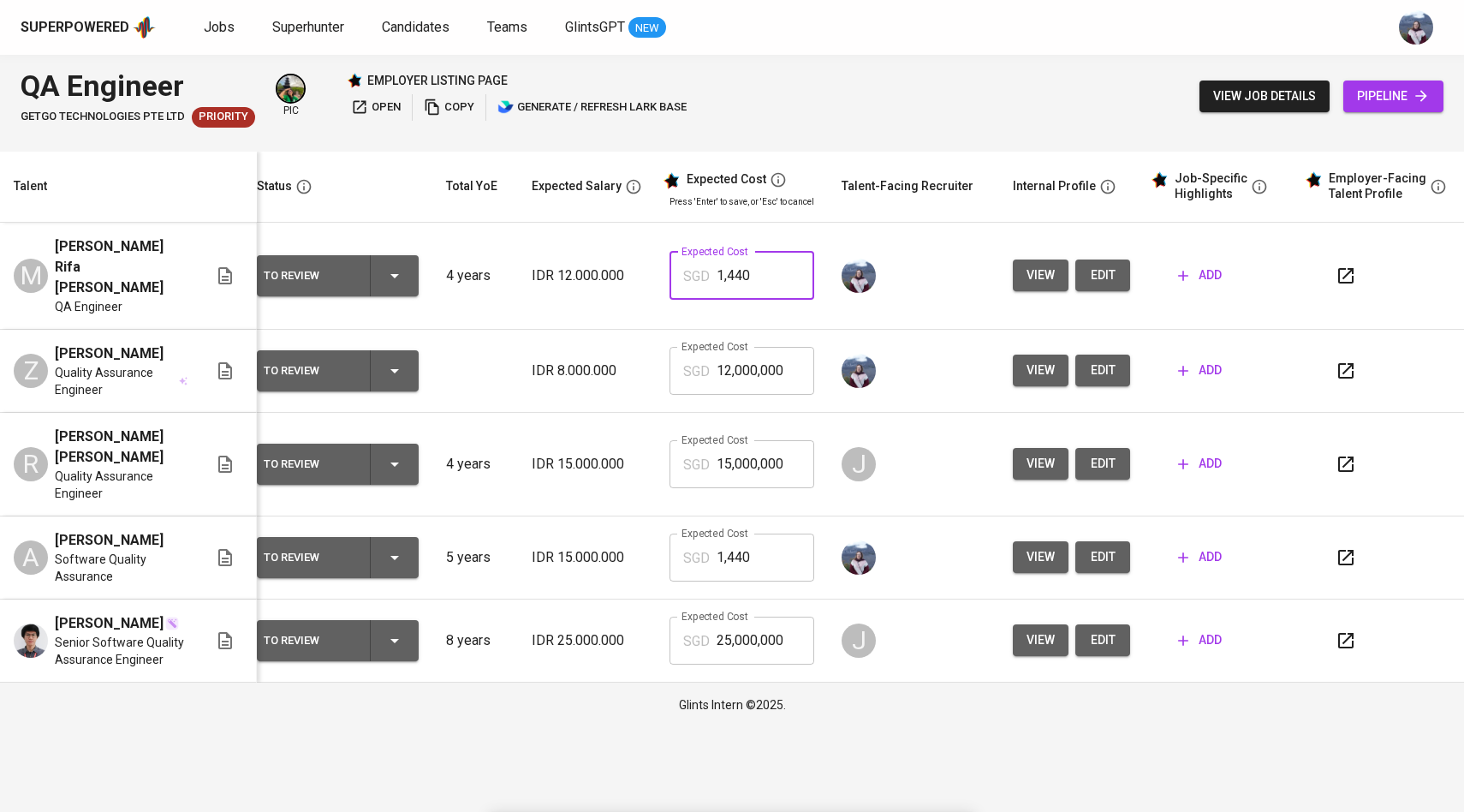
paste input "2,000,00"
type input "12,000,000"
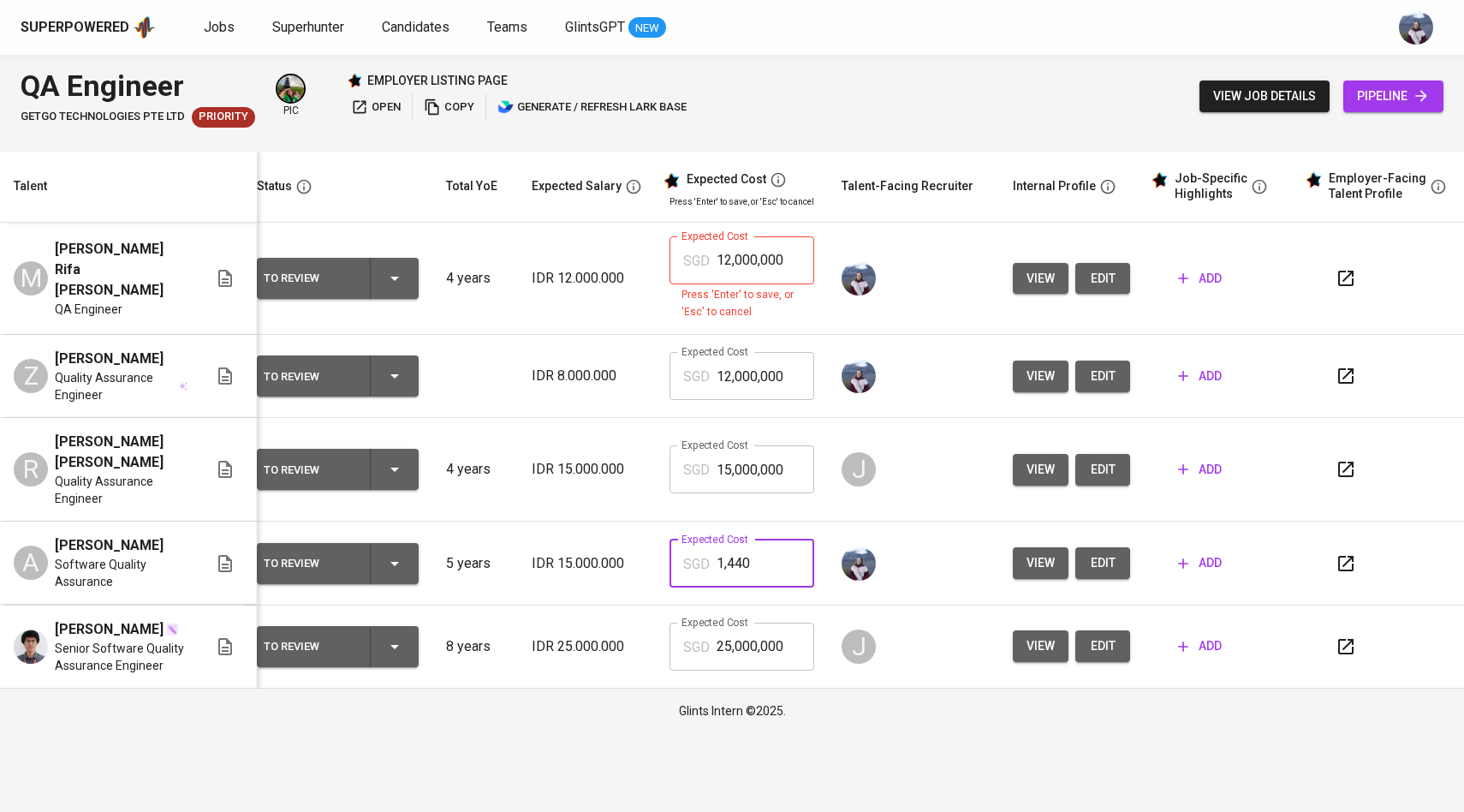
drag, startPoint x: 758, startPoint y: 521, endPoint x: 691, endPoint y: 521, distance: 67.0
click at [691, 540] on div "SGD 1,440 Expected Cost" at bounding box center [742, 563] width 145 height 48
click at [782, 267] on input "12,000,000" at bounding box center [765, 260] width 97 height 48
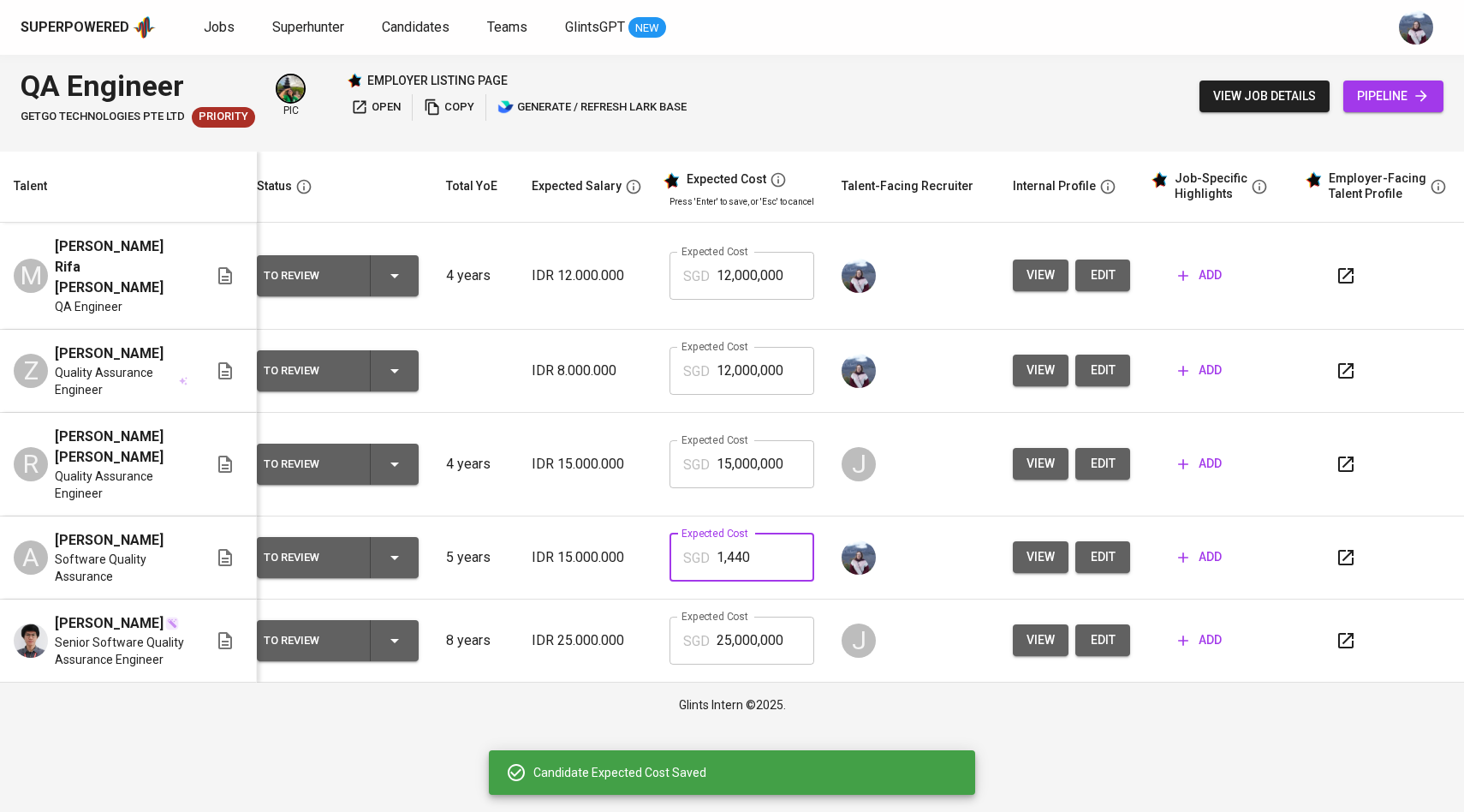
drag, startPoint x: 758, startPoint y: 500, endPoint x: 814, endPoint y: 524, distance: 60.9
click at [814, 525] on td "Expected Cost SGD 1,440 Expected Cost" at bounding box center [742, 558] width 172 height 83
paste input "2,000,00"
type input "12,000,000"
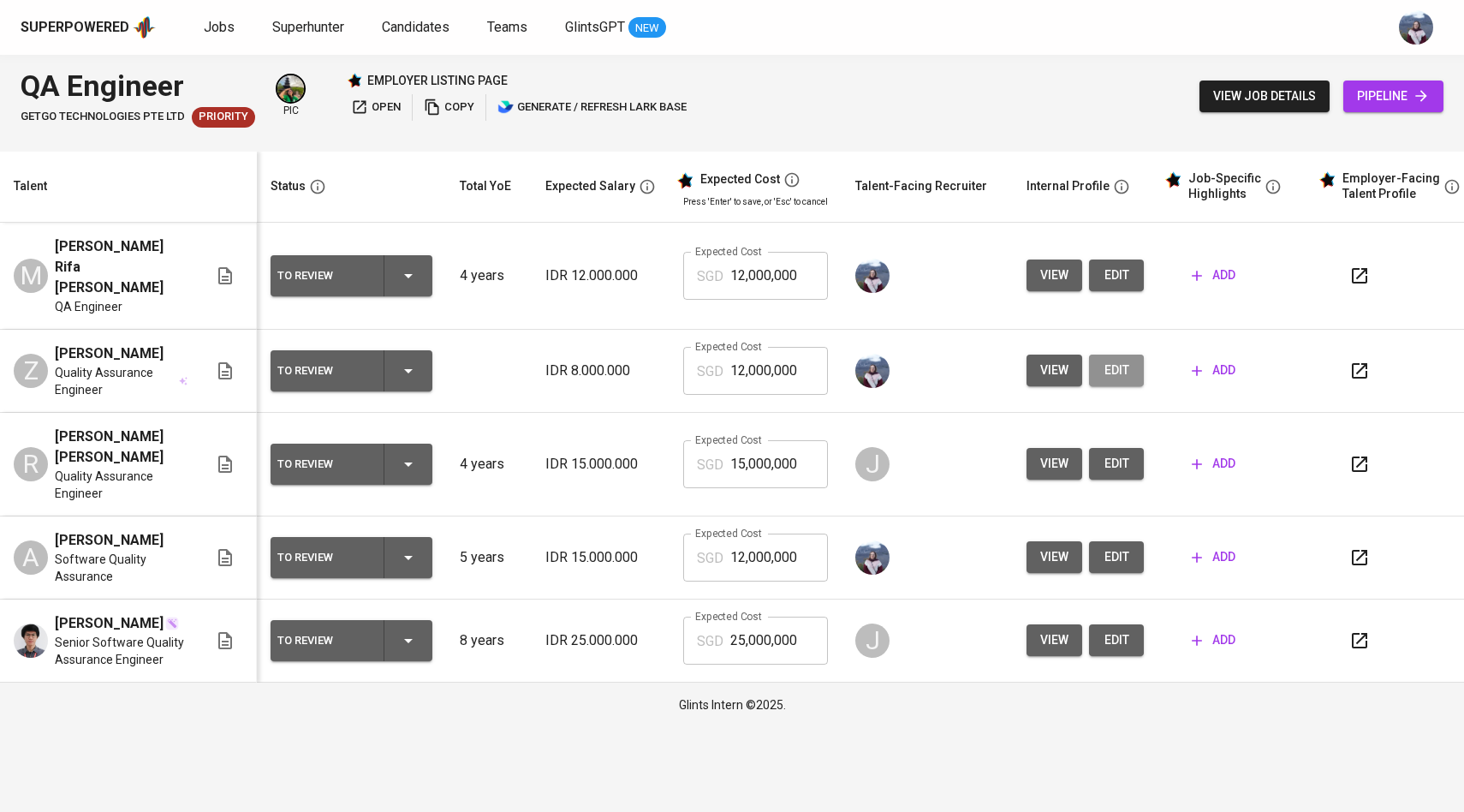
click at [1111, 366] on button "edit" at bounding box center [1116, 370] width 55 height 32
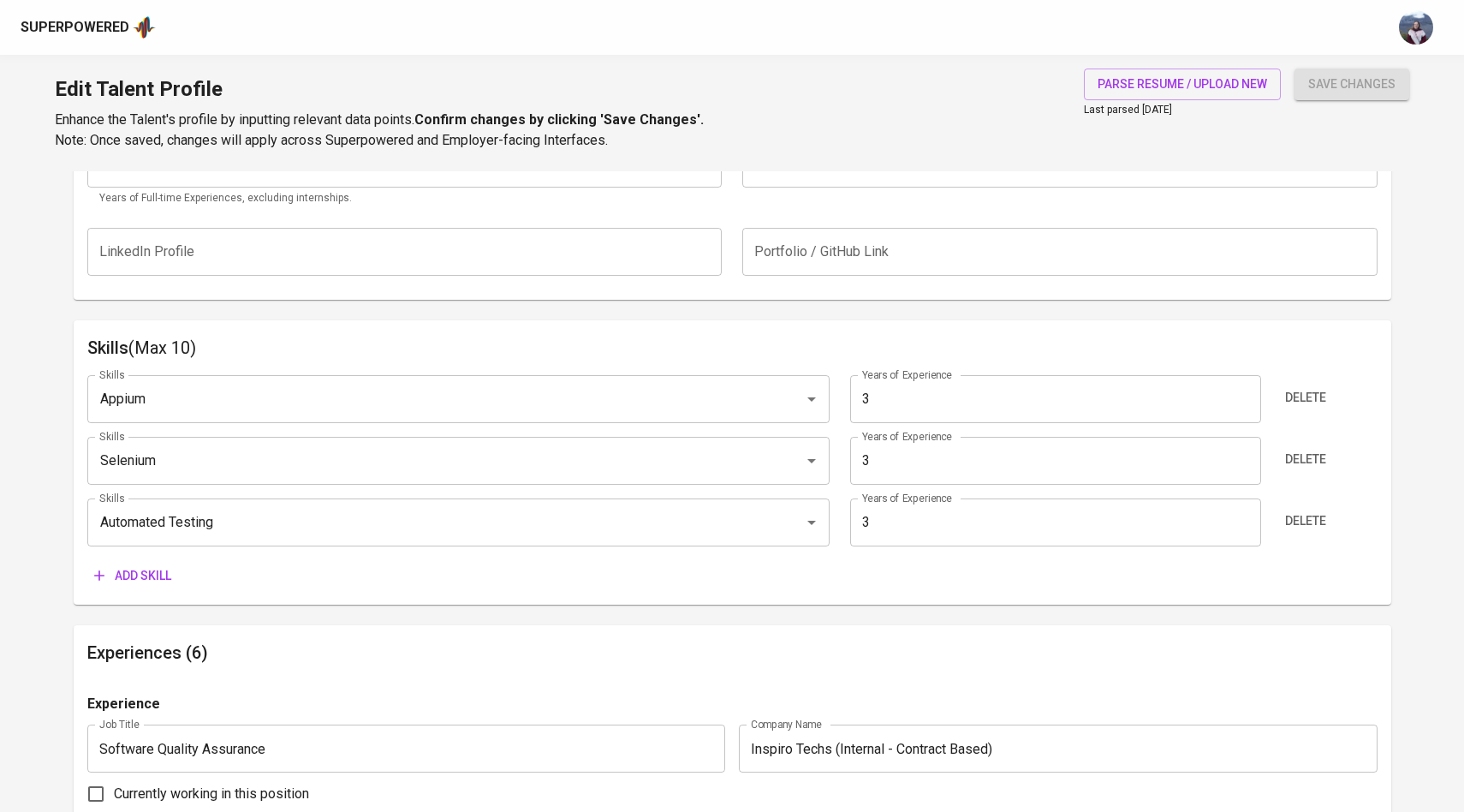
scroll to position [738, 0]
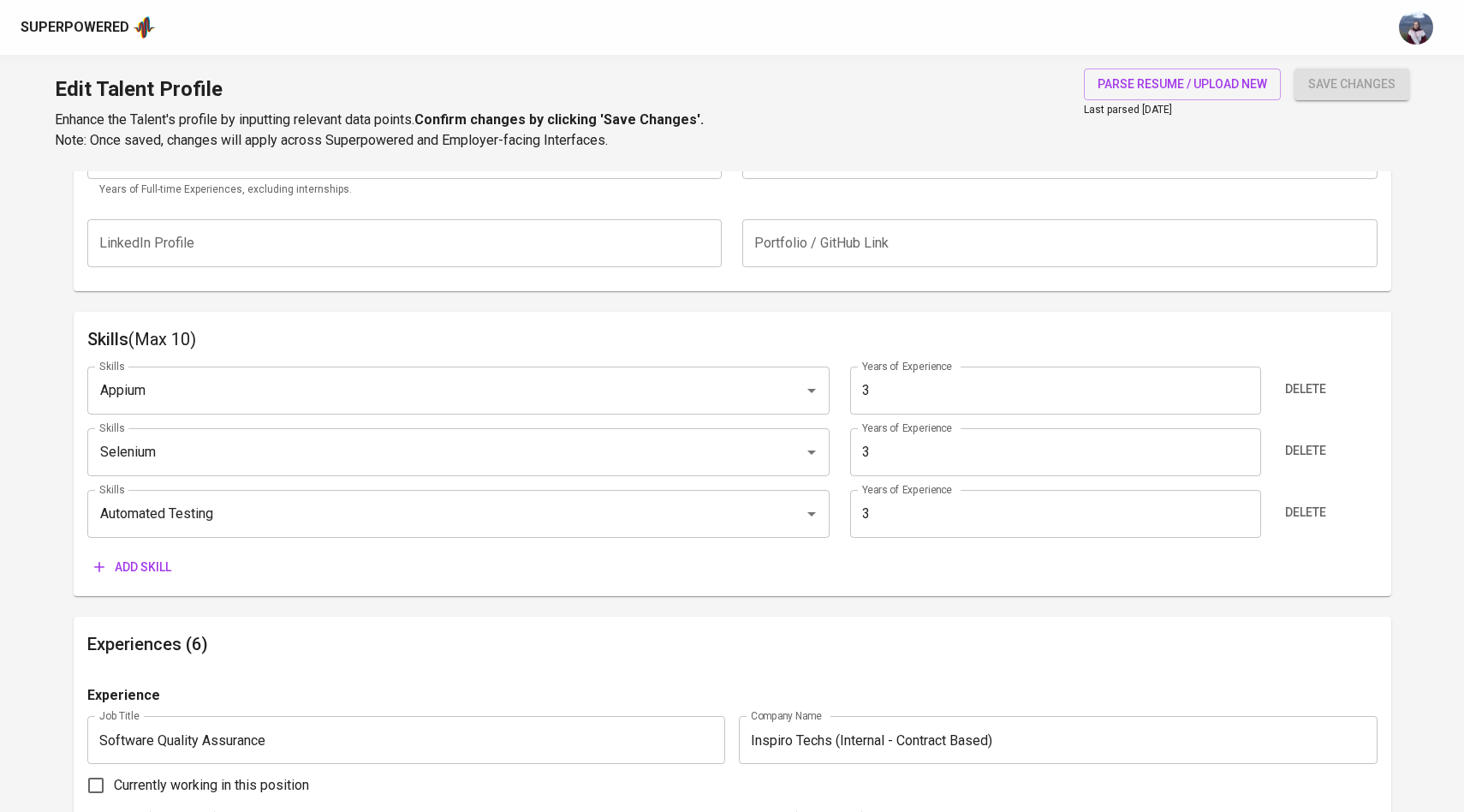
click at [158, 562] on span "Add skill" at bounding box center [133, 567] width 77 height 22
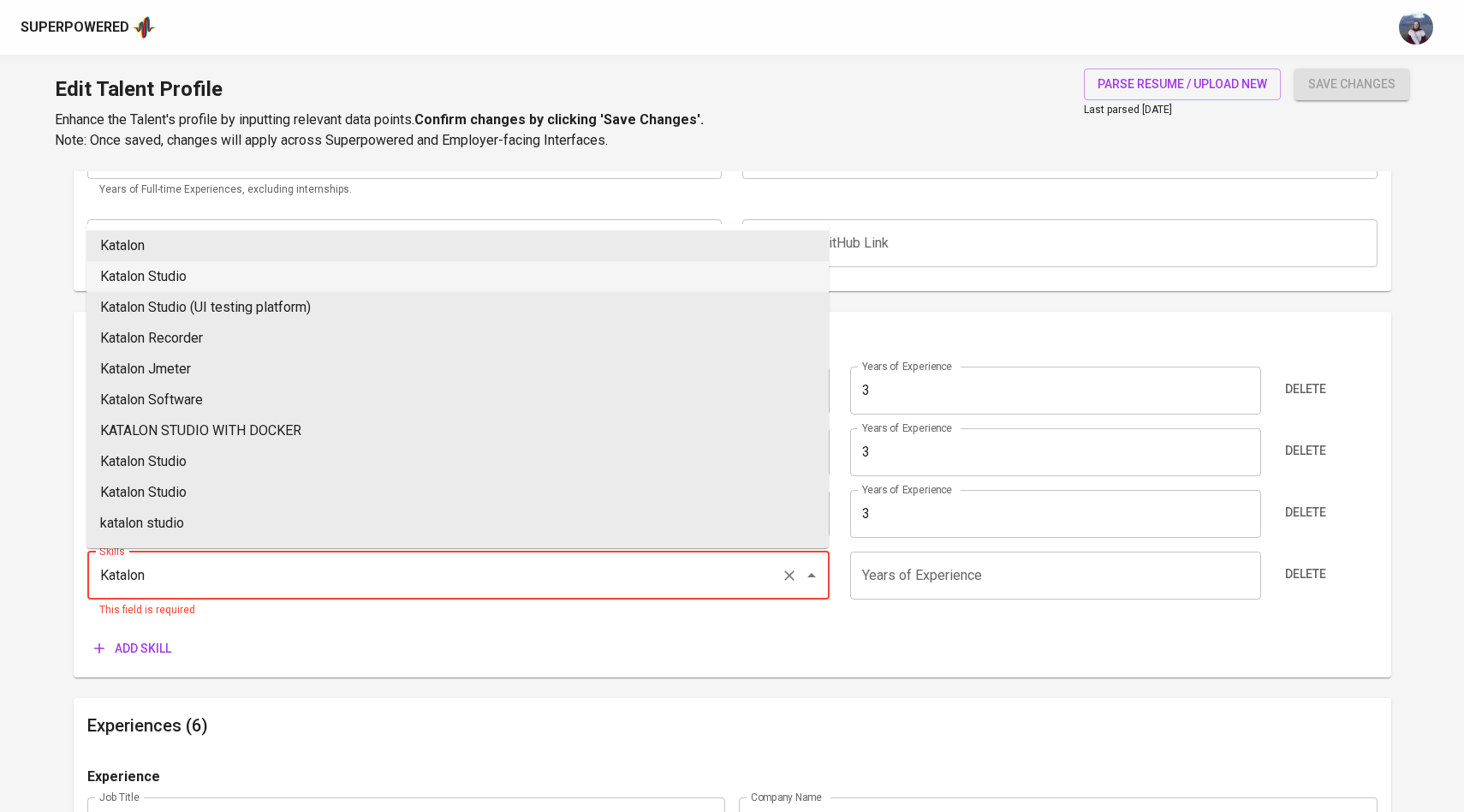
click at [183, 268] on li "Katalon Studio" at bounding box center [457, 276] width 743 height 31
type input "Katalon Studio"
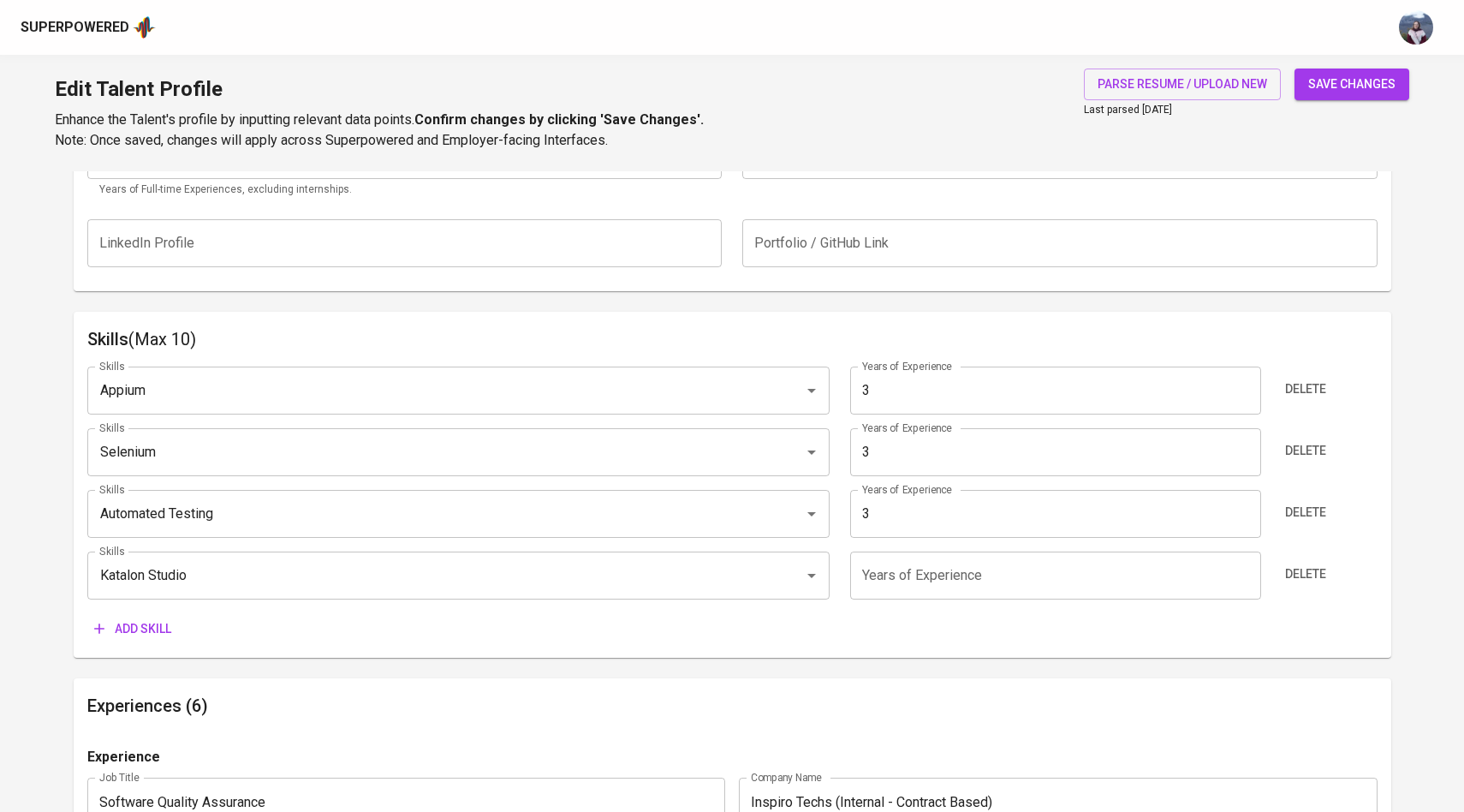
click at [158, 623] on span "Add skill" at bounding box center [133, 629] width 77 height 22
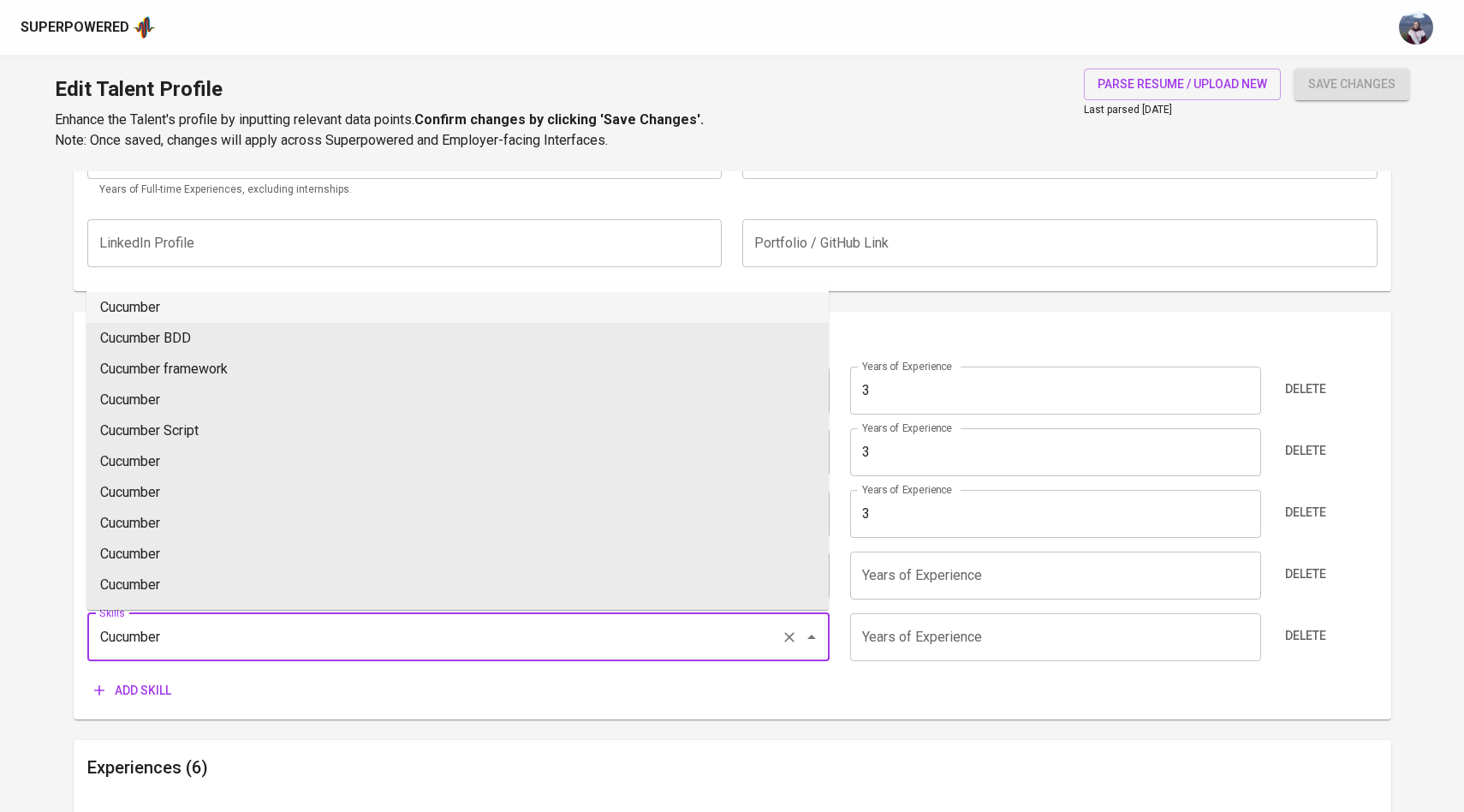
click at [230, 310] on li "Cucumber" at bounding box center [457, 307] width 743 height 31
type input "Cucumber"
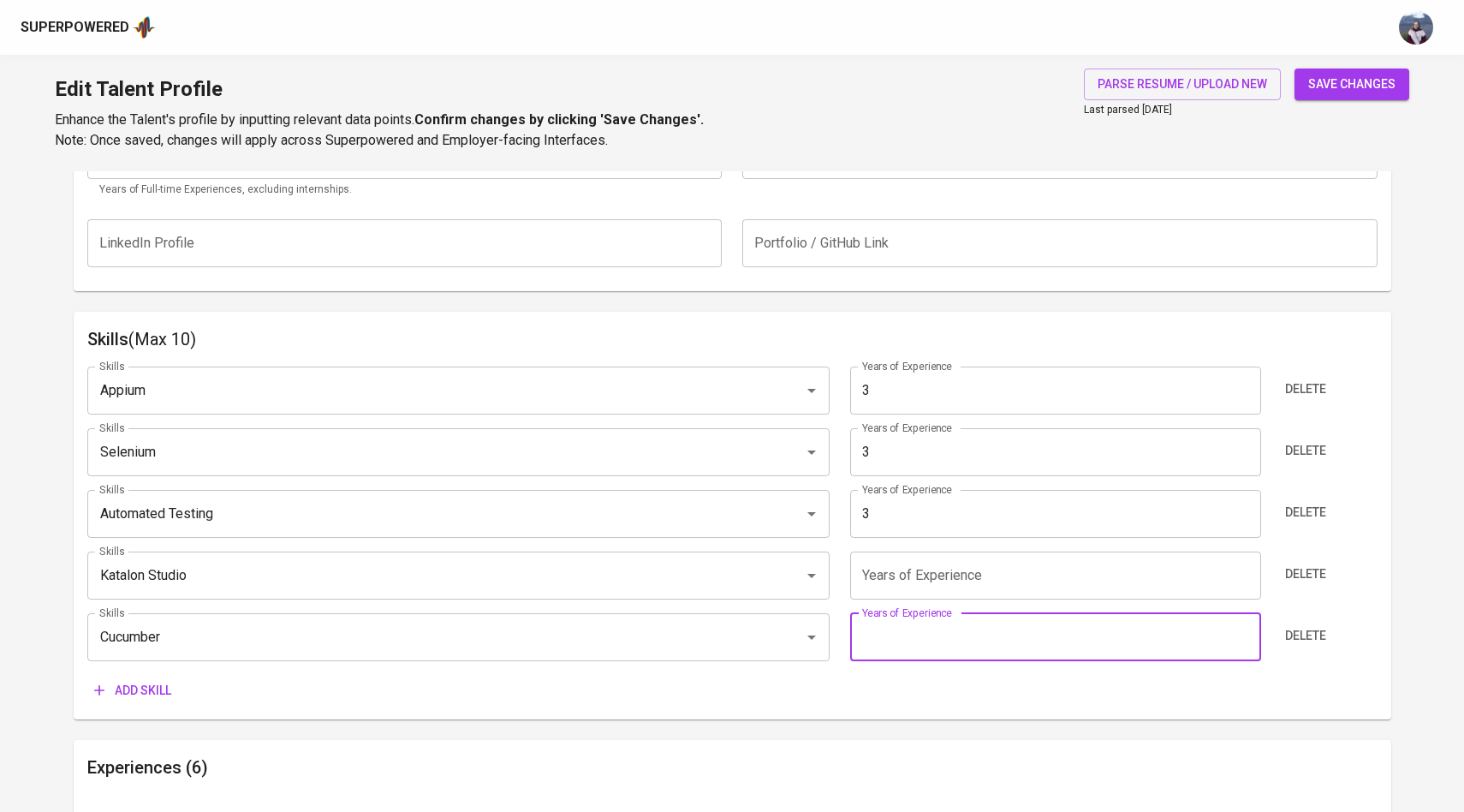
click at [877, 644] on input "number" at bounding box center [1055, 636] width 411 height 48
type input "3"
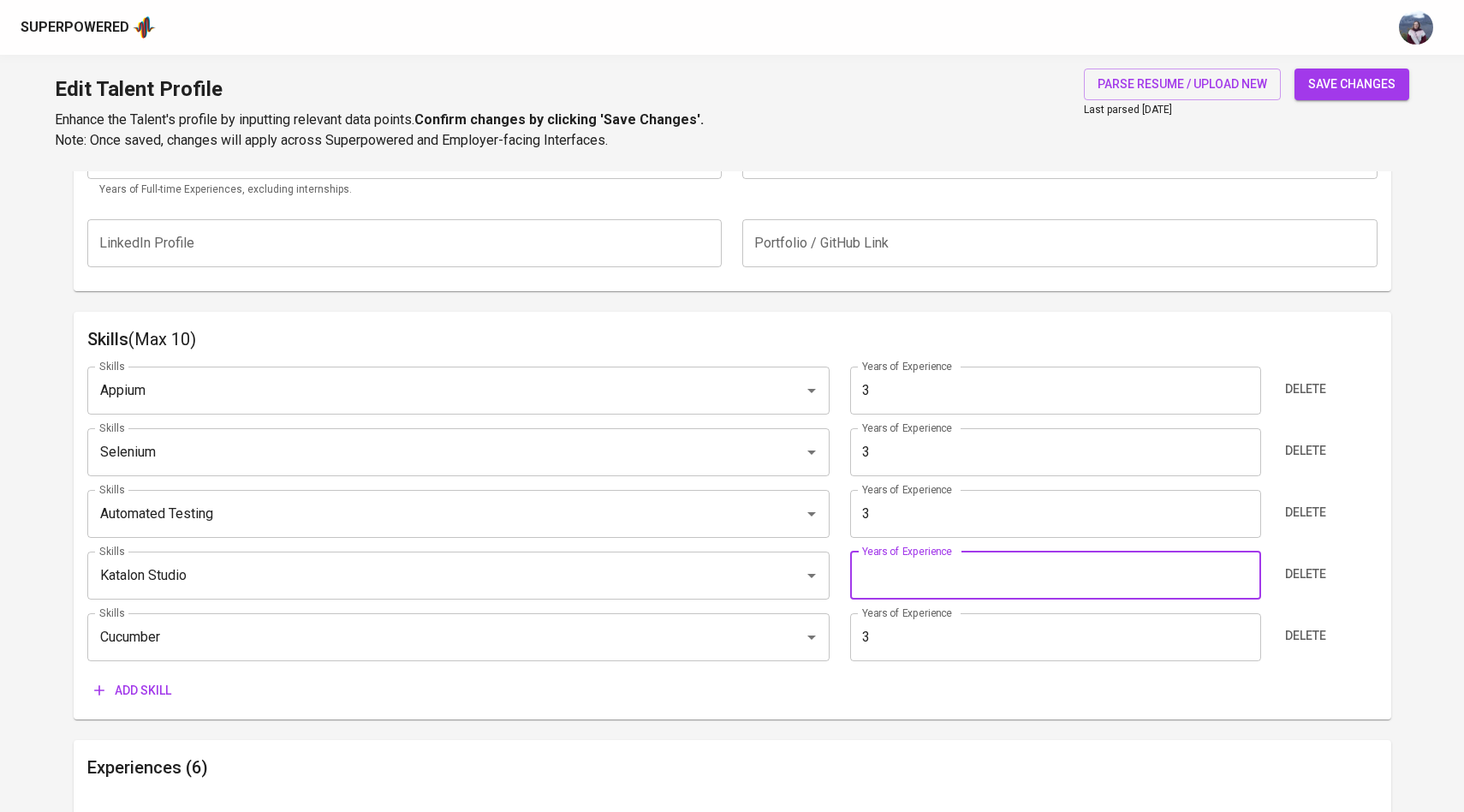
click at [886, 590] on input "number" at bounding box center [1055, 574] width 411 height 48
type input "3"
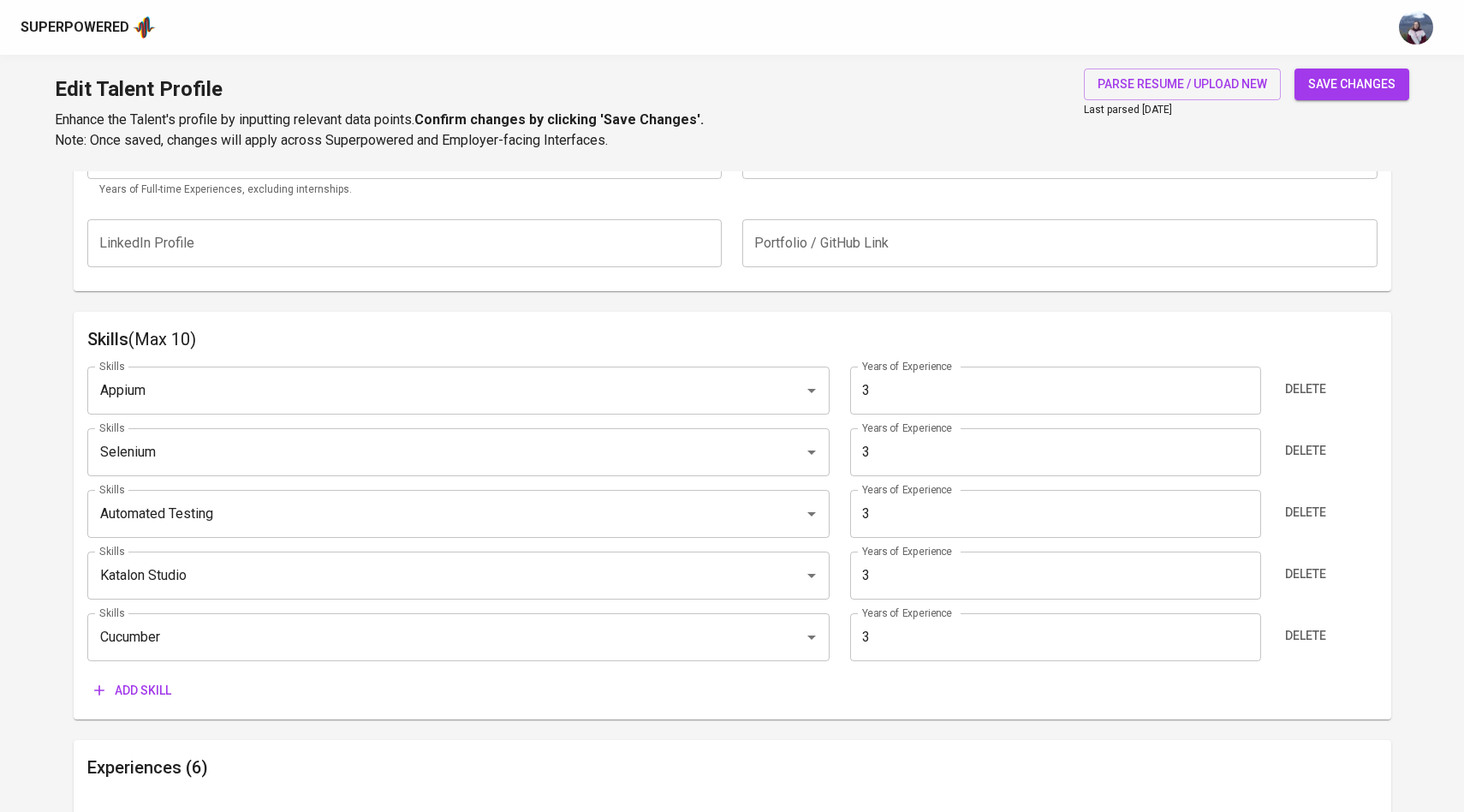
click at [840, 399] on div "Years of Experience 3 Years of Experience" at bounding box center [1054, 390] width 429 height 48
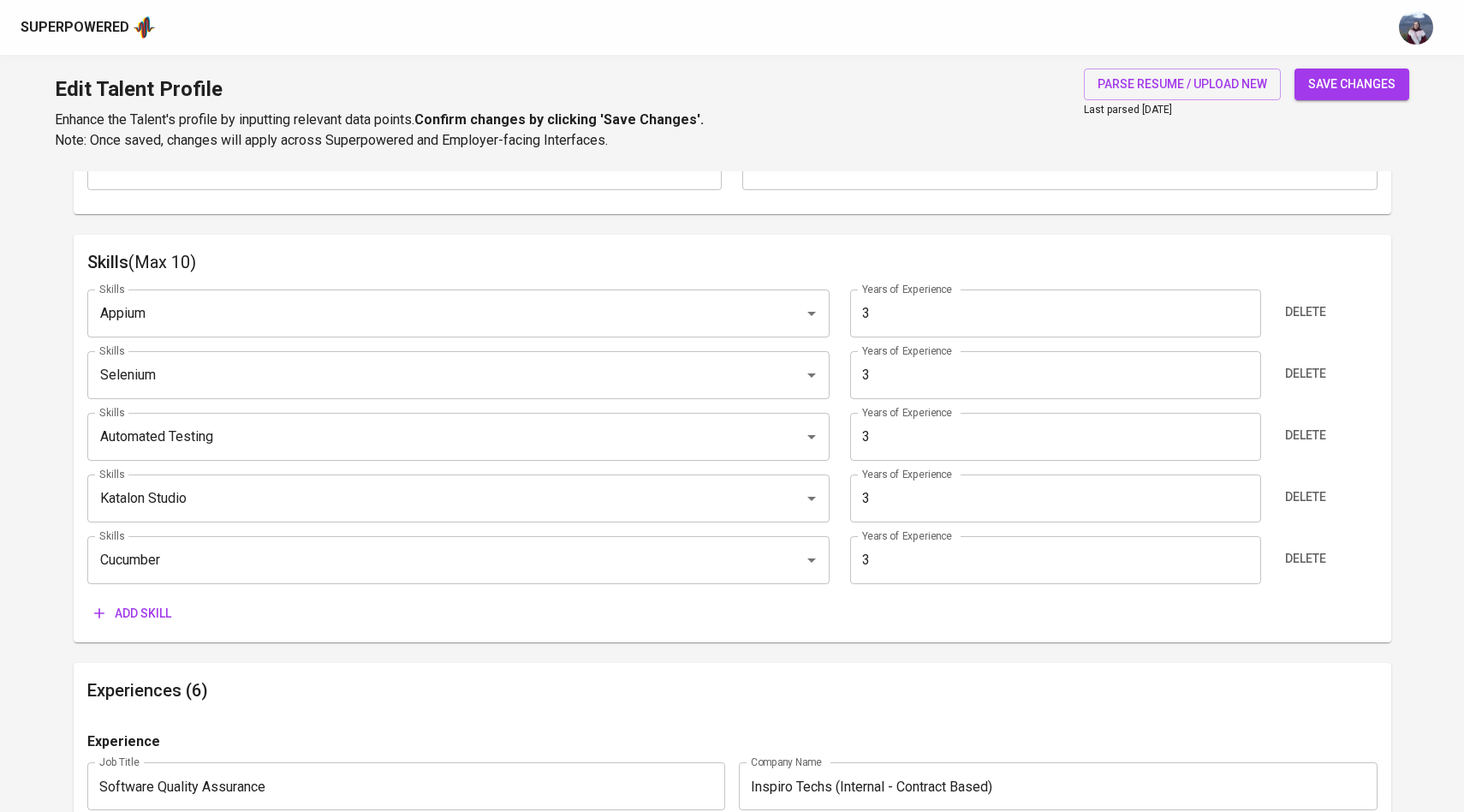
scroll to position [823, 0]
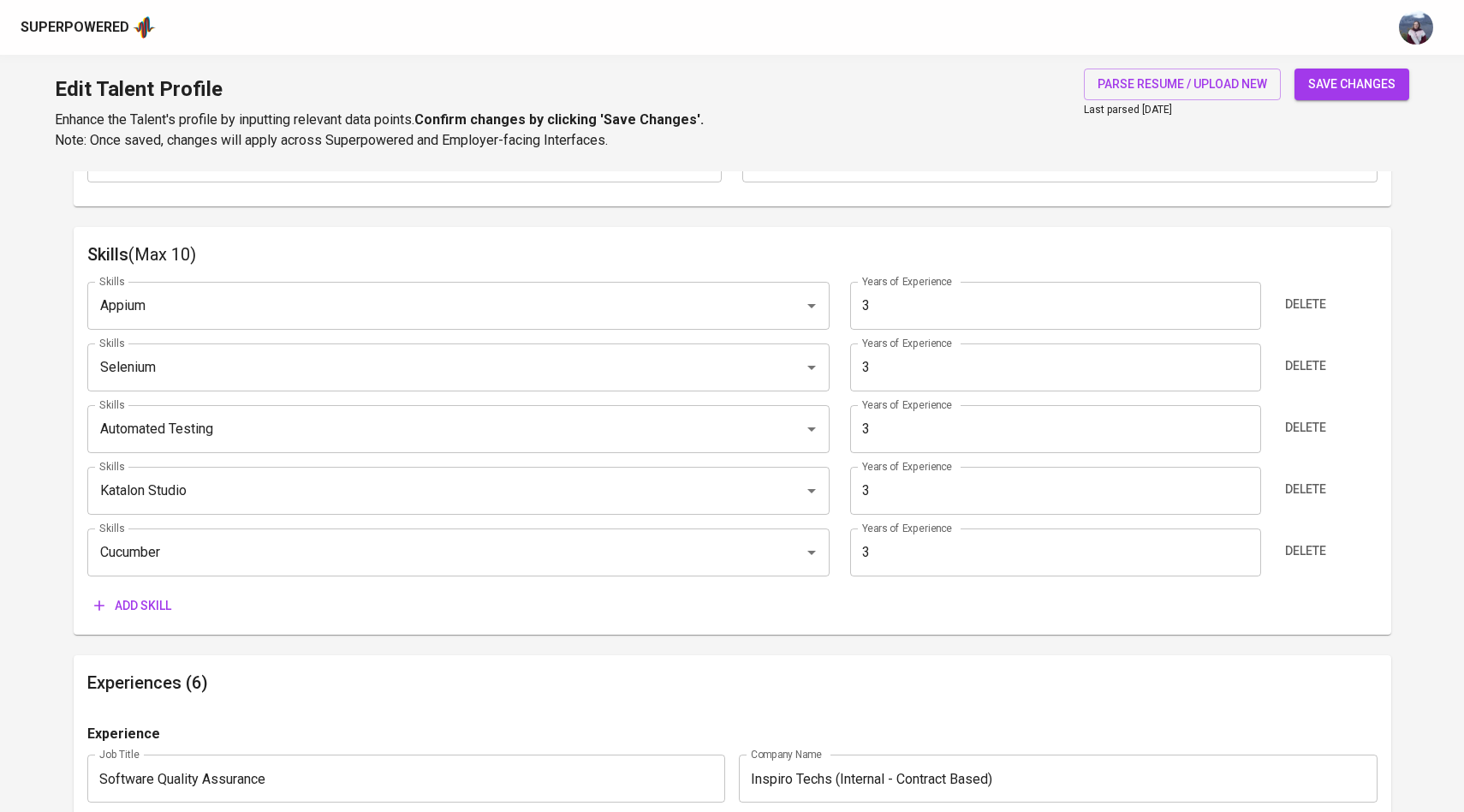
click at [156, 607] on span "Add skill" at bounding box center [133, 605] width 77 height 22
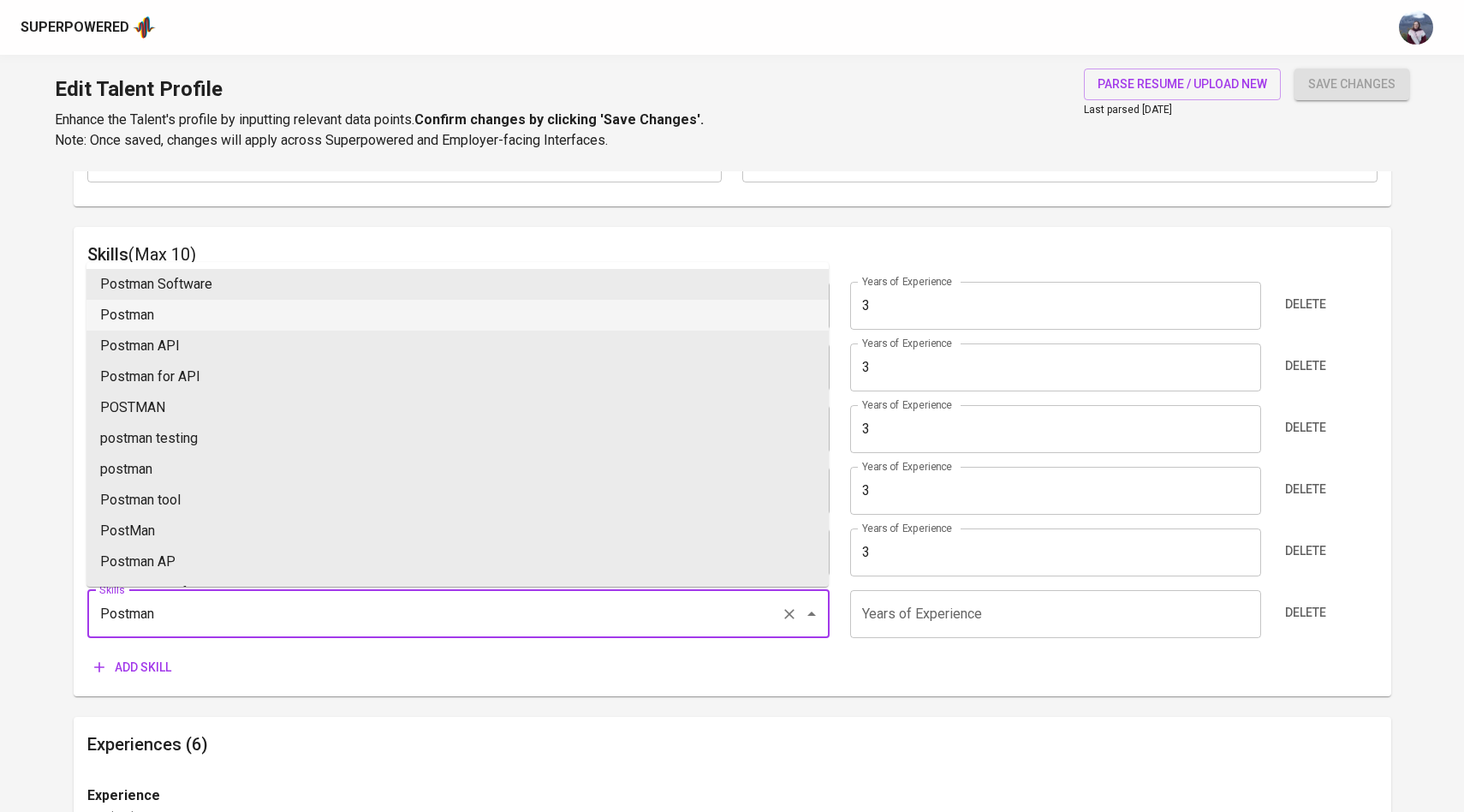
click at [197, 305] on li "Postman" at bounding box center [457, 314] width 743 height 31
type input "Postman"
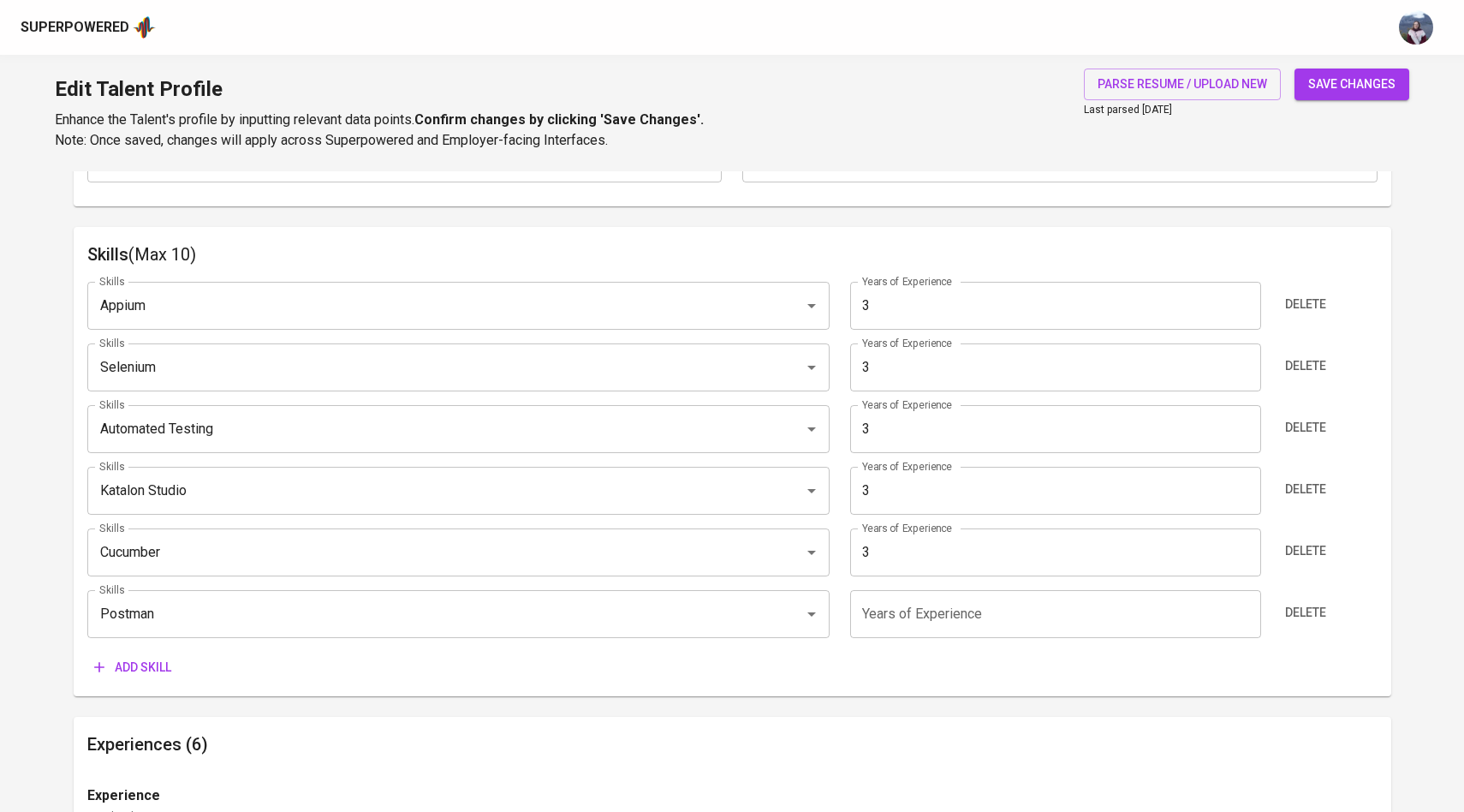
click at [894, 612] on input "number" at bounding box center [1055, 614] width 411 height 48
type input "2"
click at [823, 677] on div "Add skill" at bounding box center [732, 667] width 1290 height 32
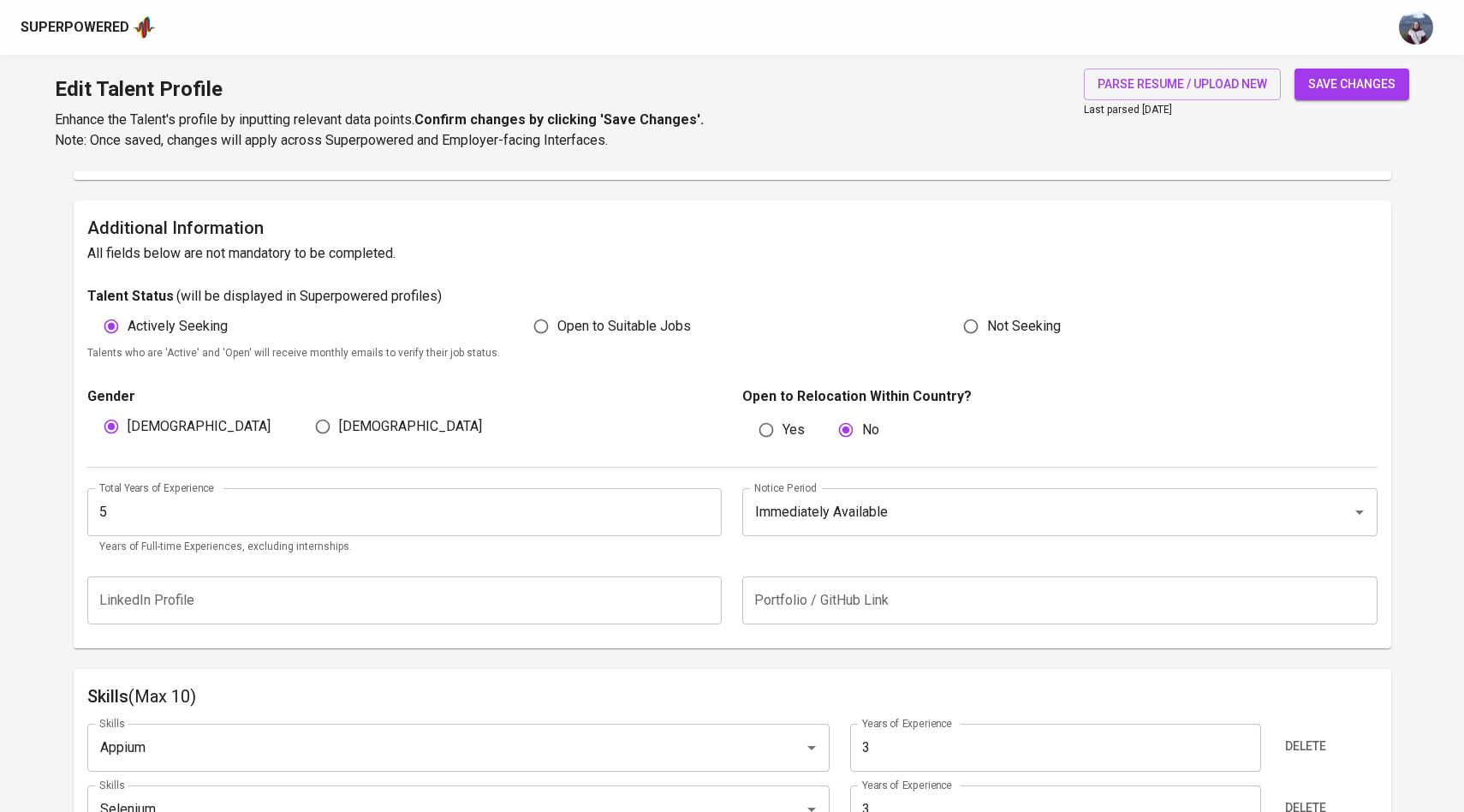
scroll to position [316, 0]
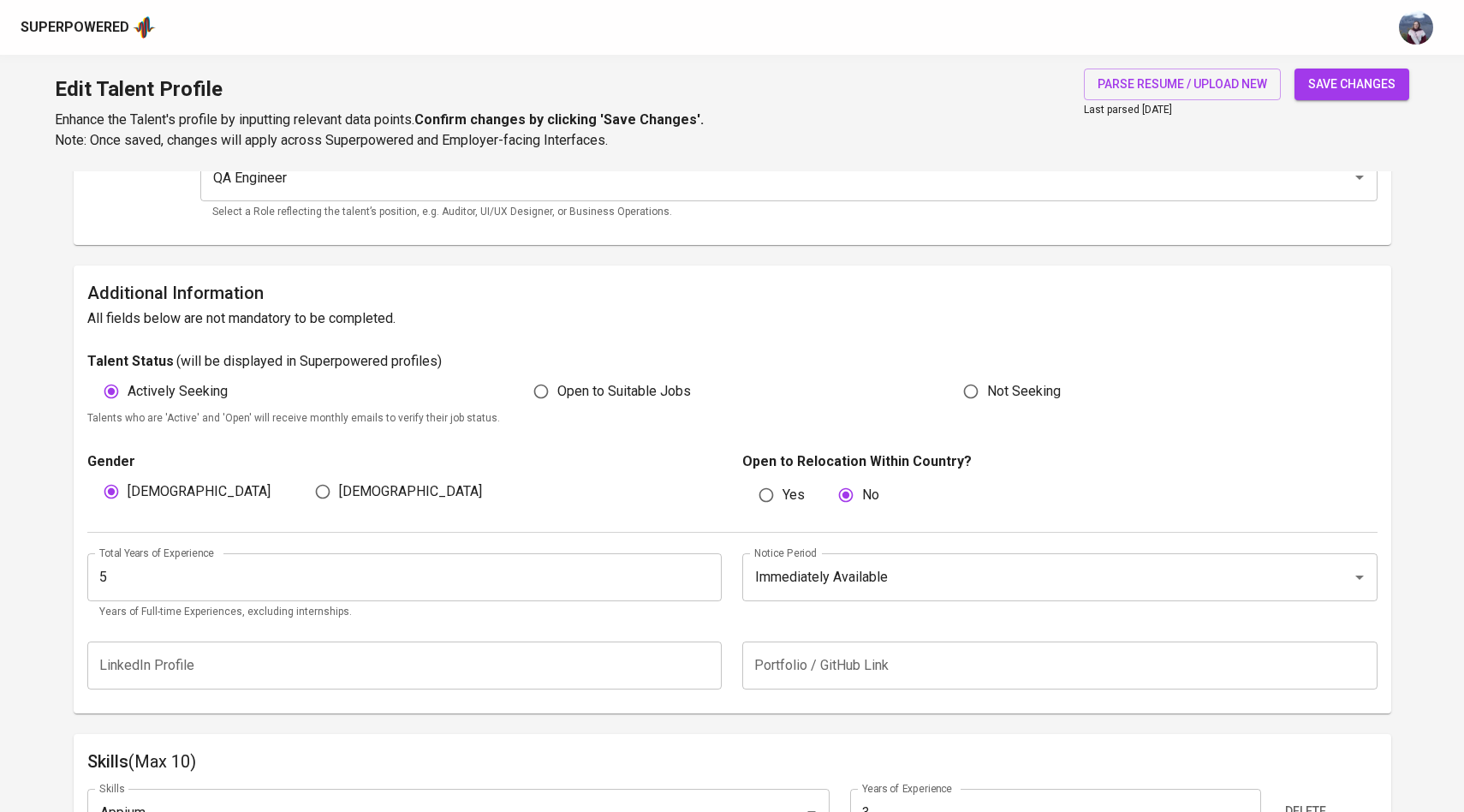
click at [1361, 92] on span "save changes" at bounding box center [1351, 84] width 87 height 22
type input "Cucumber"
type input "Katalon Studio"
type input "Appium"
type input "Selenium"
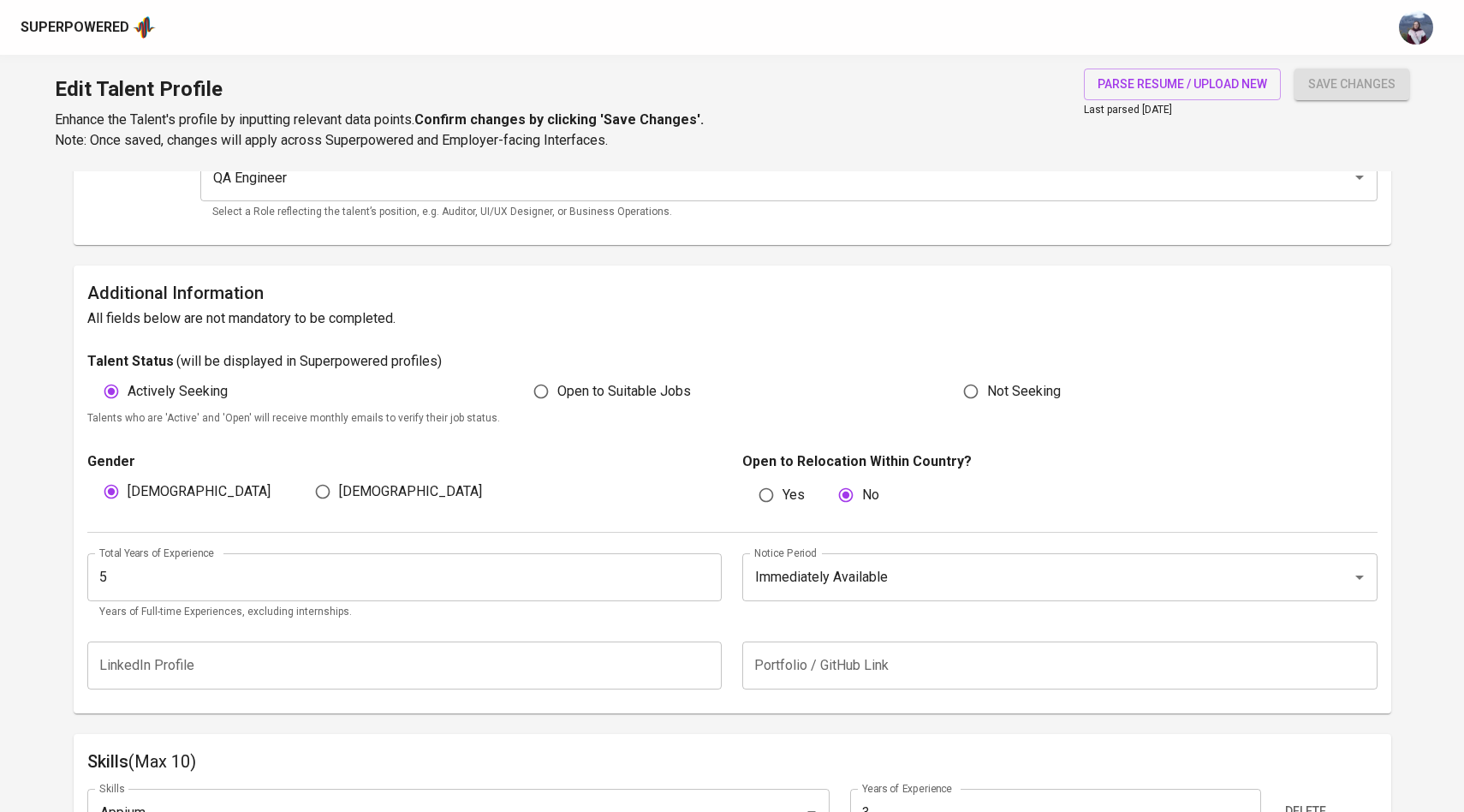
type input "Automated Testing"
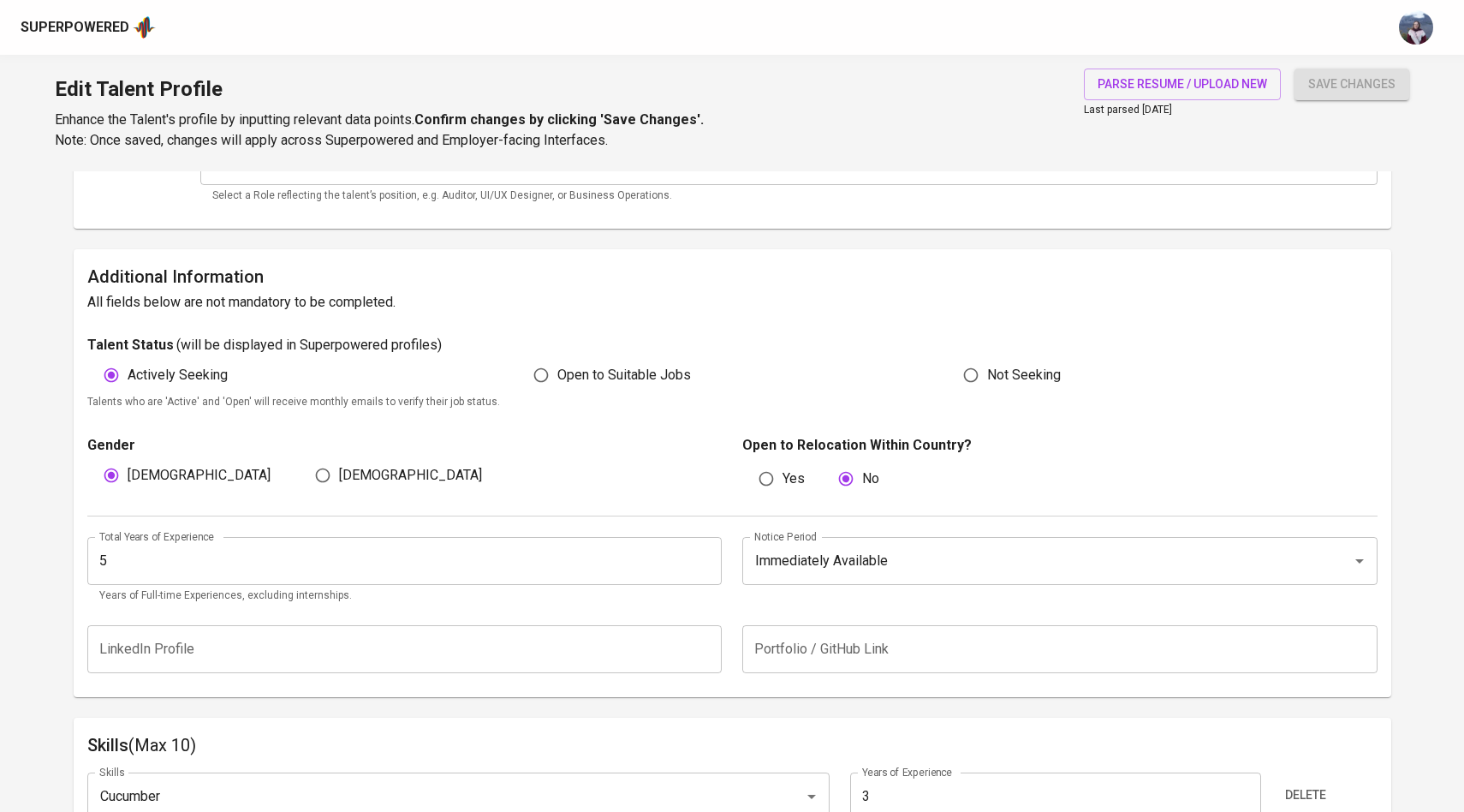
scroll to position [0, 0]
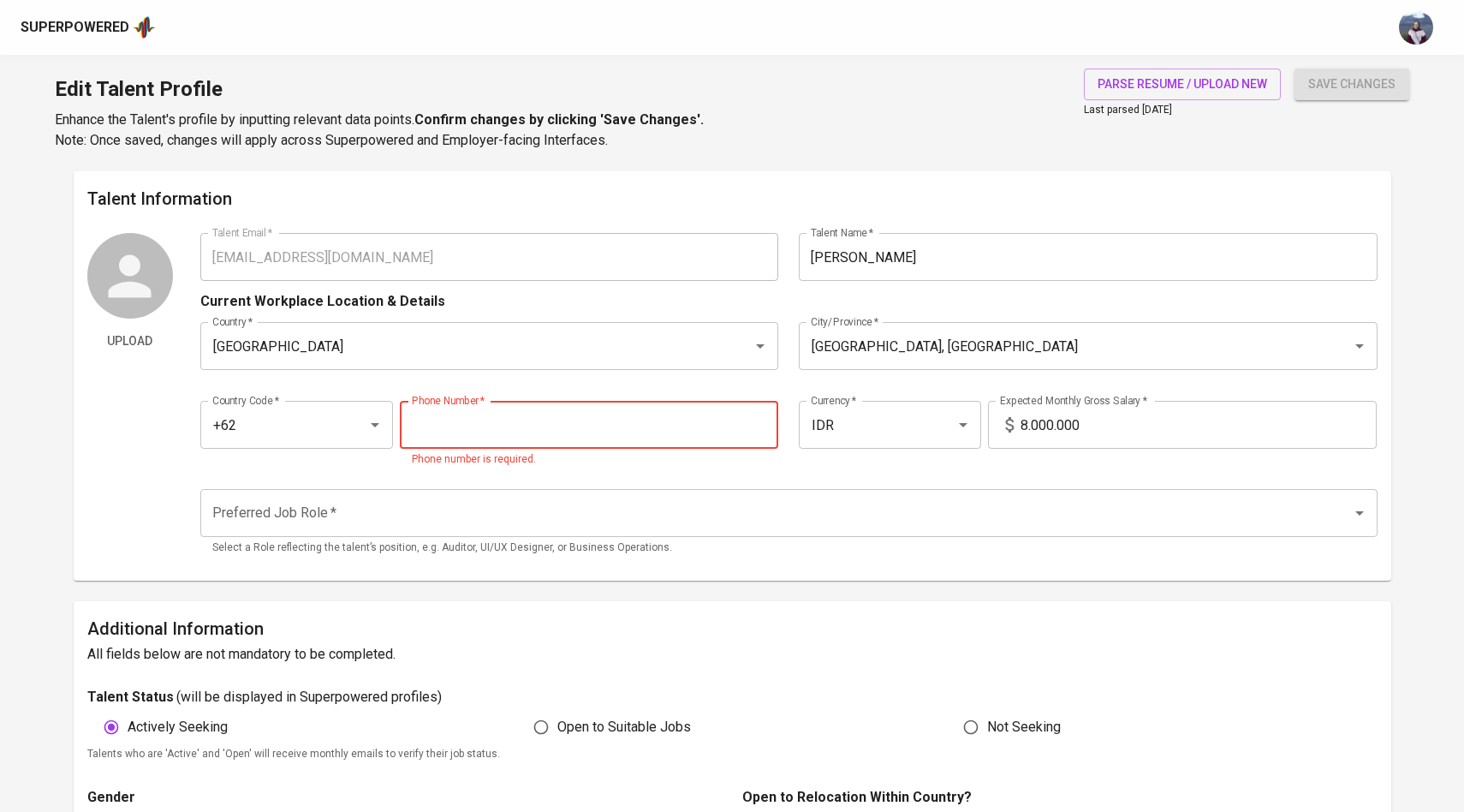
click at [626, 447] on input "tel" at bounding box center [588, 424] width 379 height 48
paste input "821-3775-6010"
type input "821-3775-6010"
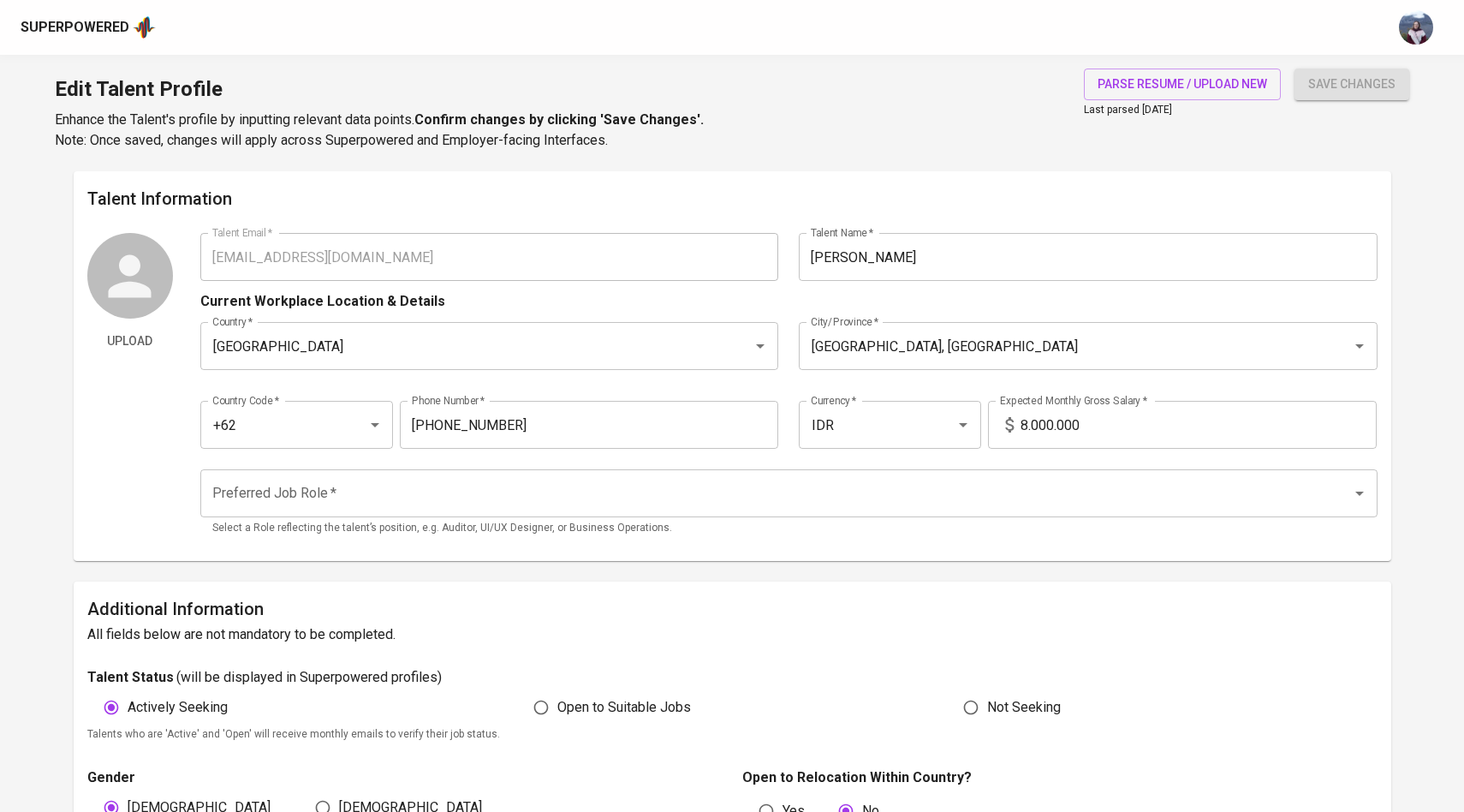
click at [671, 469] on div "Talent Email   * zulfikarhadi31@gmail.com Talent Email * Talent Name   * Zulfik…" at bounding box center [789, 390] width 1177 height 314
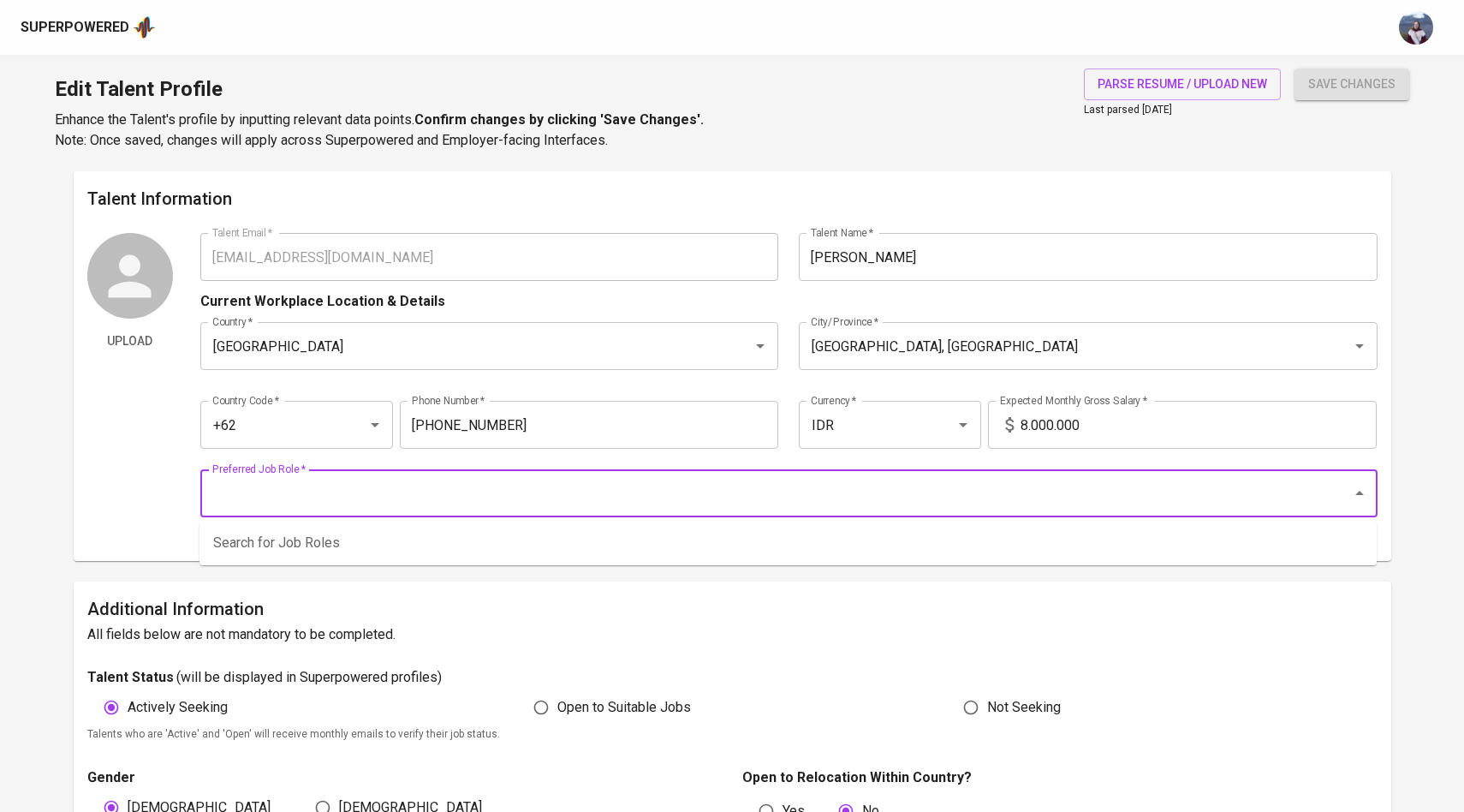
click at [1020, 490] on input "Preferred Job Role   *" at bounding box center [764, 493] width 1114 height 33
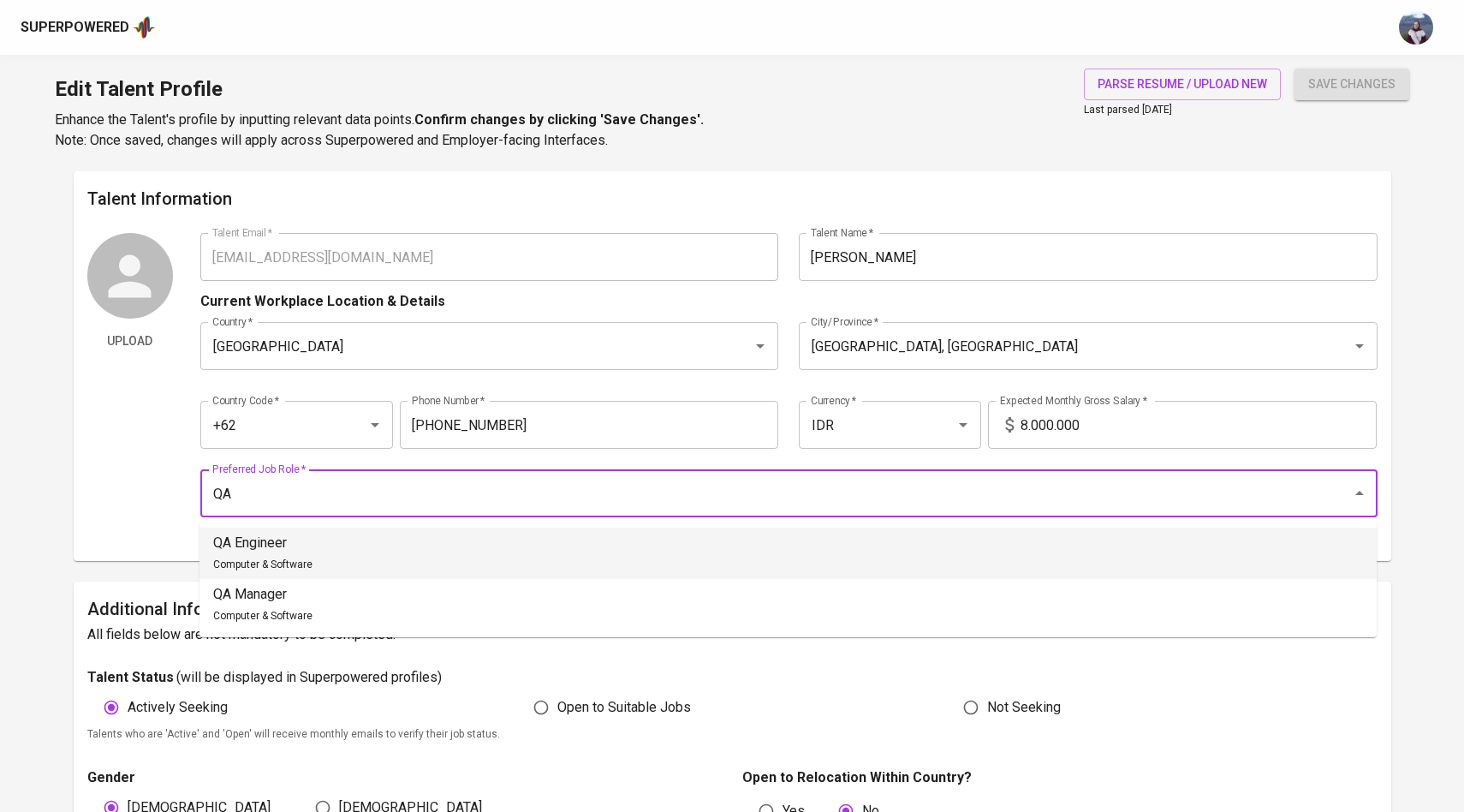
click at [630, 558] on li "QA Engineer Computer & Software" at bounding box center [788, 553] width 1177 height 51
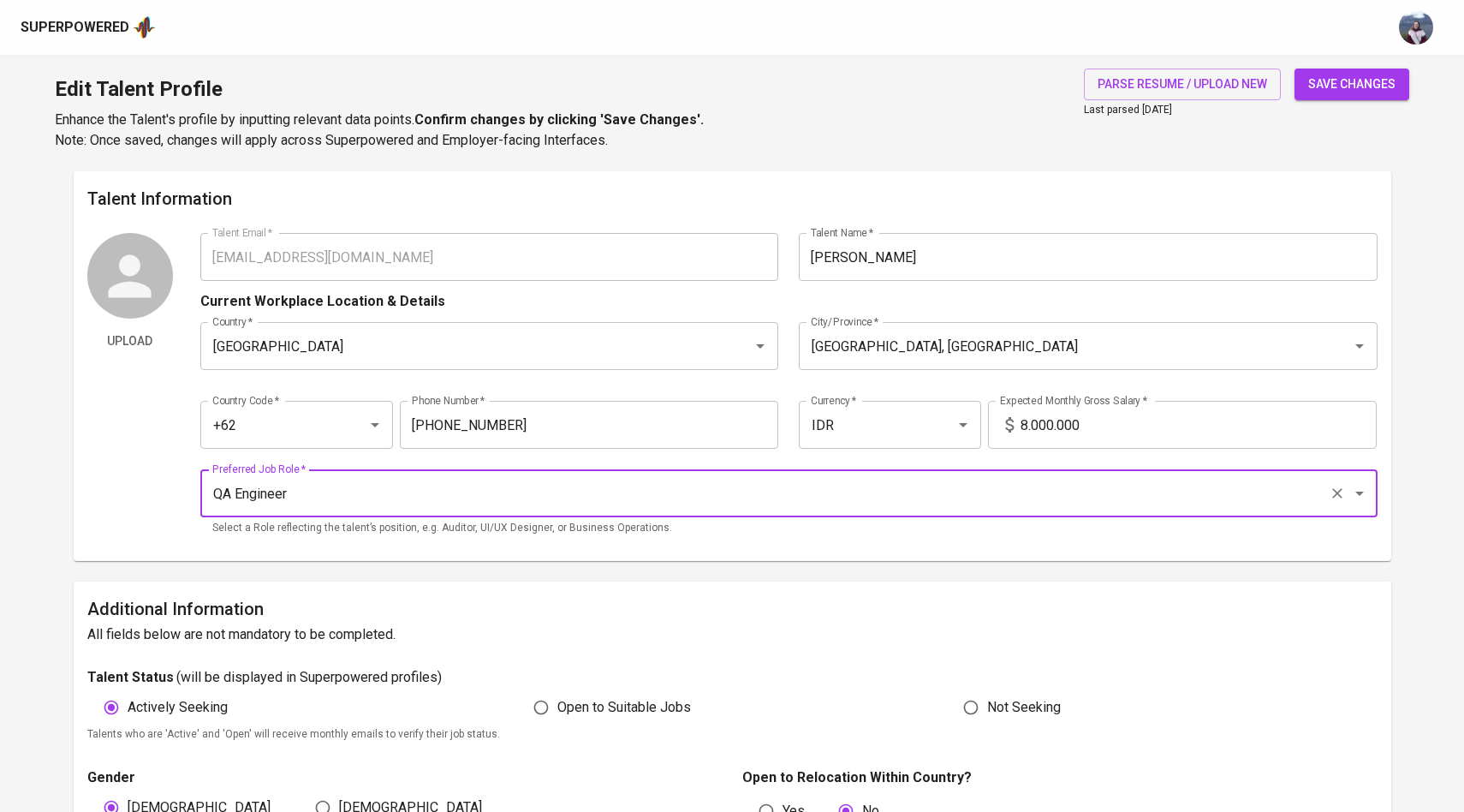
type input "QA Engineer"
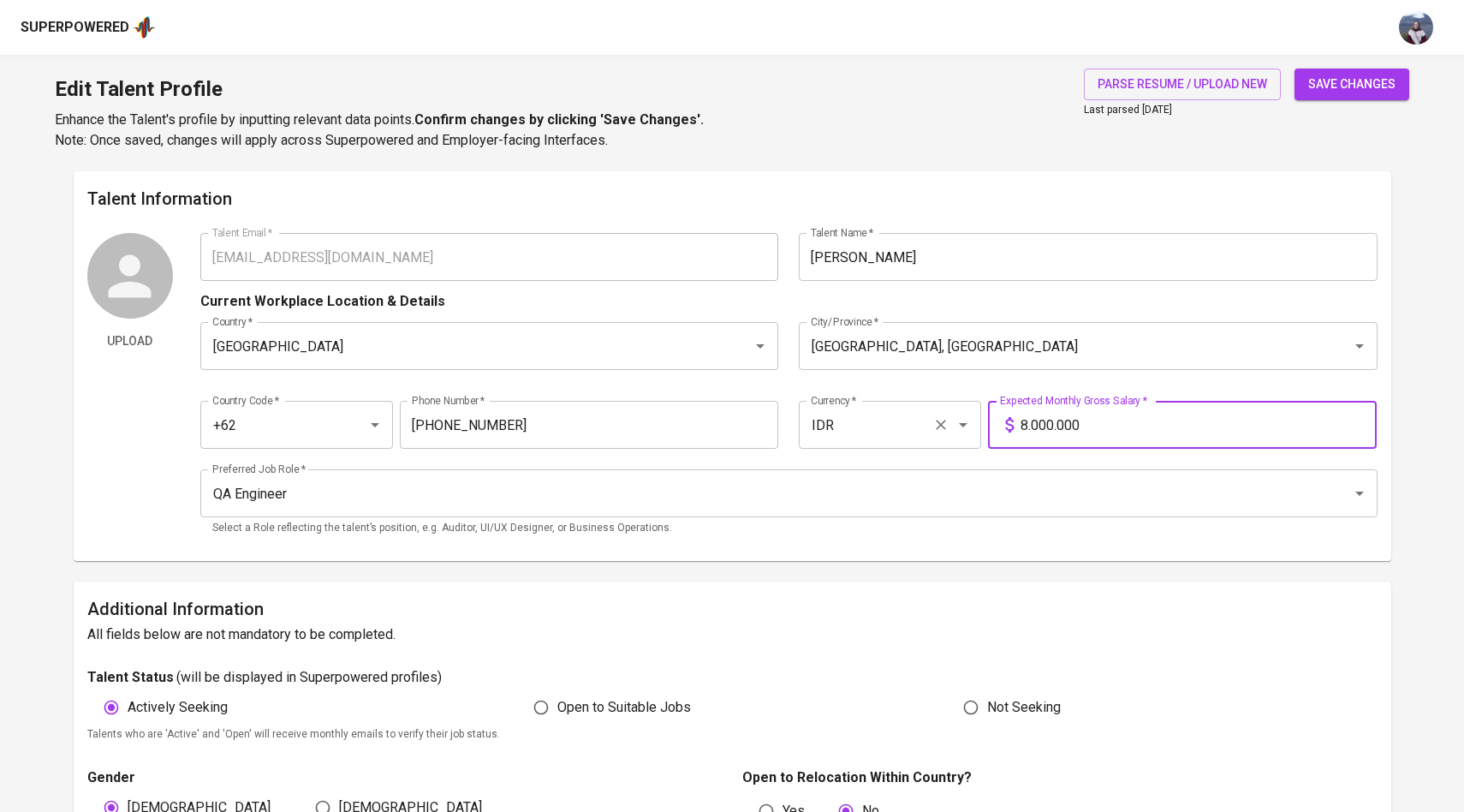
drag, startPoint x: 1094, startPoint y: 427, endPoint x: 975, endPoint y: 427, distance: 119.0
click at [974, 427] on div "Country Code   * +62 Country Code * Phone Number   * 821-3775-6010 Phone Number…" at bounding box center [789, 419] width 1177 height 79
type input "12.000.000"
click at [1295, 68] on button "save changes" at bounding box center [1352, 84] width 115 height 32
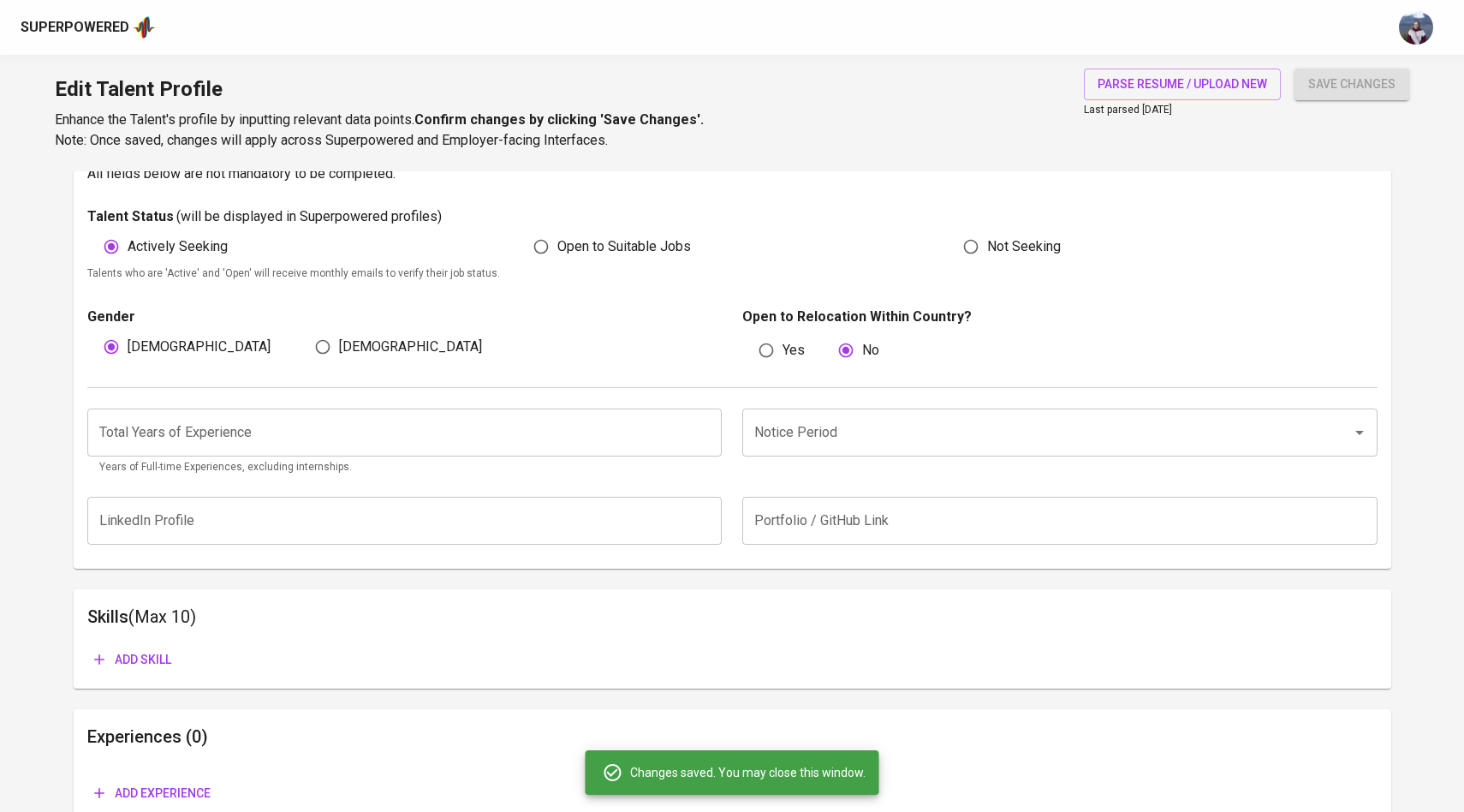
scroll to position [474, 0]
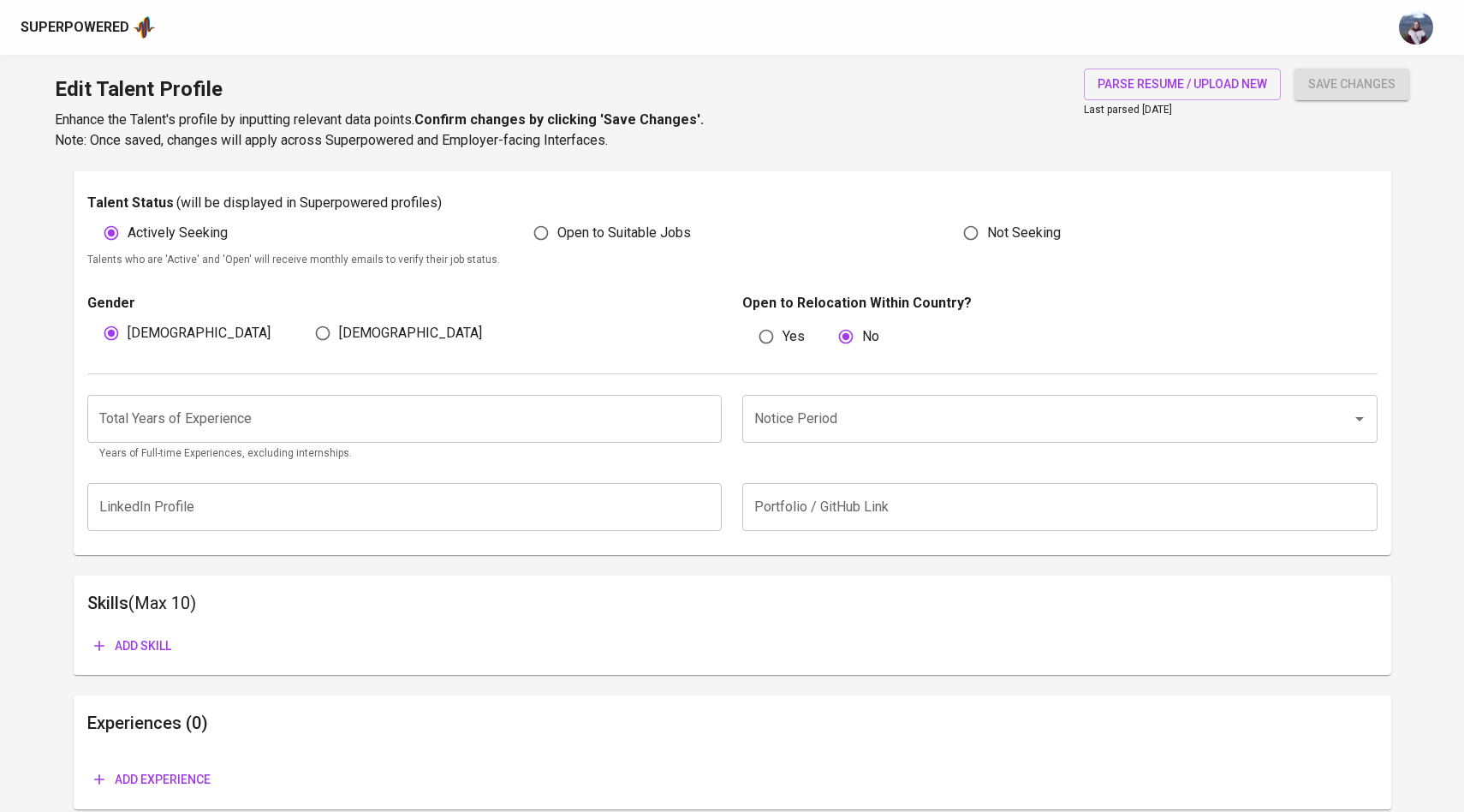
click at [588, 400] on input "number" at bounding box center [404, 418] width 635 height 48
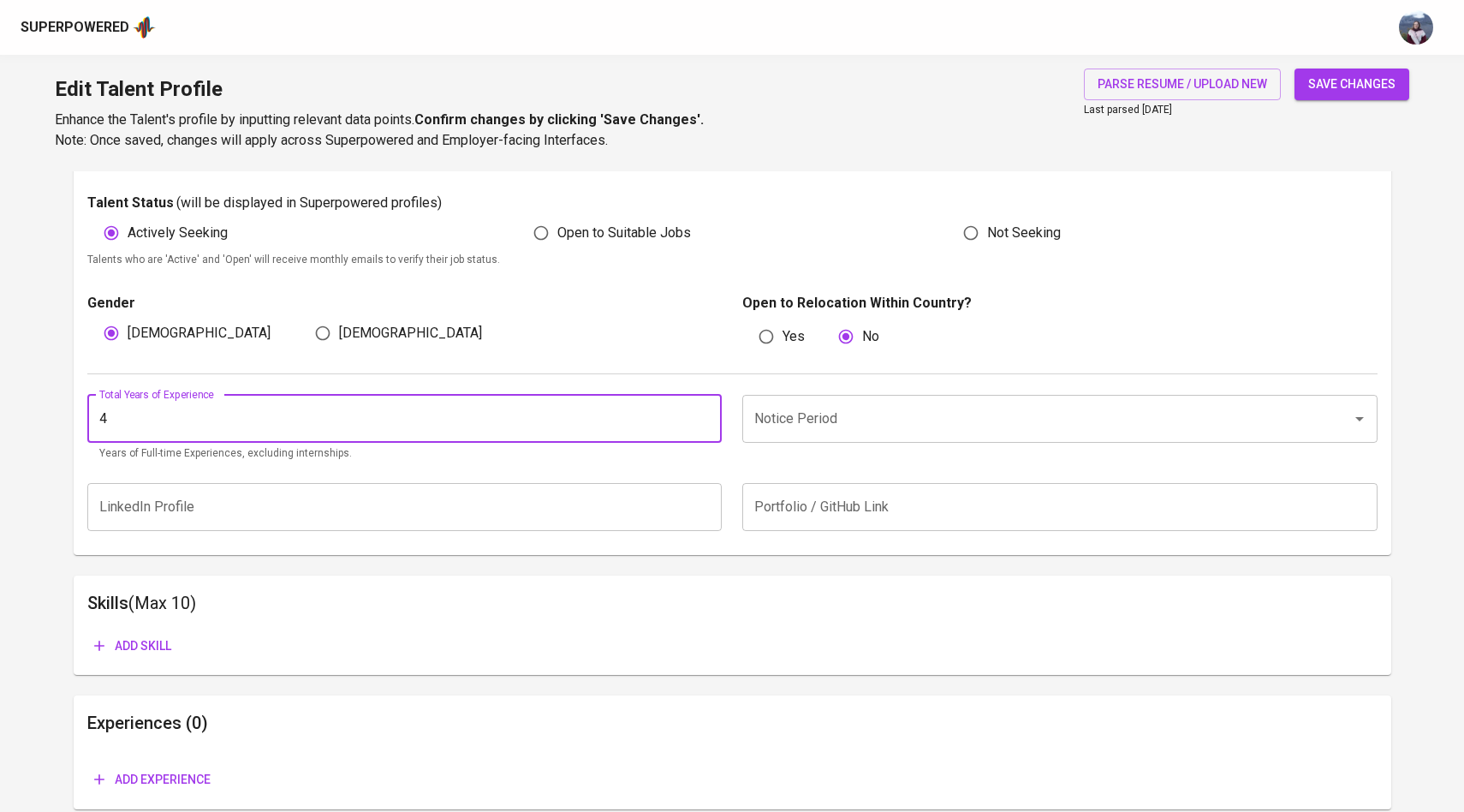
type input "4"
click at [848, 425] on input "Notice Period" at bounding box center [1036, 418] width 572 height 33
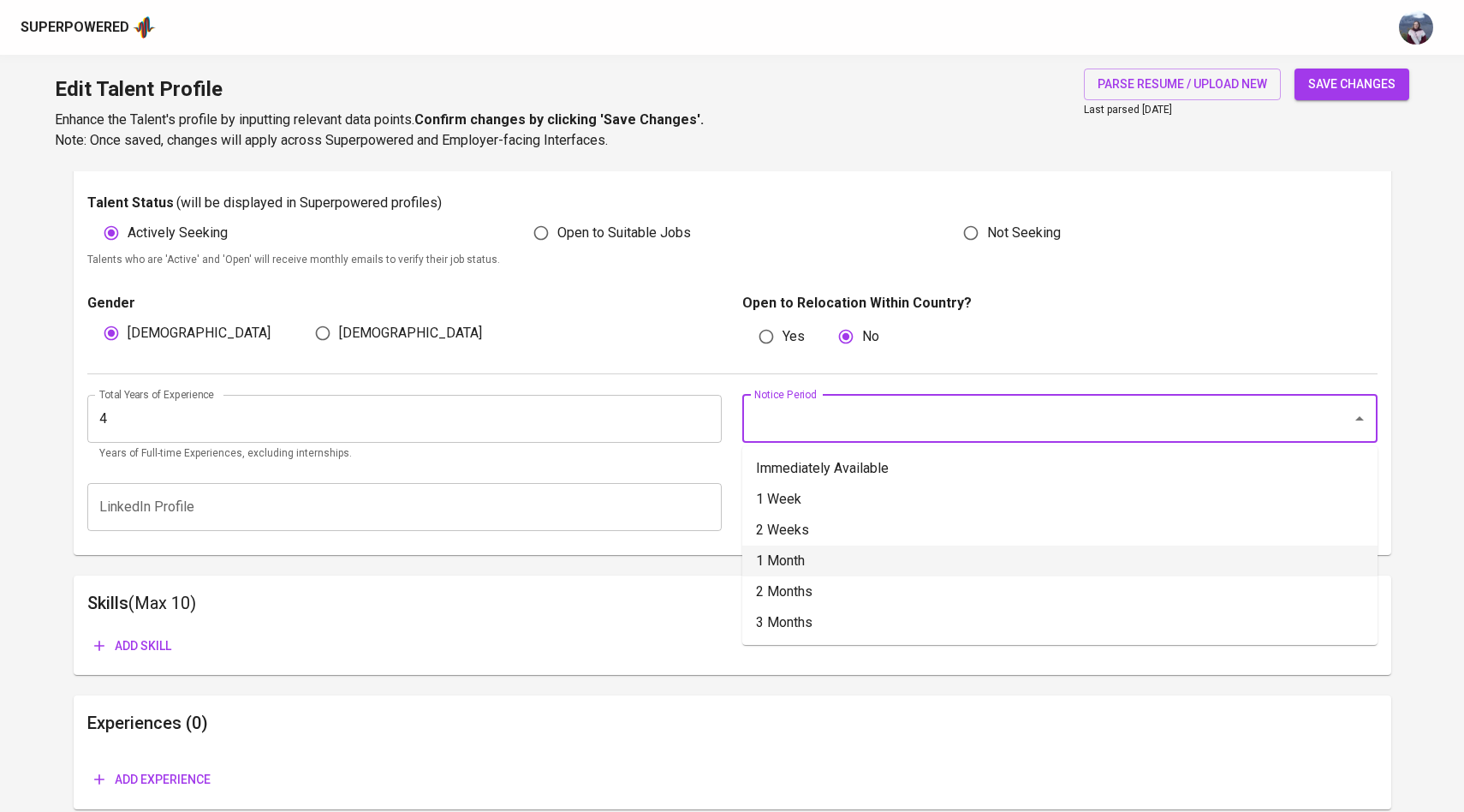
click at [785, 571] on li "1 Month" at bounding box center [1060, 560] width 635 height 31
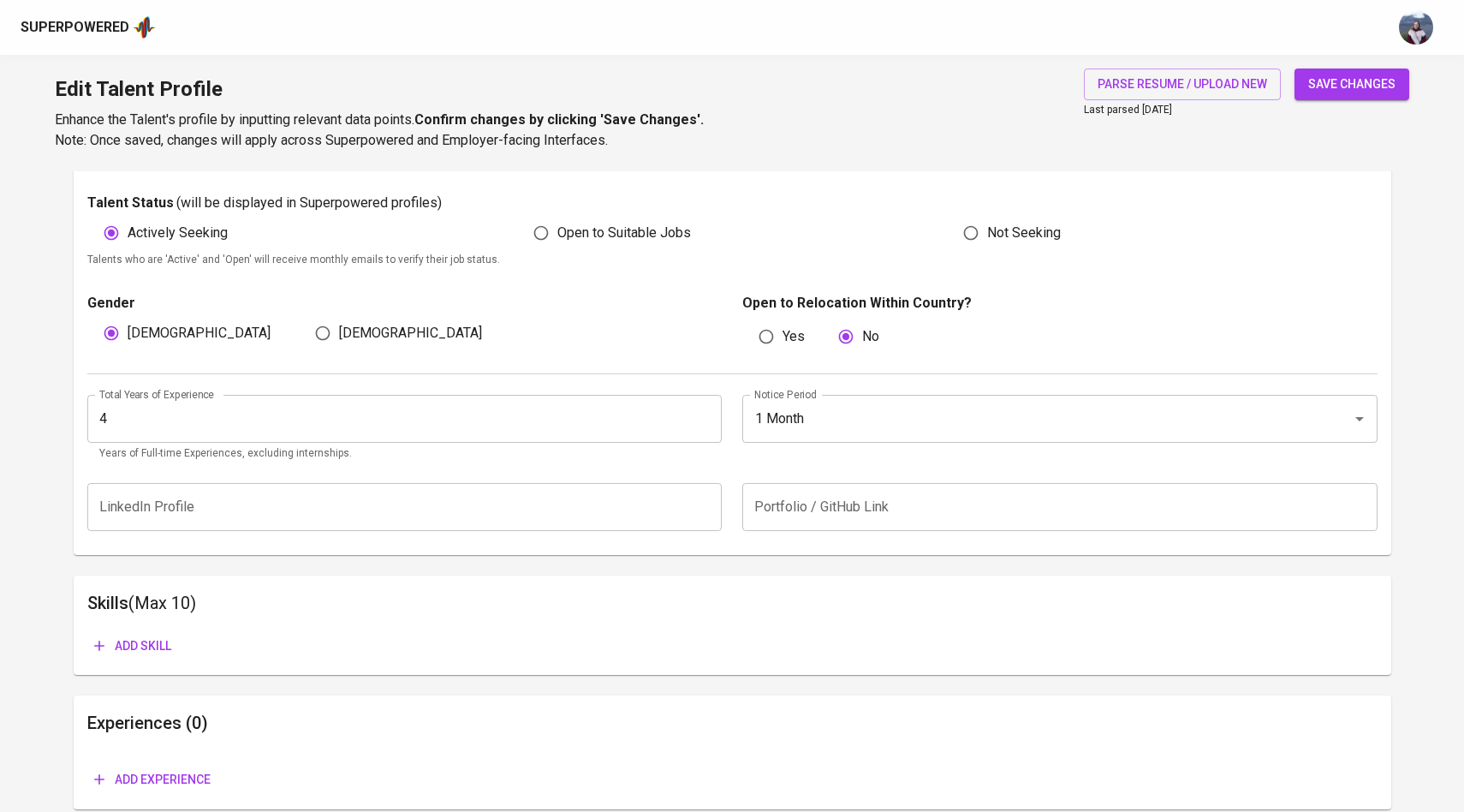
click at [753, 481] on div "LinkedIn Profile LinkedIn Profile Portfolio / GitHub Link Portfolio / GitHub Li…" at bounding box center [732, 506] width 1290 height 68
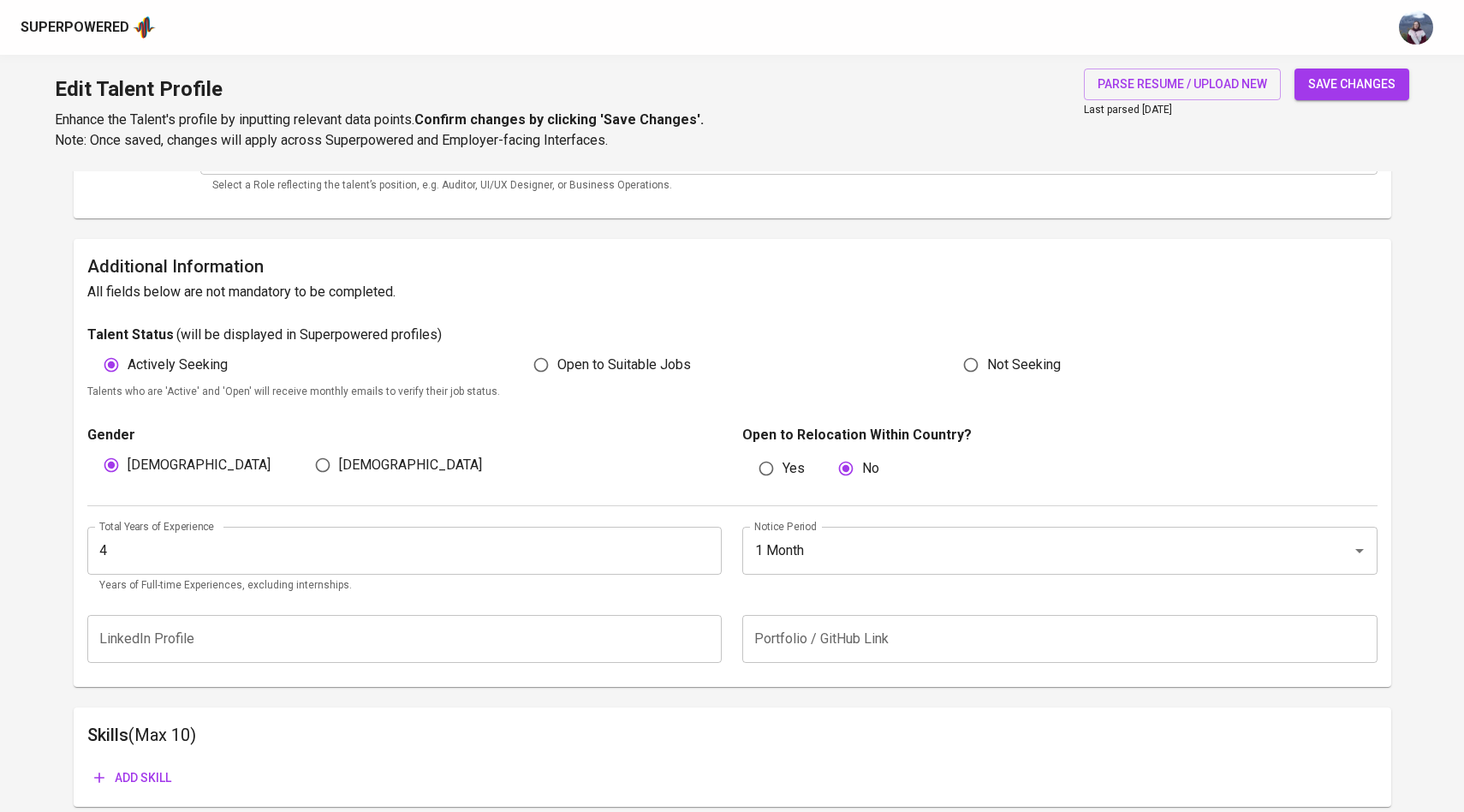
scroll to position [341, 0]
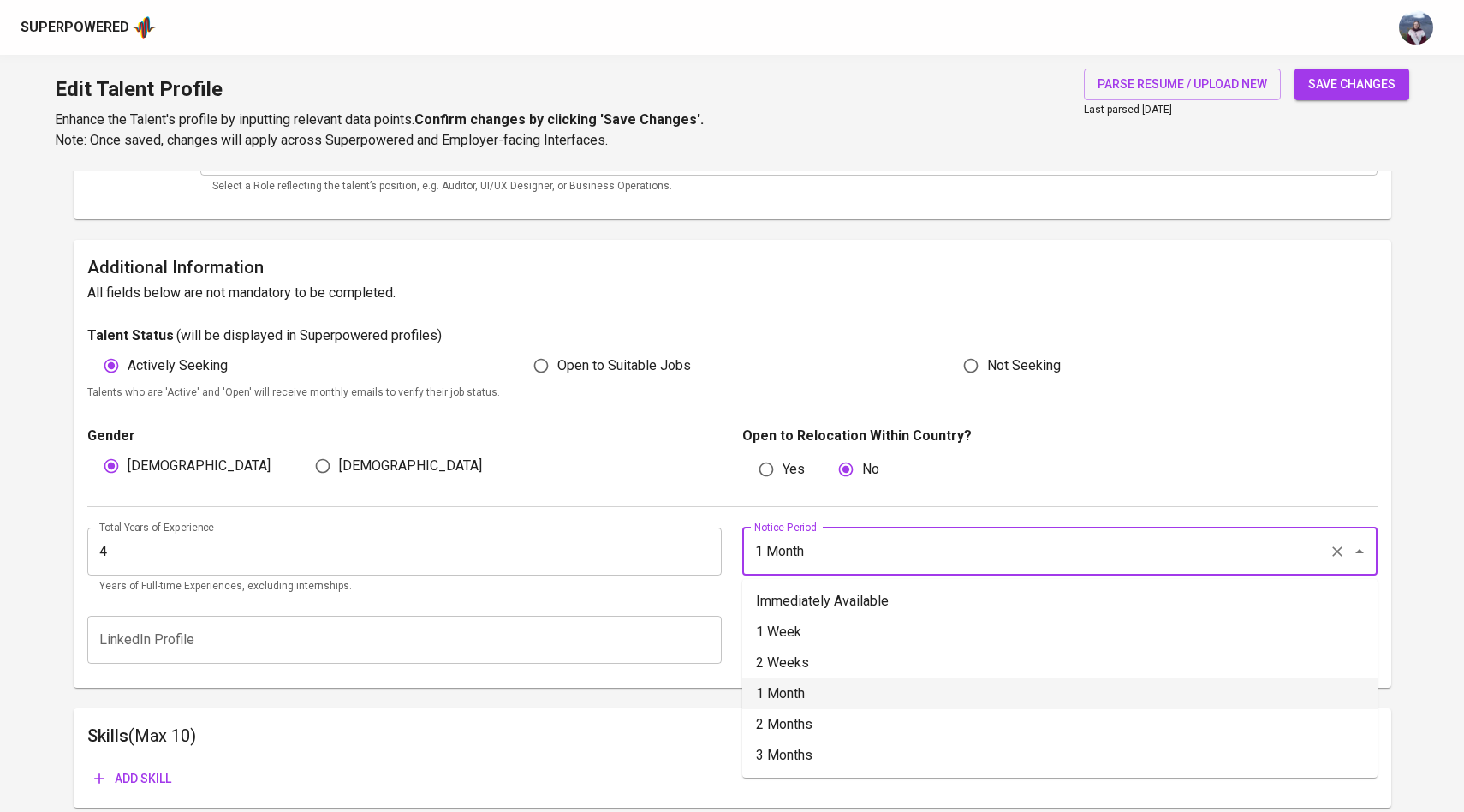
drag, startPoint x: 824, startPoint y: 555, endPoint x: 718, endPoint y: 555, distance: 106.0
click at [718, 555] on div "Total Years of Experience 4 Total Years of Experience Years of Full-time Experi…" at bounding box center [732, 556] width 1290 height 98
click at [792, 596] on li "Immediately Available" at bounding box center [1060, 601] width 635 height 31
type input "Immediately Available"
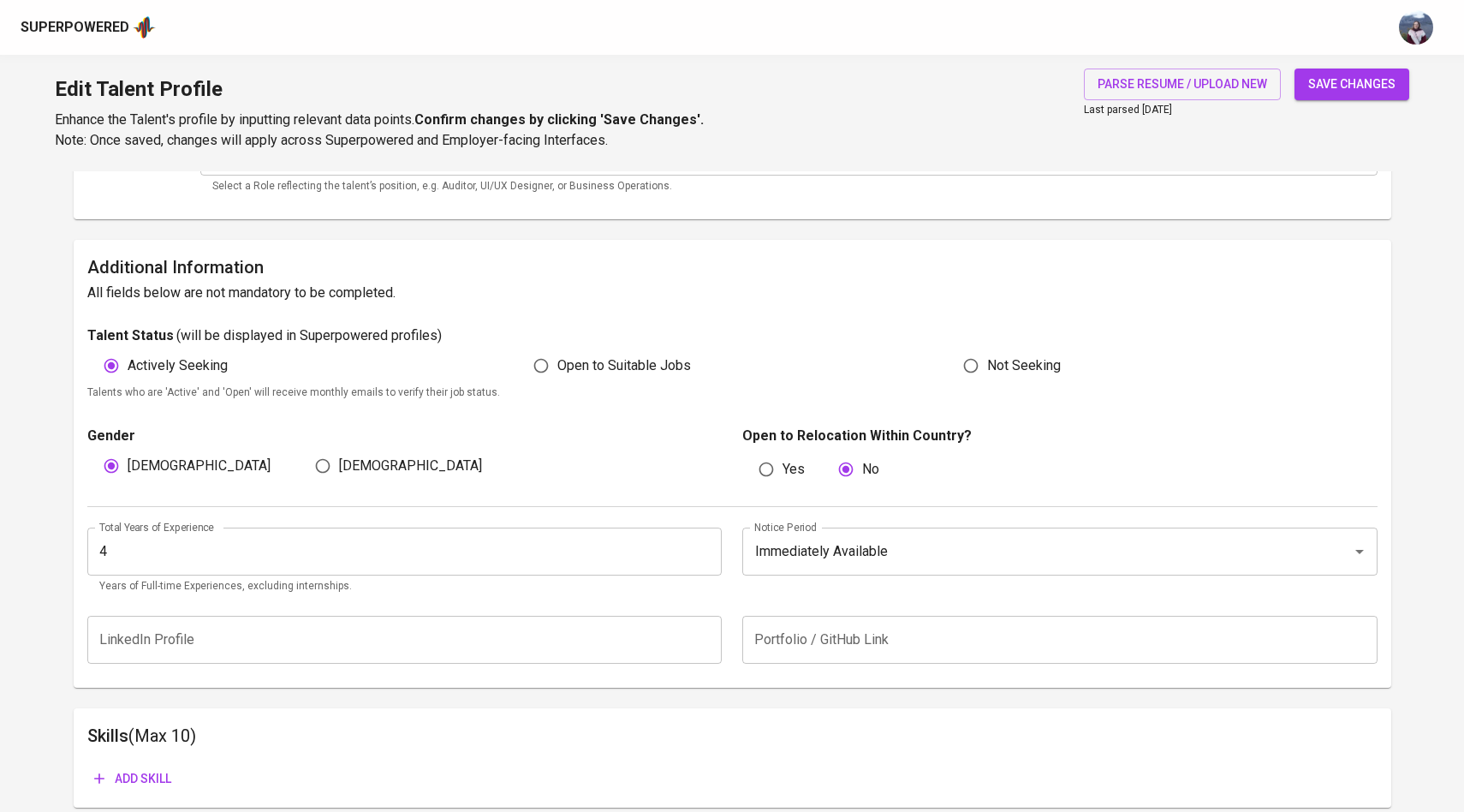
click at [757, 593] on div "Notice Period Immediately Available Notice Period" at bounding box center [1055, 561] width 645 height 67
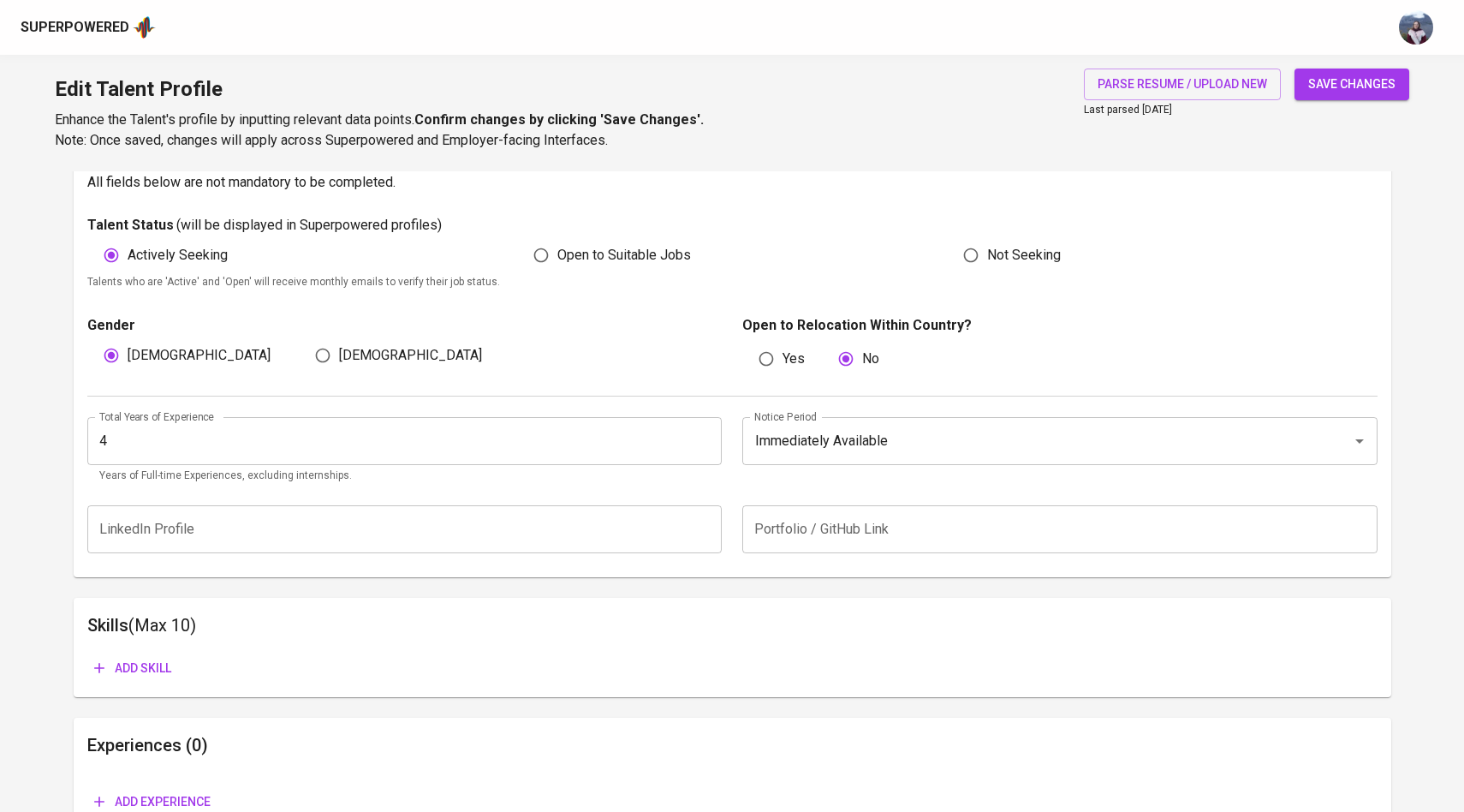
scroll to position [518, 0]
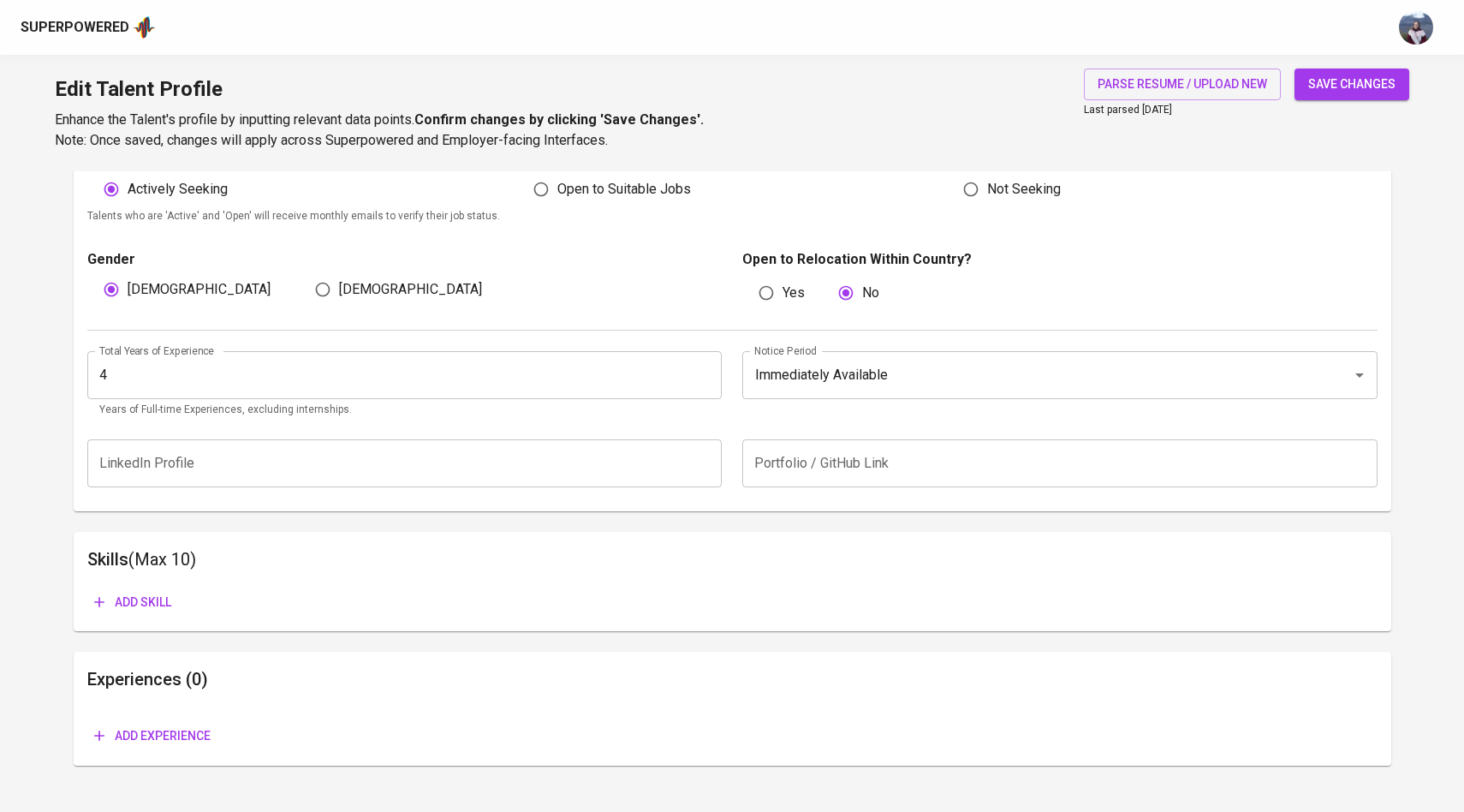
drag, startPoint x: 0, startPoint y: 393, endPoint x: 51, endPoint y: 386, distance: 51.5
click at [50, 386] on main "Talent Information Upload Talent Email   * zulfikarhadi31@gmail.com Talent Emai…" at bounding box center [732, 225] width 1464 height 1143
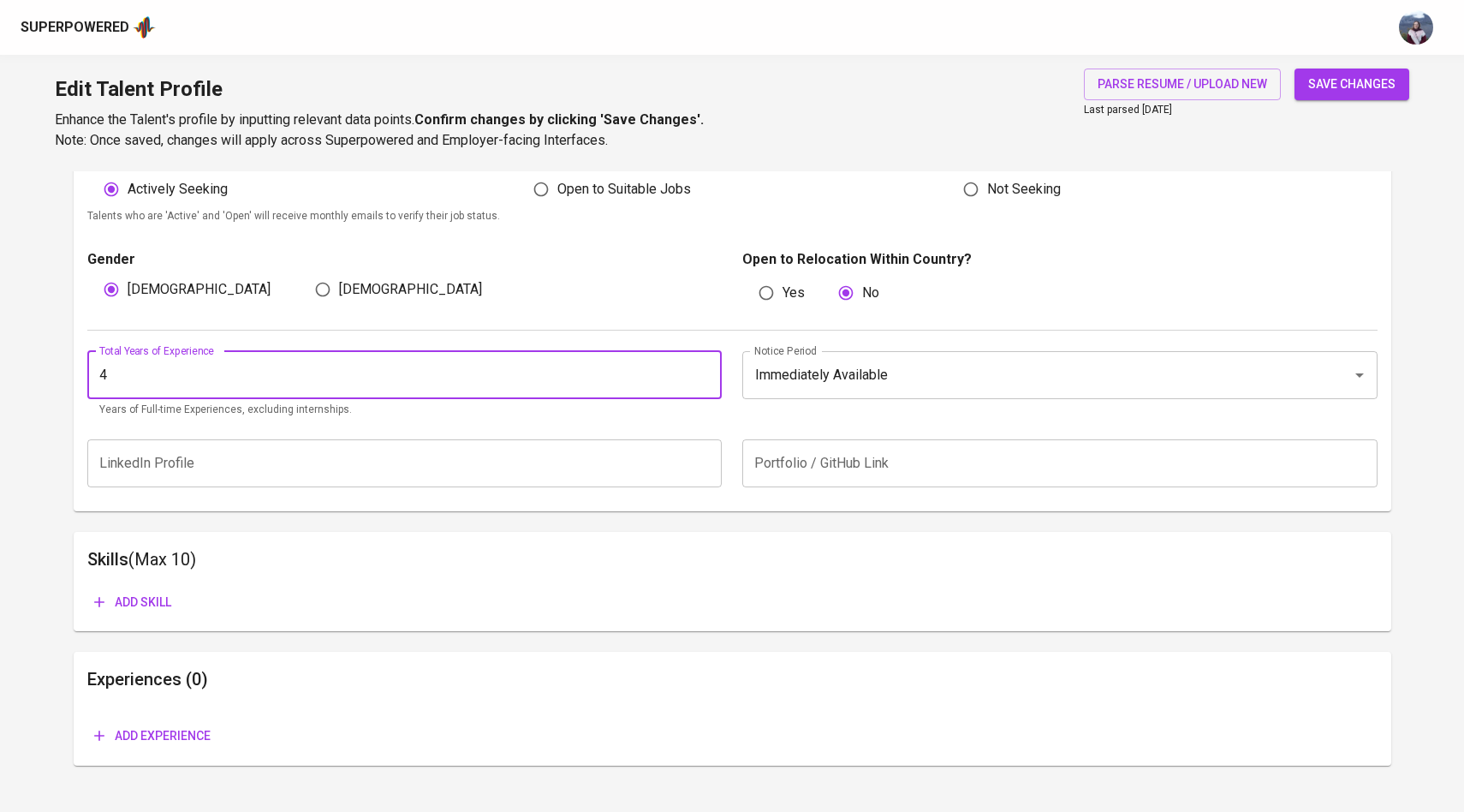
drag, startPoint x: 114, startPoint y: 373, endPoint x: 90, endPoint y: 373, distance: 24.0
click at [90, 373] on input "4" at bounding box center [404, 374] width 635 height 48
type input "3"
click at [1295, 68] on button "save changes" at bounding box center [1352, 84] width 115 height 32
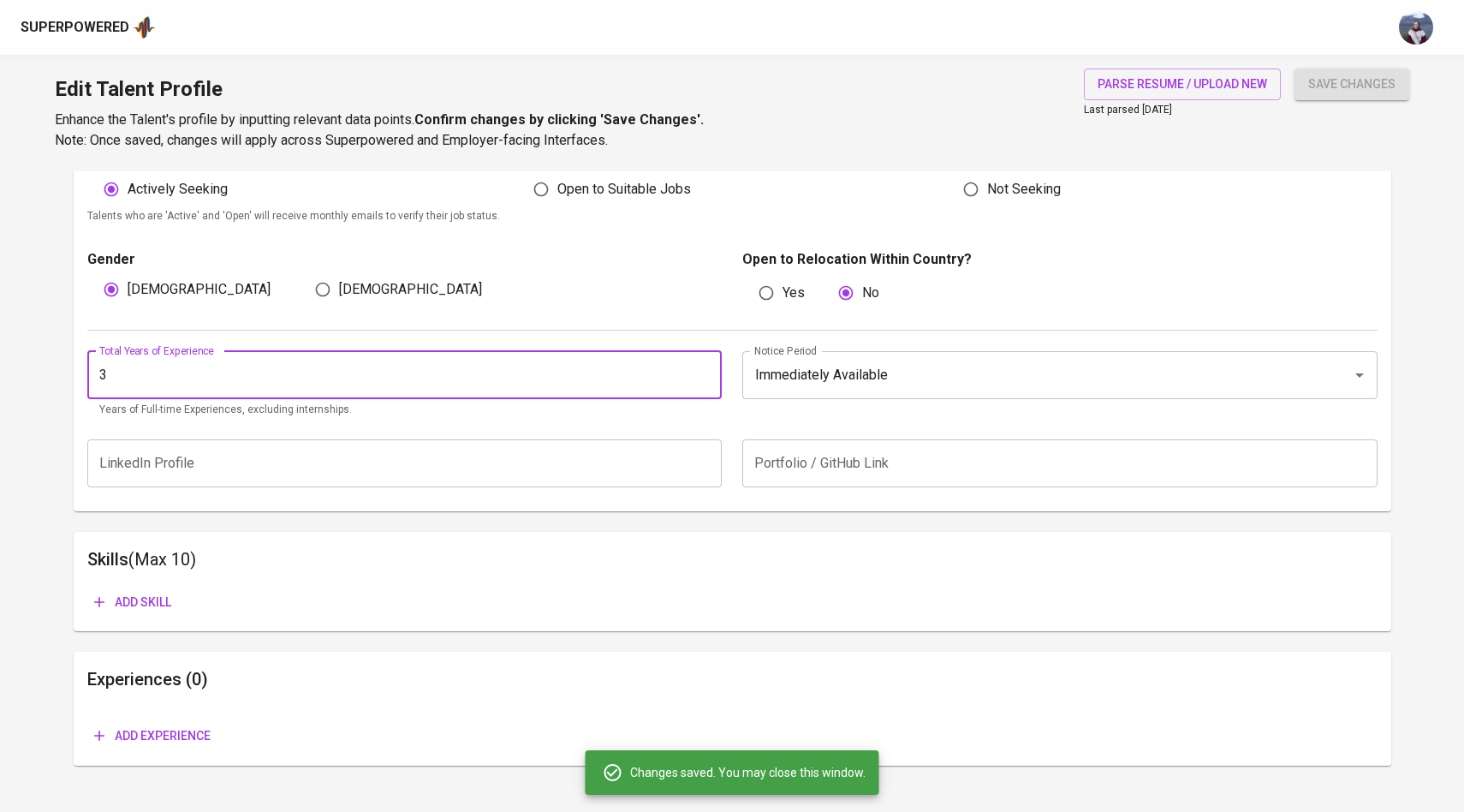
scroll to position [547, 0]
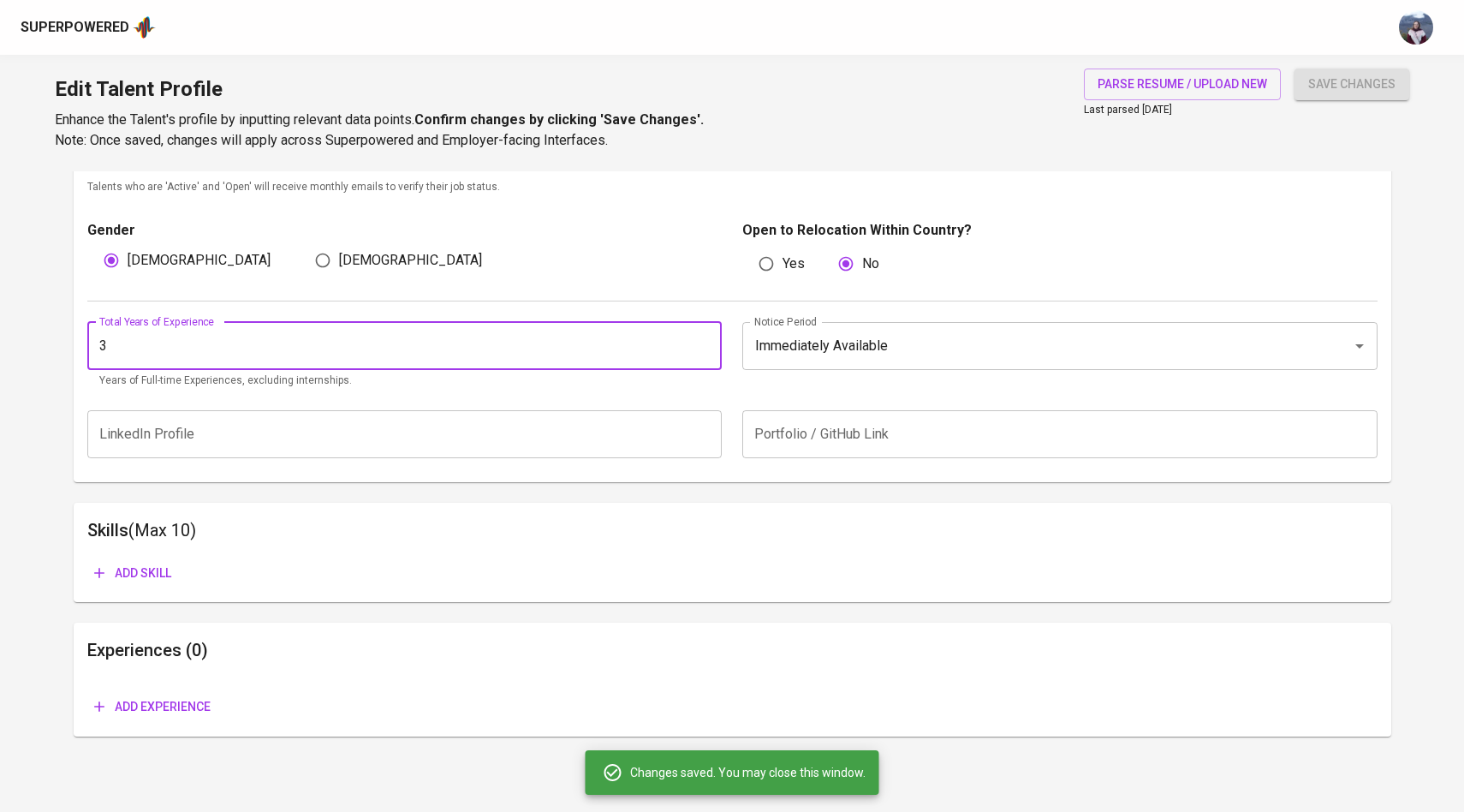
click at [147, 706] on span "Add experience" at bounding box center [152, 706] width 116 height 22
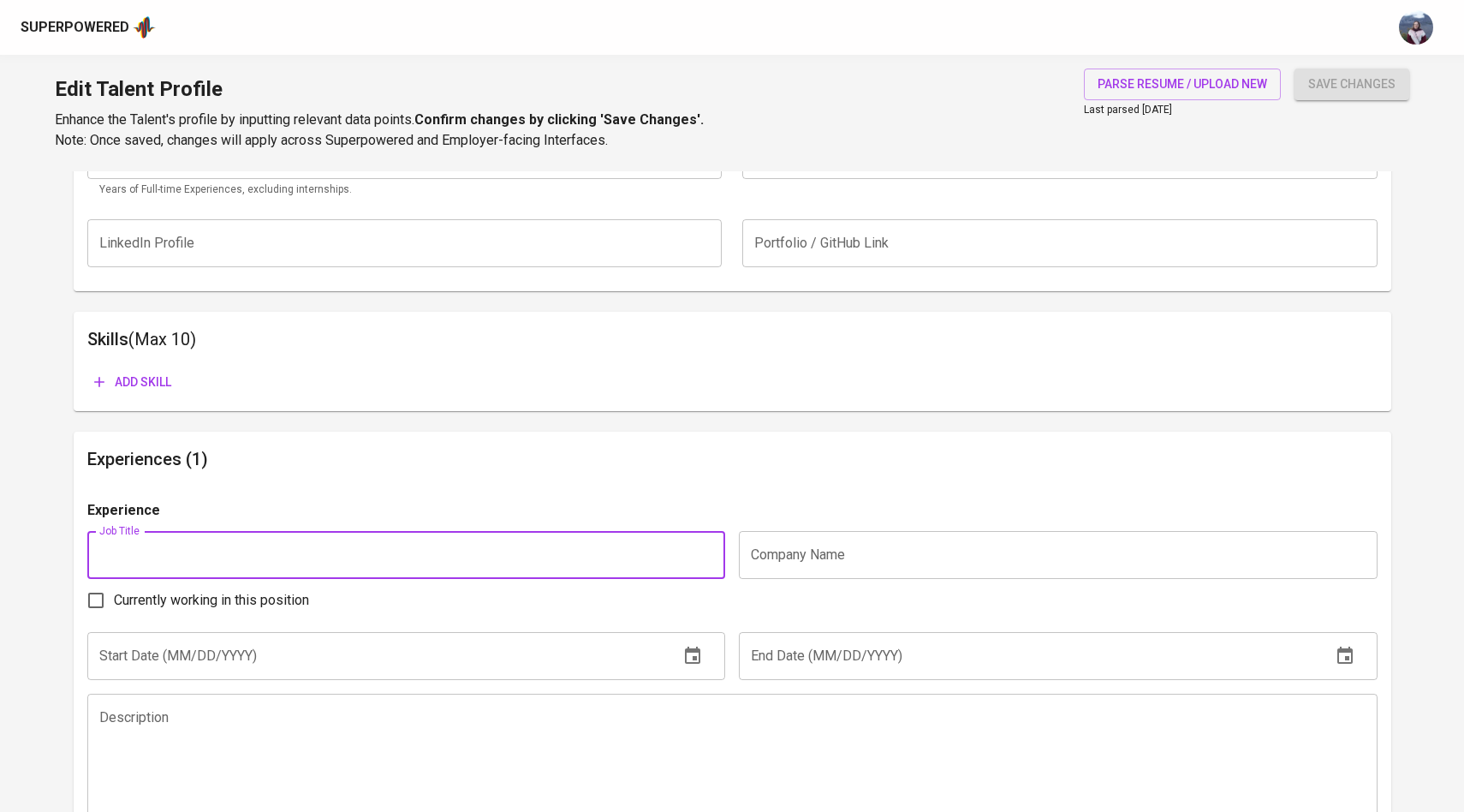
scroll to position [956, 0]
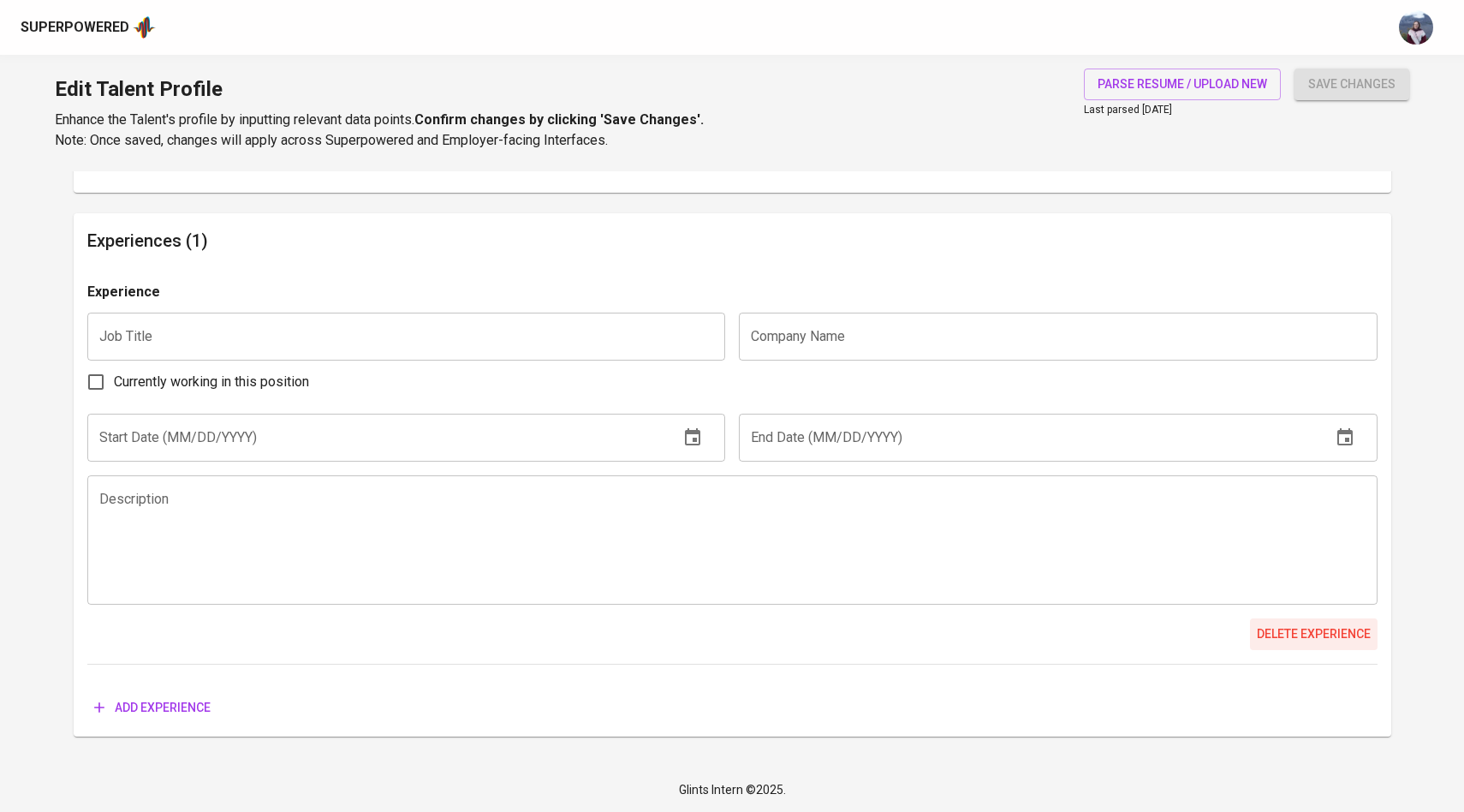
click at [1288, 640] on span "Delete experience" at bounding box center [1314, 633] width 114 height 22
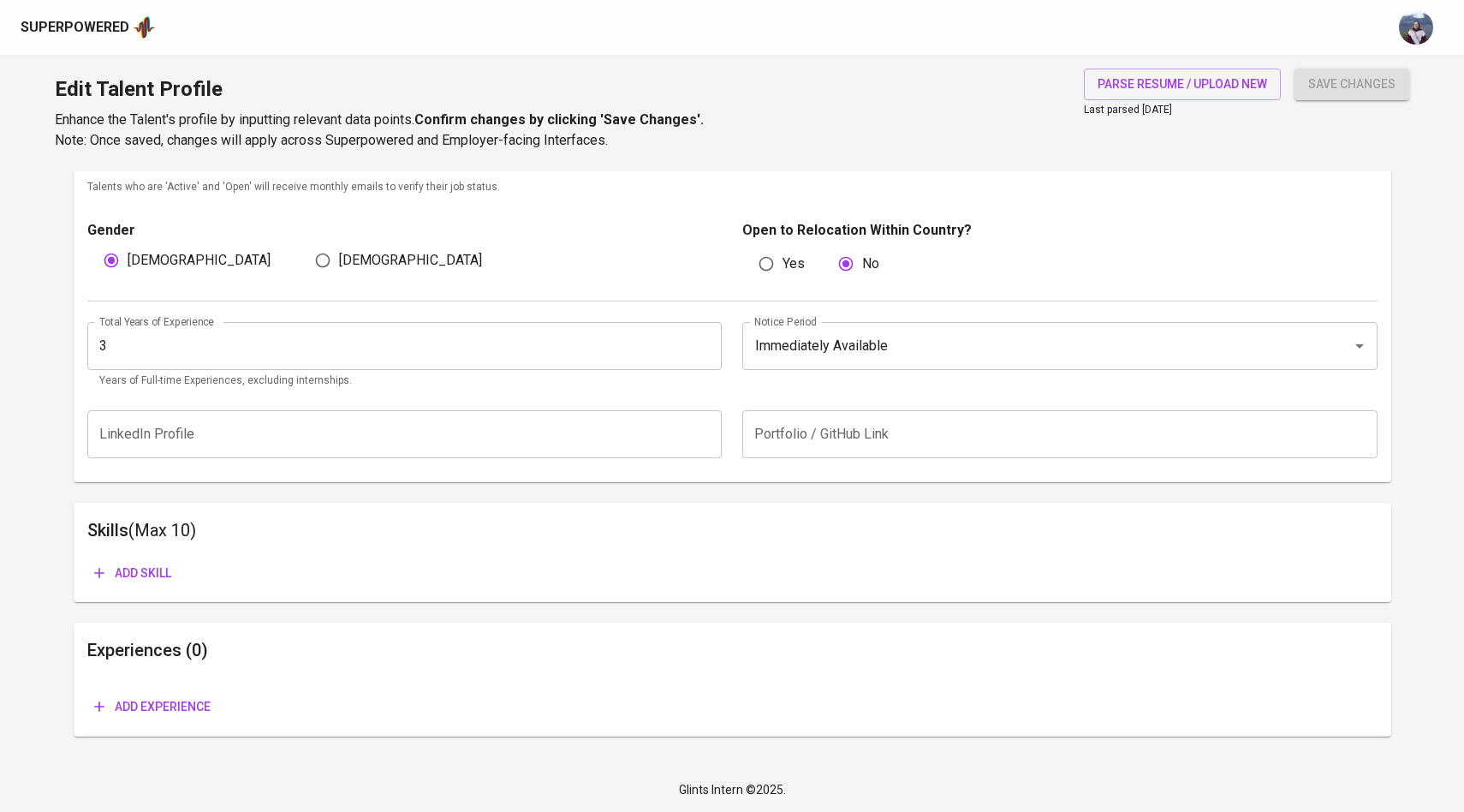
scroll to position [0, 0]
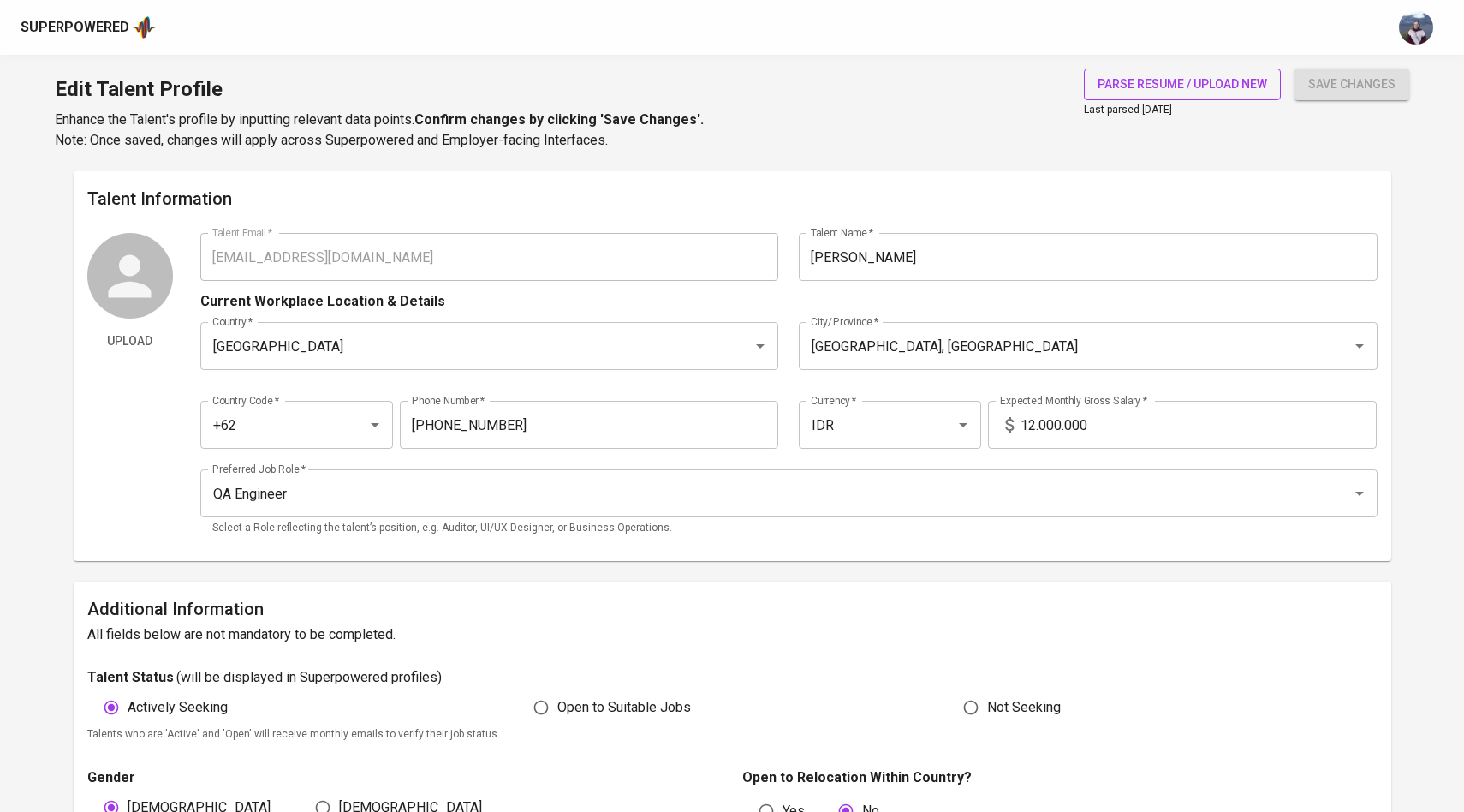
click at [1199, 94] on button "parse resume / upload new" at bounding box center [1182, 84] width 197 height 32
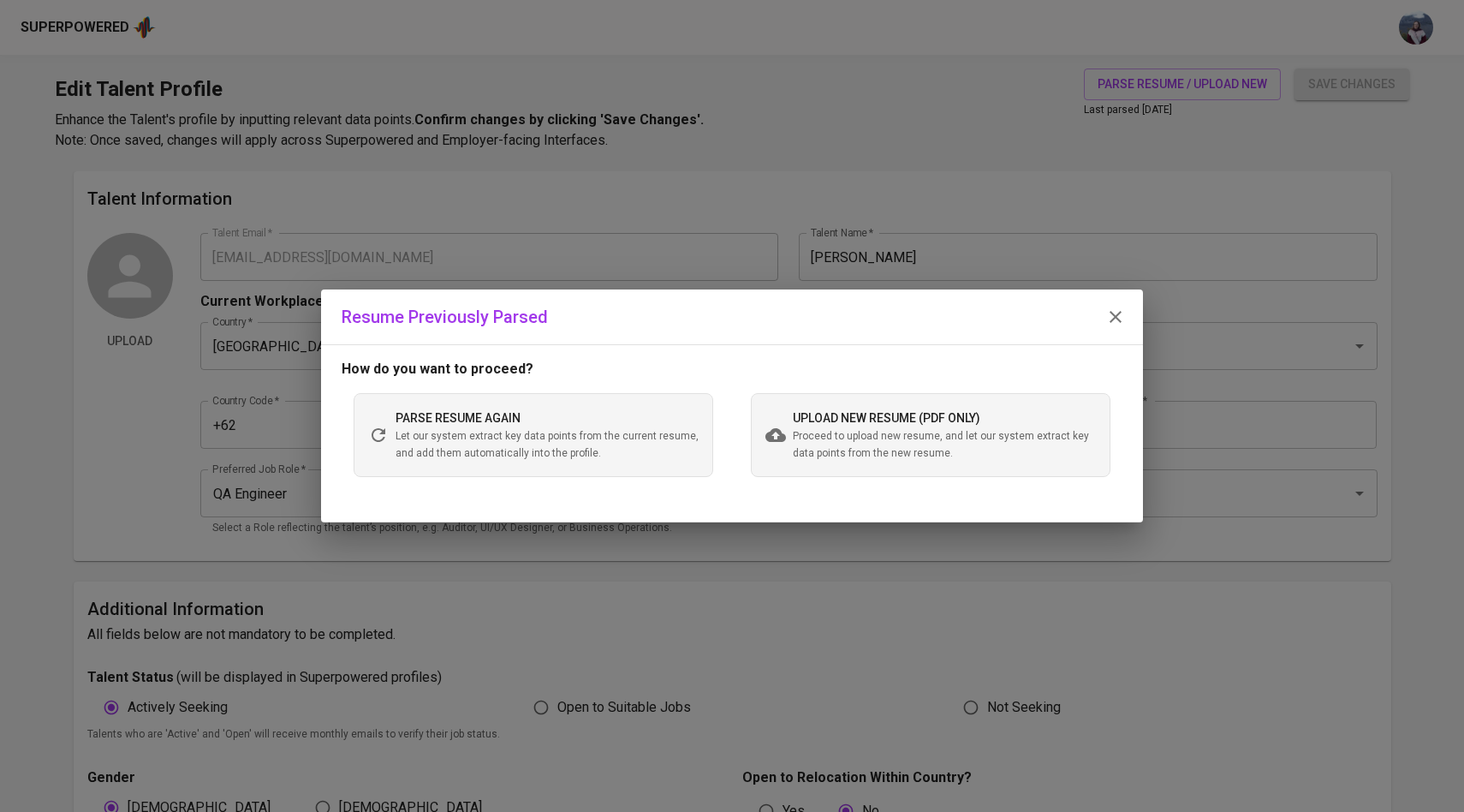
click at [799, 431] on span "Proceed to upload new resume, and let our system extract key data points from t…" at bounding box center [945, 445] width 303 height 35
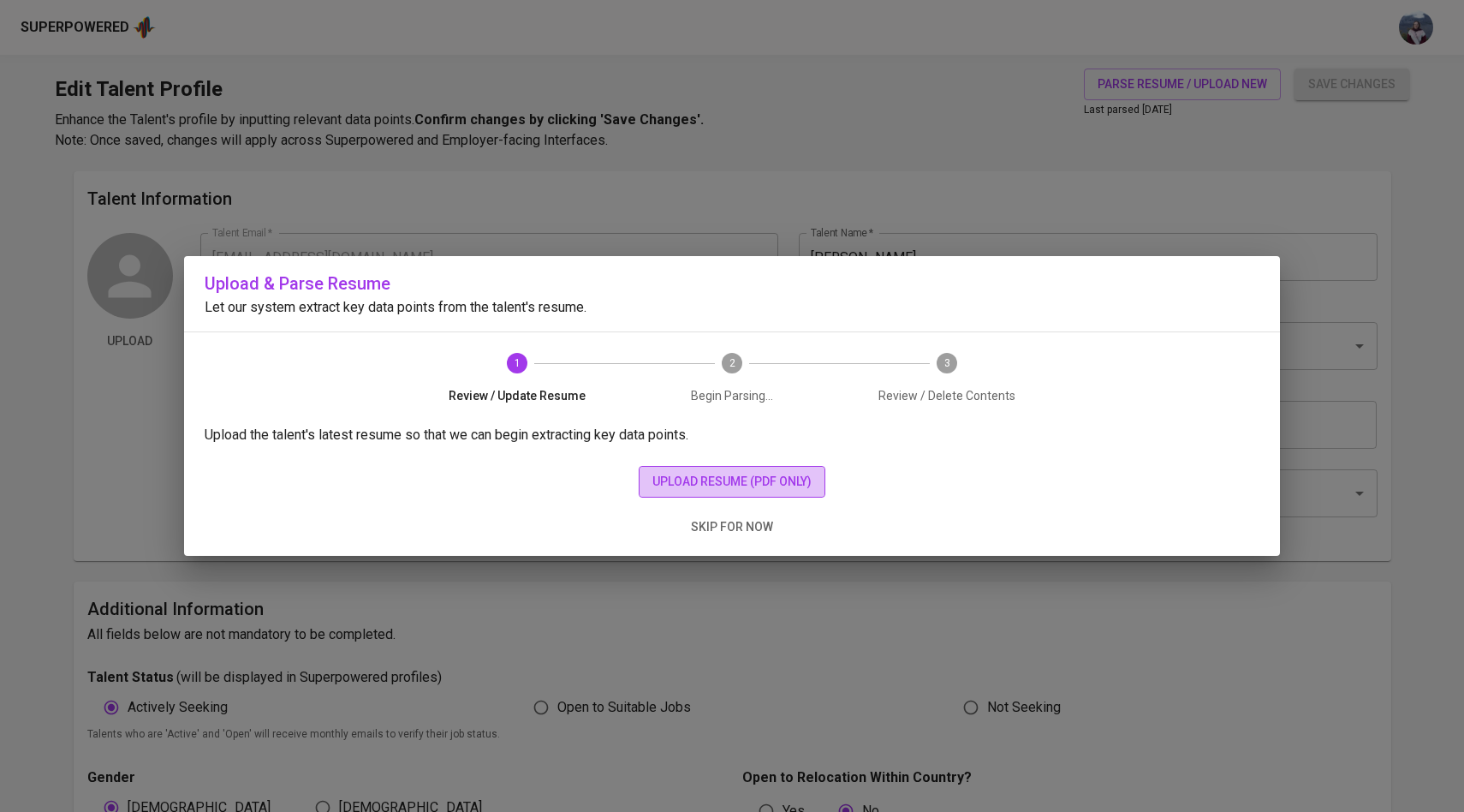
click at [773, 484] on span "upload resume (pdf only)" at bounding box center [732, 481] width 159 height 22
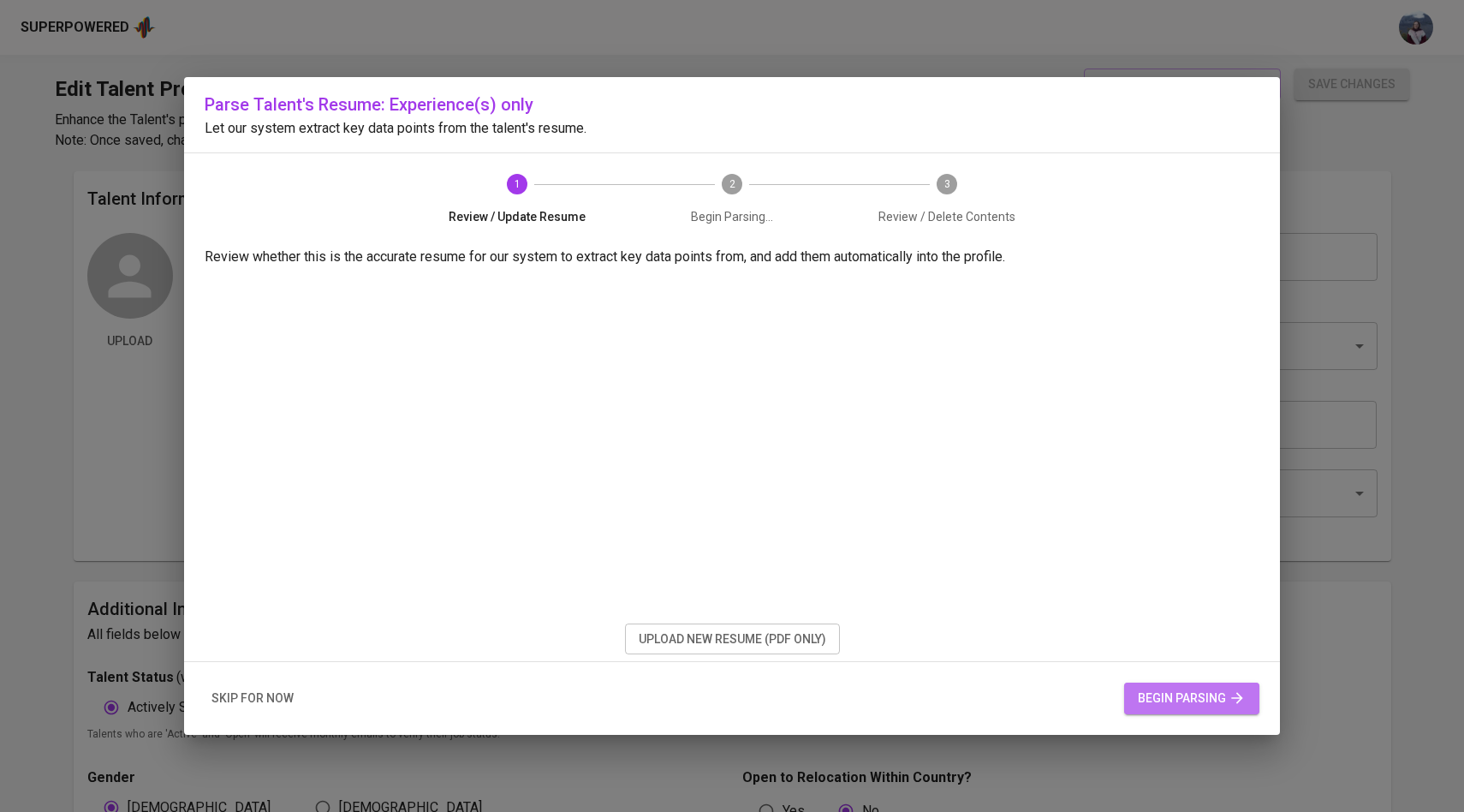
click at [1189, 692] on span "begin parsing" at bounding box center [1191, 698] width 108 height 22
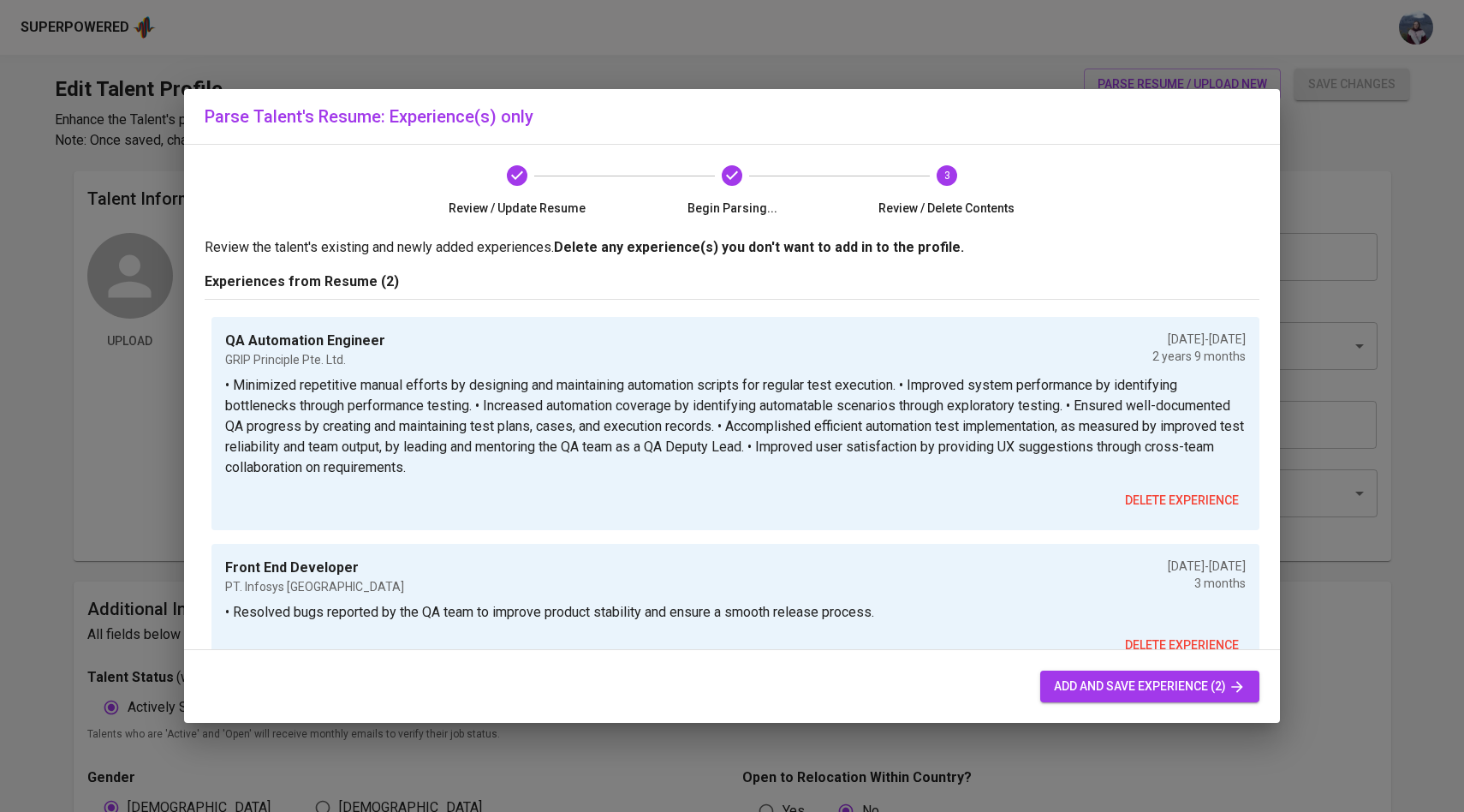
click at [1087, 682] on span "add and save experience (2)" at bounding box center [1150, 686] width 192 height 22
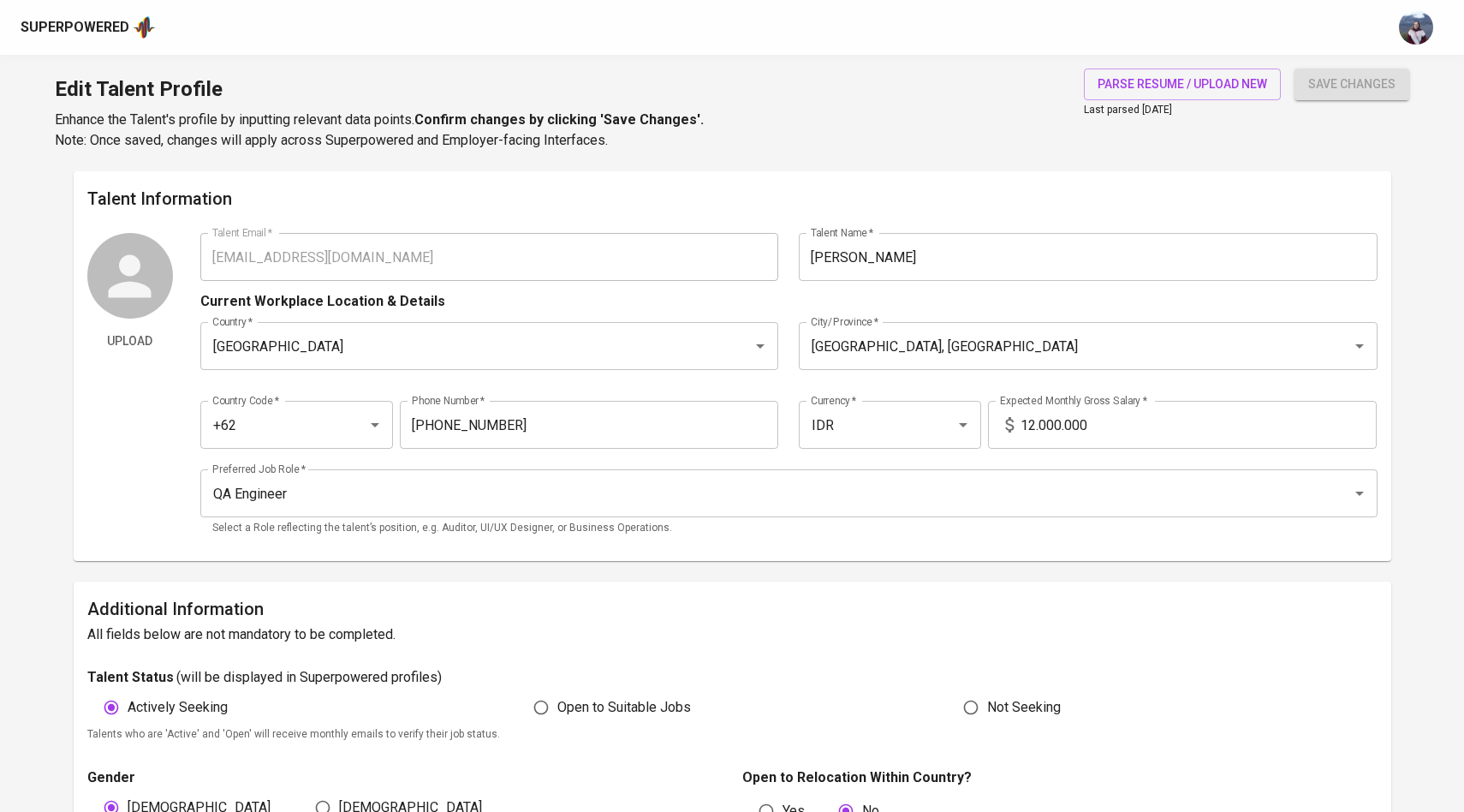
click at [1328, 76] on span "save changes" at bounding box center [1351, 84] width 87 height 22
click at [1340, 80] on span "save changes" at bounding box center [1351, 84] width 87 height 22
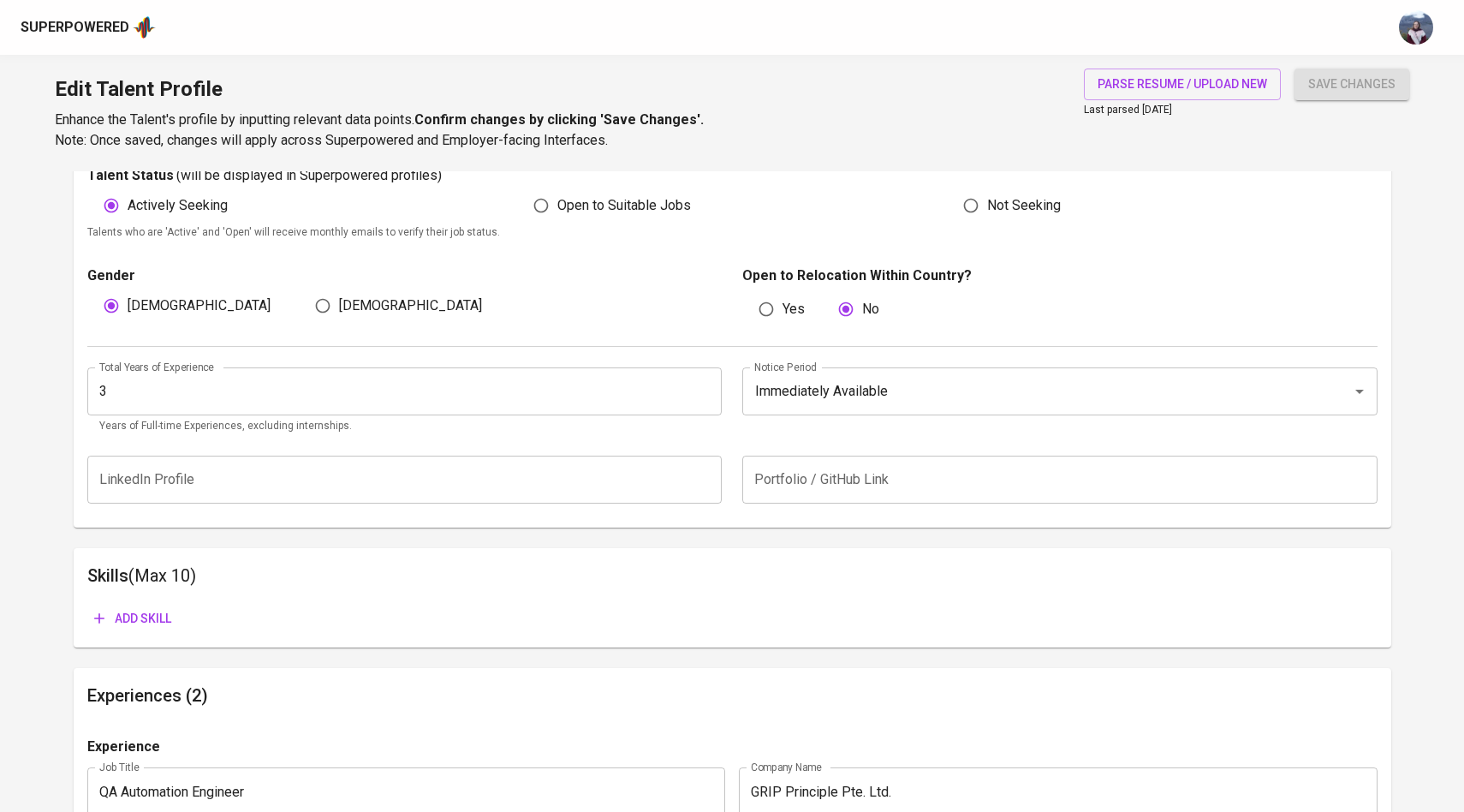
scroll to position [551, 0]
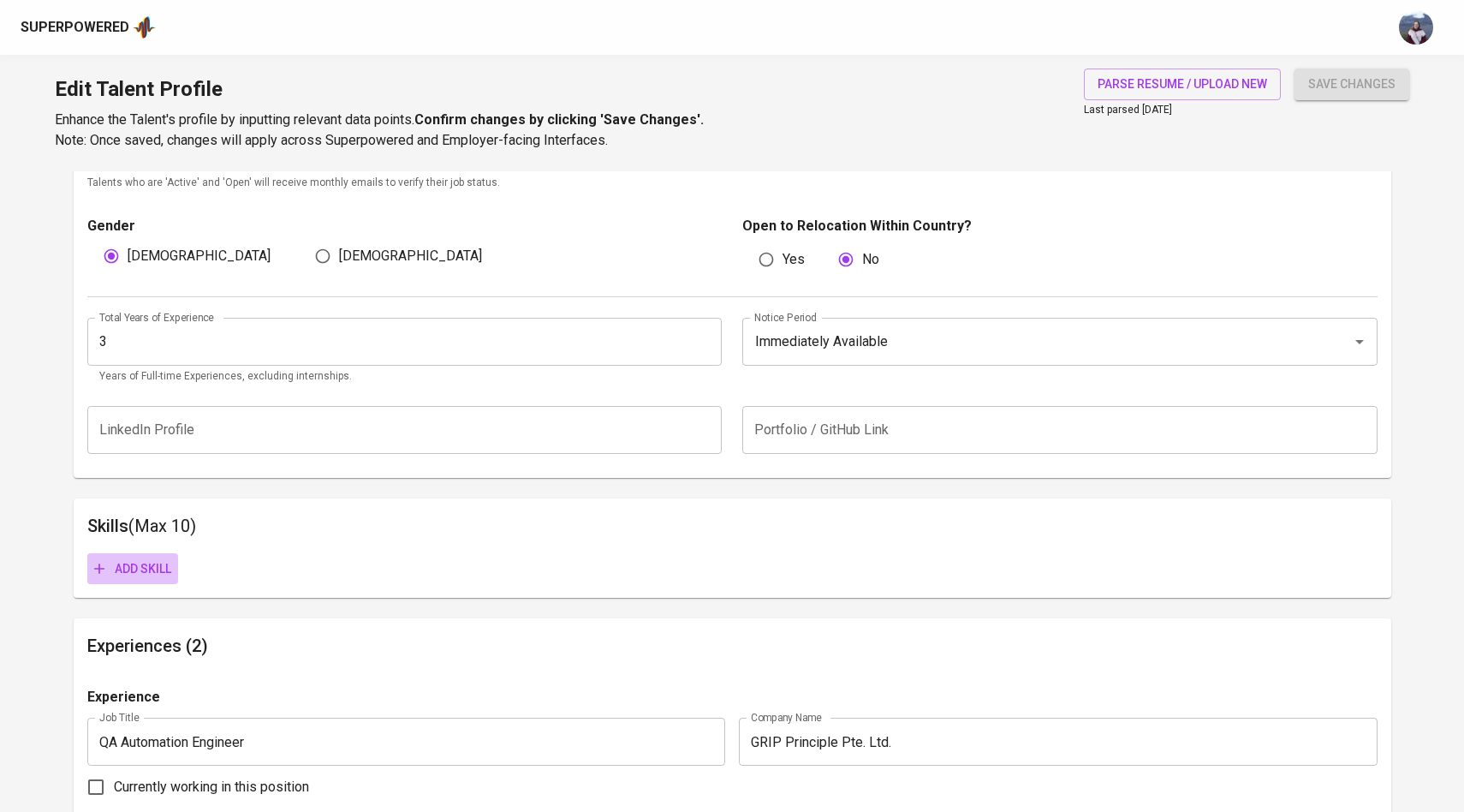
click at [156, 571] on span "Add skill" at bounding box center [133, 569] width 77 height 22
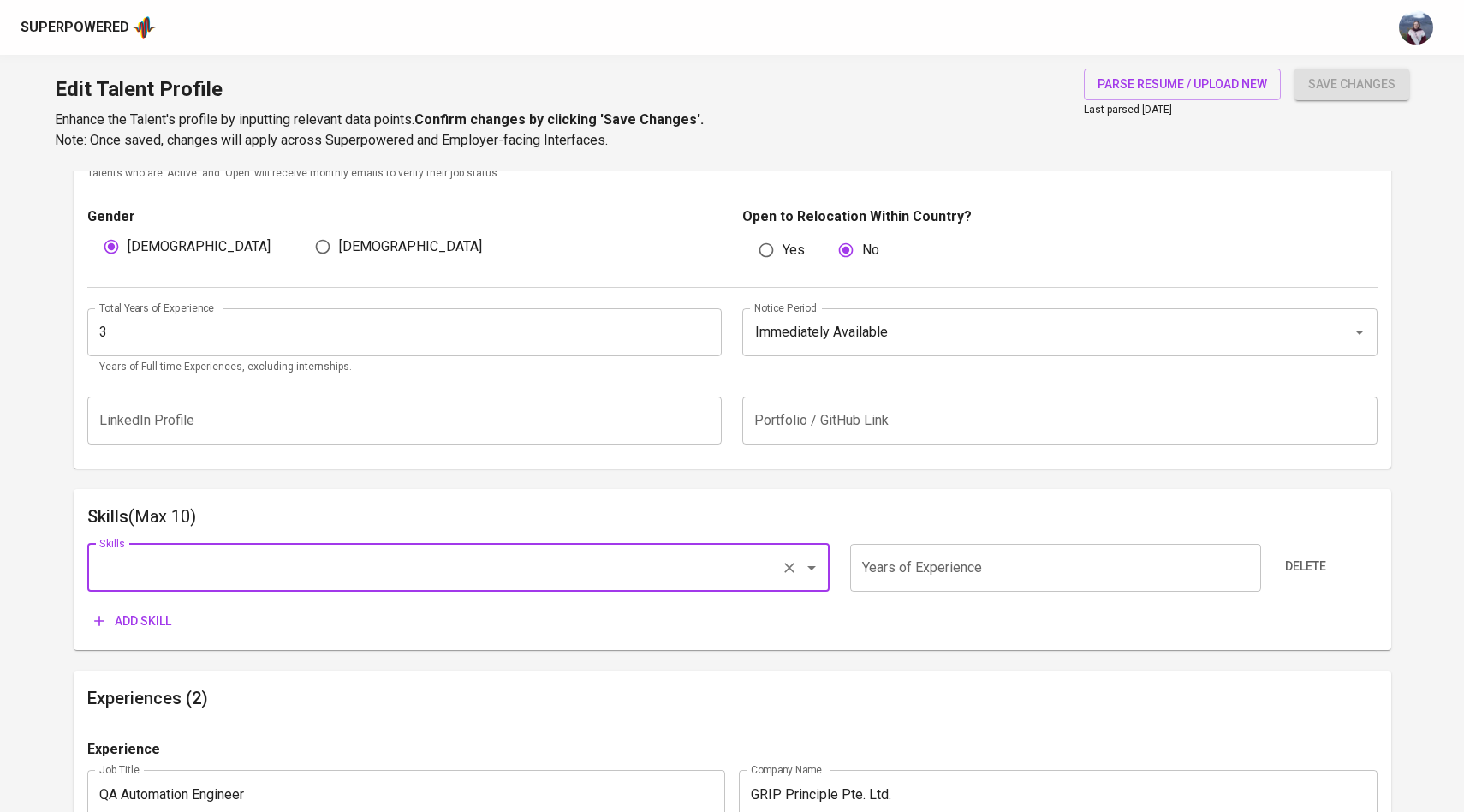
scroll to position [581, 0]
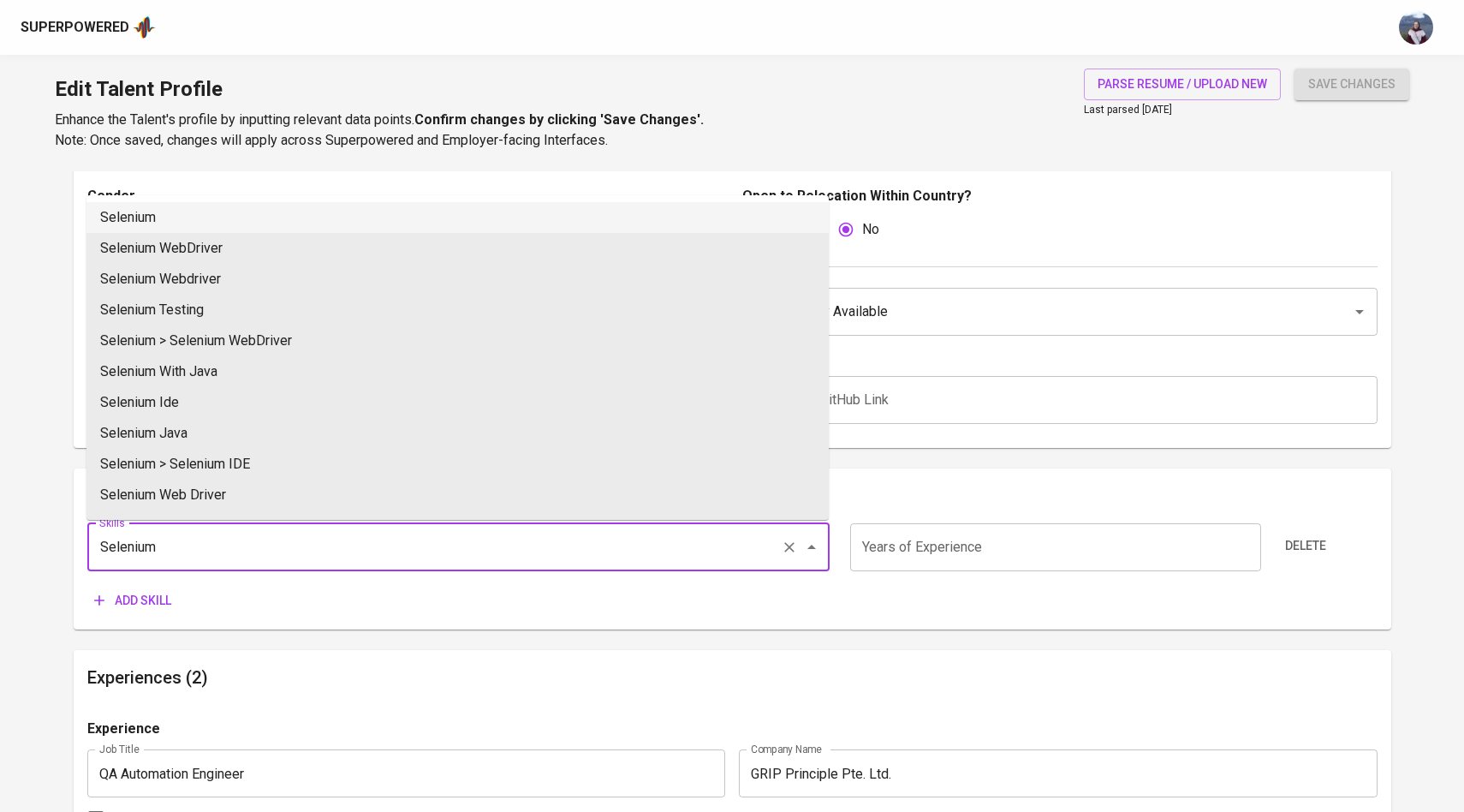
click at [470, 225] on li "Selenium" at bounding box center [457, 217] width 743 height 31
type input "Selenium"
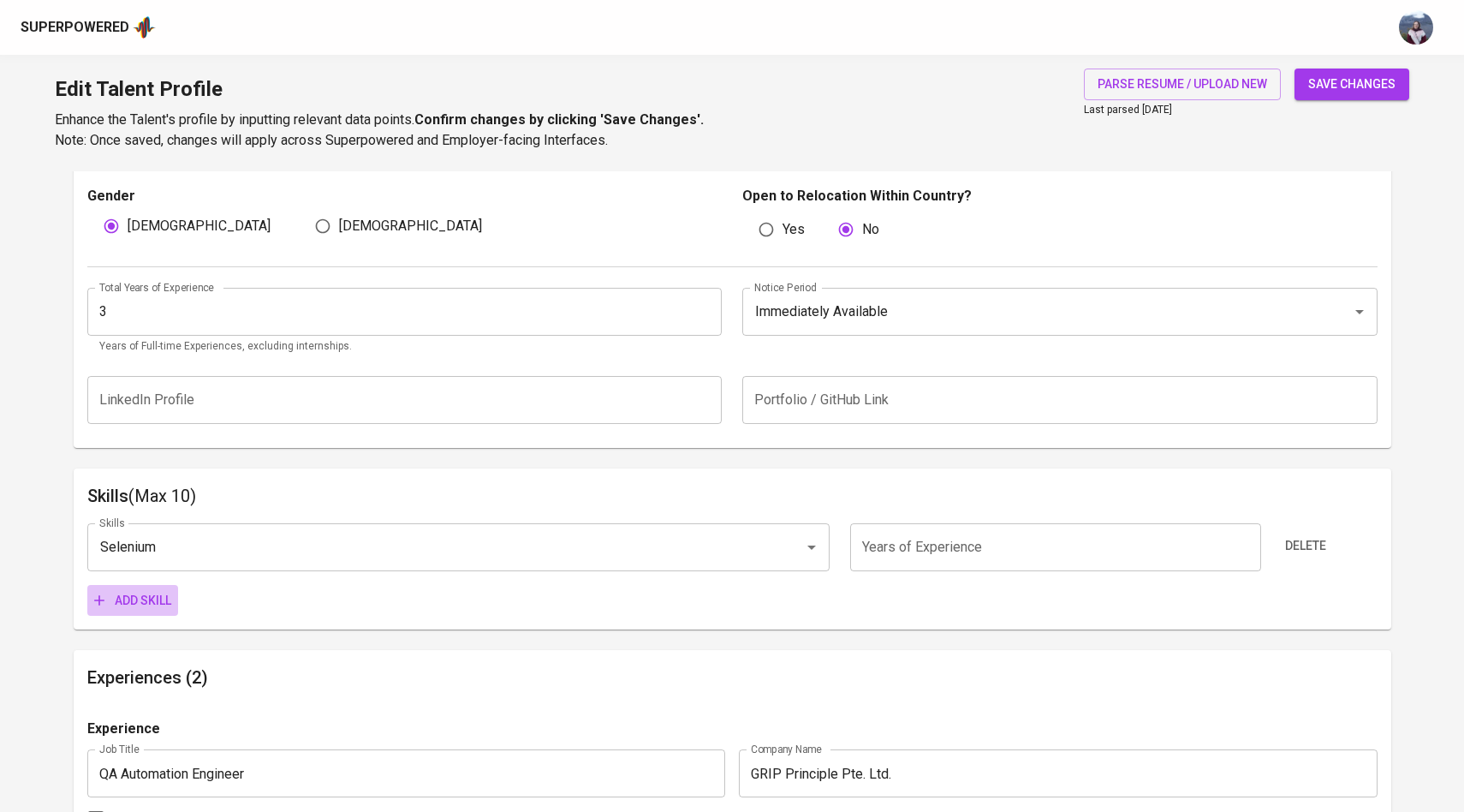
click at [170, 601] on span "Add skill" at bounding box center [133, 601] width 77 height 22
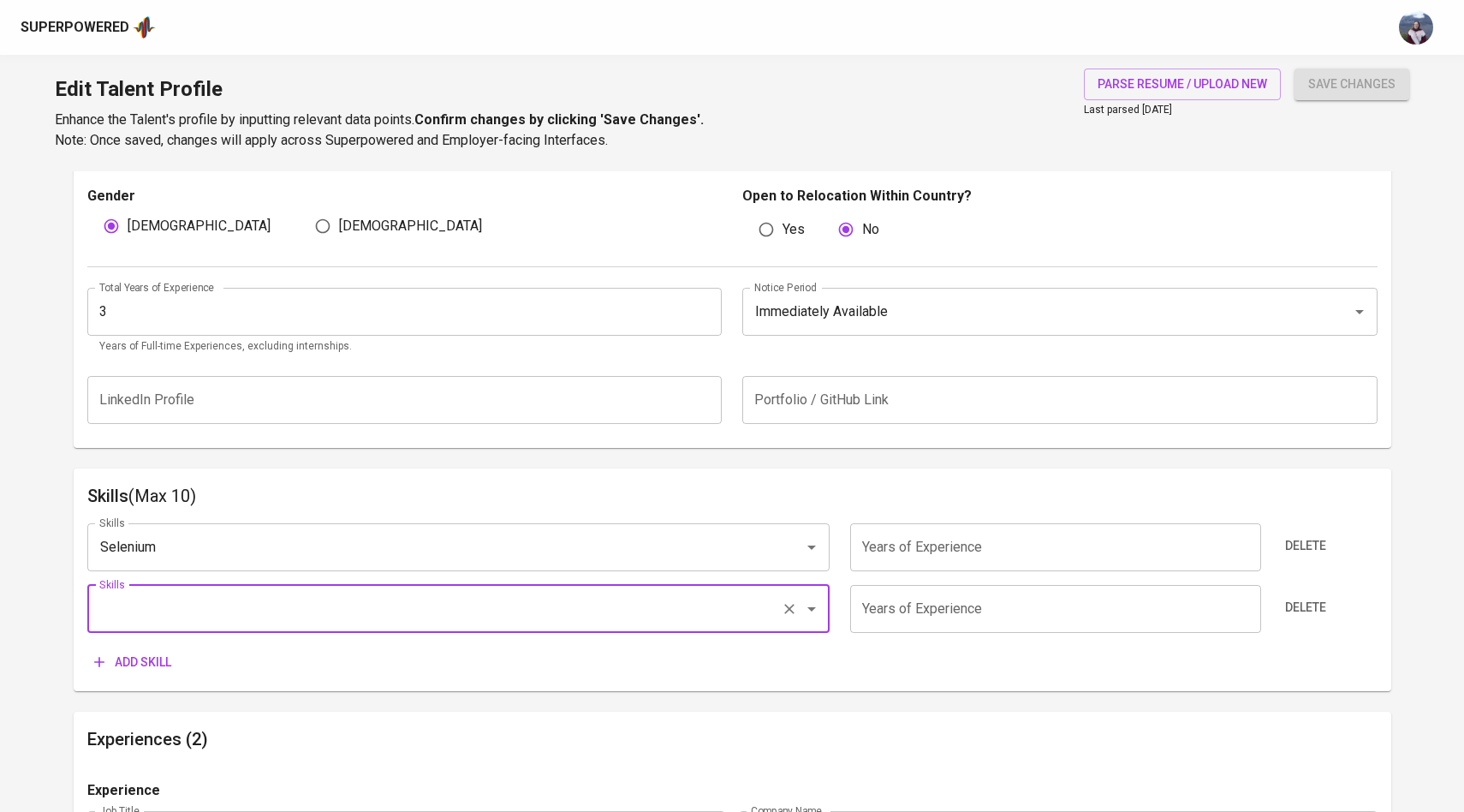
type input "a"
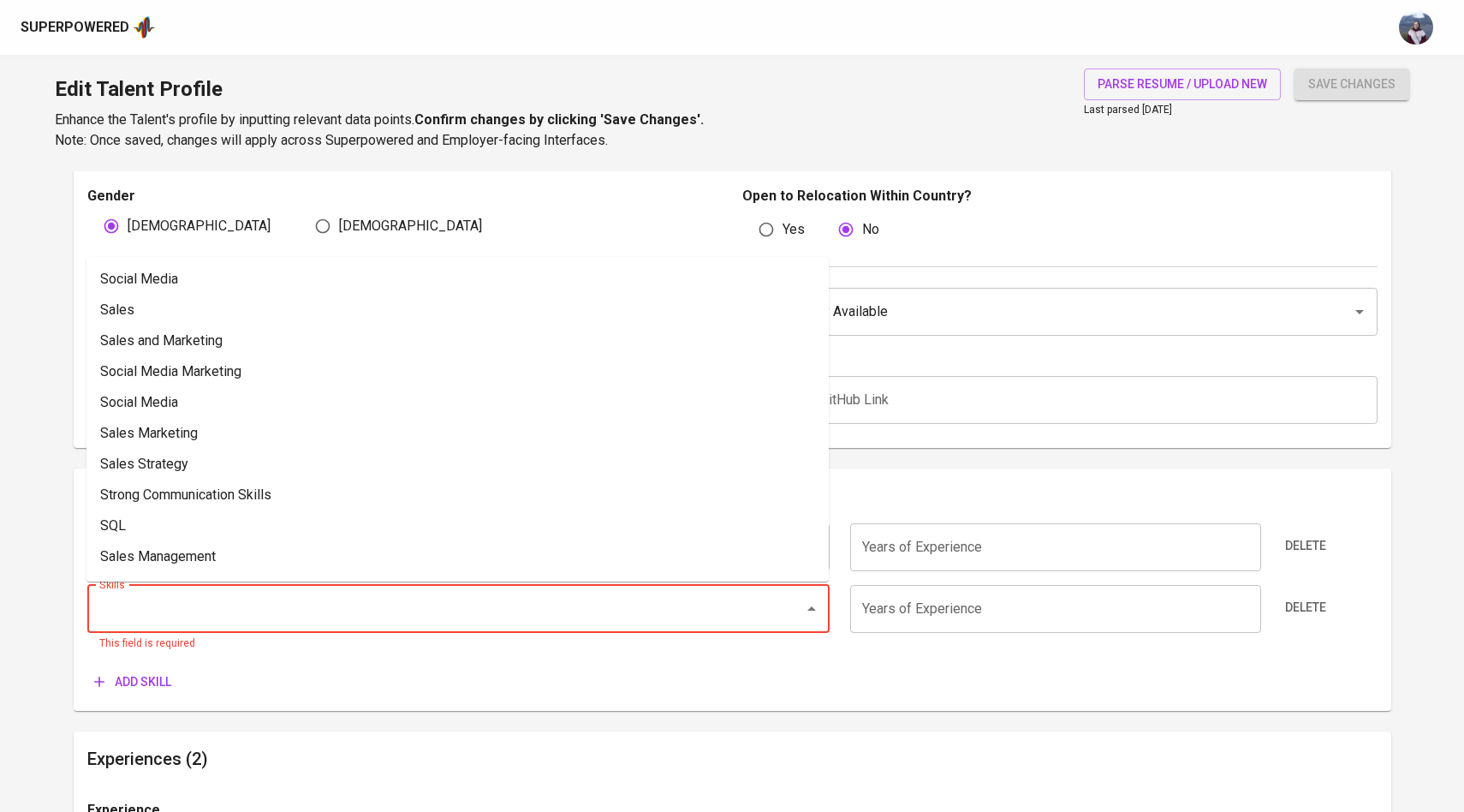
type input "a"
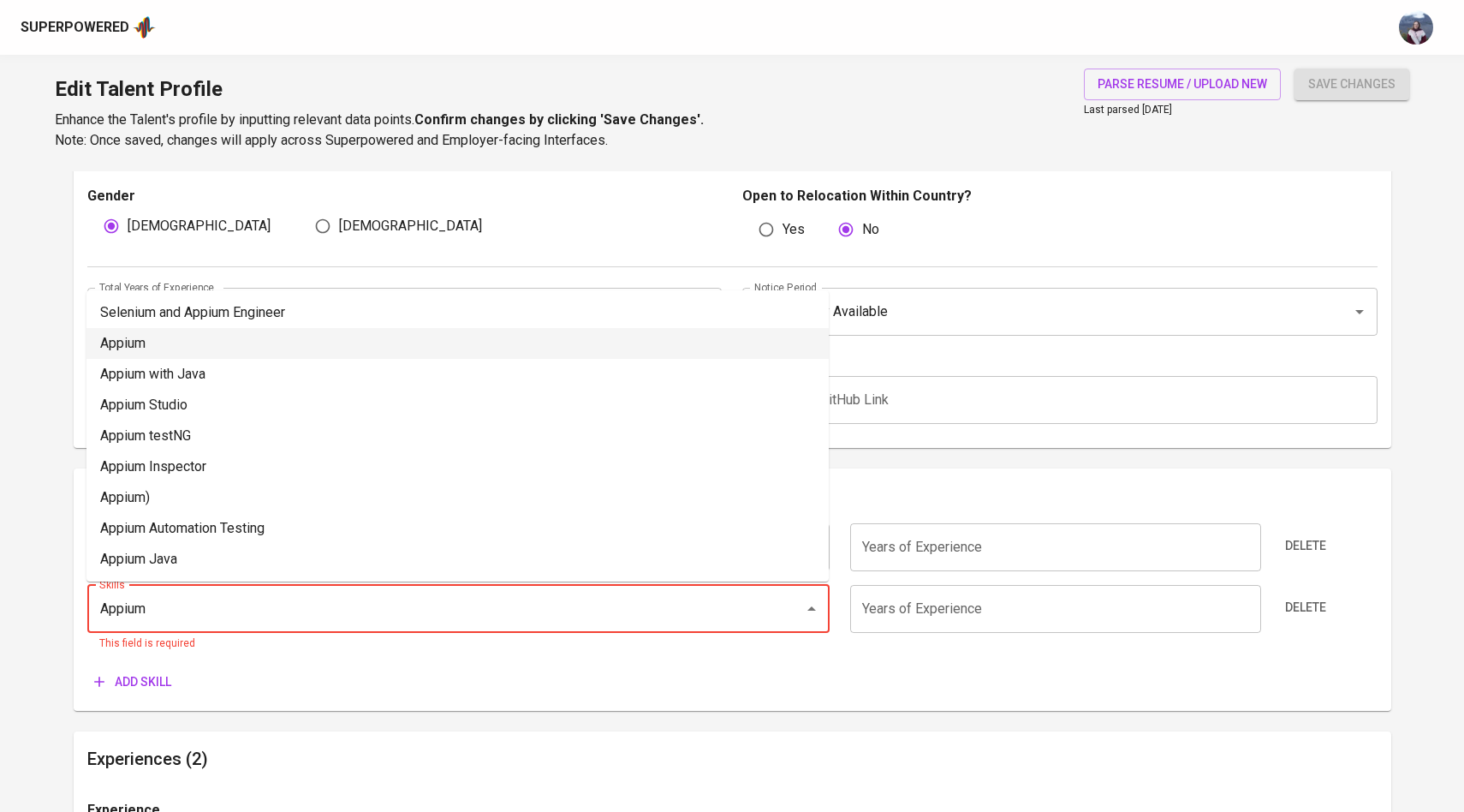
click at [190, 345] on li "Appium" at bounding box center [457, 343] width 743 height 31
type input "Appium"
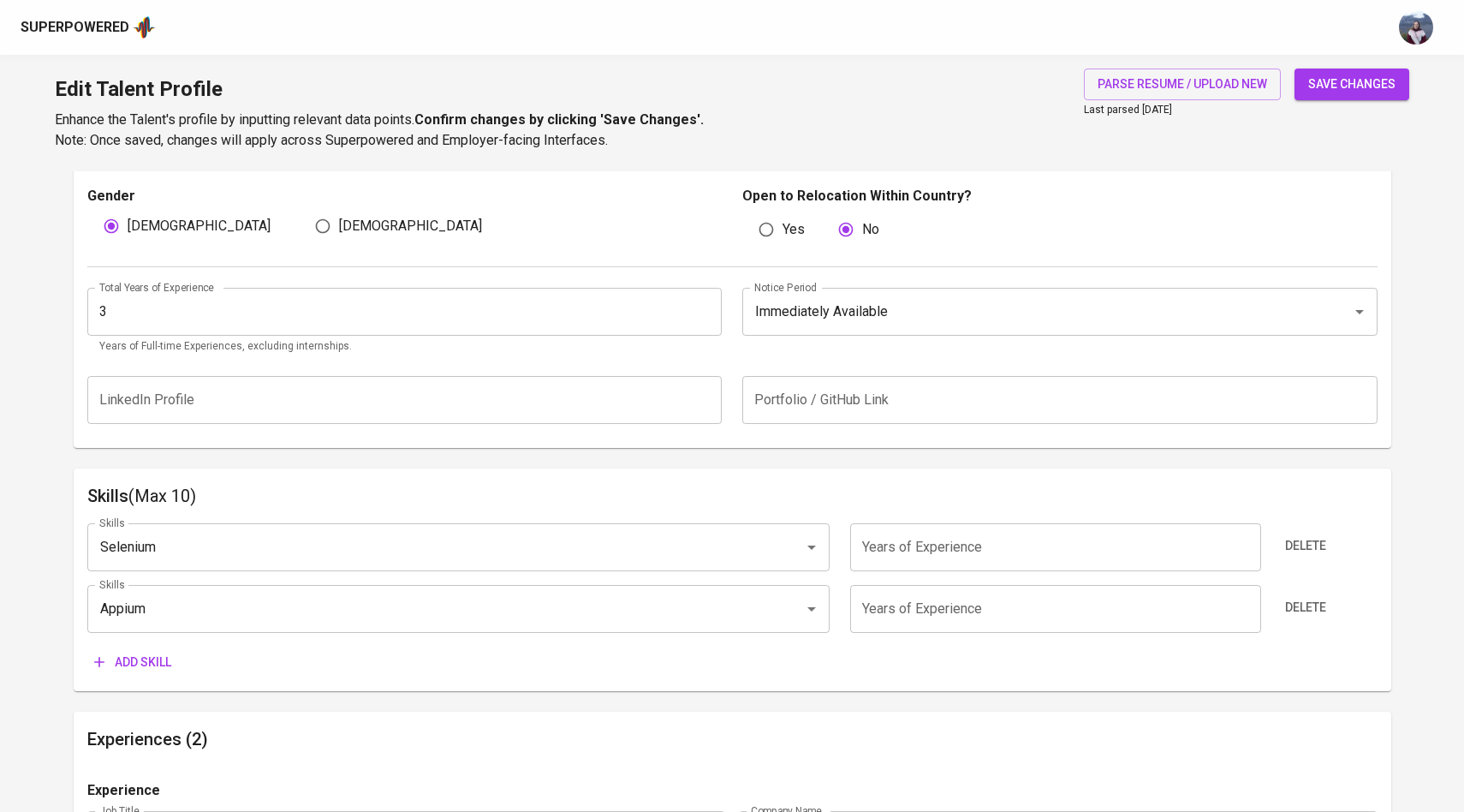
click at [887, 544] on input "number" at bounding box center [1055, 546] width 411 height 48
type input "2"
click at [923, 611] on input "number" at bounding box center [1055, 608] width 411 height 48
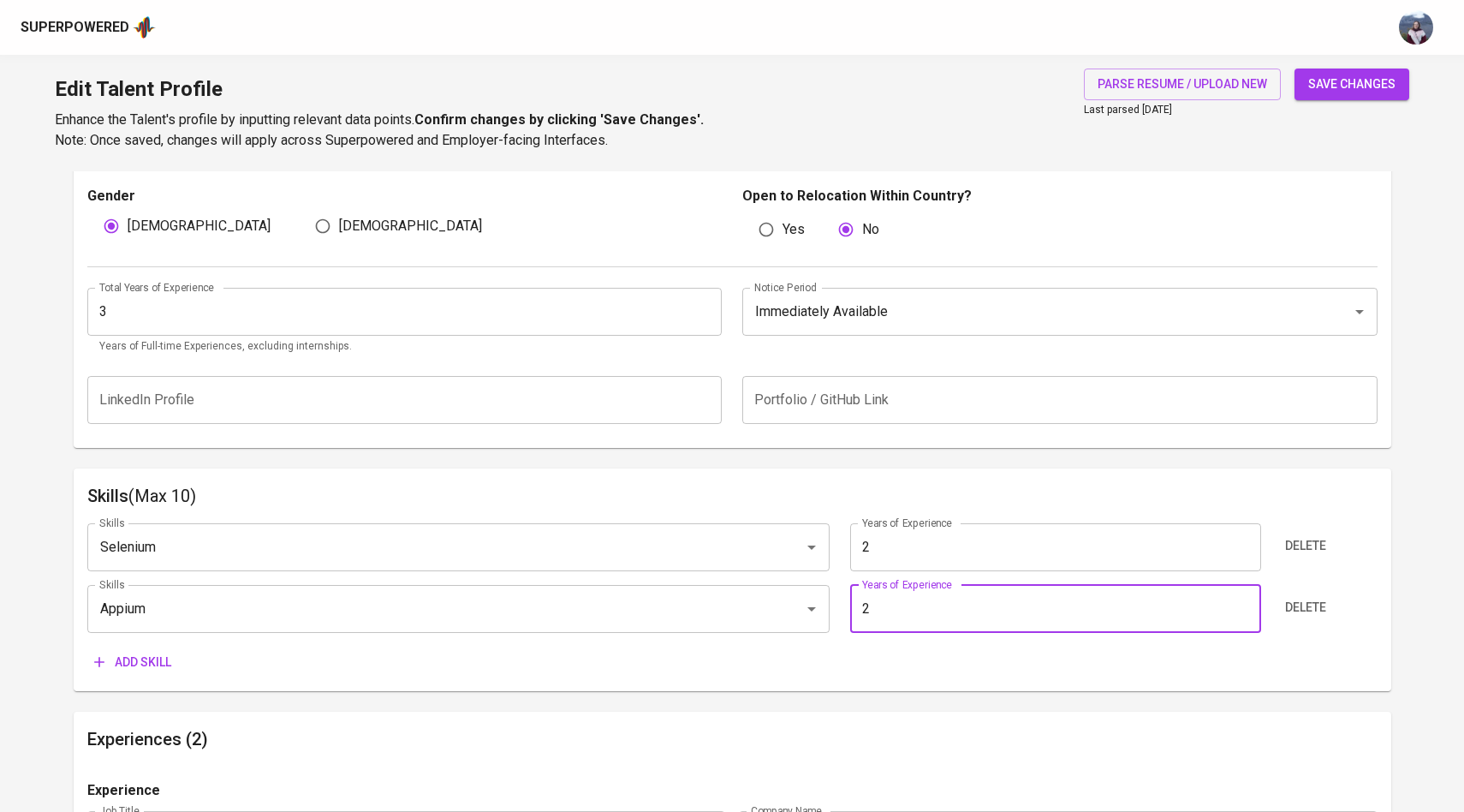
type input "2"
click at [151, 652] on span "Add skill" at bounding box center [133, 661] width 77 height 22
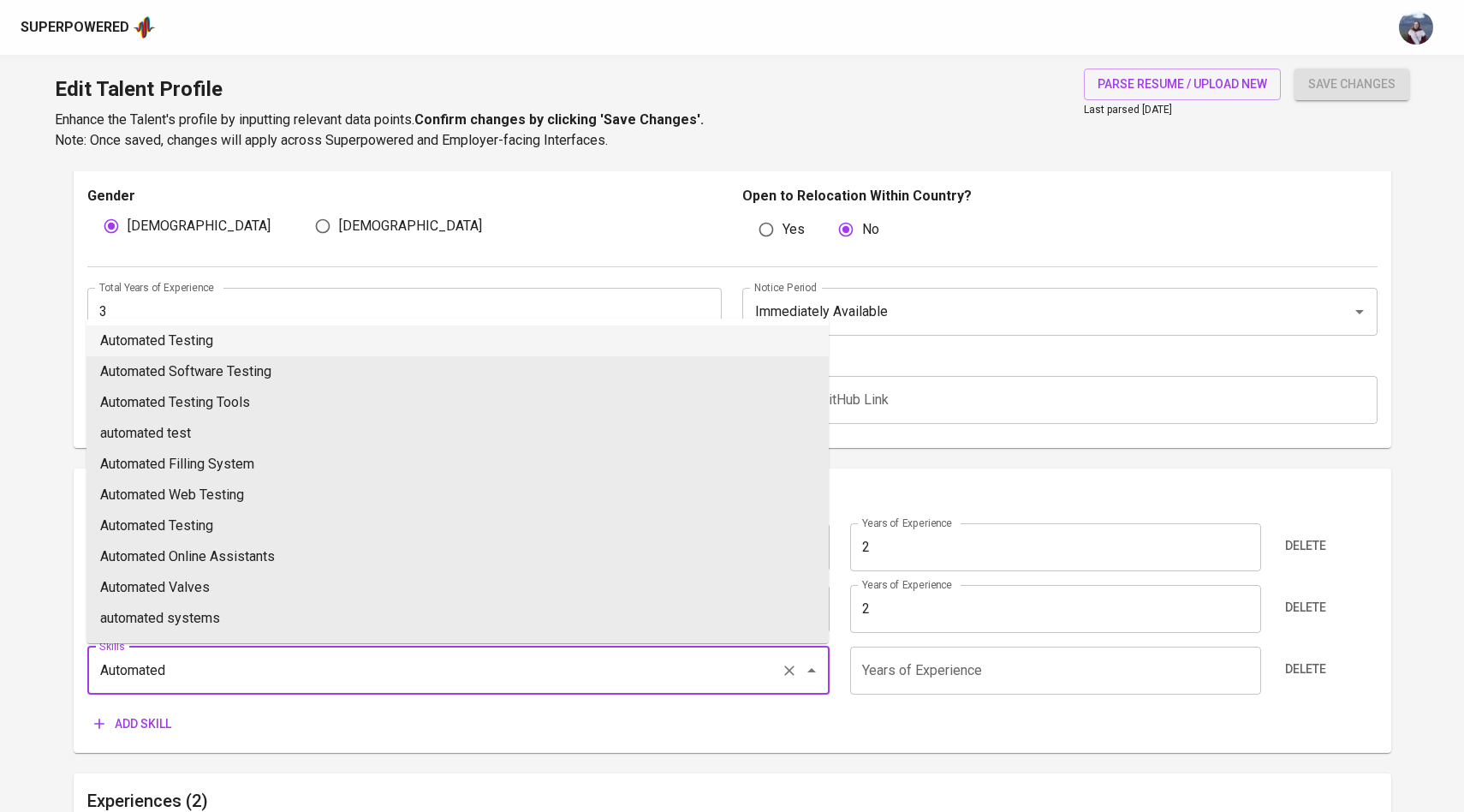
click at [583, 346] on li "Automated Testing" at bounding box center [457, 341] width 743 height 31
type input "Automated Testing"
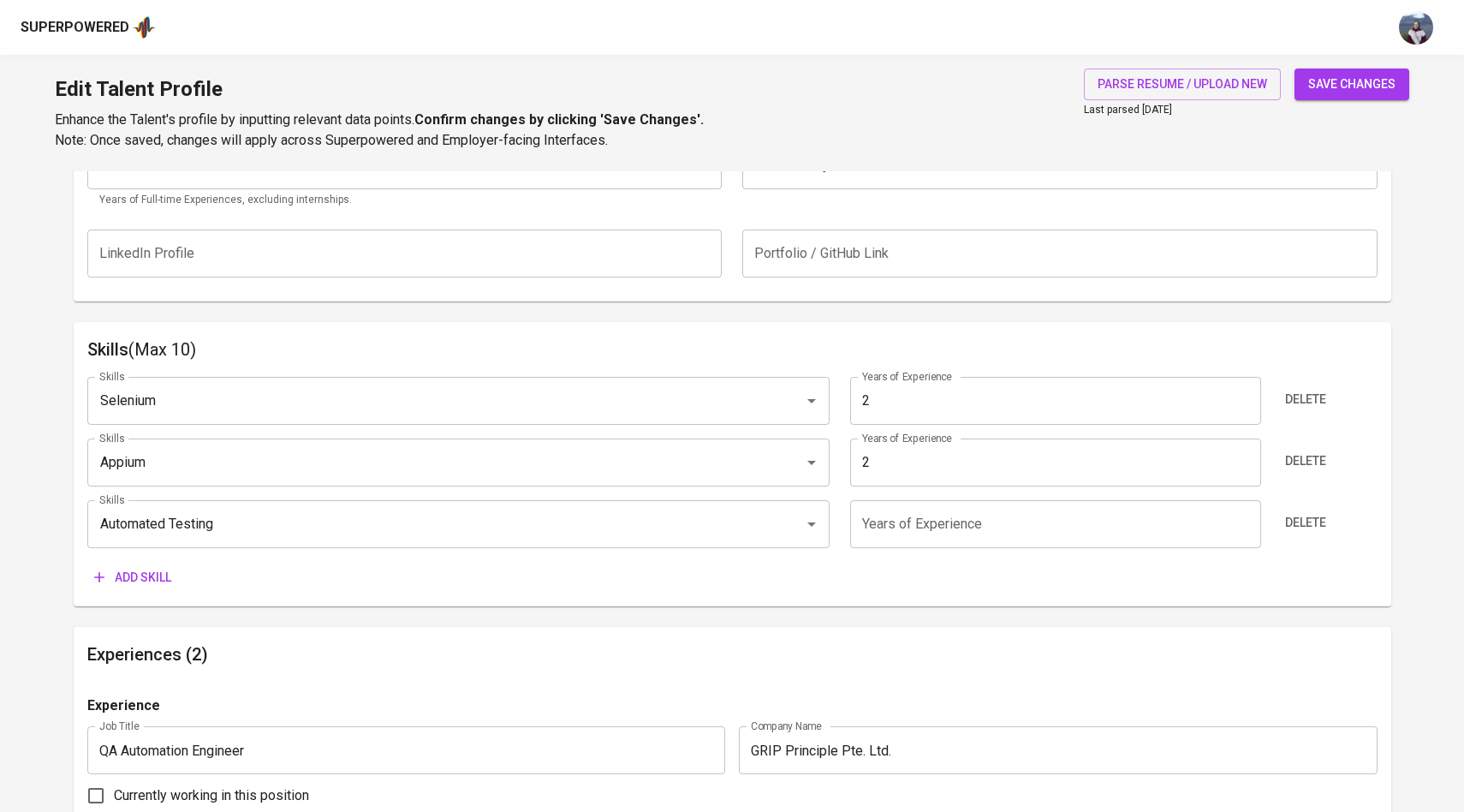
scroll to position [732, 0]
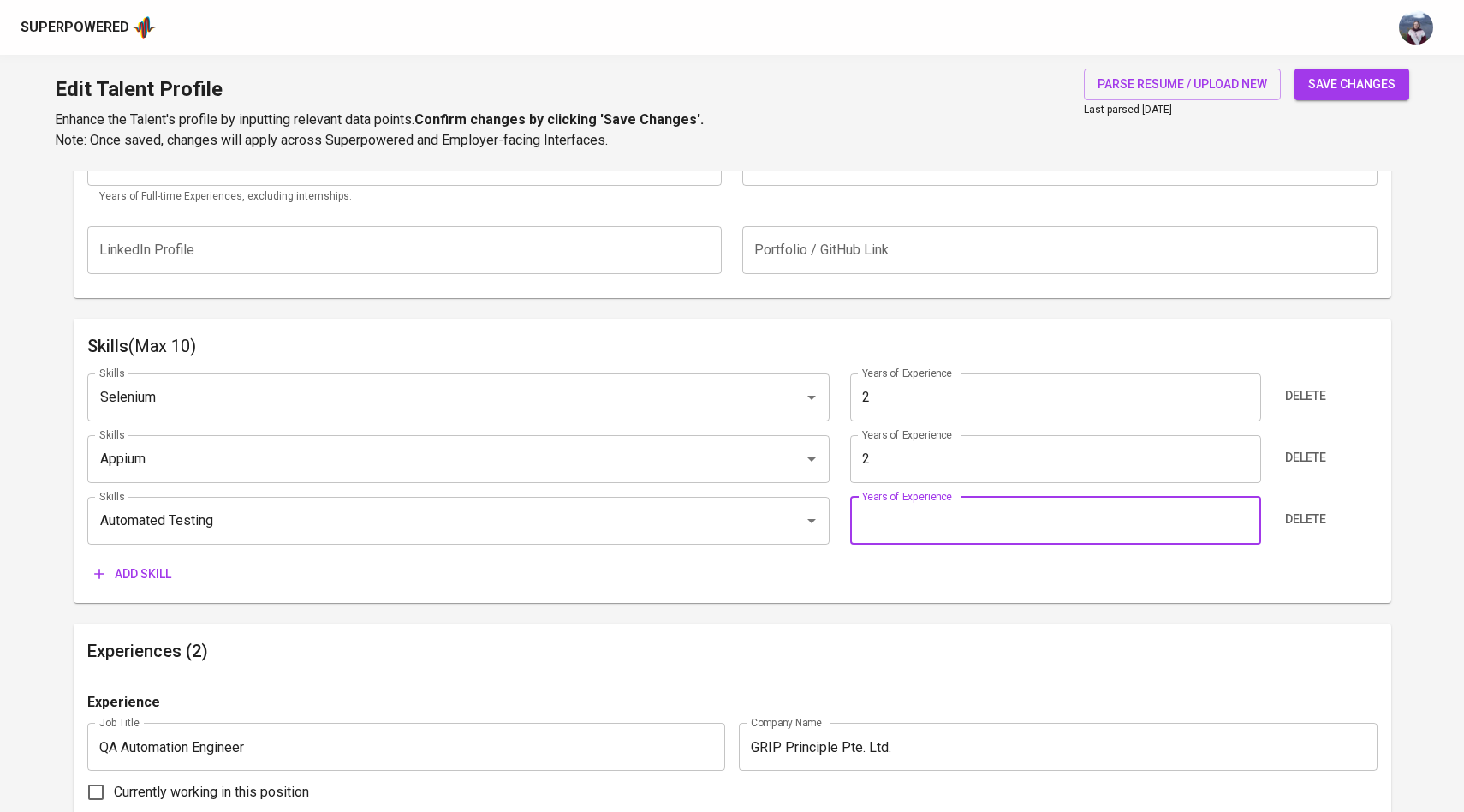
click at [900, 520] on input "number" at bounding box center [1055, 520] width 411 height 48
type input "2"
click at [614, 571] on div "Add skill" at bounding box center [732, 574] width 1290 height 32
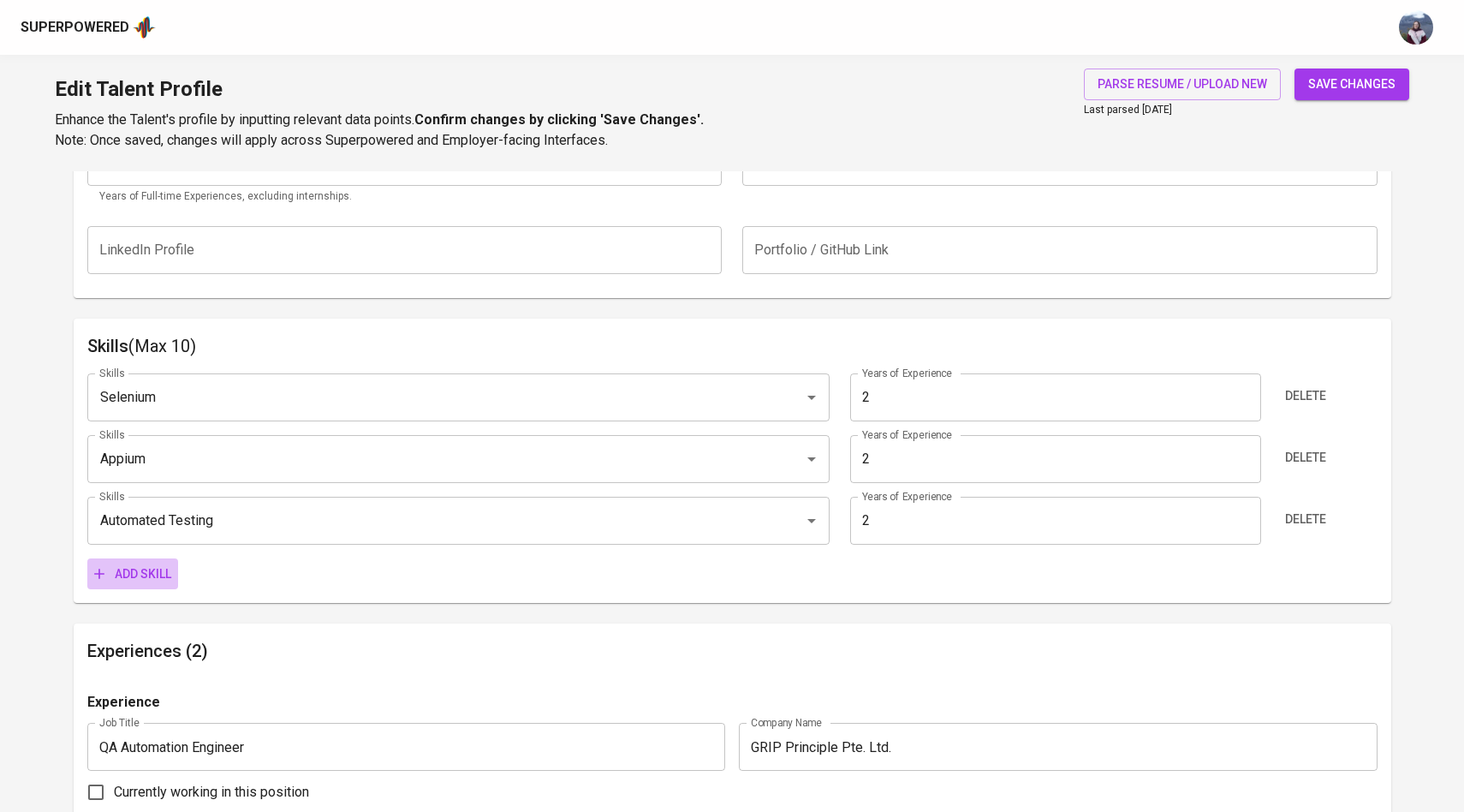
click at [119, 570] on span "Add skill" at bounding box center [133, 573] width 77 height 22
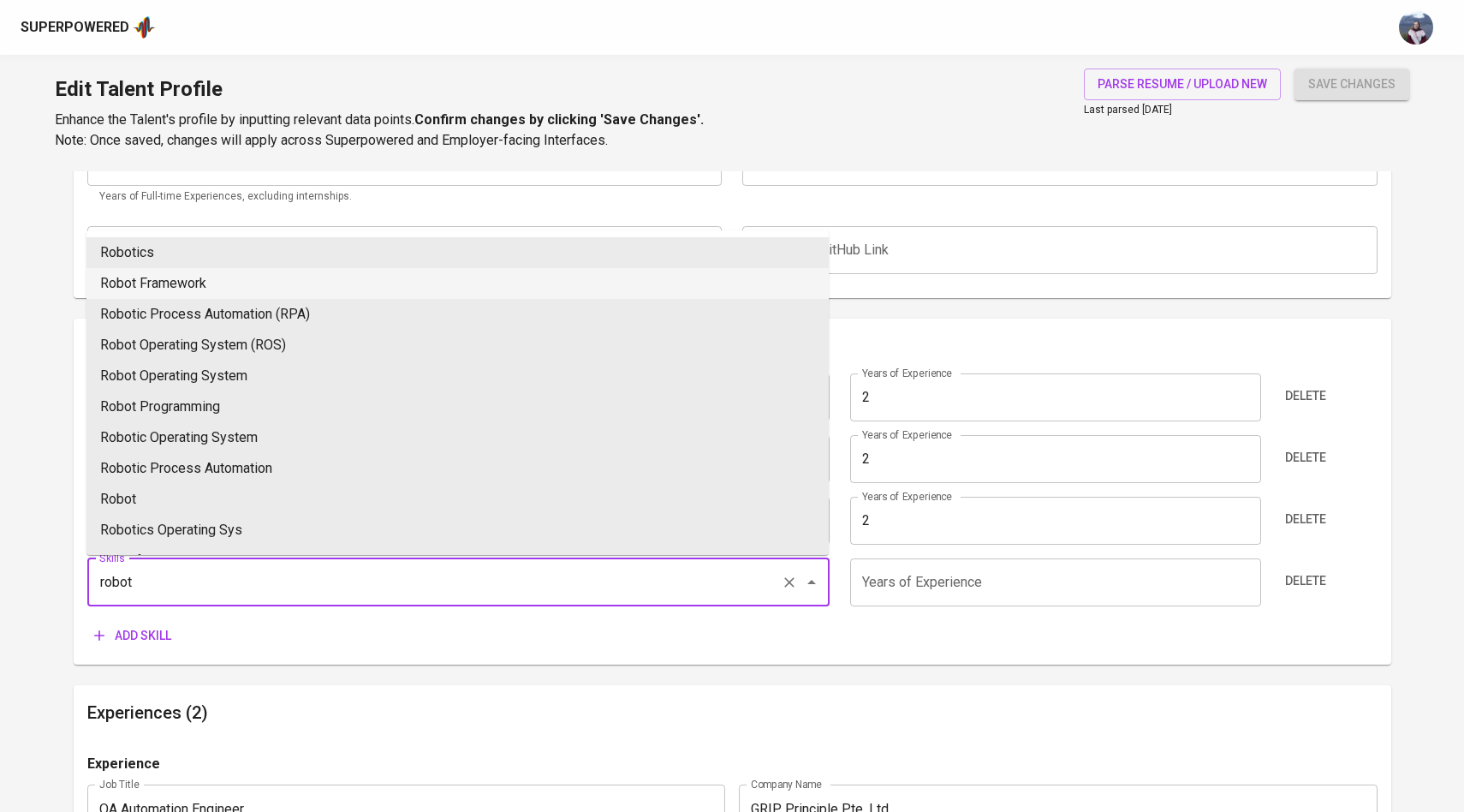
click at [394, 285] on li "Robot Framework" at bounding box center [457, 283] width 743 height 31
type input "Robot Framework"
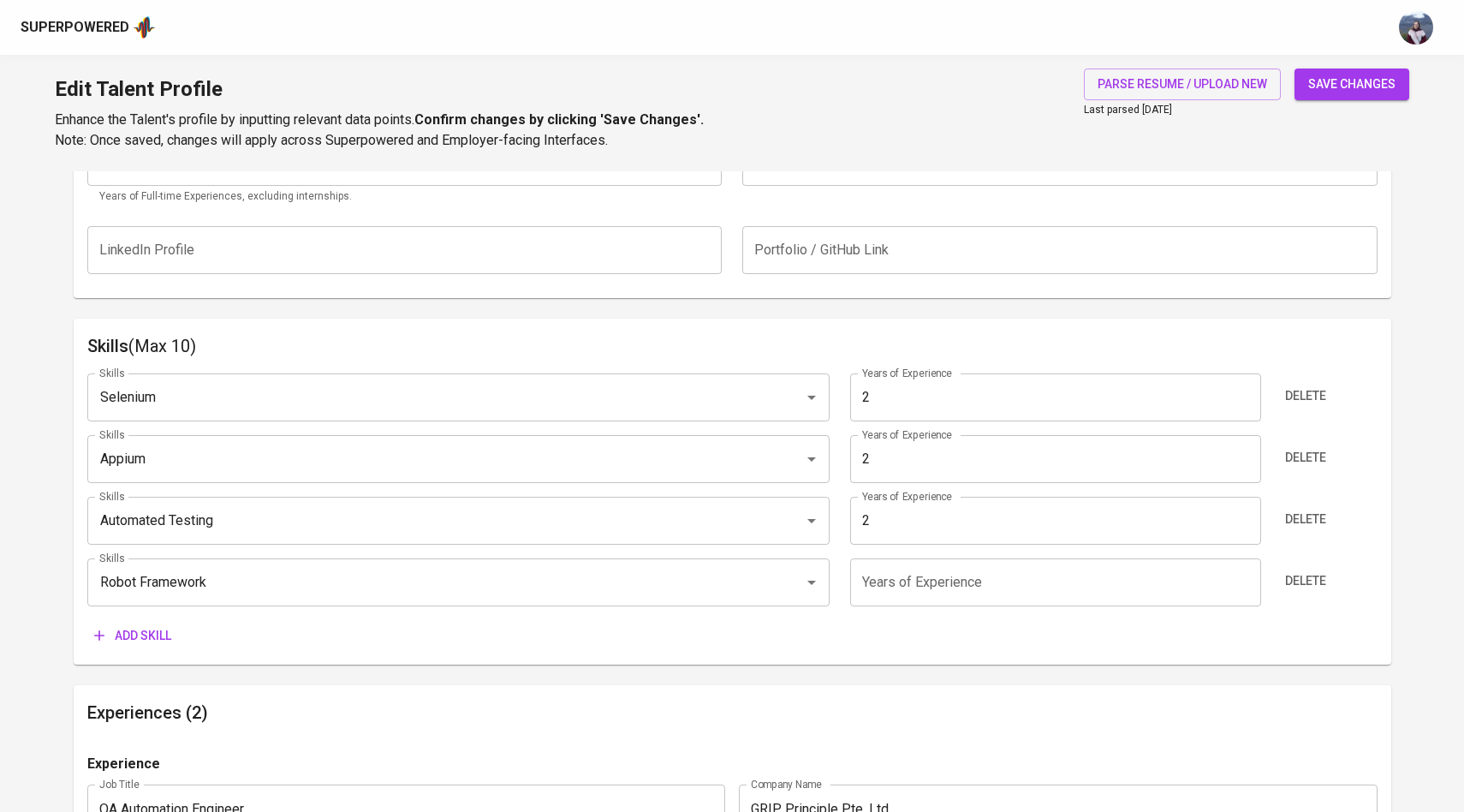
click at [884, 581] on input "number" at bounding box center [1055, 582] width 411 height 48
type input "2"
click at [132, 641] on span "Add skill" at bounding box center [133, 635] width 77 height 22
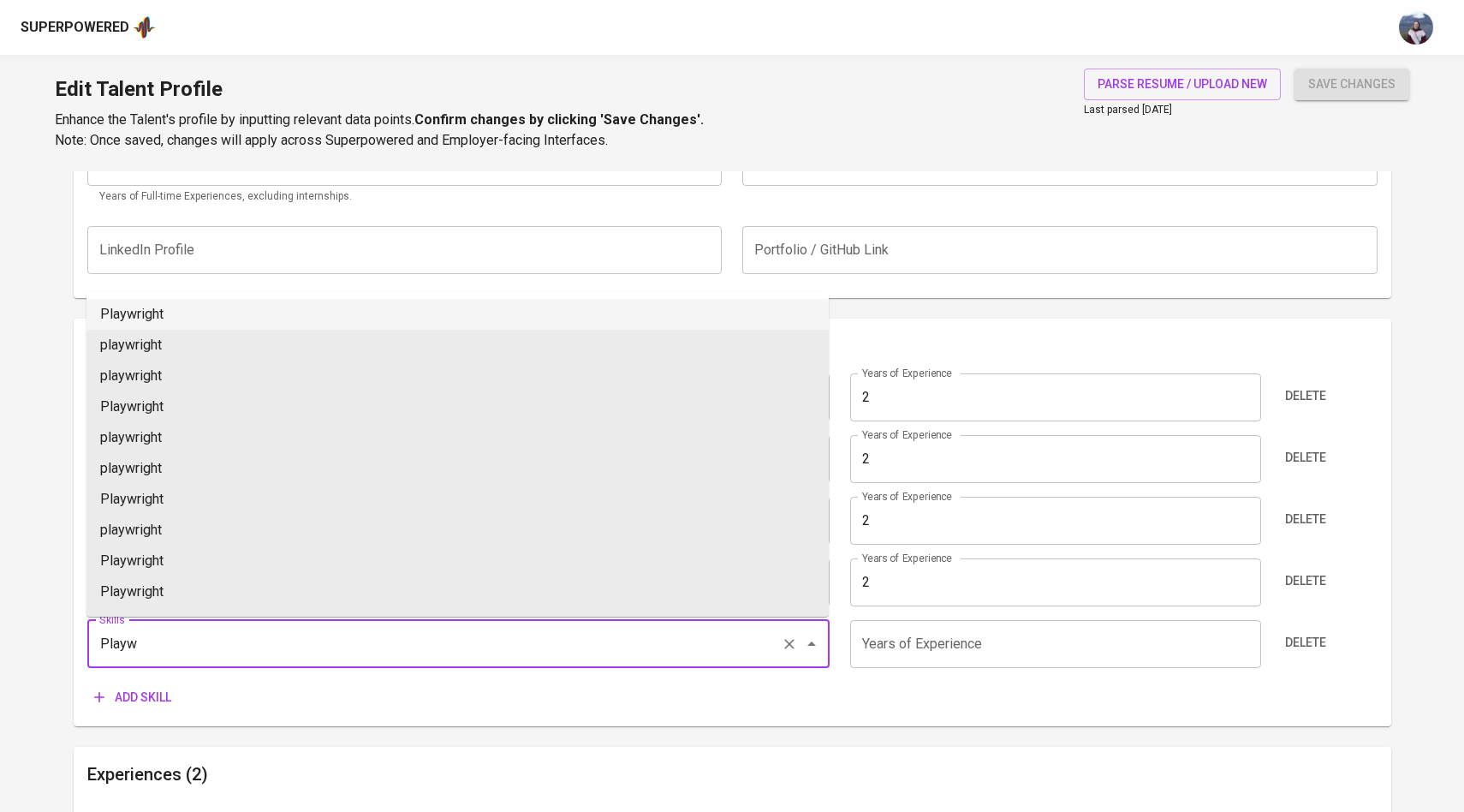
click at [449, 318] on li "Playwright" at bounding box center [457, 313] width 743 height 31
type input "Playwright"
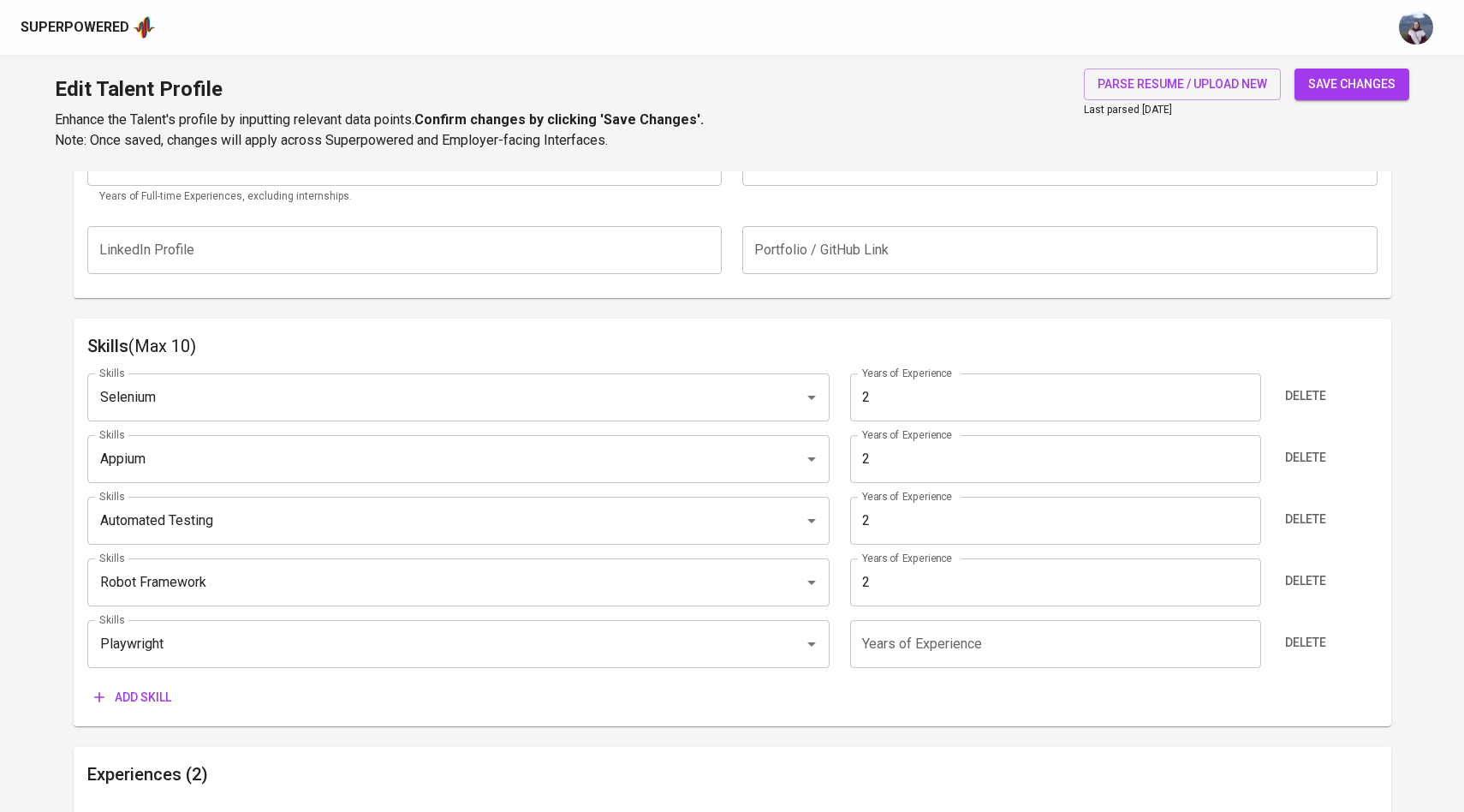
click at [150, 688] on span "Add skill" at bounding box center [133, 697] width 77 height 22
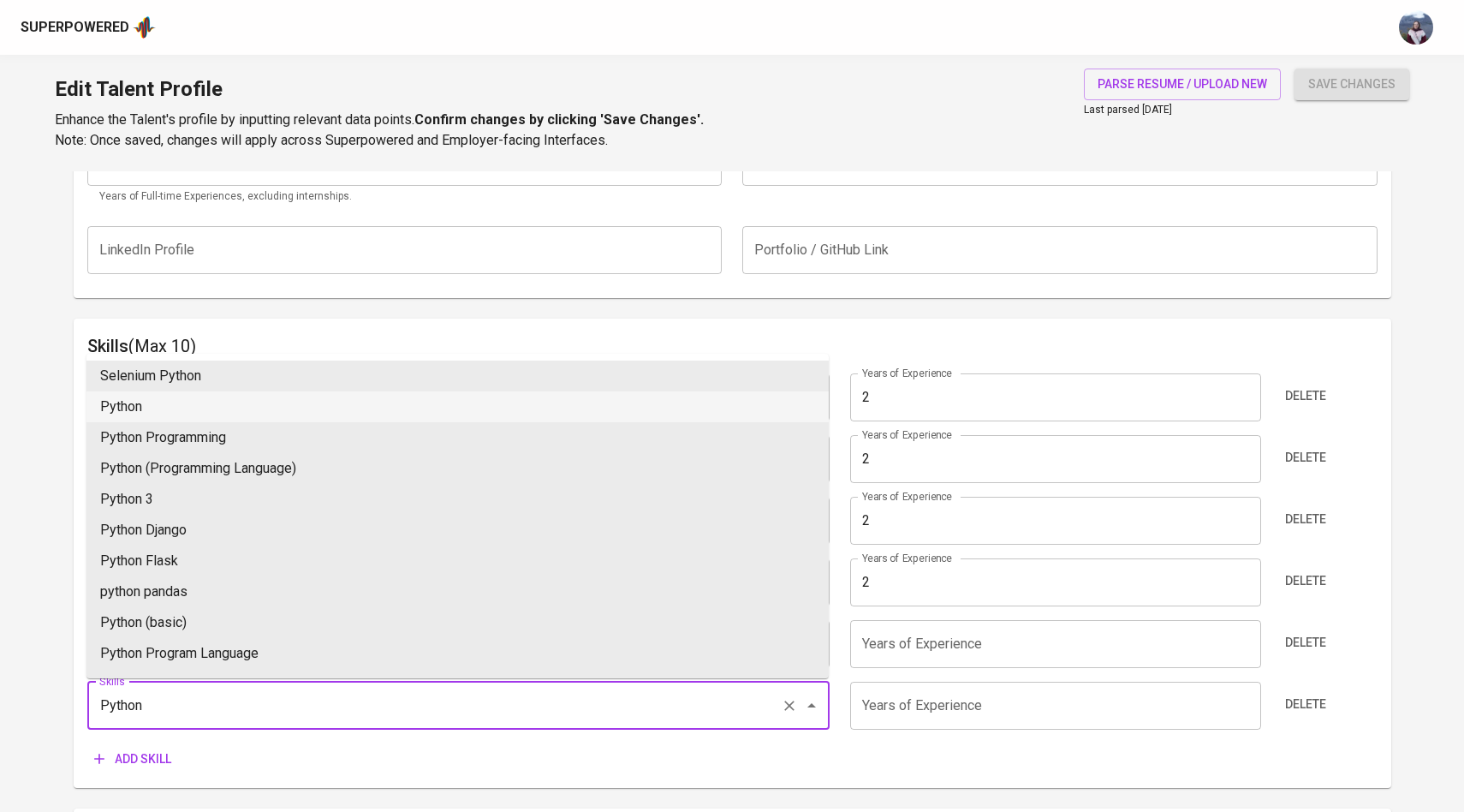
click at [373, 399] on li "Python" at bounding box center [457, 406] width 743 height 31
type input "Python"
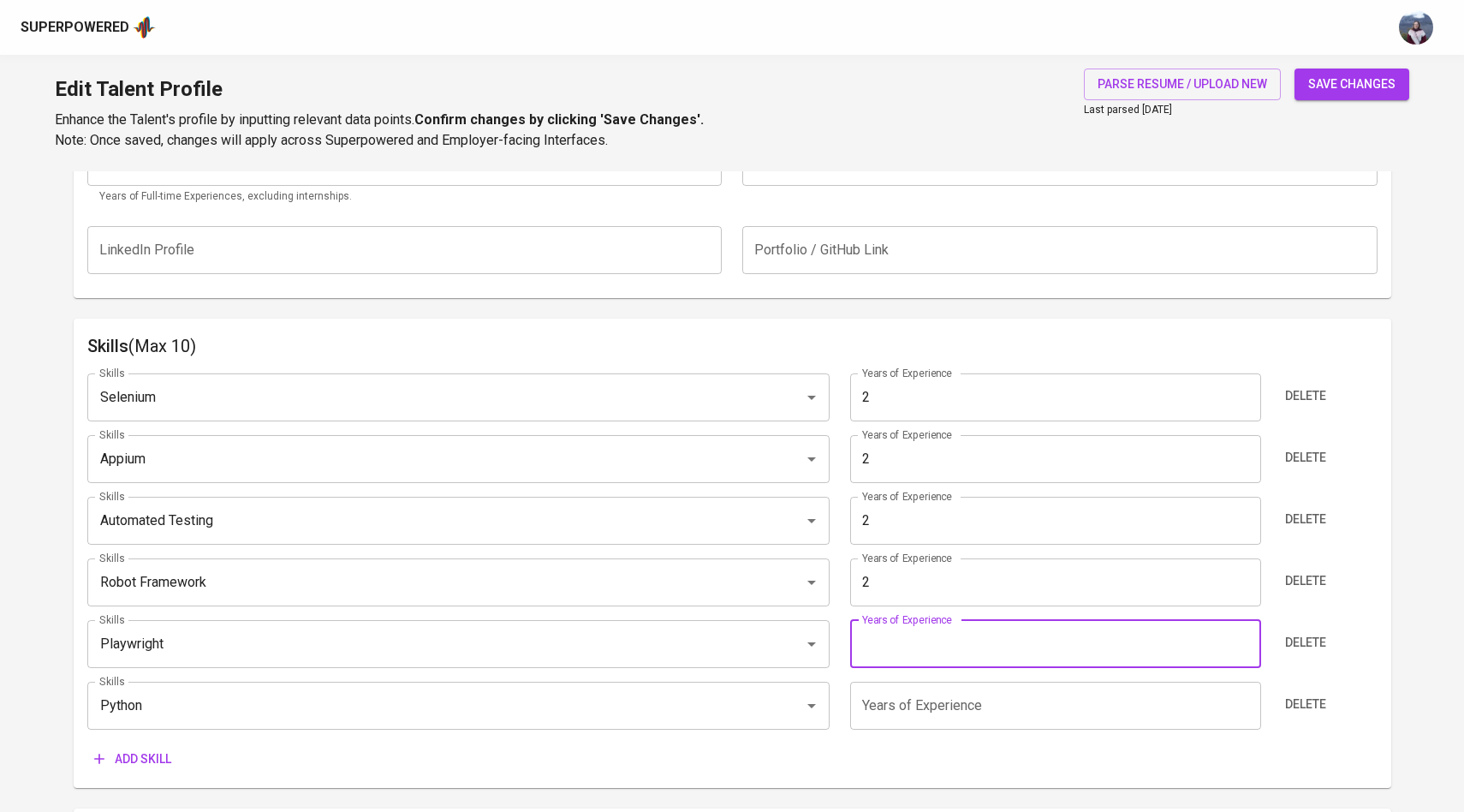
click at [884, 661] on input "number" at bounding box center [1055, 644] width 411 height 48
type input "2"
click at [887, 704] on input "number" at bounding box center [1055, 705] width 411 height 48
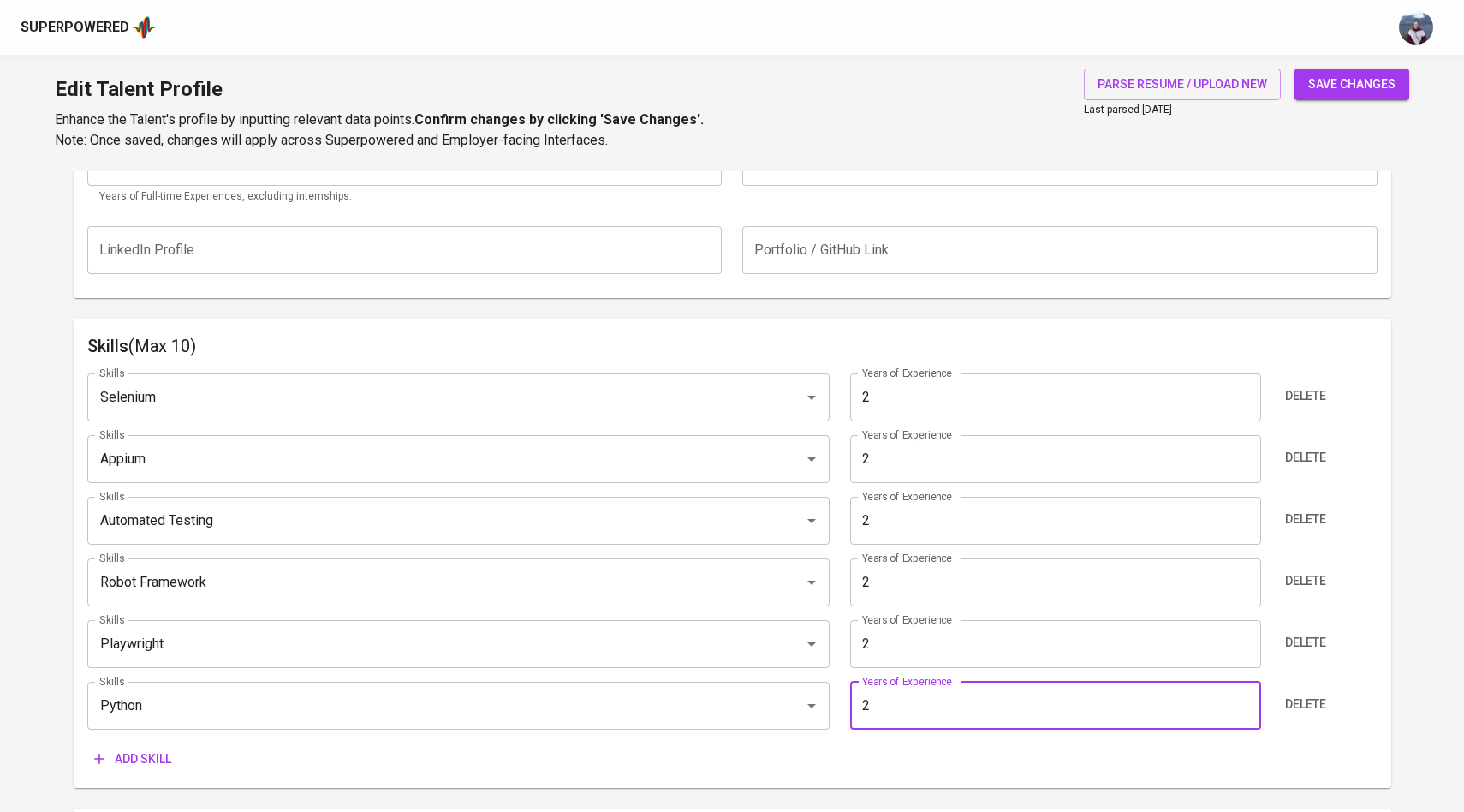
type input "2"
click at [822, 771] on div "Add skill" at bounding box center [732, 759] width 1290 height 32
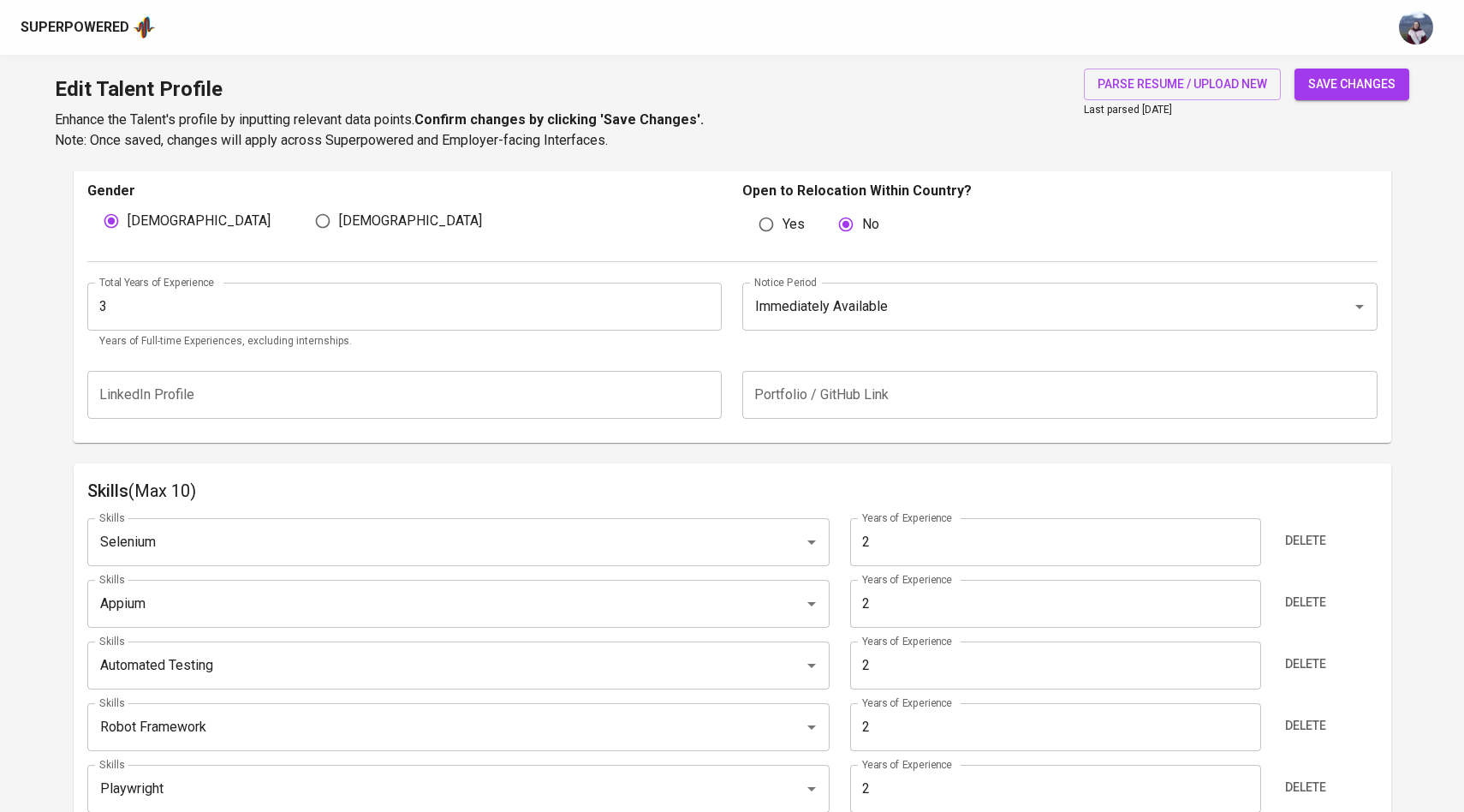
scroll to position [560, 0]
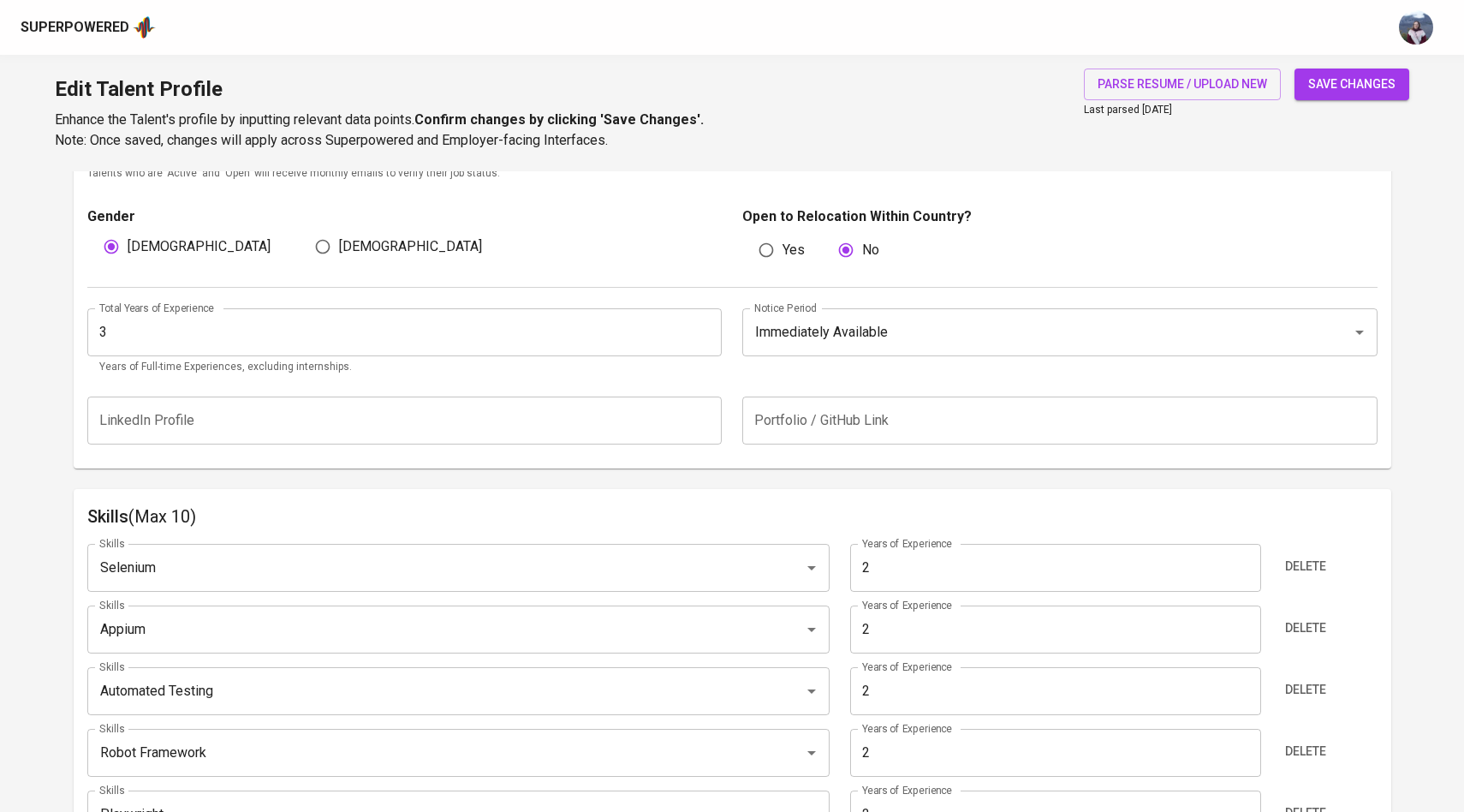
click at [1364, 76] on span "save changes" at bounding box center [1351, 84] width 87 height 22
type input "Python"
type input "Playwright"
type input "Robot Framework"
type input "Automated Testing"
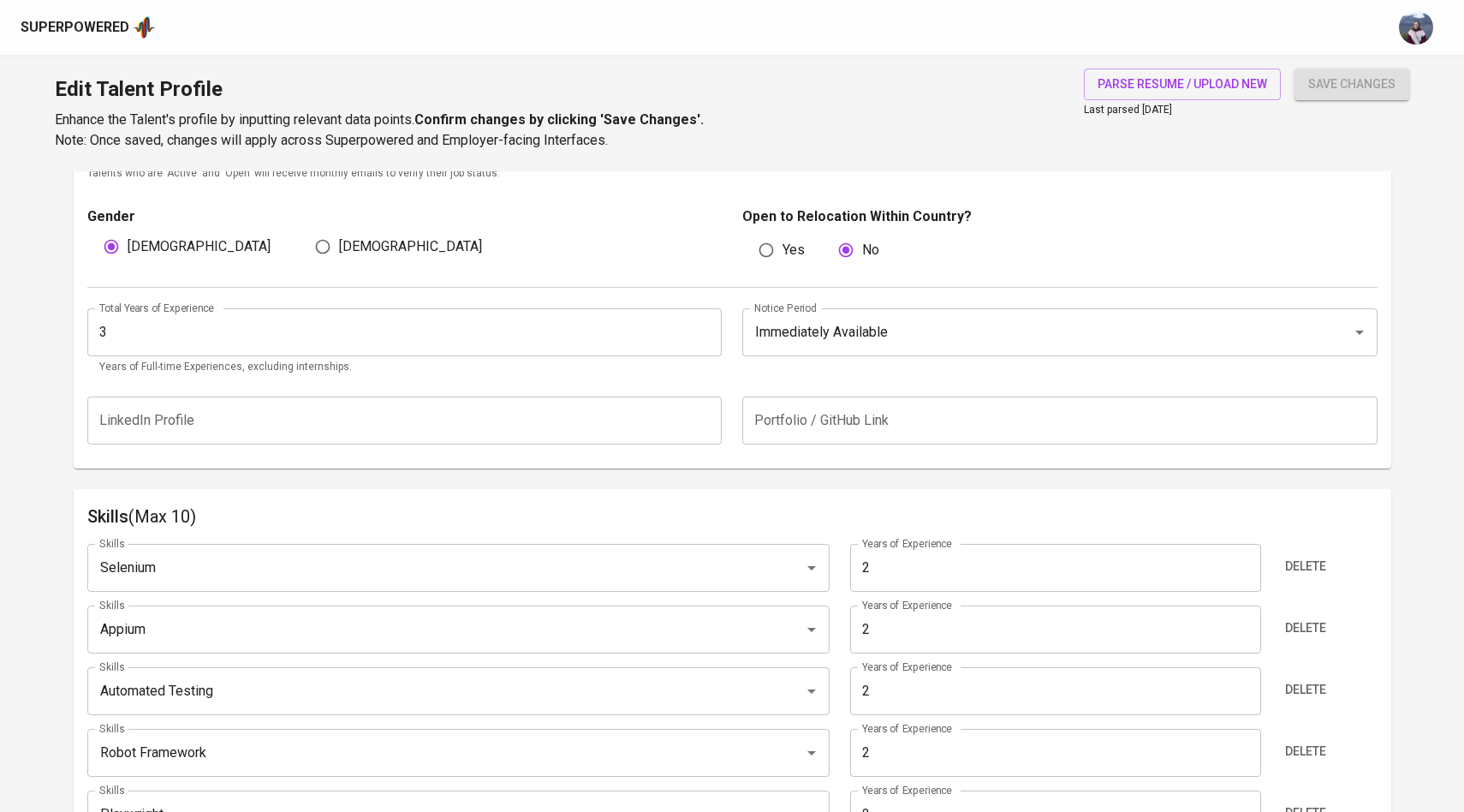
type input "Appium"
type input "Selenium"
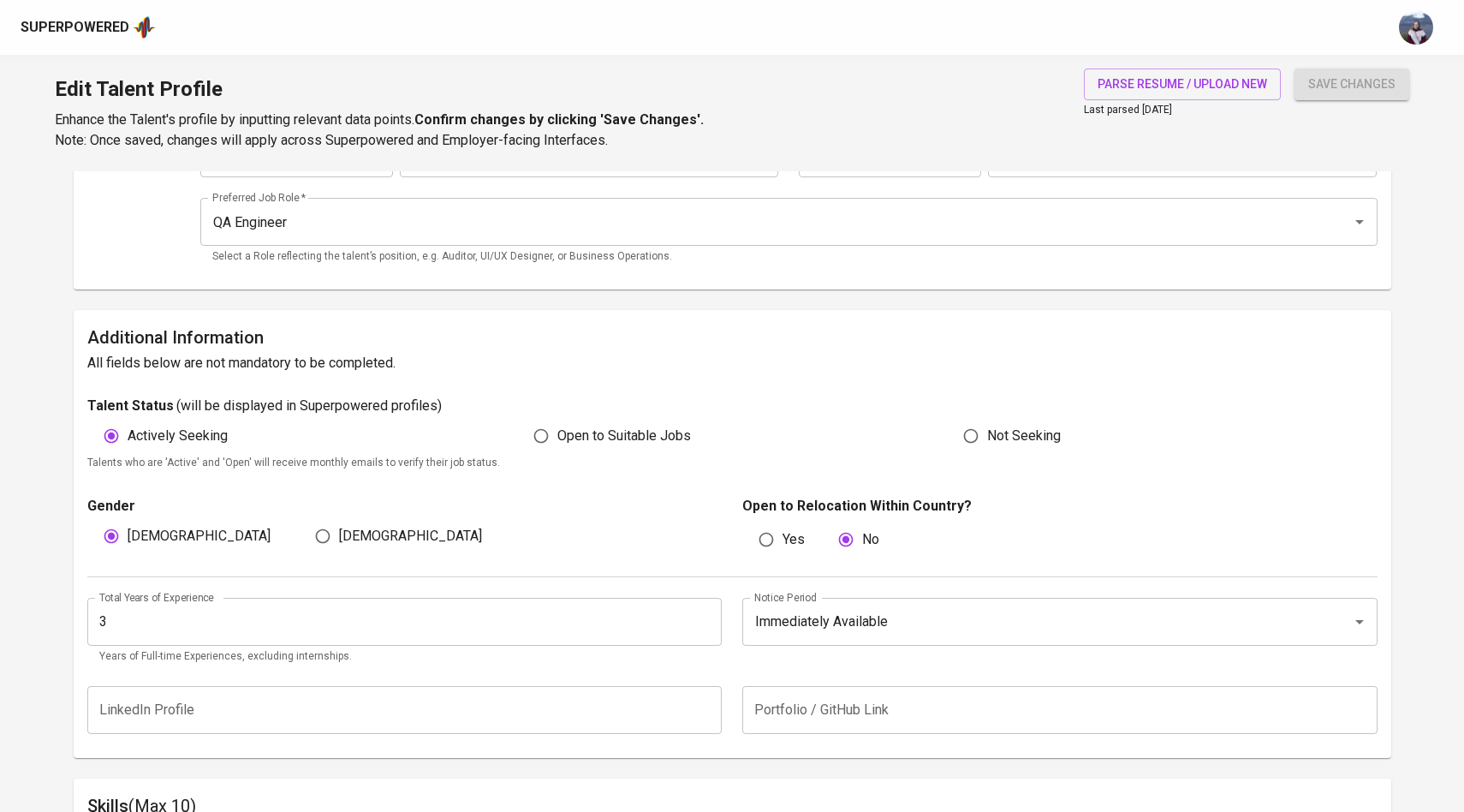
scroll to position [96, 0]
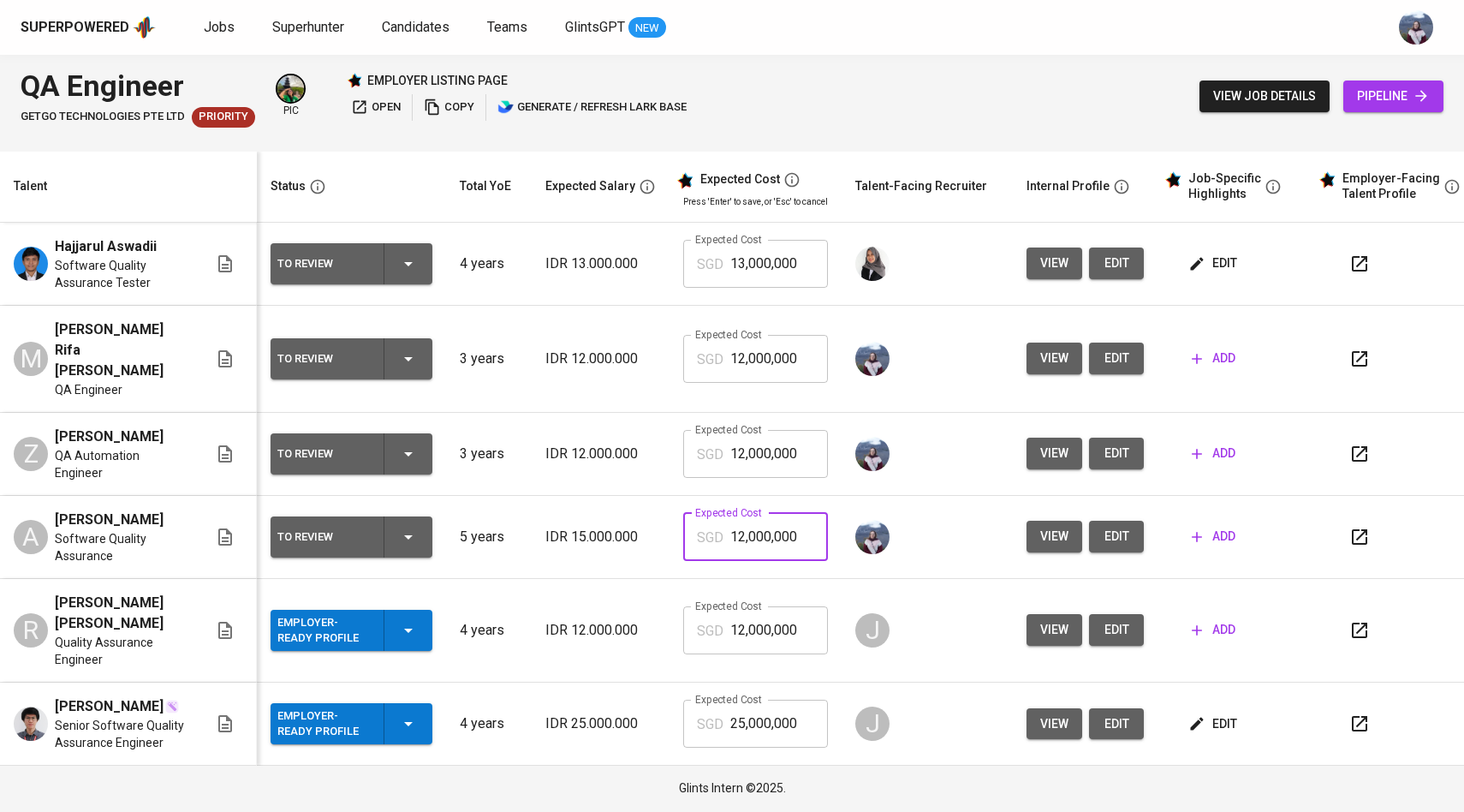
drag, startPoint x: 798, startPoint y: 512, endPoint x: 699, endPoint y: 512, distance: 99.0
click at [699, 513] on div "SGD 12,000,000 Expected Cost" at bounding box center [755, 536] width 145 height 48
click at [909, 212] on th "Talent-Facing Recruiter" at bounding box center [927, 187] width 171 height 71
click at [1052, 348] on span "view" at bounding box center [1054, 358] width 28 height 22
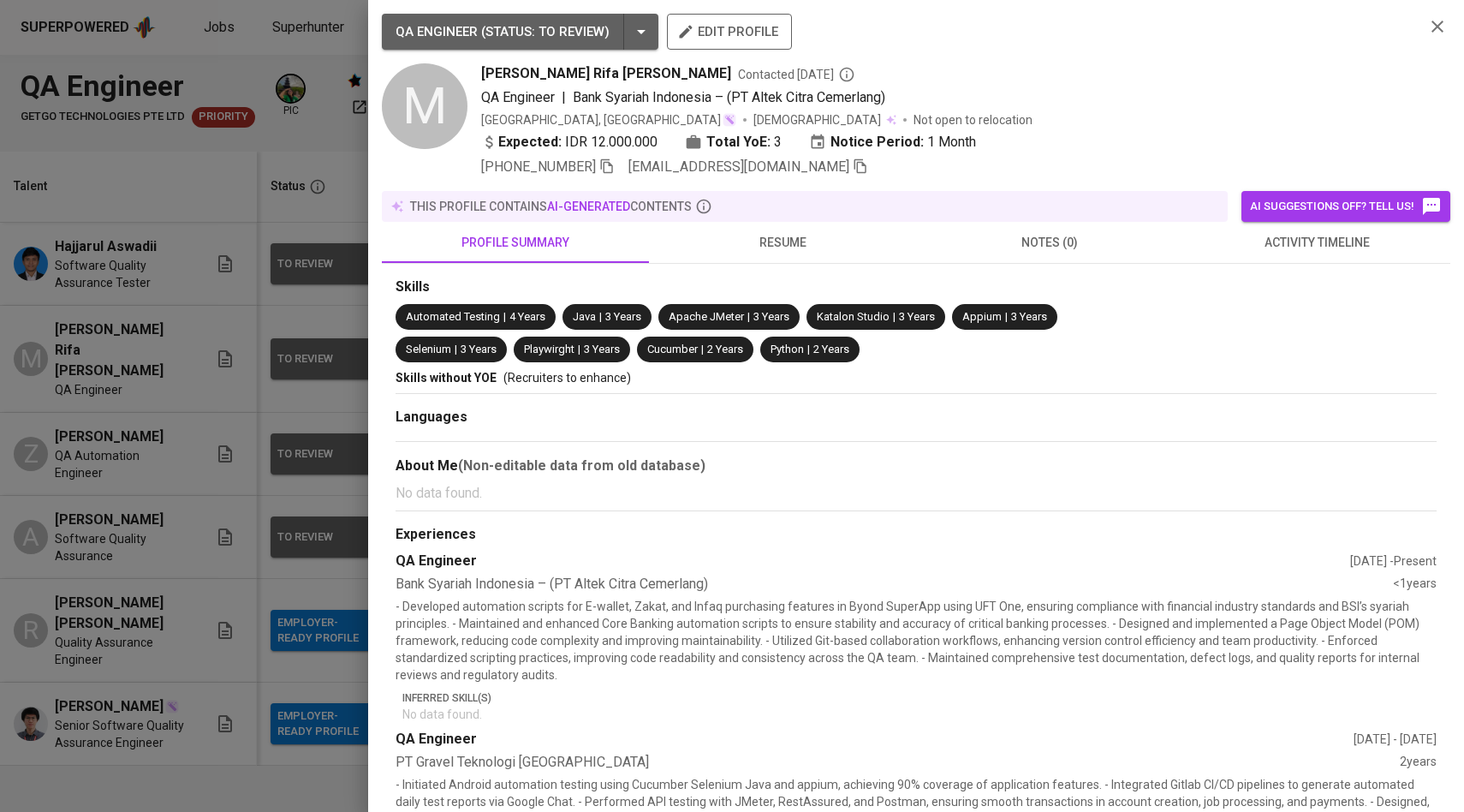
click at [277, 520] on div at bounding box center [732, 406] width 1464 height 812
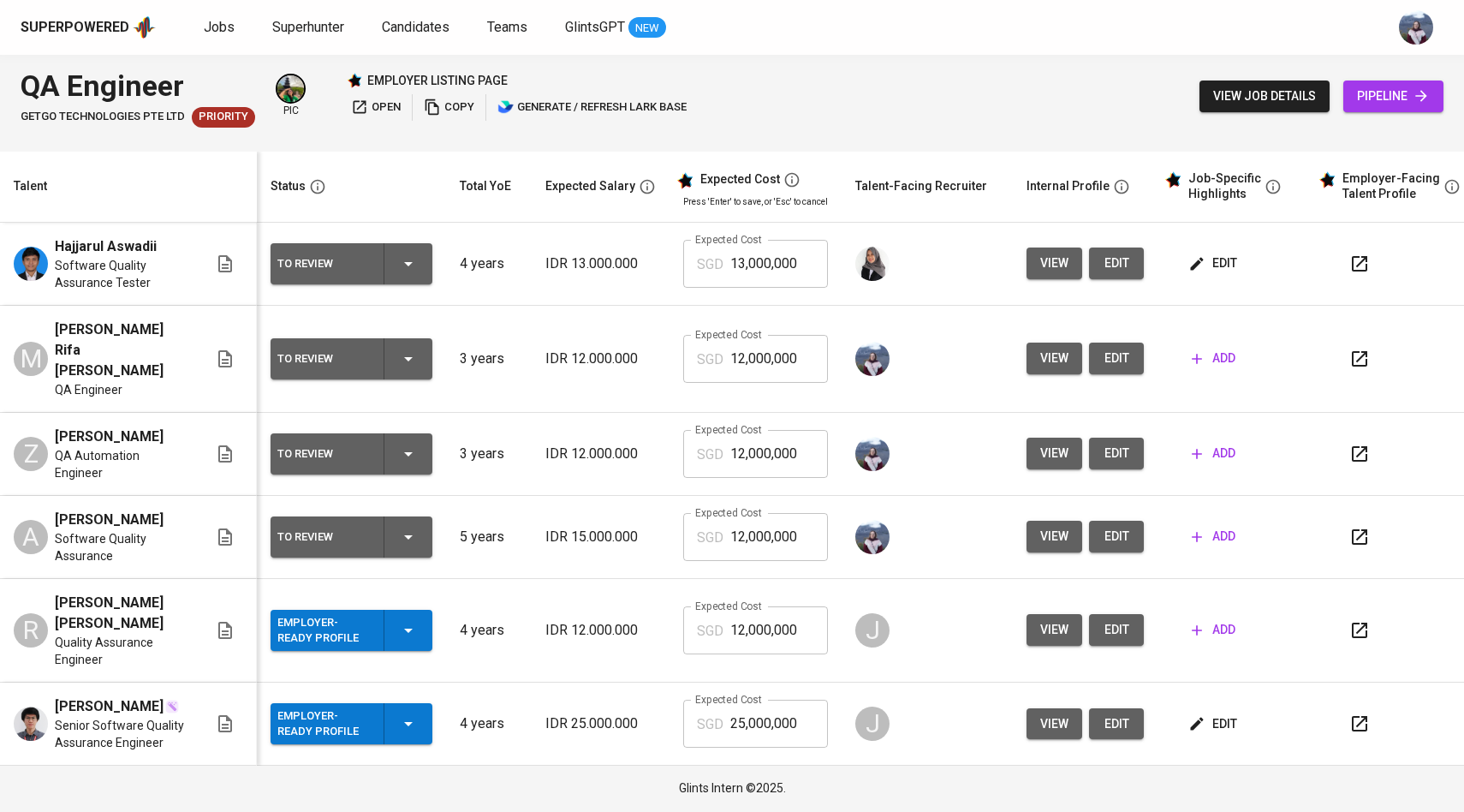
click at [1040, 348] on span "view" at bounding box center [1054, 358] width 28 height 22
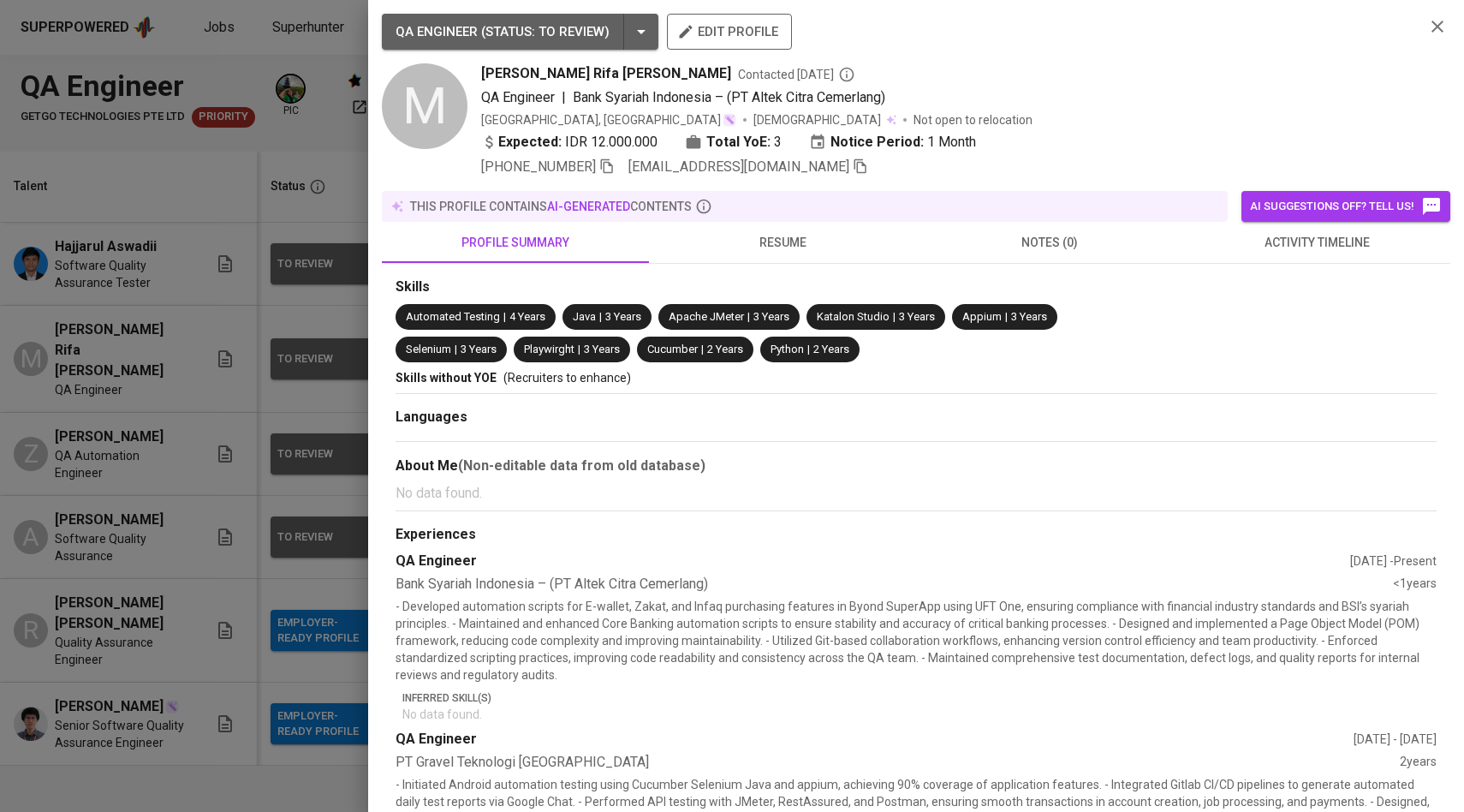
click at [166, 599] on div at bounding box center [732, 406] width 1464 height 812
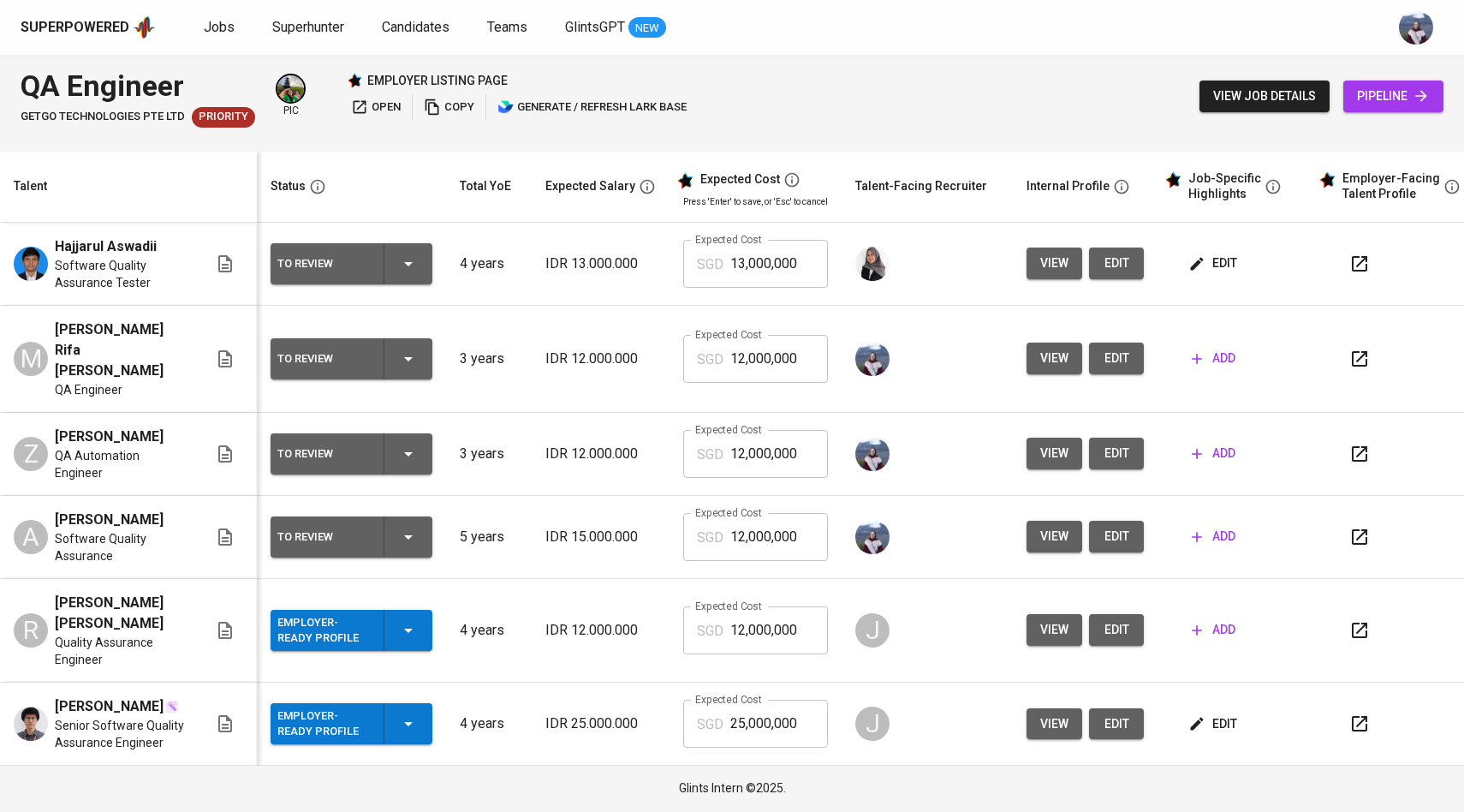
click at [1051, 442] on span "view" at bounding box center [1054, 453] width 28 height 22
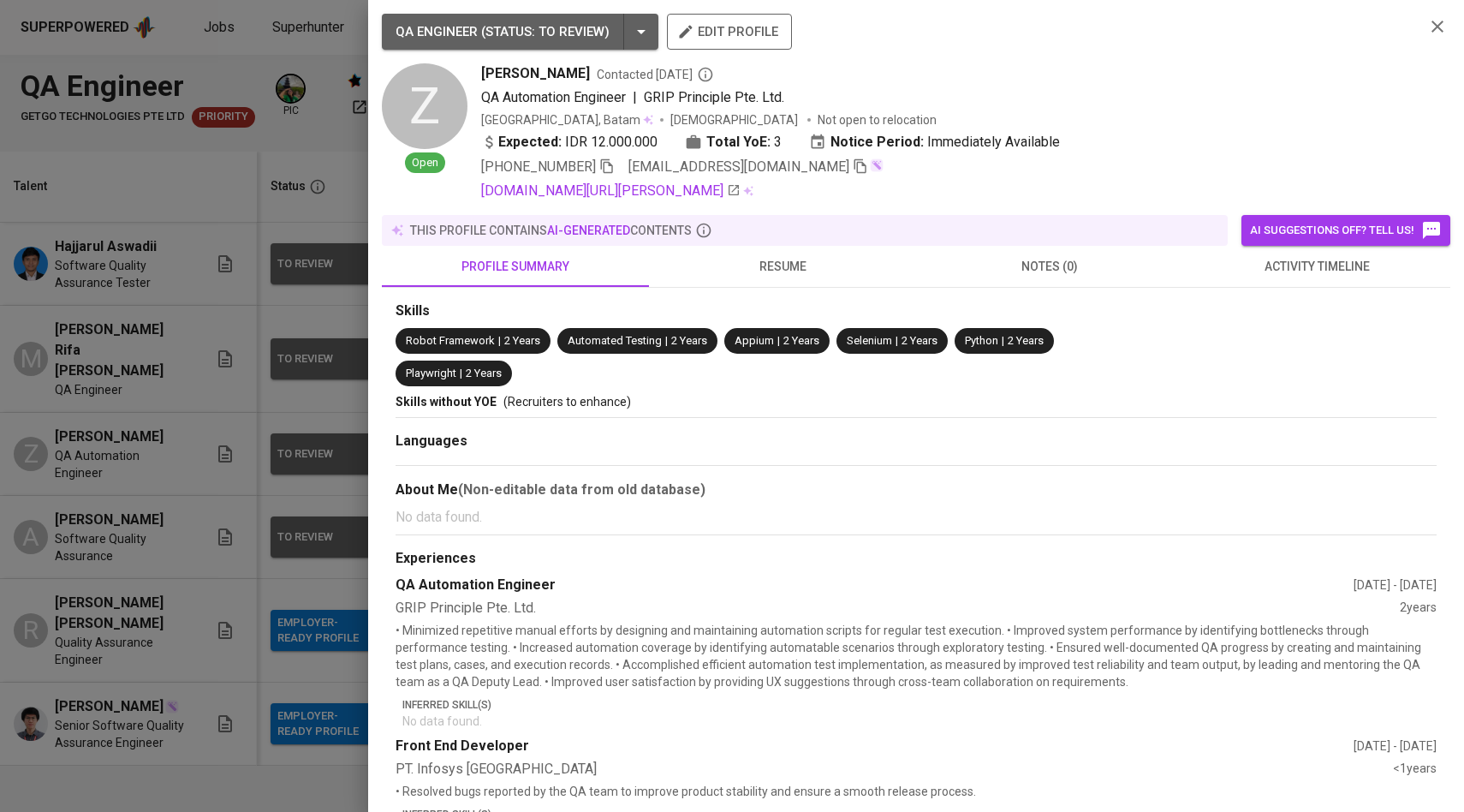
click at [214, 457] on div at bounding box center [732, 406] width 1464 height 812
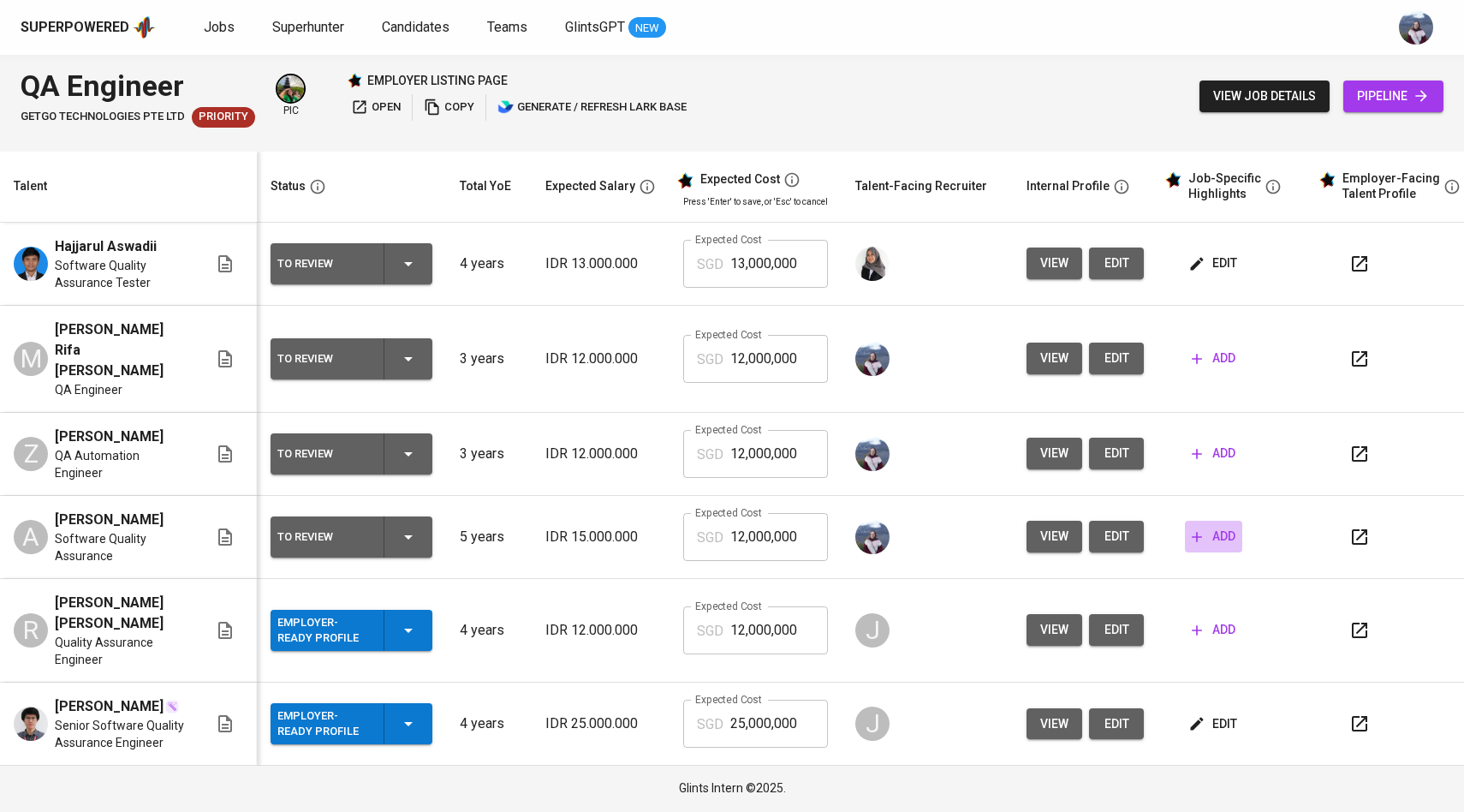
click at [1215, 526] on span "add" at bounding box center [1213, 536] width 44 height 22
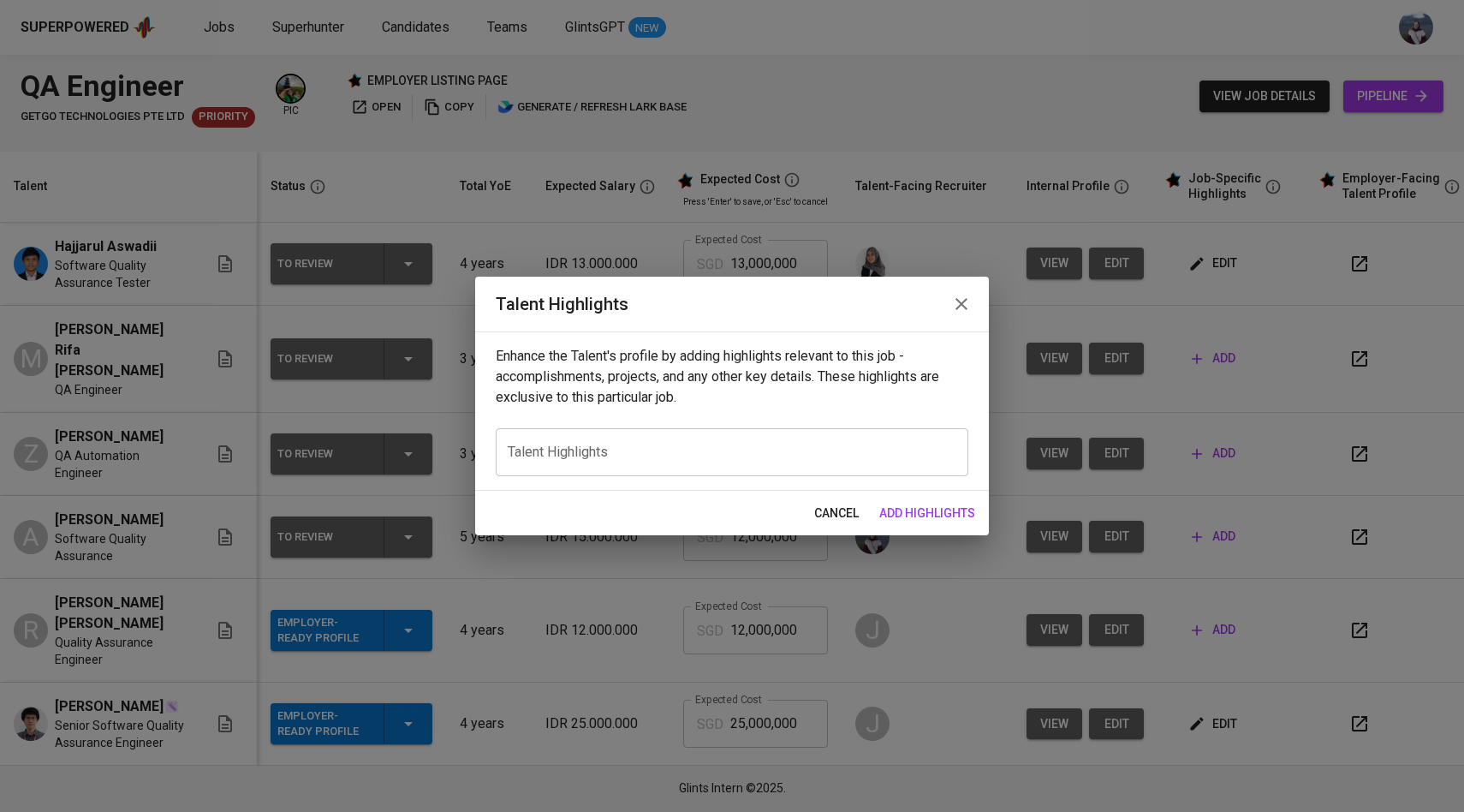
click at [715, 474] on div "x Talent Highlights" at bounding box center [732, 452] width 472 height 48
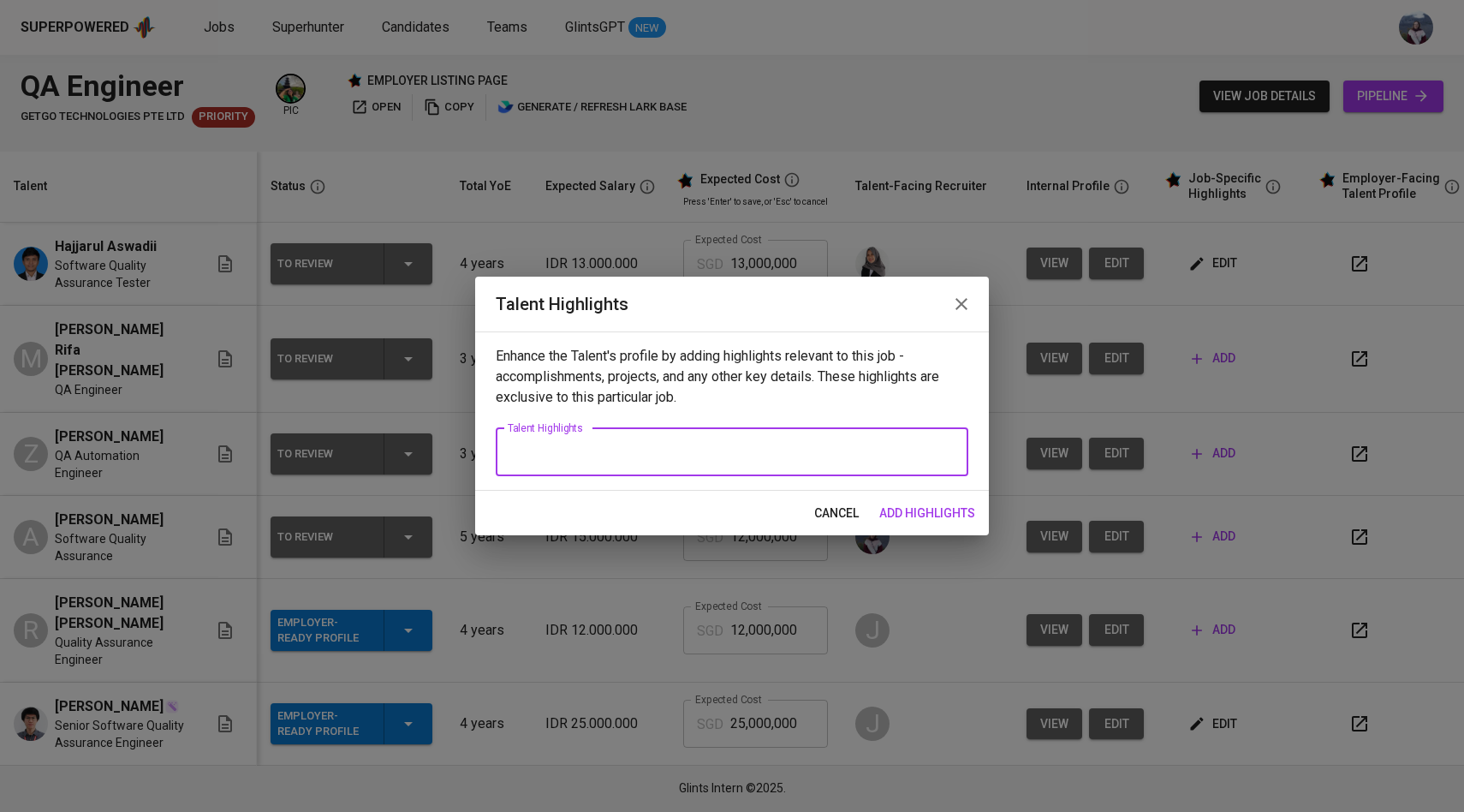
paste textarea "[Loremip]: Dolorsi am c AD Elitsedd eius temp inci 8+ utlab et doloremagn al en…"
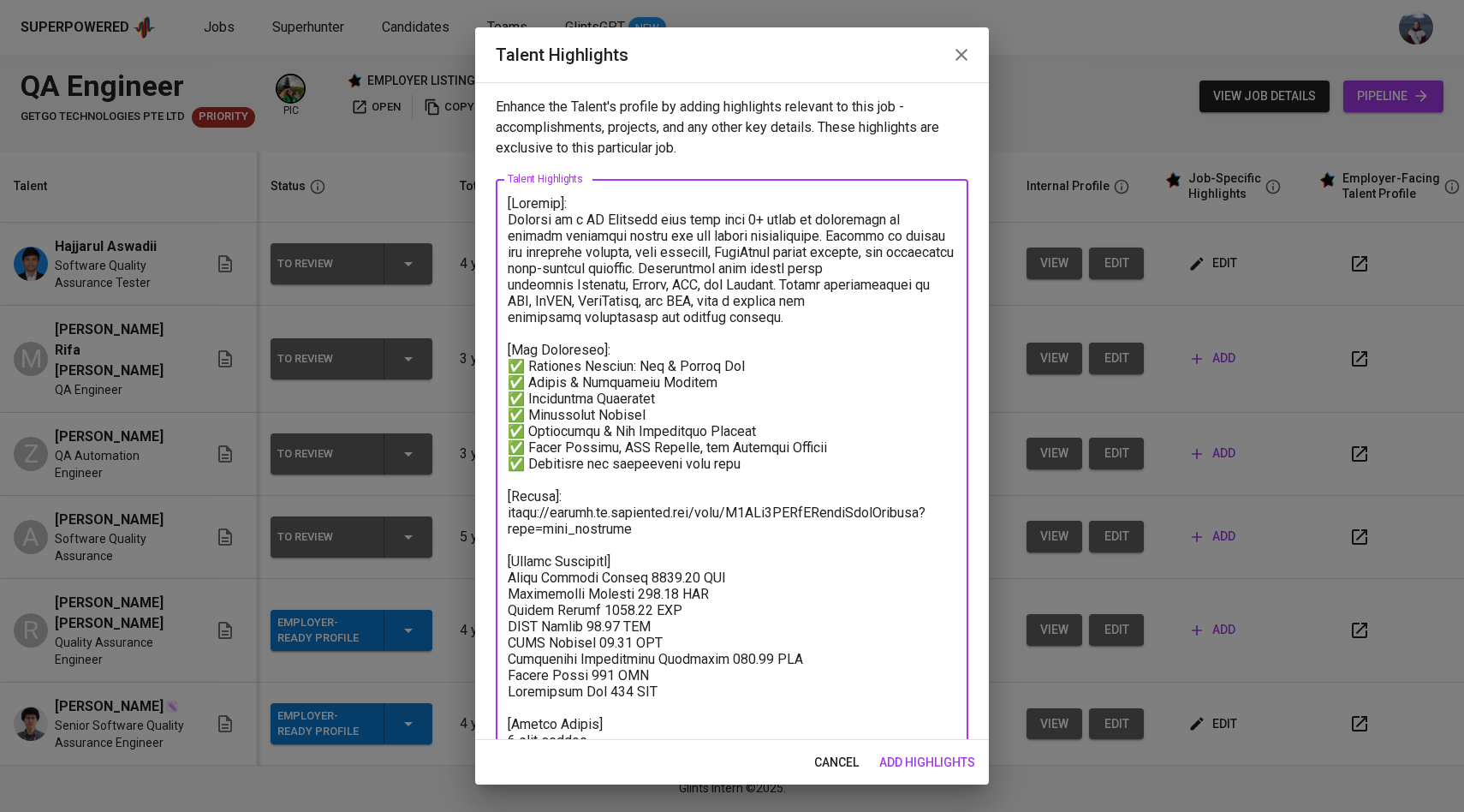
scroll to position [38, 0]
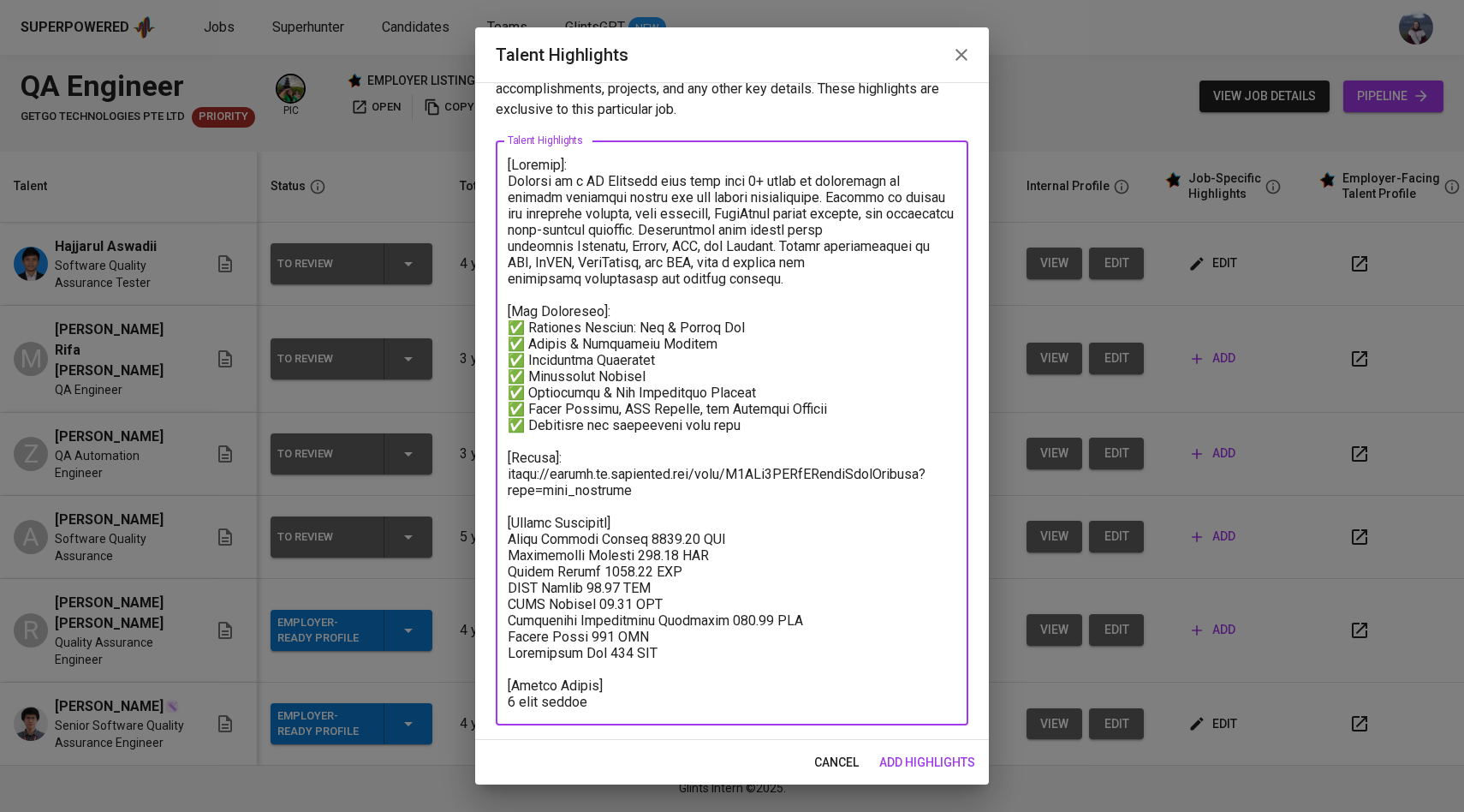
drag, startPoint x: 674, startPoint y: 654, endPoint x: 509, endPoint y: 524, distance: 210.1
click at [508, 524] on textarea at bounding box center [732, 432] width 449 height 553
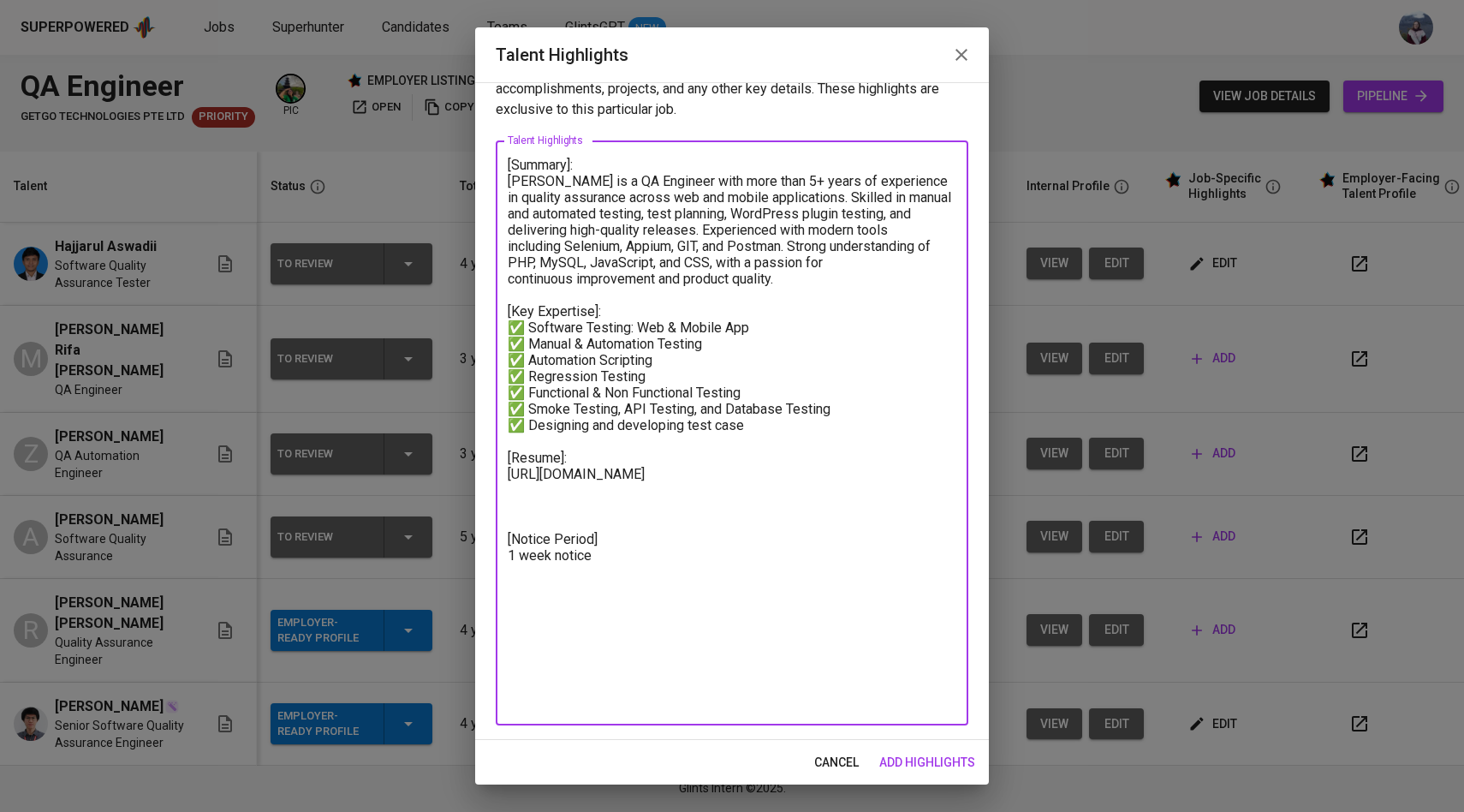
scroll to position [0, 0]
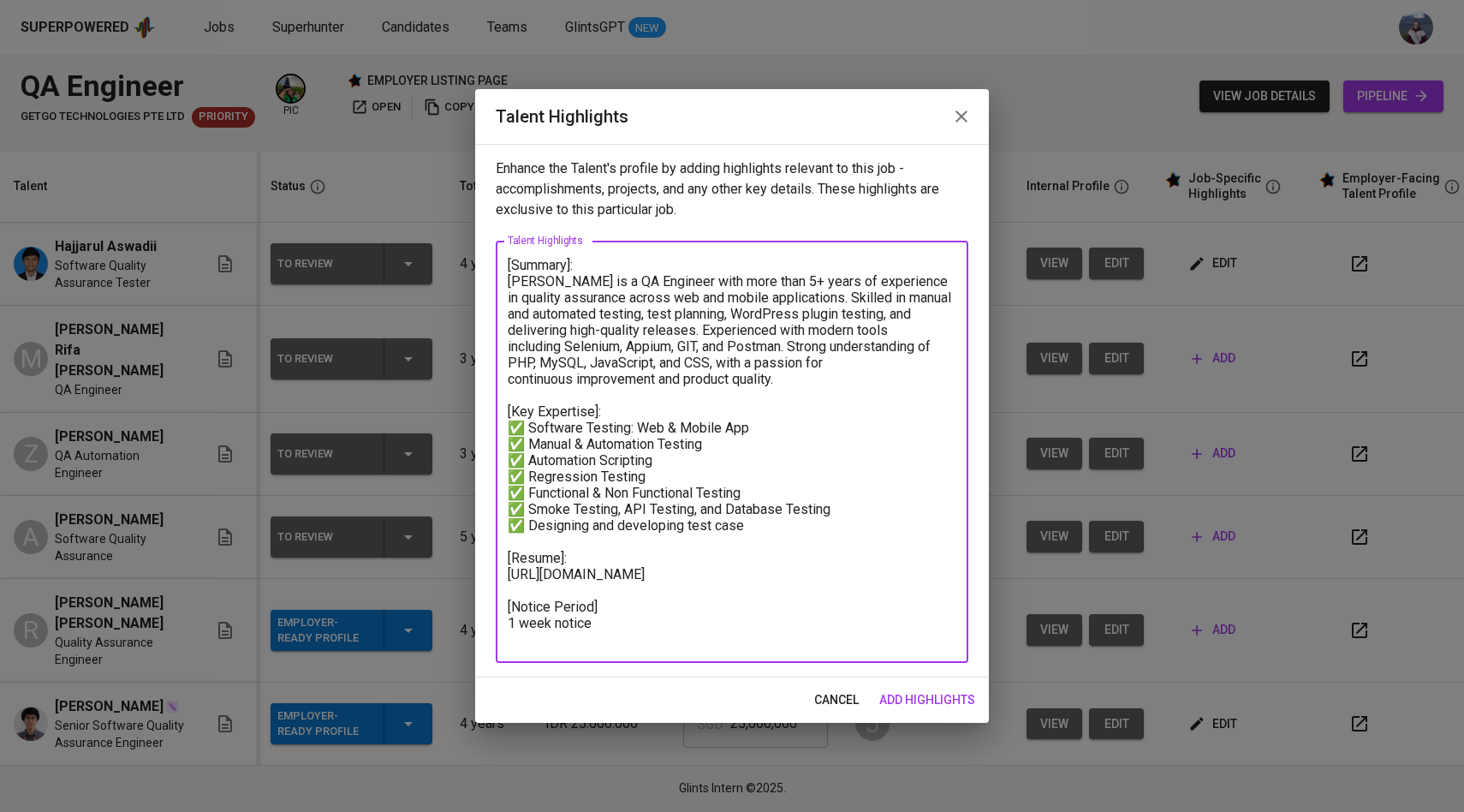
type textarea "[Summary]: Abraham is a QA Engineer with more than 5+ years of experience in qu…"
click at [924, 694] on span "add highlights" at bounding box center [927, 700] width 96 height 22
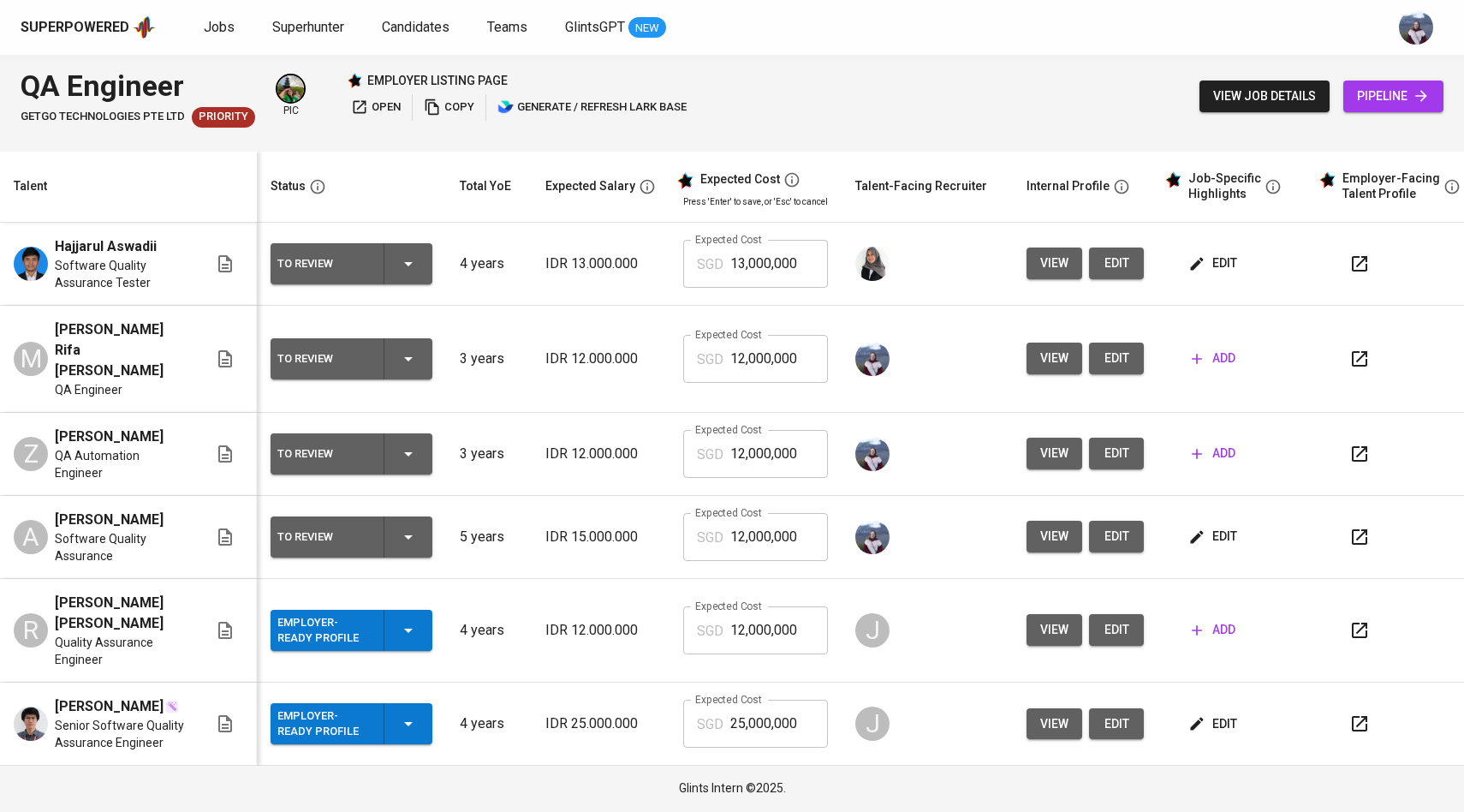
click at [413, 527] on icon "button" at bounding box center [409, 537] width 21 height 21
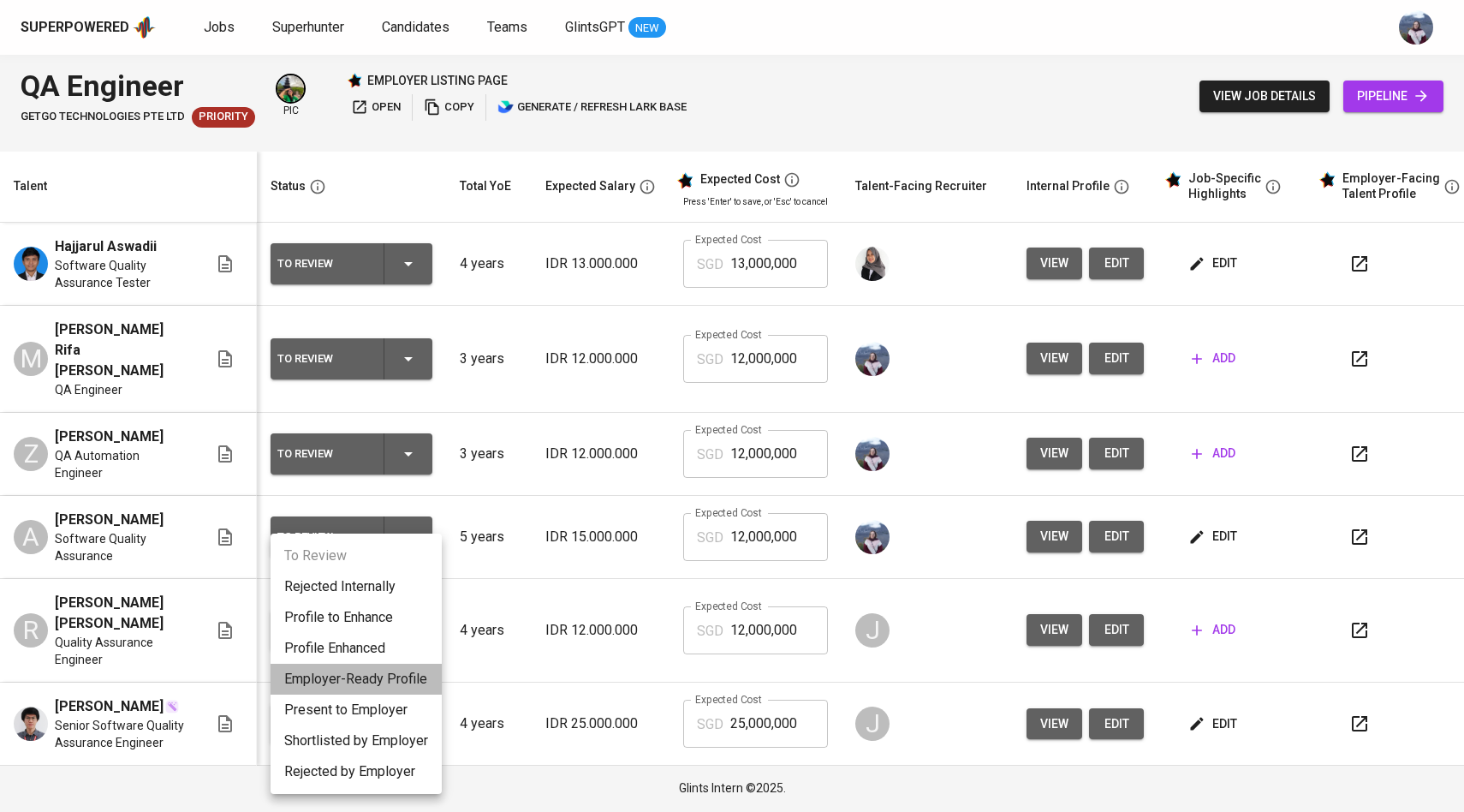
click at [379, 674] on li "Employer-Ready Profile" at bounding box center [355, 678] width 171 height 31
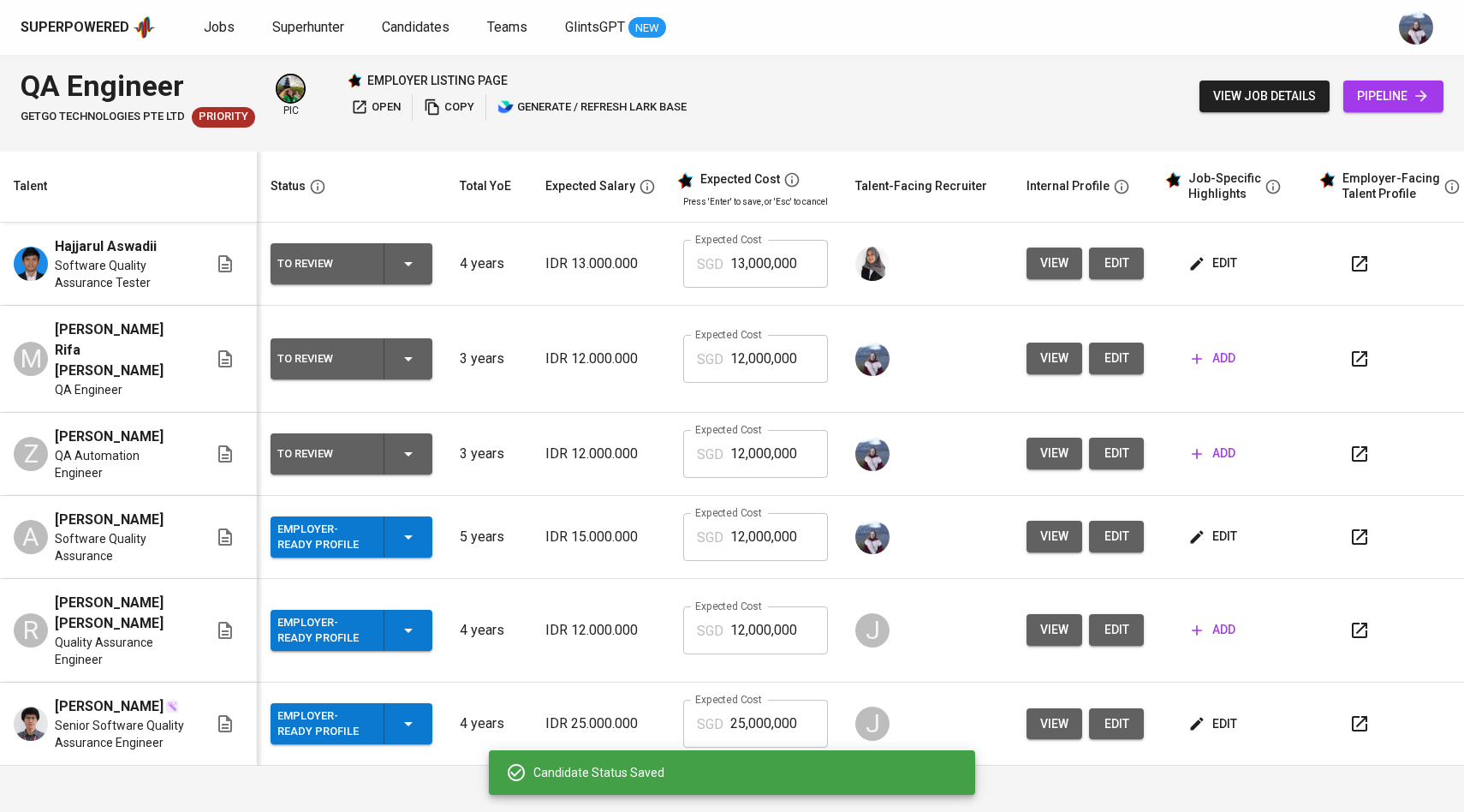
click at [424, 442] on div "To Review" at bounding box center [352, 454] width 148 height 41
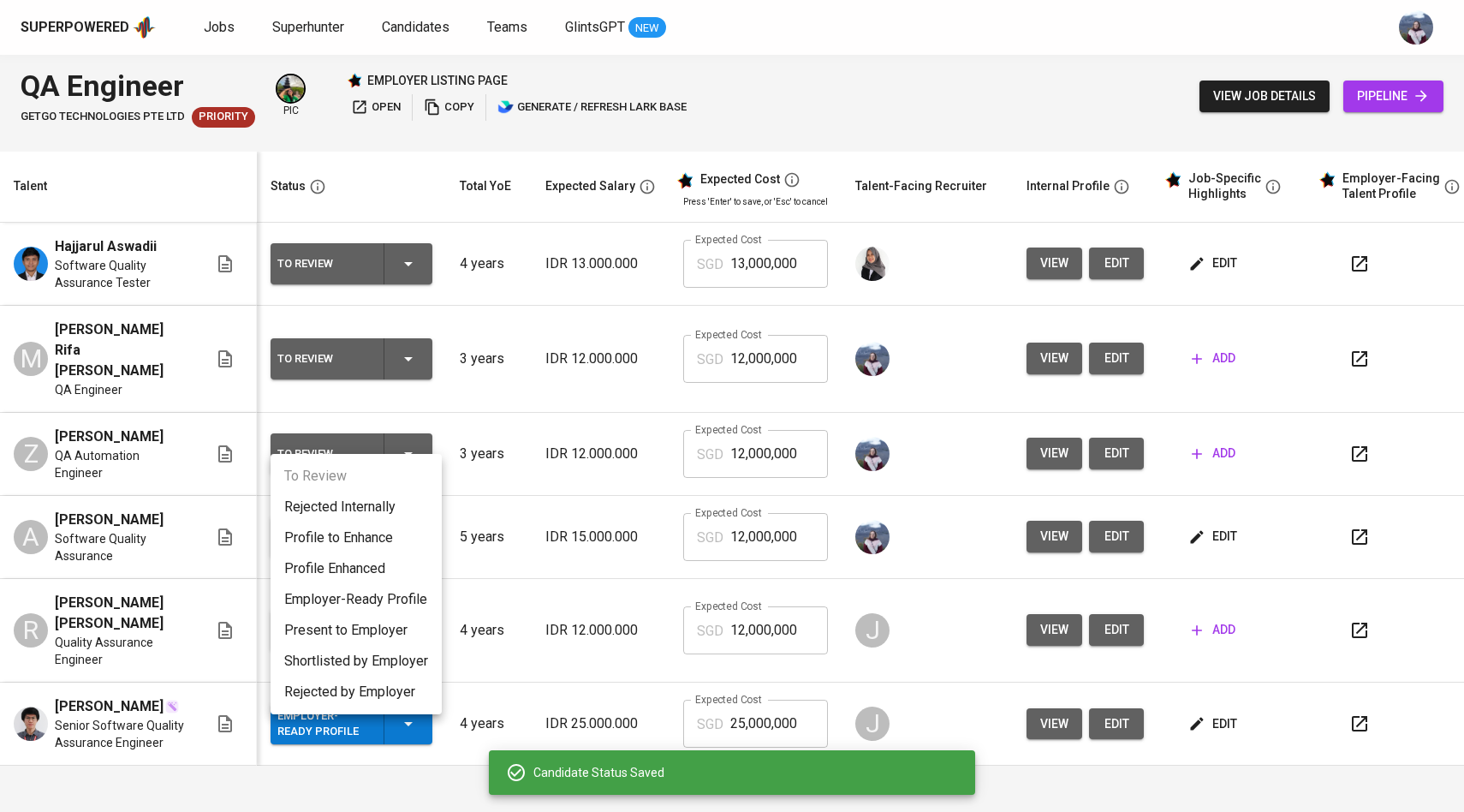
click at [399, 597] on li "Employer-Ready Profile" at bounding box center [355, 599] width 171 height 31
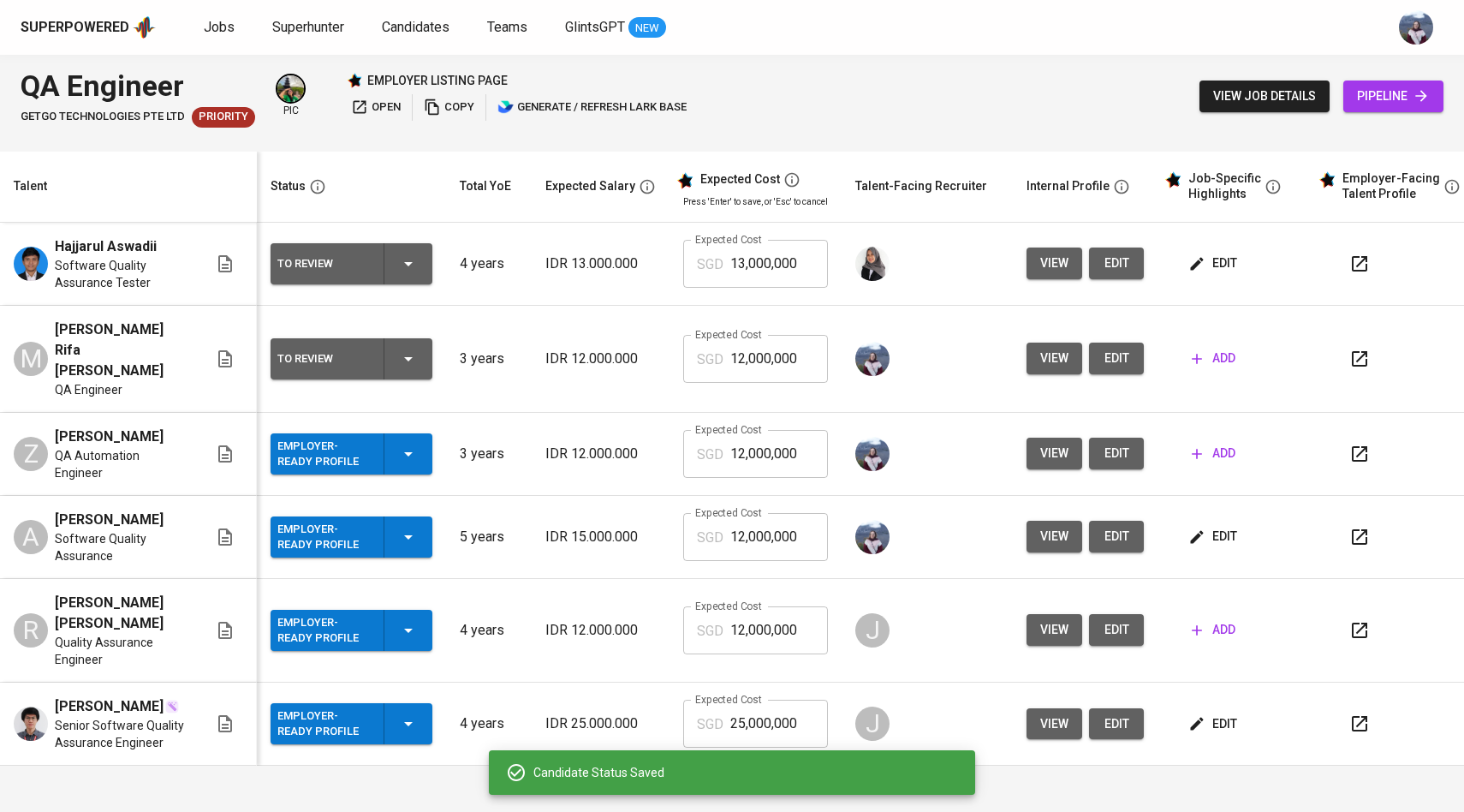
click at [419, 339] on div "To Review" at bounding box center [352, 359] width 148 height 41
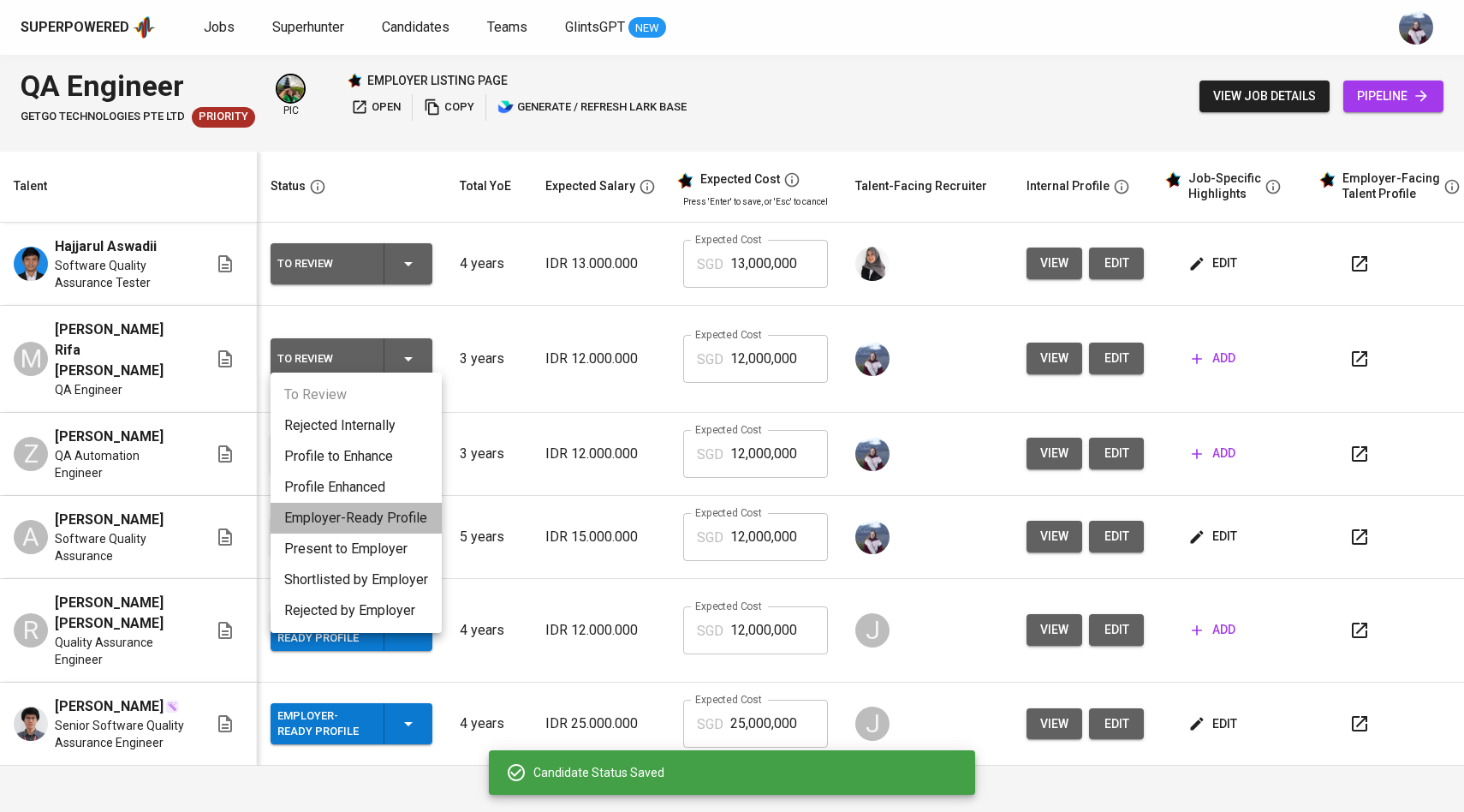
click at [370, 510] on li "Employer-Ready Profile" at bounding box center [355, 517] width 171 height 31
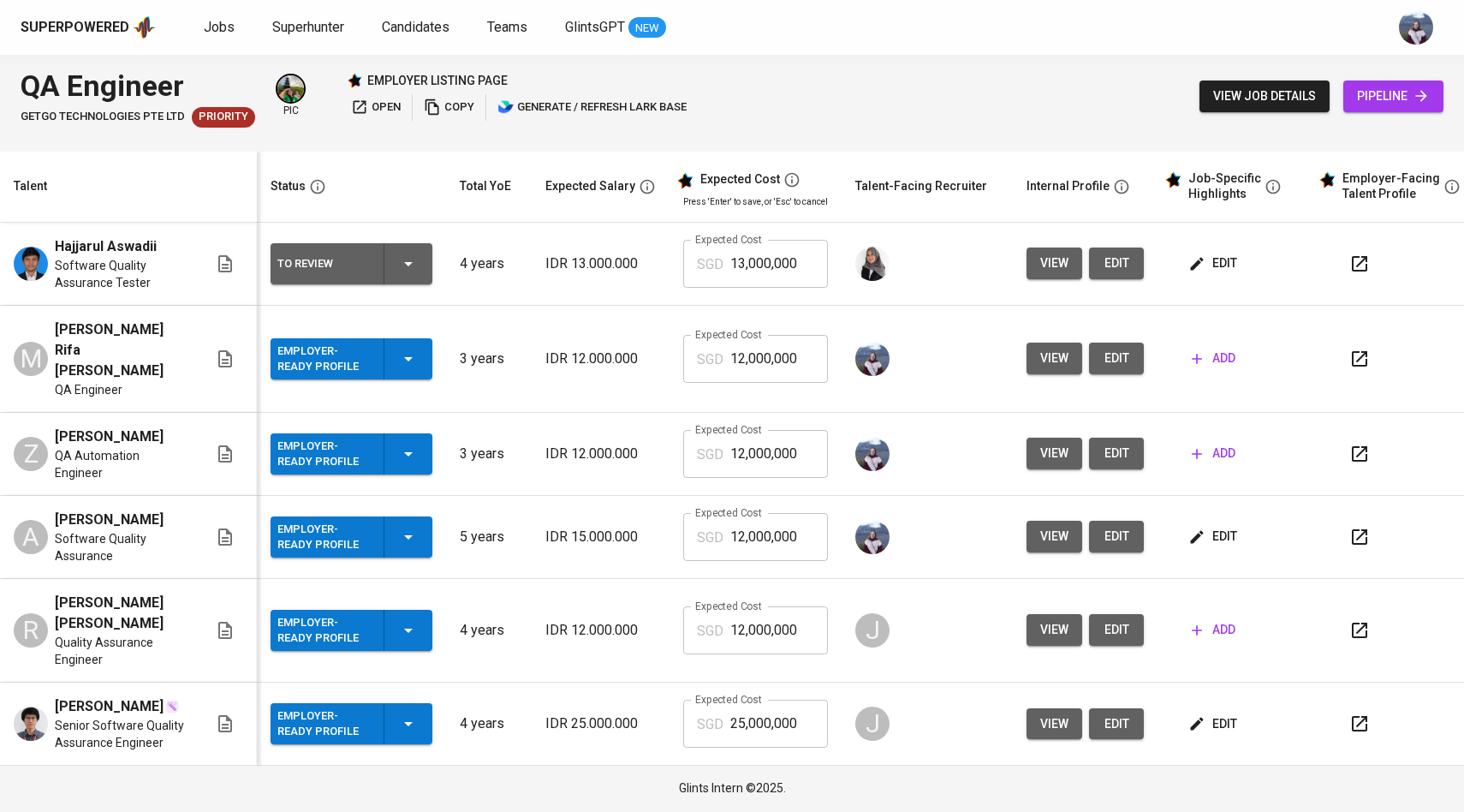
click at [1198, 445] on icon "button" at bounding box center [1196, 454] width 17 height 17
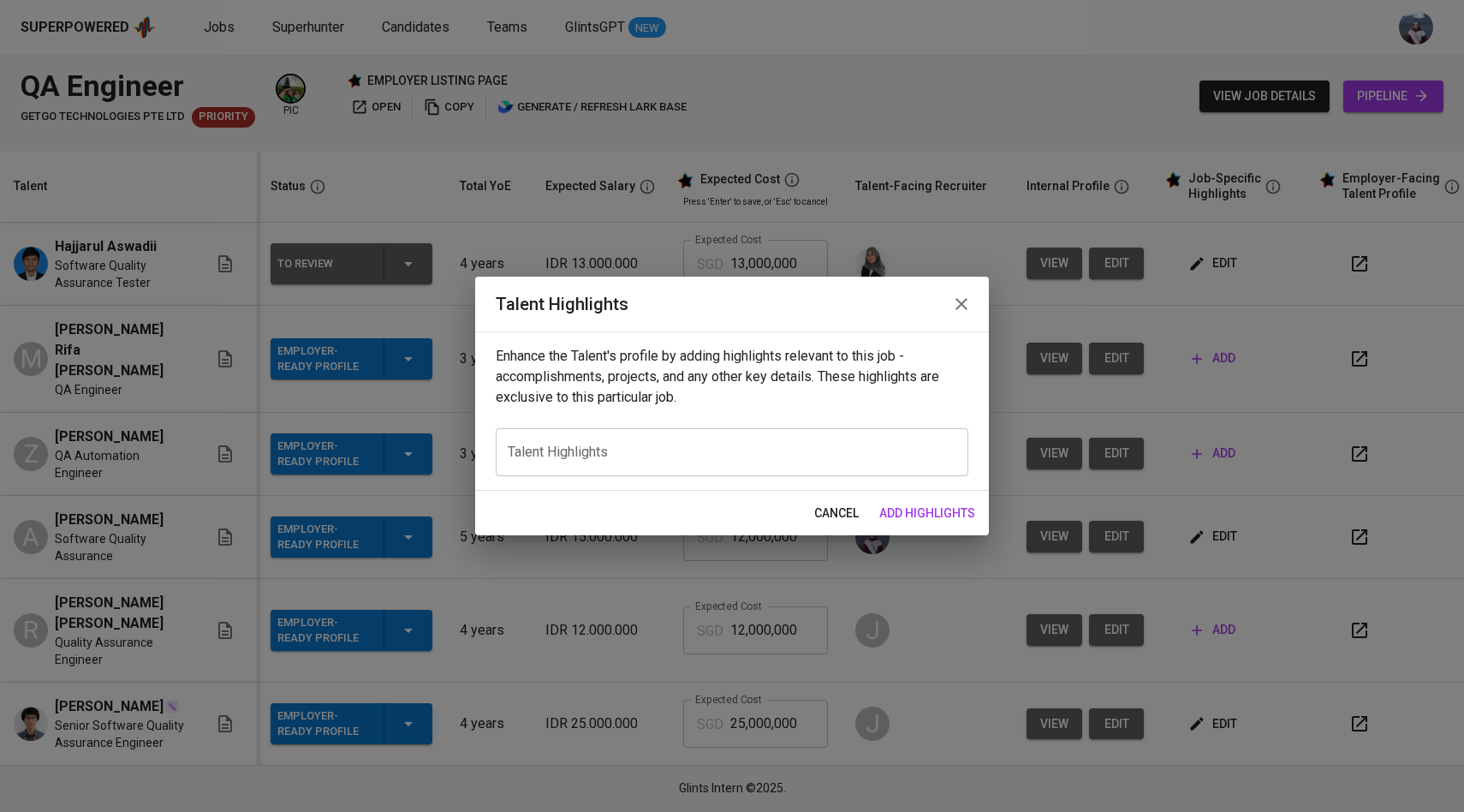
click at [630, 440] on div "x Talent Highlights" at bounding box center [732, 452] width 472 height 48
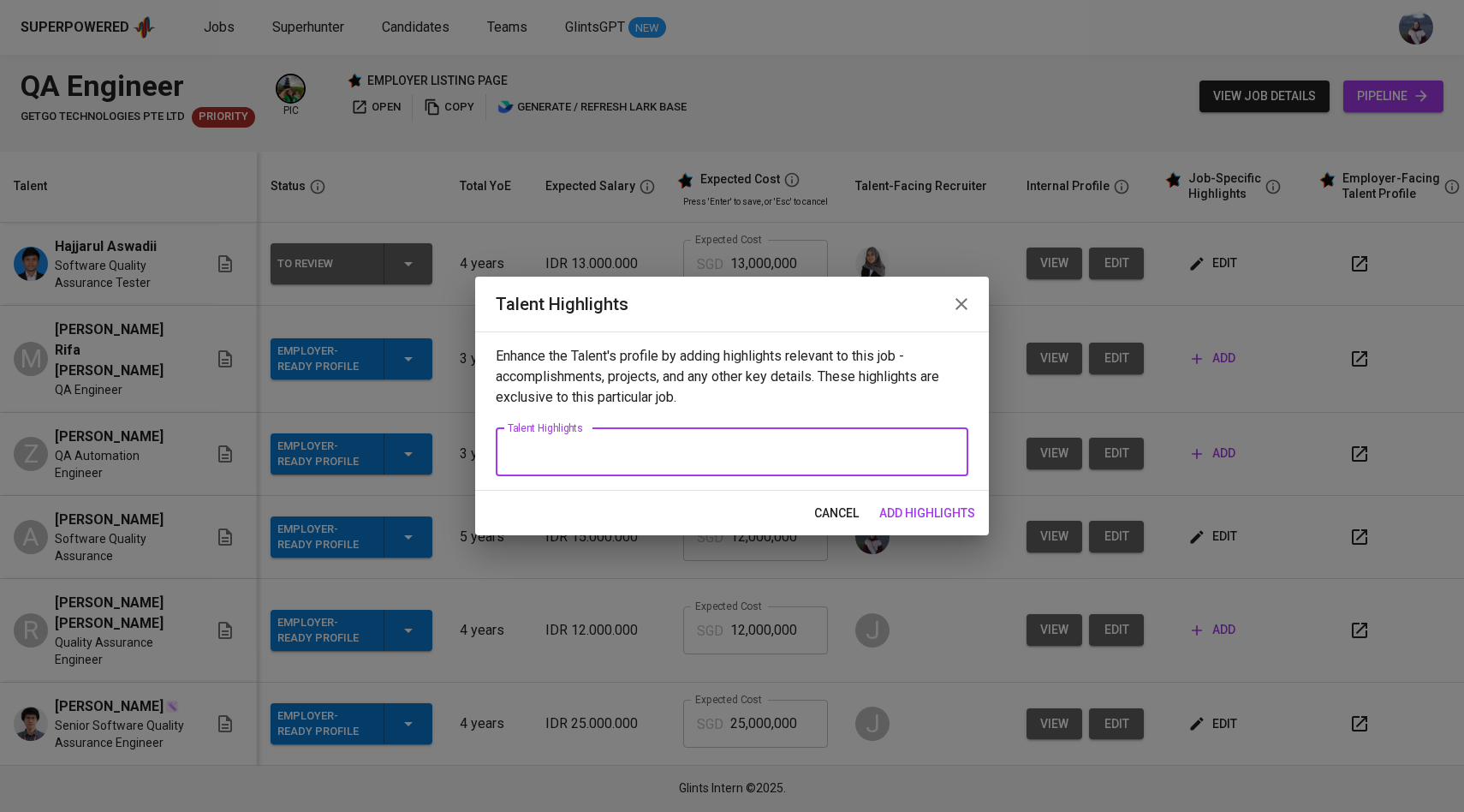
paste textarea "[Summary]: Abraham is a QA Engineer with more than 5+ years of experience in qu…"
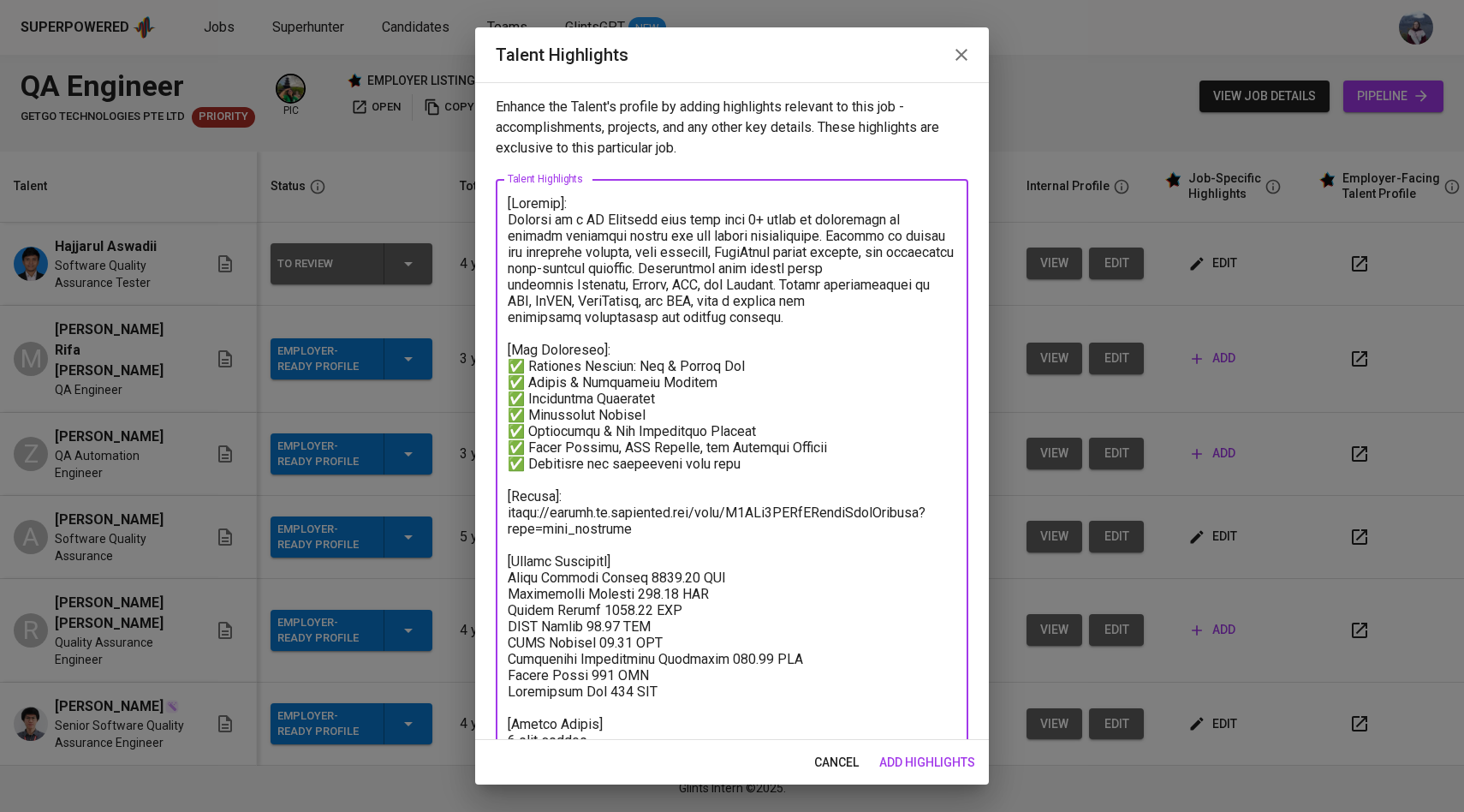
scroll to position [9, 0]
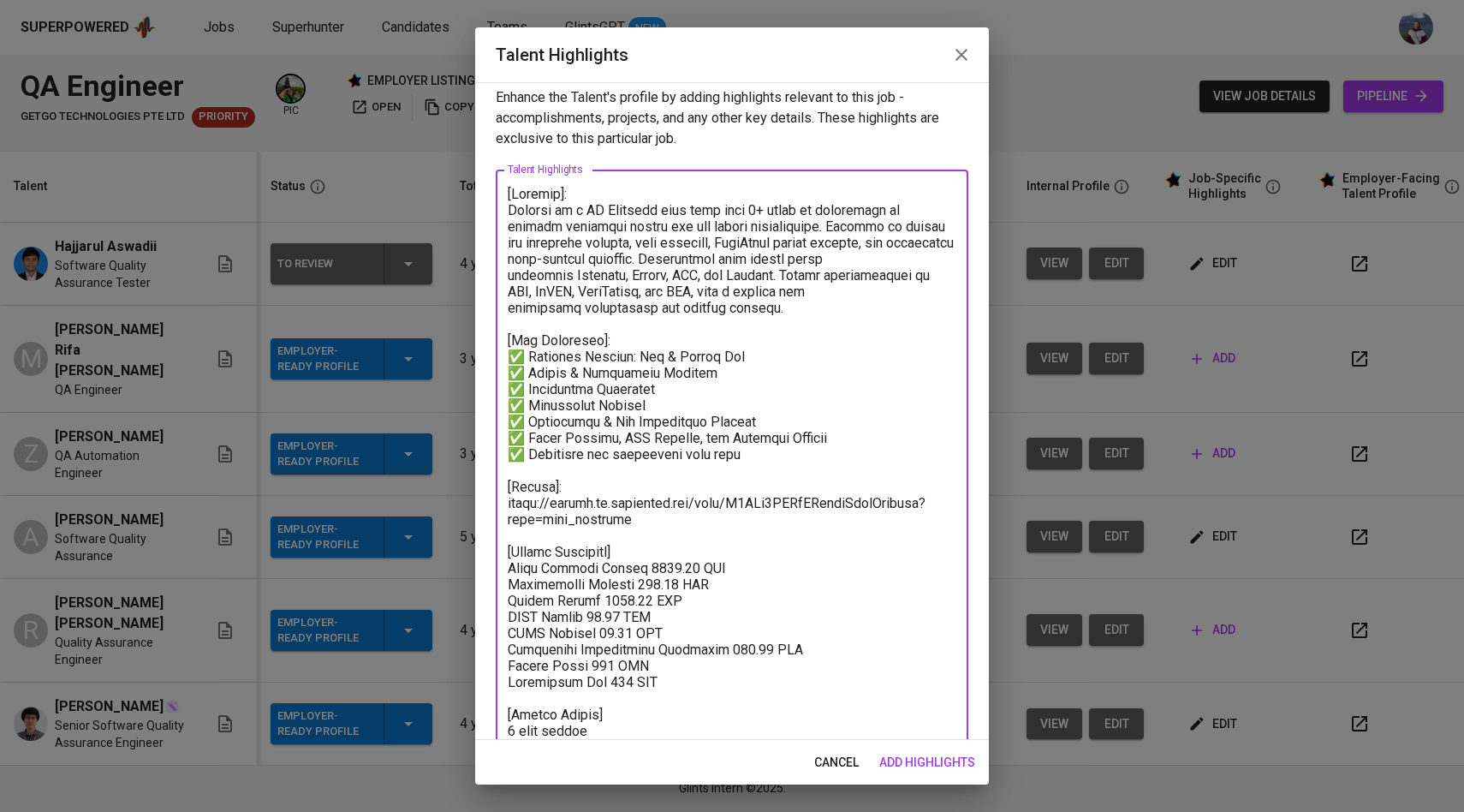
type textarea "[Summary]: Abraham is a QA Engineer with more than 5+ years of experience in qu…"
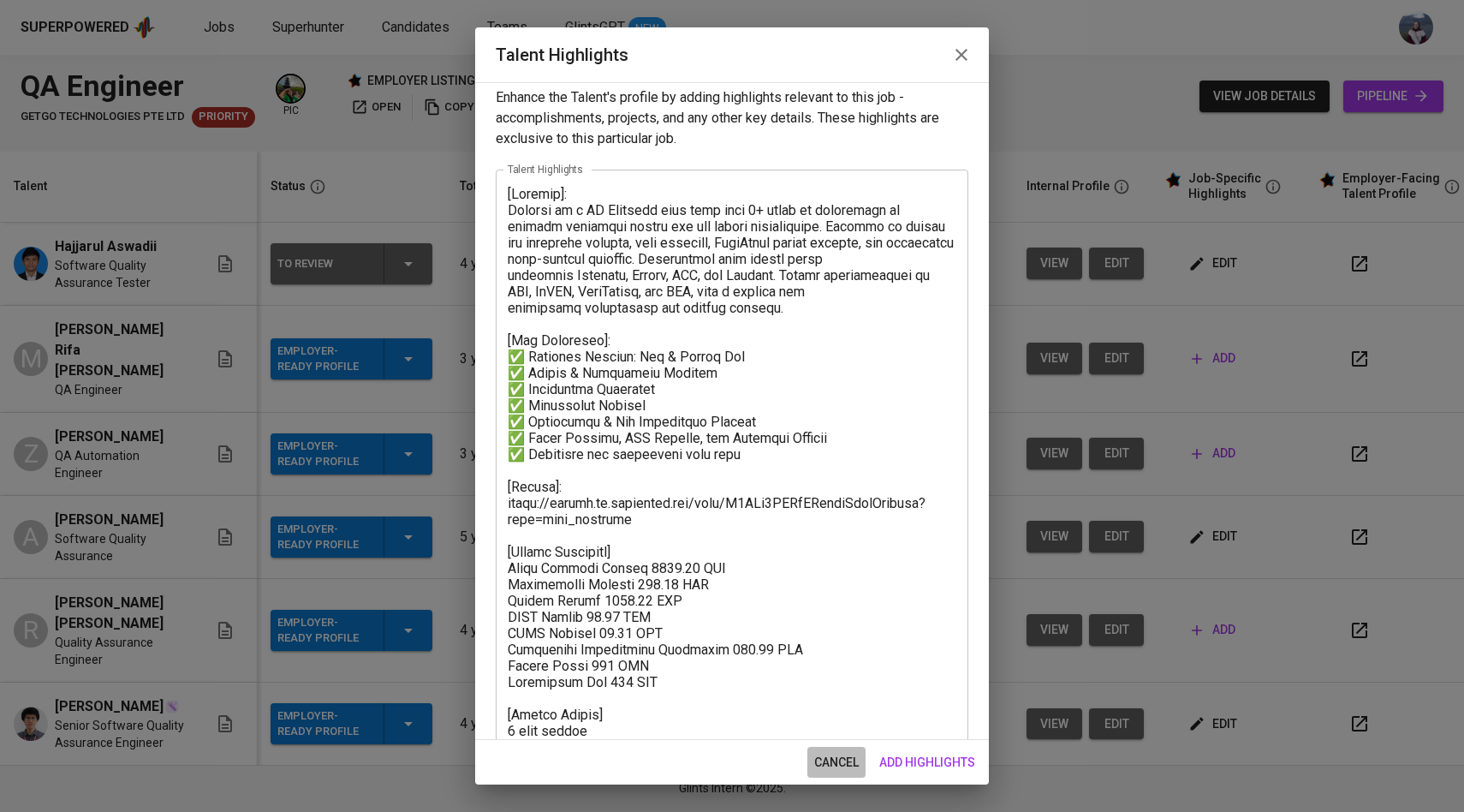
click at [839, 762] on span "cancel" at bounding box center [836, 762] width 45 height 22
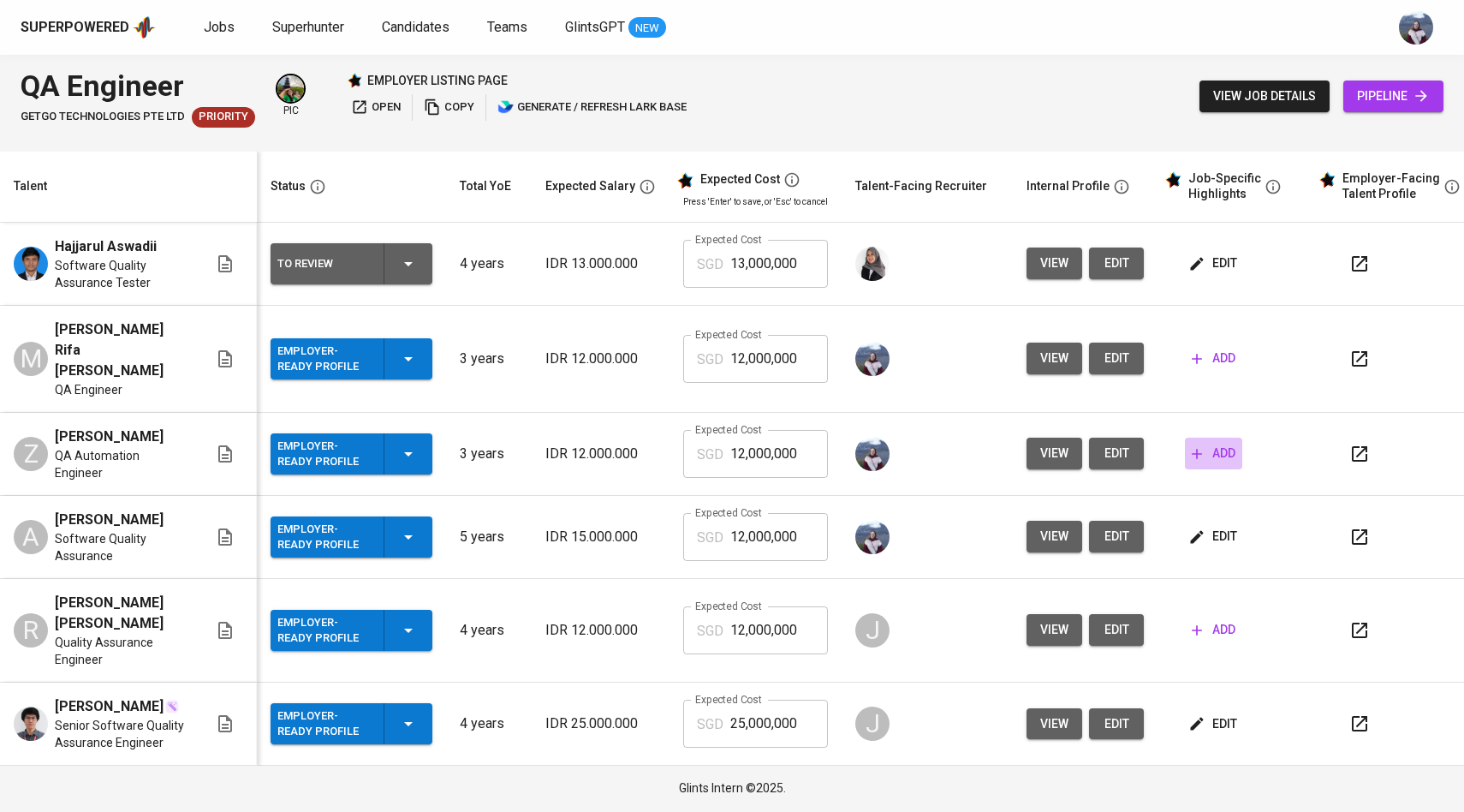
click at [1191, 445] on icon "button" at bounding box center [1196, 454] width 17 height 17
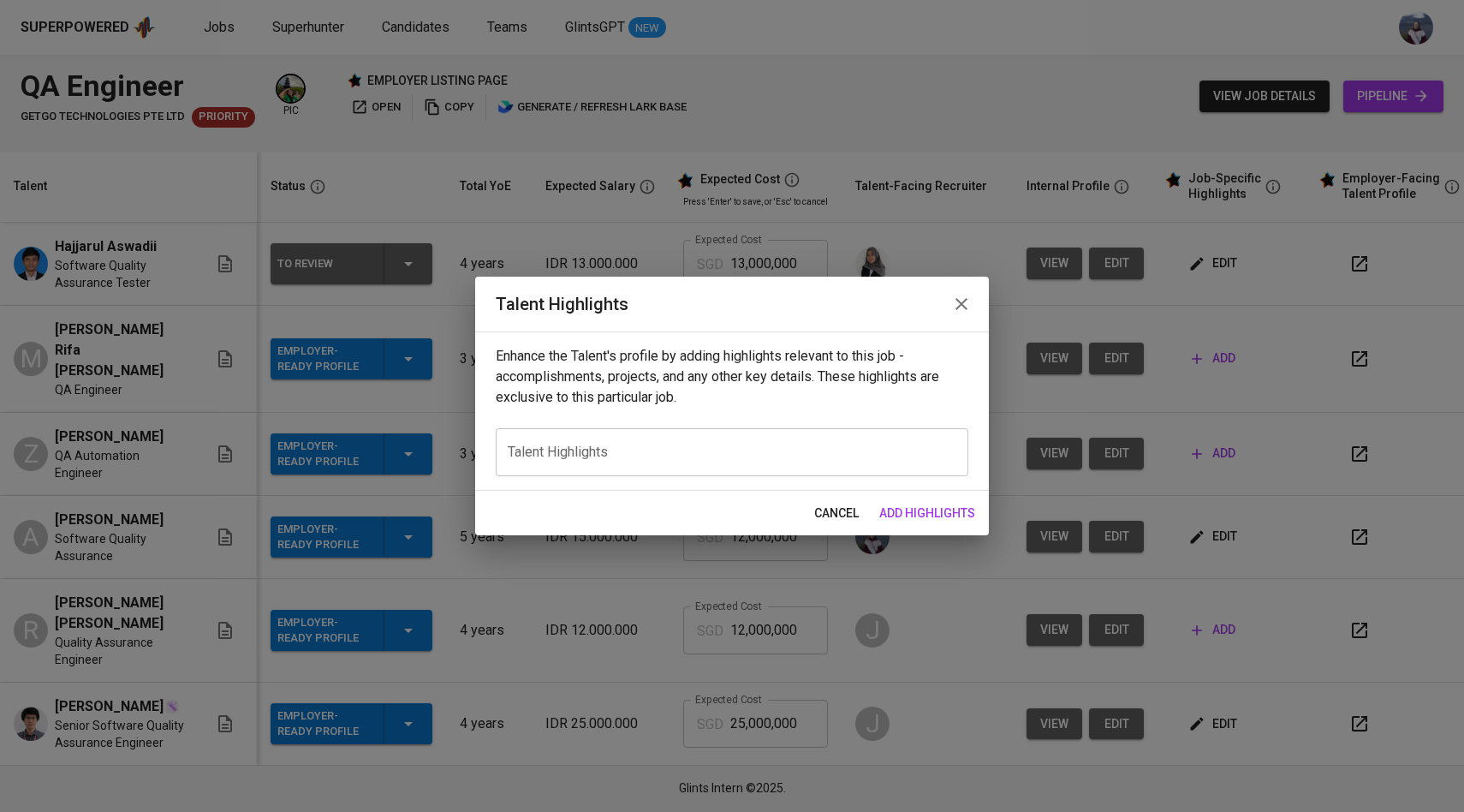
click at [736, 461] on div "x Talent Highlights" at bounding box center [732, 452] width 472 height 48
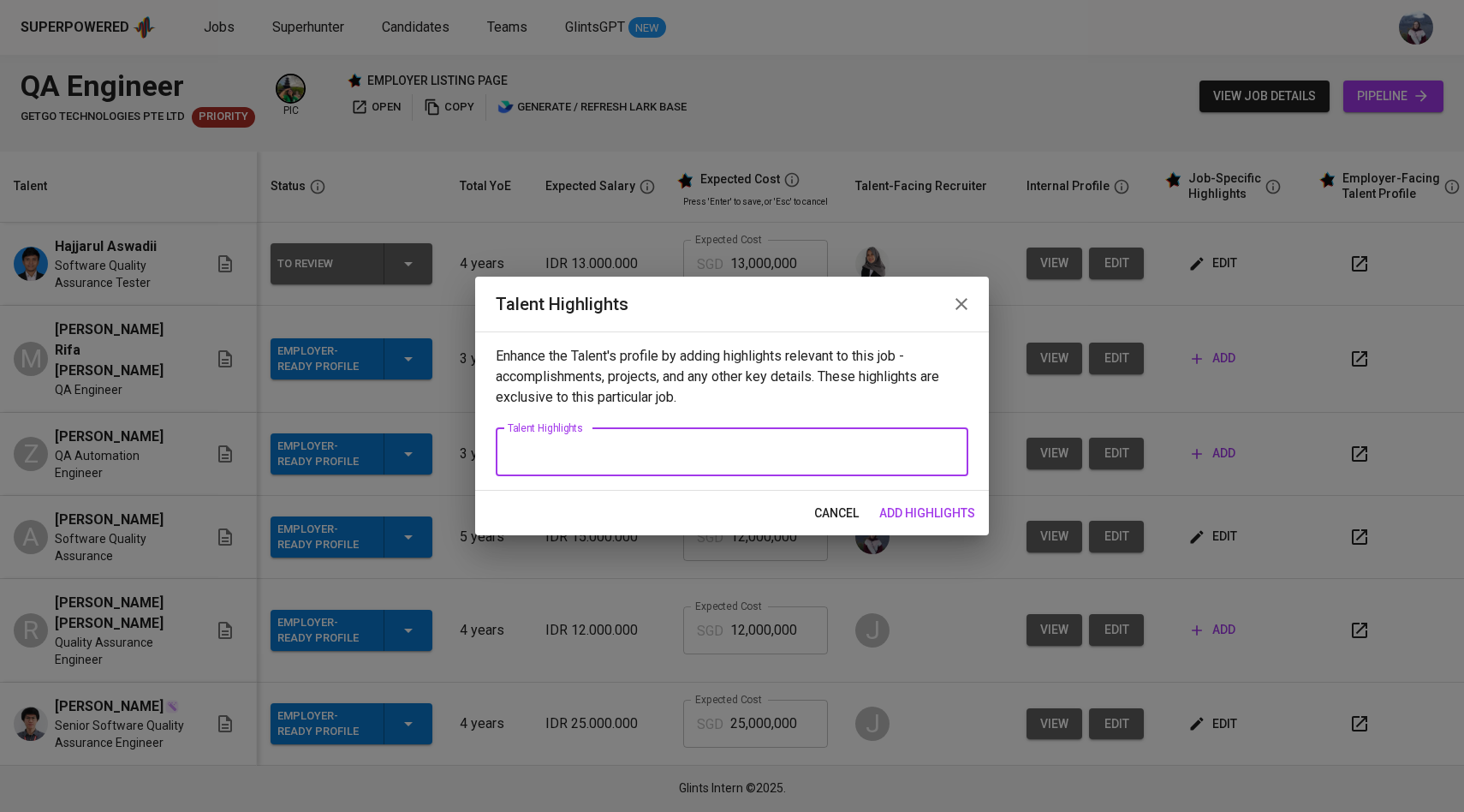
paste textarea "[Summary]: A detail-oriented QA Automation Engineer with solid experience in de…"
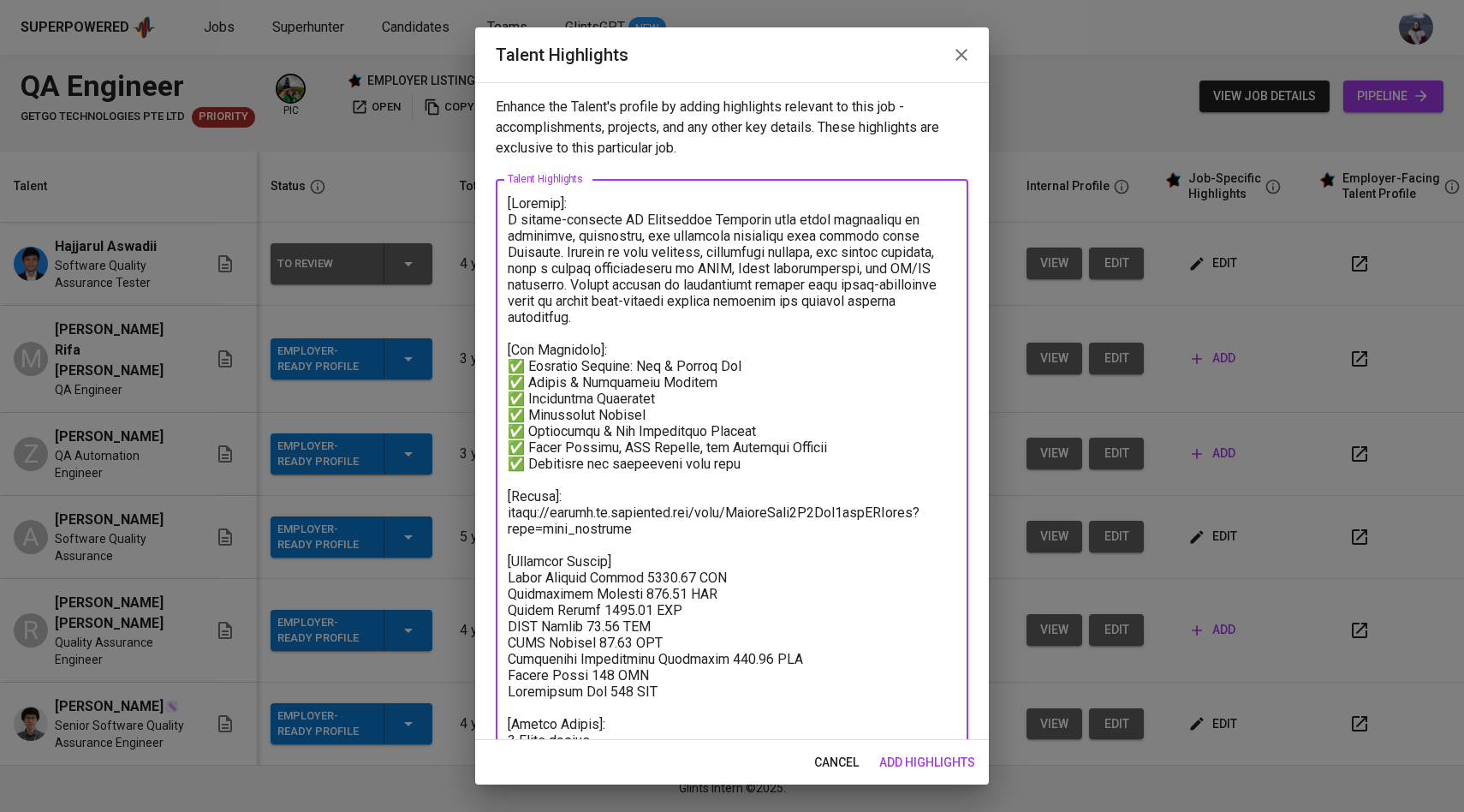
scroll to position [38, 0]
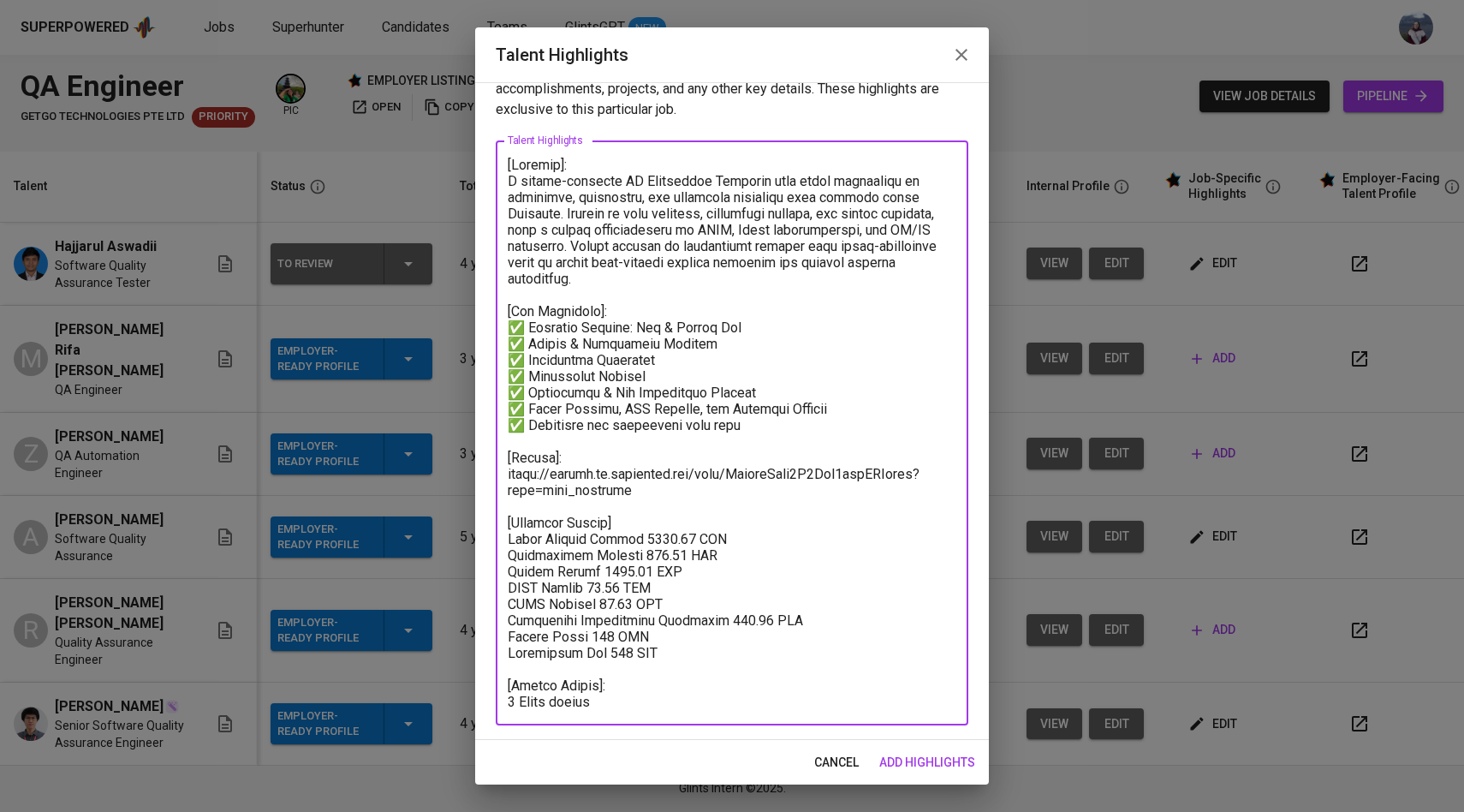
drag, startPoint x: 677, startPoint y: 656, endPoint x: 506, endPoint y: 523, distance: 216.6
click at [506, 523] on div "x Talent Highlights" at bounding box center [732, 432] width 472 height 585
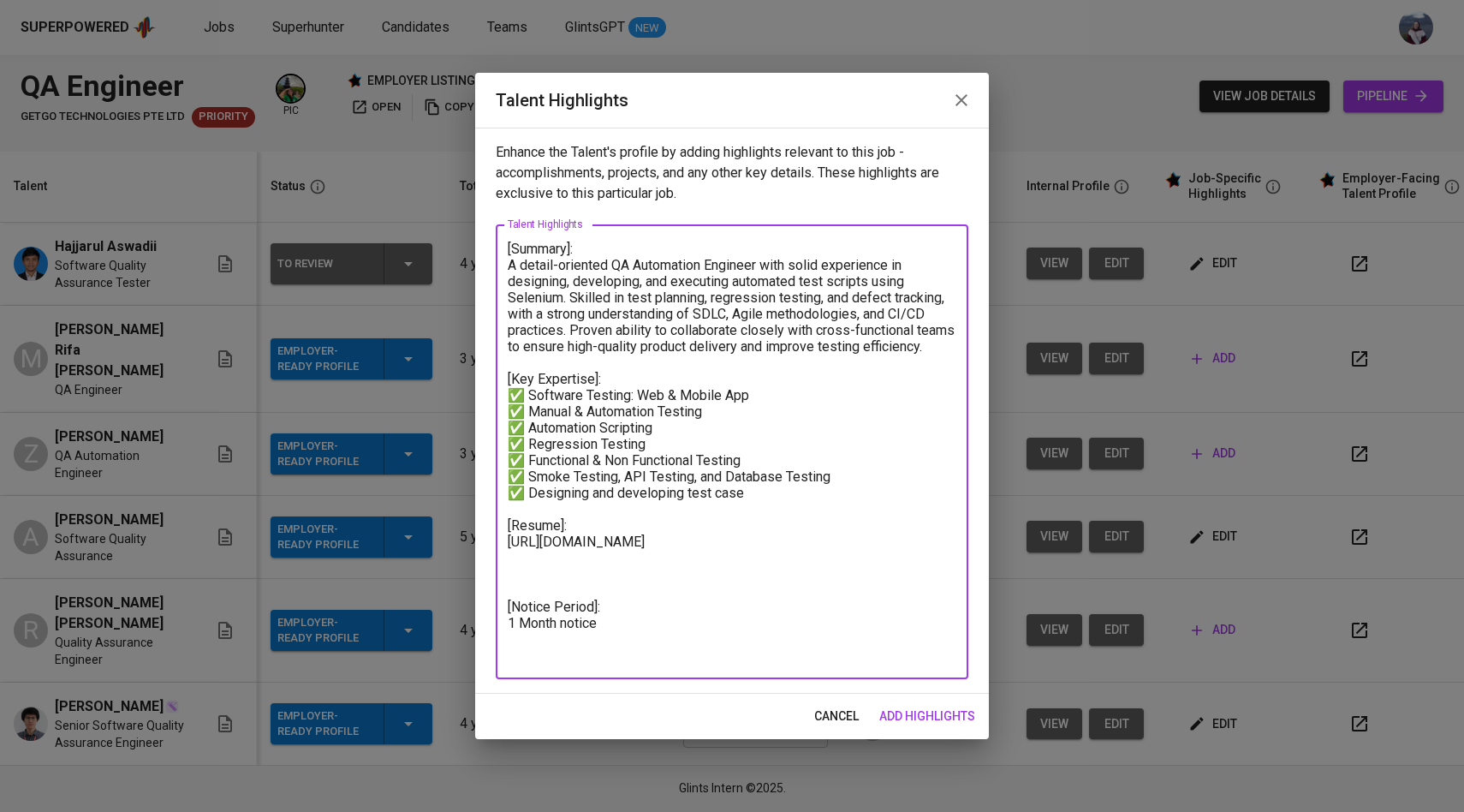
scroll to position [0, 0]
paste textarea "Testing: Migration testing, performance testing, usability testing, API testing…"
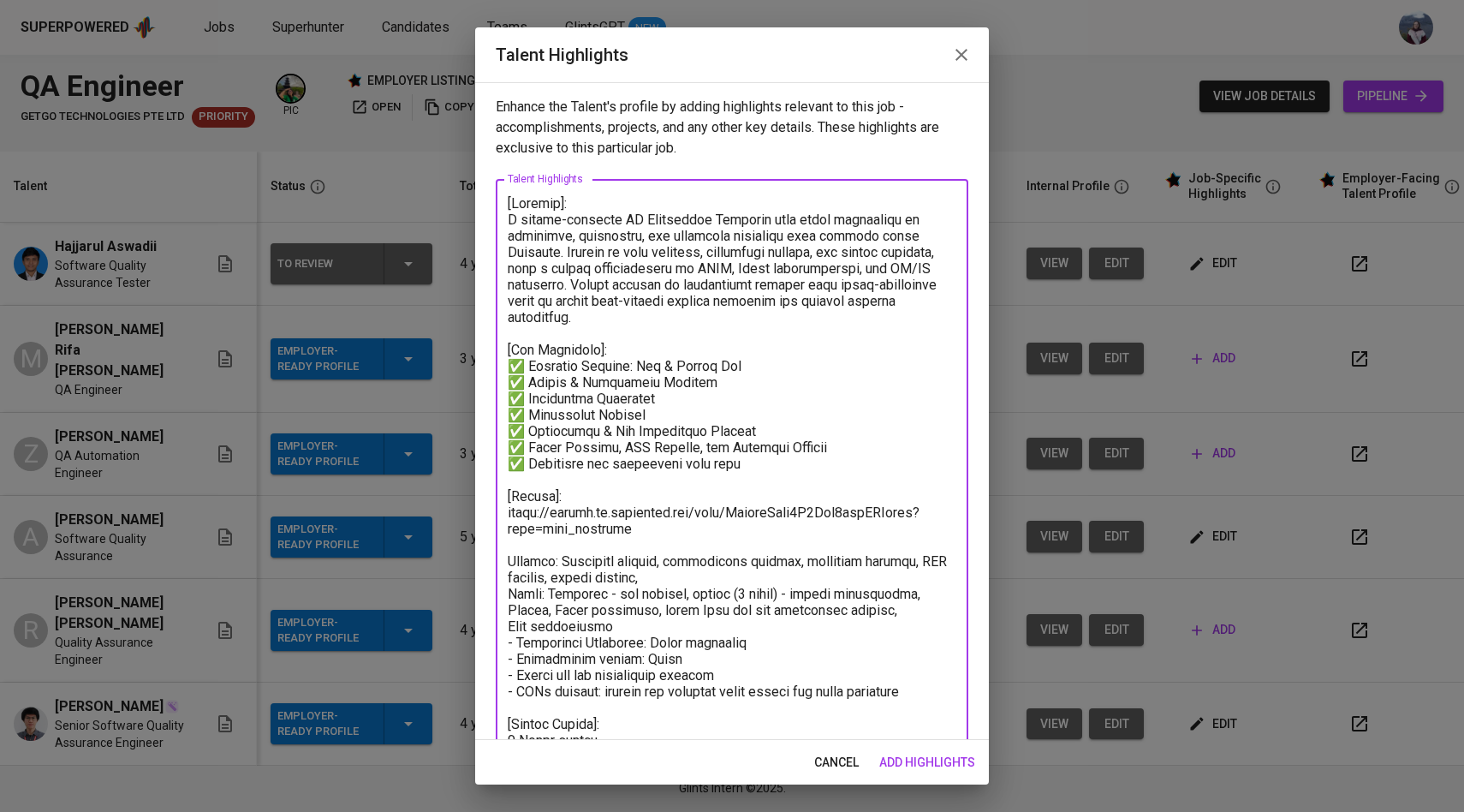
drag, startPoint x: 571, startPoint y: 251, endPoint x: 878, endPoint y: 235, distance: 307.4
click at [878, 235] on textarea at bounding box center [732, 471] width 449 height 553
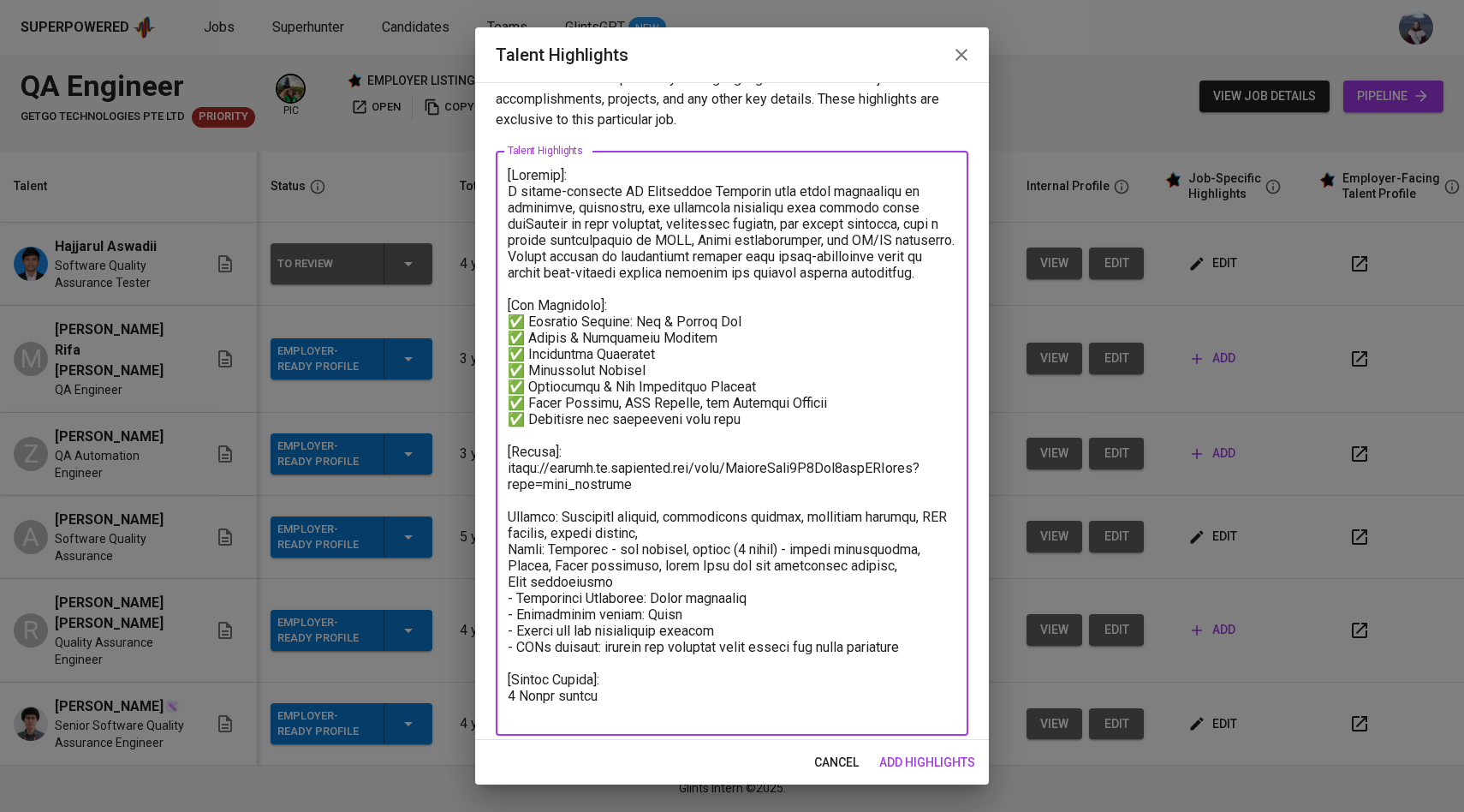
scroll to position [22, 0]
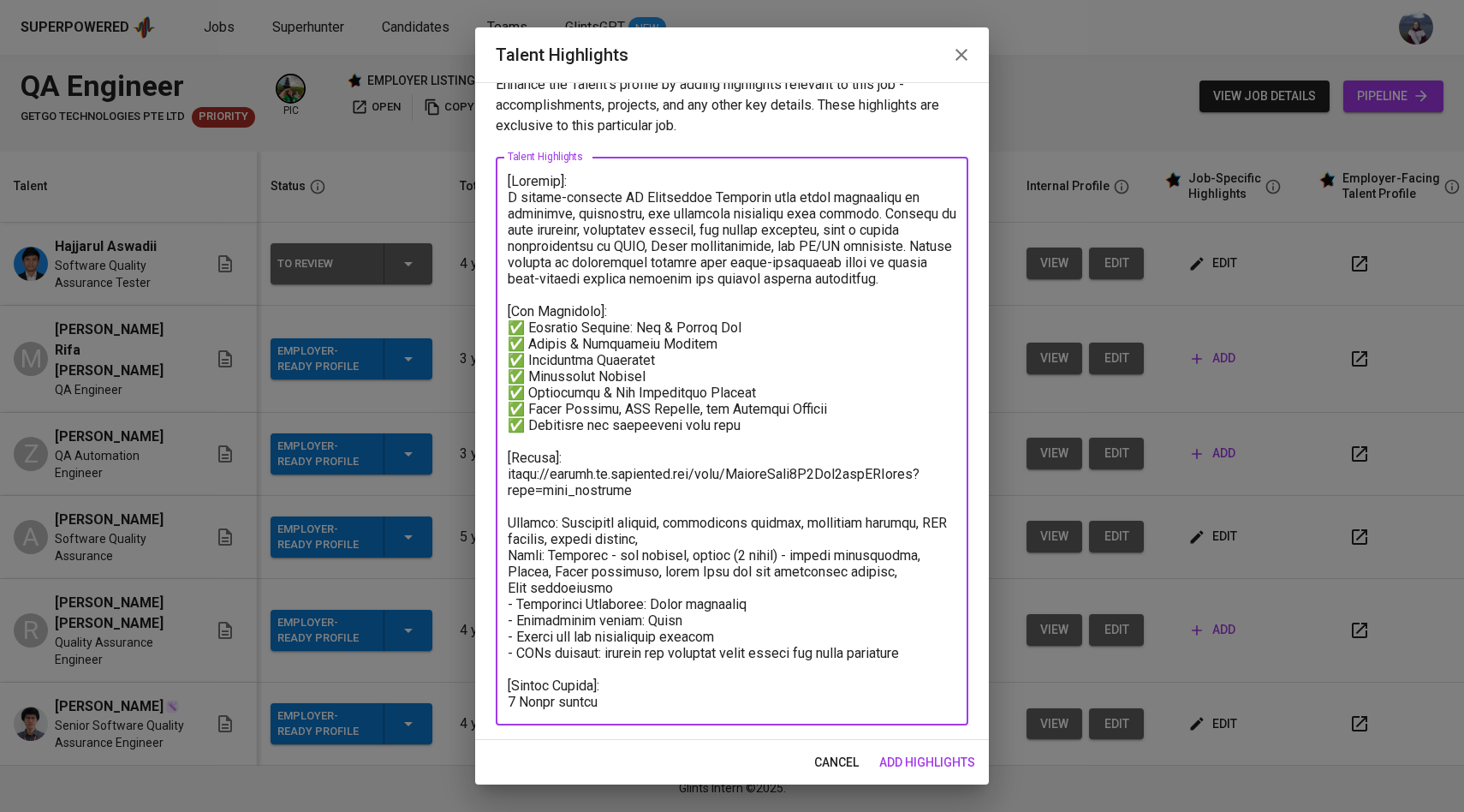
drag, startPoint x: 652, startPoint y: 382, endPoint x: 491, endPoint y: 382, distance: 161.0
click at [491, 382] on div "Enhance the Talent's profile by adding highlights relevant to this job - accomp…" at bounding box center [732, 411] width 514 height 658
click at [665, 374] on textarea at bounding box center [732, 442] width 449 height 537
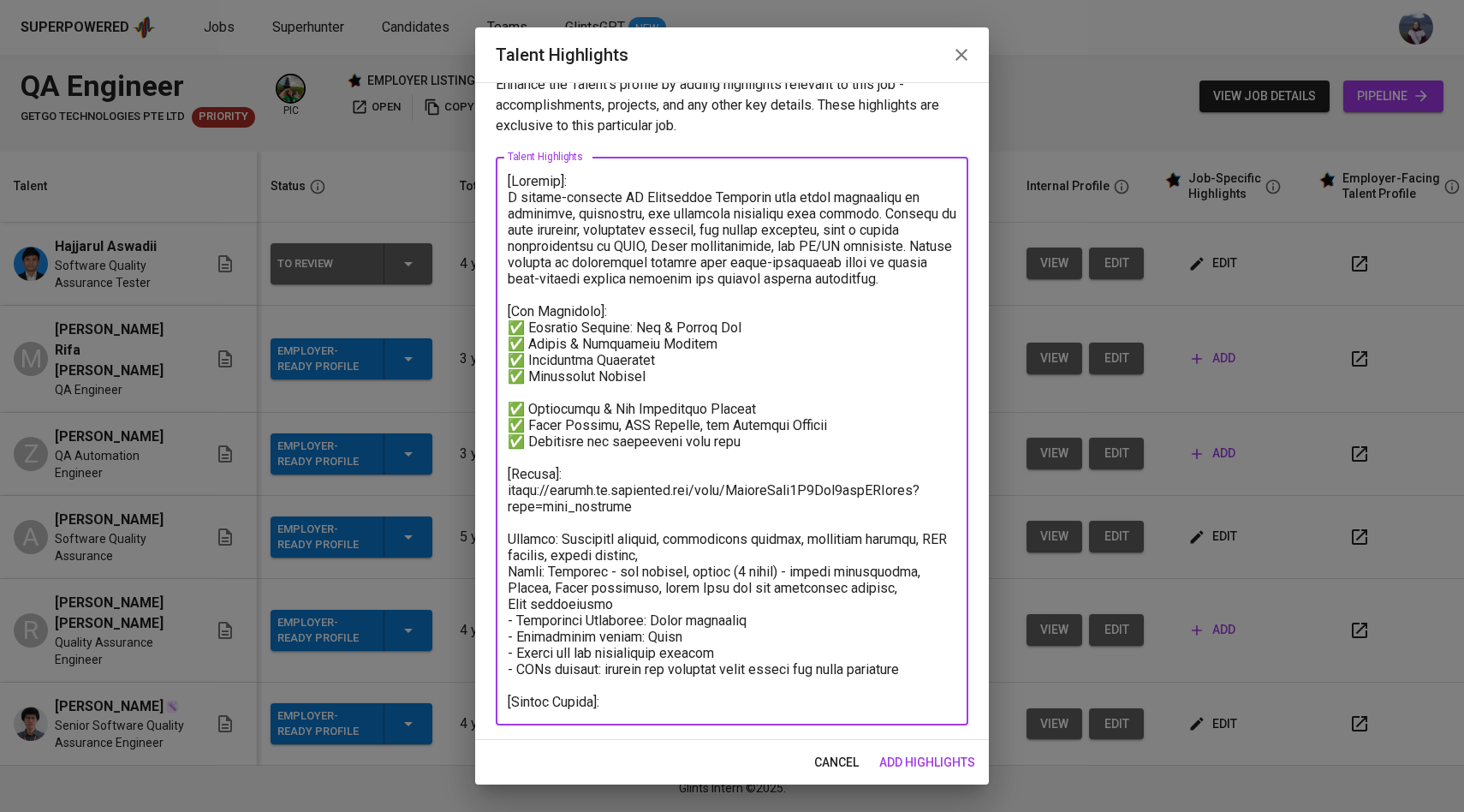
scroll to position [28, 0]
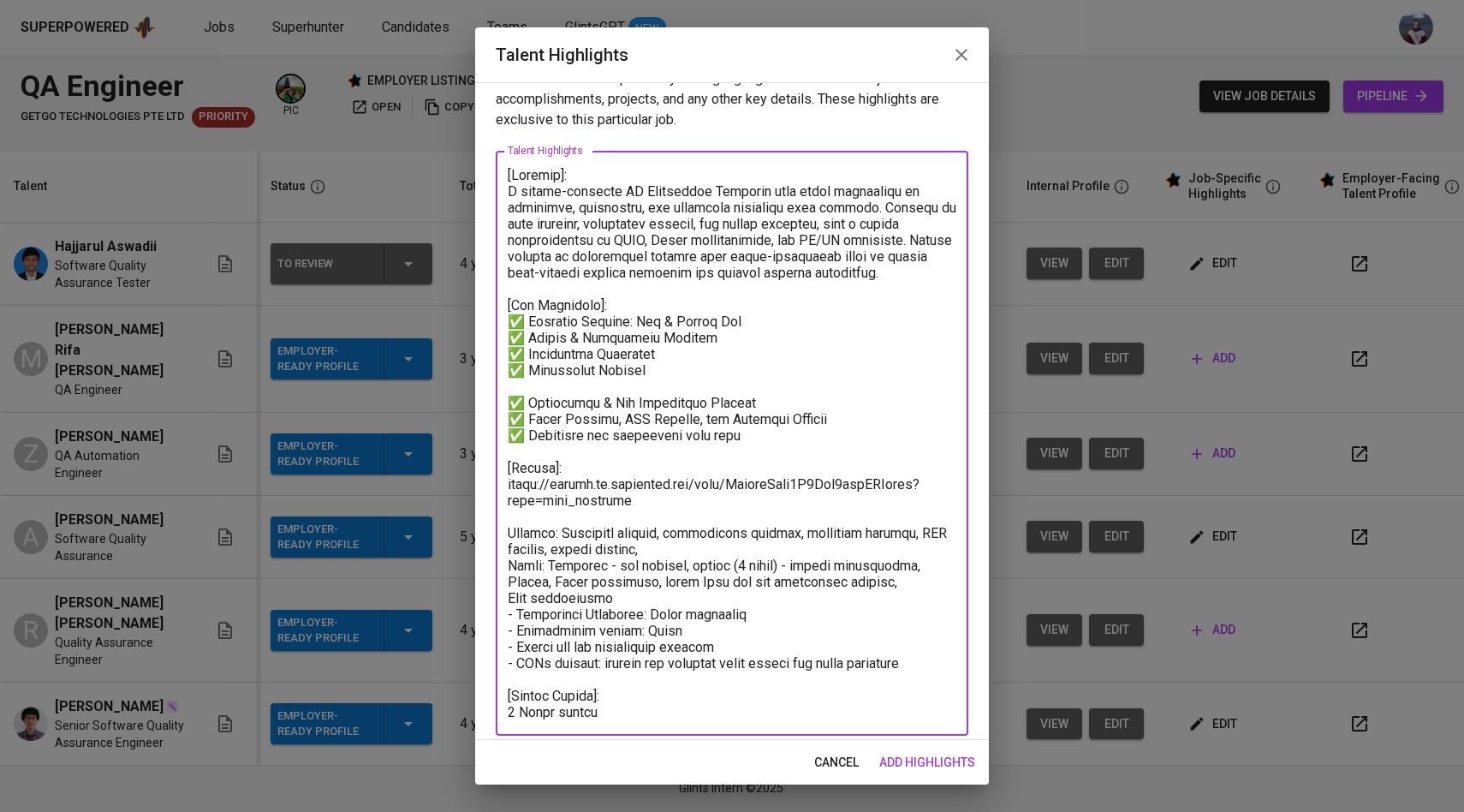
paste textarea "✅ Regression Testing"
drag, startPoint x: 593, startPoint y: 391, endPoint x: 533, endPoint y: 389, distance: 60.0
click at [533, 389] on textarea at bounding box center [732, 442] width 449 height 553
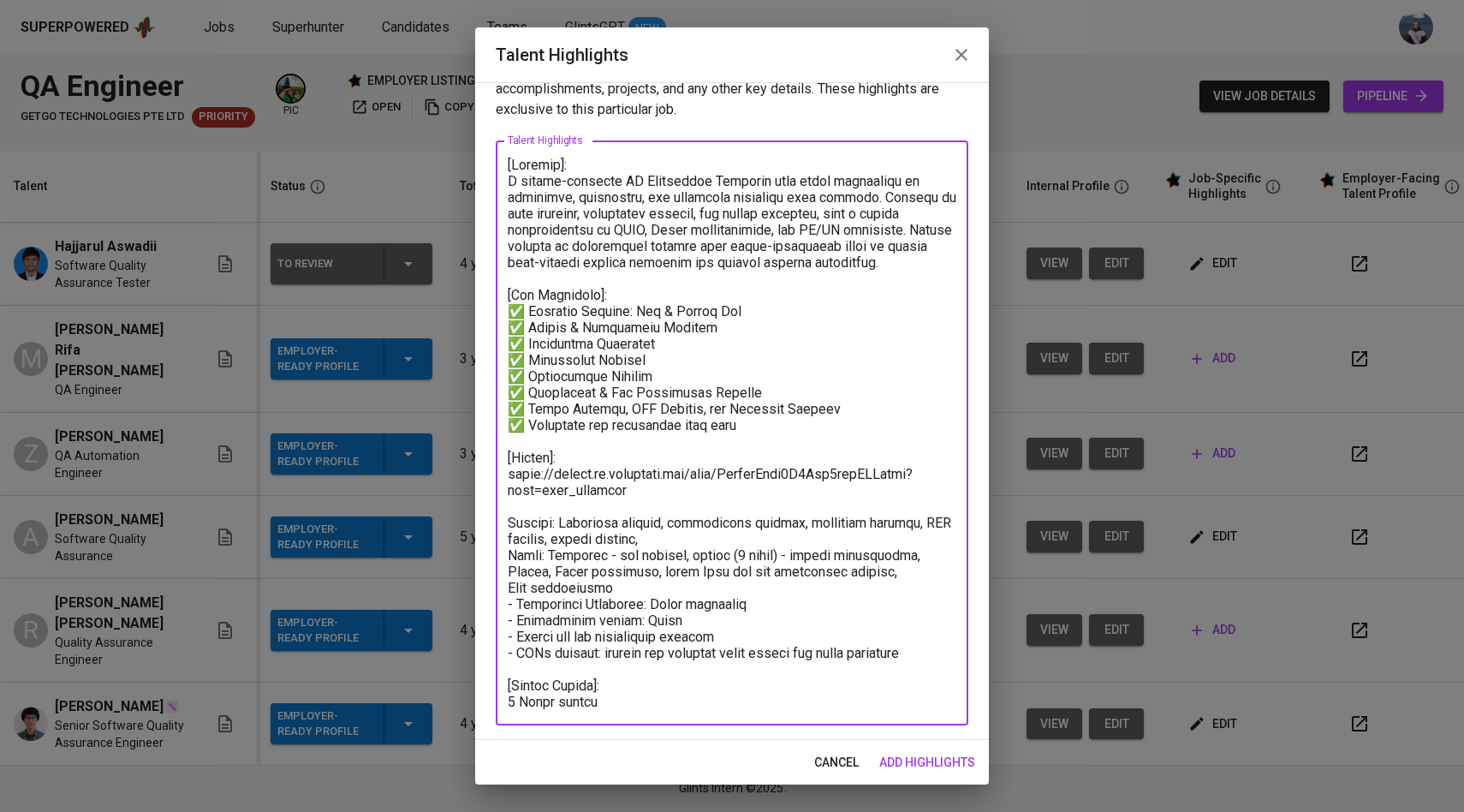
click at [664, 375] on textarea at bounding box center [732, 432] width 449 height 553
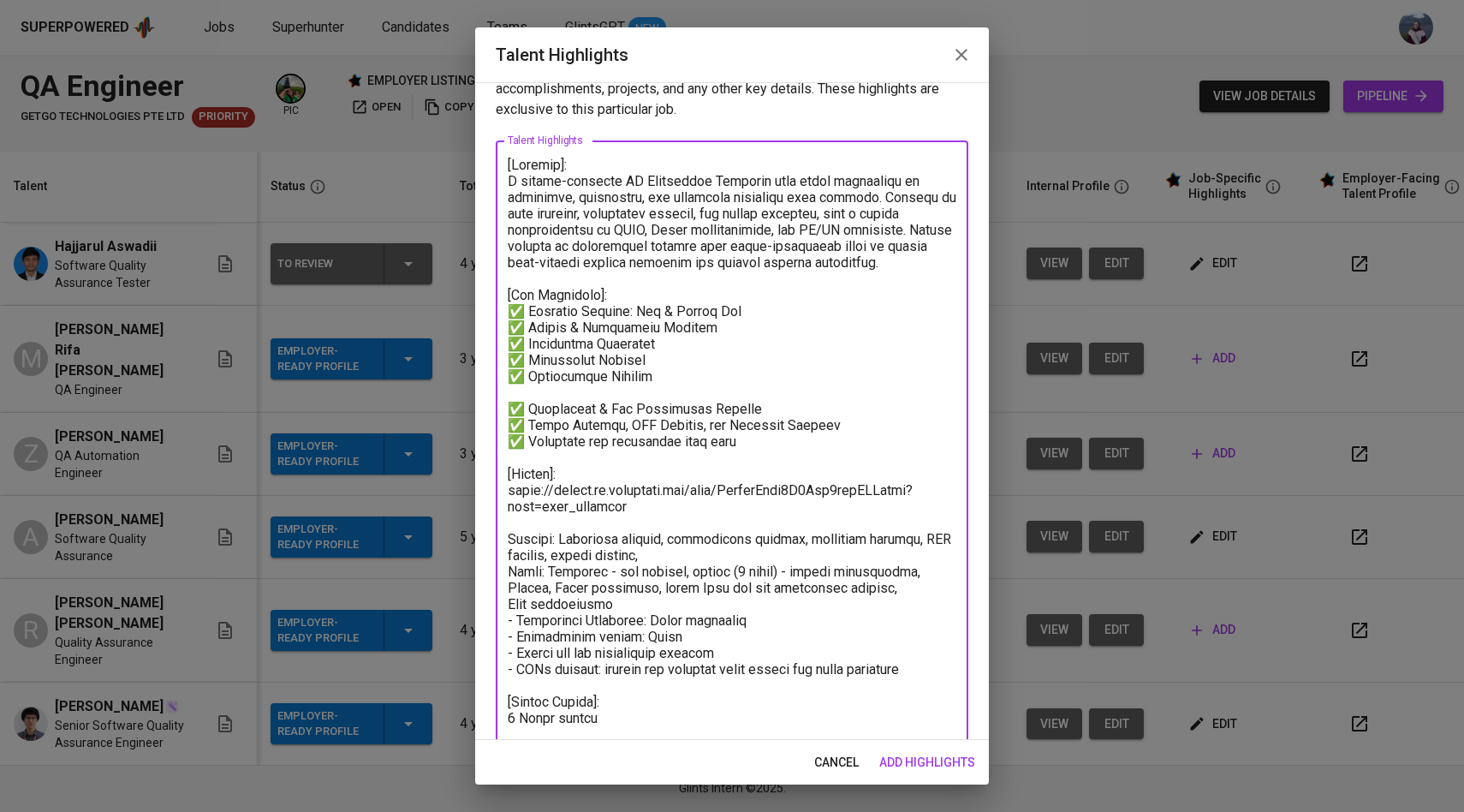
paste textarea "✅ Regression Testing"
drag, startPoint x: 591, startPoint y: 392, endPoint x: 527, endPoint y: 393, distance: 64.0
click at [527, 393] on textarea at bounding box center [732, 441] width 449 height 570
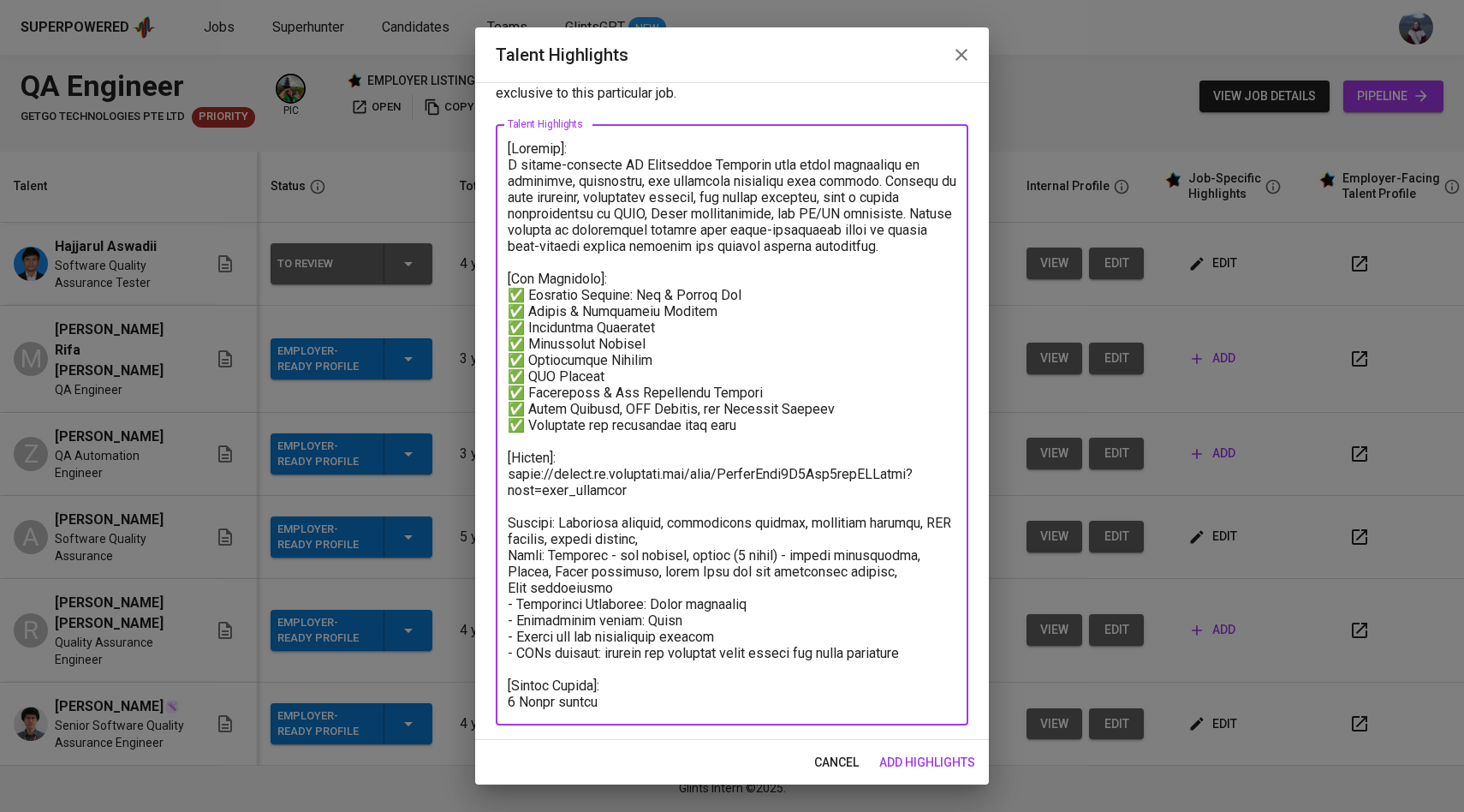
drag, startPoint x: 954, startPoint y: 653, endPoint x: 508, endPoint y: 515, distance: 466.9
click at [508, 515] on textarea at bounding box center [732, 425] width 449 height 570
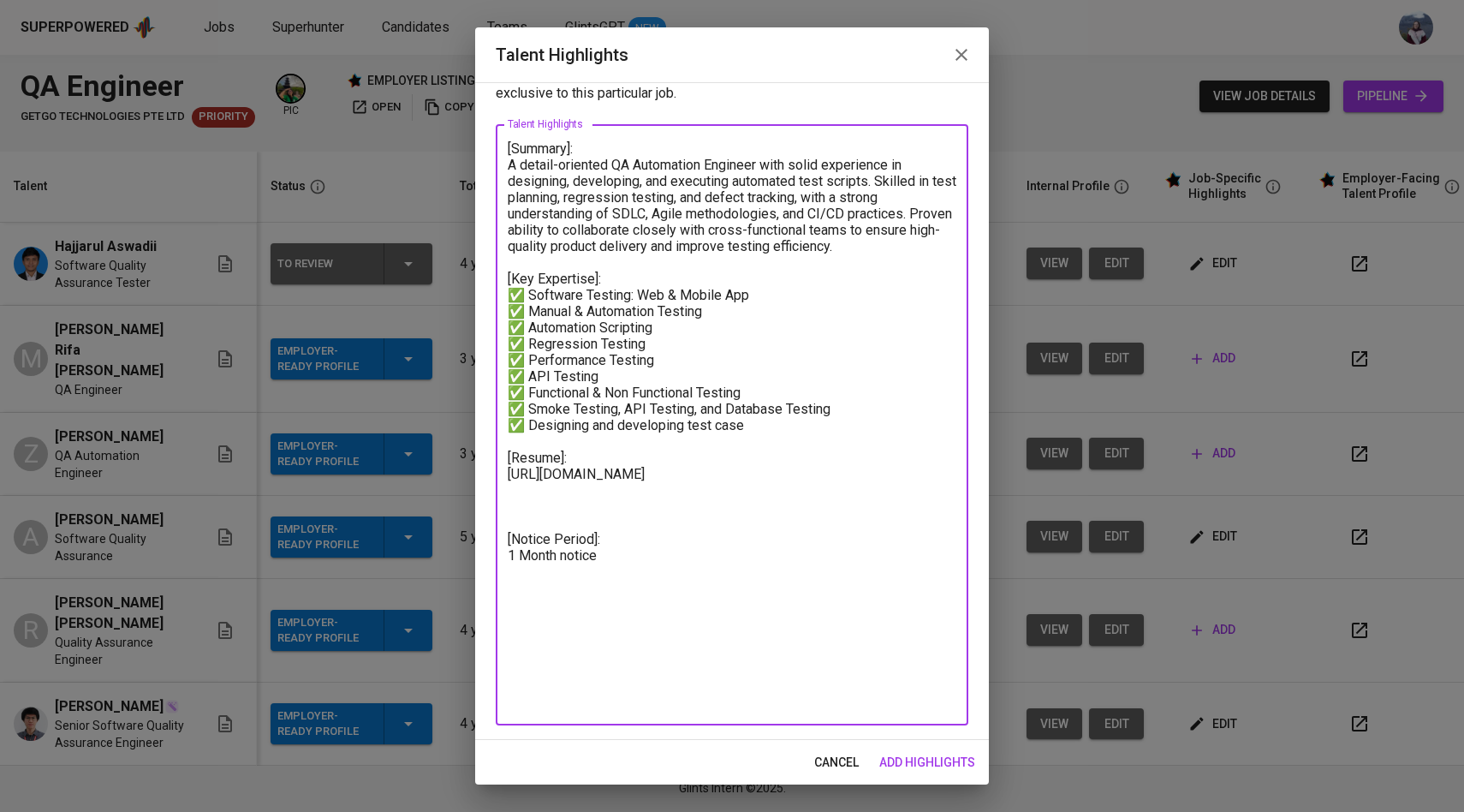
scroll to position [0, 0]
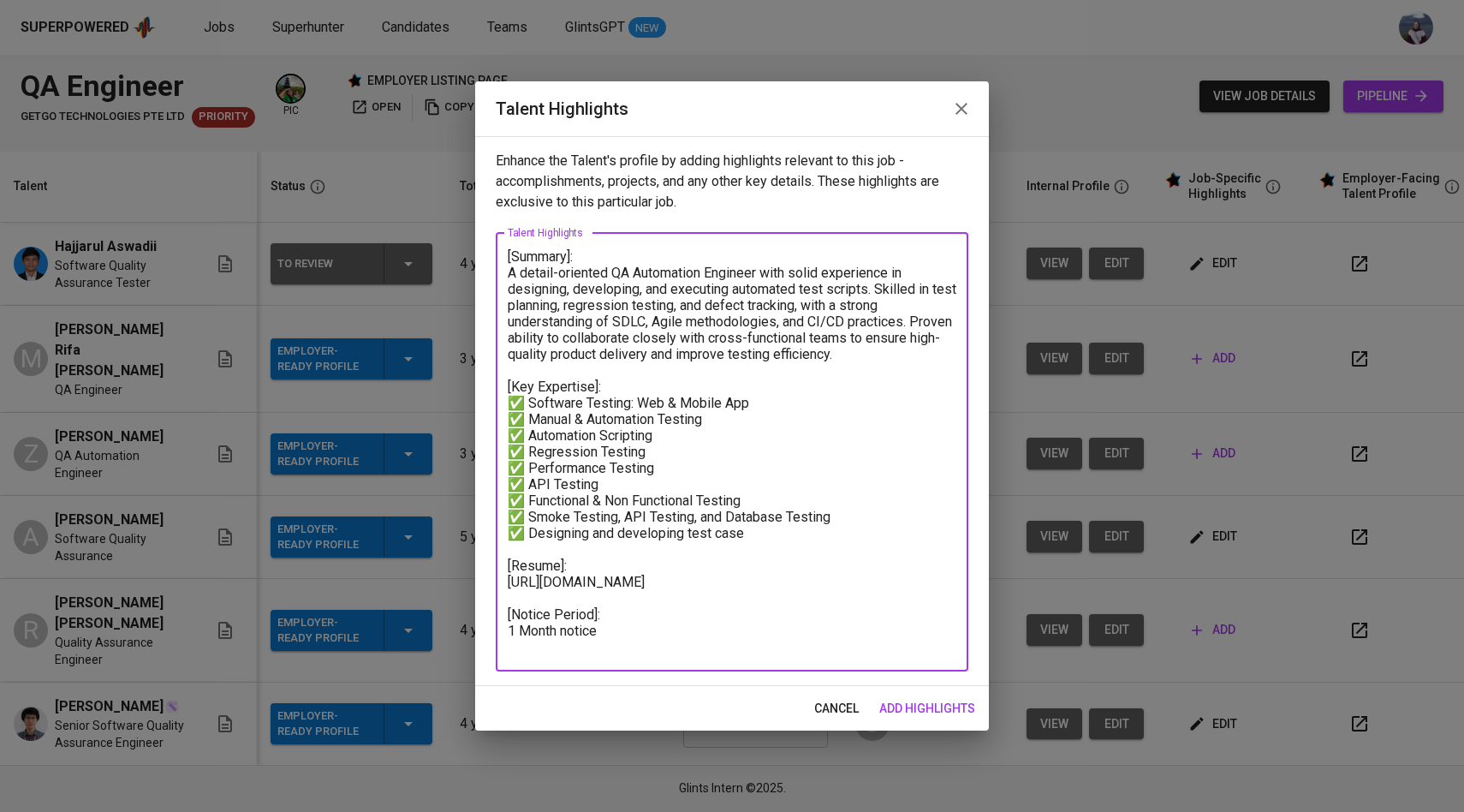
type textarea "[Summary]: A detail-oriented QA Automation Engineer with solid experience in de…"
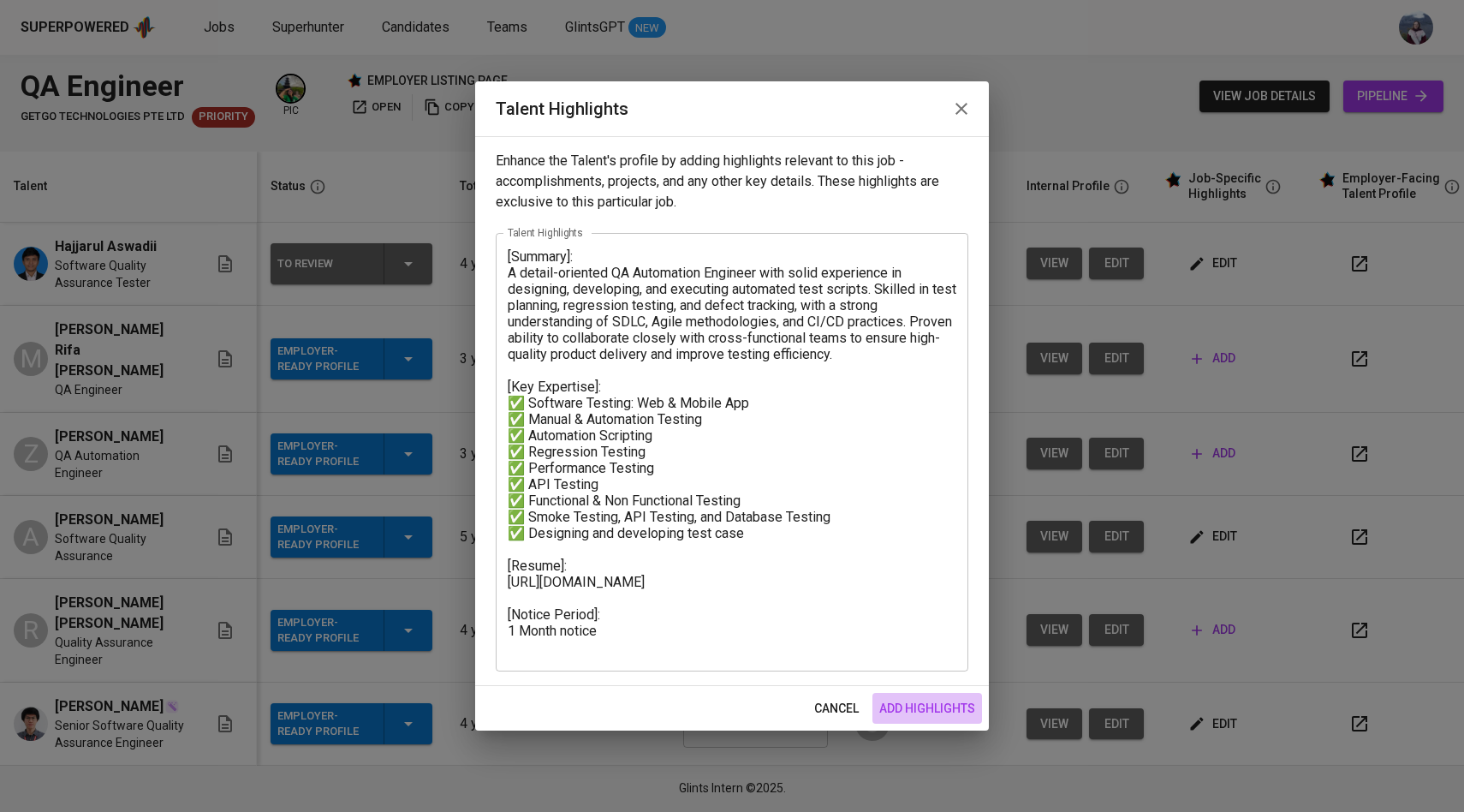
click at [909, 715] on span "add highlights" at bounding box center [927, 708] width 96 height 22
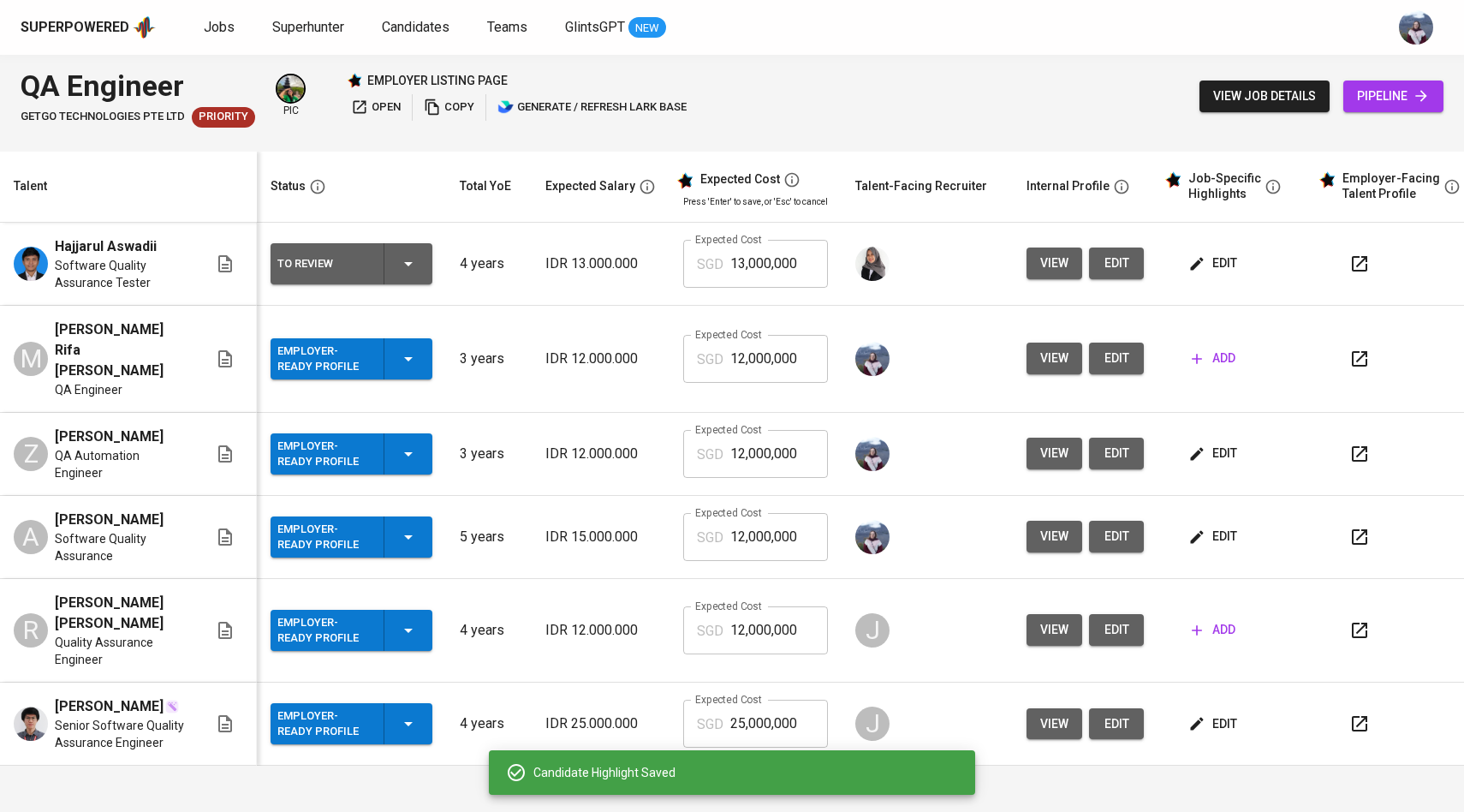
click at [1200, 442] on span "edit" at bounding box center [1214, 453] width 46 height 22
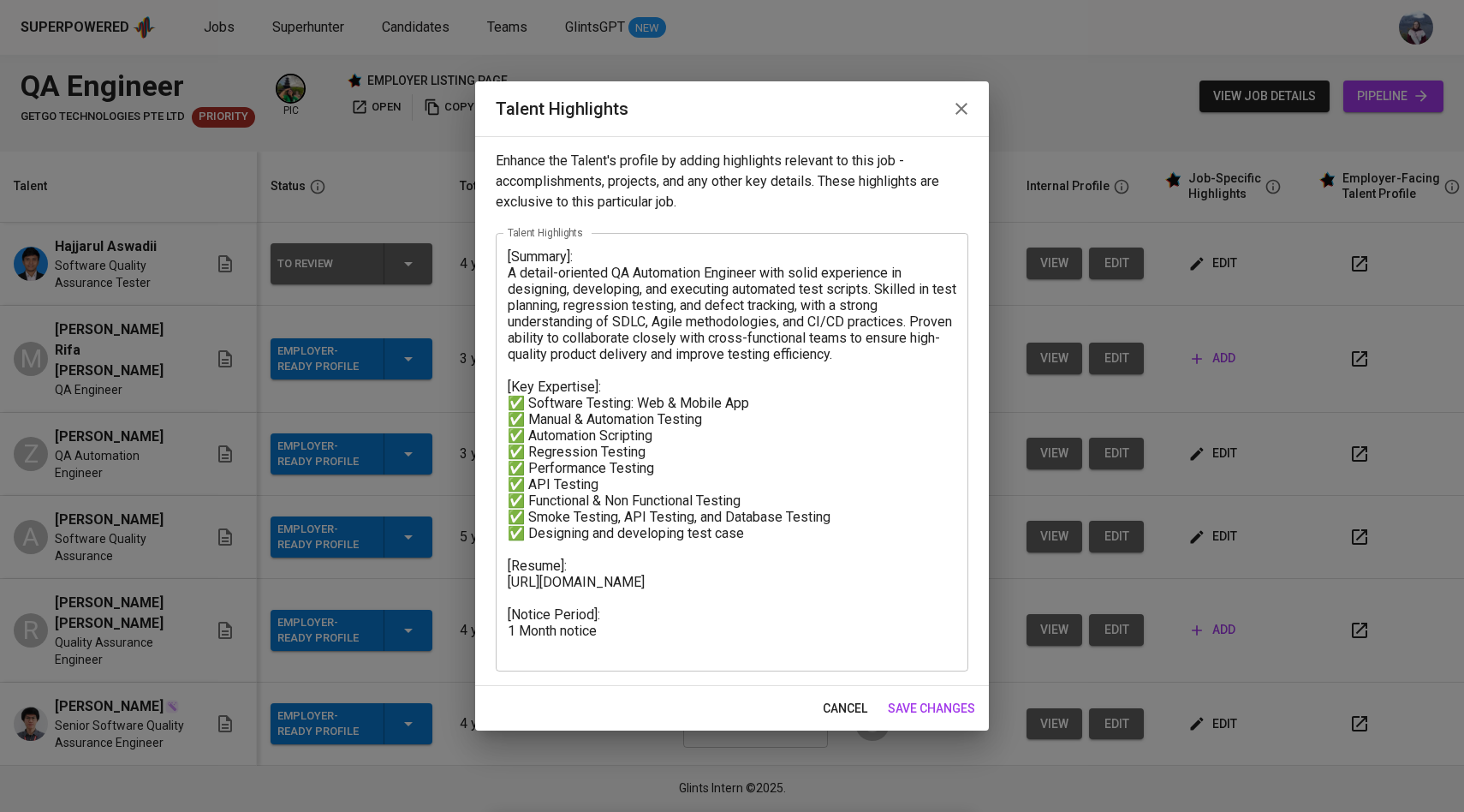
click at [905, 712] on span "save changes" at bounding box center [931, 708] width 87 height 22
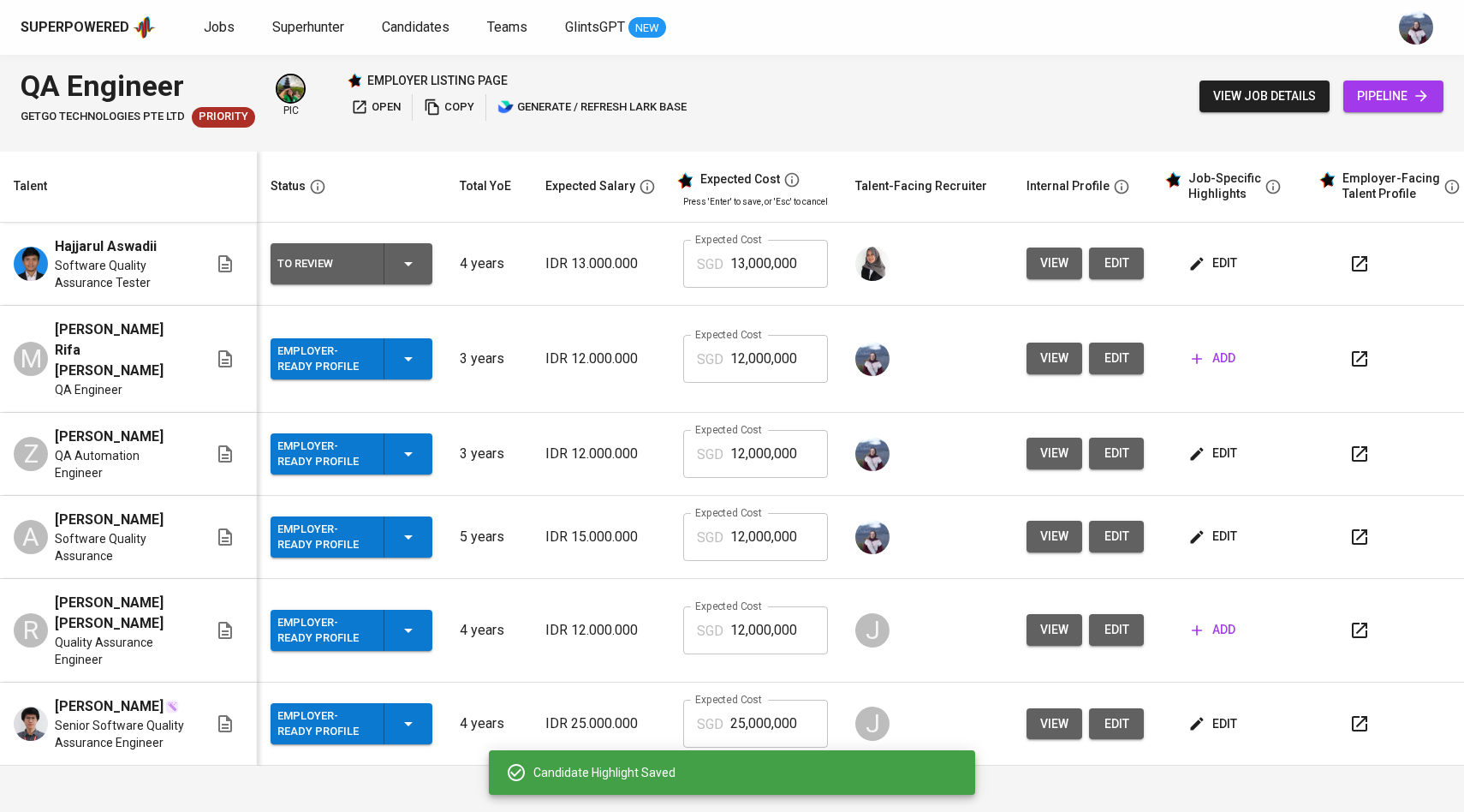
click at [1194, 447] on icon "button" at bounding box center [1197, 454] width 13 height 13
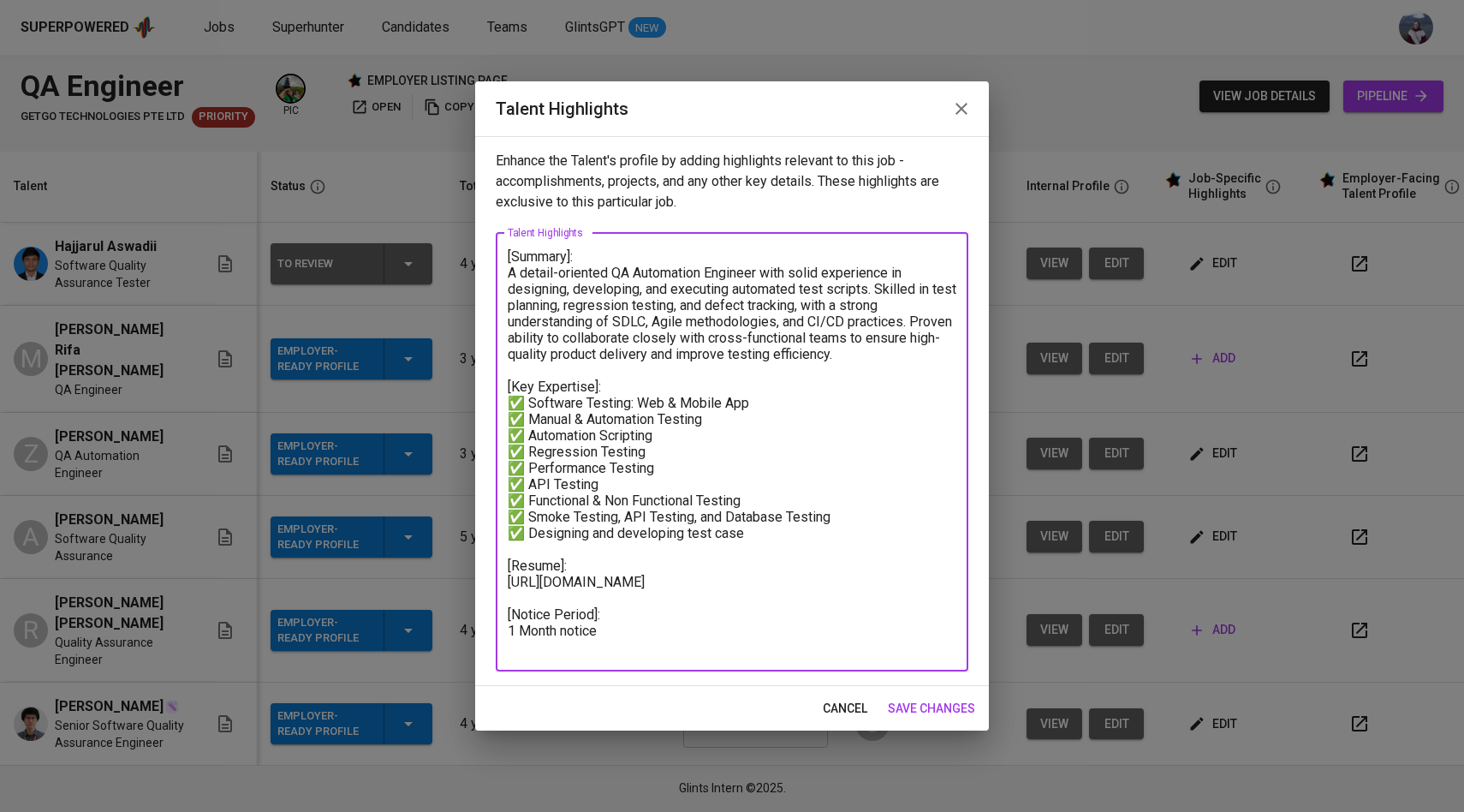
drag, startPoint x: 633, startPoint y: 602, endPoint x: 502, endPoint y: 568, distance: 135.3
click at [502, 568] on div "[Summary]: A detail-oriented QA Automation Engineer with solid experience in de…" at bounding box center [732, 452] width 472 height 439
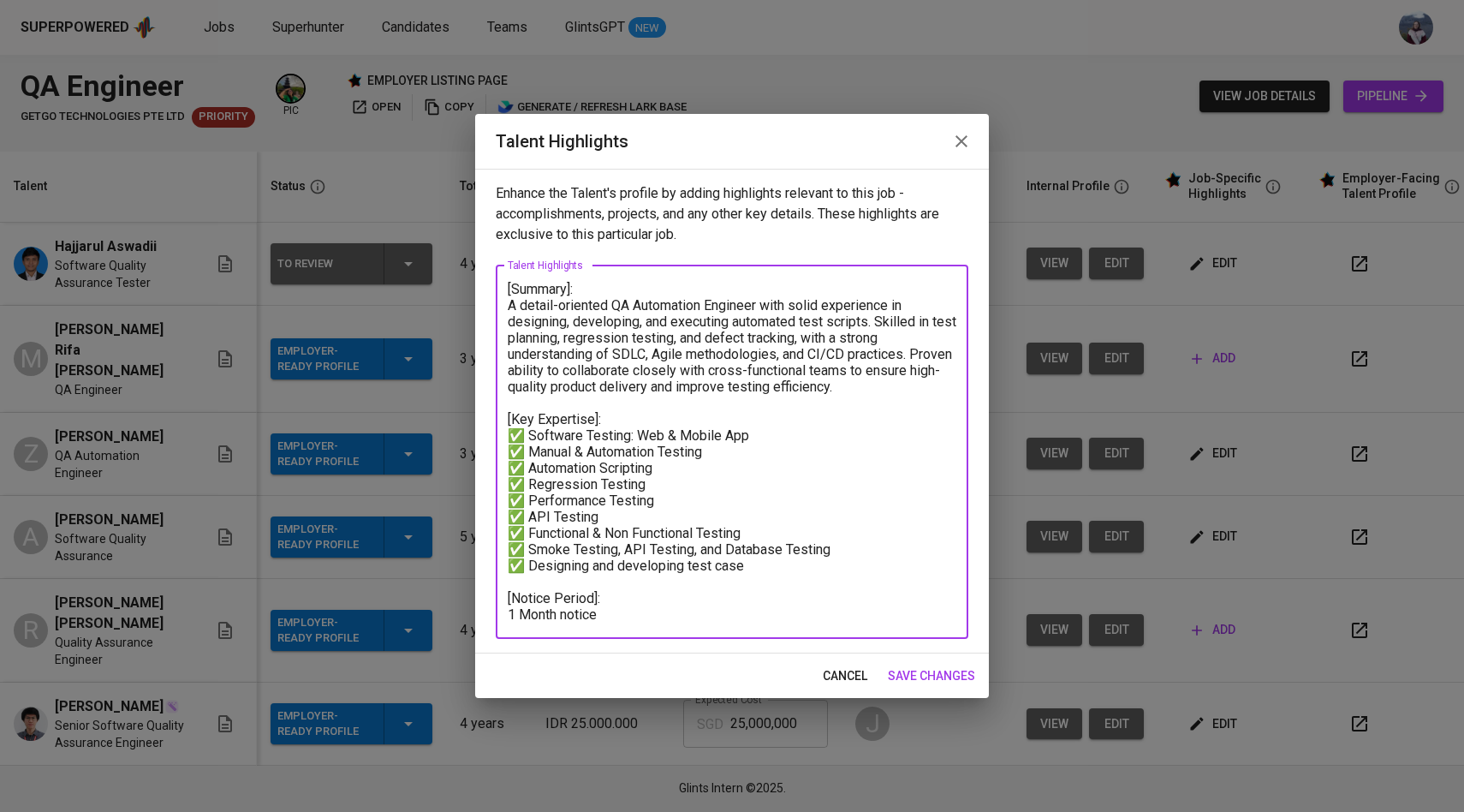
drag, startPoint x: 601, startPoint y: 621, endPoint x: 510, endPoint y: 616, distance: 91.1
click at [510, 616] on textarea "[Summary]: A detail-oriented QA Automation Engineer with solid experience in de…" at bounding box center [732, 451] width 449 height 341
type textarea "[Summary]: A detail-oriented QA Automation Engineer with solid experience in de…"
click at [936, 666] on span "save changes" at bounding box center [931, 675] width 87 height 22
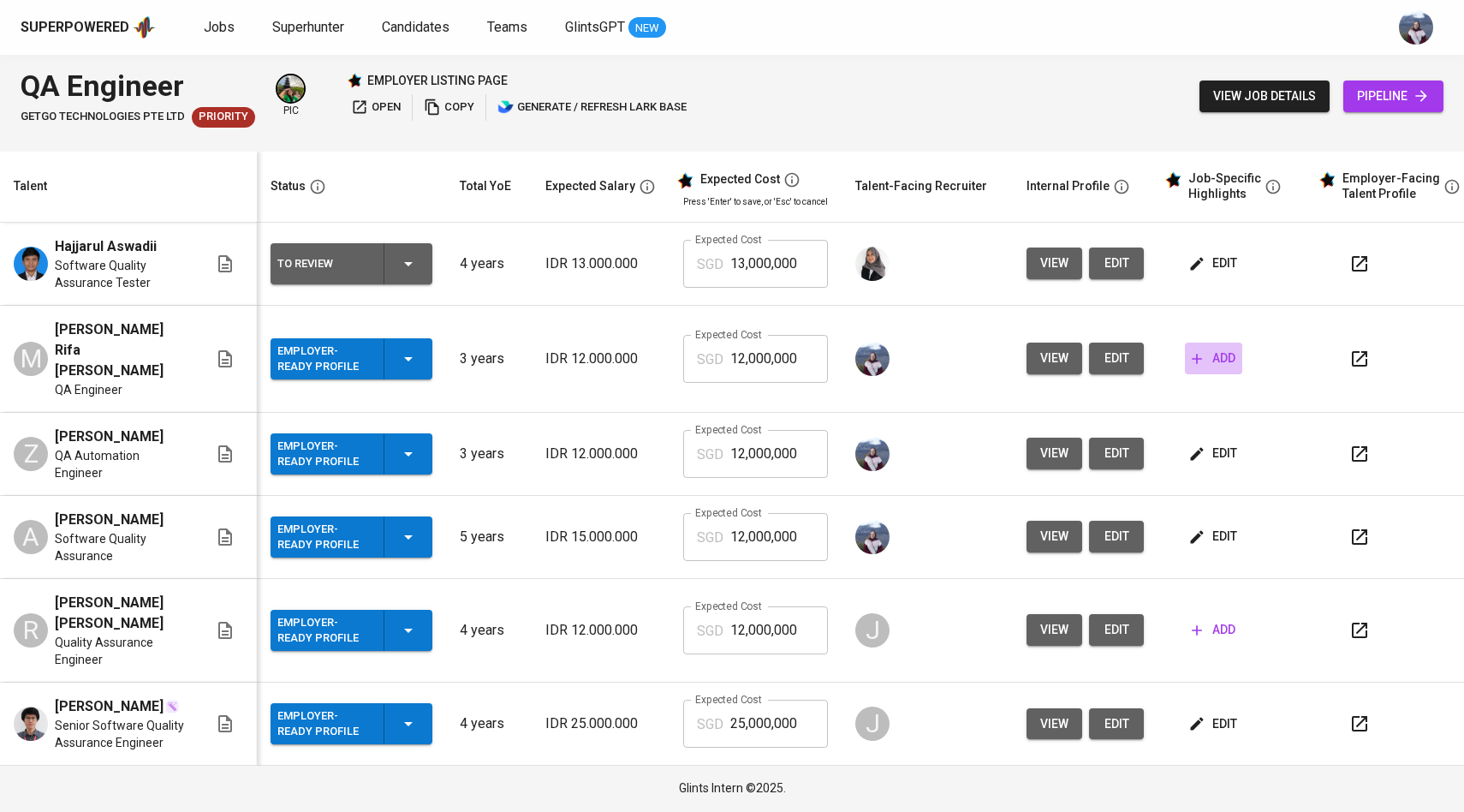
click at [1196, 350] on icon "button" at bounding box center [1196, 358] width 17 height 17
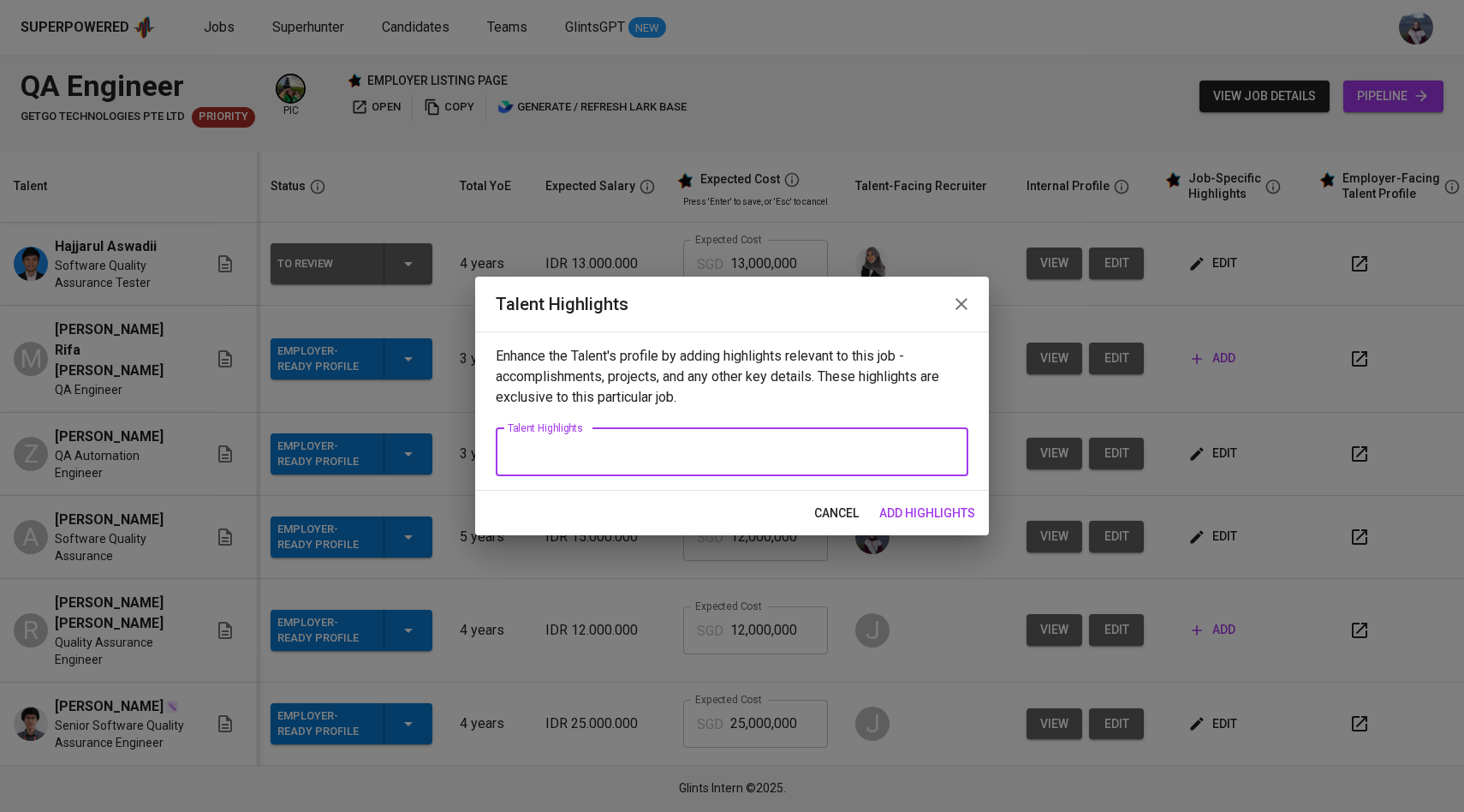
click at [794, 456] on textarea at bounding box center [732, 451] width 449 height 16
paste textarea "[Summary]: Irene is a QA Engineer with more than 5+ years of experience in qual…"
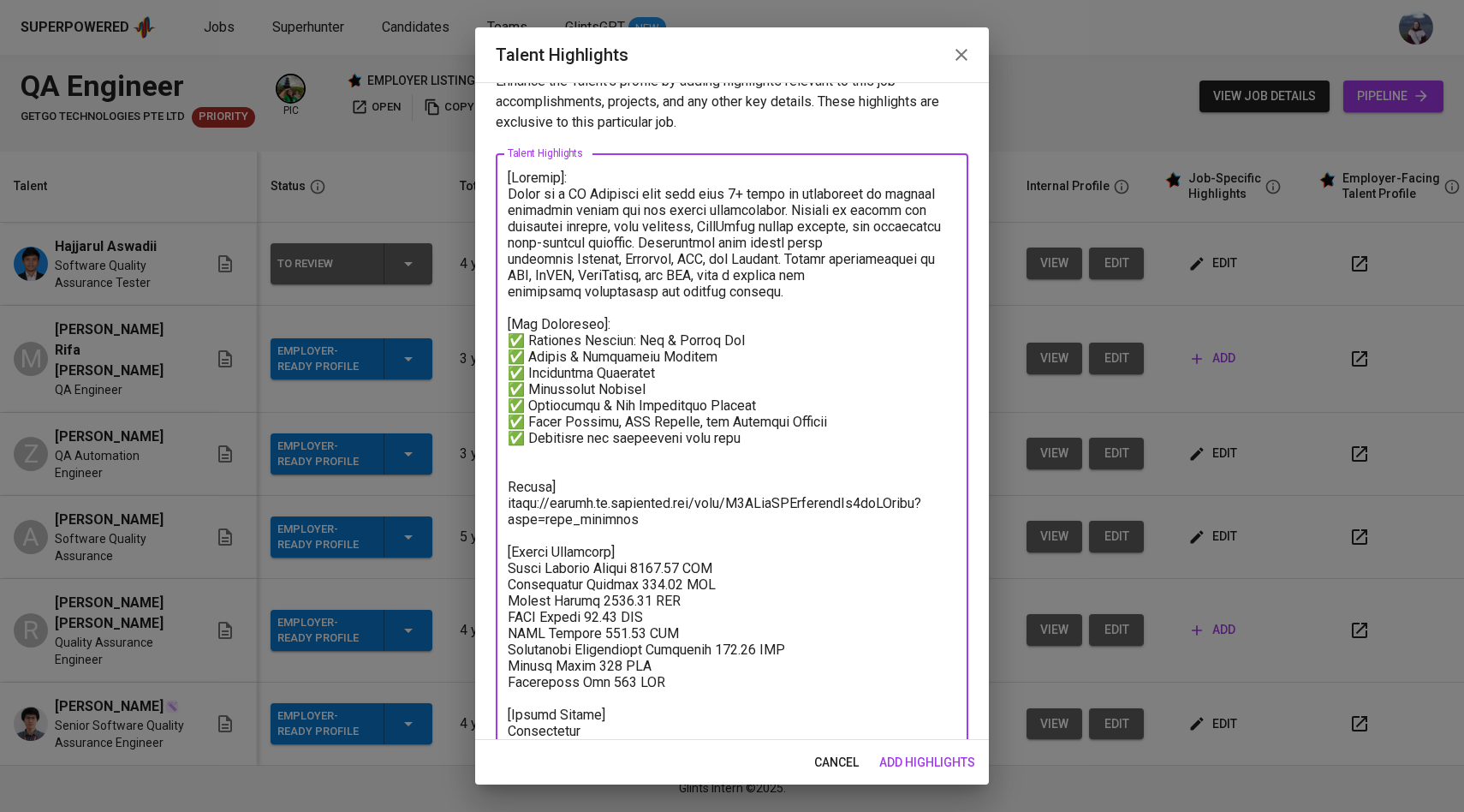
scroll to position [55, 0]
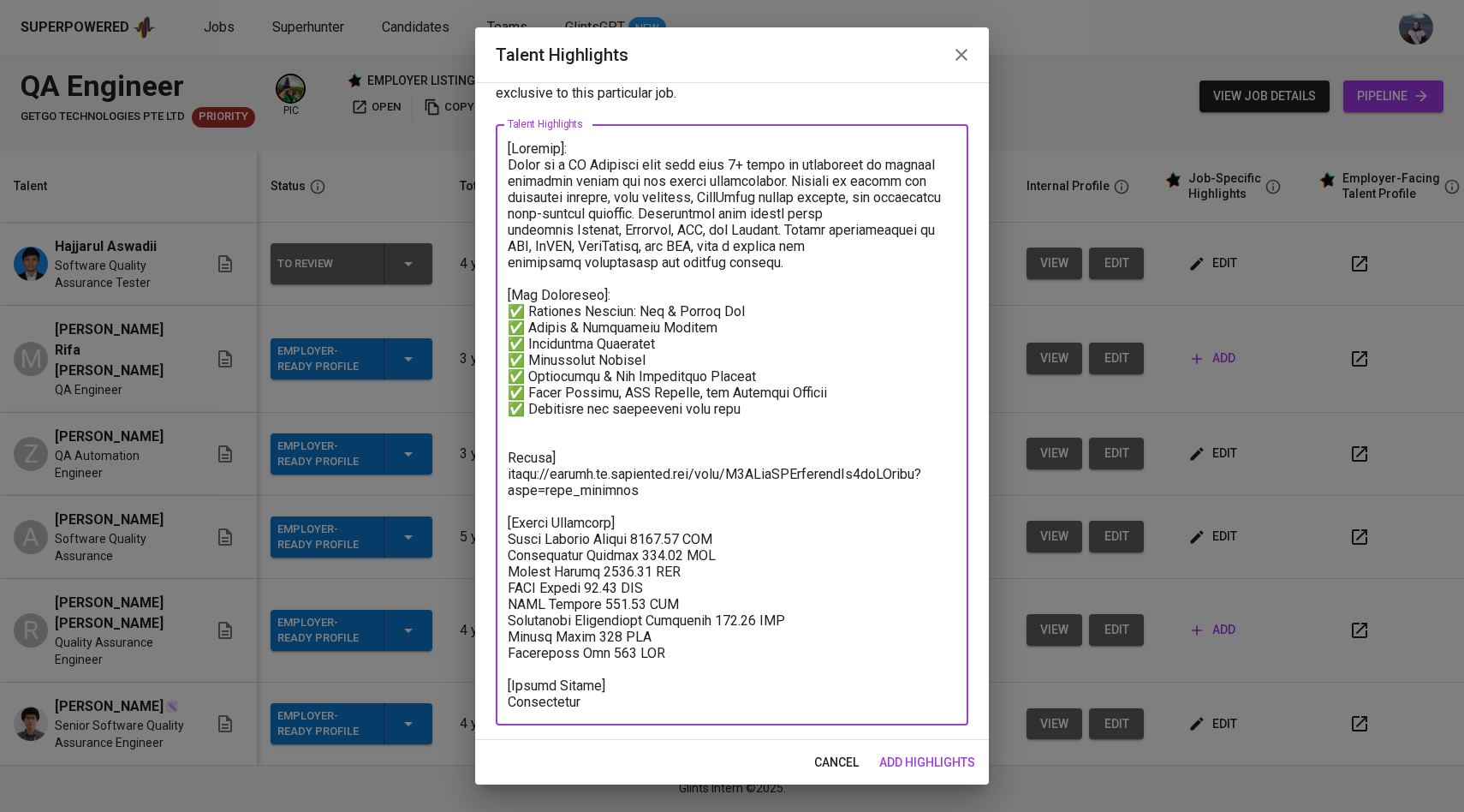
drag, startPoint x: 644, startPoint y: 494, endPoint x: 486, endPoint y: 456, distance: 162.5
click at [486, 456] on div "Enhance the Talent's profile by adding highlights relevant to this job - accomp…" at bounding box center [732, 411] width 514 height 658
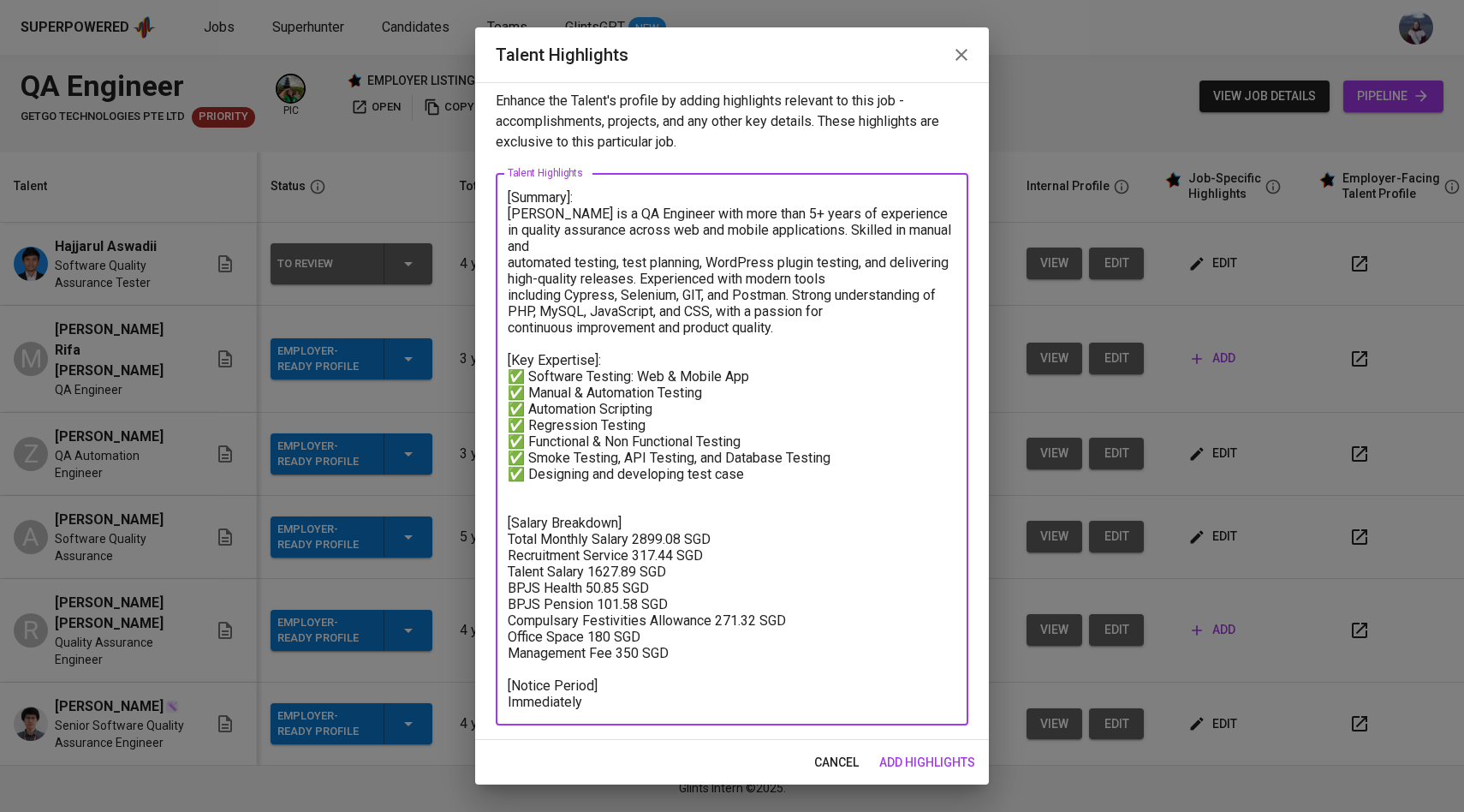
scroll to position [0, 0]
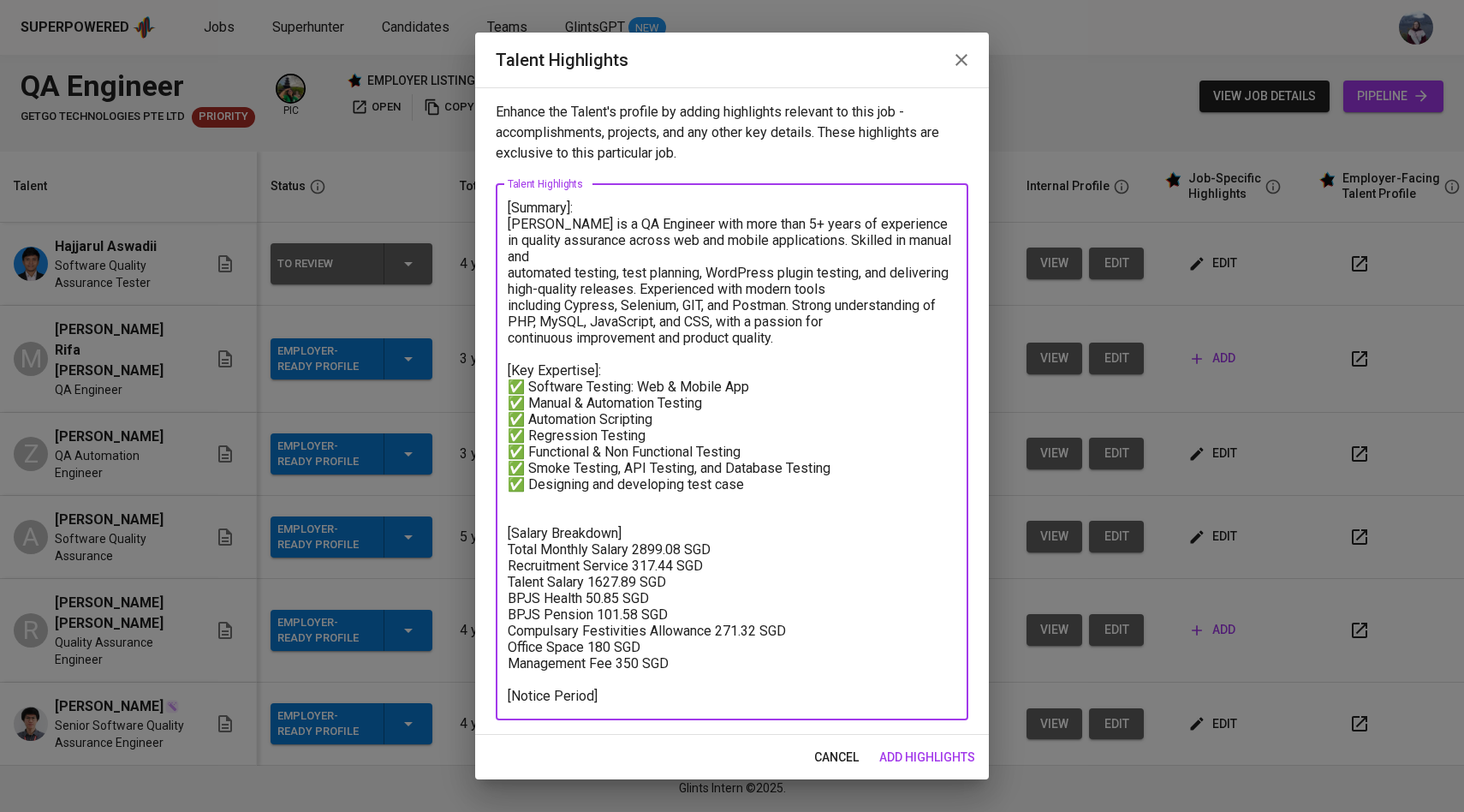
drag, startPoint x: 683, startPoint y: 649, endPoint x: 514, endPoint y: 511, distance: 218.2
click at [514, 511] on textarea "[Summary]: Irene is a QA Engineer with more than 5+ years of experience in qual…" at bounding box center [732, 451] width 449 height 504
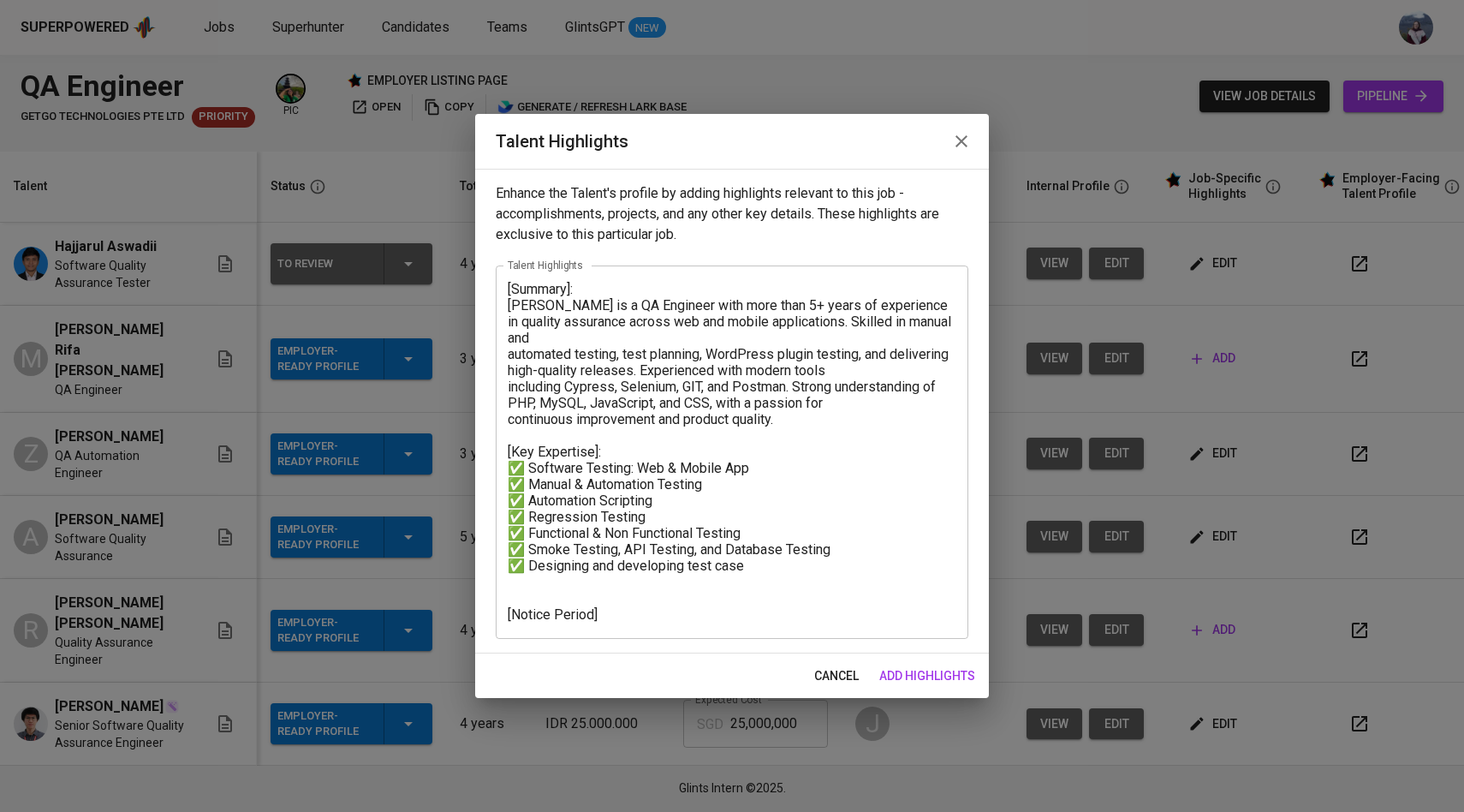
drag, startPoint x: 590, startPoint y: 625, endPoint x: 508, endPoint y: 611, distance: 83.2
click at [508, 611] on div "[Summary]: Irene is a QA Engineer with more than 5+ years of experience in qual…" at bounding box center [732, 452] width 472 height 373
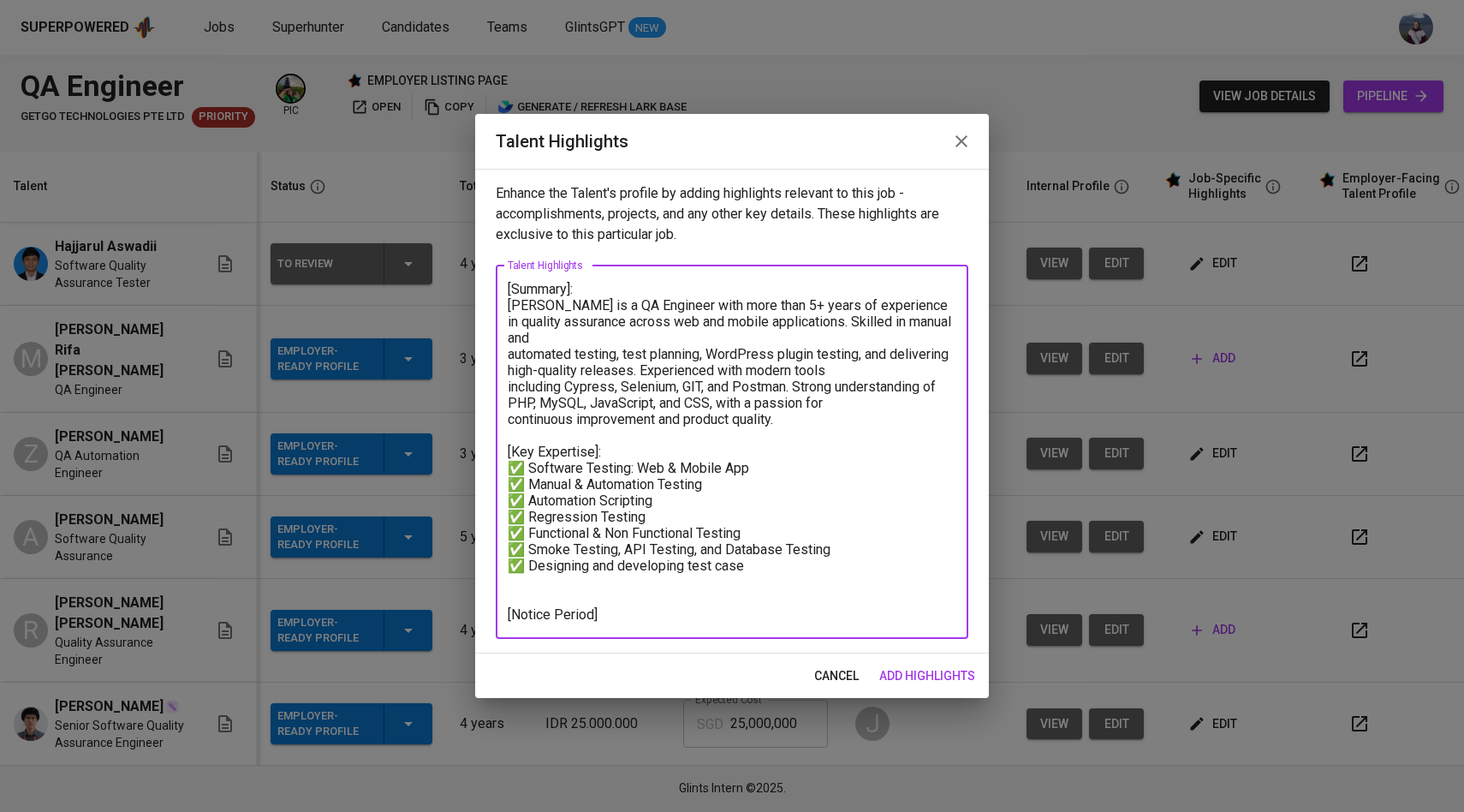
drag, startPoint x: 587, startPoint y: 620, endPoint x: 486, endPoint y: 617, distance: 101.0
click at [486, 617] on div "Enhance the Talent's profile by adding highlights relevant to this job - accomp…" at bounding box center [732, 411] width 514 height 485
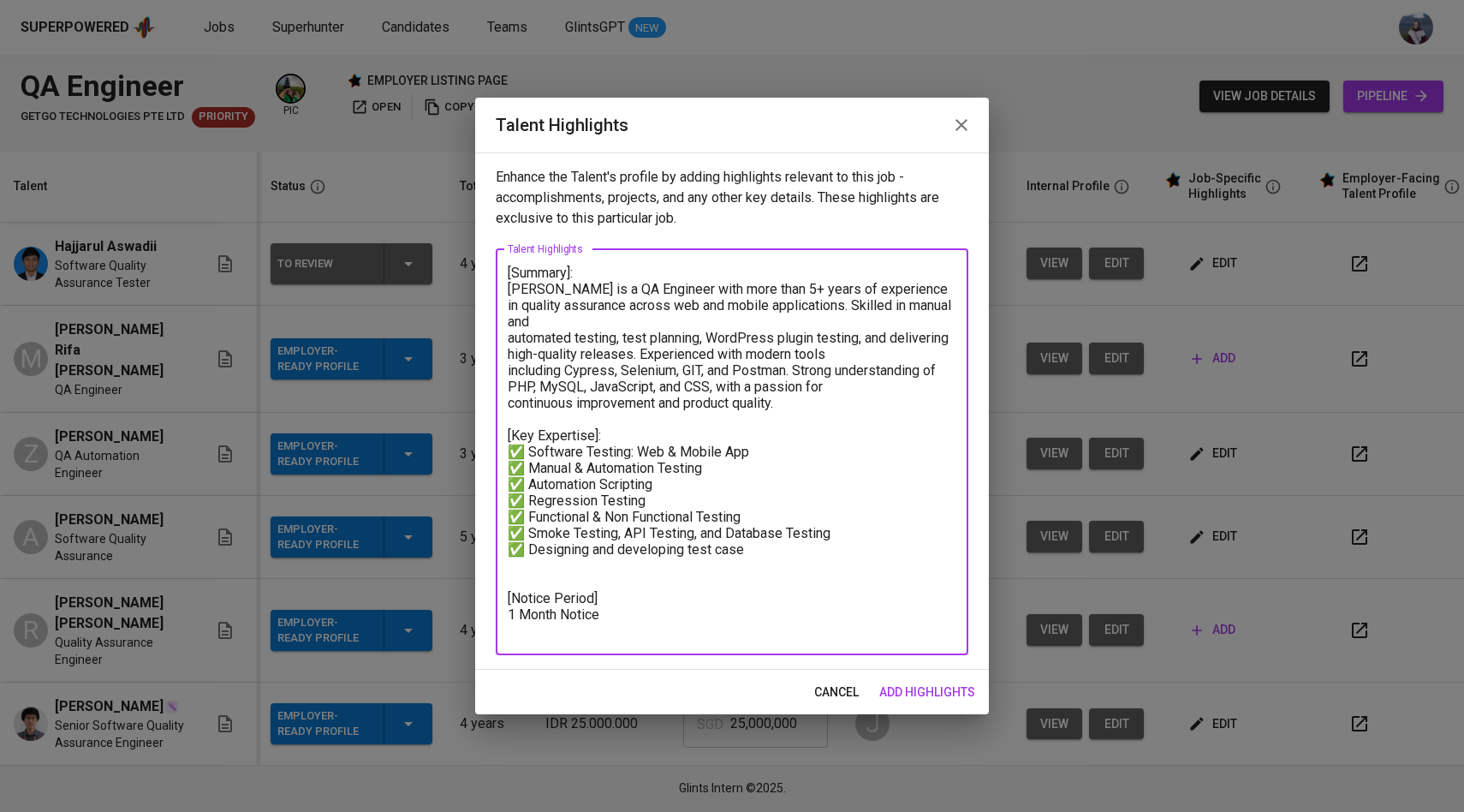
paste textarea ""Tools: selenium, appium, playwright, Katalon, Cucumber, Playwright, Jmeter, Po…"
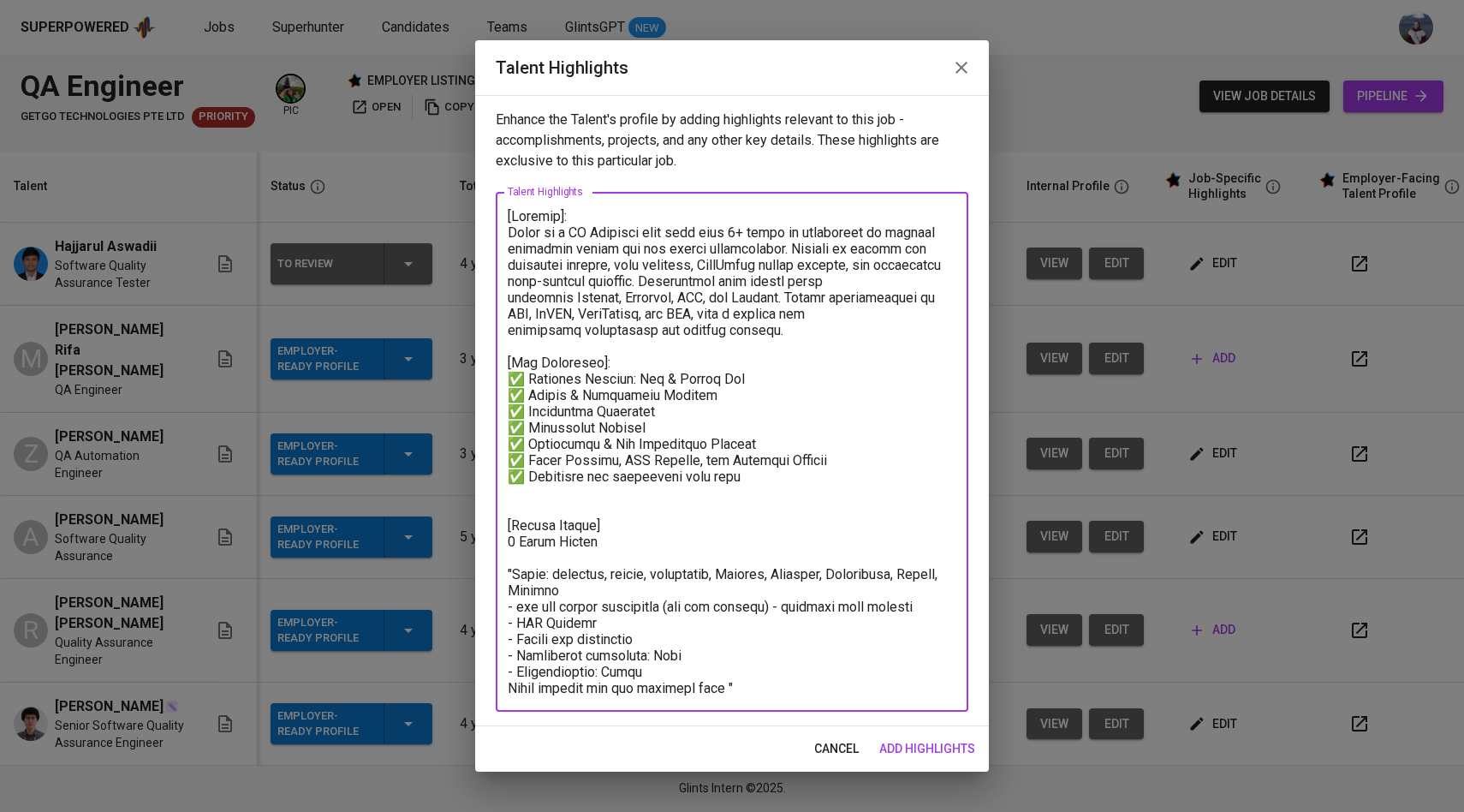
type textarea "[Summary]: Irene is a QA Engineer with more than 5+ years of experience in qual…"
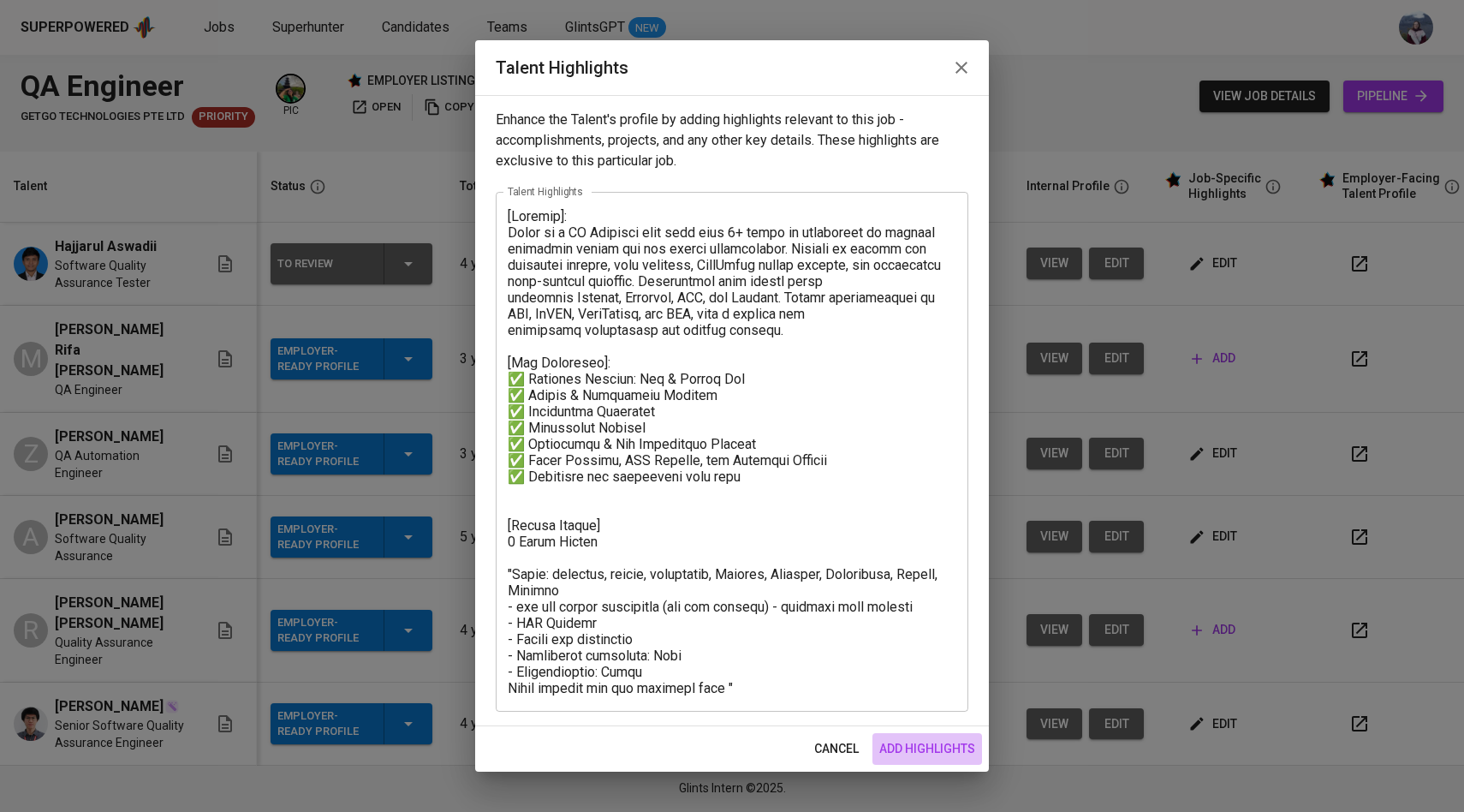
click at [894, 746] on span "add highlights" at bounding box center [927, 748] width 96 height 22
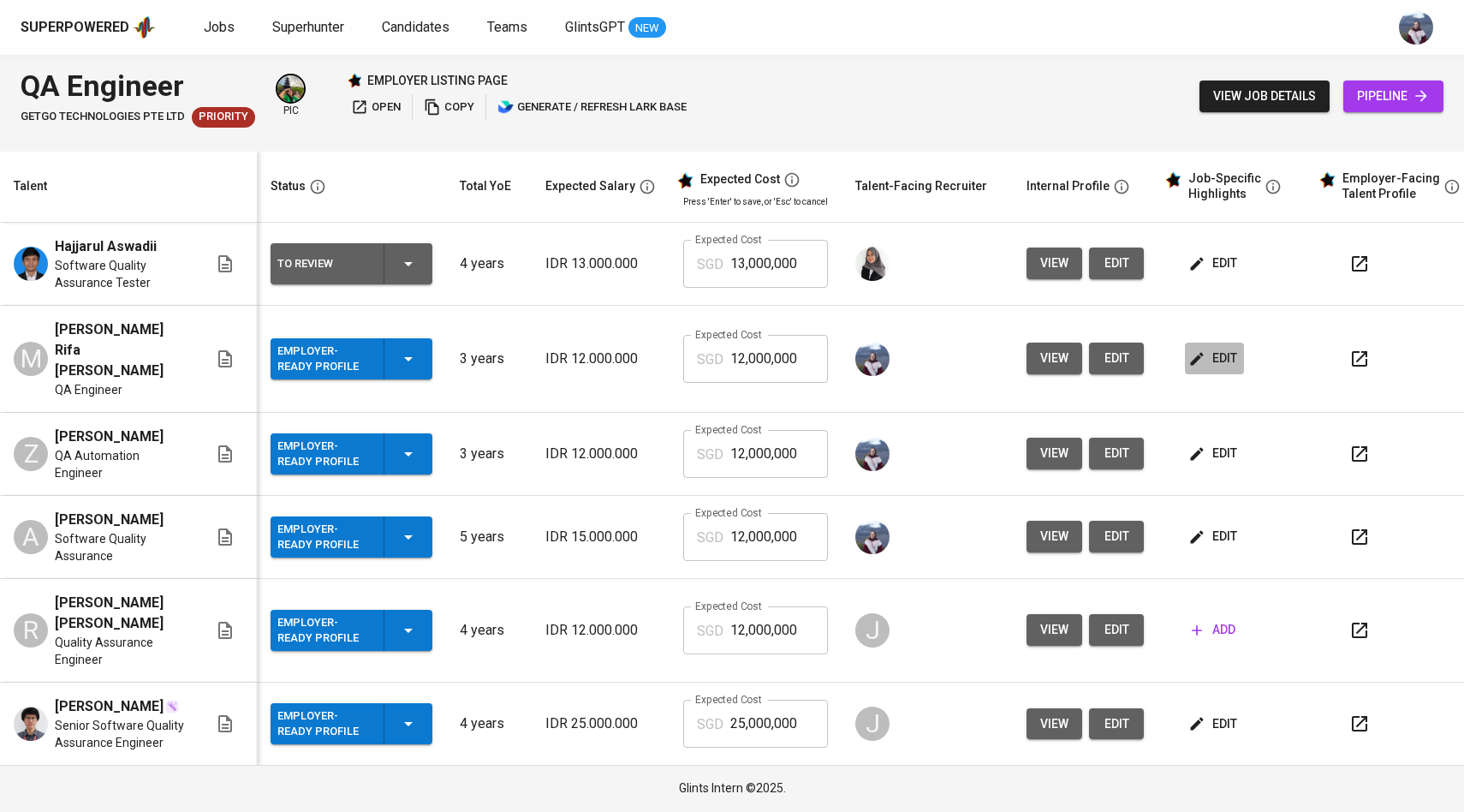
click at [1195, 353] on icon "button" at bounding box center [1196, 358] width 17 height 17
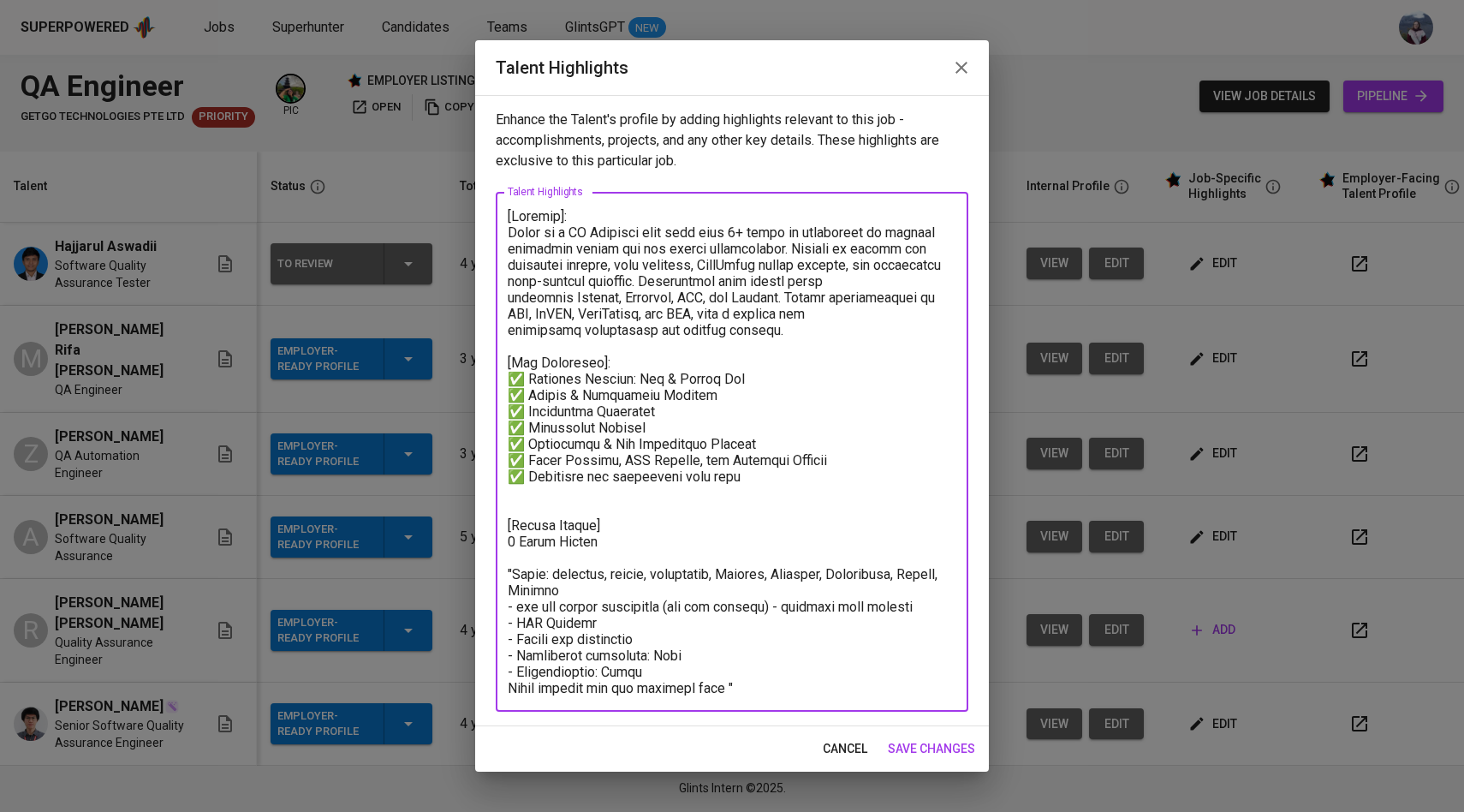
click at [742, 234] on textarea at bounding box center [732, 452] width 449 height 488
drag, startPoint x: 617, startPoint y: 301, endPoint x: 594, endPoint y: 301, distance: 23.0
click at [594, 301] on textarea at bounding box center [732, 452] width 449 height 488
click at [725, 299] on textarea at bounding box center [732, 452] width 449 height 488
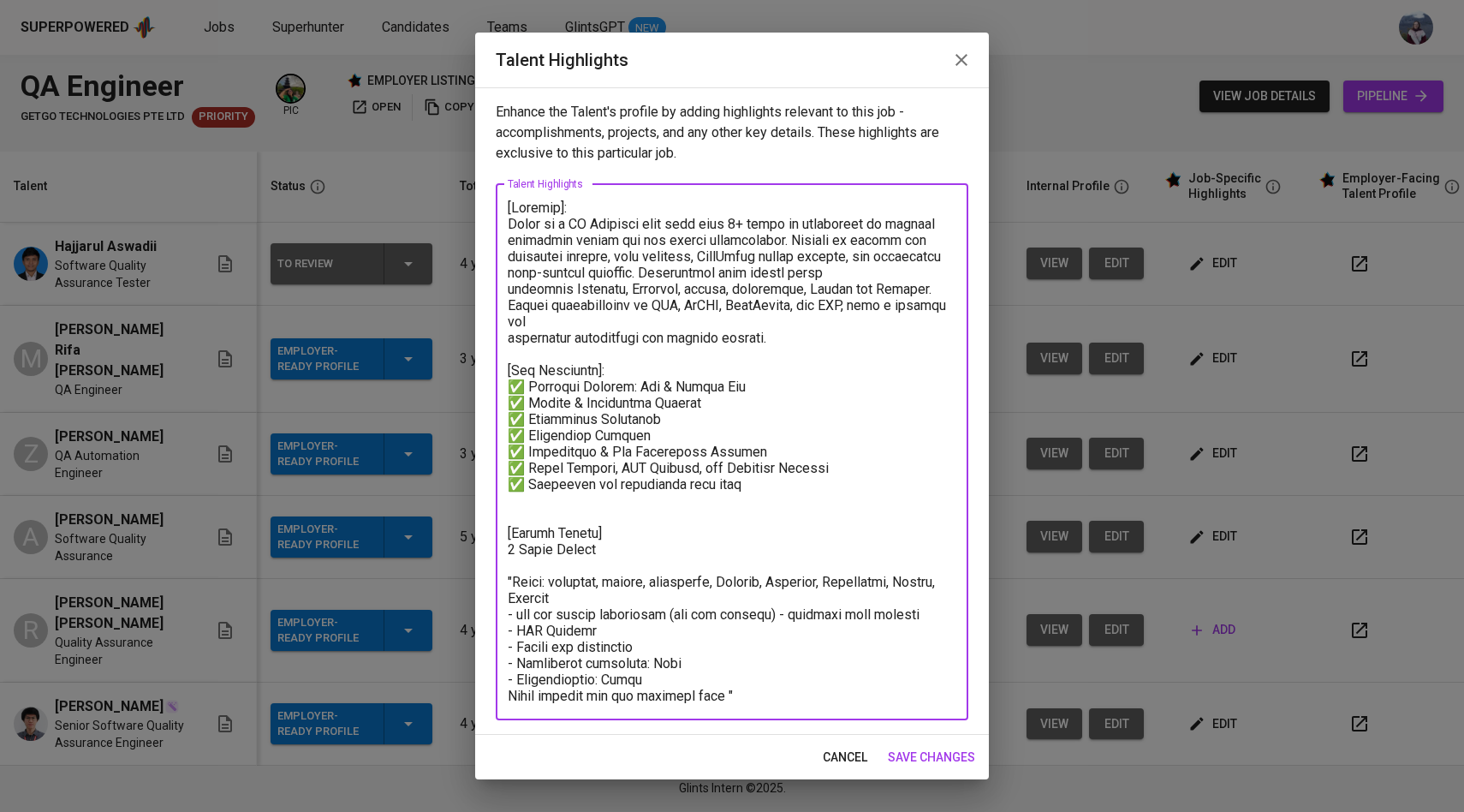
click at [647, 319] on textarea at bounding box center [732, 451] width 449 height 504
drag, startPoint x: 773, startPoint y: 341, endPoint x: 659, endPoint y: 313, distance: 117.4
click at [659, 313] on textarea at bounding box center [732, 451] width 449 height 504
drag, startPoint x: 800, startPoint y: 343, endPoint x: 659, endPoint y: 301, distance: 147.1
click at [659, 303] on textarea at bounding box center [732, 451] width 449 height 504
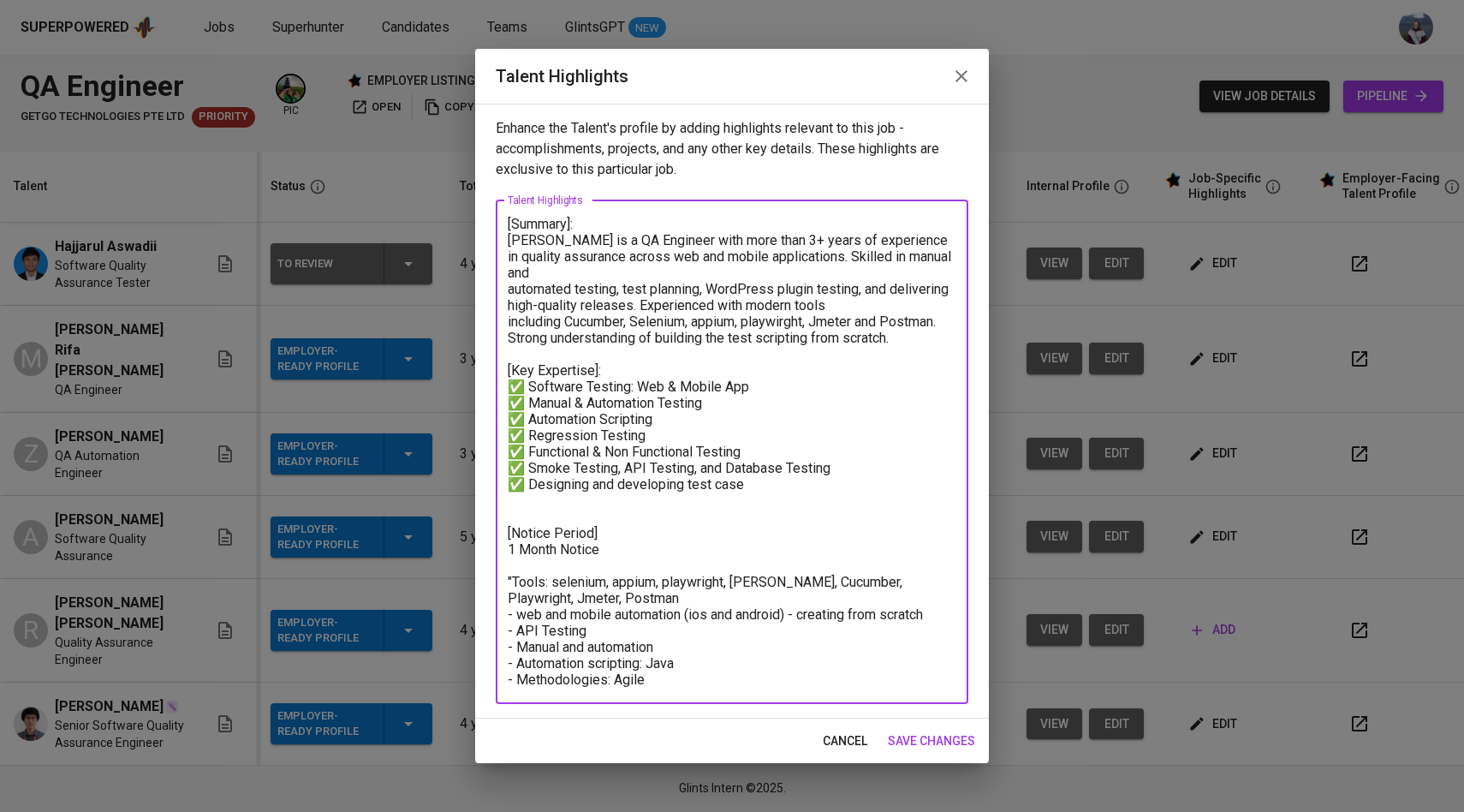
click at [797, 254] on textarea "[Summary]: Irene is a QA Engineer with more than 3+ years of experience in qual…" at bounding box center [732, 452] width 449 height 471
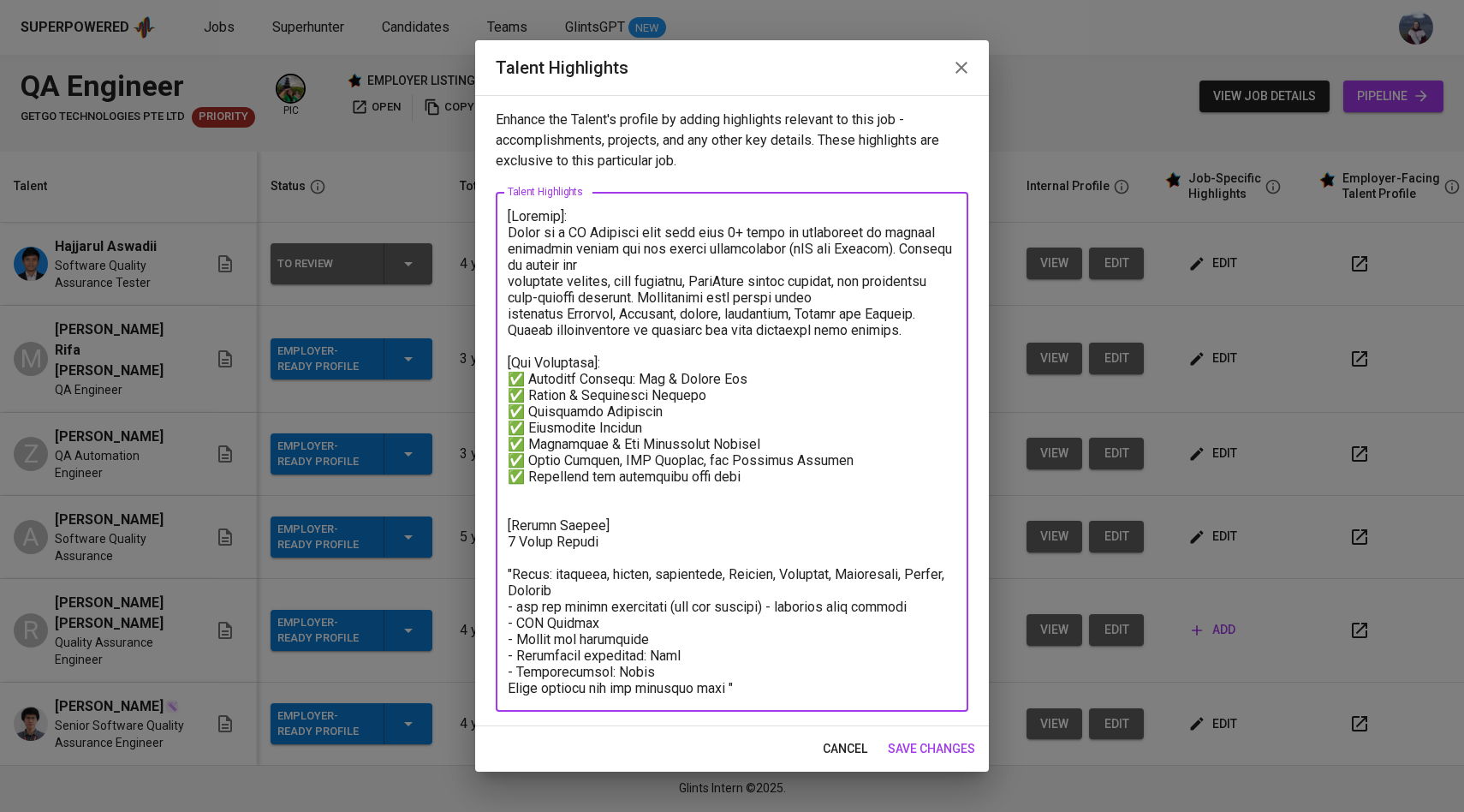
click at [508, 280] on textarea at bounding box center [732, 452] width 449 height 488
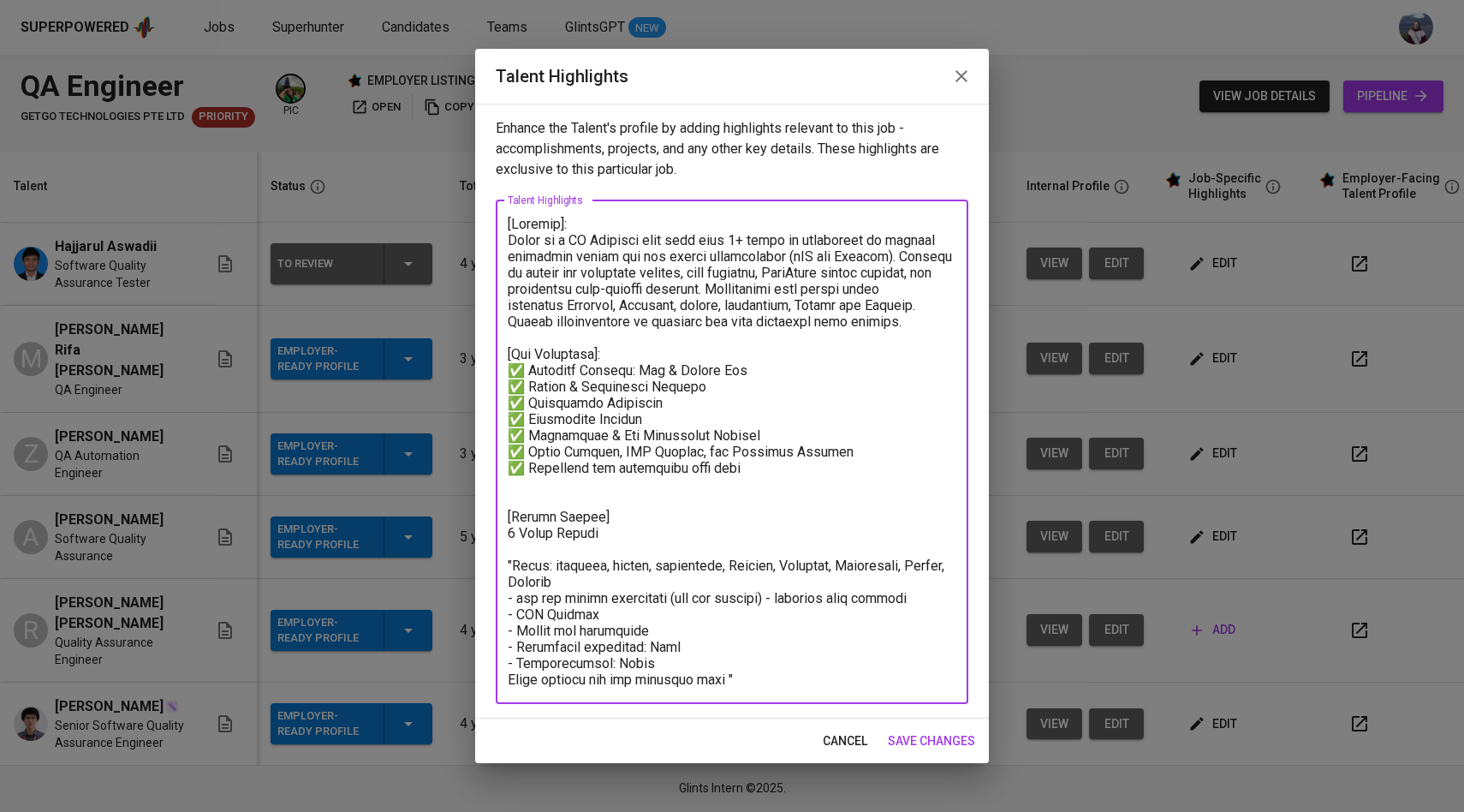
click at [908, 317] on textarea at bounding box center [732, 452] width 449 height 471
drag, startPoint x: 714, startPoint y: 682, endPoint x: 508, endPoint y: 558, distance: 240.4
click at [508, 558] on textarea at bounding box center [732, 452] width 449 height 471
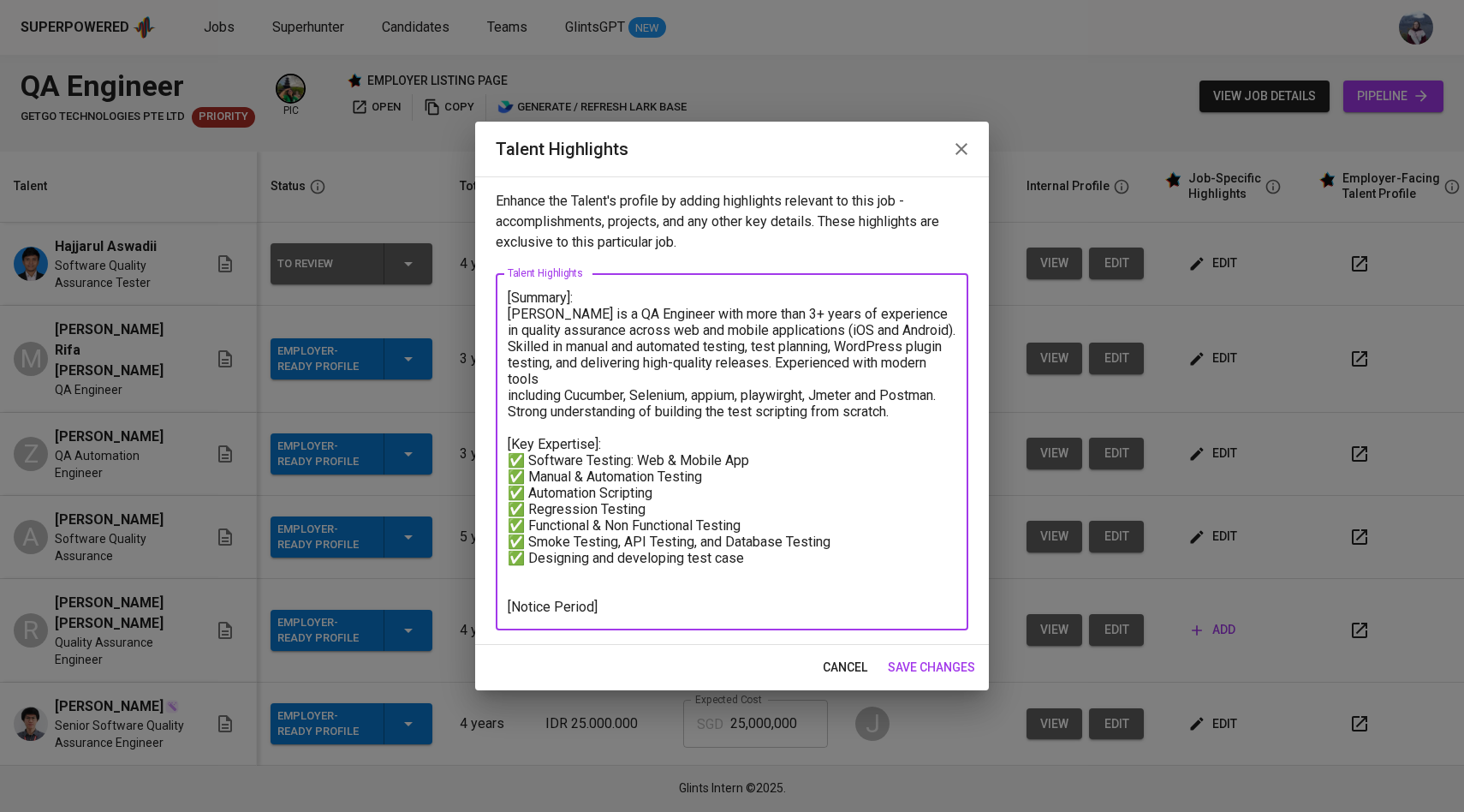
click at [631, 492] on textarea "[Summary]: Irene is a QA Engineer with more than 3+ years of experience in qual…" at bounding box center [732, 452] width 449 height 326
click at [642, 492] on textarea "[Summary]: Irene is a QA Engineer with more than 3+ years of experience in qual…" at bounding box center [732, 452] width 449 height 326
drag, startPoint x: 642, startPoint y: 492, endPoint x: 504, endPoint y: 491, distance: 138.0
click at [504, 491] on div "[Summary]: Irene is a QA Engineer with more than 3+ years of experience in qual…" at bounding box center [732, 452] width 472 height 357
click at [663, 490] on textarea "[Summary]: Irene is a QA Engineer with more than 3+ years of experience in qual…" at bounding box center [732, 452] width 449 height 326
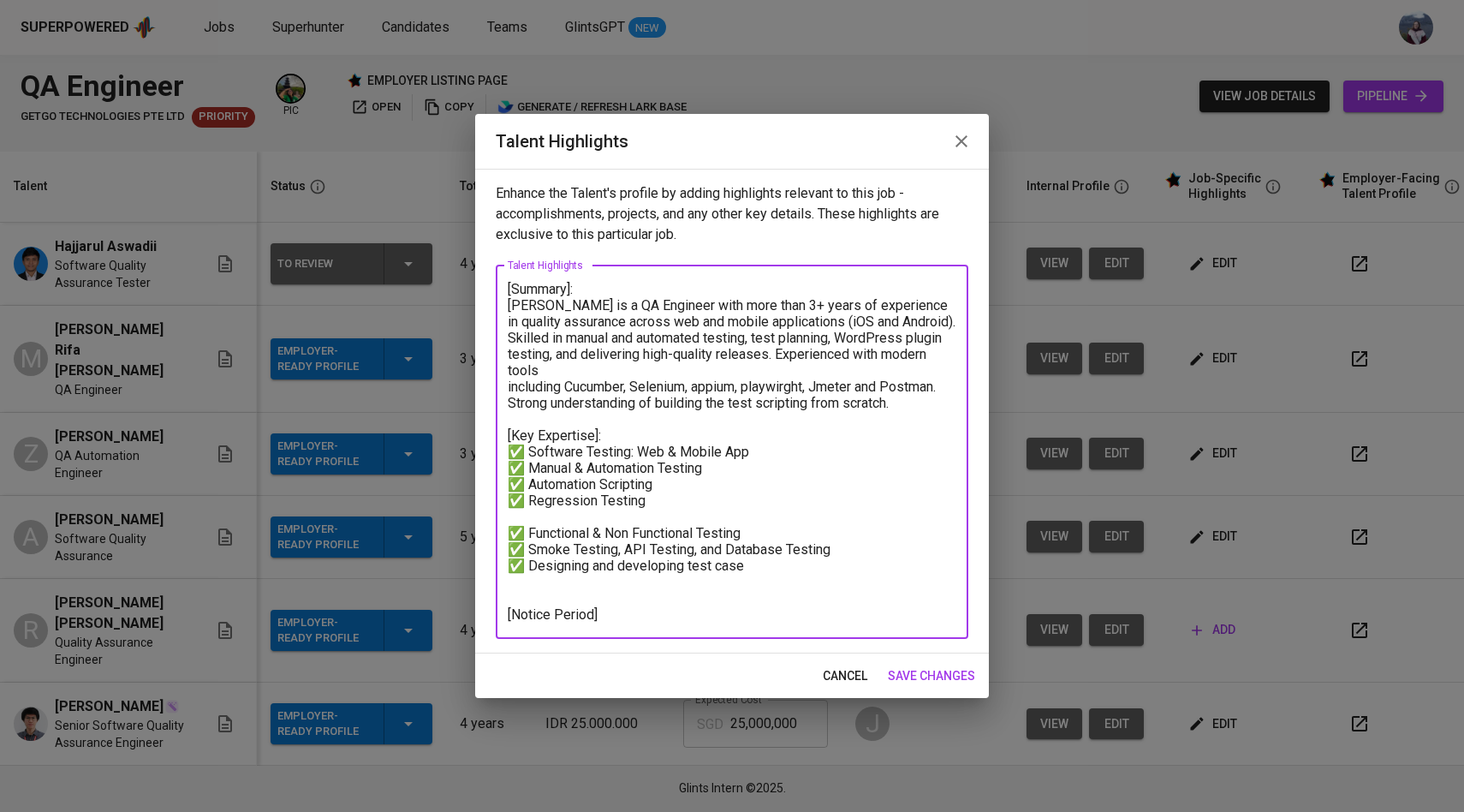
paste textarea "✅ Regression Testing"
drag, startPoint x: 654, startPoint y: 500, endPoint x: 581, endPoint y: 500, distance: 73.0
click at [581, 500] on textarea "[Summary]: Irene is a QA Engineer with more than 3+ years of experience in qual…" at bounding box center [732, 451] width 449 height 341
click at [671, 588] on textarea "[Summary]: Irene is a QA Engineer with more than 3+ years of experience in qual…" at bounding box center [732, 451] width 449 height 341
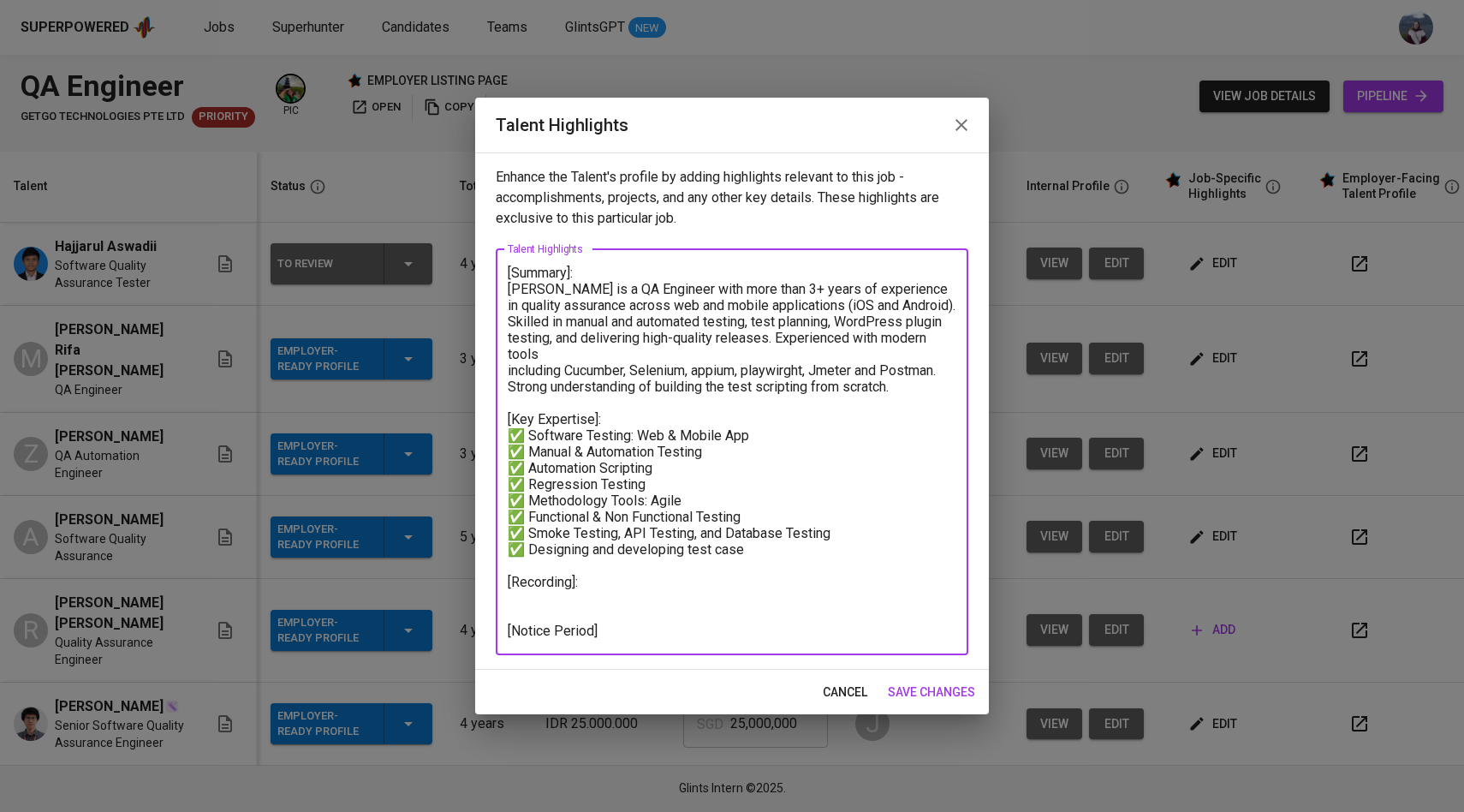
type textarea "[Summary]: Irene is a QA Engineer with more than 3+ years of experience in qual…"
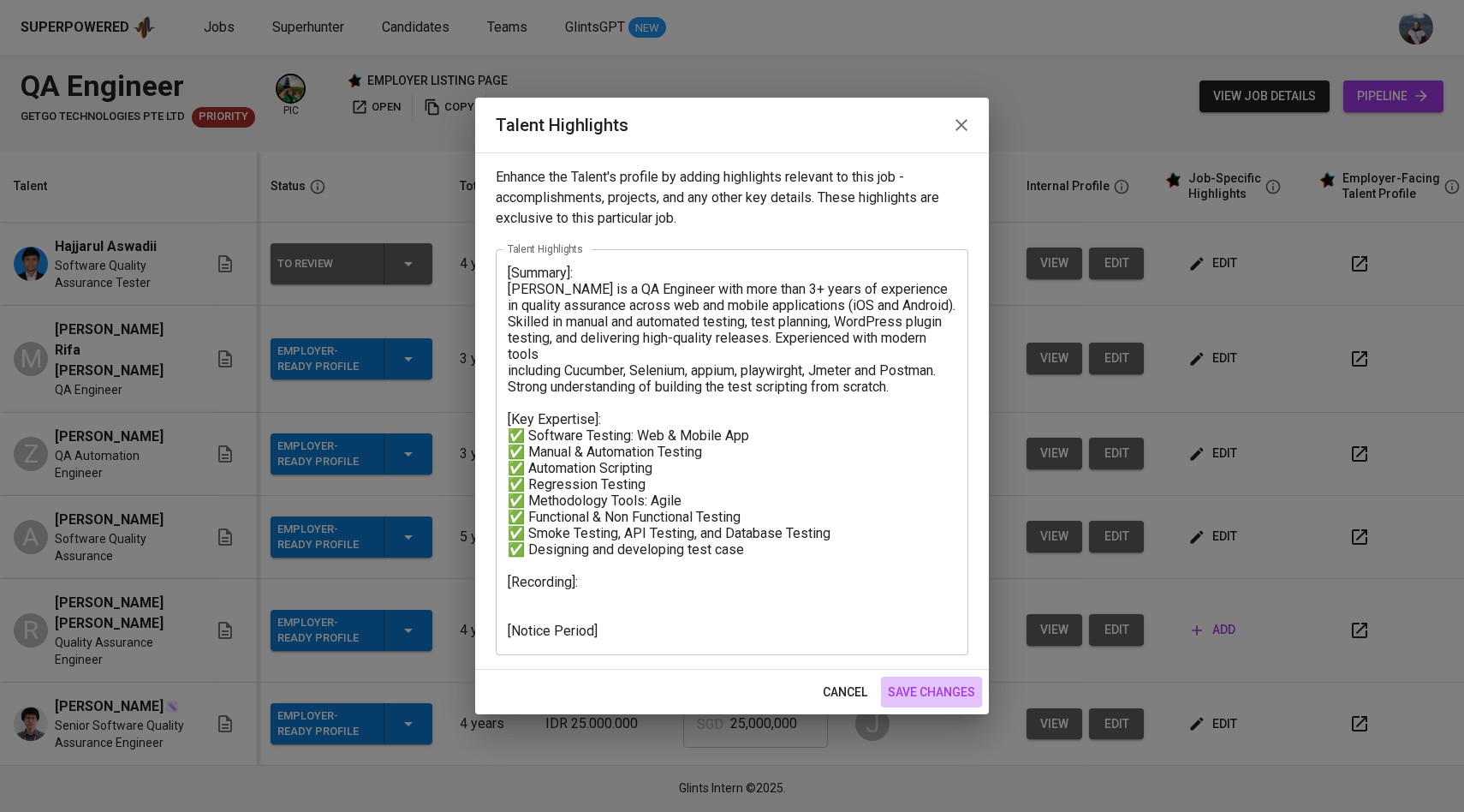
click at [958, 697] on span "save changes" at bounding box center [931, 692] width 87 height 22
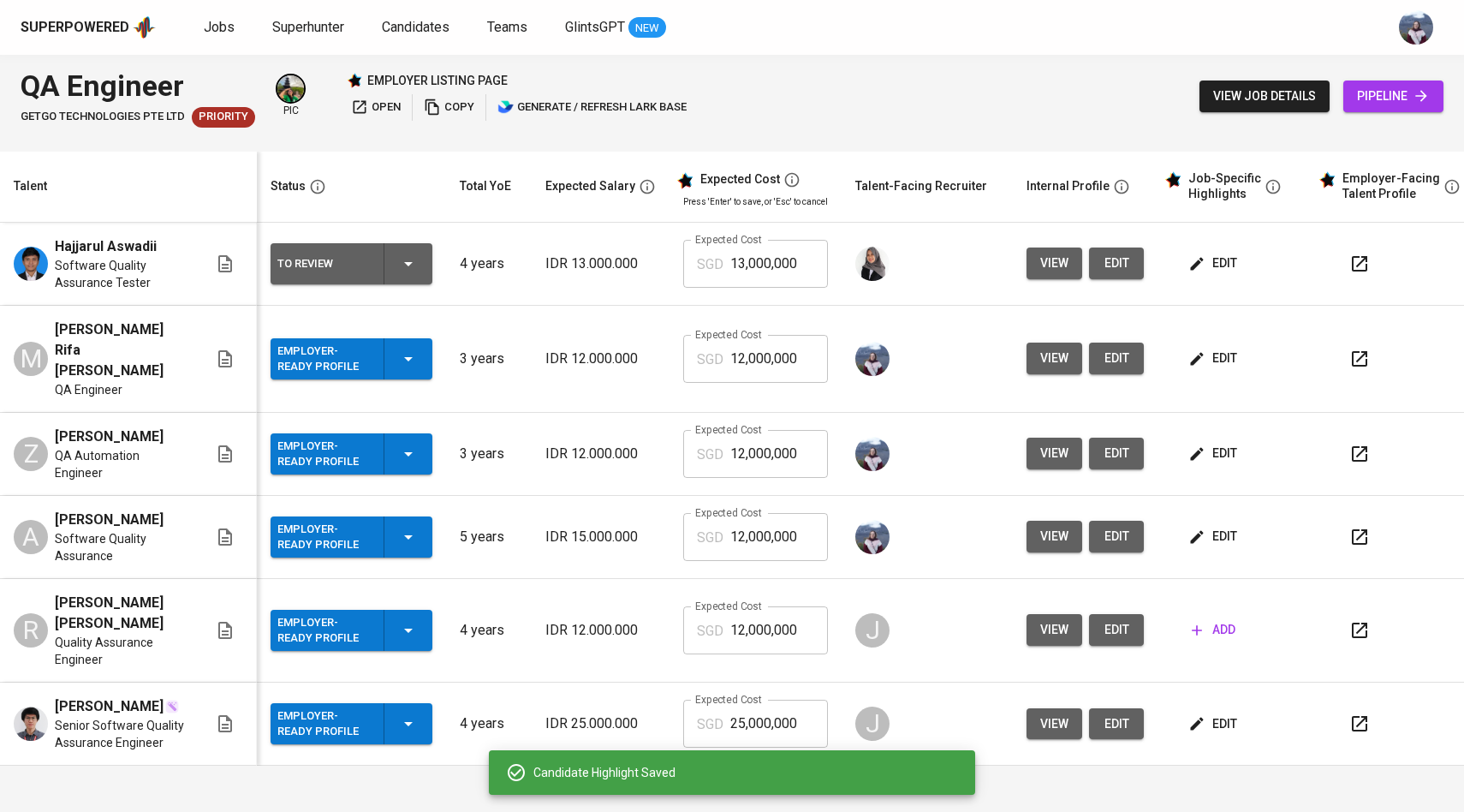
click at [1209, 442] on span "edit" at bounding box center [1214, 453] width 46 height 22
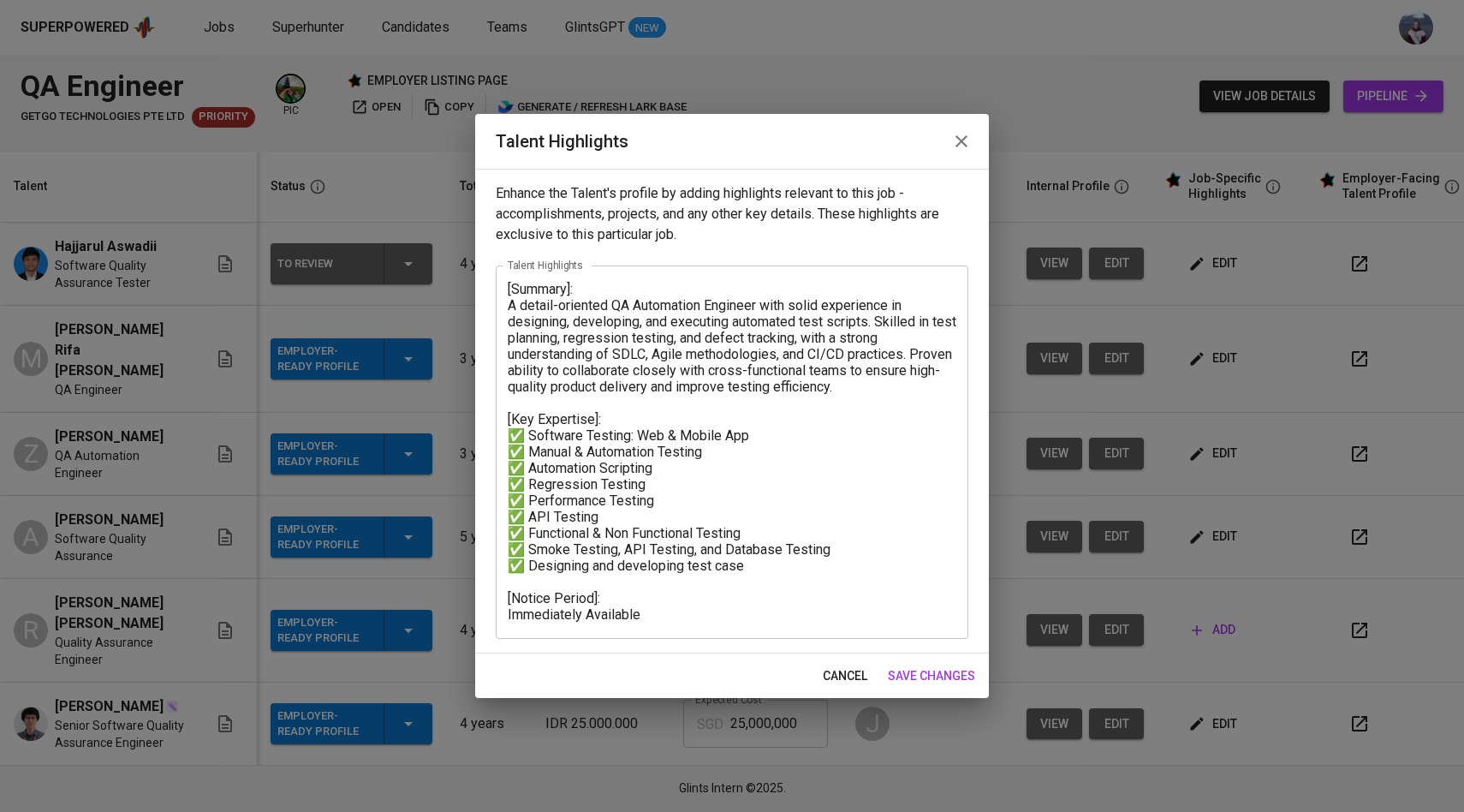
click at [769, 576] on textarea "[Summary]: A detail-oriented QA Automation Engineer with solid experience in de…" at bounding box center [732, 451] width 449 height 341
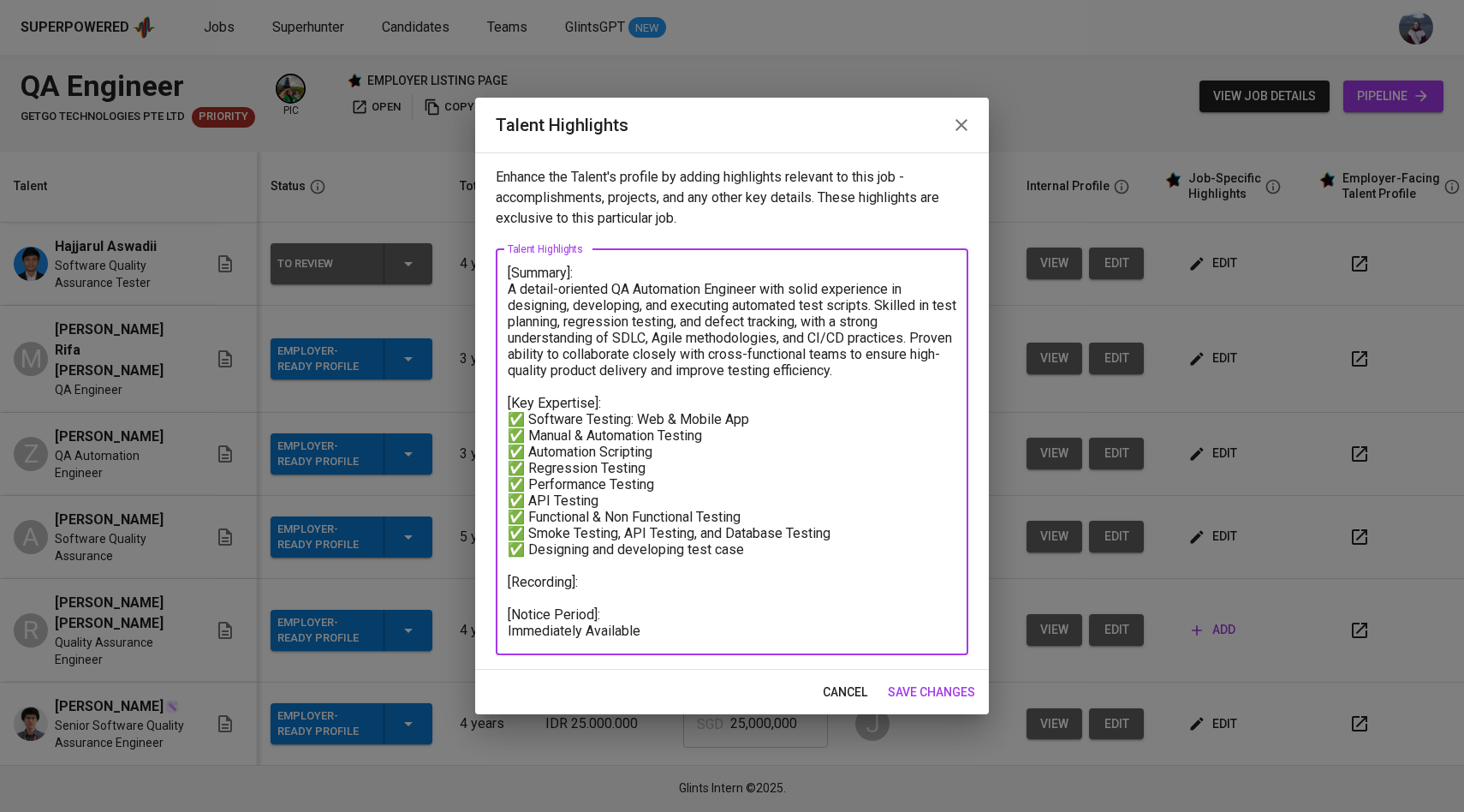
type textarea "[Summary]: A detail-oriented QA Automation Engineer with solid experience in de…"
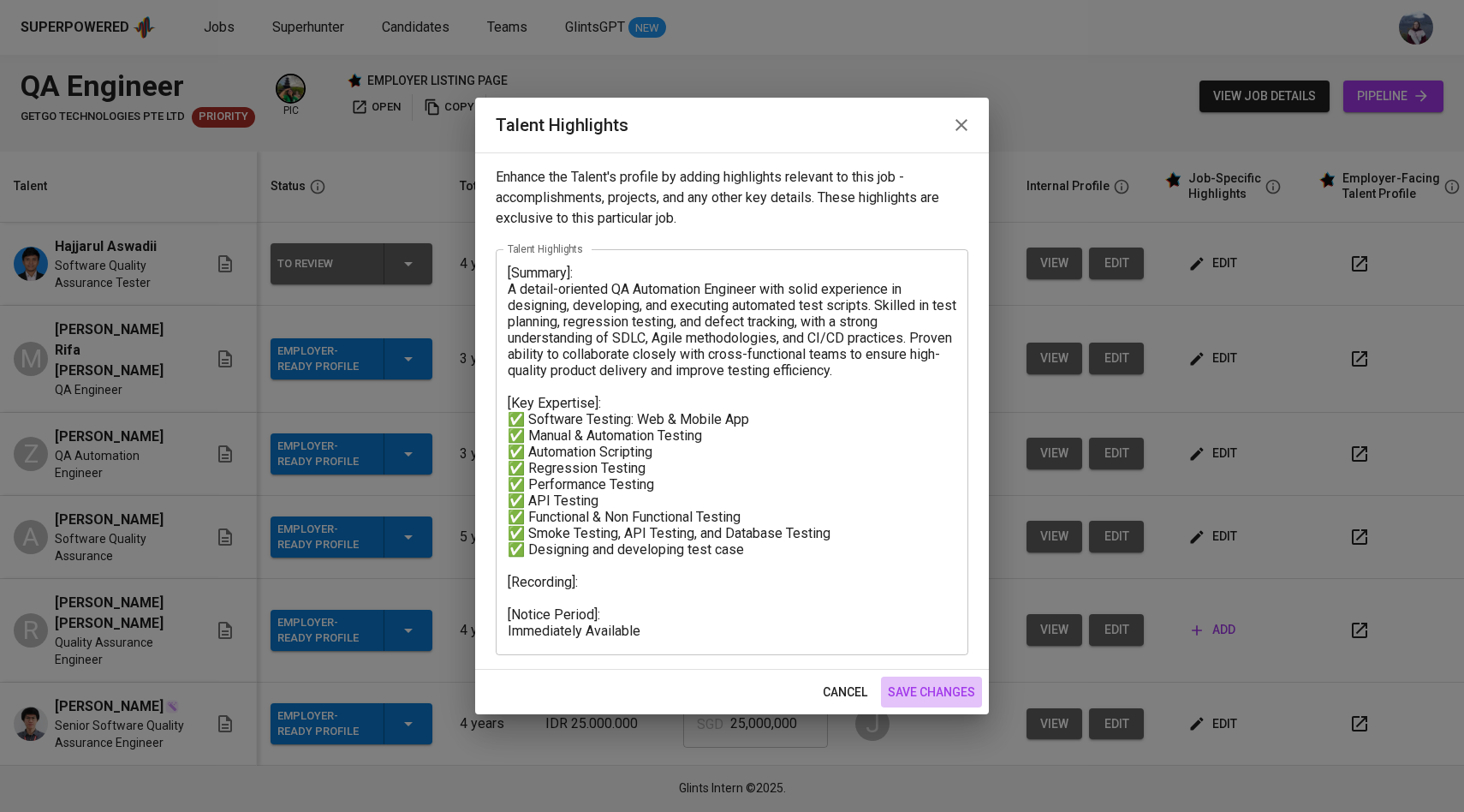
click at [949, 695] on span "save changes" at bounding box center [931, 692] width 87 height 22
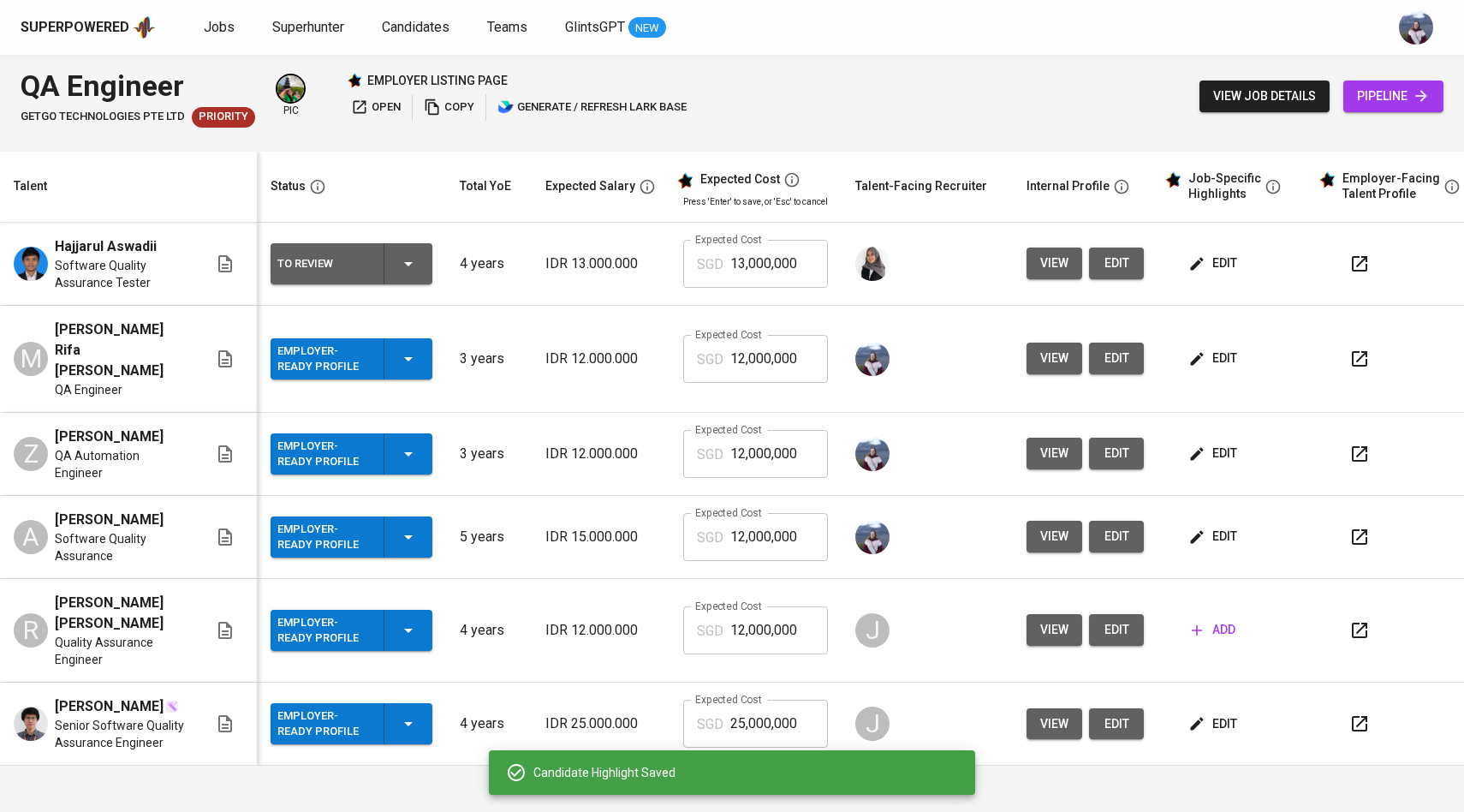
click at [1188, 529] on icon "button" at bounding box center [1196, 537] width 17 height 17
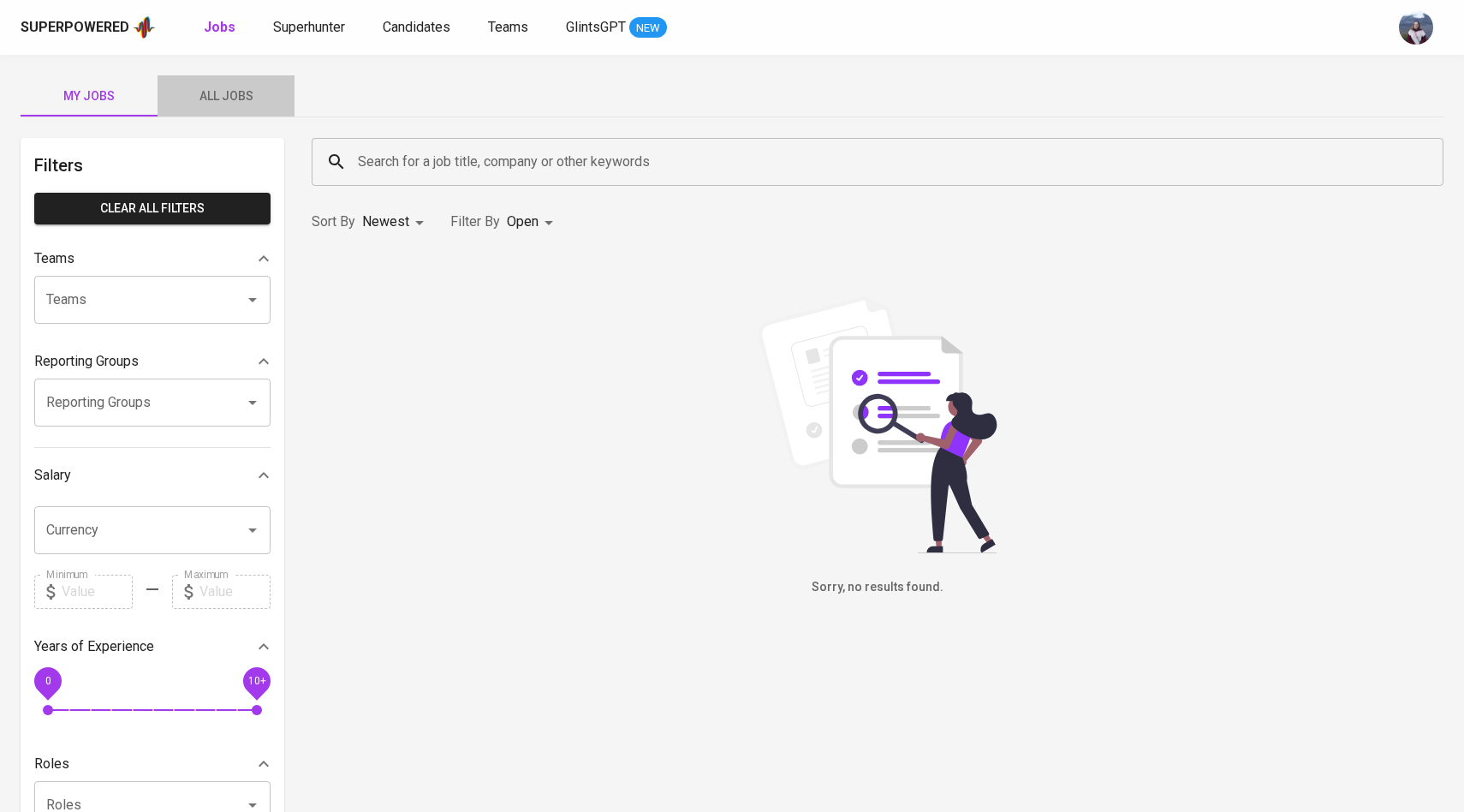
click at [227, 96] on span "All Jobs" at bounding box center [225, 96] width 116 height 22
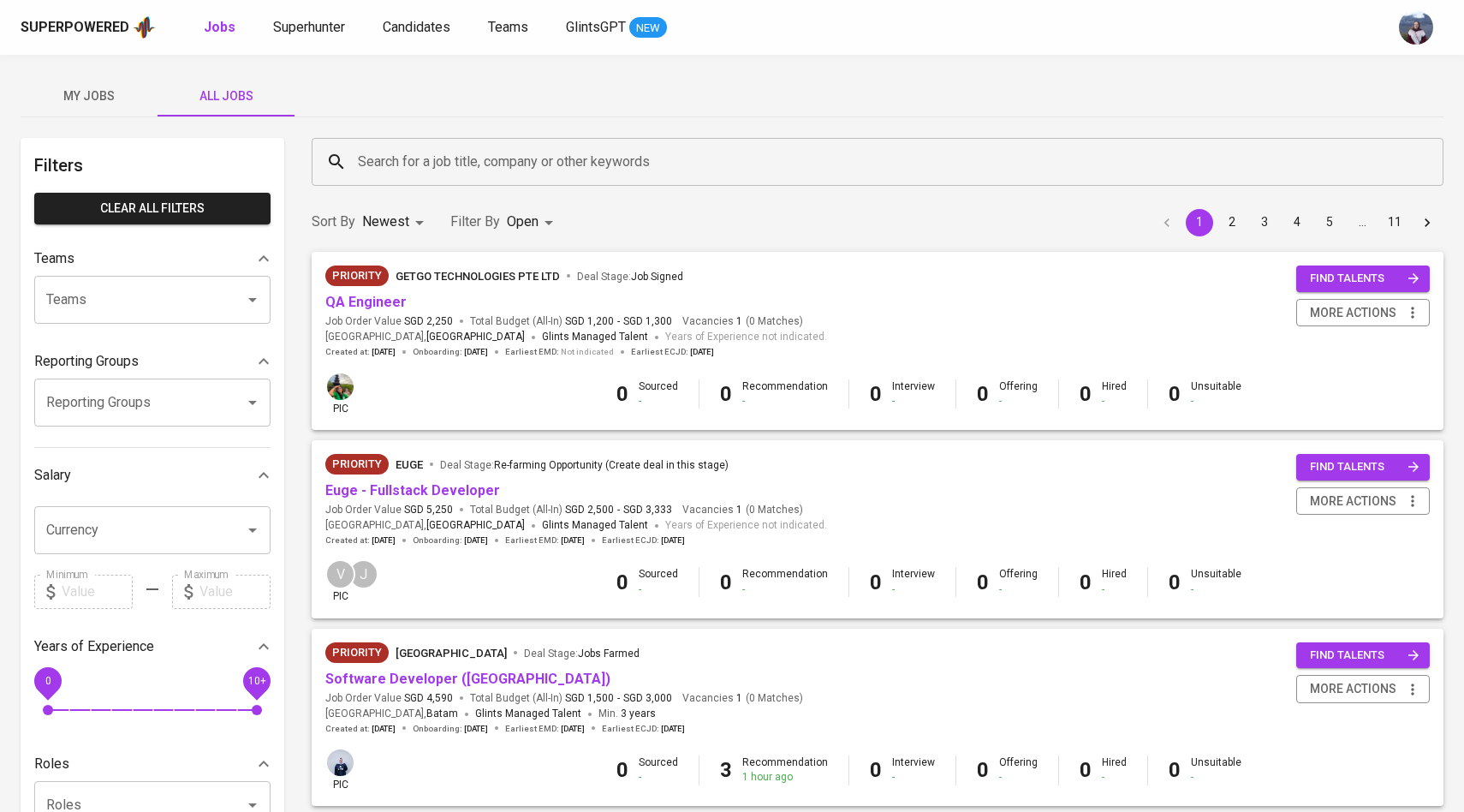
click at [387, 167] on input "Search for a job title, company or other keywords" at bounding box center [881, 162] width 1056 height 33
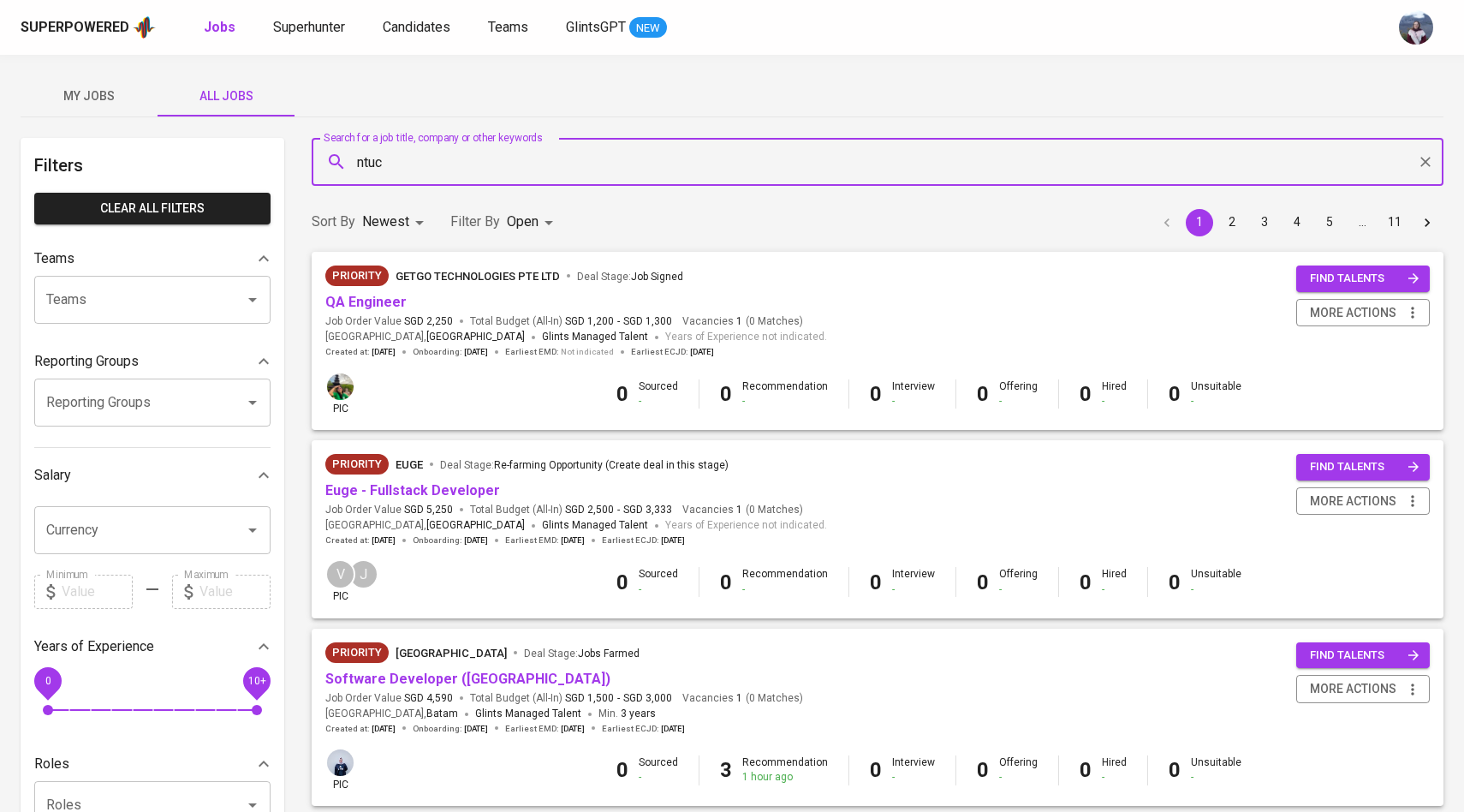
type input "ntuc"
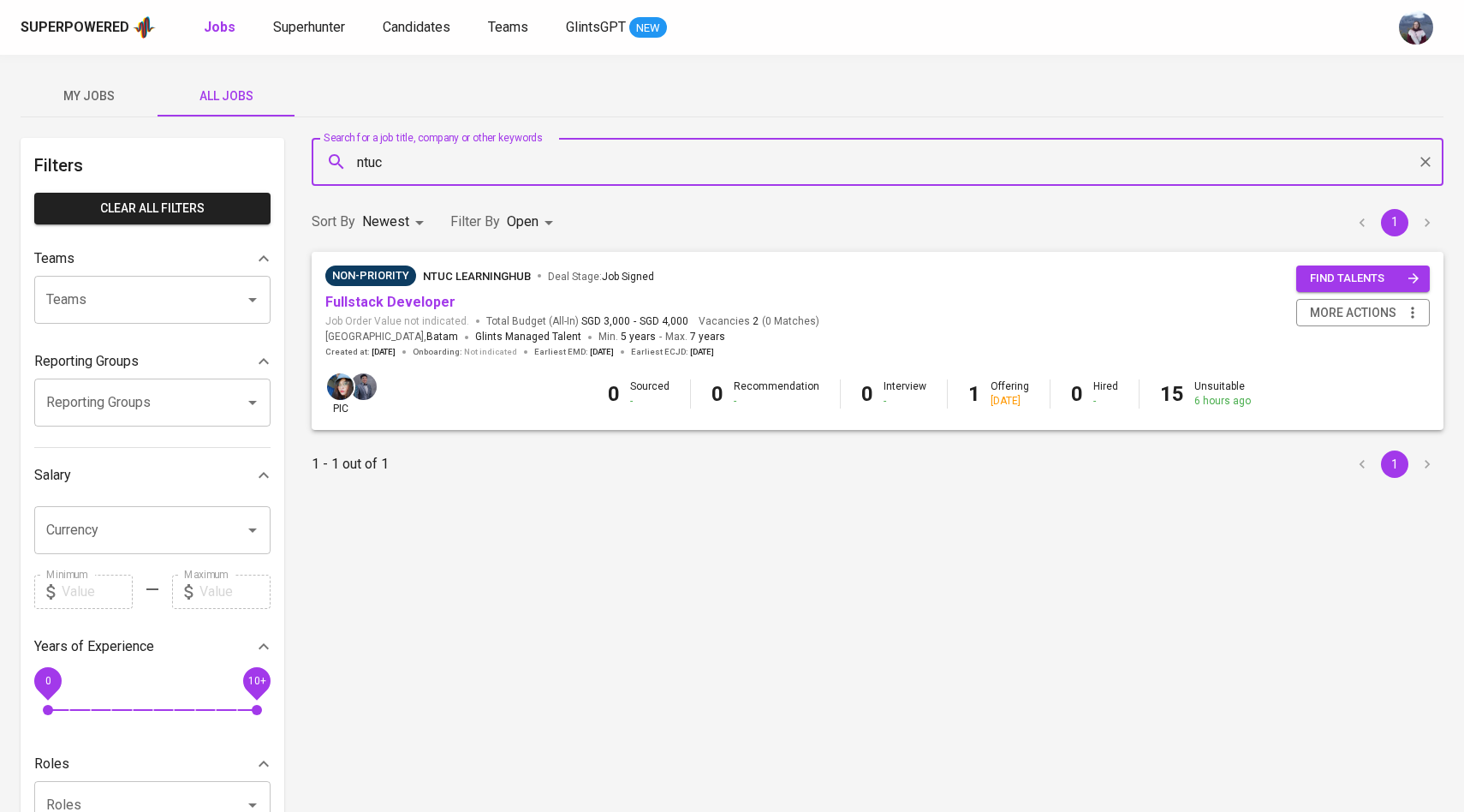
click at [537, 225] on body "Superpowered Jobs Superhunter Candidates Teams GlintsGPT NEW My Jobs All Jobs F…" at bounding box center [732, 584] width 1464 height 1168
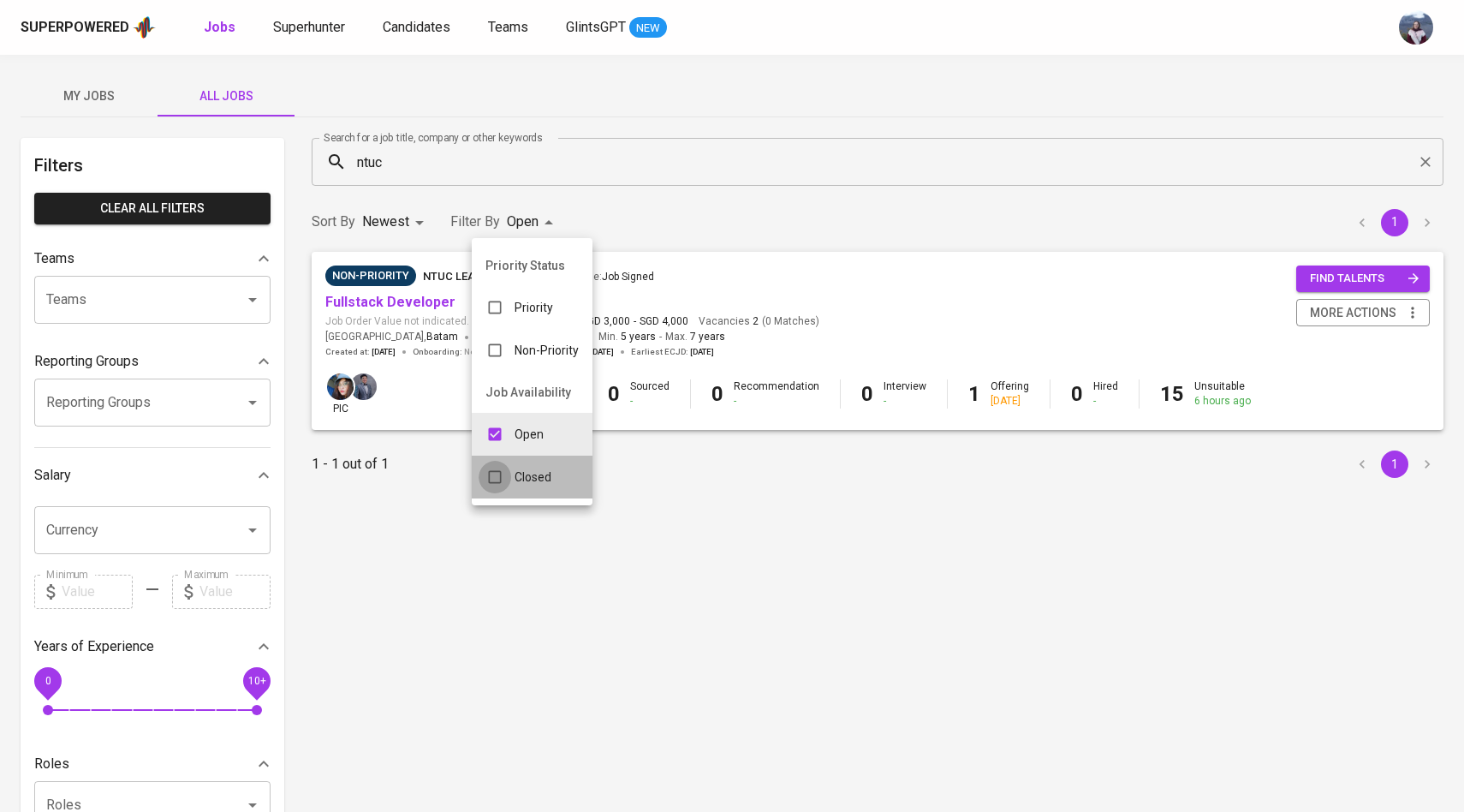
click at [500, 475] on input "checkbox" at bounding box center [495, 476] width 33 height 33
checkbox input "true"
type input "OPEN,CLOSE"
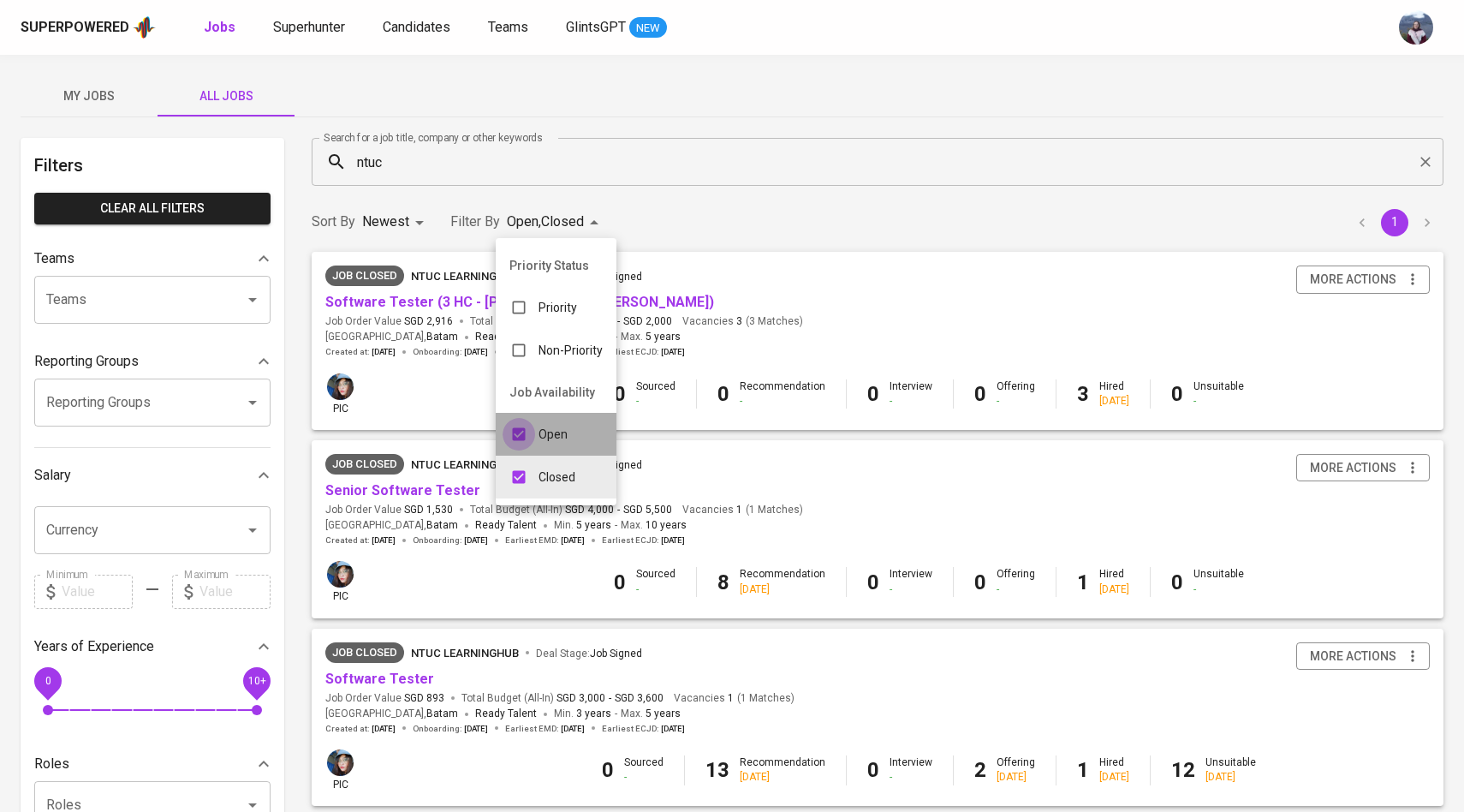
click at [514, 436] on input "checkbox" at bounding box center [518, 434] width 33 height 33
checkbox input "false"
type input "CLOSE"
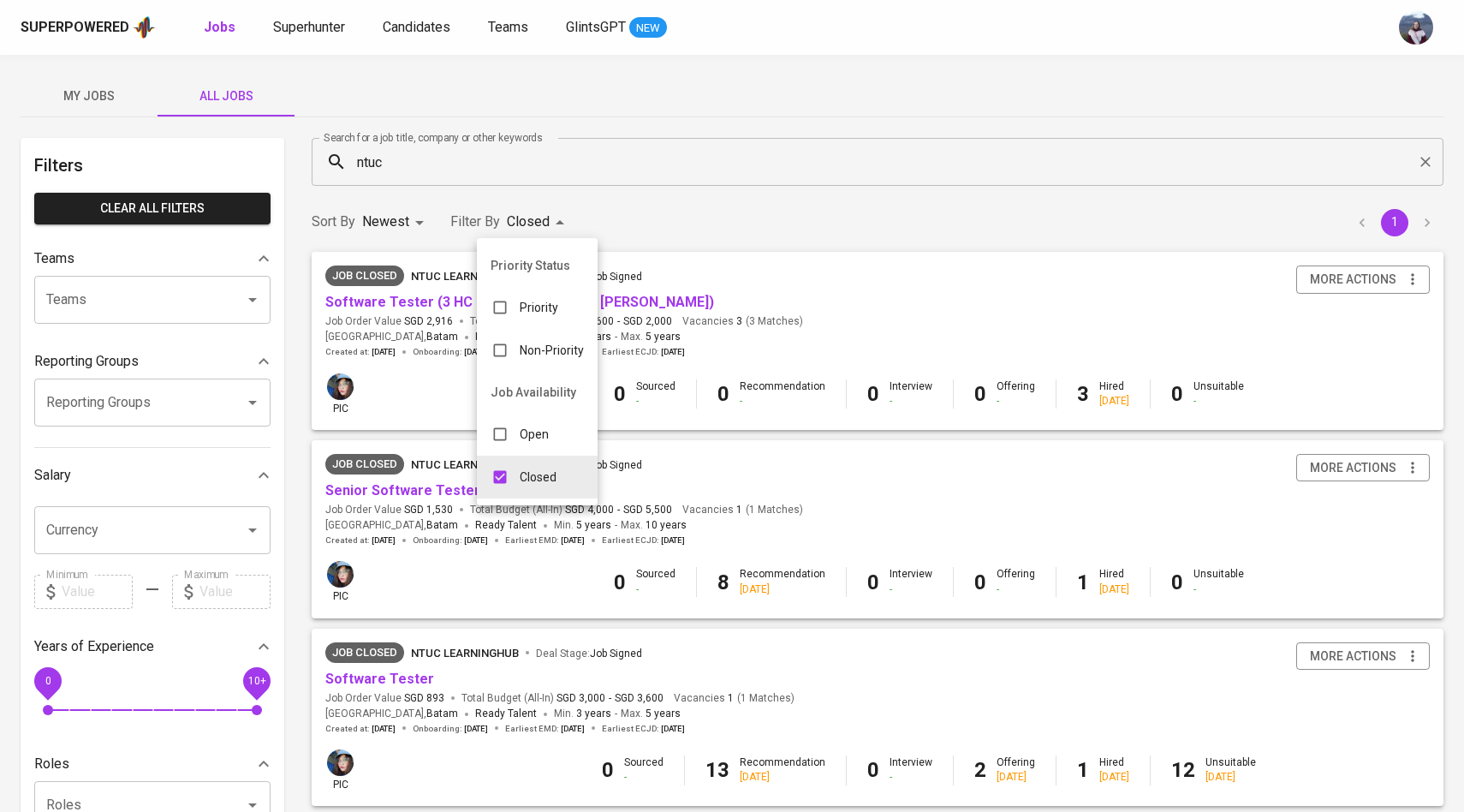
click at [728, 215] on div at bounding box center [732, 406] width 1464 height 812
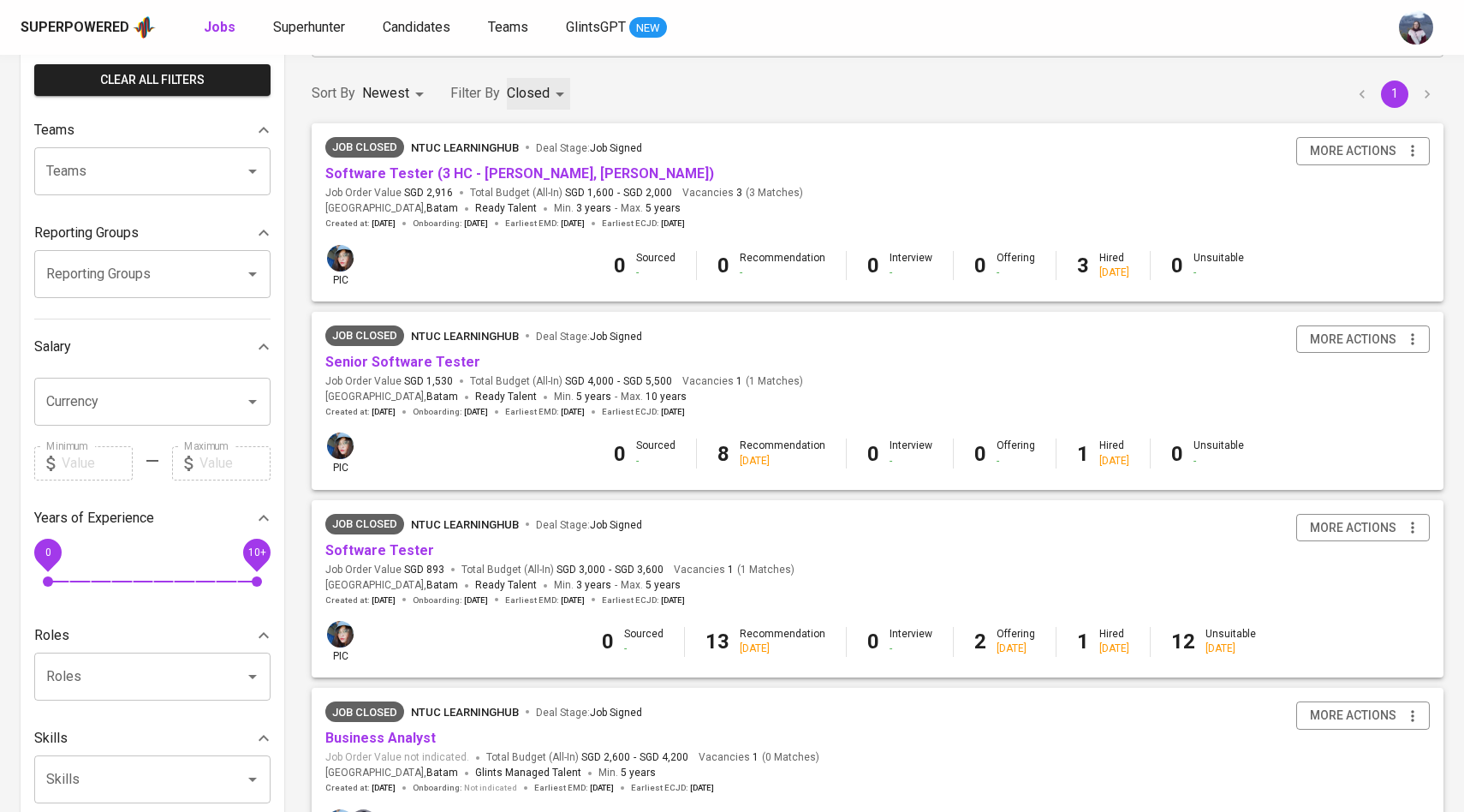
scroll to position [142, 0]
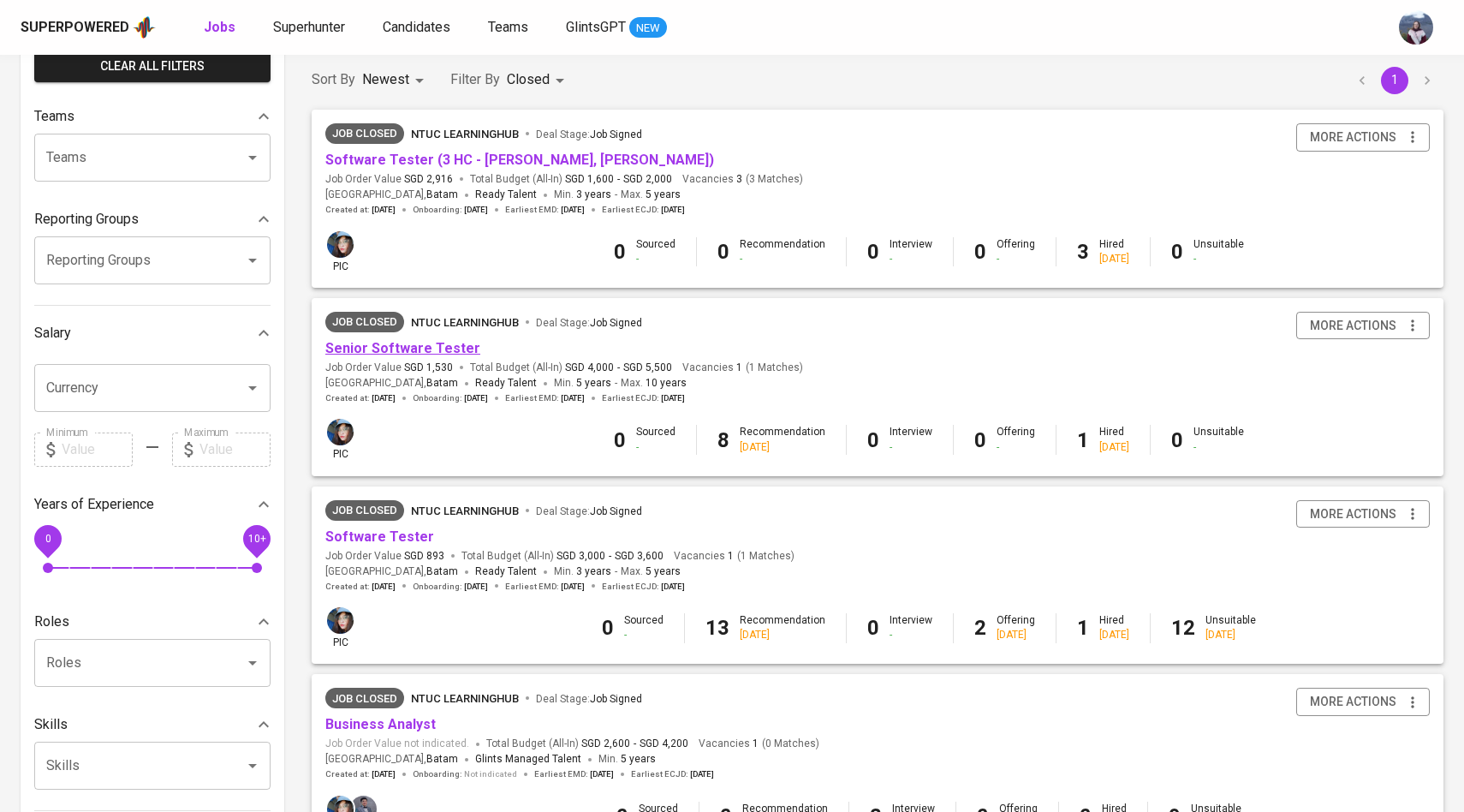
click at [454, 355] on link "Senior Software Tester" at bounding box center [403, 347] width 155 height 16
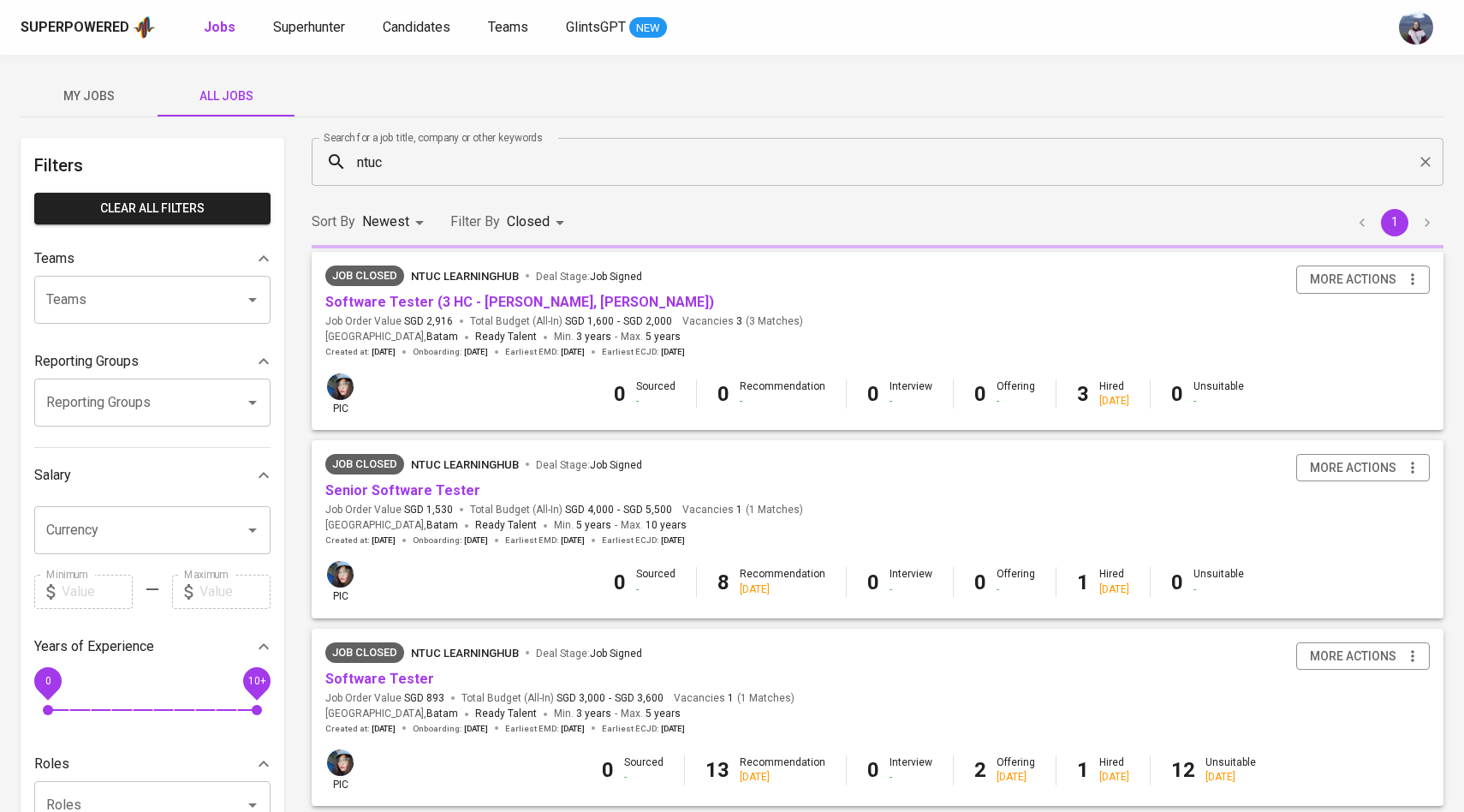
scroll to position [142, 0]
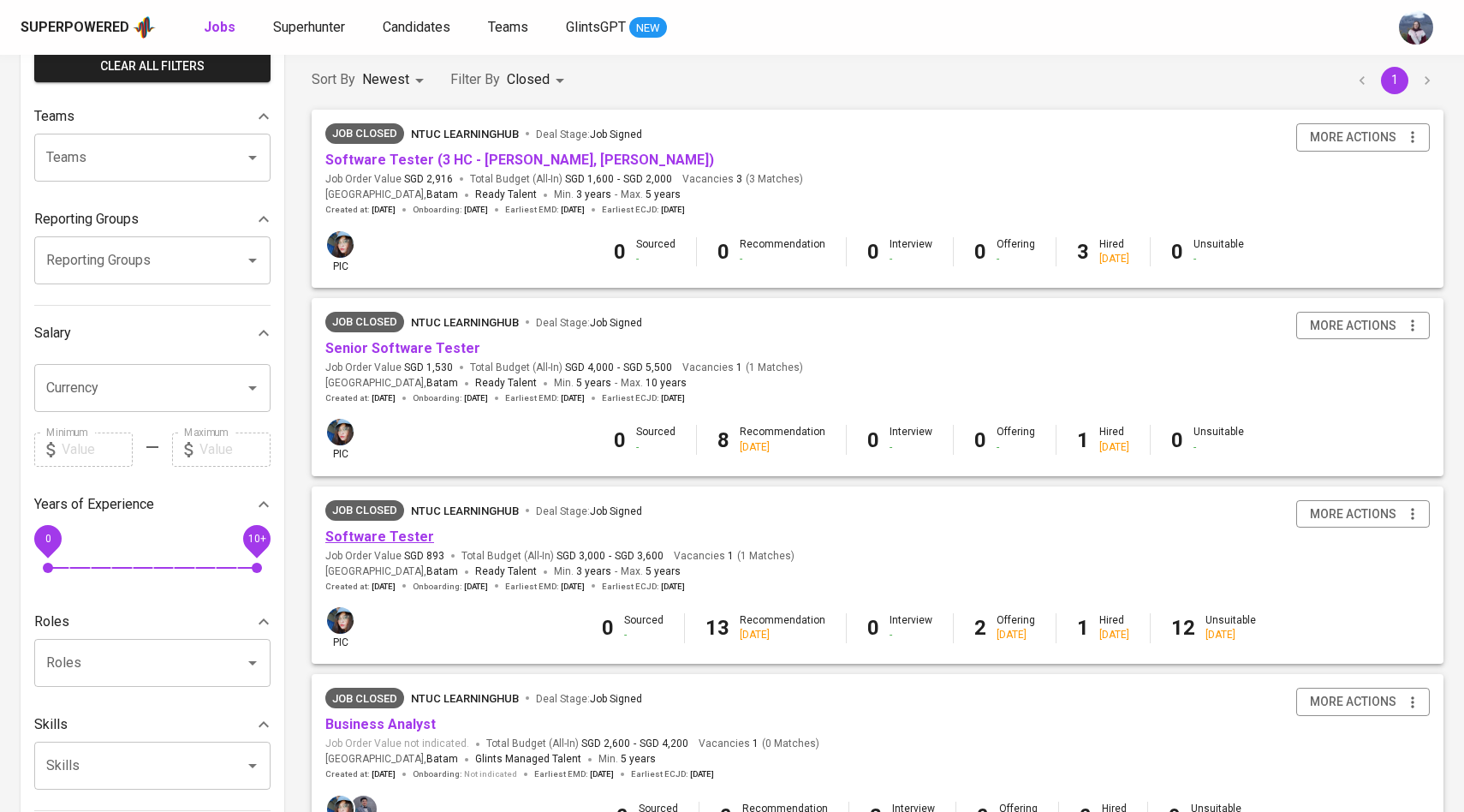
click at [386, 544] on link "Software Tester" at bounding box center [380, 536] width 109 height 16
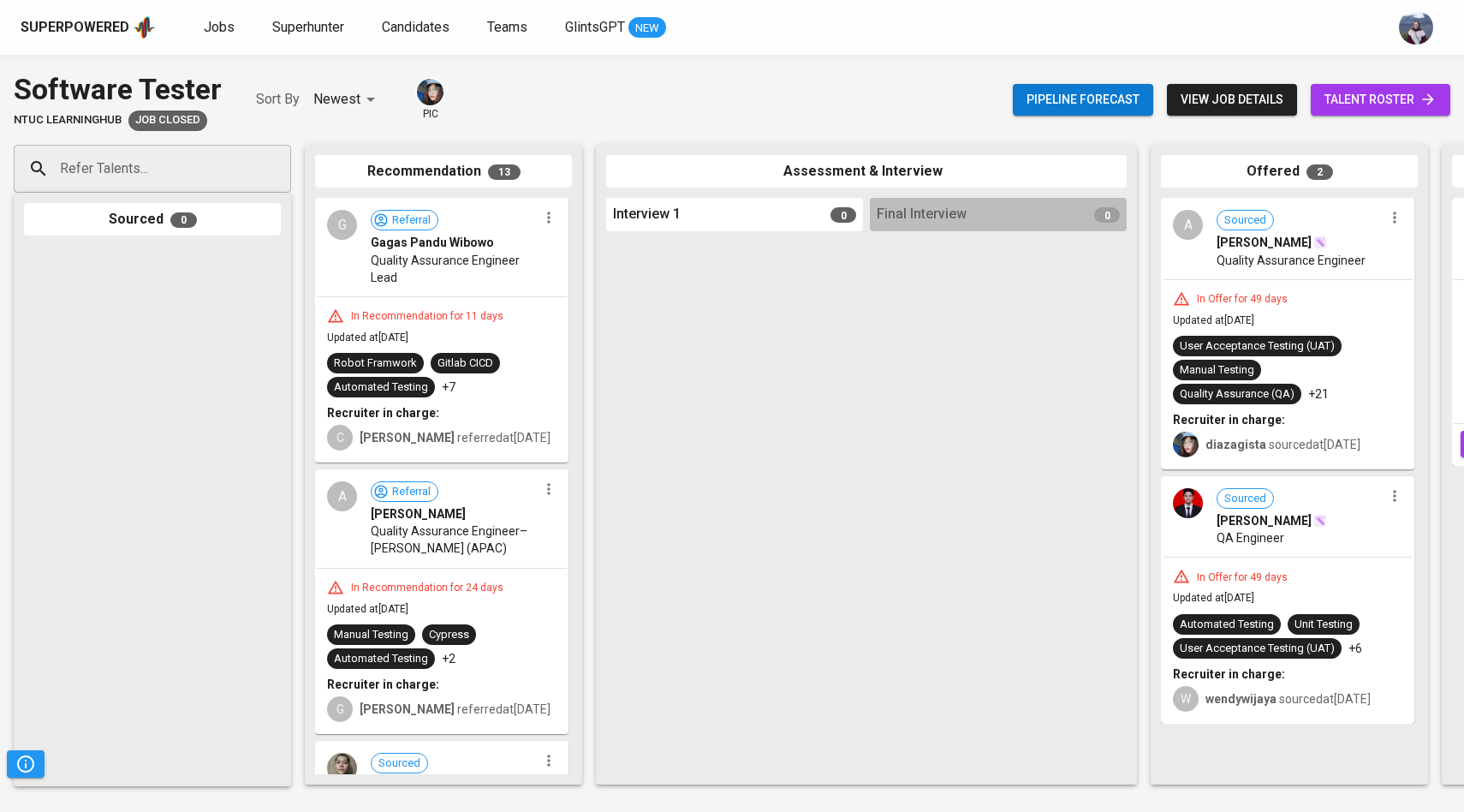
click at [1366, 109] on span "talent roster" at bounding box center [1381, 99] width 112 height 22
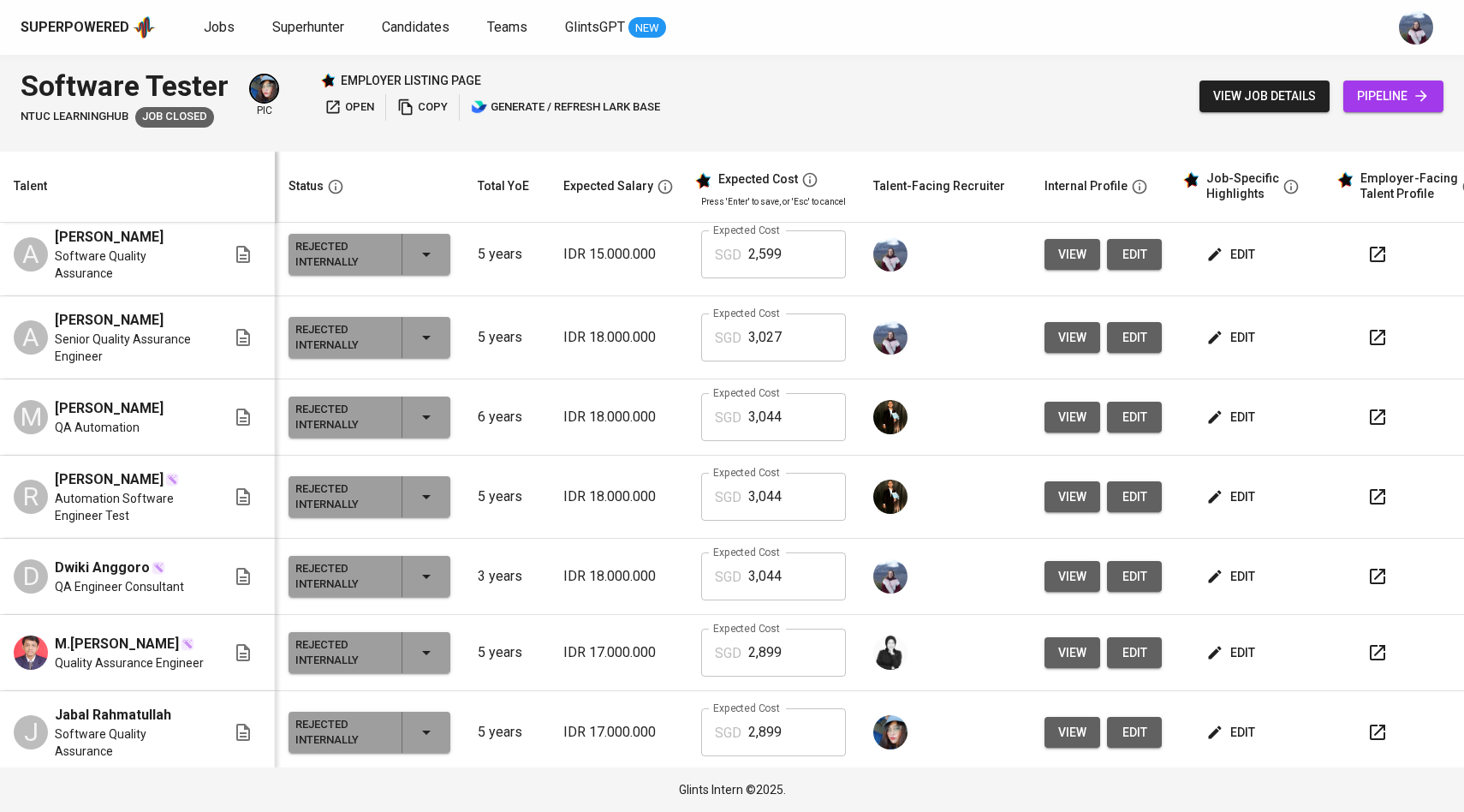
scroll to position [2017, 0]
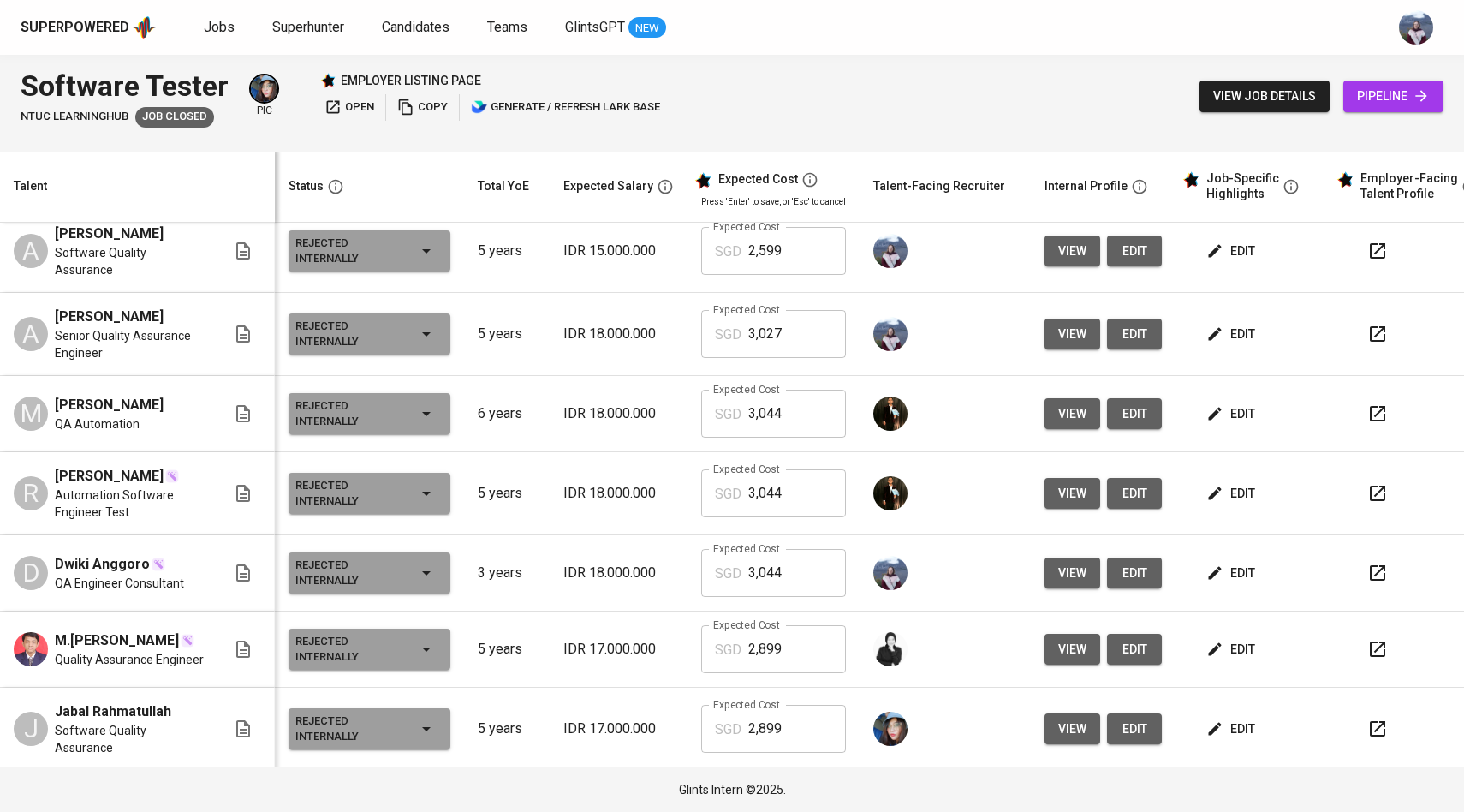
click at [1213, 262] on span "edit" at bounding box center [1232, 251] width 46 height 22
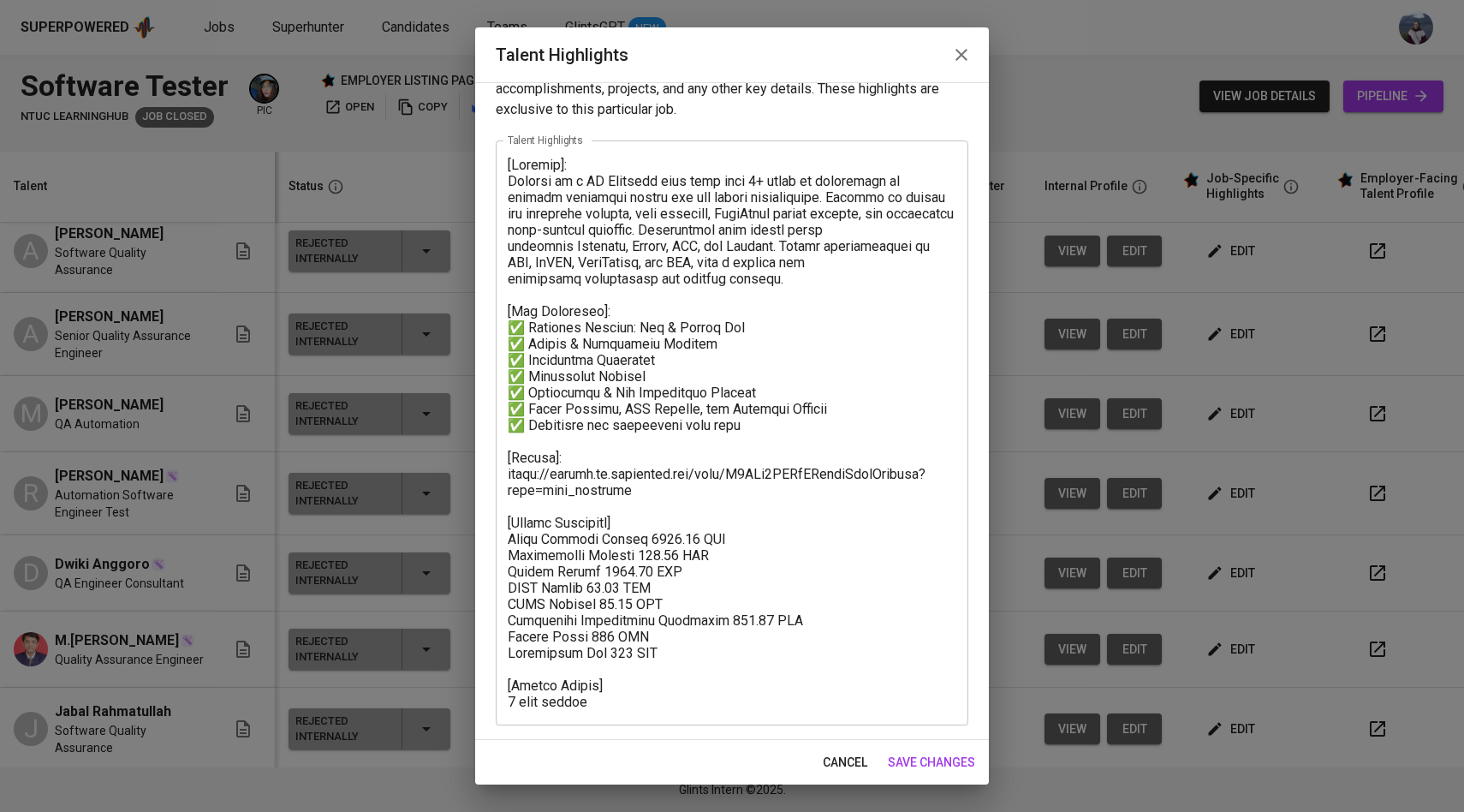
scroll to position [0, 0]
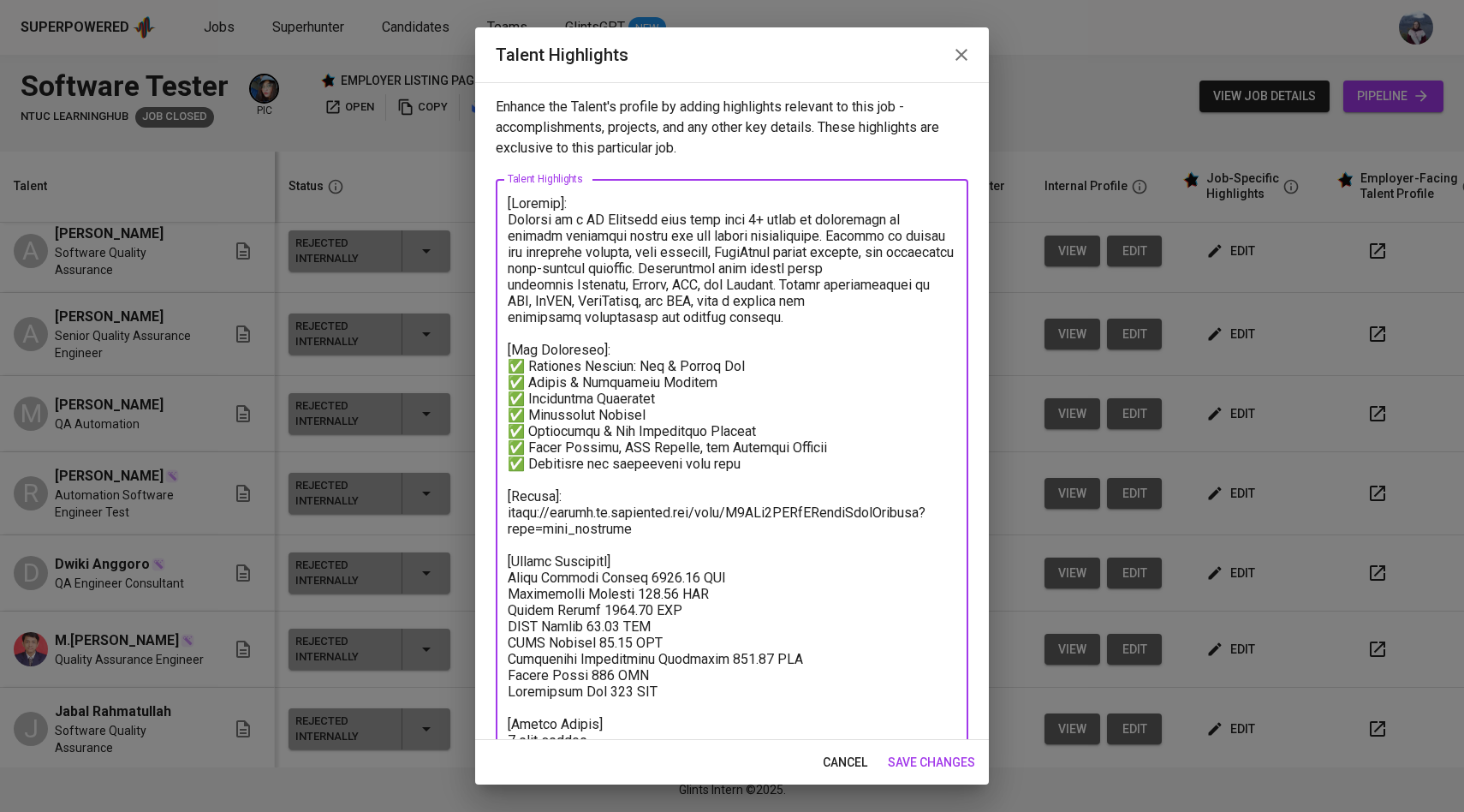
drag, startPoint x: 639, startPoint y: 524, endPoint x: 504, endPoint y: 202, distance: 349.2
click at [504, 202] on div "x Talent Highlights" at bounding box center [732, 471] width 472 height 585
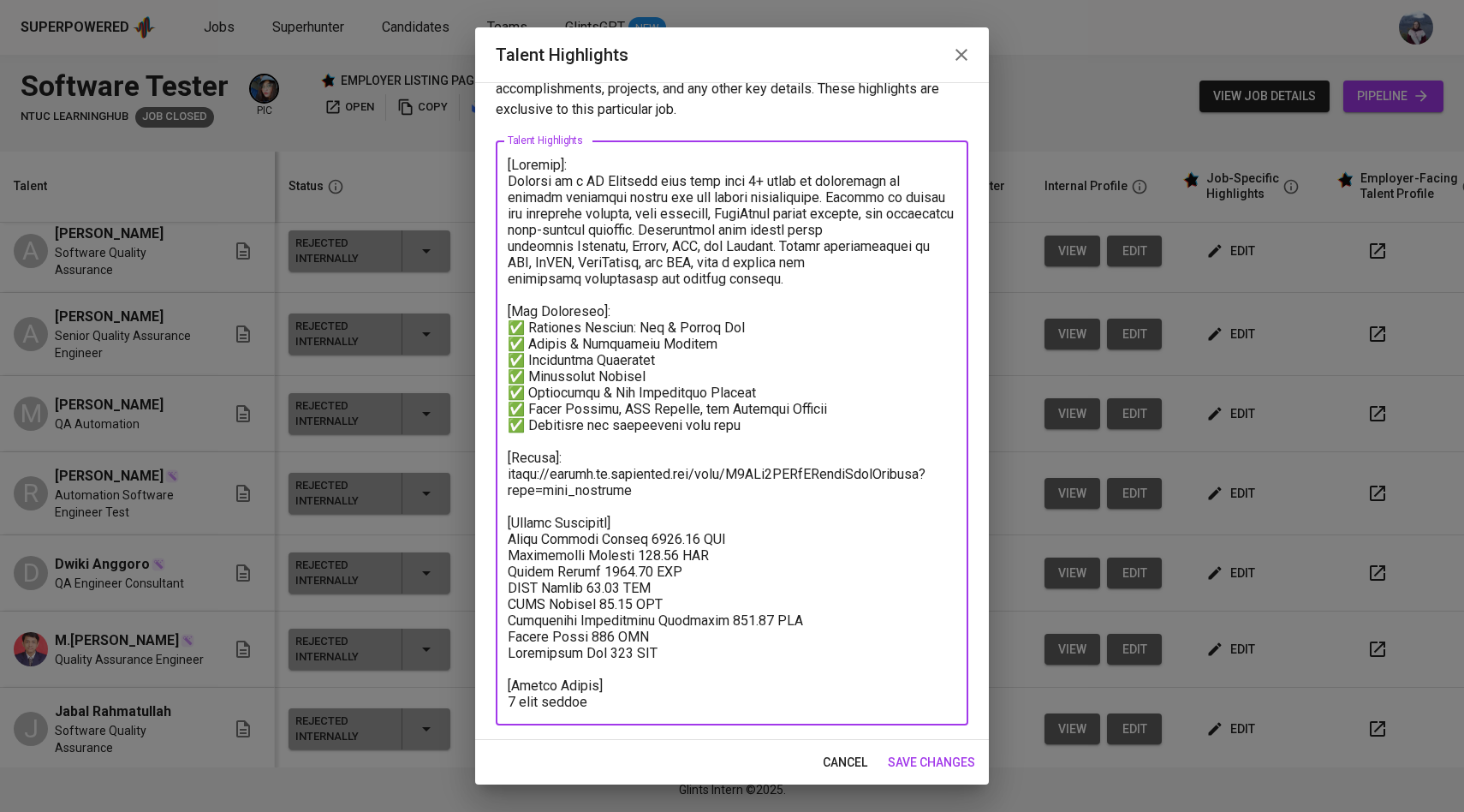
click at [638, 679] on textarea at bounding box center [732, 432] width 449 height 553
drag, startPoint x: 614, startPoint y: 706, endPoint x: 474, endPoint y: 112, distance: 610.3
click at [474, 111] on div "Talent Highlights Enhance the Talent's profile by adding highlights relevant to…" at bounding box center [732, 406] width 1464 height 812
drag, startPoint x: 914, startPoint y: 758, endPoint x: 1153, endPoint y: 18, distance: 777.6
click at [914, 758] on span "save changes" at bounding box center [931, 762] width 87 height 22
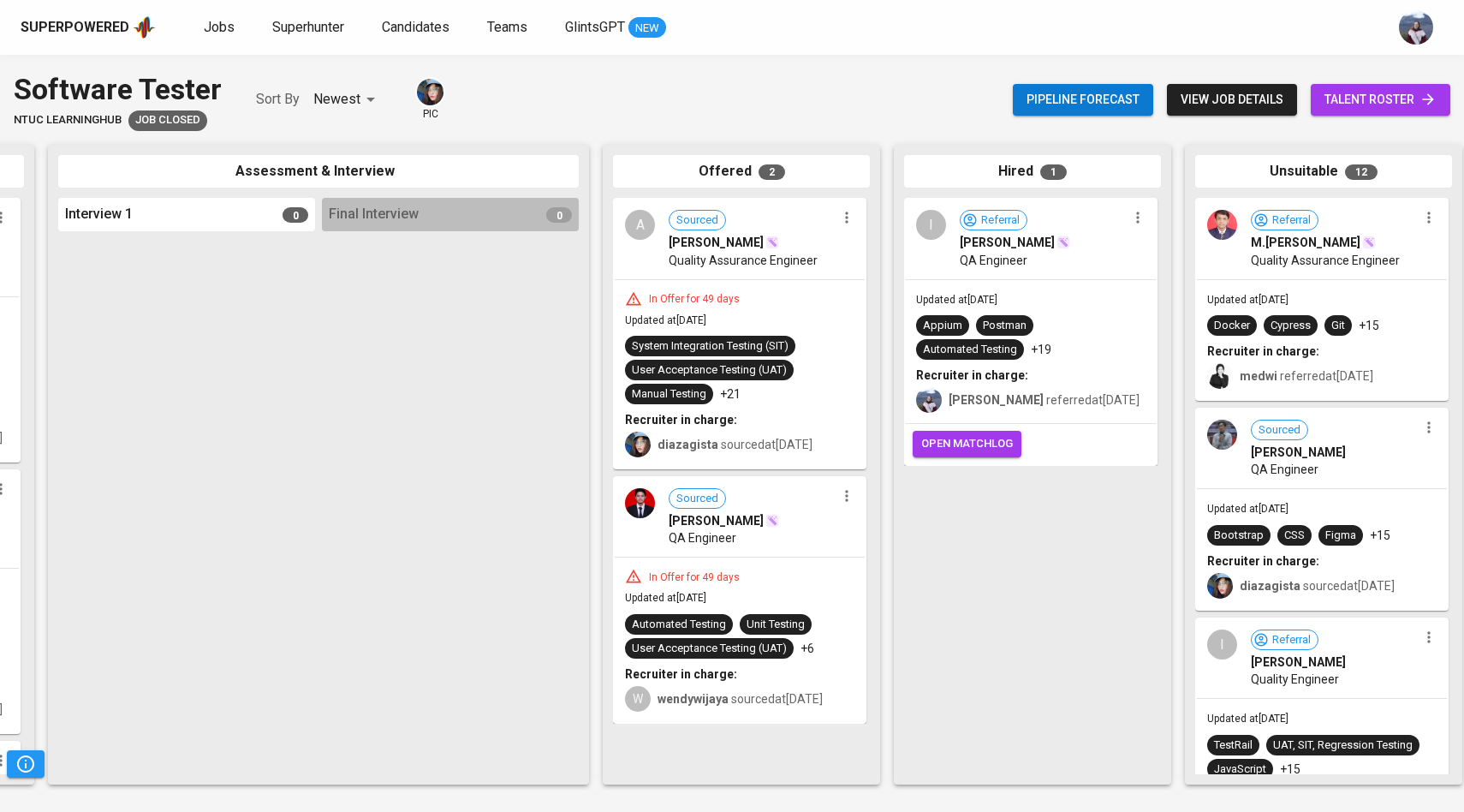
scroll to position [0, 574]
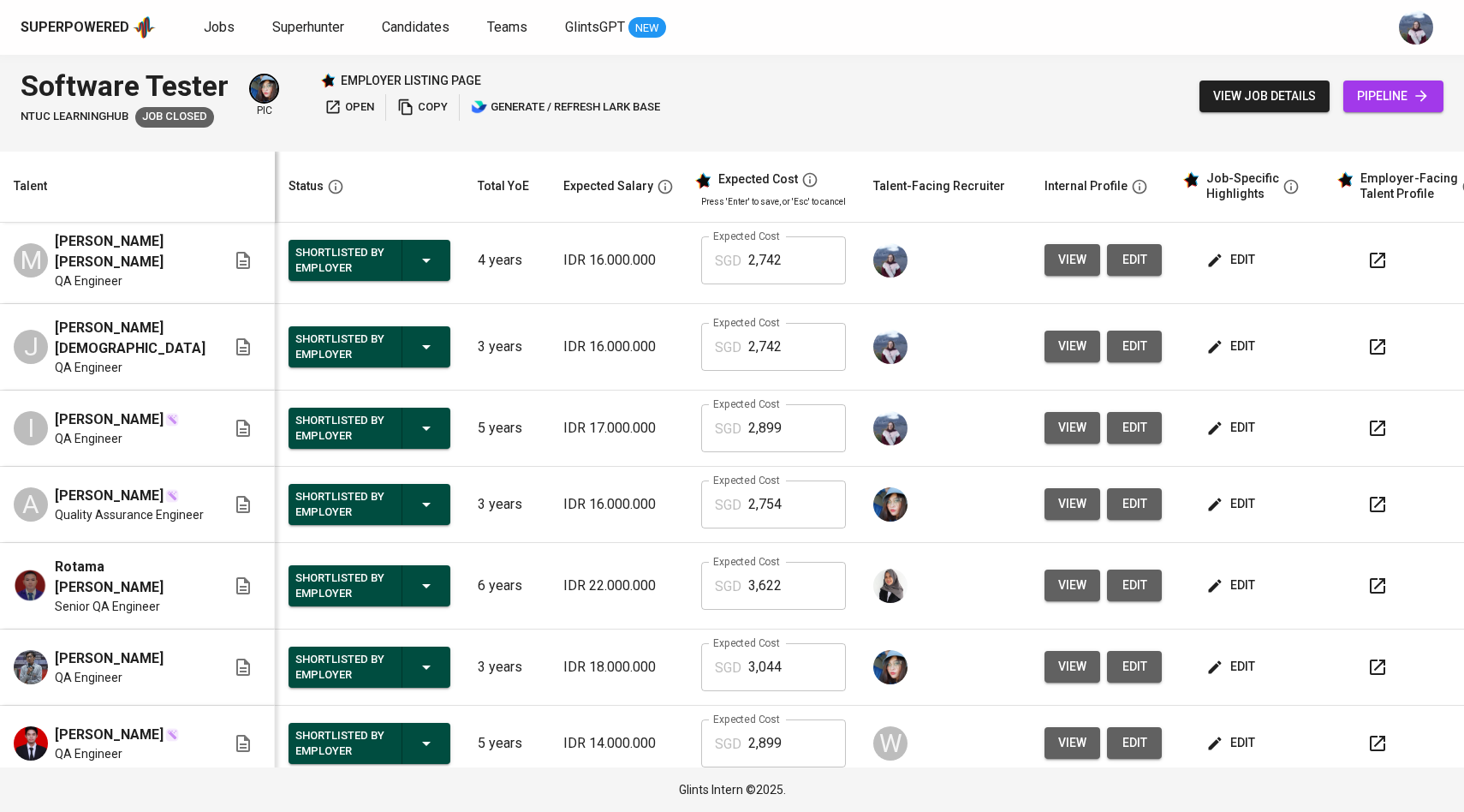
scroll to position [325, 0]
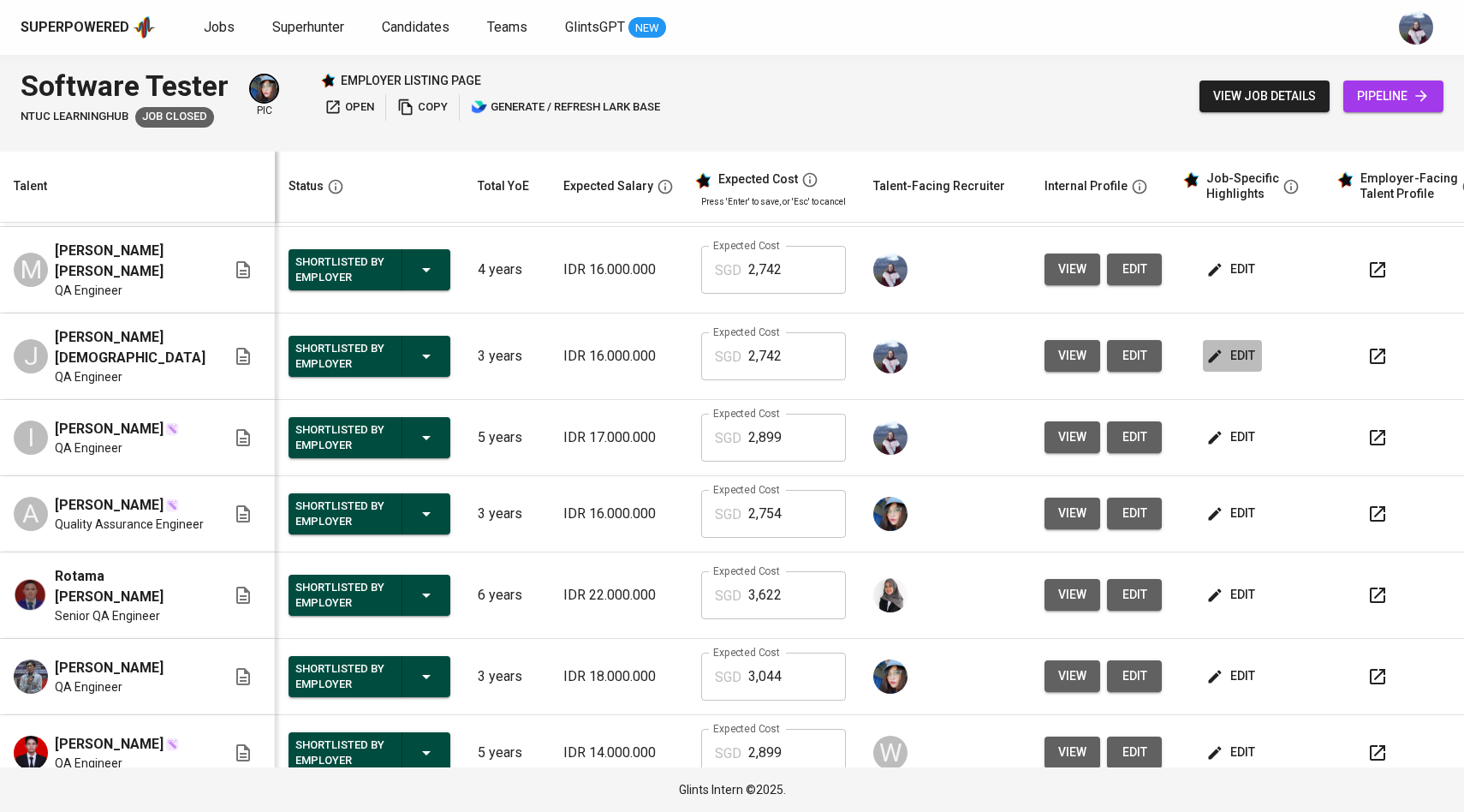
click at [1207, 365] on icon "button" at bounding box center [1215, 356] width 17 height 17
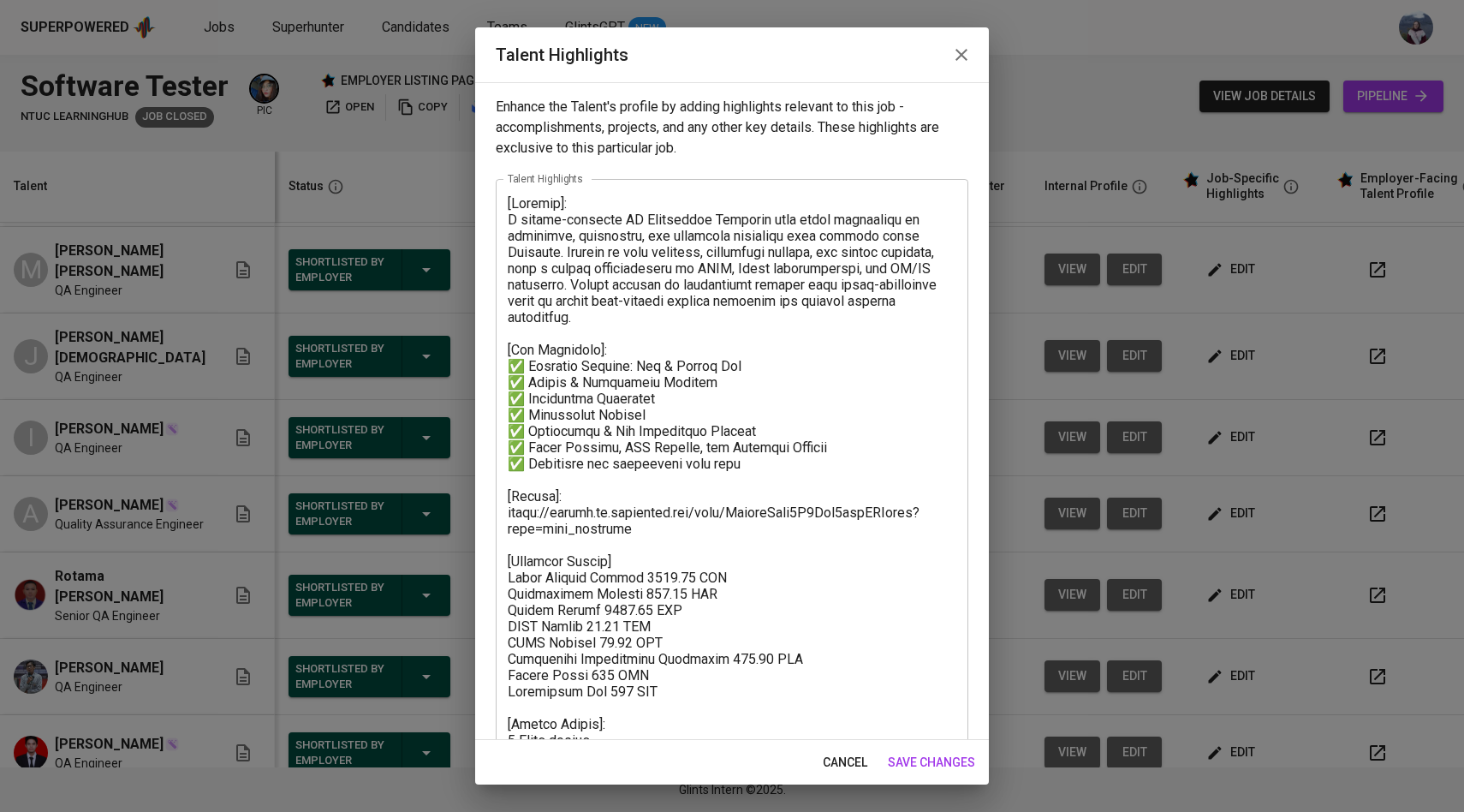
scroll to position [38, 0]
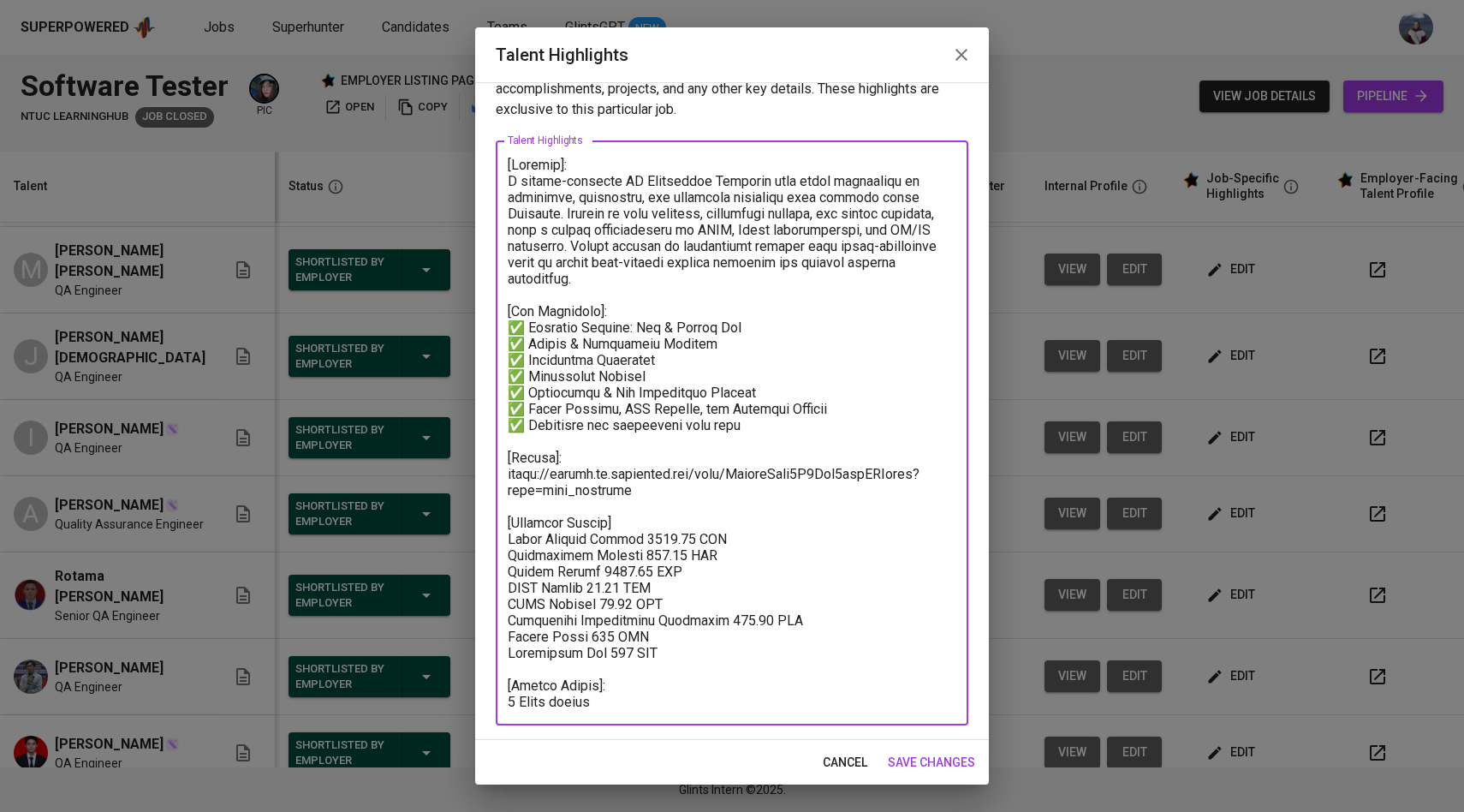
drag, startPoint x: 609, startPoint y: 700, endPoint x: 508, endPoint y: 160, distance: 549.4
click at [507, 159] on div "x Talent Highlights" at bounding box center [732, 432] width 472 height 585
click at [918, 767] on span "save changes" at bounding box center [931, 762] width 87 height 22
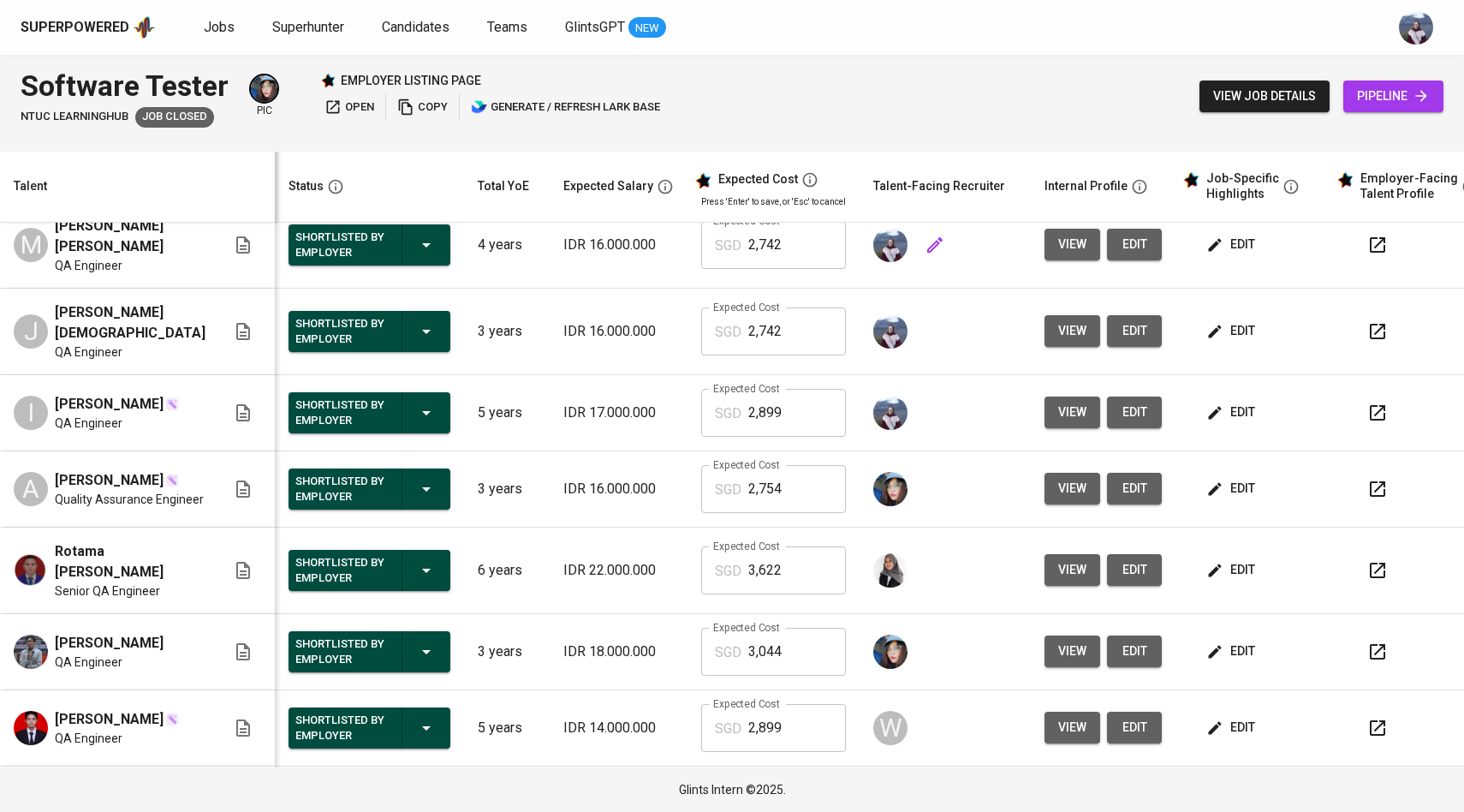
scroll to position [340, 0]
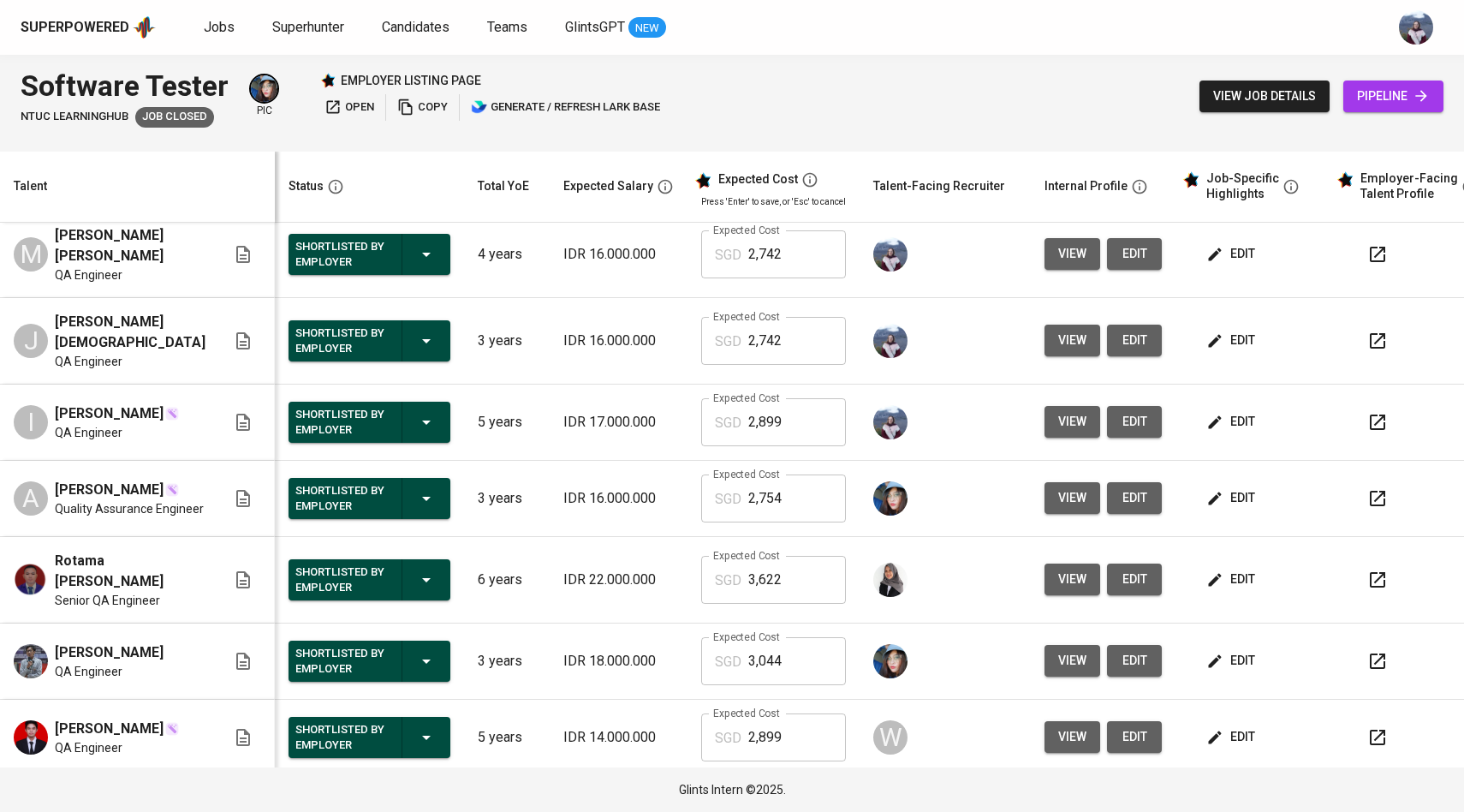
click at [1216, 432] on span "edit" at bounding box center [1232, 421] width 46 height 22
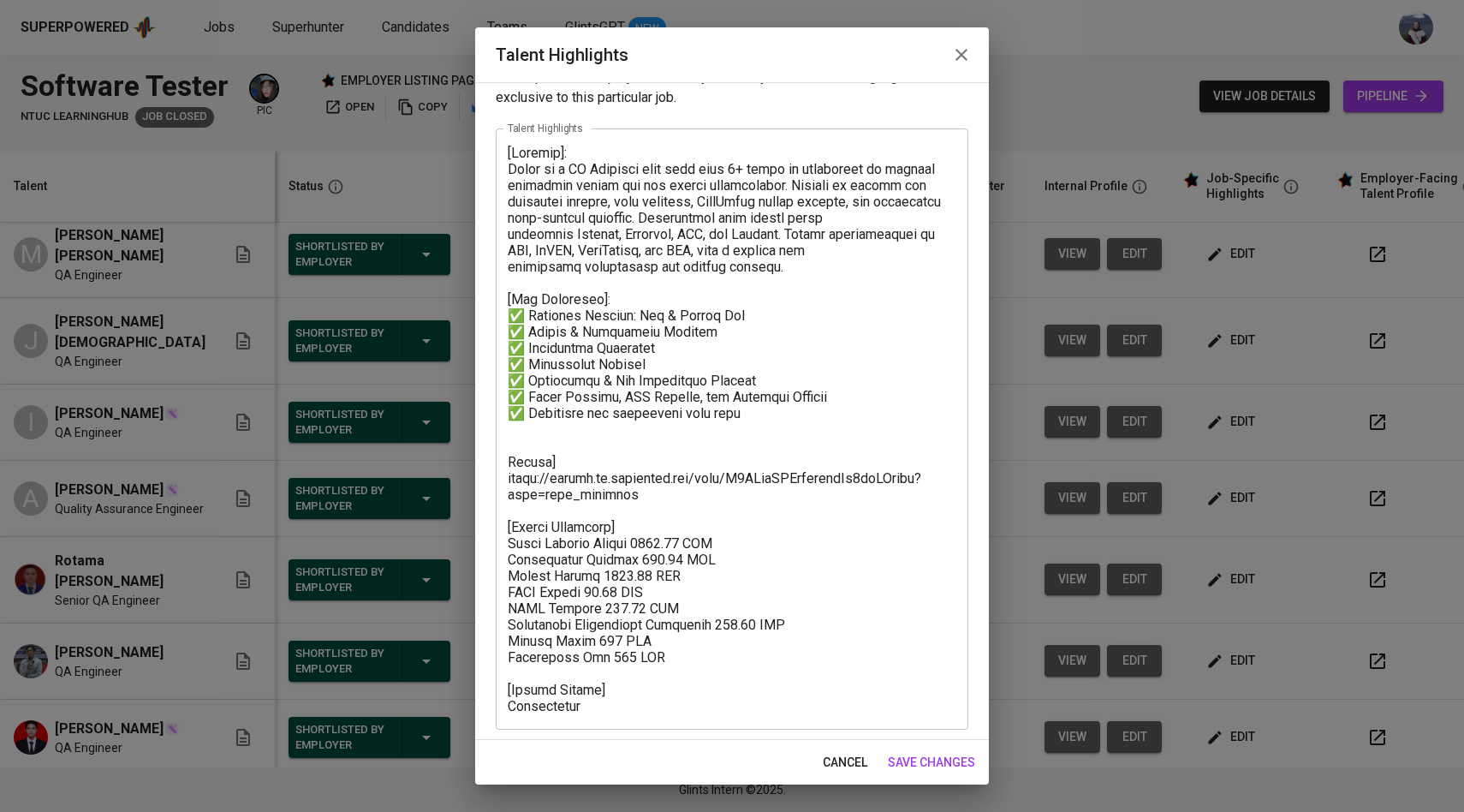
scroll to position [55, 0]
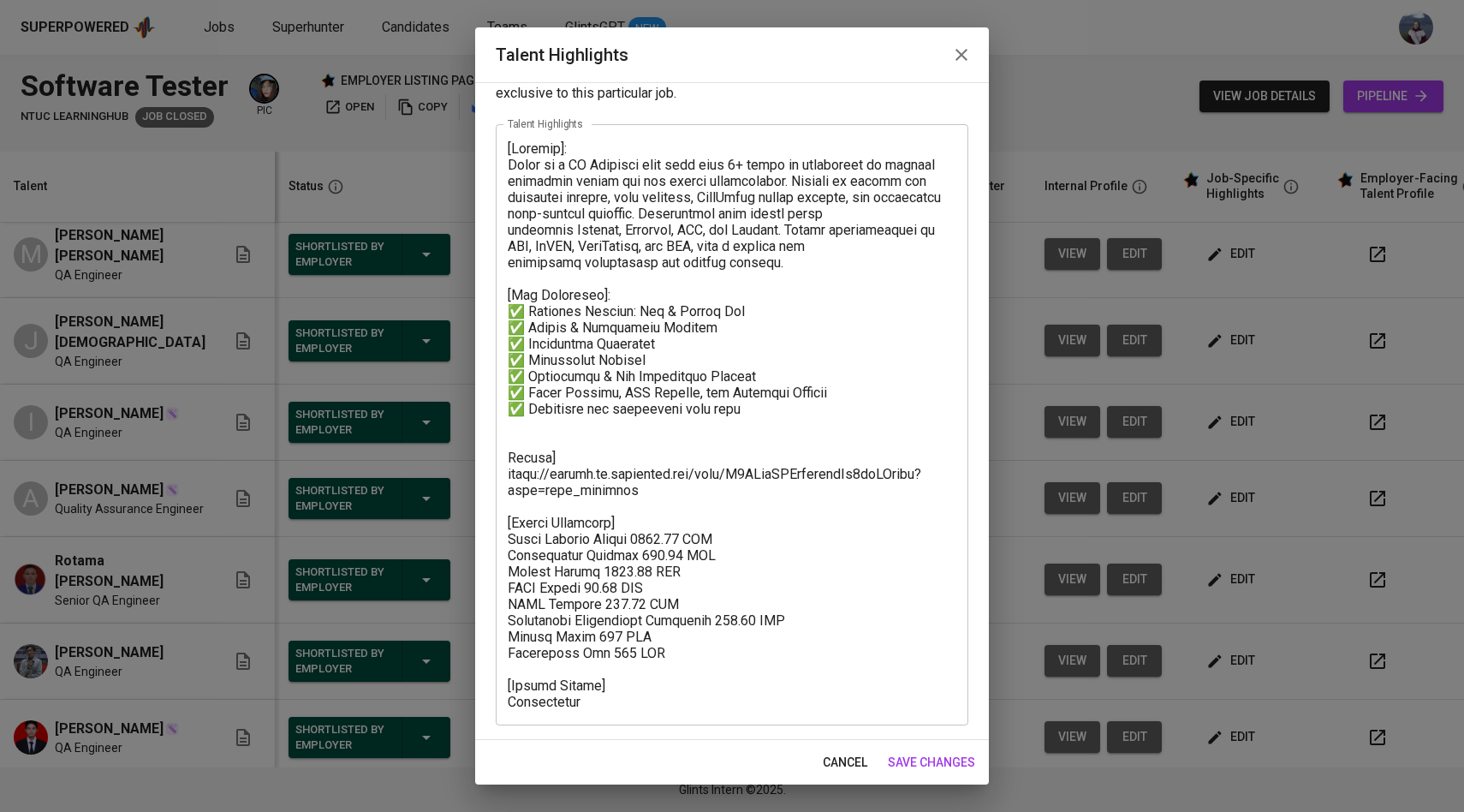
drag, startPoint x: 616, startPoint y: 717, endPoint x: 545, endPoint y: 238, distance: 484.2
click at [544, 238] on div "x Talent Highlights" at bounding box center [732, 425] width 472 height 601
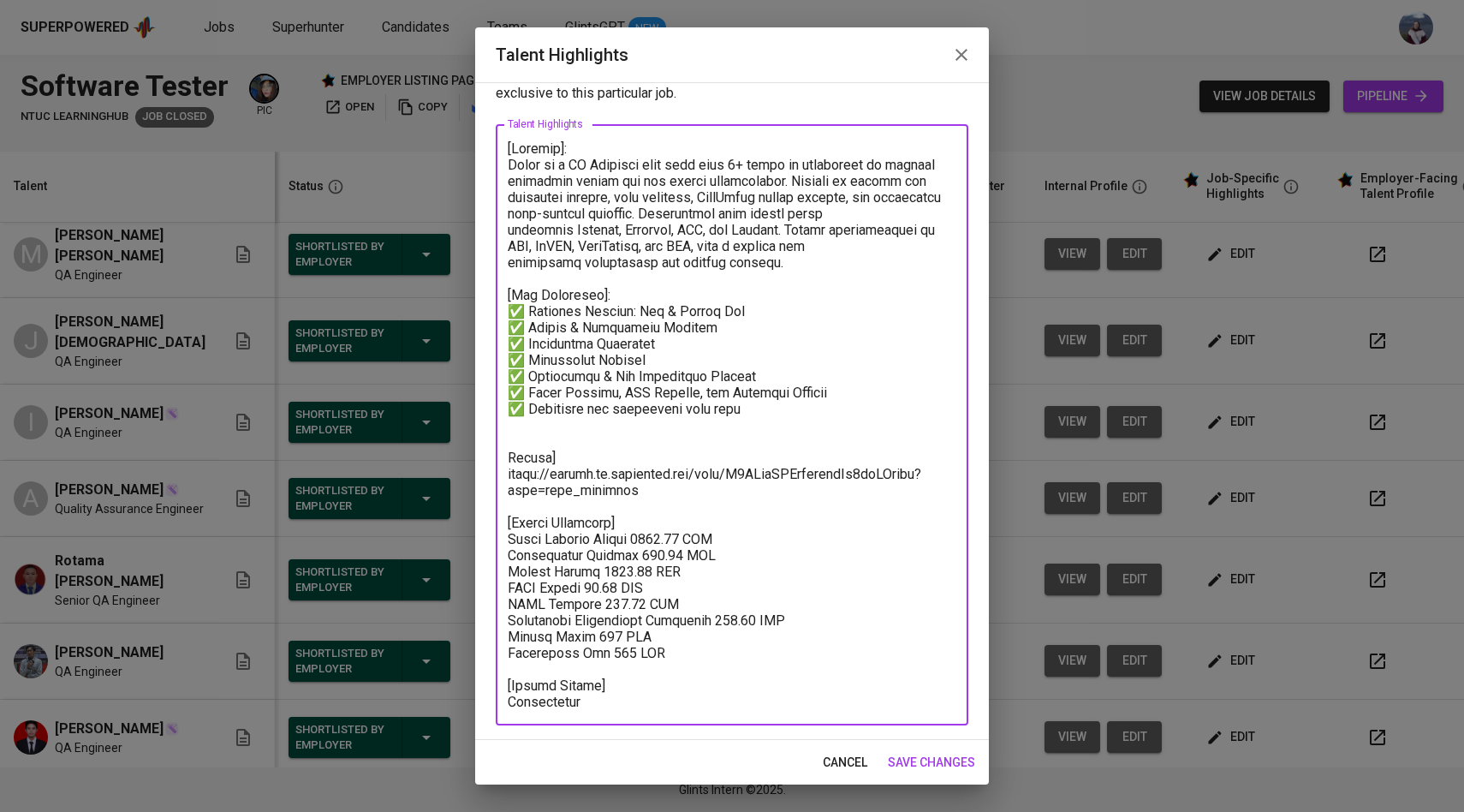
drag, startPoint x: 600, startPoint y: 700, endPoint x: 496, endPoint y: 151, distance: 558.8
click at [496, 151] on div "x Talent Highlights" at bounding box center [732, 425] width 472 height 601
click at [914, 757] on span "save changes" at bounding box center [931, 762] width 87 height 22
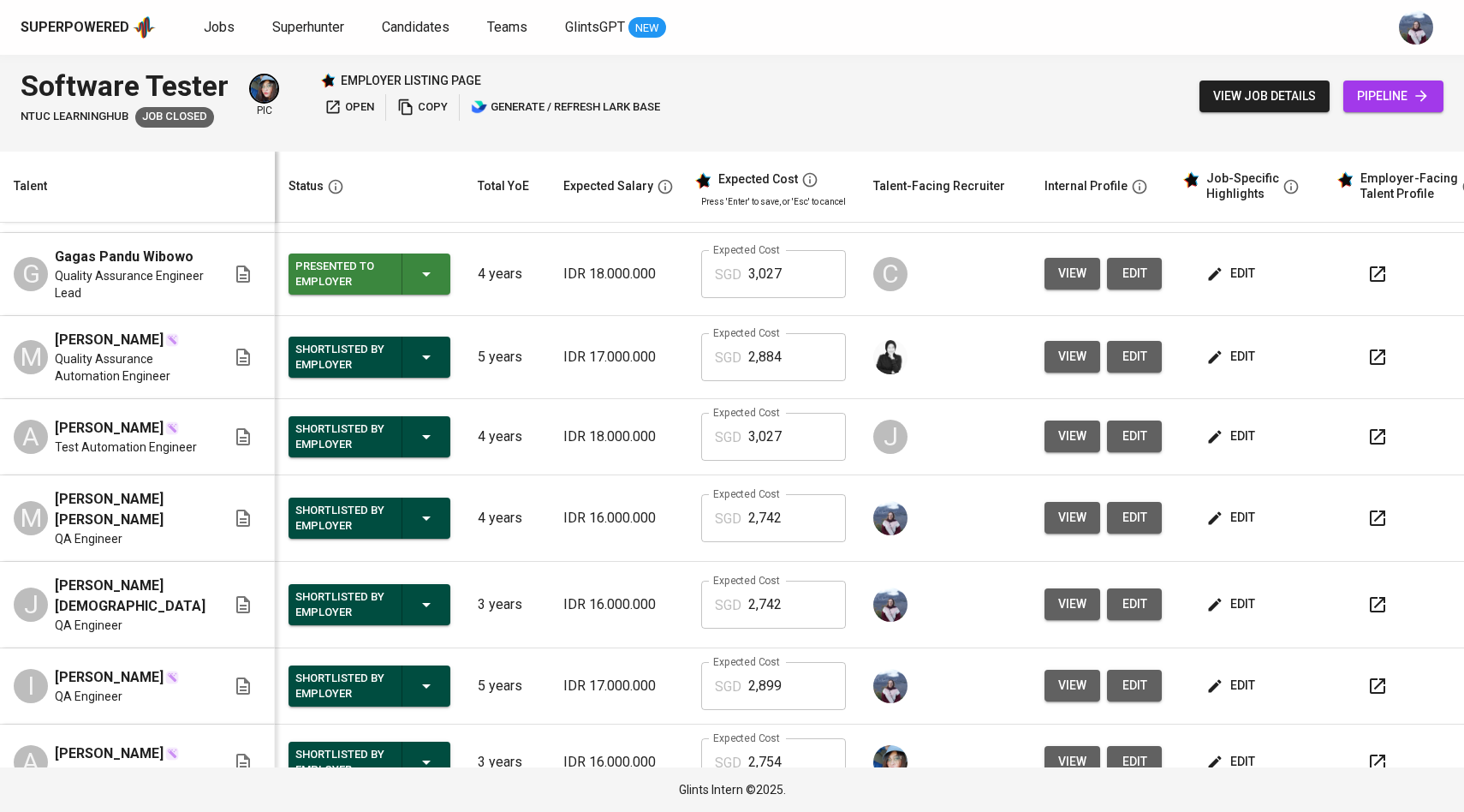
scroll to position [56, 0]
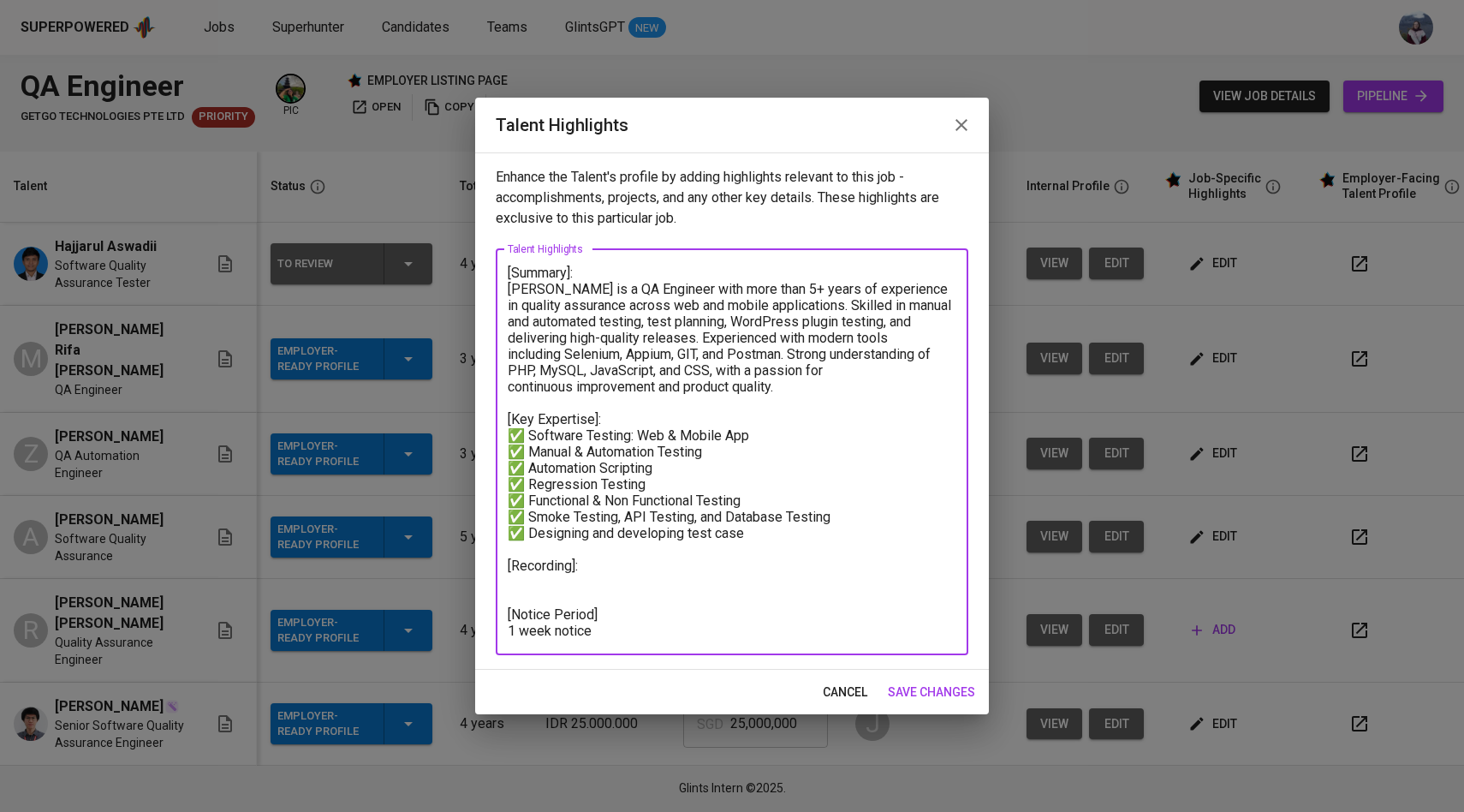
type textarea "[Summary]: [PERSON_NAME] is a QA Engineer with more than 5+ years of experience…"
click at [908, 683] on span "save changes" at bounding box center [931, 692] width 87 height 22
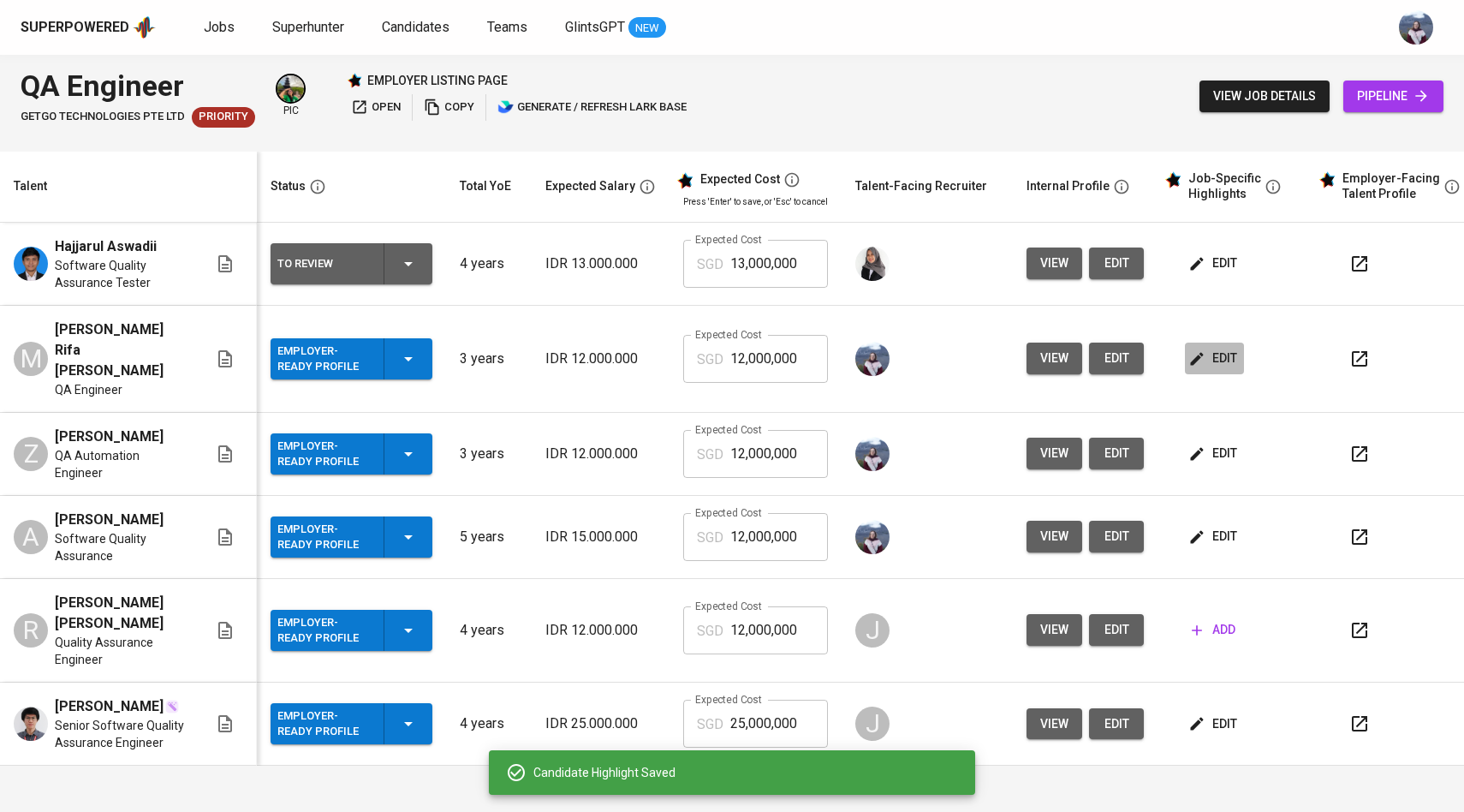
click at [1188, 355] on icon "button" at bounding box center [1196, 358] width 17 height 17
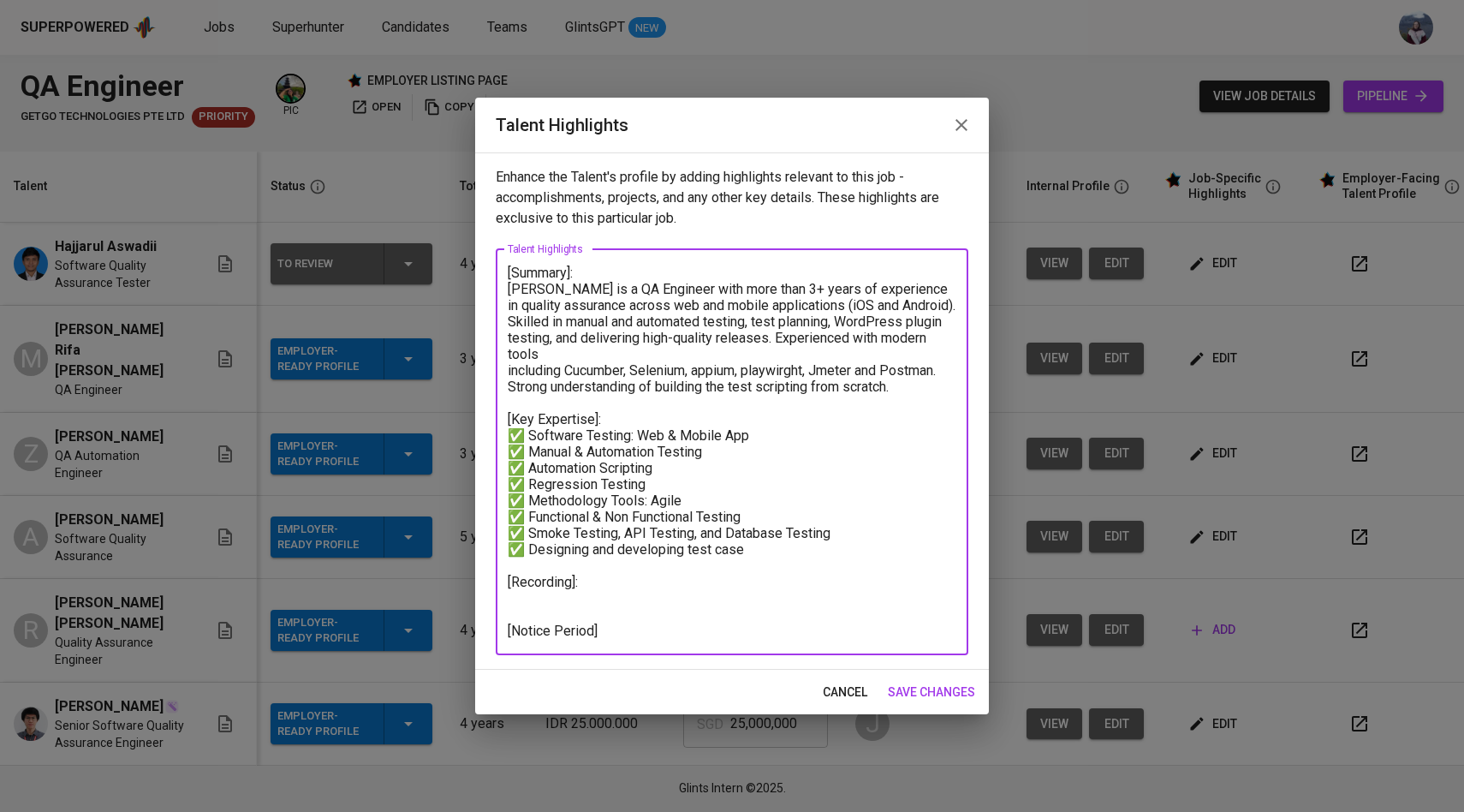
click at [556, 587] on textarea "[Summary]: [PERSON_NAME] is a QA Engineer with more than 3+ years of experience…" at bounding box center [732, 452] width 449 height 374
paste textarea "✅ Regression Testing"
drag, startPoint x: 640, startPoint y: 594, endPoint x: 494, endPoint y: 587, distance: 146.2
click at [494, 587] on div "Enhance the Talent's profile by adding highlights relevant to this job - accomp…" at bounding box center [732, 411] width 514 height 517
click at [525, 584] on textarea "[Summary]: [PERSON_NAME] is a QA Engineer with more than 3+ years of experience…" at bounding box center [732, 452] width 449 height 374
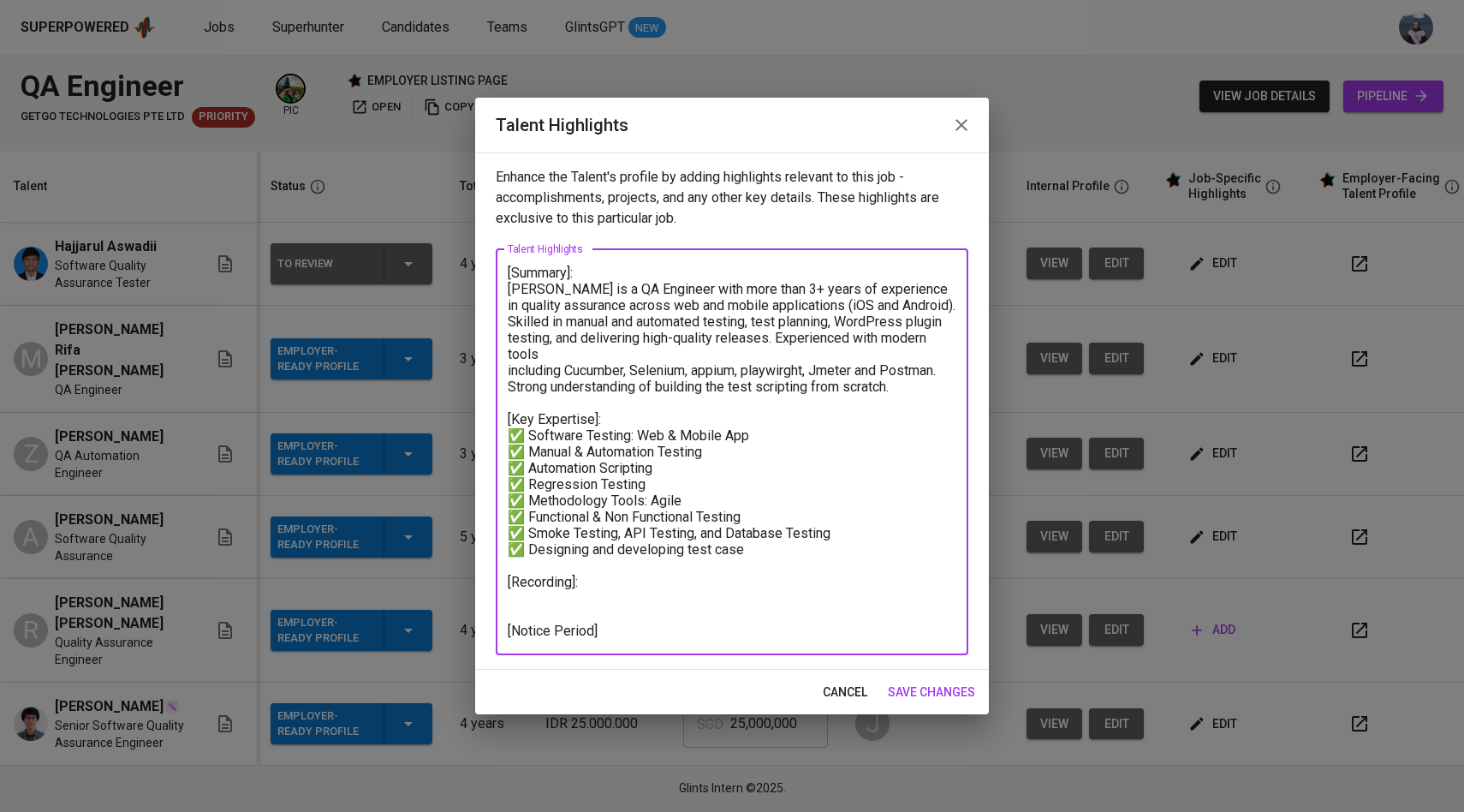
paste textarea "[URL][DOMAIN_NAME]"
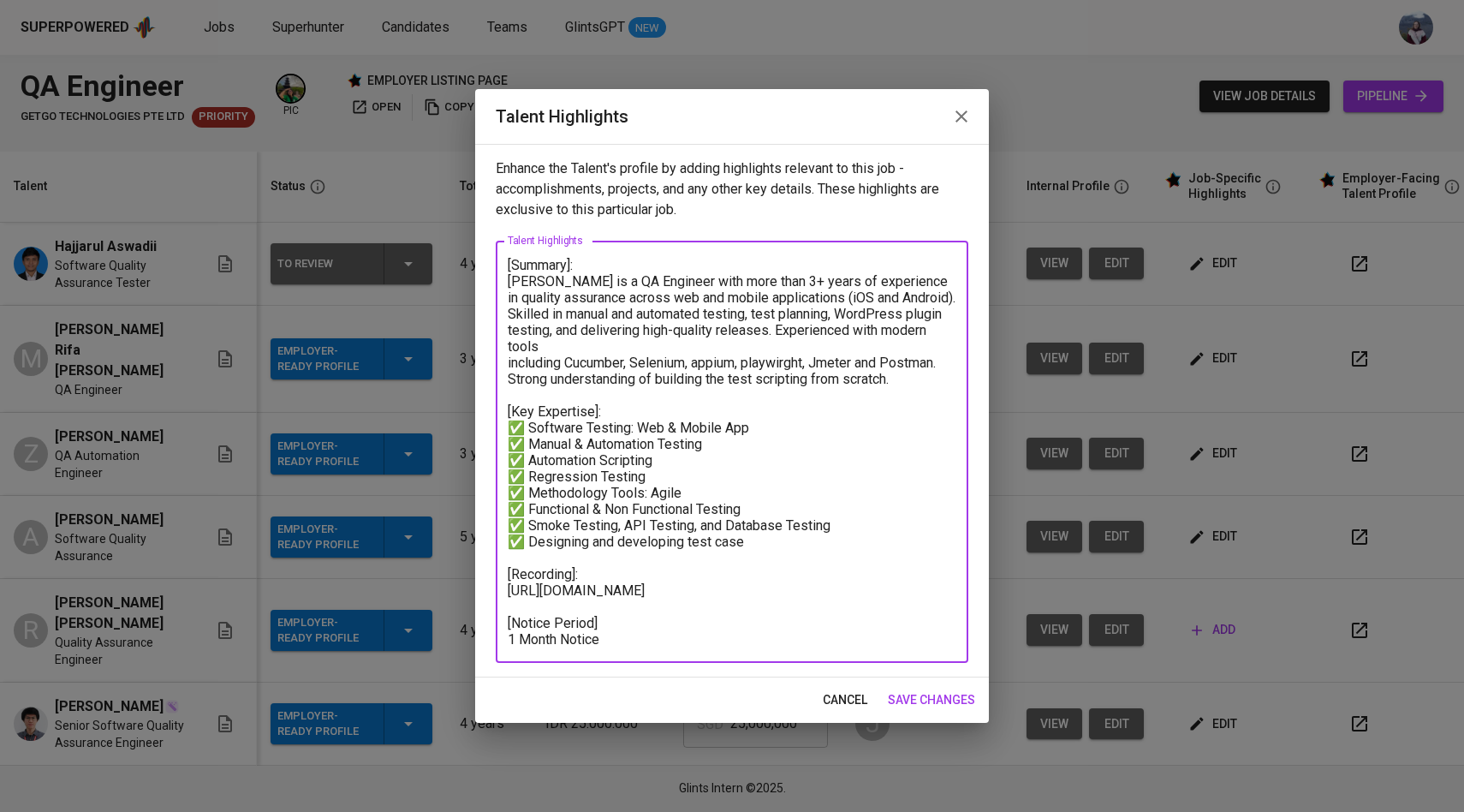
type textarea "[Summary]: [PERSON_NAME] is a QA Engineer with more than 3+ years of experience…"
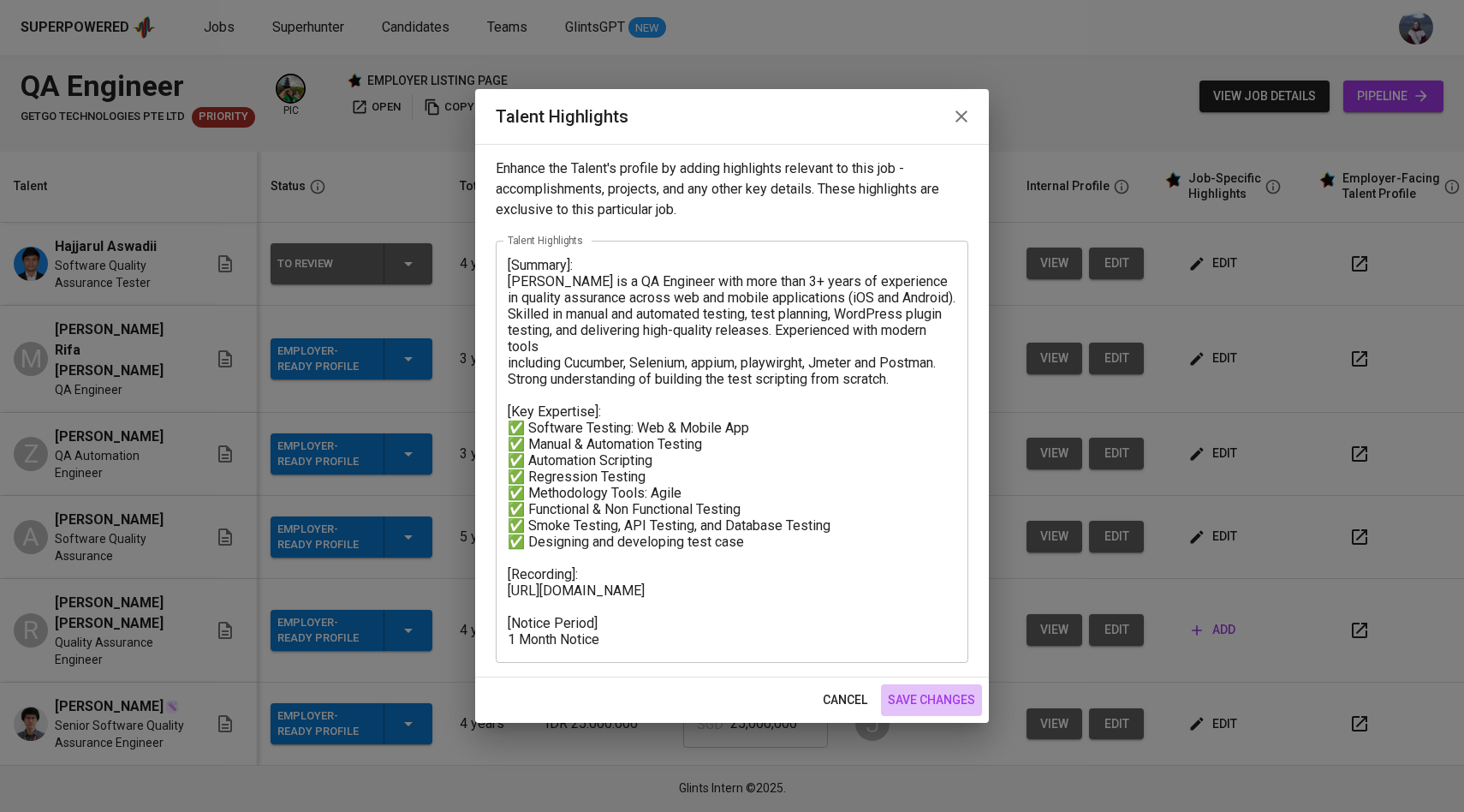
click at [924, 704] on span "save changes" at bounding box center [931, 700] width 87 height 22
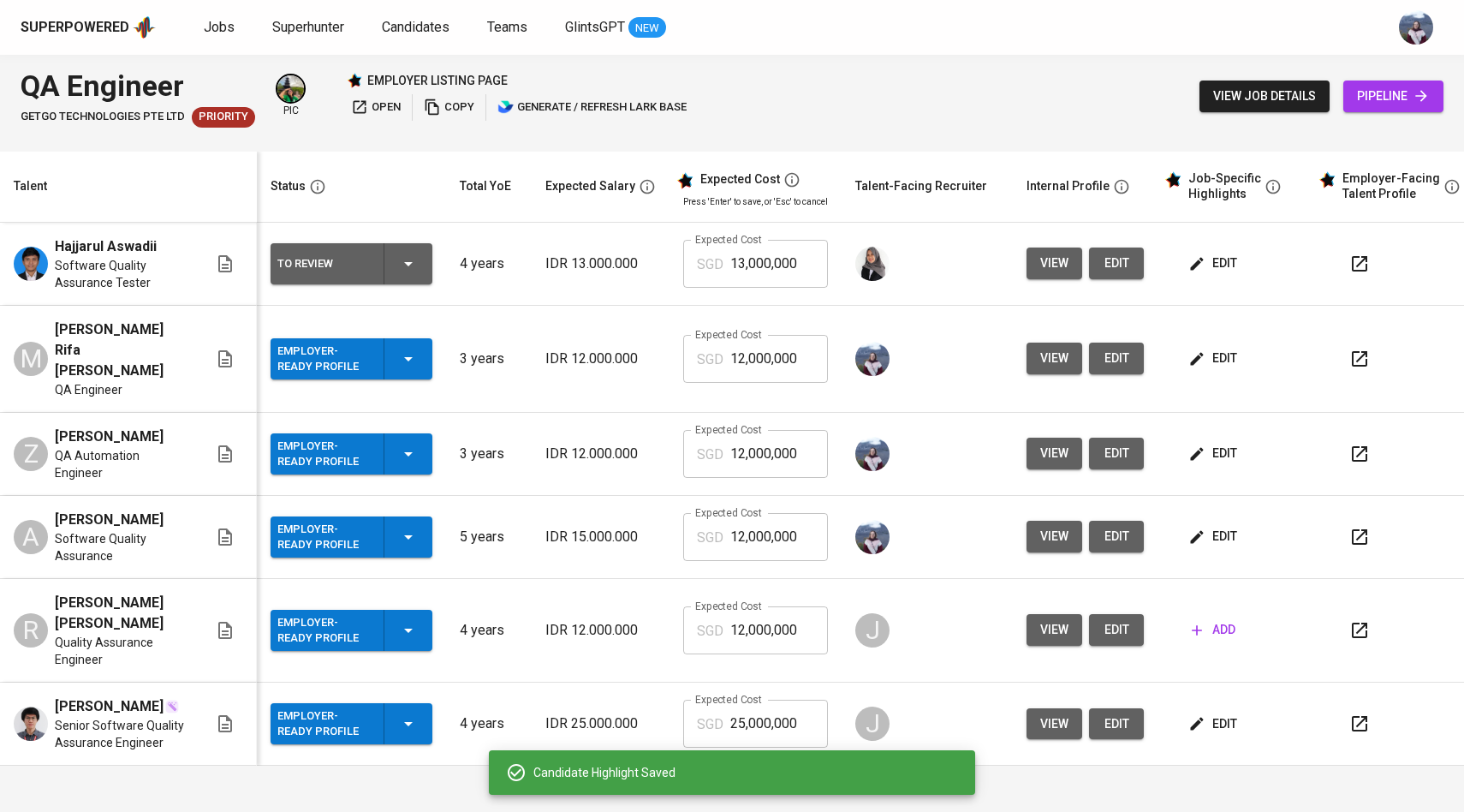
click at [1208, 442] on span "edit" at bounding box center [1214, 453] width 46 height 22
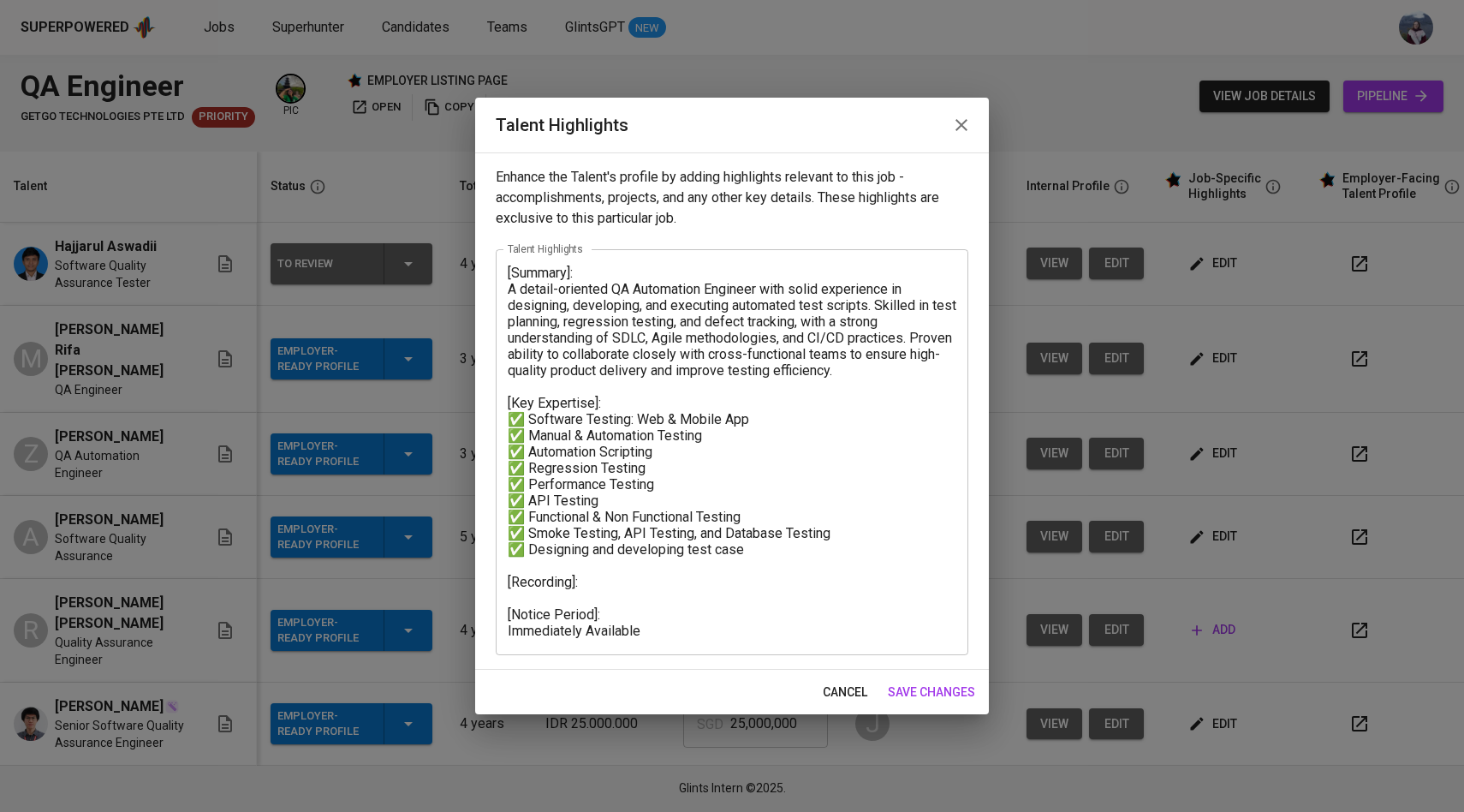
click at [588, 588] on textarea "[Summary]: A detail-oriented QA Automation Engineer with solid experience in de…" at bounding box center [732, 452] width 449 height 374
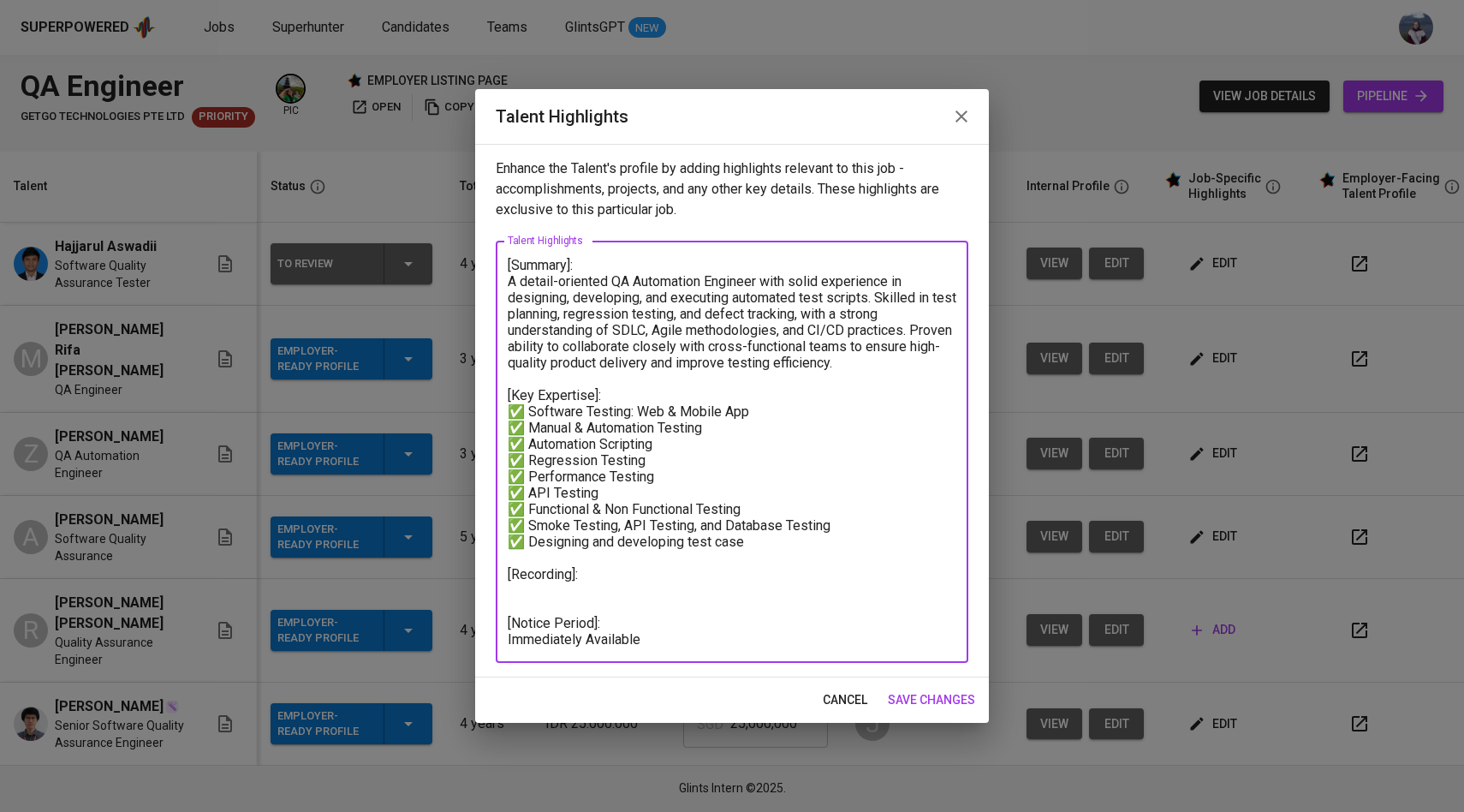
paste textarea "[URL][DOMAIN_NAME]"
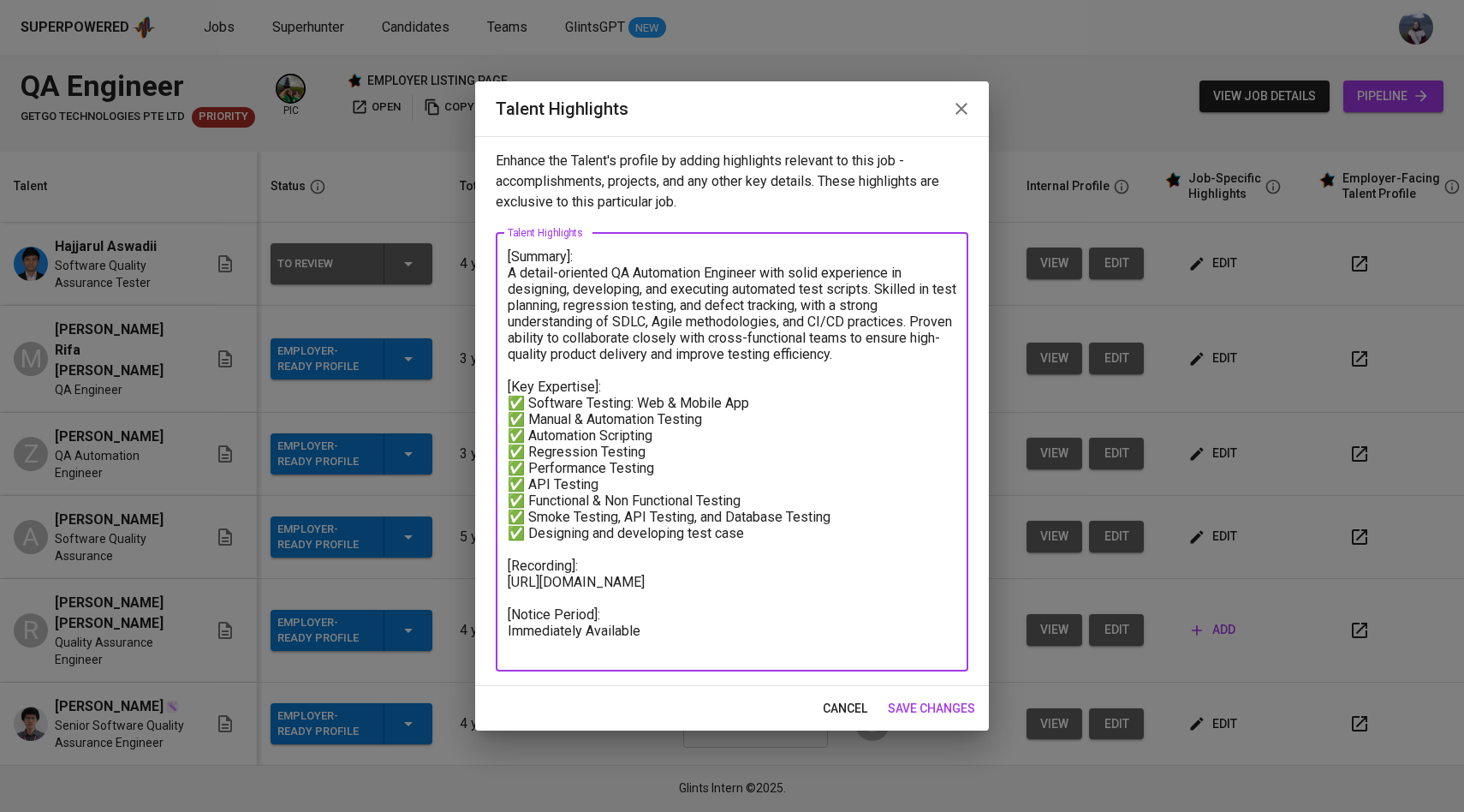
type textarea "[Summary]: A detail-oriented QA Automation Engineer with solid experience in de…"
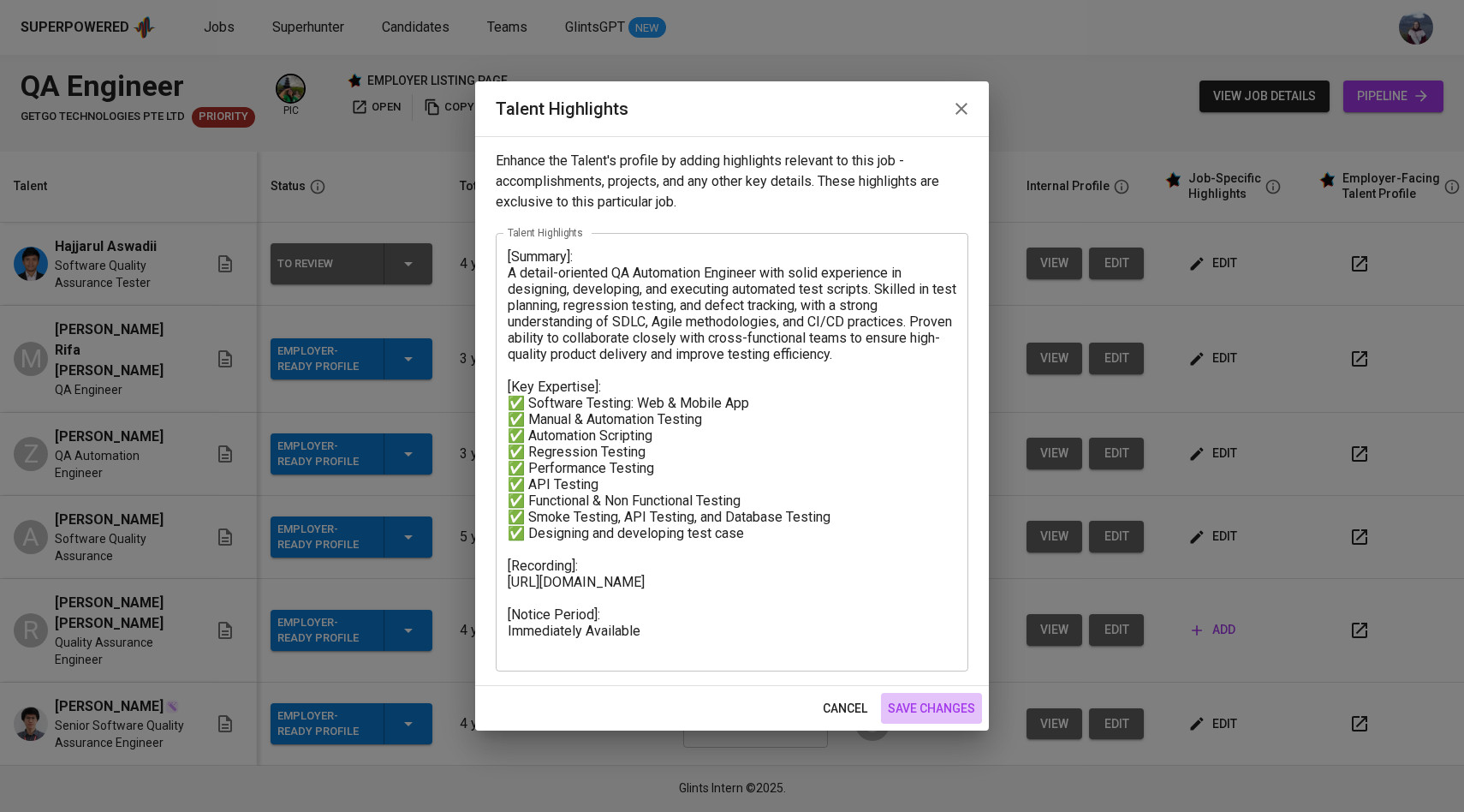
click at [924, 703] on span "save changes" at bounding box center [931, 708] width 87 height 22
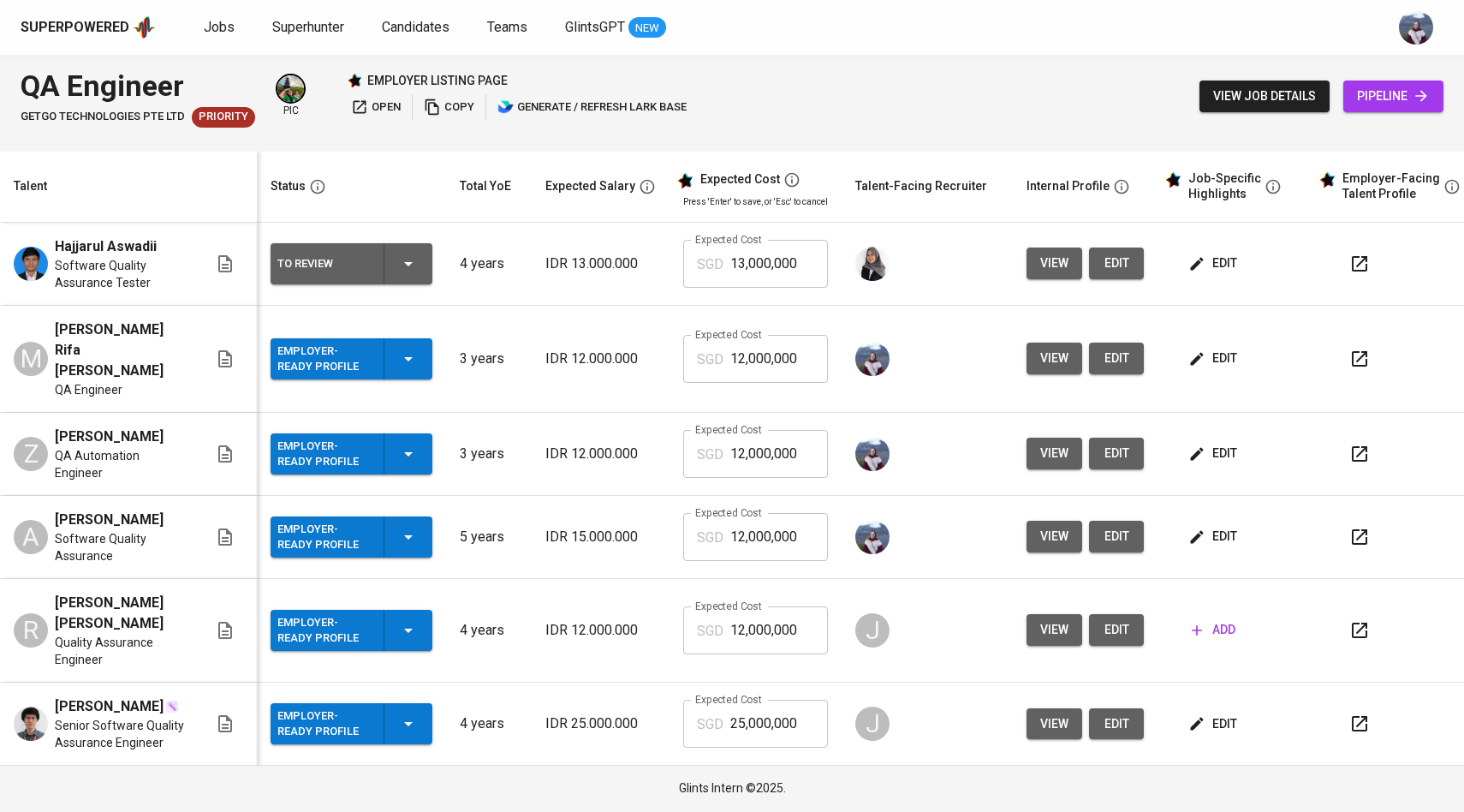
click at [1192, 526] on span "edit" at bounding box center [1214, 536] width 46 height 22
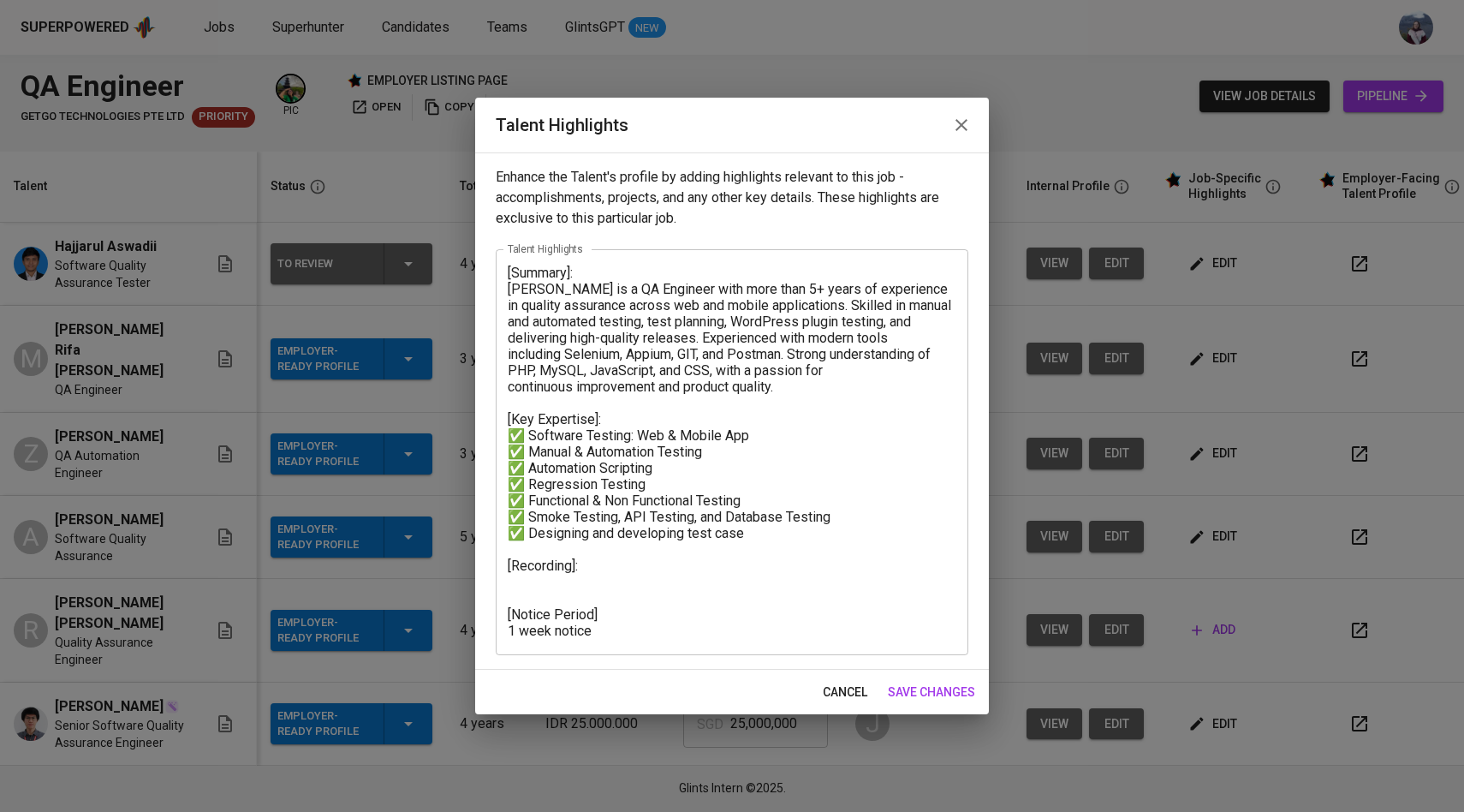
click at [585, 582] on textarea "[Summary]: [PERSON_NAME] is a QA Engineer with more than 5+ years of experience…" at bounding box center [732, 452] width 449 height 374
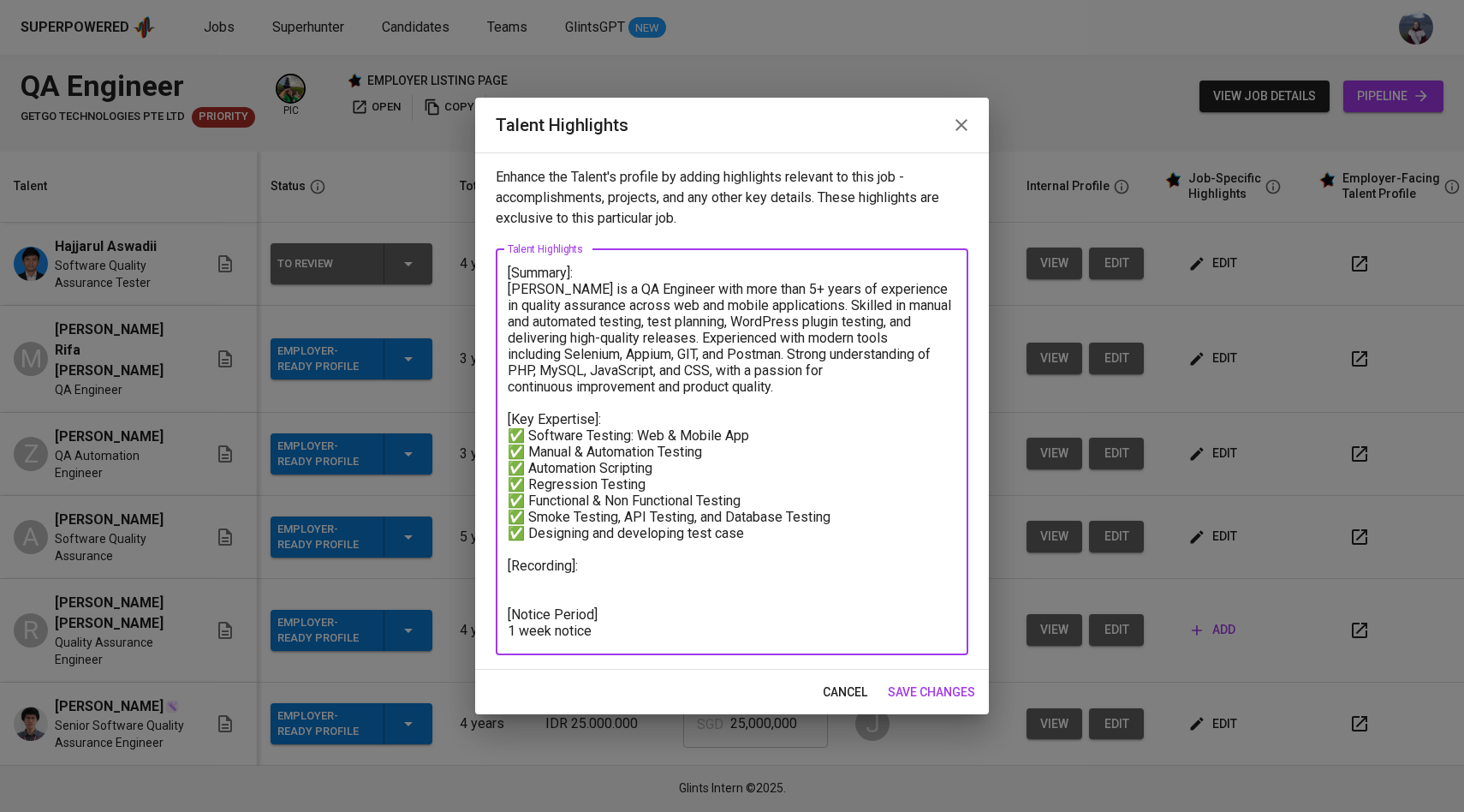
paste textarea "[URL][DOMAIN_NAME]"
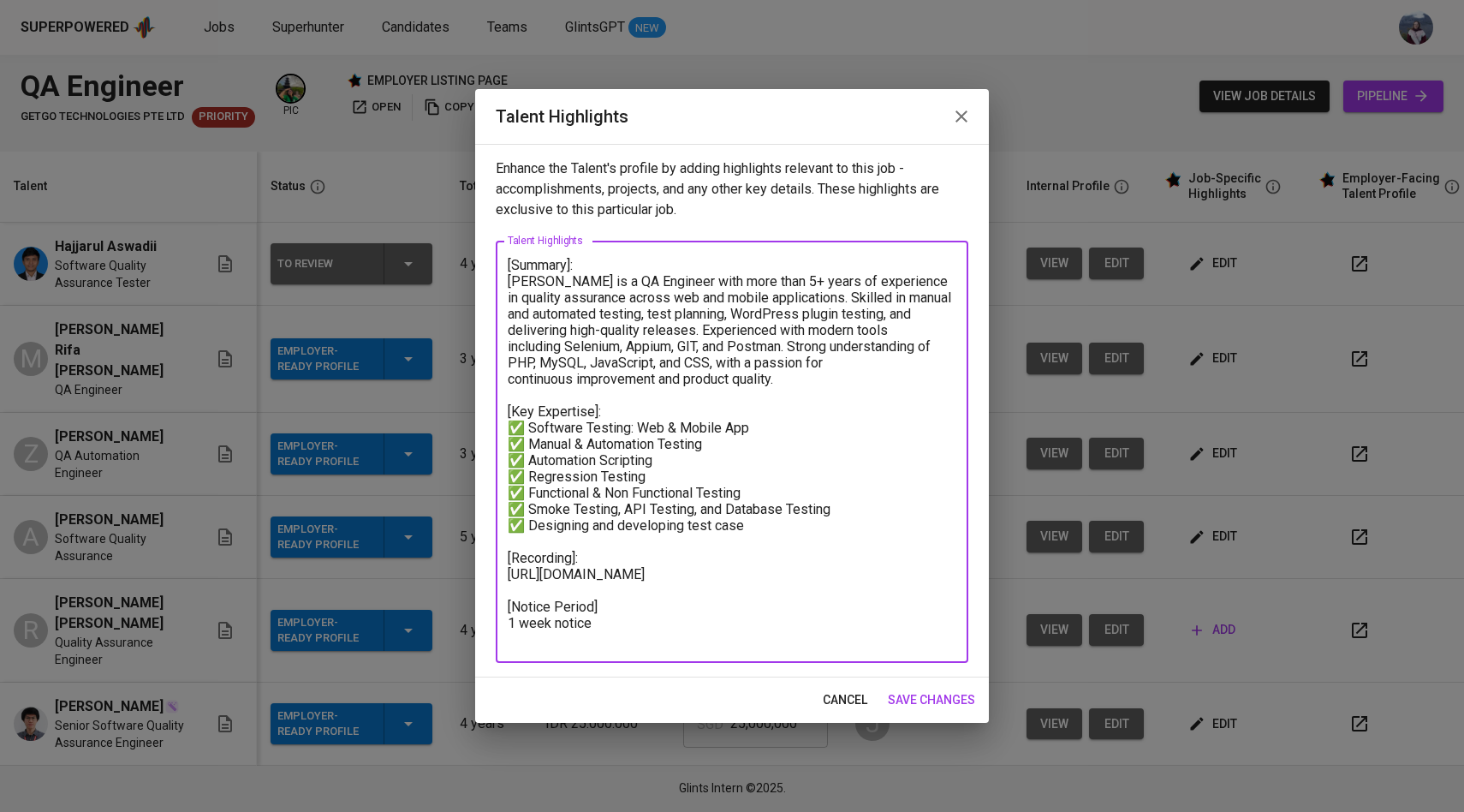
type textarea "[Summary]: [PERSON_NAME] is a QA Engineer with more than 5+ years of experience…"
click at [921, 693] on span "save changes" at bounding box center [931, 700] width 87 height 22
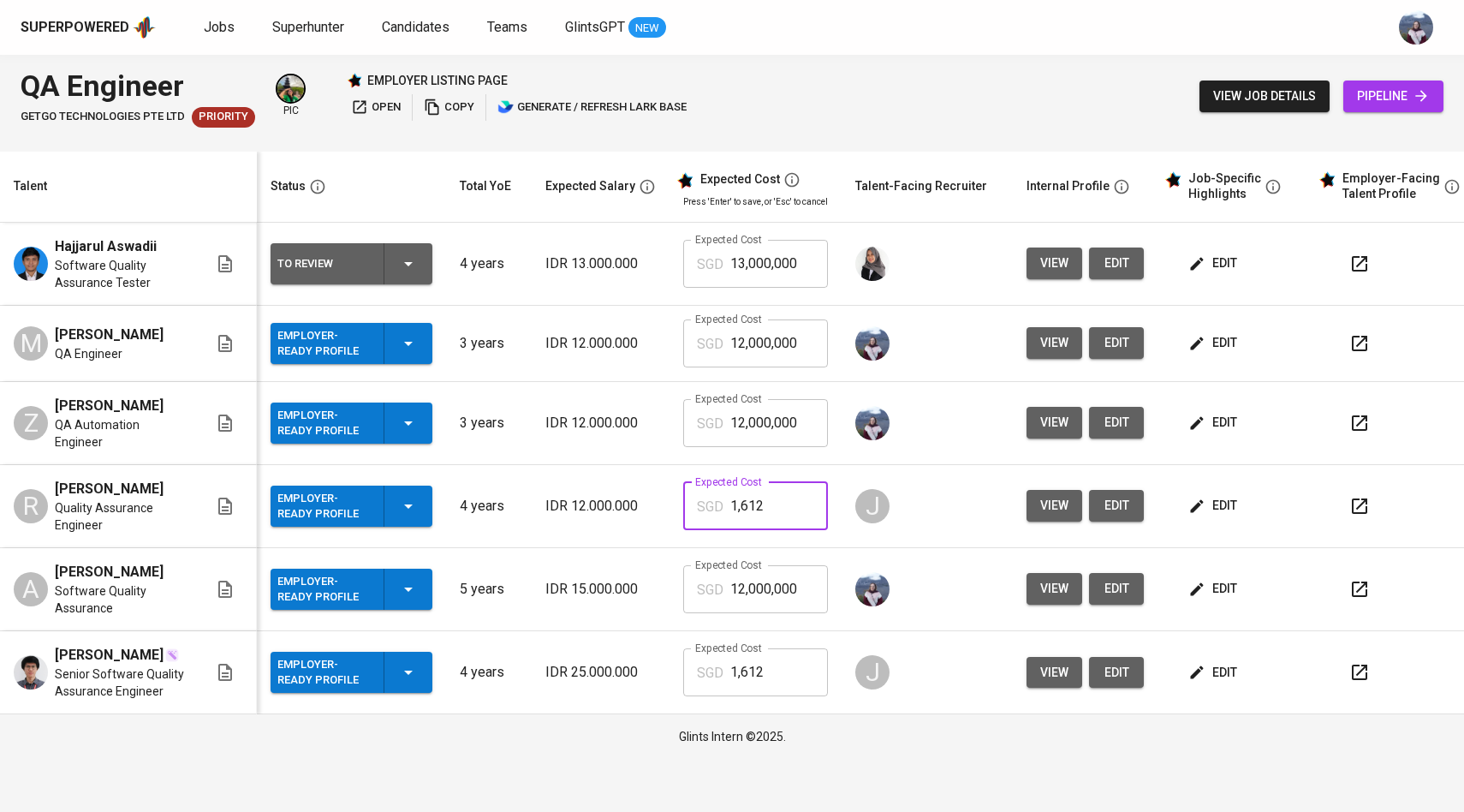
click at [771, 507] on input "1,612" at bounding box center [779, 505] width 97 height 48
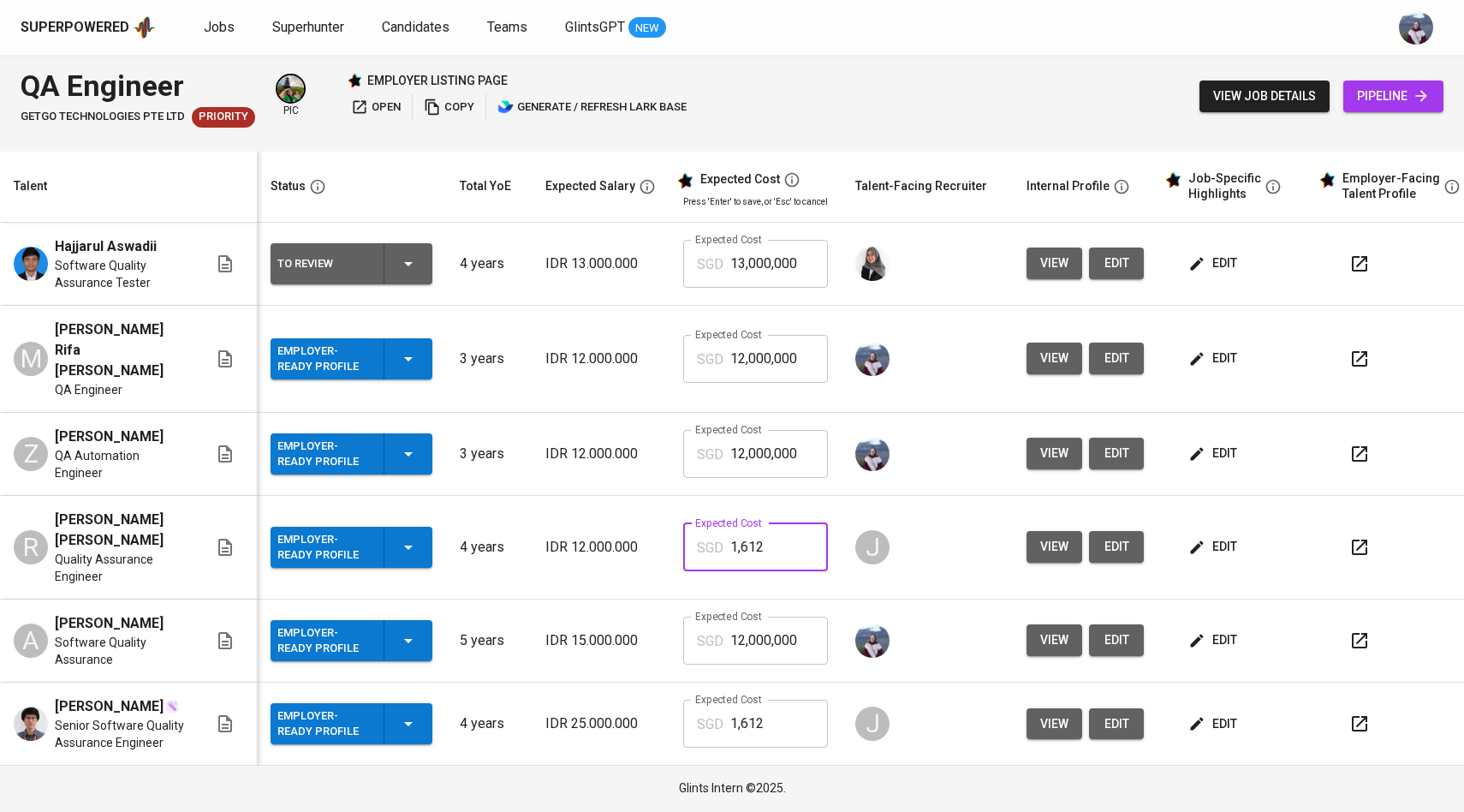
drag, startPoint x: 771, startPoint y: 518, endPoint x: 688, endPoint y: 515, distance: 83.1
click at [688, 523] on div "SGD 1,612 Expected Cost" at bounding box center [755, 546] width 145 height 48
click at [799, 449] on input "12,000,000" at bounding box center [779, 453] width 97 height 48
drag, startPoint x: 803, startPoint y: 419, endPoint x: 842, endPoint y: 440, distance: 44.3
click at [842, 440] on tr "Z [PERSON_NAME] QA Automation Engineer Employer-Ready Profile 3 years IDR 12.00…" at bounding box center [741, 454] width 1483 height 83
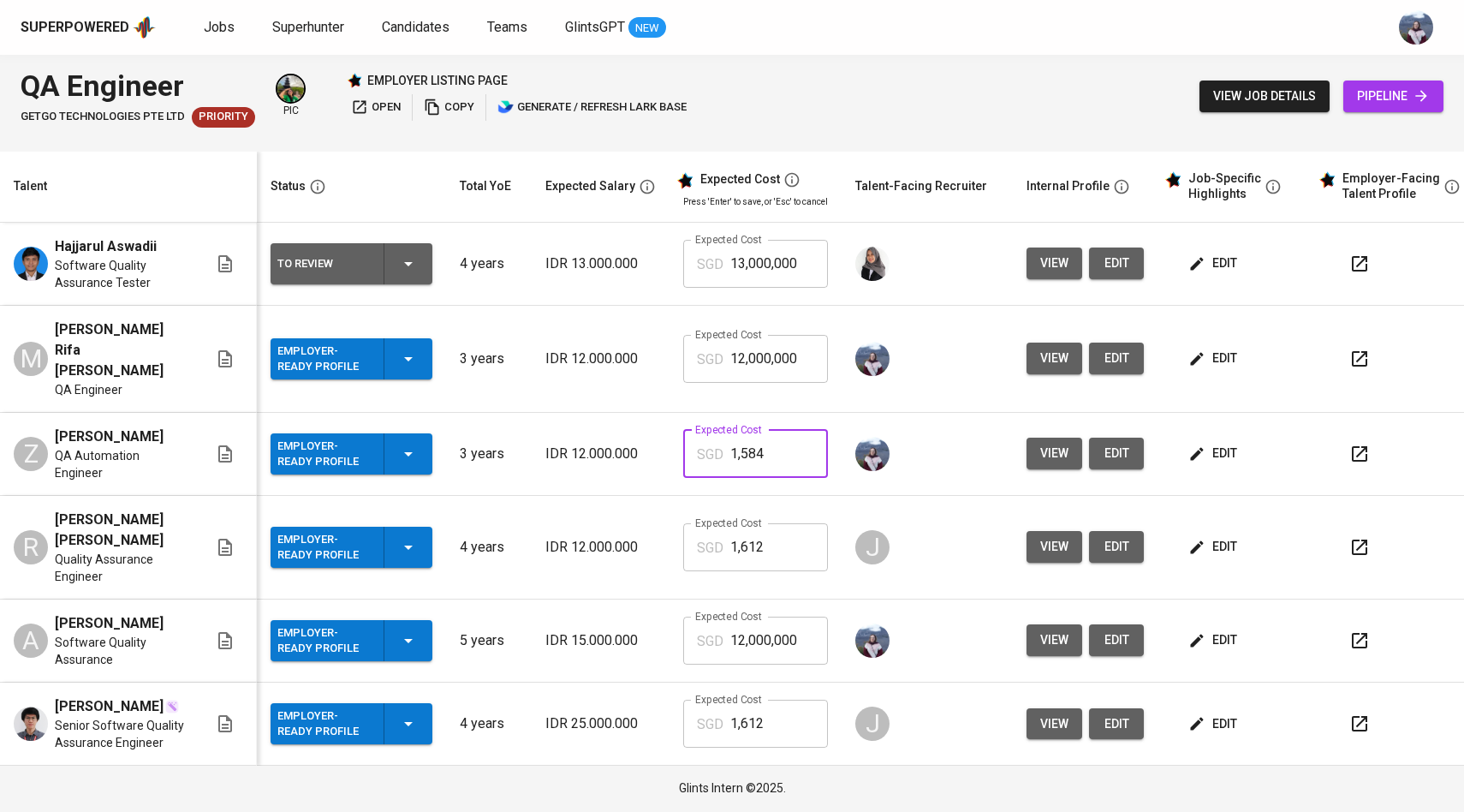
type input "1,584"
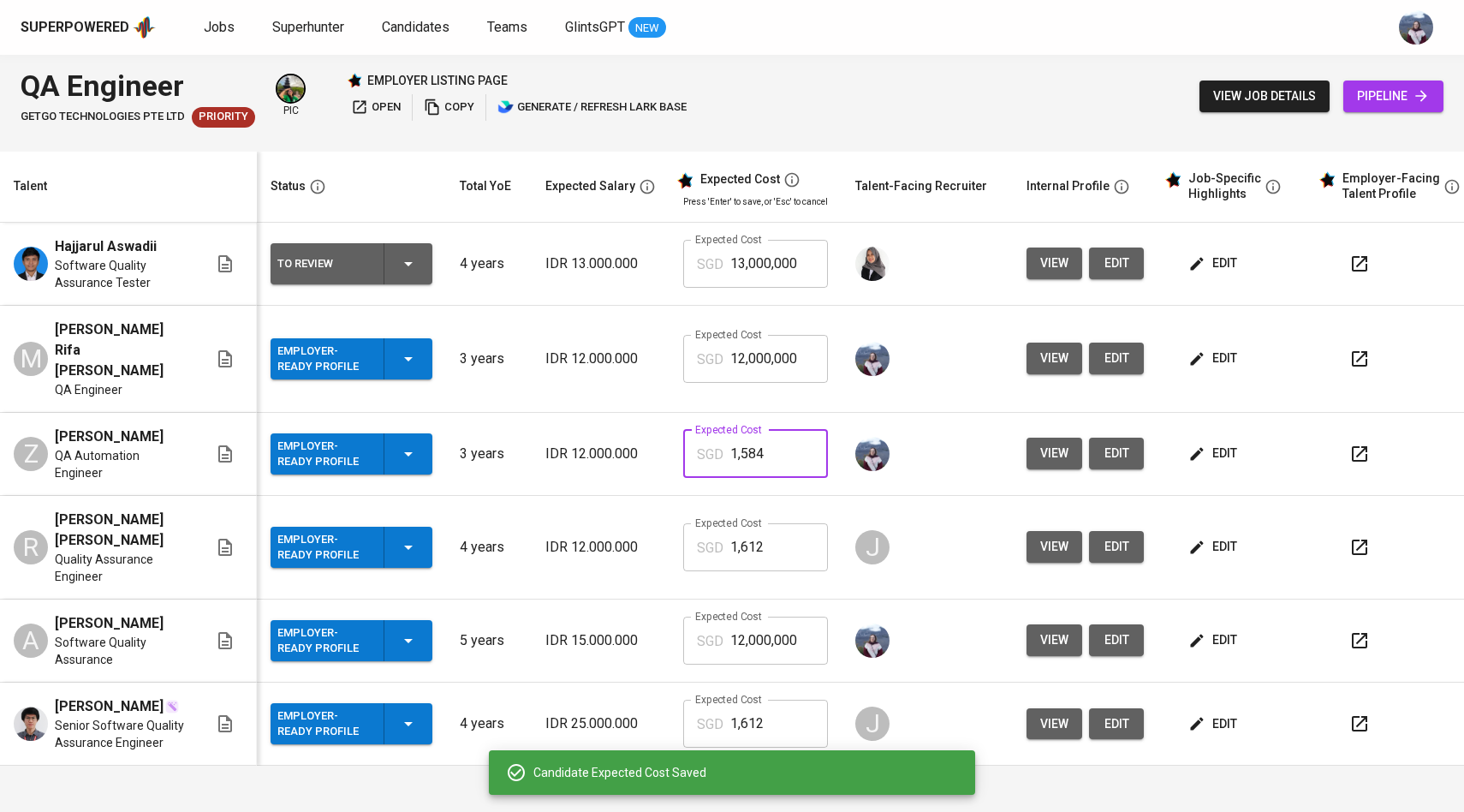
drag, startPoint x: 766, startPoint y: 422, endPoint x: 671, endPoint y: 422, distance: 95.0
click at [671, 422] on td "Expected Cost SGD 1,584 Expected Cost" at bounding box center [756, 454] width 172 height 83
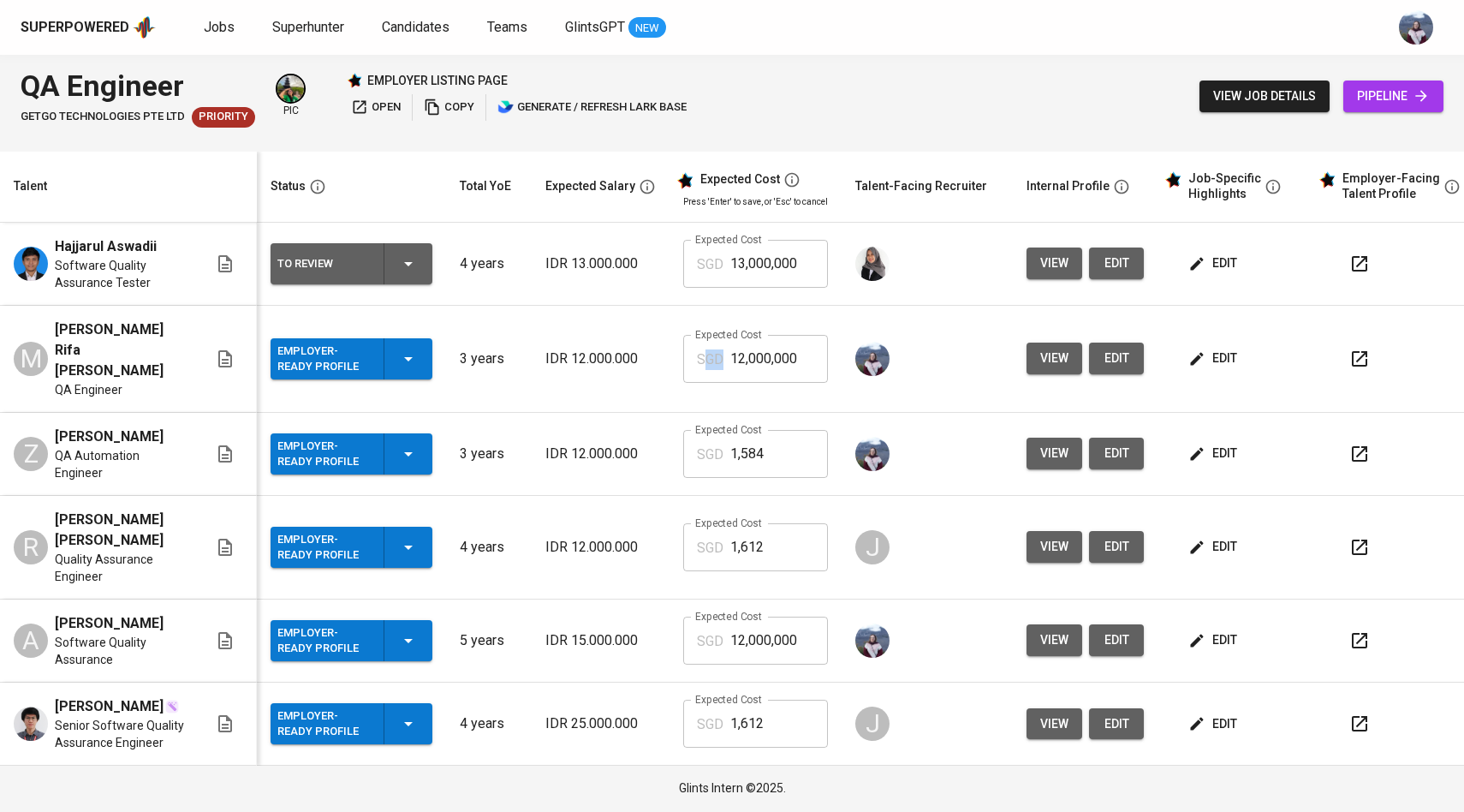
drag, startPoint x: 823, startPoint y: 349, endPoint x: 705, endPoint y: 352, distance: 118.0
click at [705, 352] on td "Expected Cost SGD 12,000,000 Expected Cost" at bounding box center [756, 359] width 172 height 107
click at [813, 335] on input "12,000,000" at bounding box center [779, 358] width 97 height 48
drag, startPoint x: 803, startPoint y: 355, endPoint x: 719, endPoint y: 355, distance: 84.0
click at [719, 355] on div "SGD 12,000,000 Expected Cost" at bounding box center [755, 358] width 145 height 48
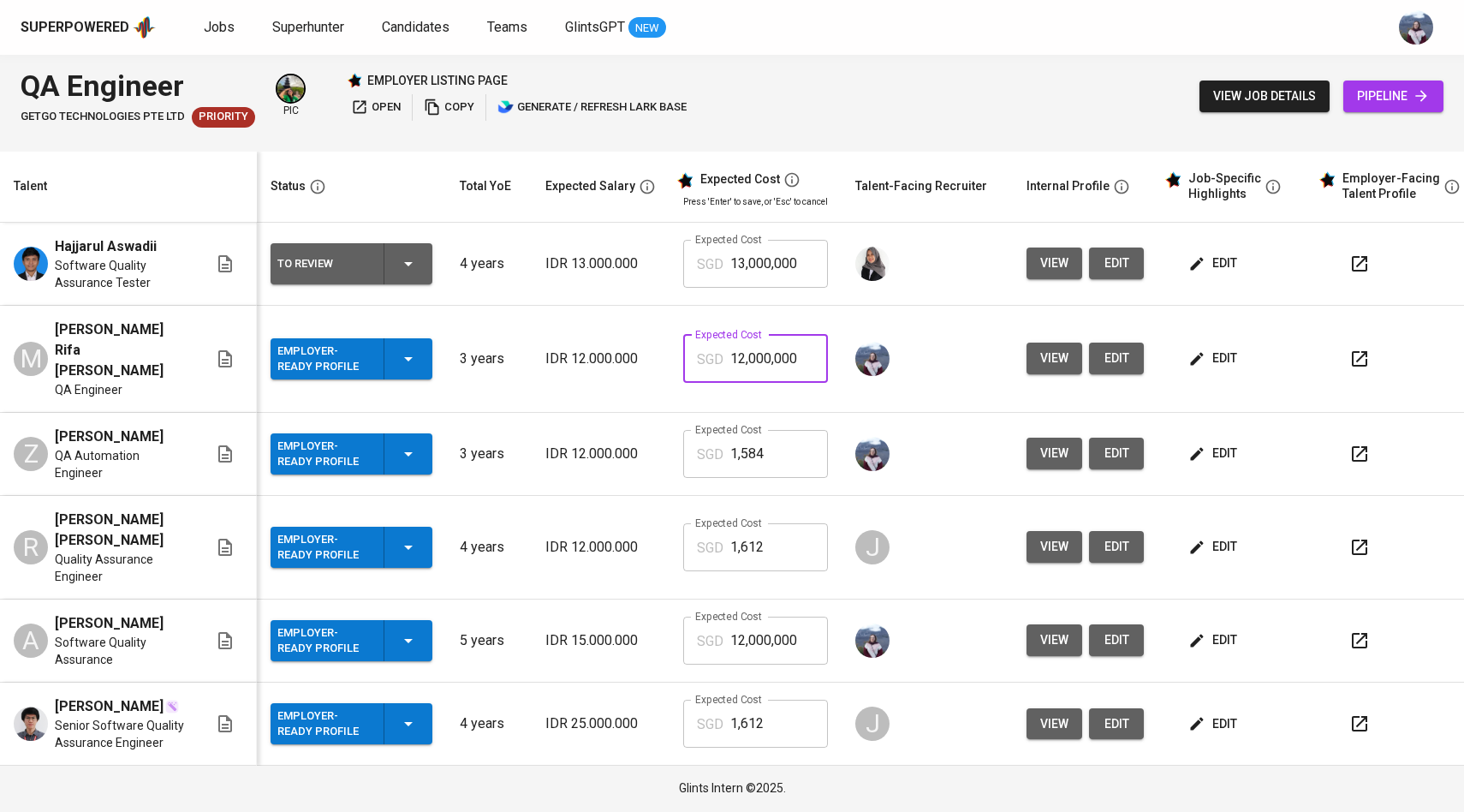
paste input ",584"
type input "1,584"
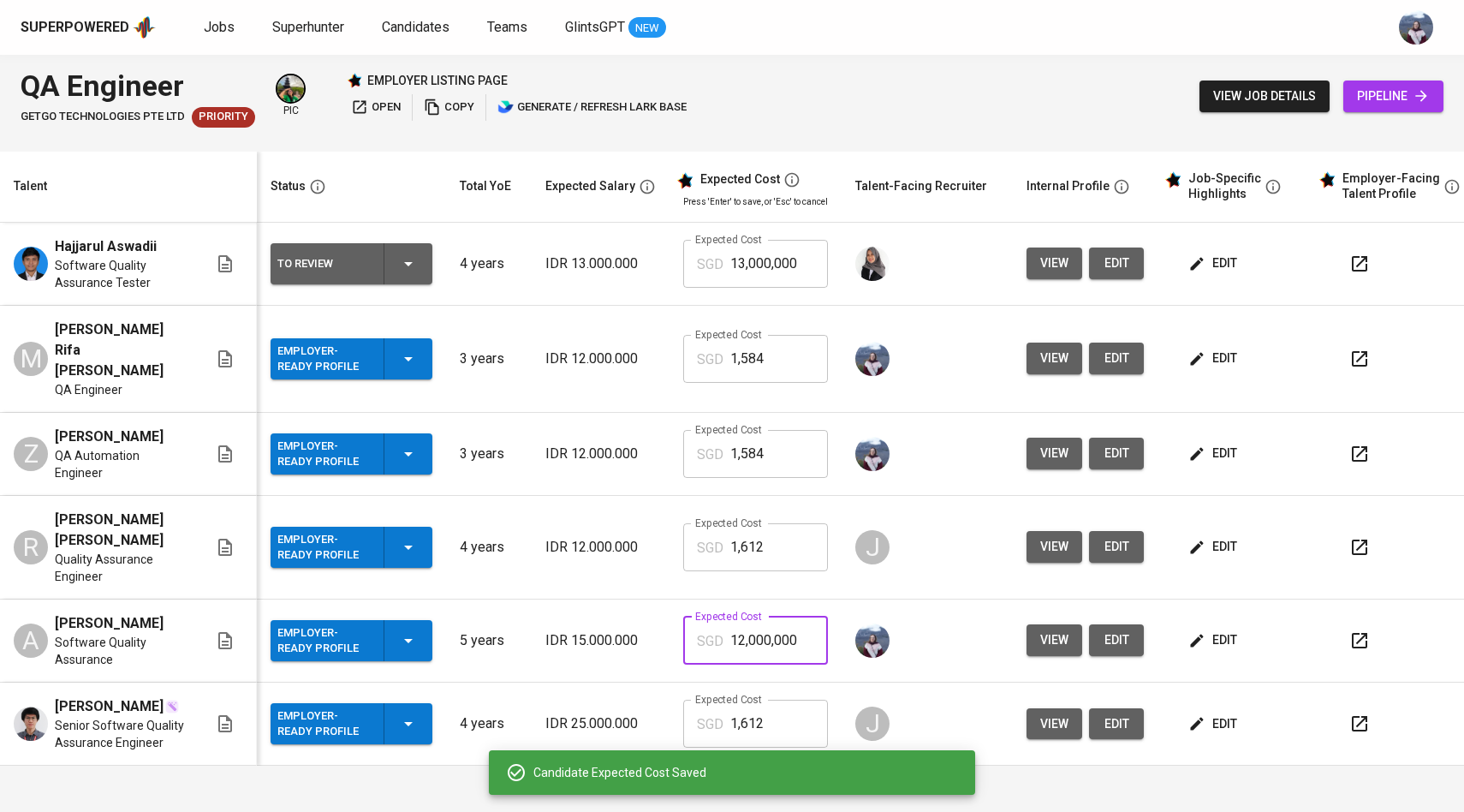
drag, startPoint x: 795, startPoint y: 595, endPoint x: 718, endPoint y: 595, distance: 77.0
click at [717, 616] on div "SGD 12,000,000 Expected Cost" at bounding box center [755, 640] width 145 height 48
paste input ",584"
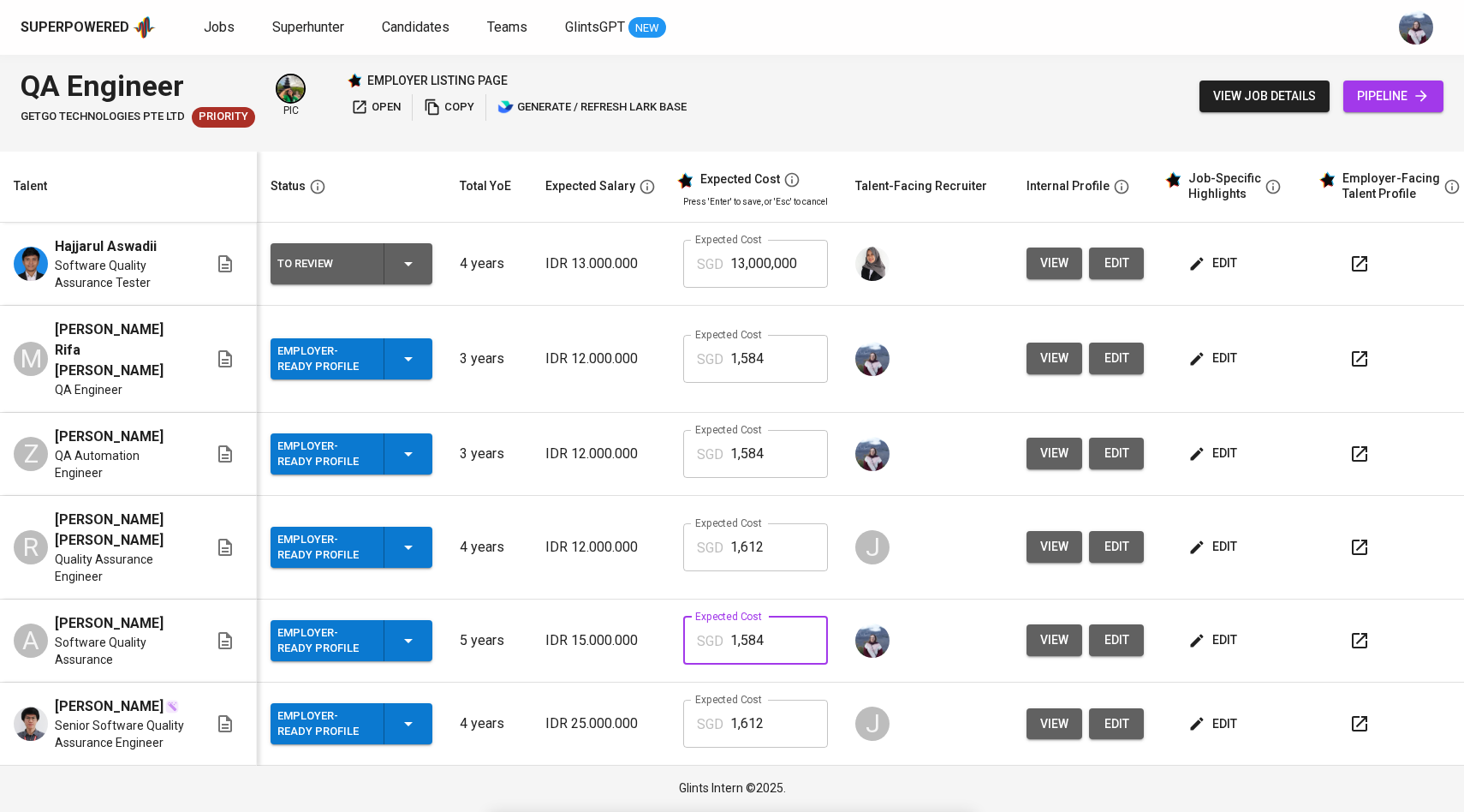
type input "1,584"
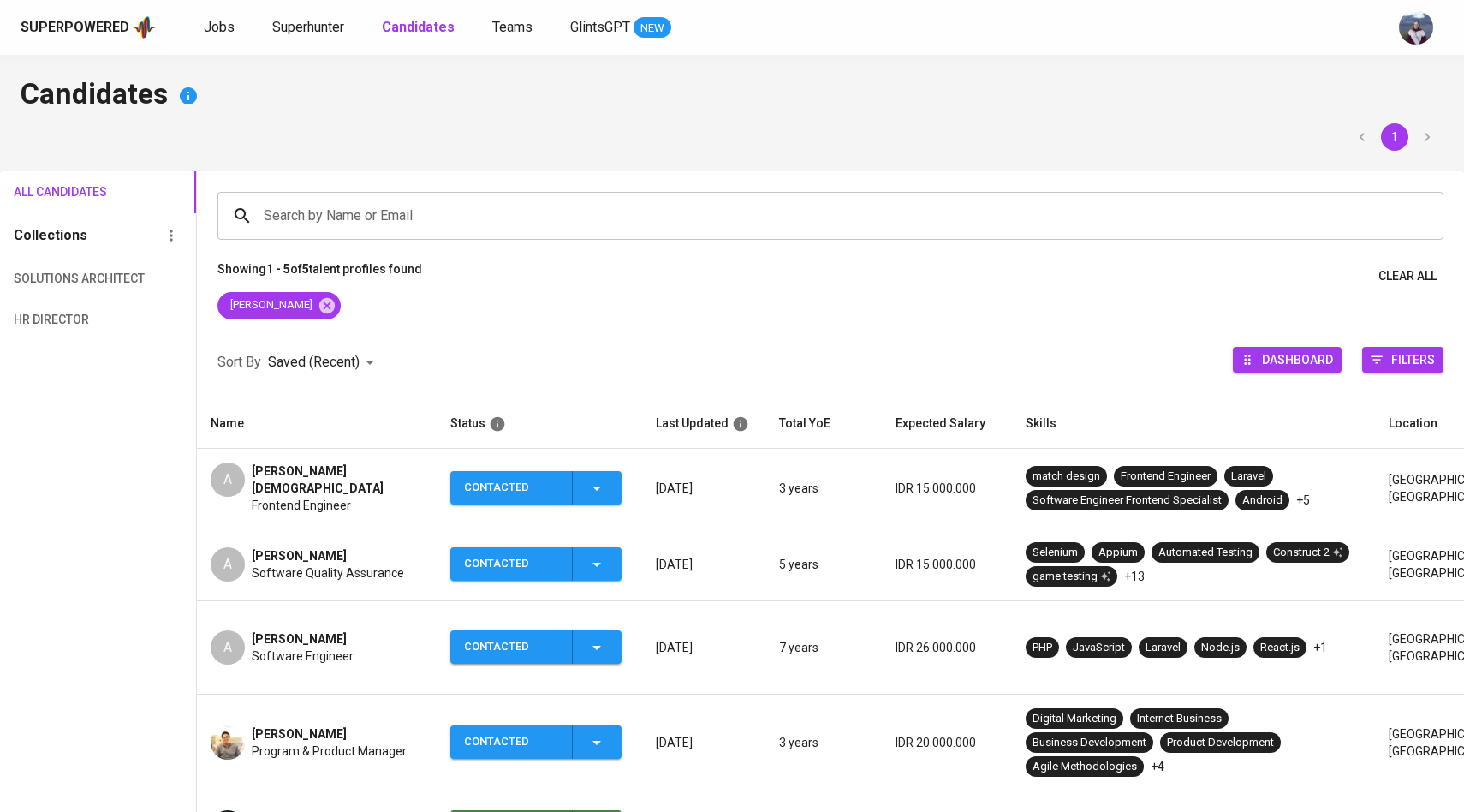
click at [223, 21] on span "Jobs" at bounding box center [219, 26] width 31 height 16
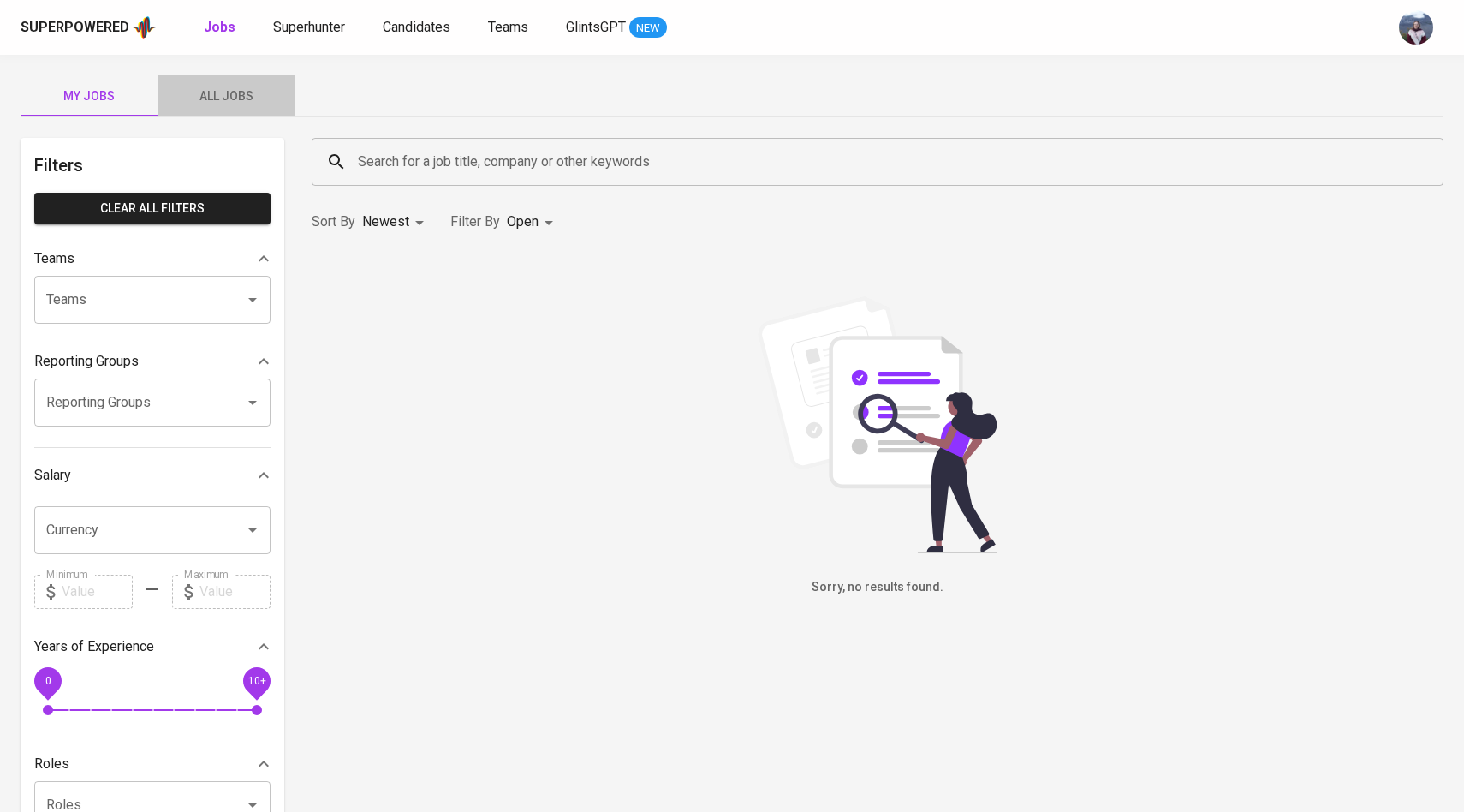
click at [225, 80] on button "All Jobs" at bounding box center [225, 96] width 137 height 41
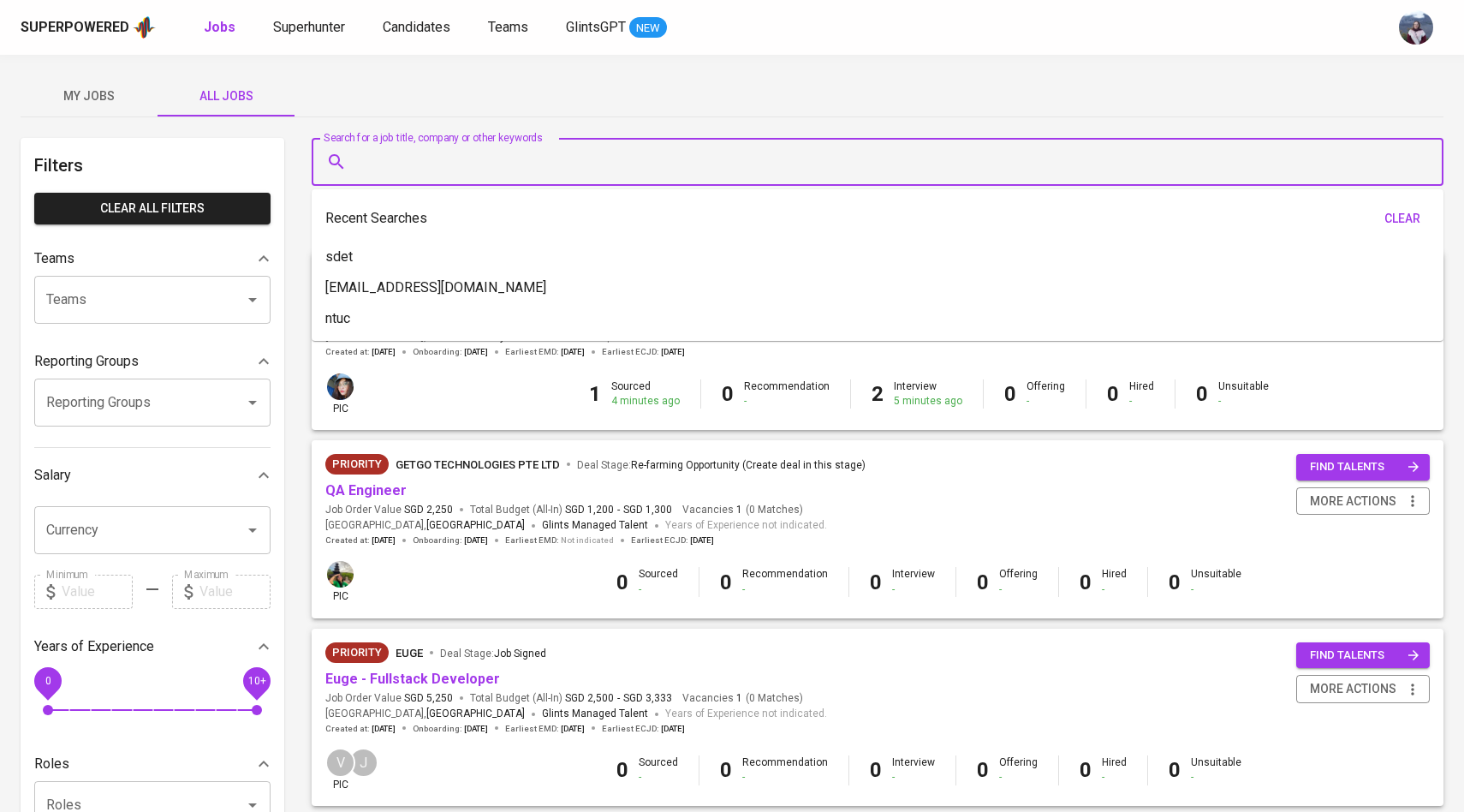
click at [384, 162] on input "Search for a job title, company or other keywords" at bounding box center [881, 162] width 1056 height 33
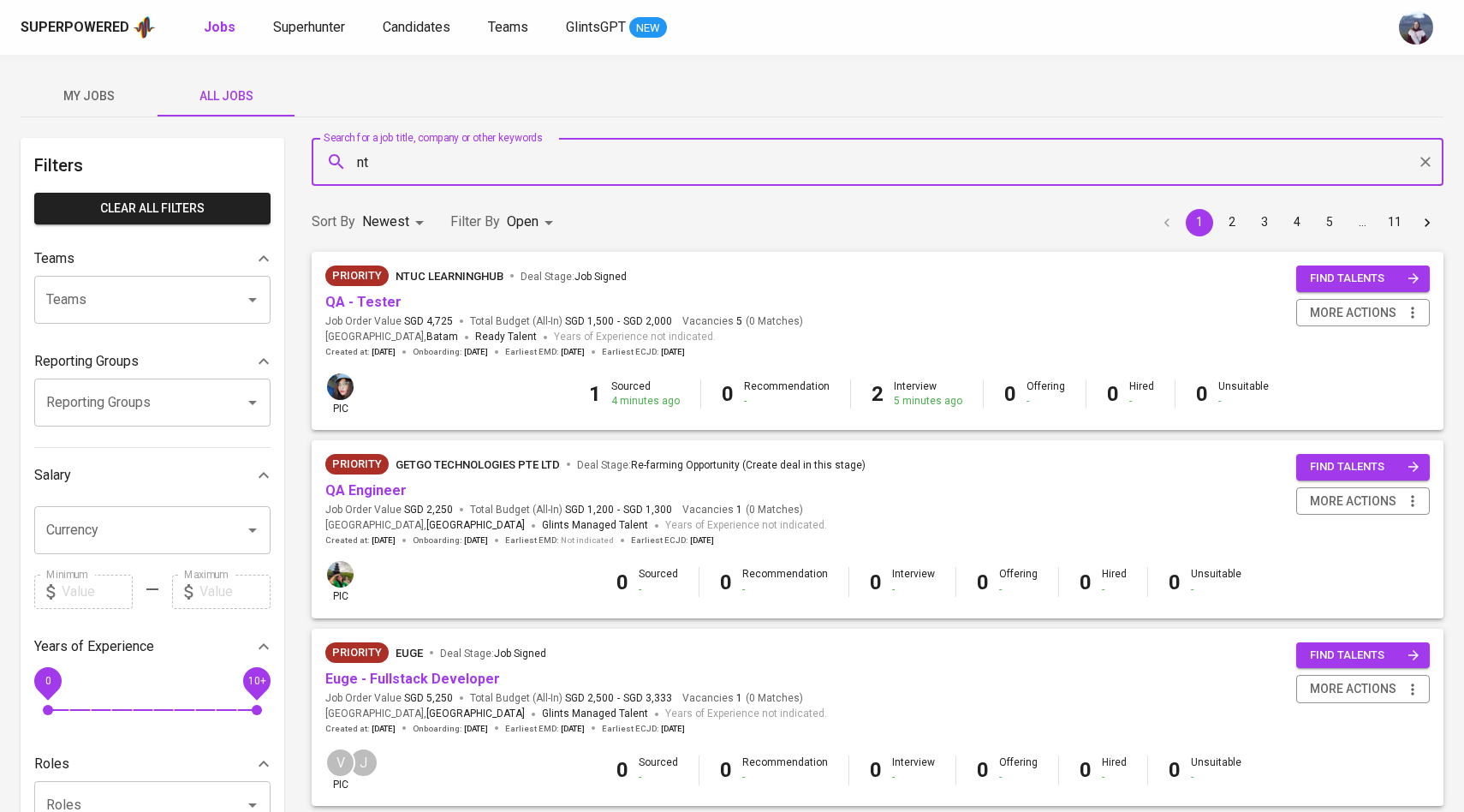
type input "n"
type input "getgo"
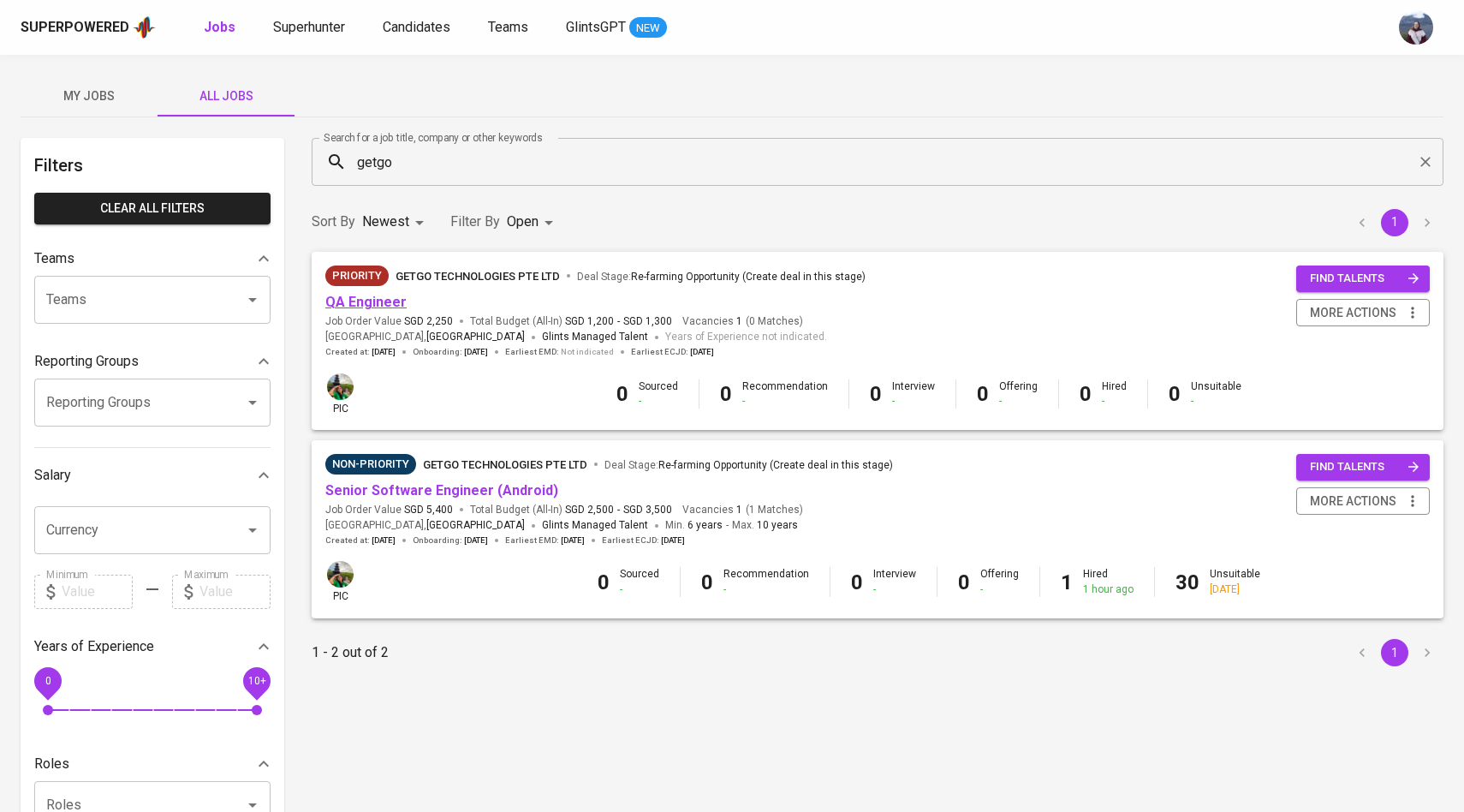
click at [398, 298] on link "QA Engineer" at bounding box center [366, 301] width 81 height 16
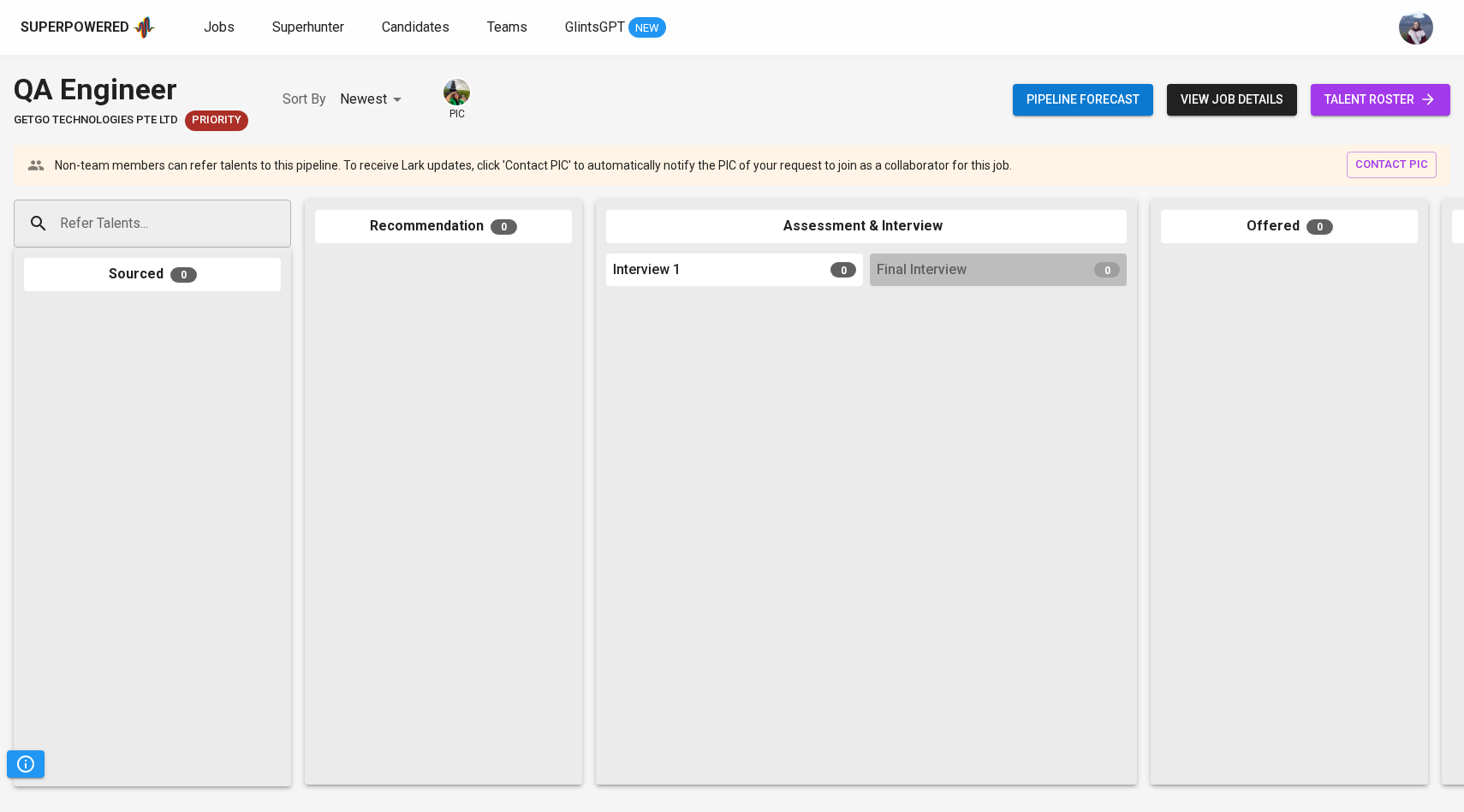
click at [1348, 95] on span "talent roster" at bounding box center [1381, 99] width 112 height 22
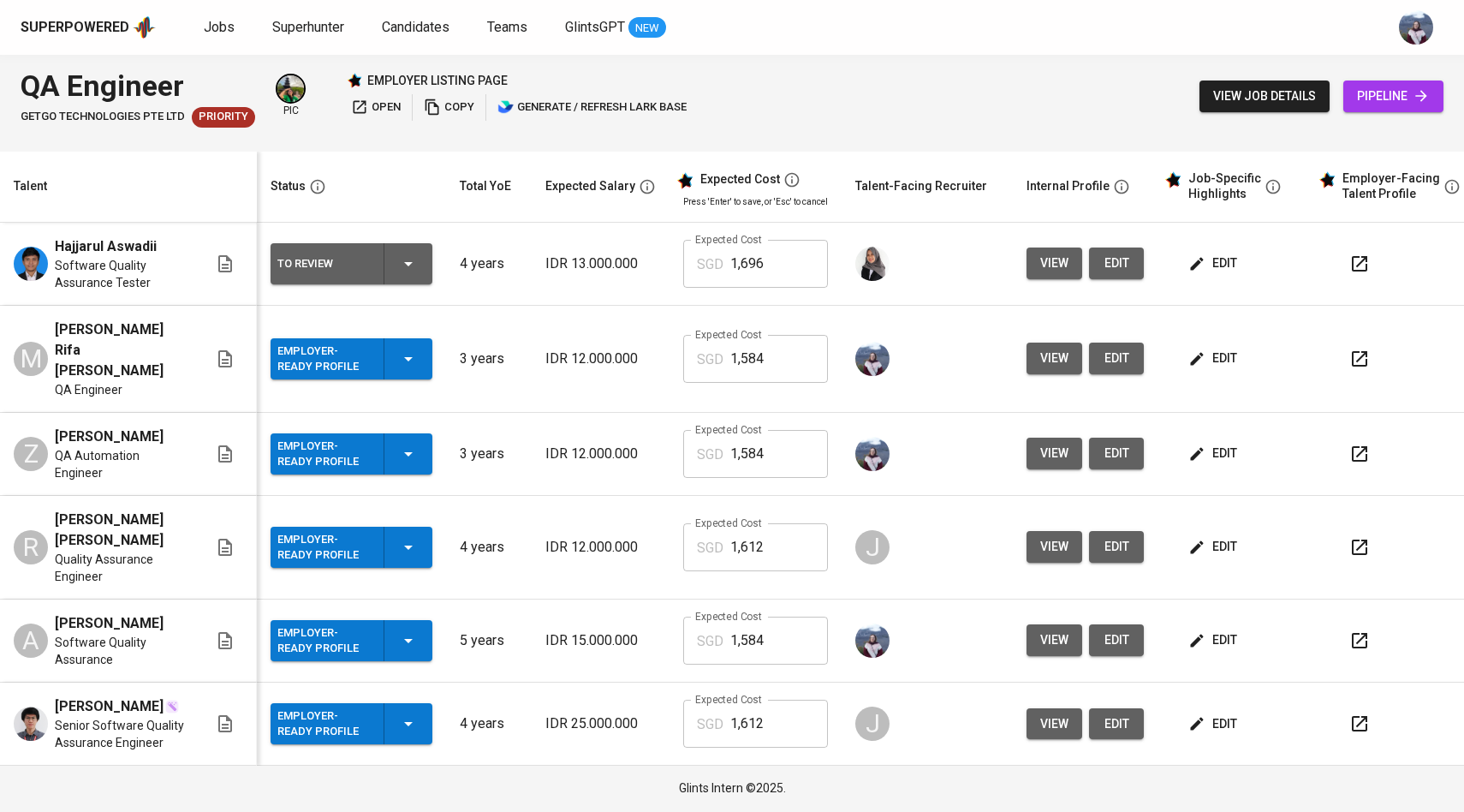
click at [1209, 442] on span "edit" at bounding box center [1214, 453] width 46 height 22
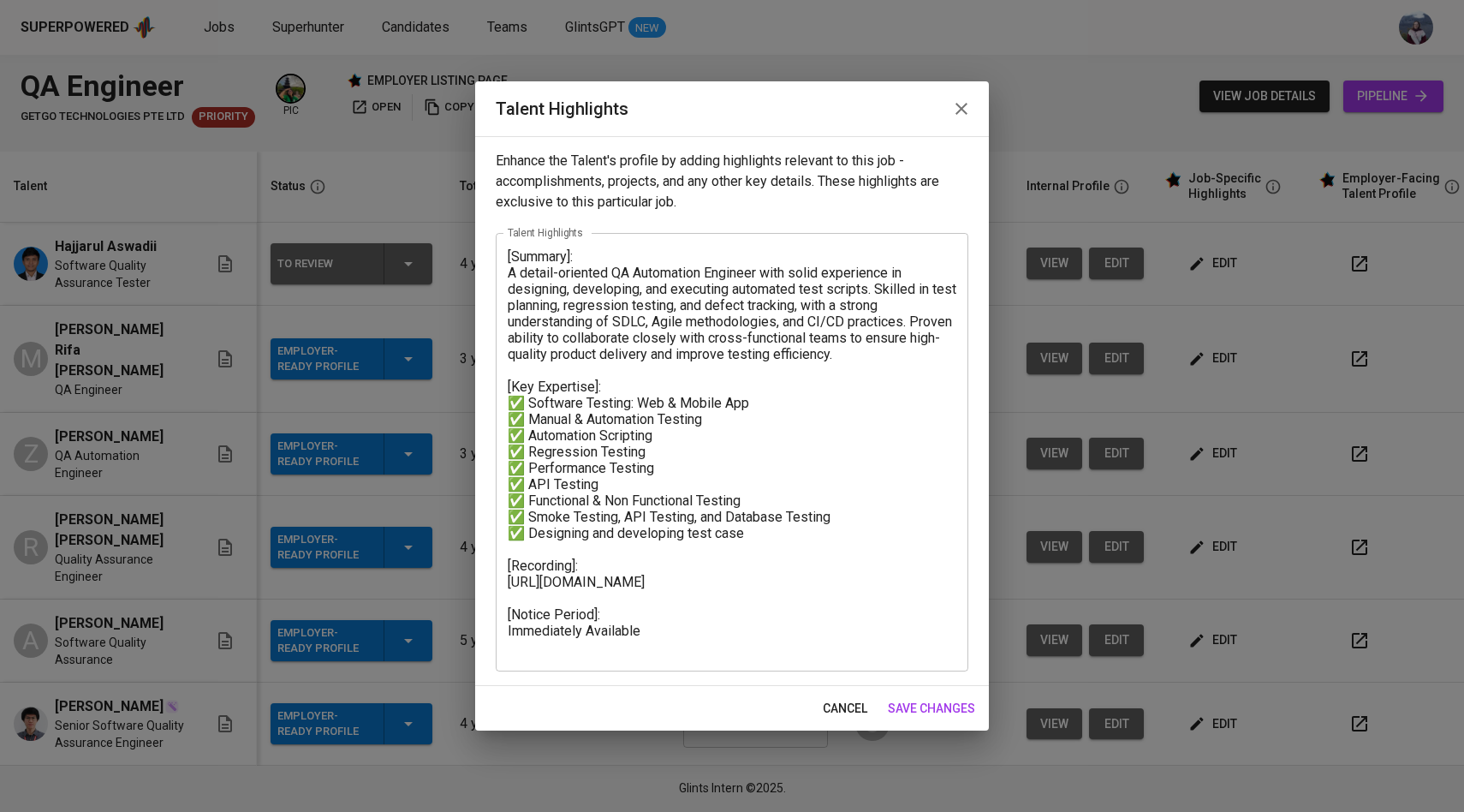
click at [959, 116] on icon "button" at bounding box center [962, 109] width 21 height 21
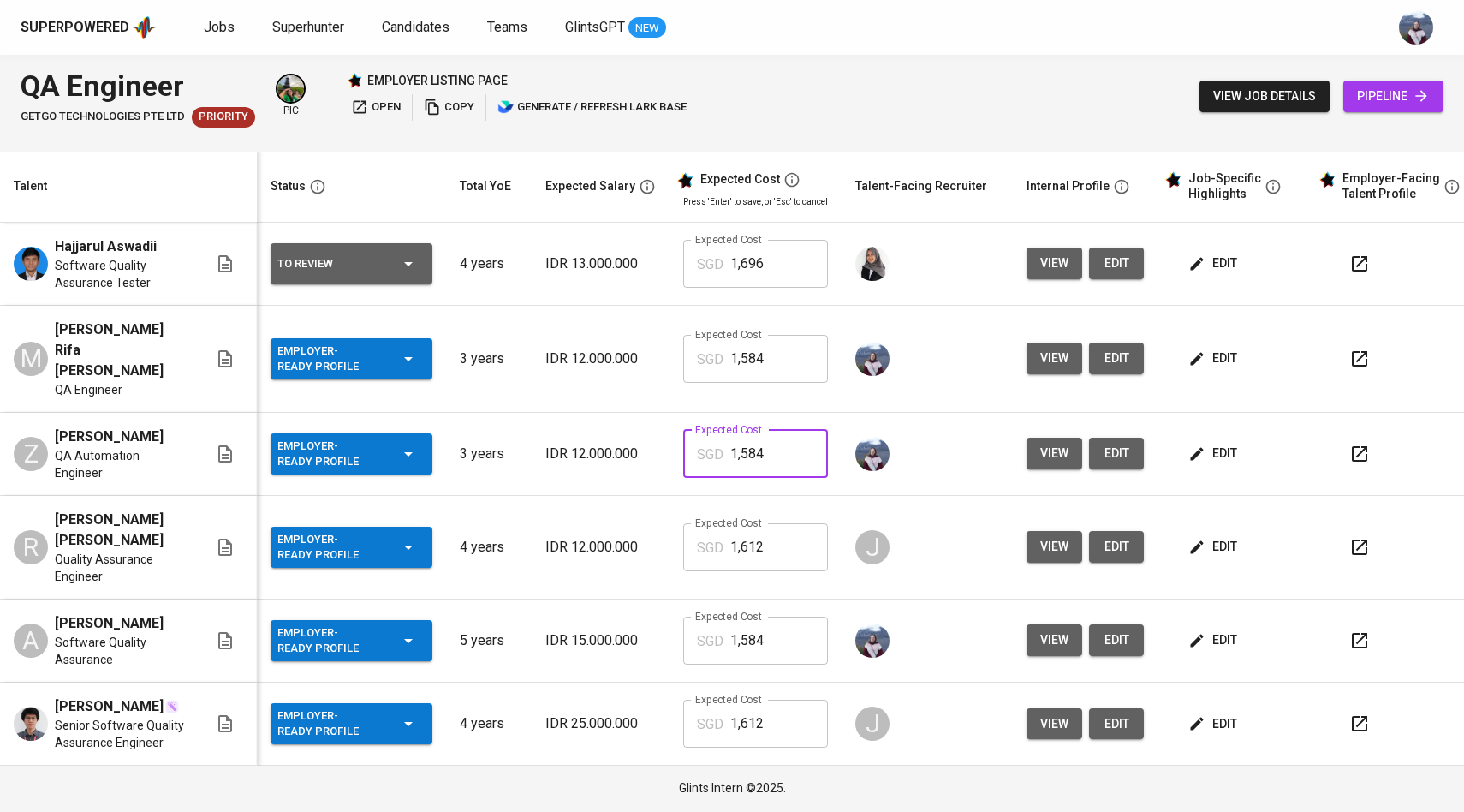
click at [763, 431] on input "1,584" at bounding box center [779, 453] width 97 height 48
type input "1,585"
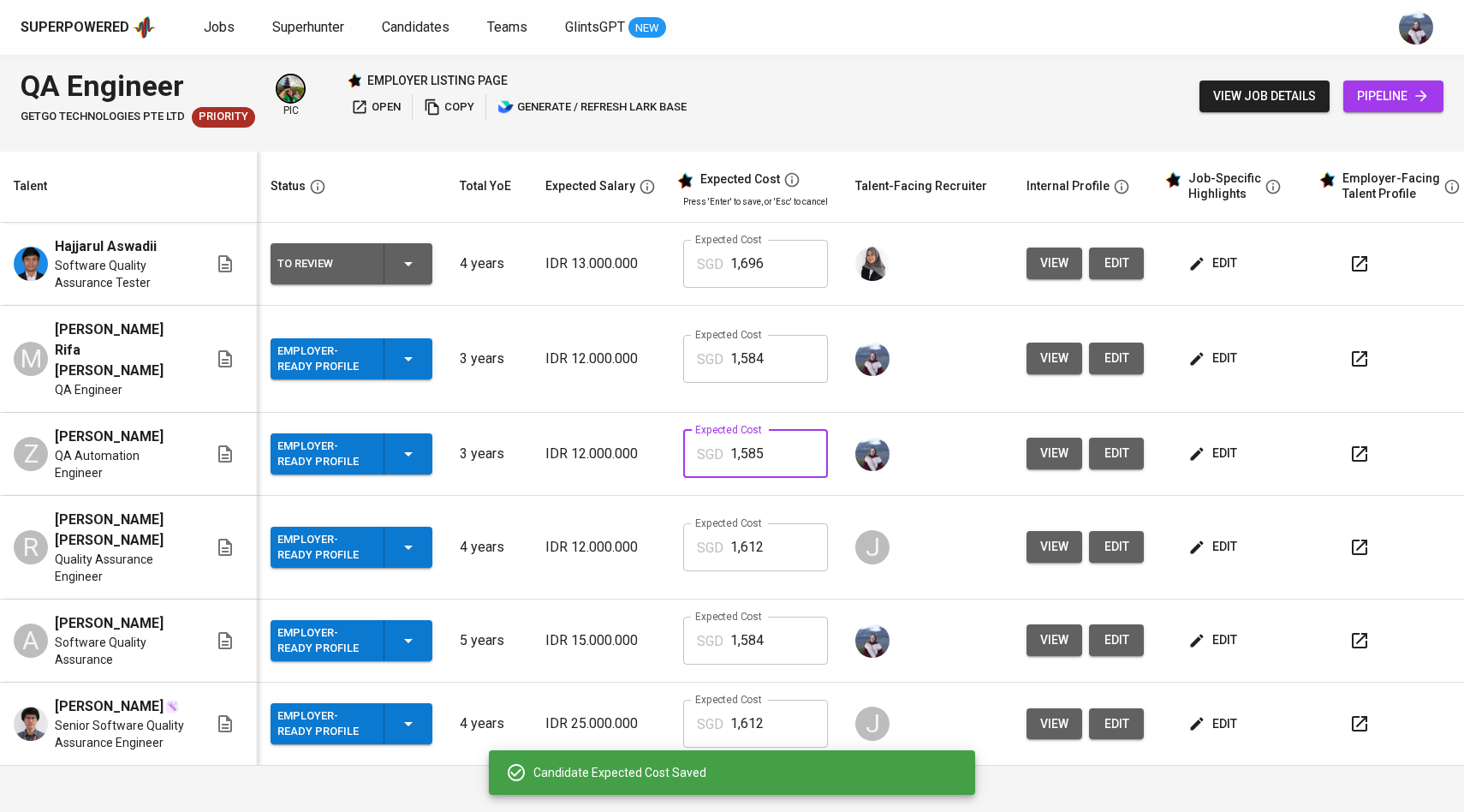
drag, startPoint x: 766, startPoint y: 433, endPoint x: 703, endPoint y: 433, distance: 63.0
click at [703, 433] on div "SGD 1,585 Expected Cost" at bounding box center [755, 453] width 145 height 48
click at [771, 341] on input "1,584" at bounding box center [779, 358] width 97 height 48
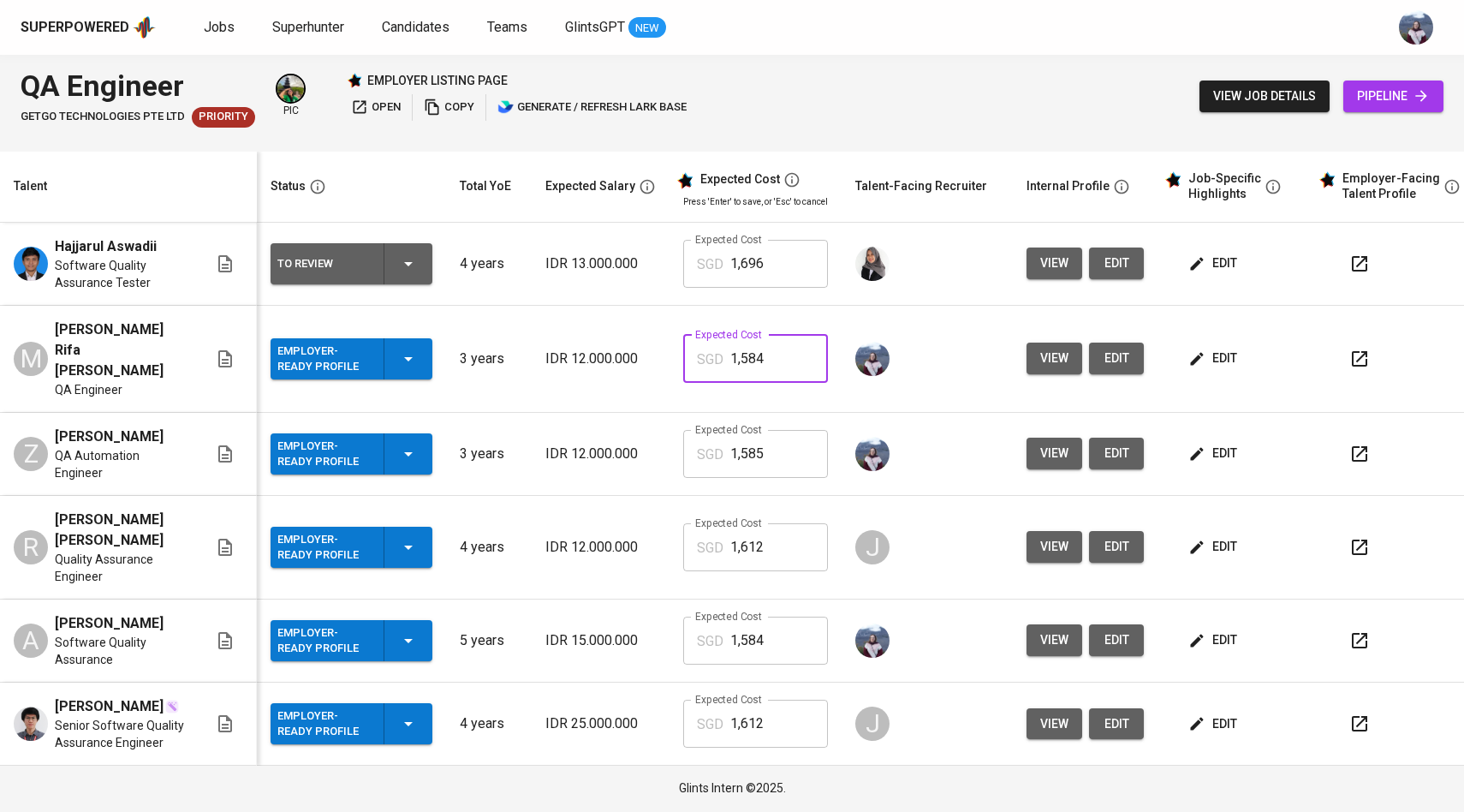
drag, startPoint x: 771, startPoint y: 341, endPoint x: 682, endPoint y: 346, distance: 89.1
click at [683, 346] on div "SGD 1,584 Expected Cost" at bounding box center [755, 358] width 145 height 48
paste input "5"
type input "1,585"
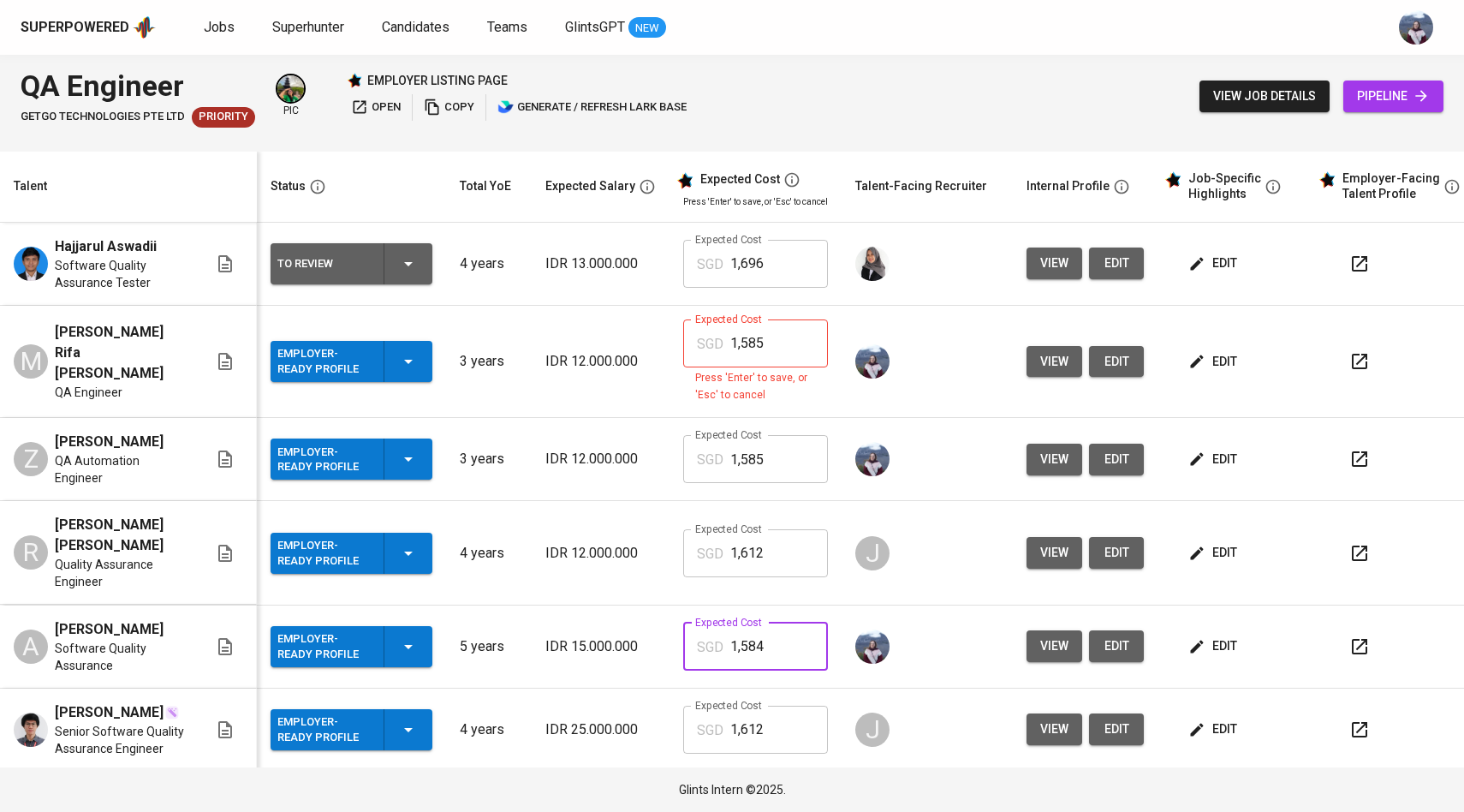
drag, startPoint x: 765, startPoint y: 601, endPoint x: 737, endPoint y: 600, distance: 28.0
click at [737, 622] on input "1,584" at bounding box center [779, 645] width 97 height 48
click at [777, 354] on input "1,585" at bounding box center [779, 342] width 97 height 48
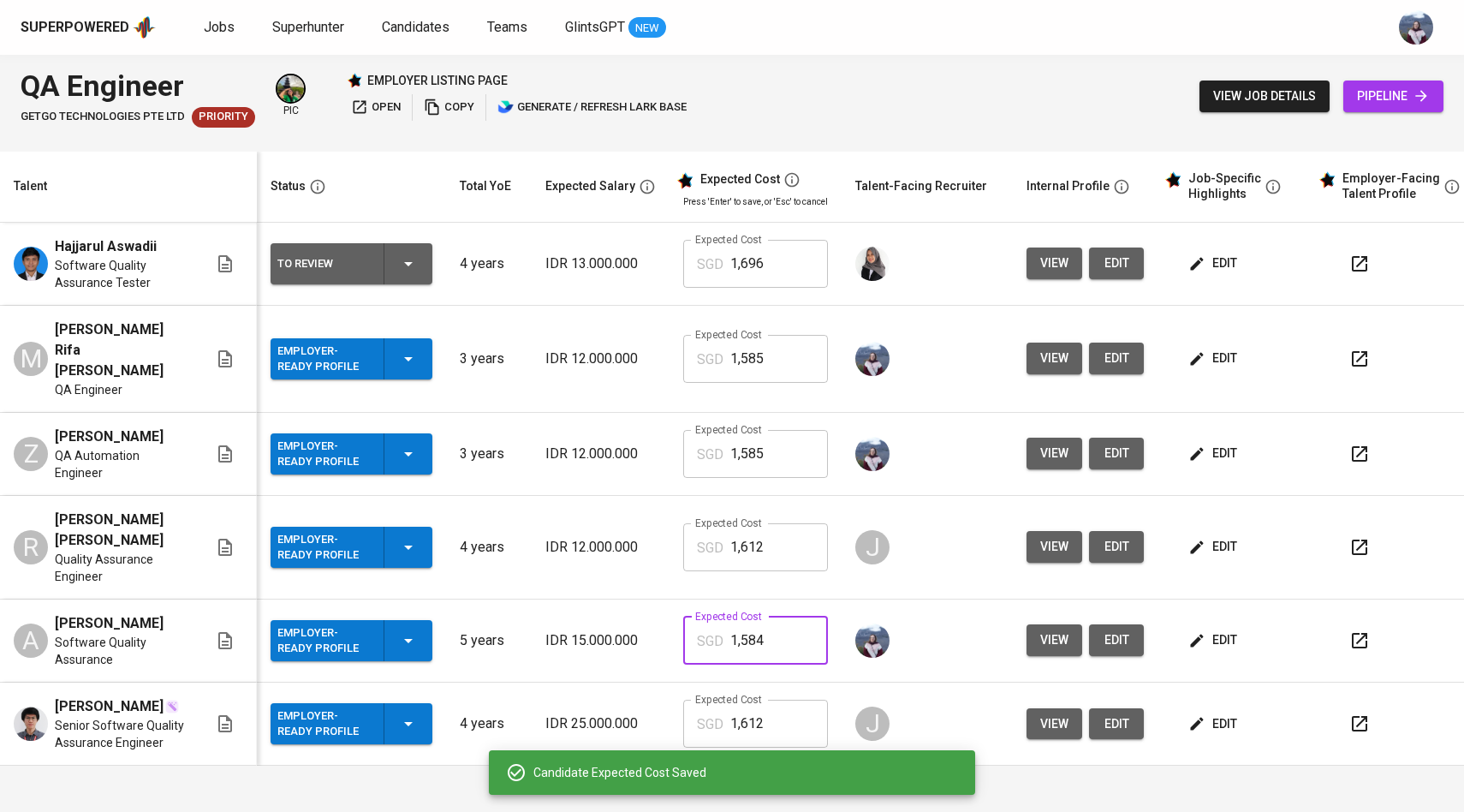
drag, startPoint x: 774, startPoint y: 592, endPoint x: 661, endPoint y: 592, distance: 113.0
click at [661, 600] on tr "A Abraham Farrendy Software Quality Assurance Employer-Ready Profile 5 years ID…" at bounding box center [741, 641] width 1483 height 83
paste input "5"
type input "1,585"
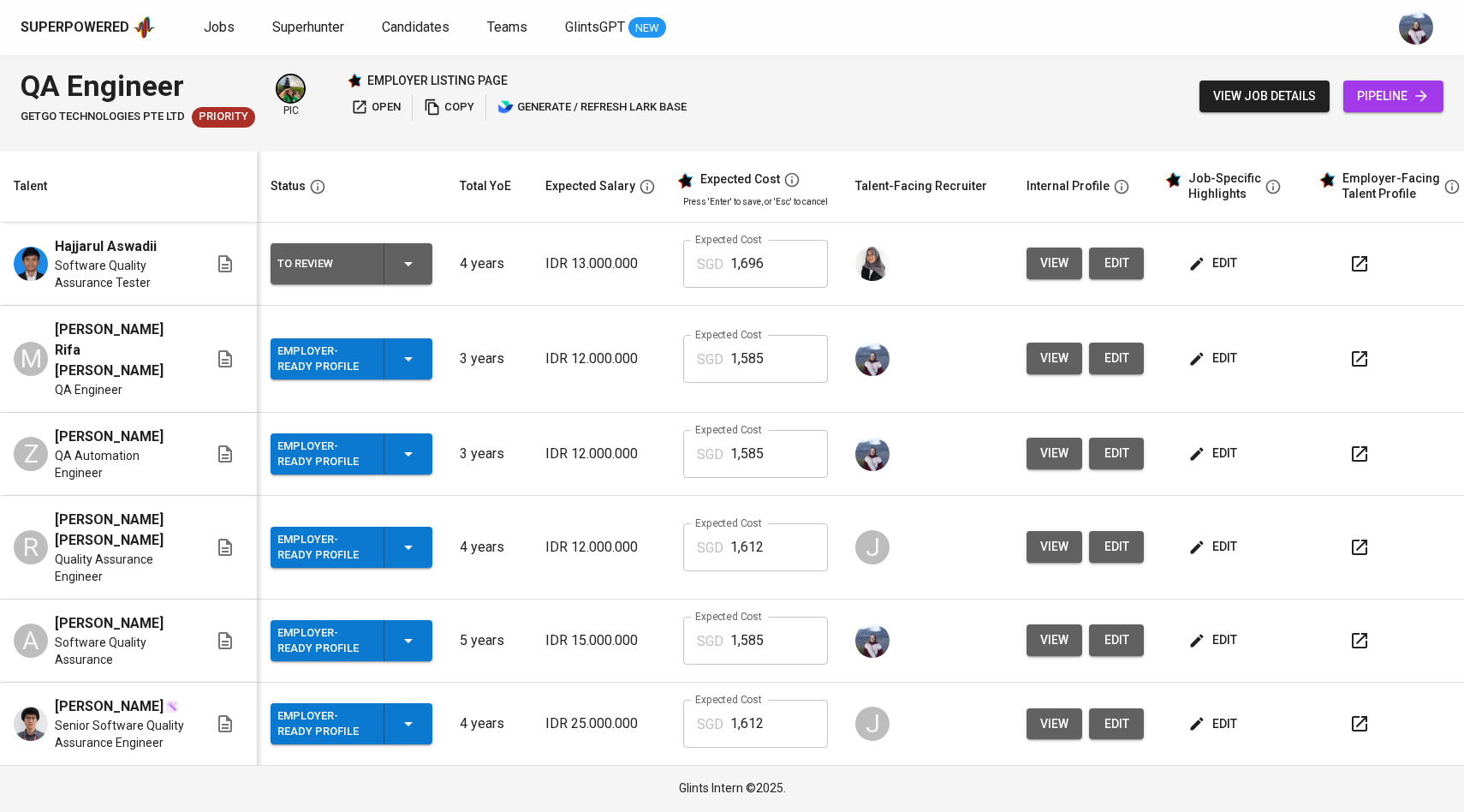
click at [1199, 268] on icon "button" at bounding box center [1196, 264] width 17 height 17
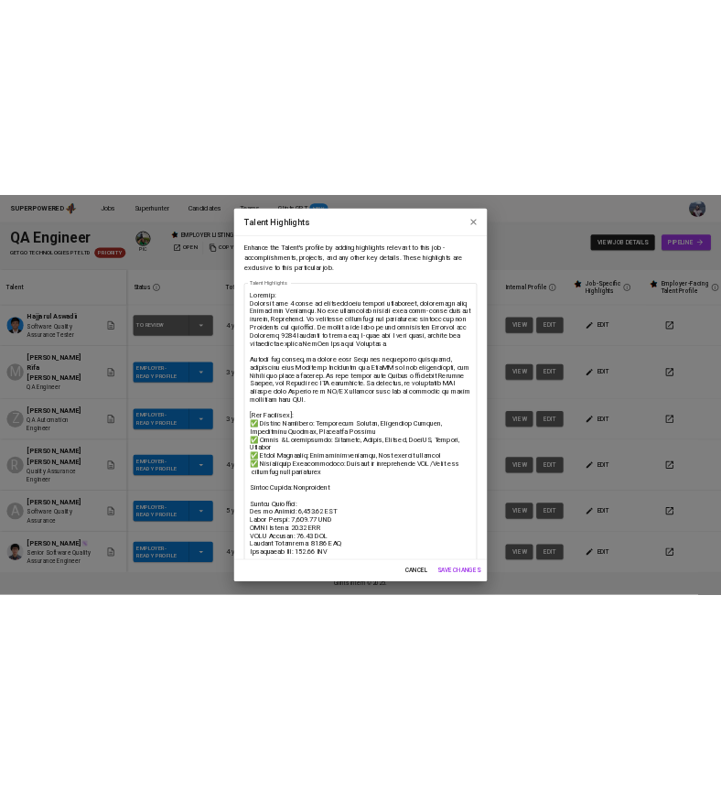
scroll to position [127, 0]
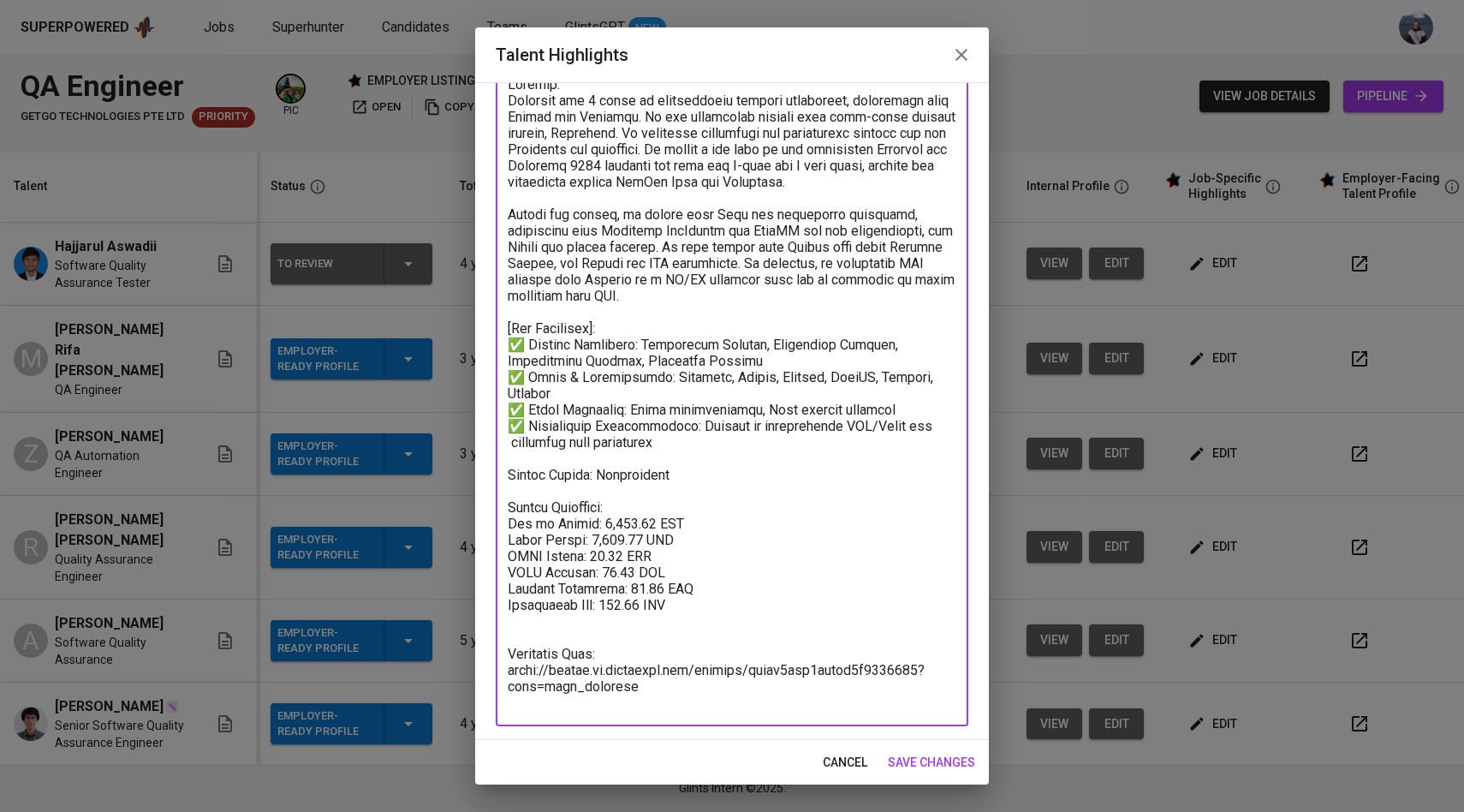
drag, startPoint x: 692, startPoint y: 628, endPoint x: 507, endPoint y: 529, distance: 209.8
click at [506, 528] on div "x Talent Highlights" at bounding box center [732, 393] width 472 height 666
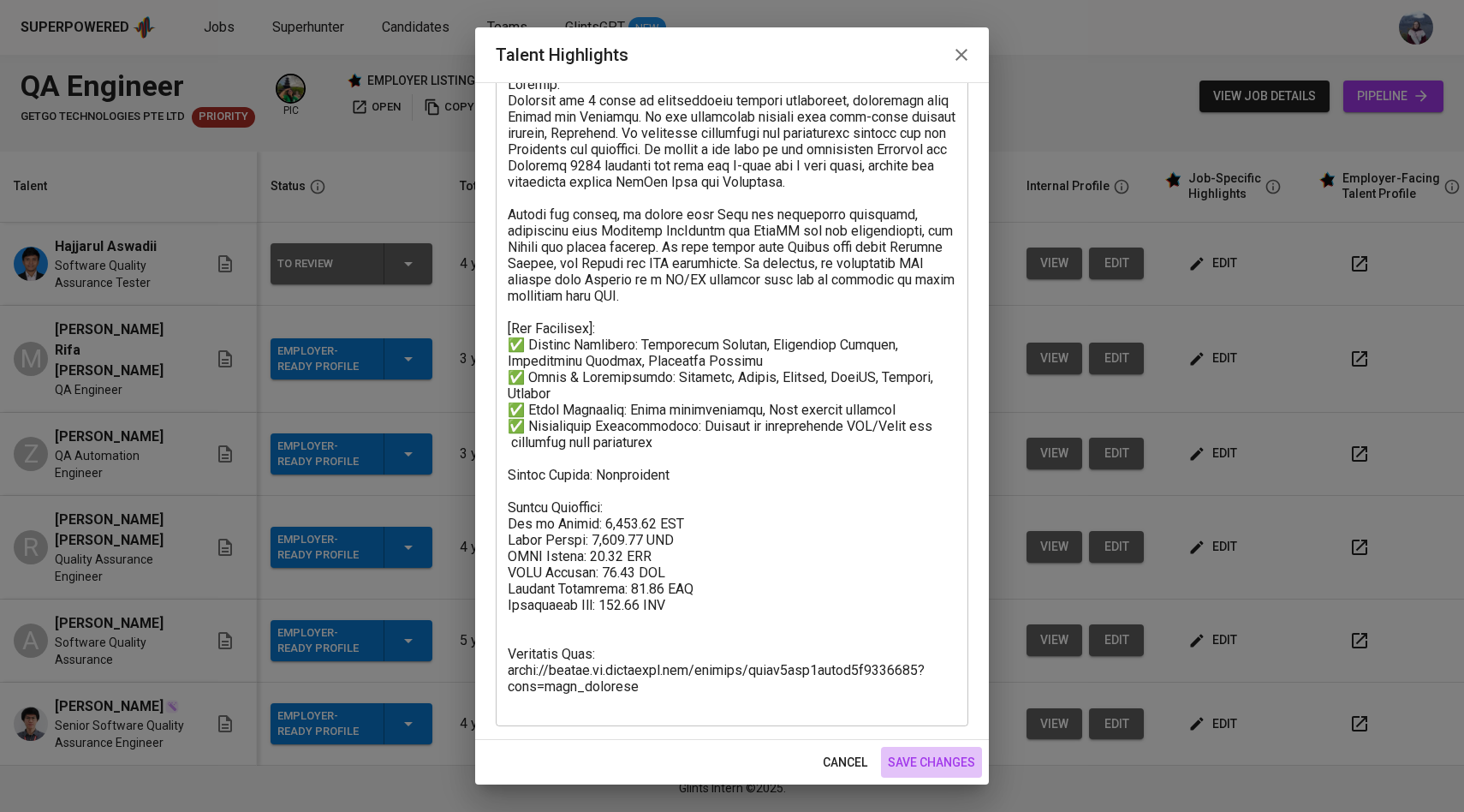
click at [931, 761] on span "save changes" at bounding box center [931, 762] width 87 height 22
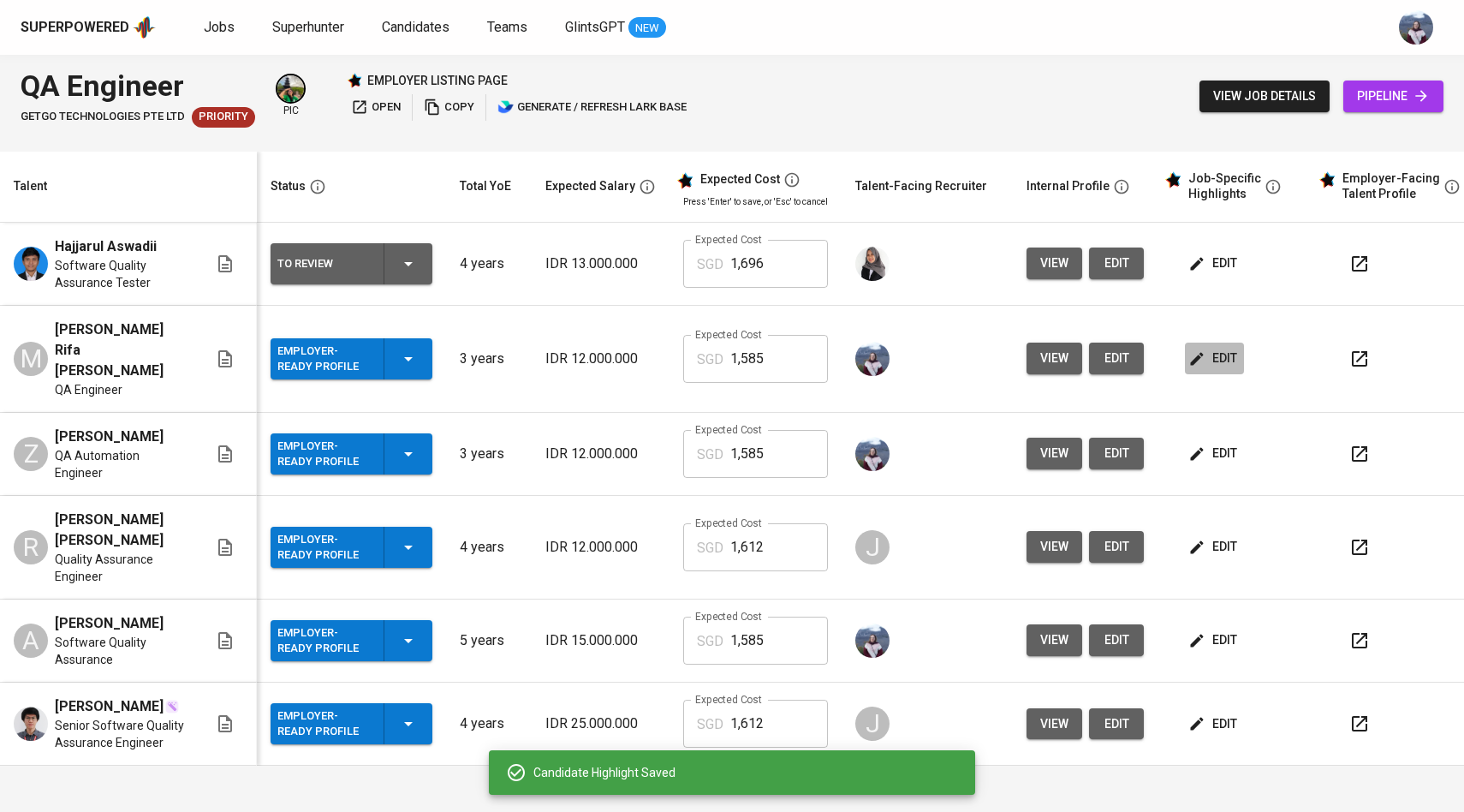
click at [1188, 342] on button "edit" at bounding box center [1214, 358] width 59 height 32
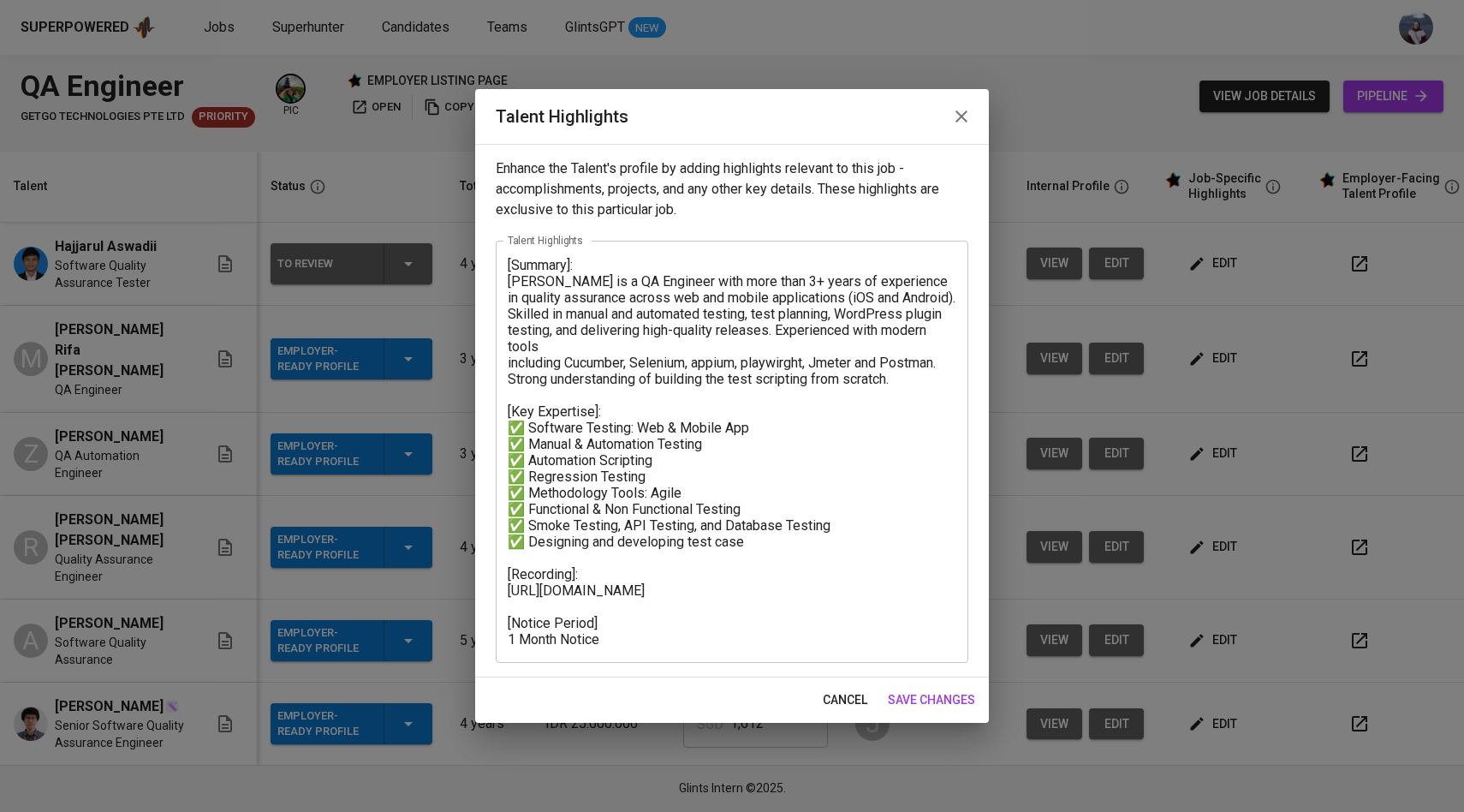
click at [643, 608] on textarea "[Summary]: Irene is a QA Engineer with more than 3+ years of experience in qual…" at bounding box center [732, 452] width 449 height 390
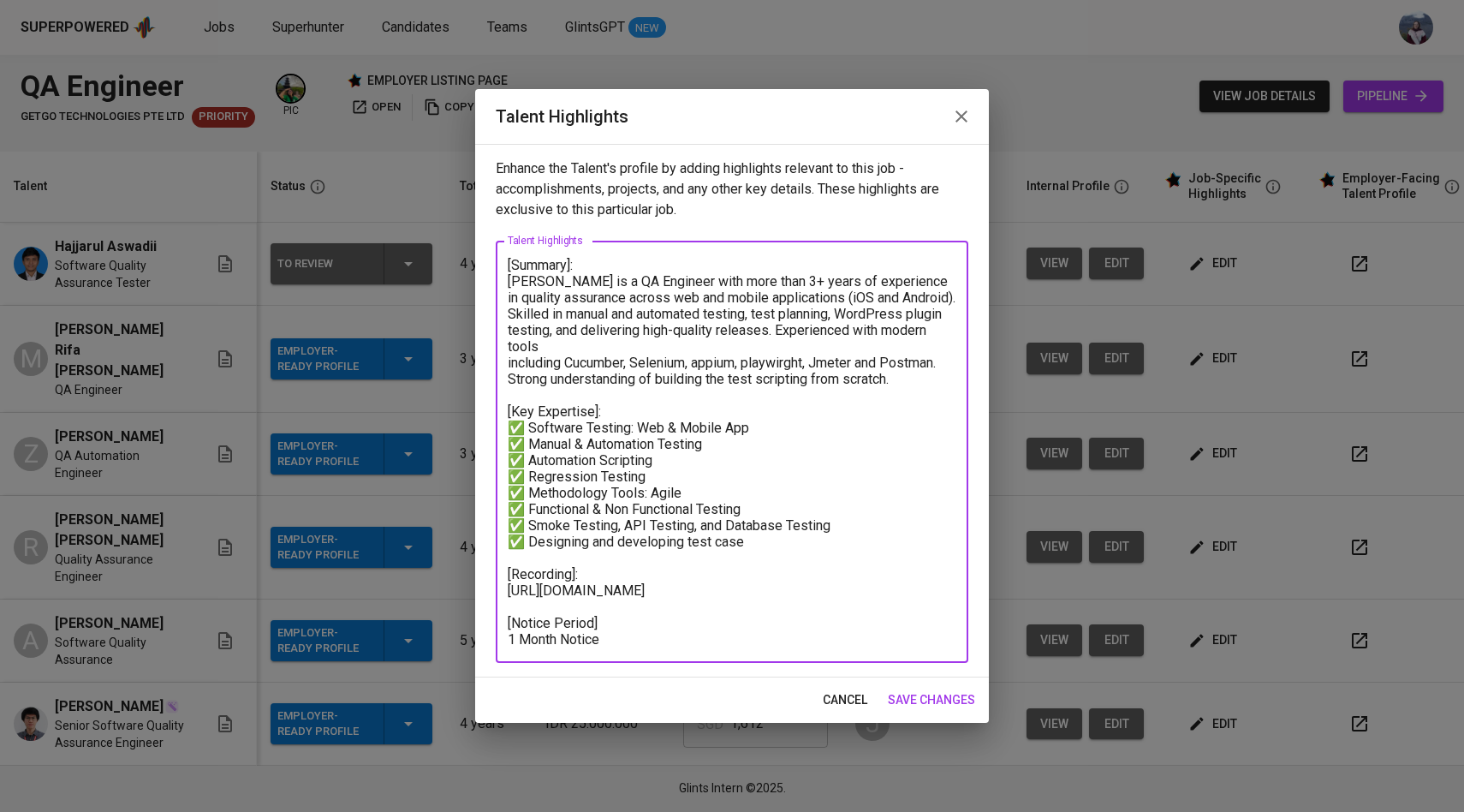
click at [624, 547] on textarea "[Summary]: Irene is a QA Engineer with more than 3+ years of experience in qual…" at bounding box center [732, 452] width 449 height 390
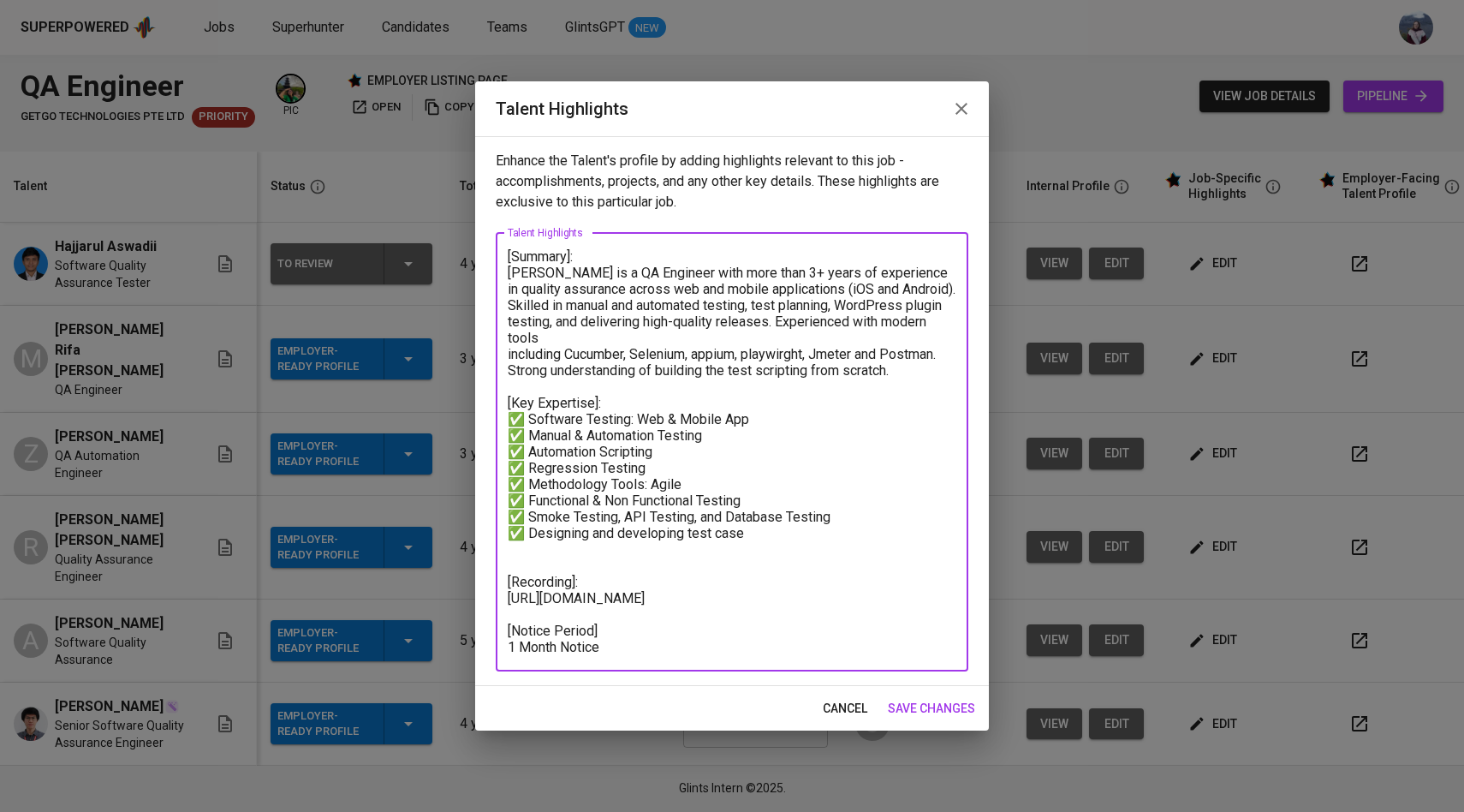
drag, startPoint x: 636, startPoint y: 607, endPoint x: 507, endPoint y: 560, distance: 137.3
click at [508, 560] on textarea "[Summary]: Irene is a QA Engineer with more than 3+ years of experience in qual…" at bounding box center [732, 451] width 449 height 407
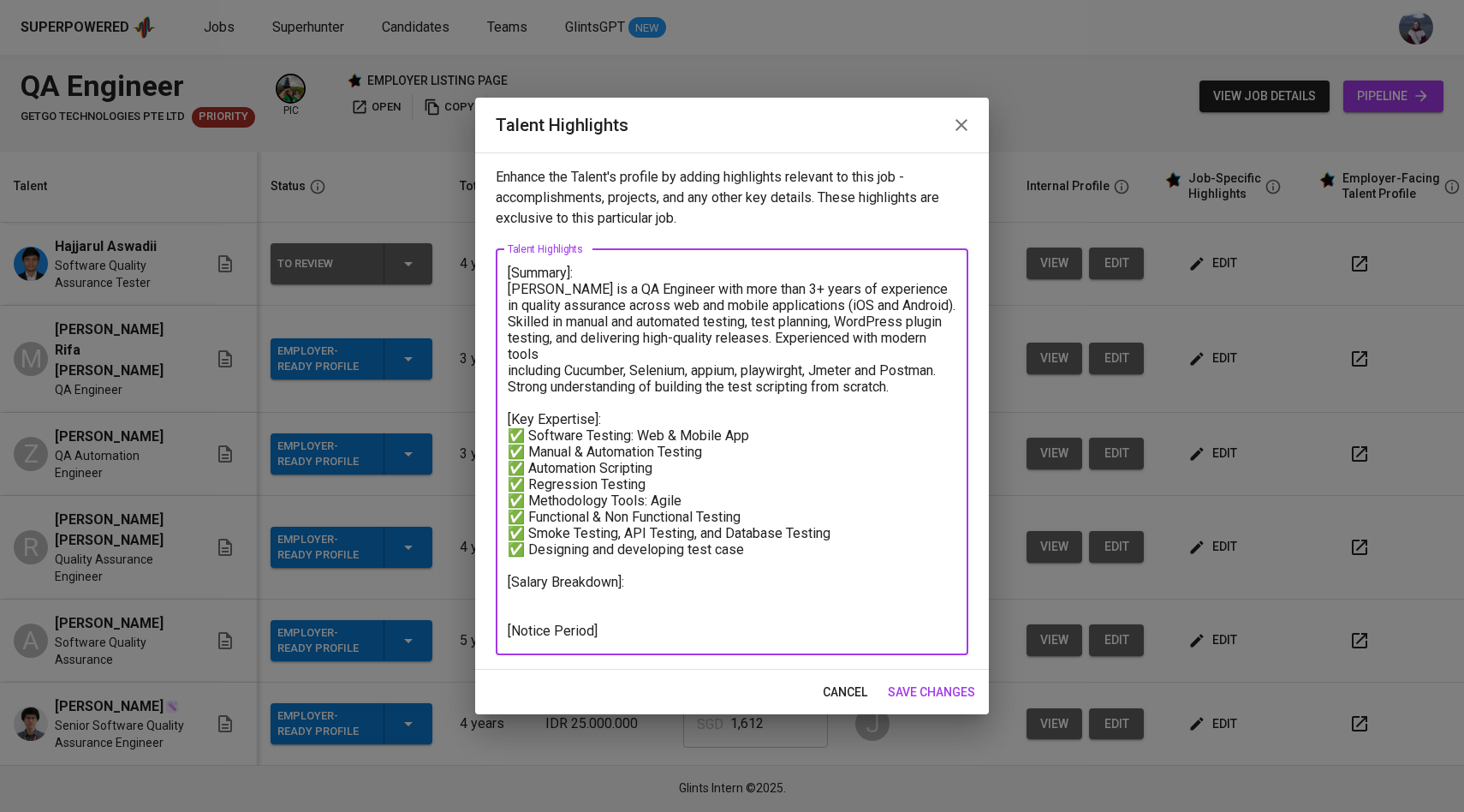
paste textarea "Salary Breakdown: All in Salary: 1,695.64 SGD Basic Salary: 1,150.13 SGD BPJS H…"
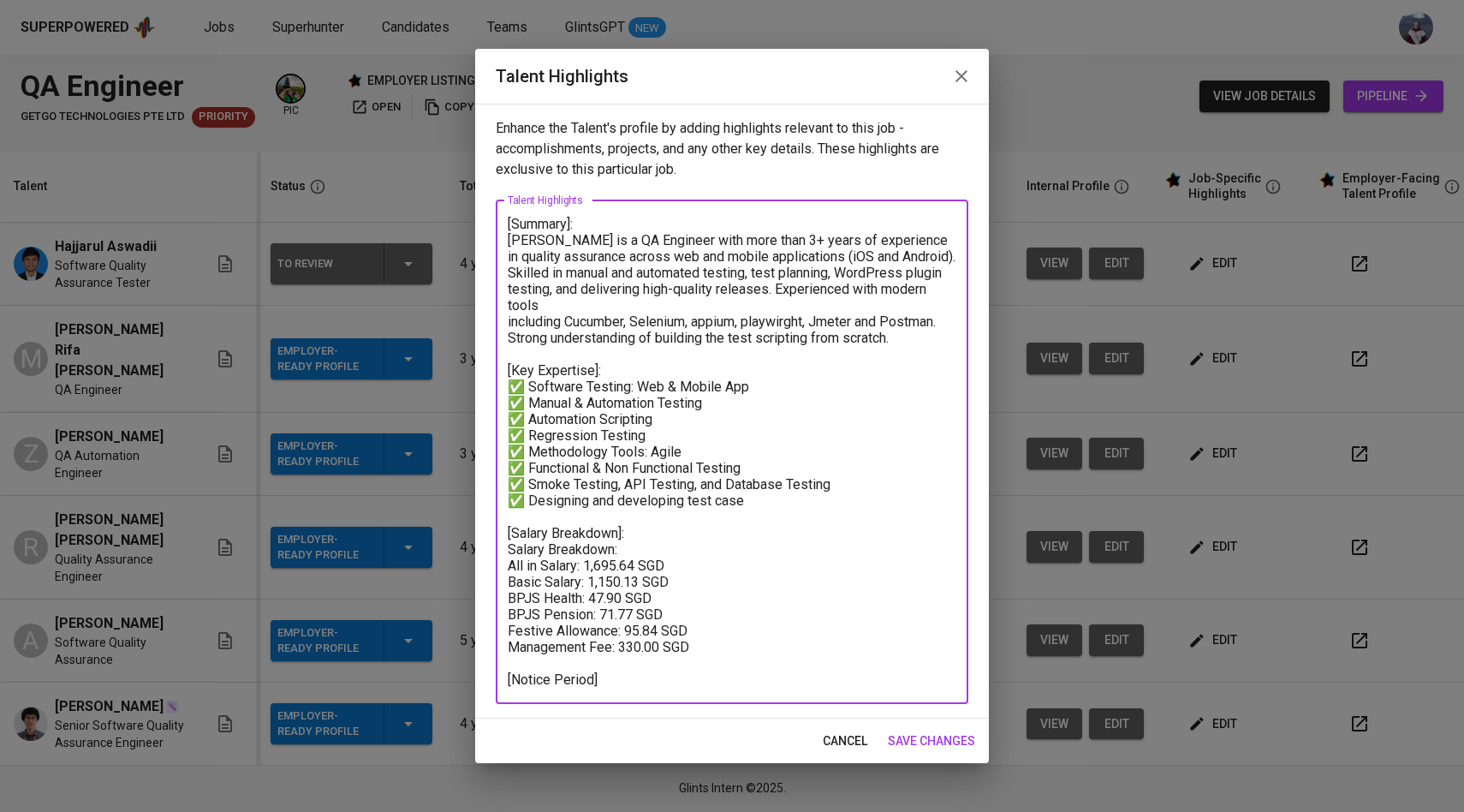
click at [510, 537] on textarea "[Summary]: Irene is a QA Engineer with more than 3+ years of experience in qual…" at bounding box center [732, 452] width 449 height 471
drag, startPoint x: 619, startPoint y: 533, endPoint x: 510, endPoint y: 531, distance: 109.0
click at [509, 531] on textarea "[Summary]: Irene is a QA Engineer with more than 3+ years of experience in qual…" at bounding box center [732, 452] width 449 height 471
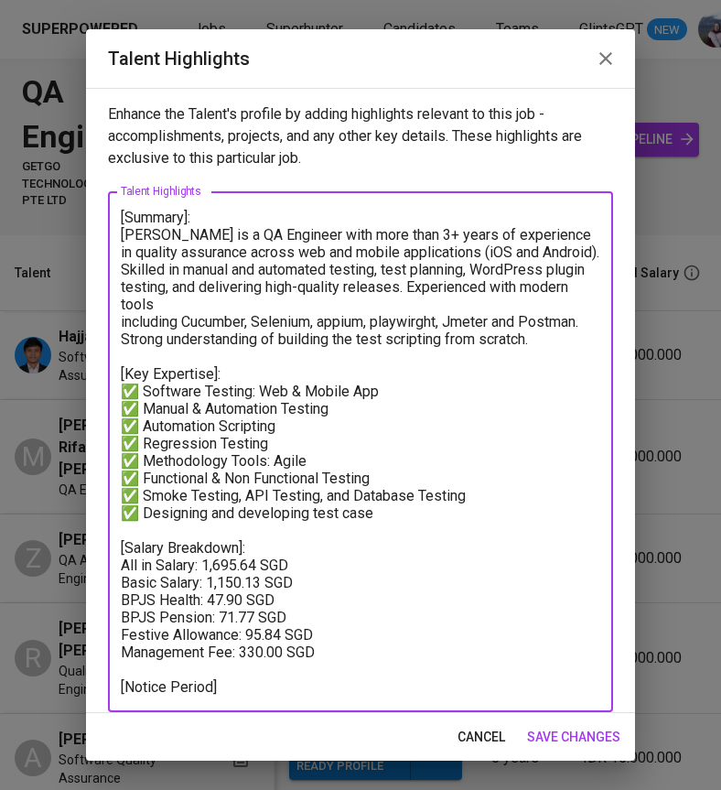
click at [258, 542] on textarea "[Summary]: Irene is a QA Engineer with more than 3+ years of experience in qual…" at bounding box center [361, 452] width 480 height 487
click at [249, 545] on textarea "[Summary]: Irene is a QA Engineer with more than 3+ years of experience in qual…" at bounding box center [361, 452] width 480 height 487
click at [270, 559] on textarea "[Summary]: Irene is a QA Engineer with more than 3+ years of experience in qual…" at bounding box center [361, 452] width 480 height 487
click at [262, 559] on textarea "[Summary]: Irene is a QA Engineer with more than 3+ years of experience in qual…" at bounding box center [361, 452] width 480 height 487
drag, startPoint x: 296, startPoint y: 546, endPoint x: 224, endPoint y: 546, distance: 71.4
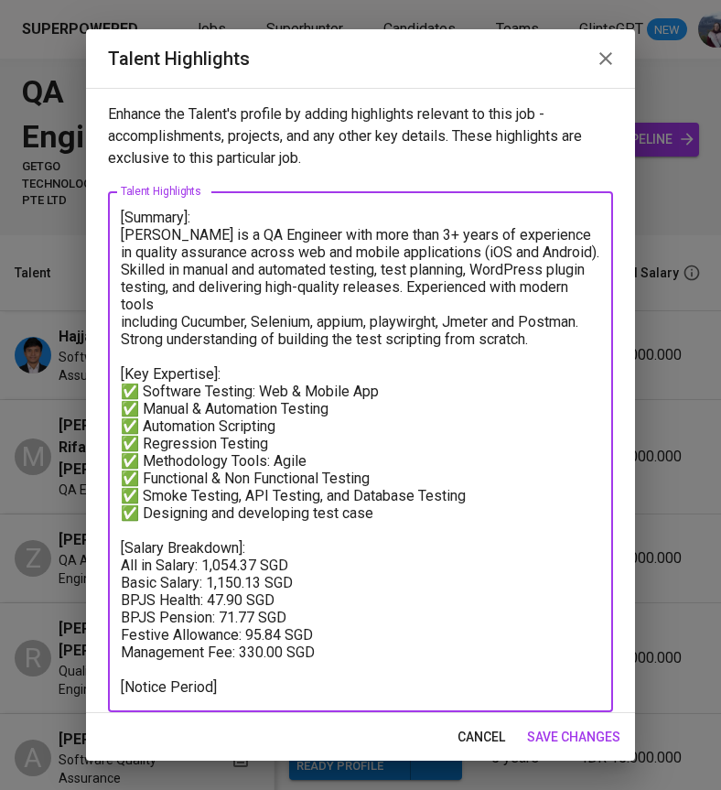
click at [224, 546] on textarea "[Summary]: Irene is a QA Engineer with more than 3+ years of experience in qual…" at bounding box center [361, 452] width 480 height 487
click at [261, 547] on textarea "[Summary]: Irene is a QA Engineer with more than 3+ years of experience in qual…" at bounding box center [361, 452] width 480 height 487
click at [275, 571] on textarea "[Summary]: Irene is a QA Engineer with more than 3+ years of experience in qual…" at bounding box center [361, 452] width 480 height 487
click at [262, 565] on textarea "[Summary]: Irene is a QA Engineer with more than 3+ years of experience in qual…" at bounding box center [361, 452] width 480 height 487
click at [234, 600] on textarea "[Summary]: Irene is a QA Engineer with more than 3+ years of experience in qual…" at bounding box center [361, 452] width 480 height 487
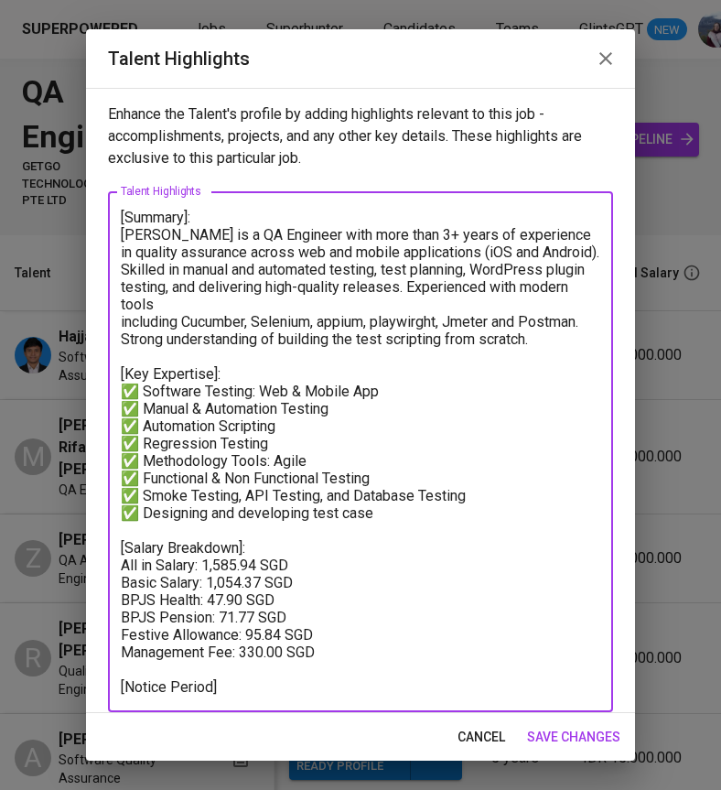
click at [259, 601] on textarea "[Summary]: Irene is a QA Engineer with more than 3+ years of experience in qual…" at bounding box center [361, 452] width 480 height 487
click at [286, 616] on textarea "[Summary]: Irene is a QA Engineer with more than 3+ years of experience in qual…" at bounding box center [361, 452] width 480 height 487
click at [284, 636] on textarea "[Summary]: Irene is a QA Engineer with more than 3+ years of experience in qual…" at bounding box center [361, 452] width 480 height 487
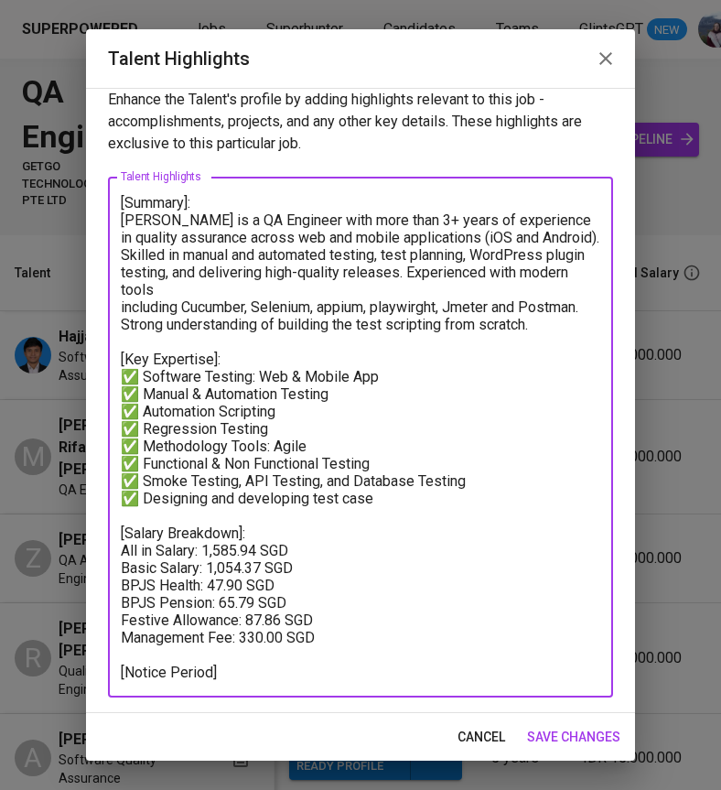
drag, startPoint x: 331, startPoint y: 621, endPoint x: 119, endPoint y: 523, distance: 233.8
click at [118, 523] on div "[Summary]: Irene is a QA Engineer with more than 3+ years of experience in qual…" at bounding box center [360, 437] width 505 height 521
type textarea "[Summary]: Irene is a QA Engineer with more than 3+ years of experience in qual…"
click at [588, 745] on span "save changes" at bounding box center [573, 737] width 93 height 23
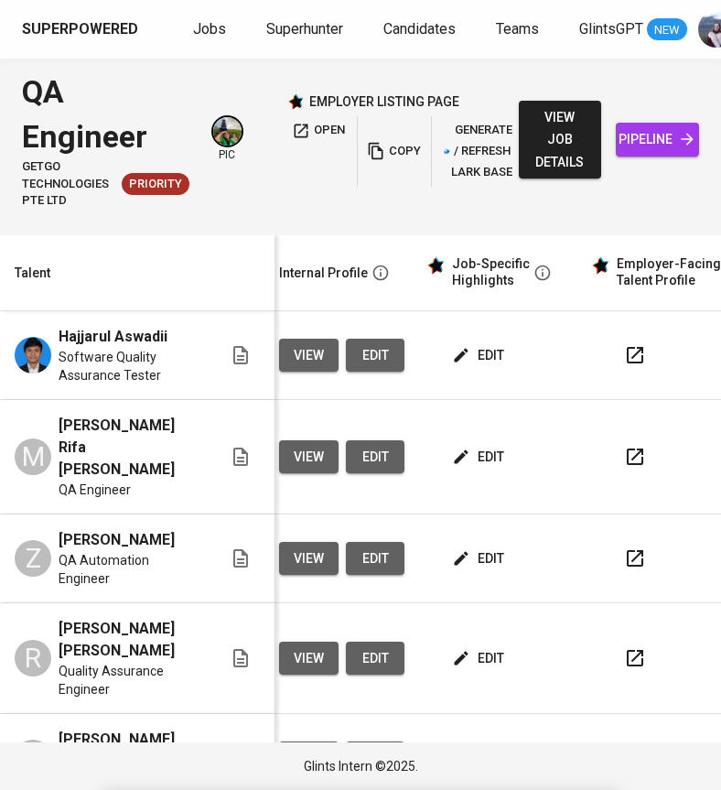
scroll to position [0, 801]
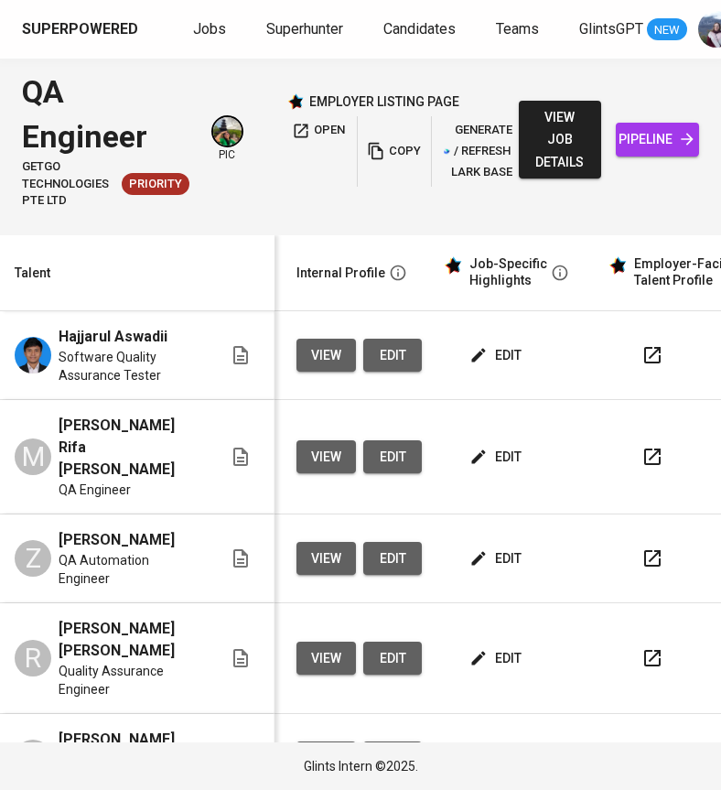
click at [501, 446] on span "edit" at bounding box center [497, 457] width 49 height 23
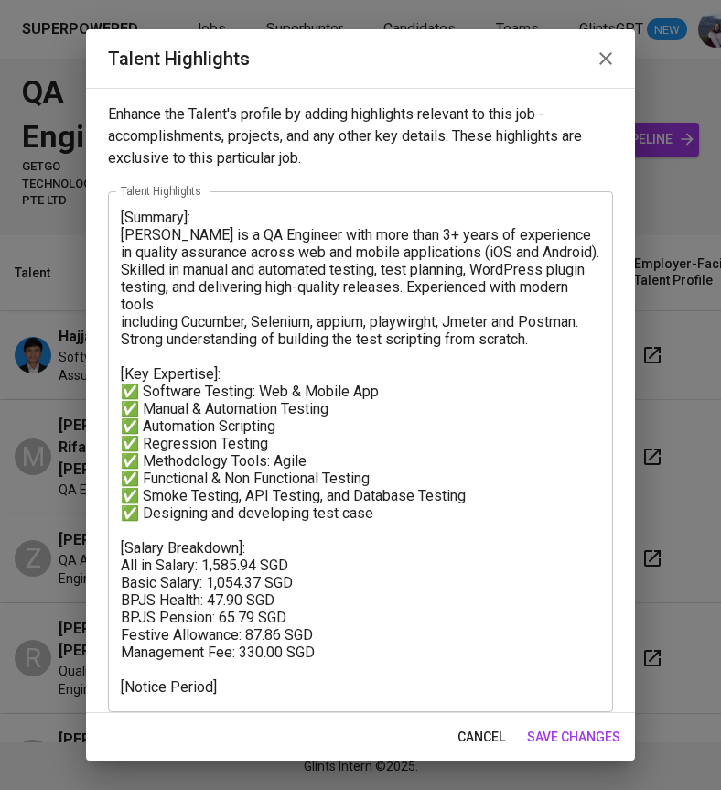
click at [583, 737] on span "save changes" at bounding box center [573, 737] width 93 height 23
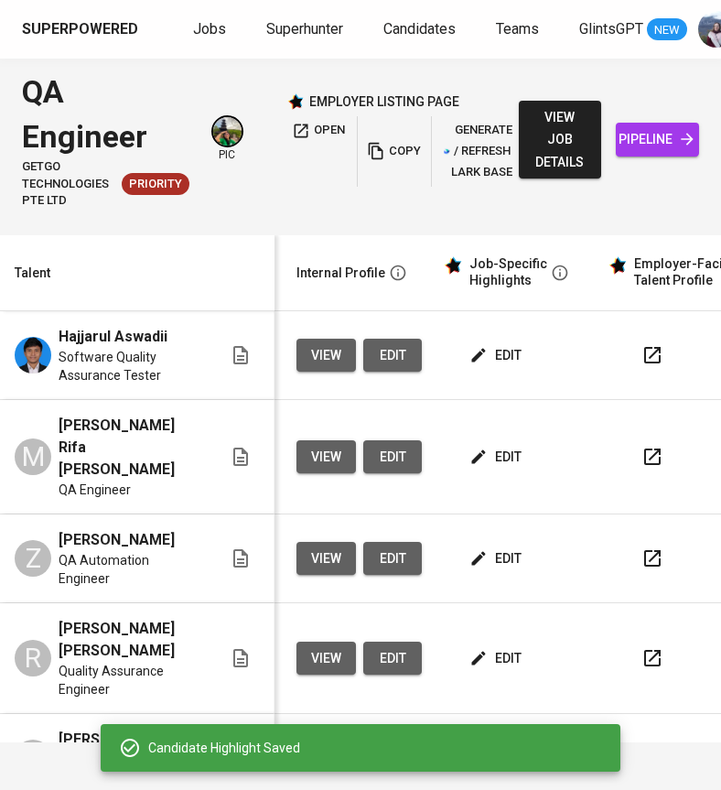
click at [482, 547] on span "edit" at bounding box center [497, 558] width 49 height 23
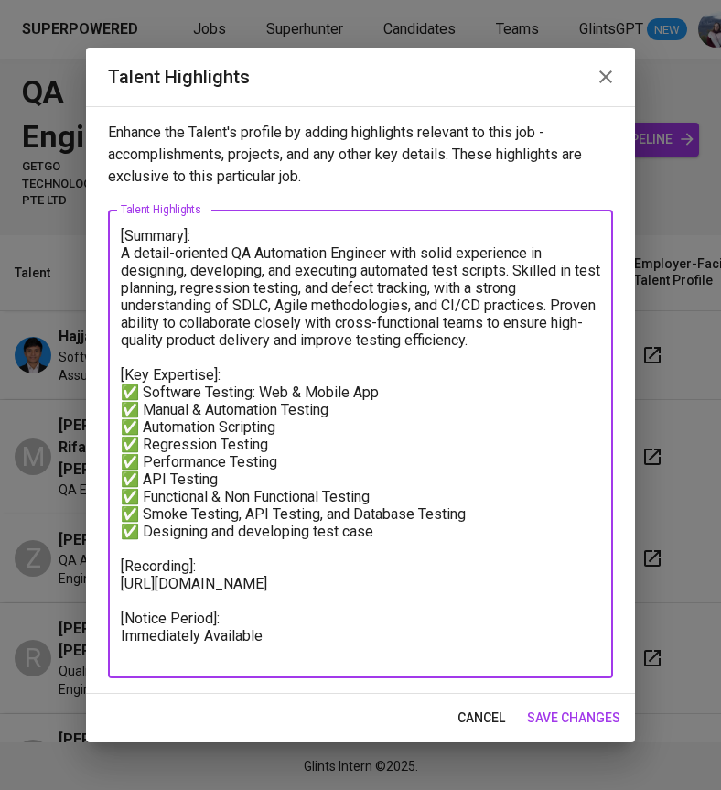
drag, startPoint x: 254, startPoint y: 600, endPoint x: 108, endPoint y: 567, distance: 150.3
click at [108, 567] on div "[Summary]: A detail-oriented QA Automation Engineer with solid experience in de…" at bounding box center [360, 444] width 505 height 469
paste textarea "Salary Breakdown]: All in Salary: 1,585.94 SGD Basic Salary: 1,054.37 SGD BPJS …"
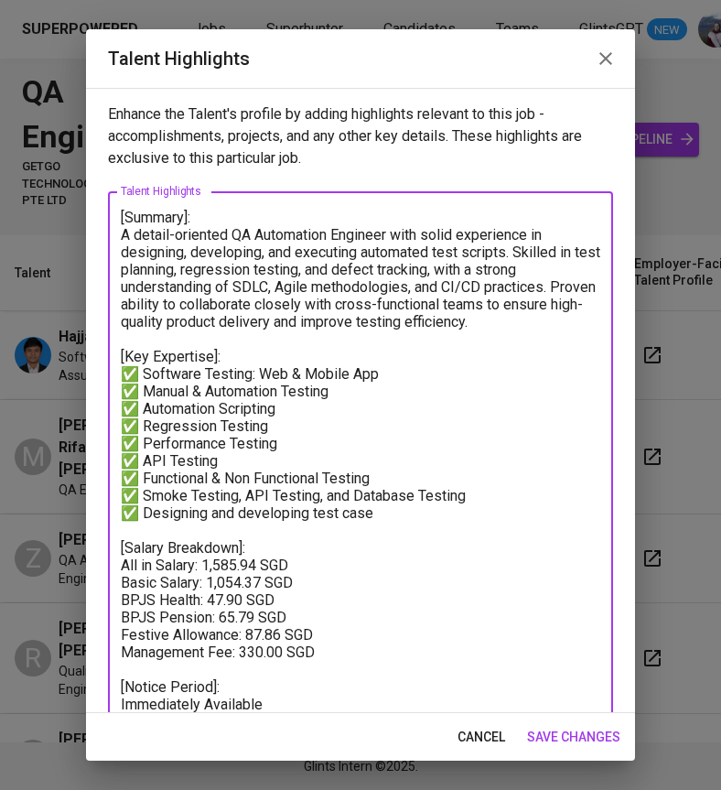
type textarea "[Summary]: A detail-oriented QA Automation Engineer with solid experience in de…"
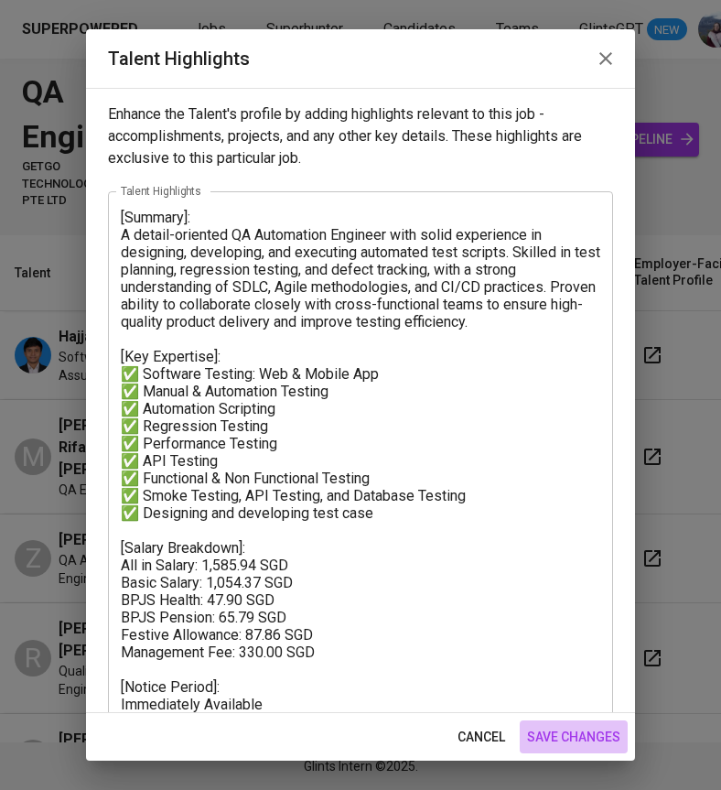
click at [552, 738] on span "save changes" at bounding box center [573, 737] width 93 height 23
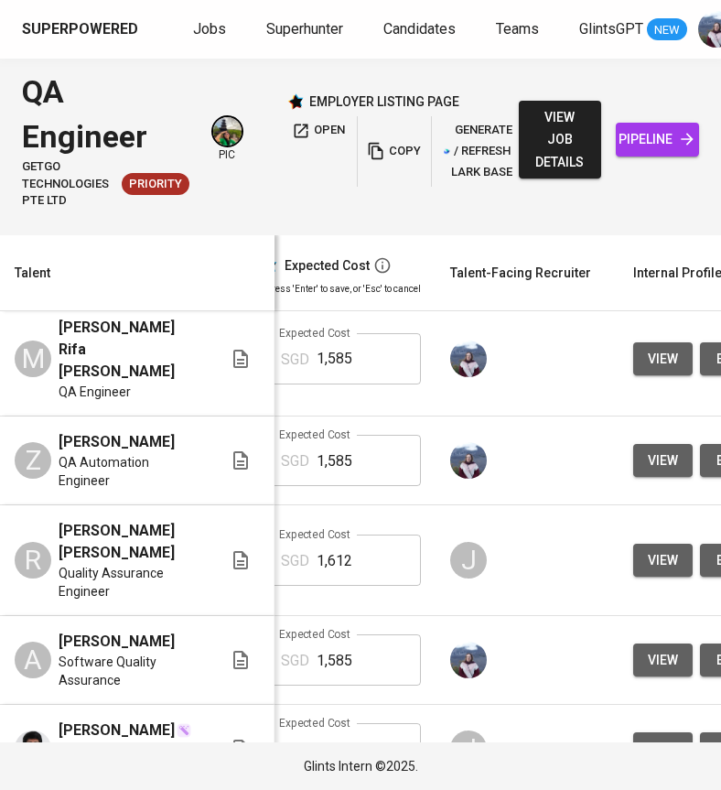
scroll to position [0, 0]
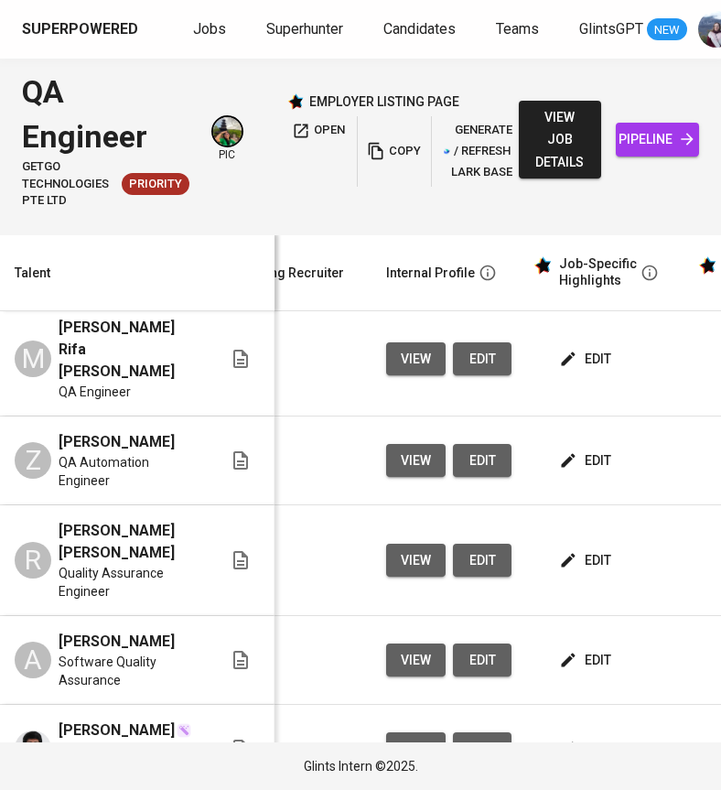
click at [562, 653] on icon "button" at bounding box center [569, 660] width 14 height 14
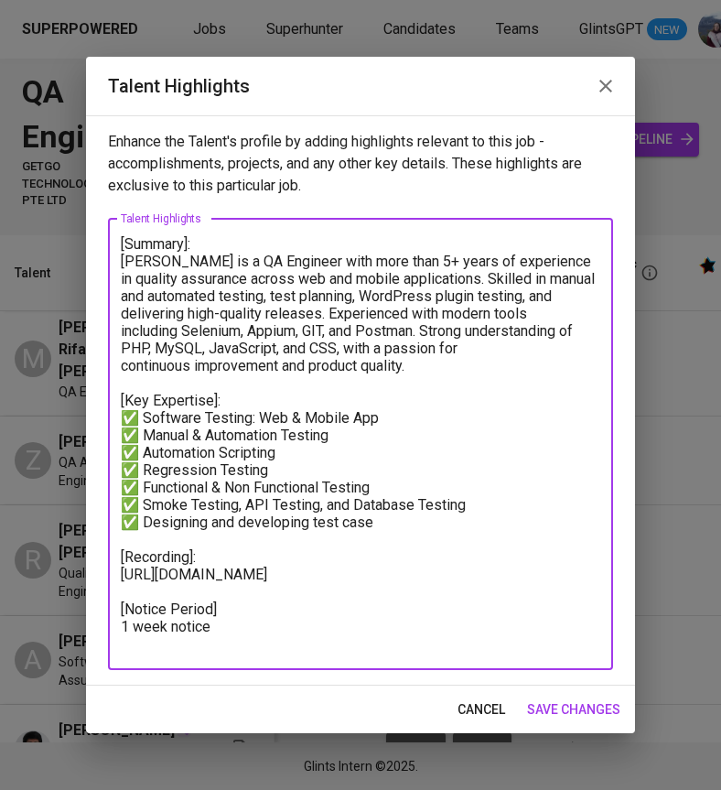
drag, startPoint x: 254, startPoint y: 599, endPoint x: 112, endPoint y: 560, distance: 147.2
click at [112, 560] on div "[Summary]: Abraham is a QA Engineer with more than 5+ years of experience in qu…" at bounding box center [360, 444] width 505 height 451
paste textarea "Salary Breakdown]: All in Salary: 1,585.94 SGD Basic Salary: 1,054.37 SGD BPJS …"
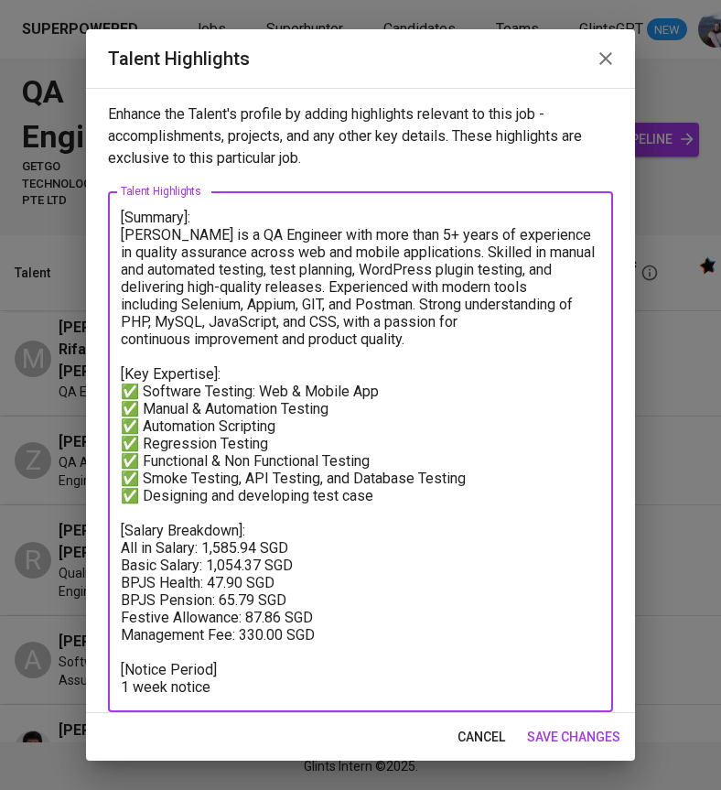
type textarea "[Summary]: Abraham is a QA Engineer with more than 5+ years of experience in qu…"
click at [577, 741] on span "save changes" at bounding box center [573, 737] width 93 height 23
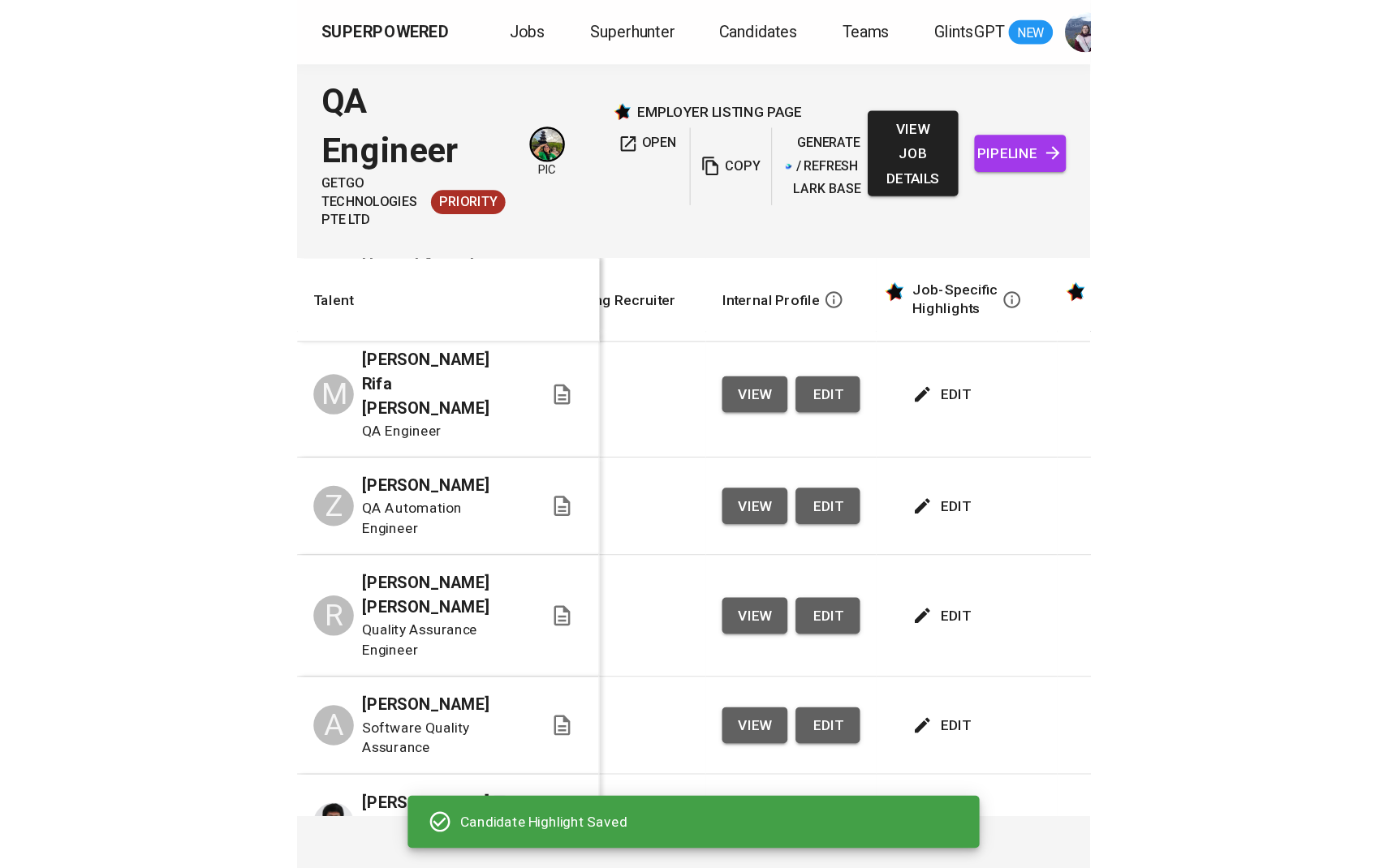
scroll to position [0, 631]
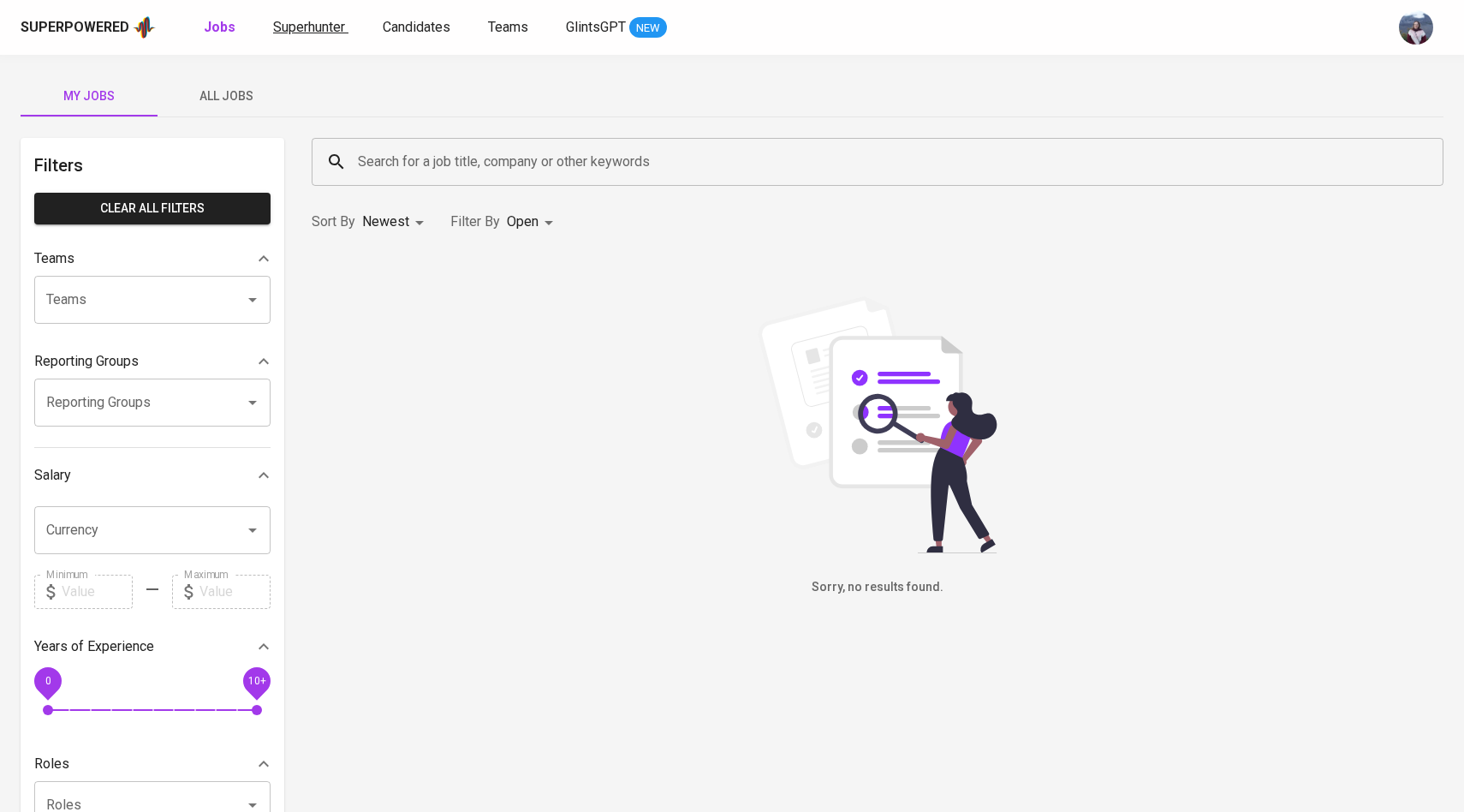
click at [292, 36] on link "Superhunter" at bounding box center [311, 27] width 76 height 22
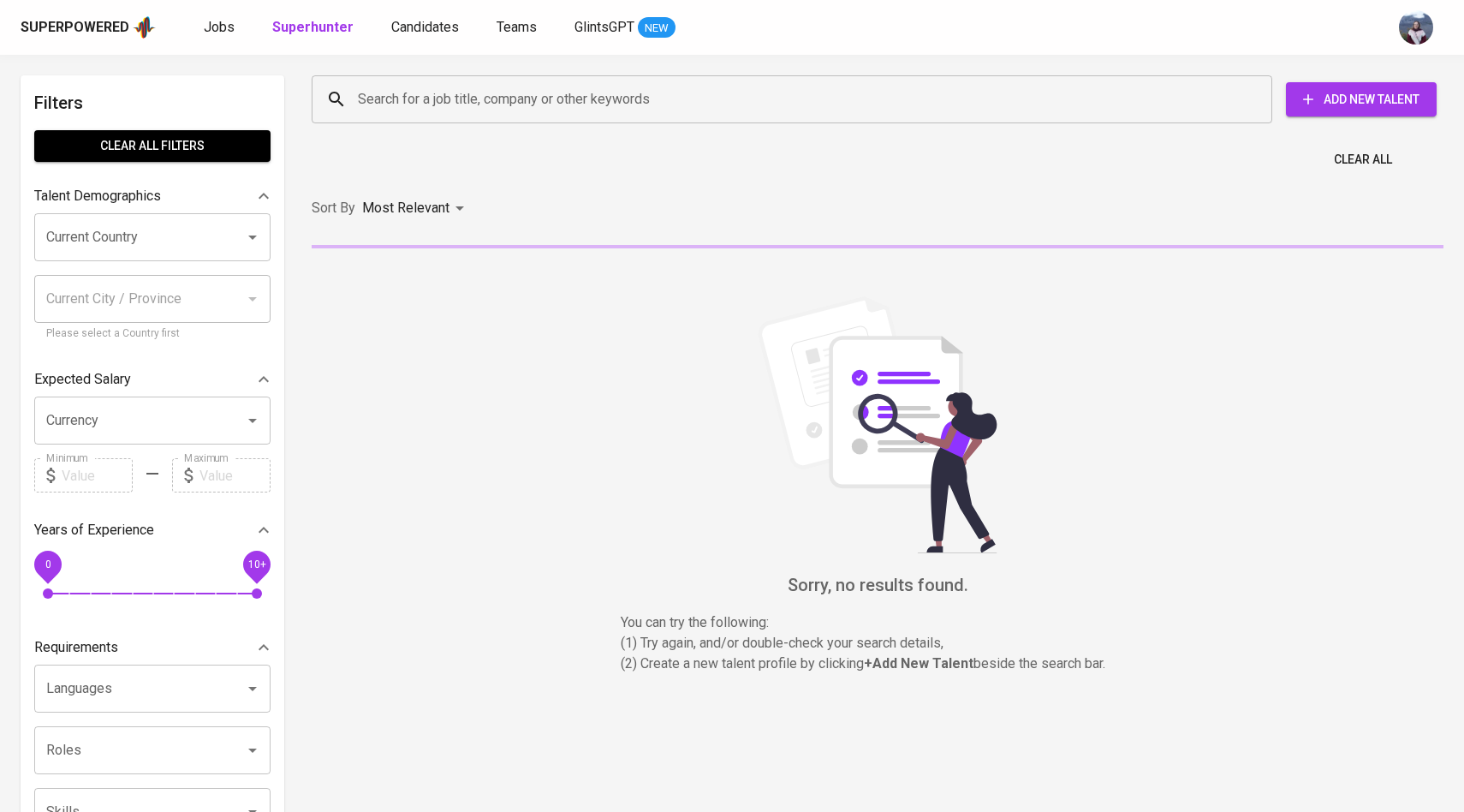
click at [403, 102] on input "Search for a job title, company or other keywords" at bounding box center [796, 99] width 885 height 33
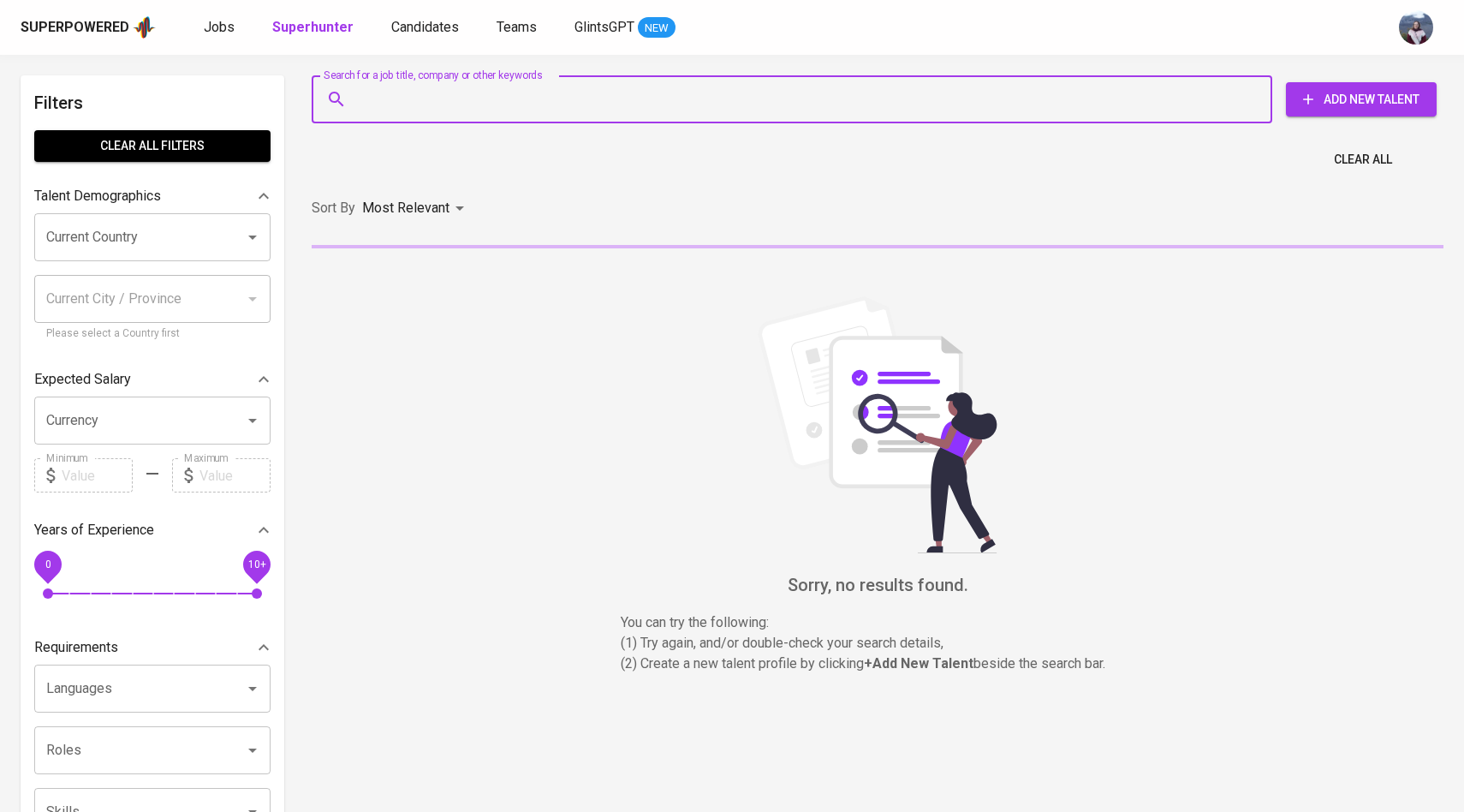
paste input "[EMAIL_ADDRESS][DOMAIN_NAME]"
type input "[EMAIL_ADDRESS][DOMAIN_NAME]"
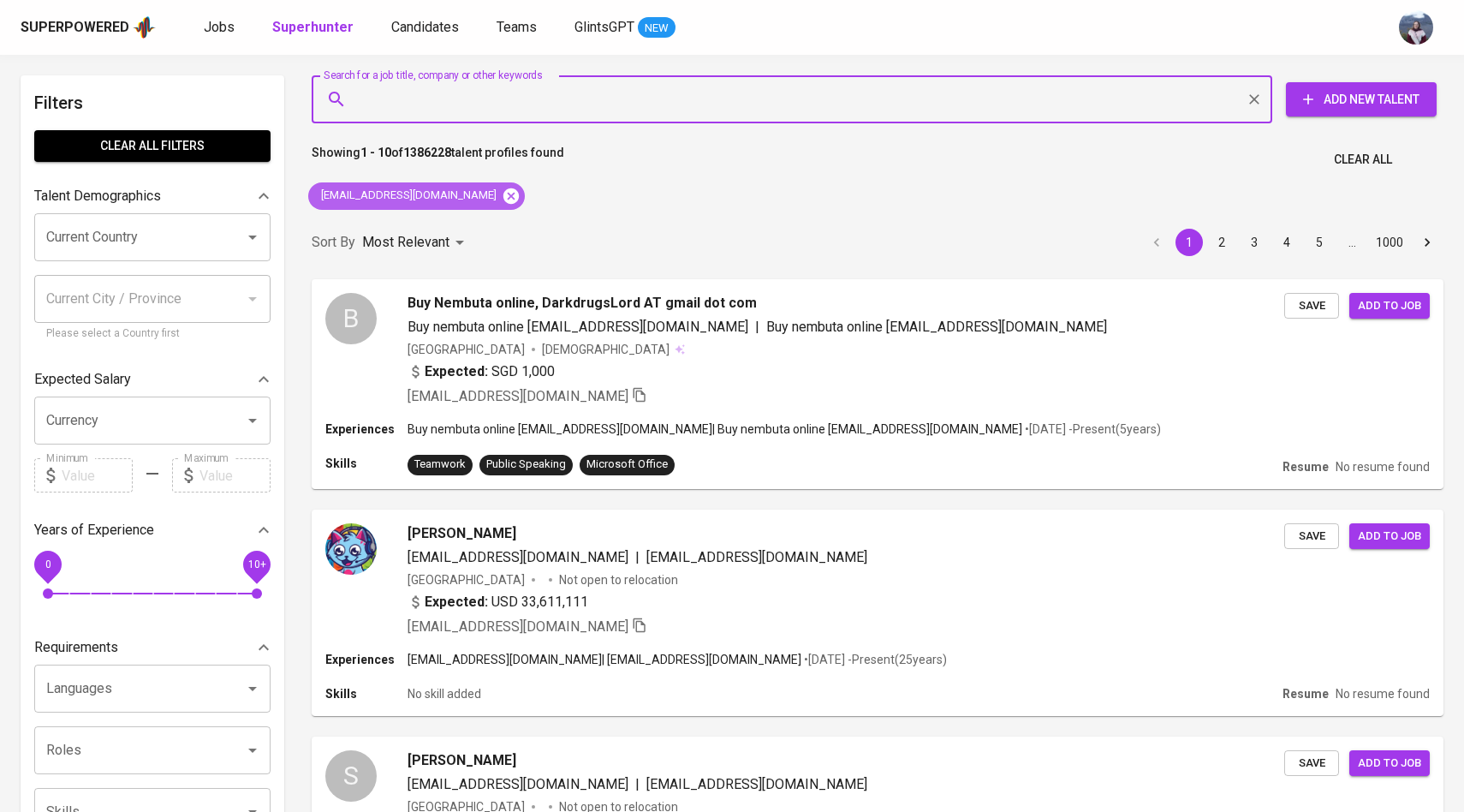
click at [503, 195] on icon at bounding box center [511, 195] width 15 height 15
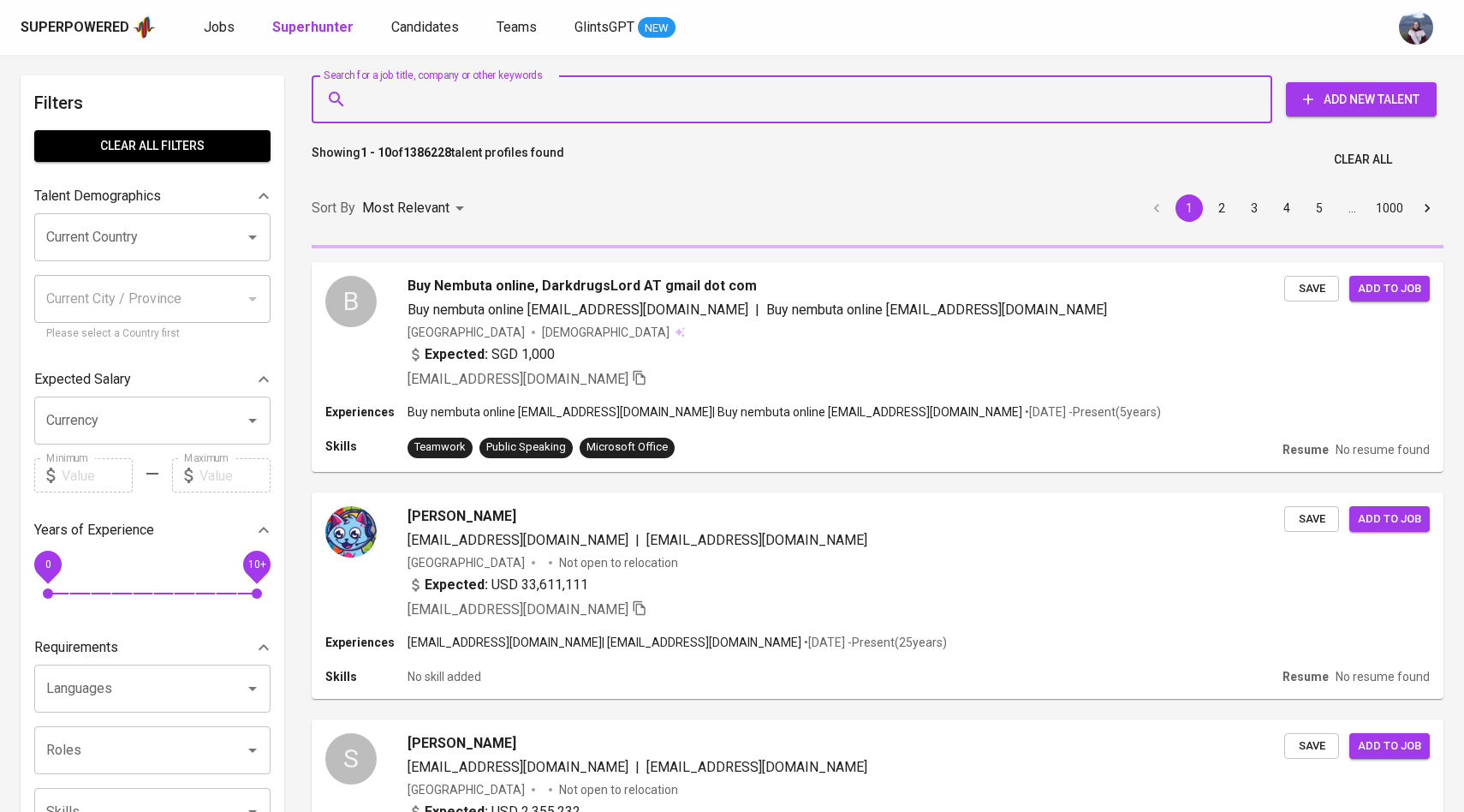
click at [463, 109] on input "Search for a job title, company or other keywords" at bounding box center [796, 99] width 885 height 33
paste input "[EMAIL_ADDRESS][DOMAIN_NAME]"
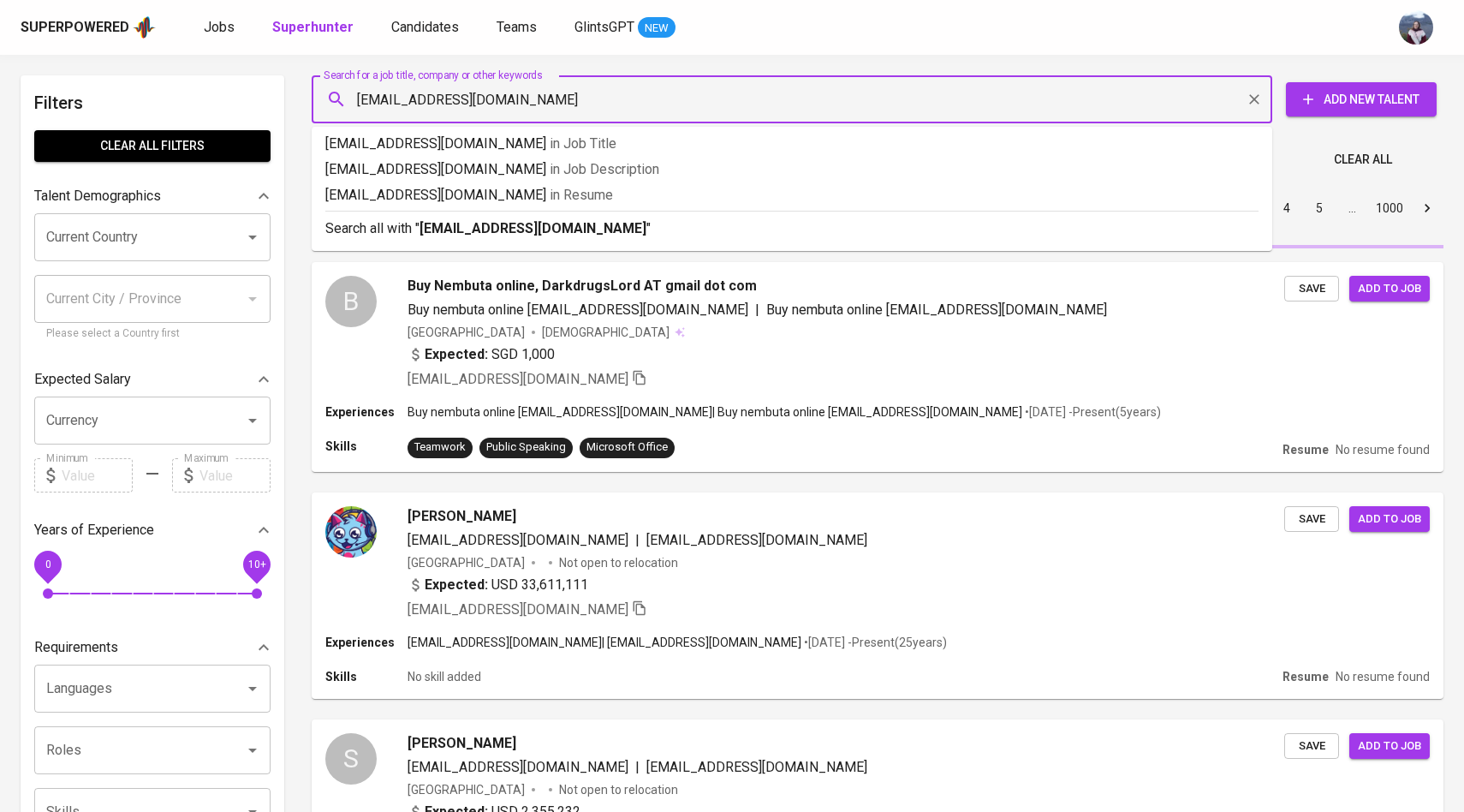
type input "[EMAIL_ADDRESS][DOMAIN_NAME]"
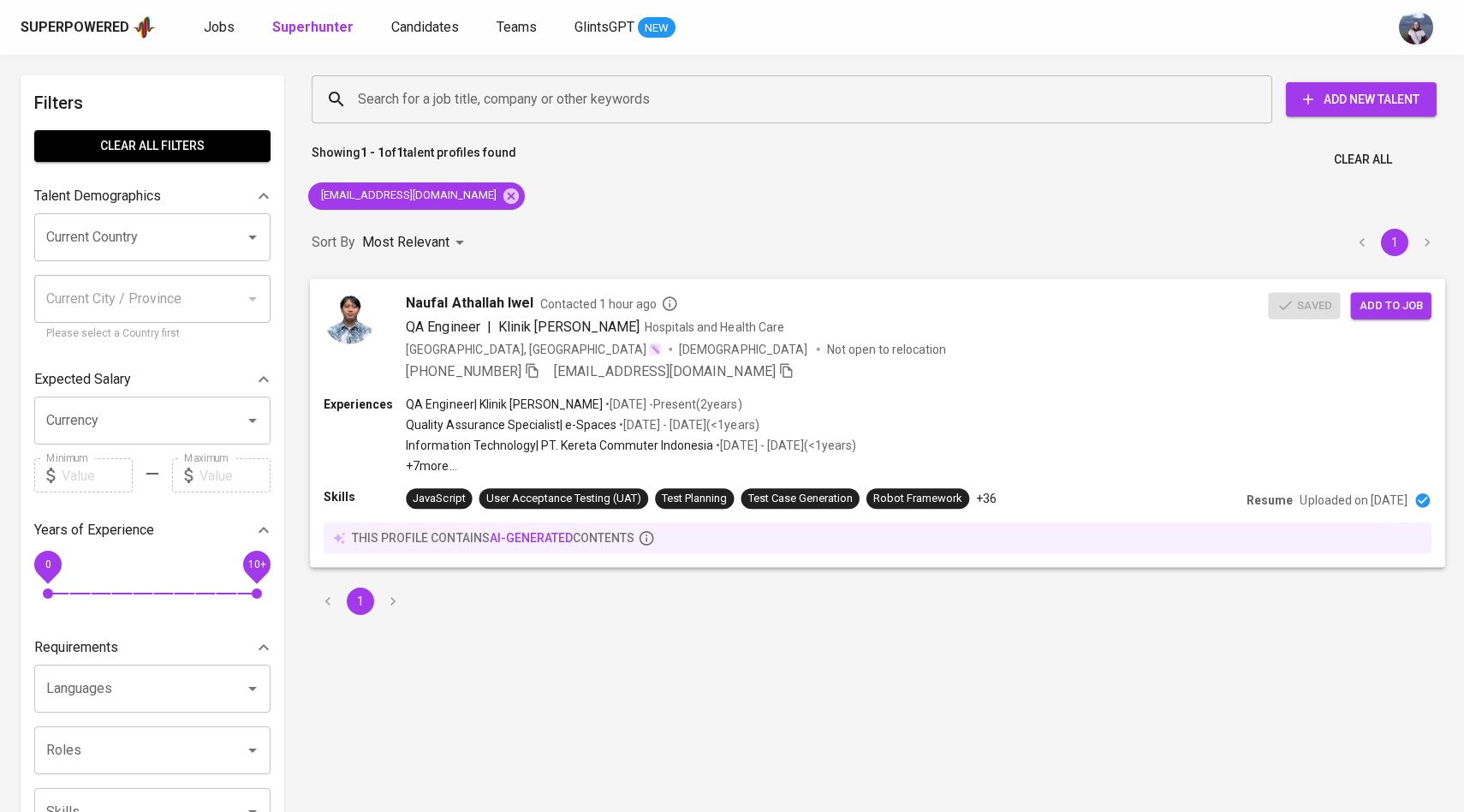
click at [358, 318] on img at bounding box center [349, 317] width 51 height 51
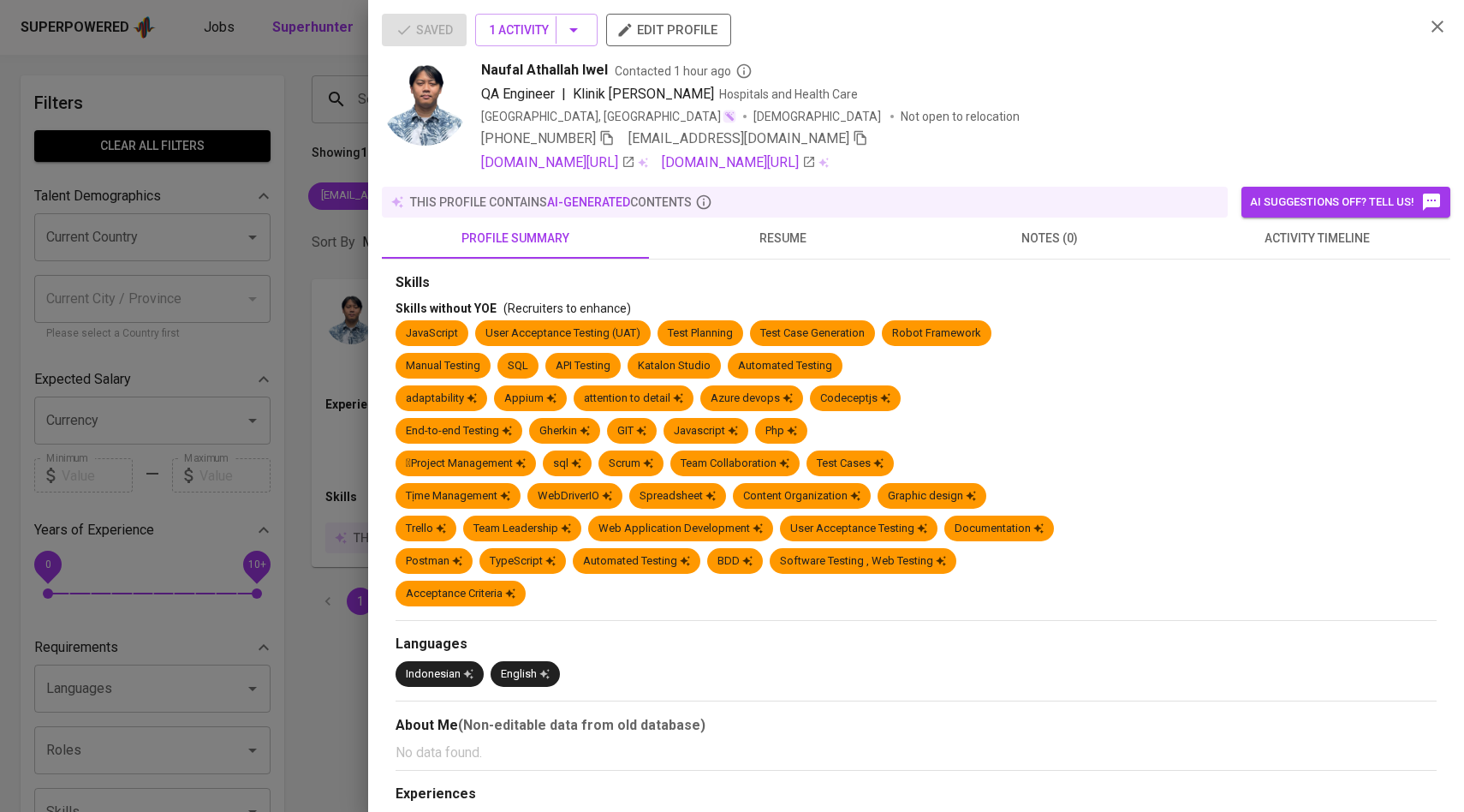
click at [1315, 242] on span "activity timeline" at bounding box center [1317, 238] width 247 height 22
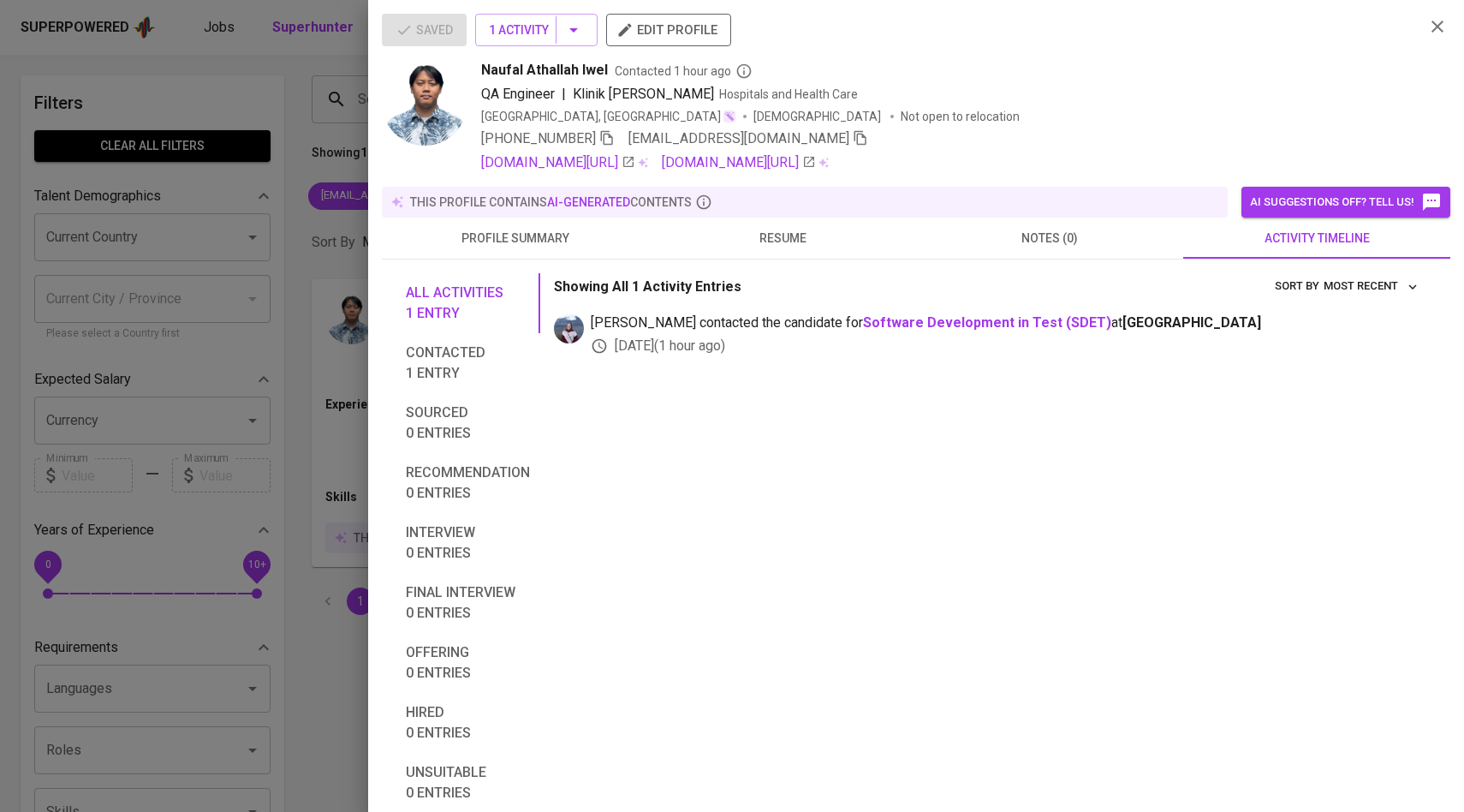
click at [269, 348] on div at bounding box center [732, 406] width 1464 height 812
